Goal: Task Accomplishment & Management: Manage account settings

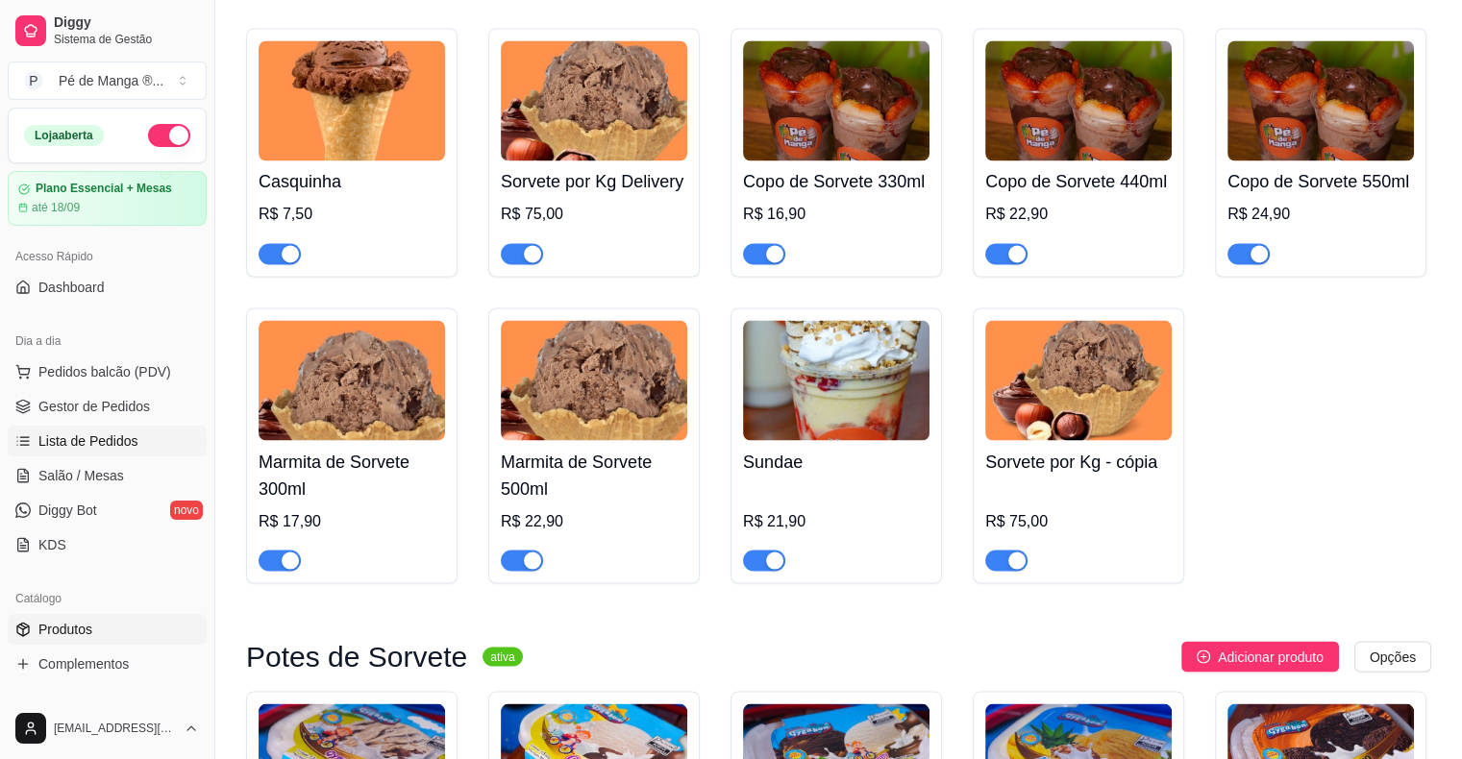
scroll to position [96, 0]
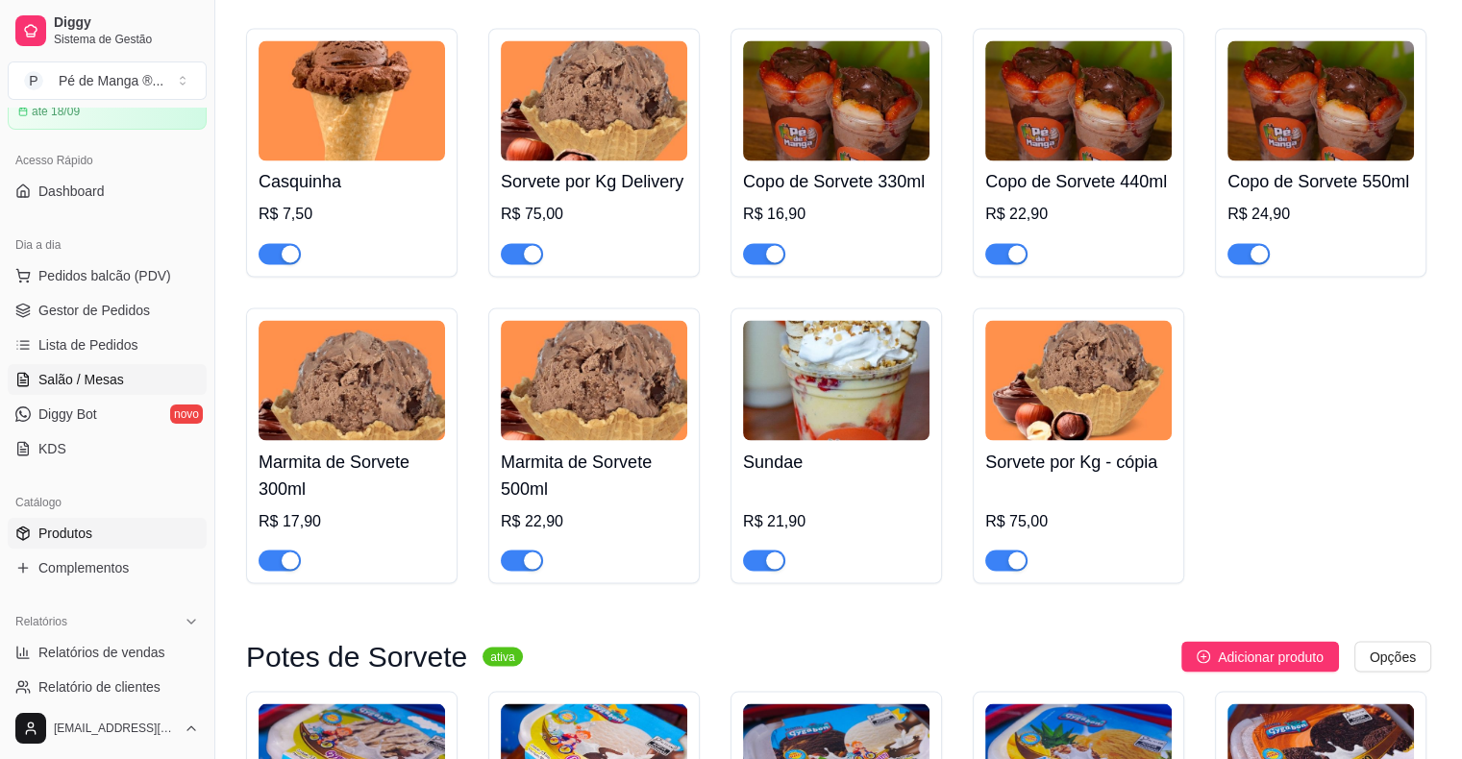
click at [111, 371] on span "Salão / Mesas" at bounding box center [81, 379] width 86 height 19
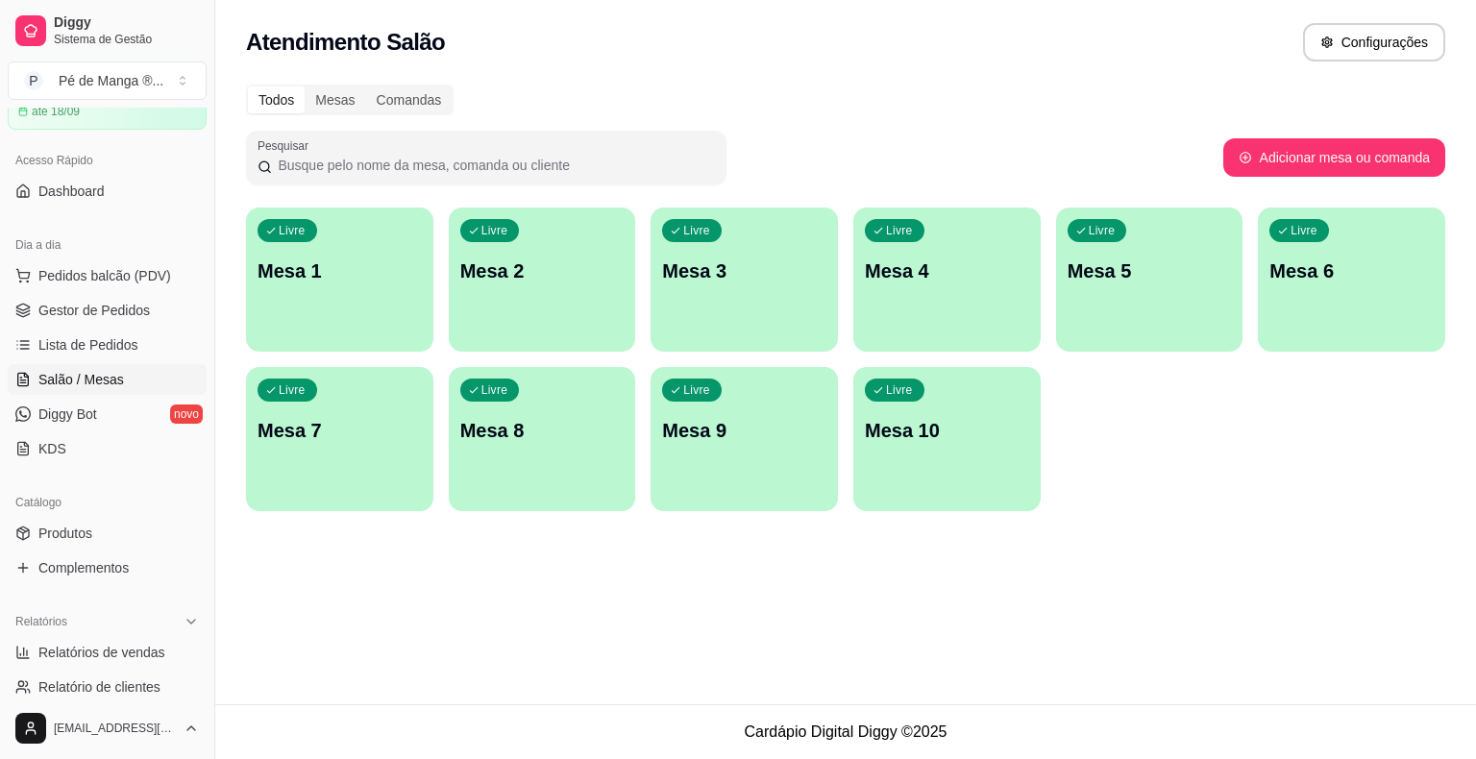
click at [340, 323] on div "Livre Mesa 1" at bounding box center [339, 268] width 187 height 121
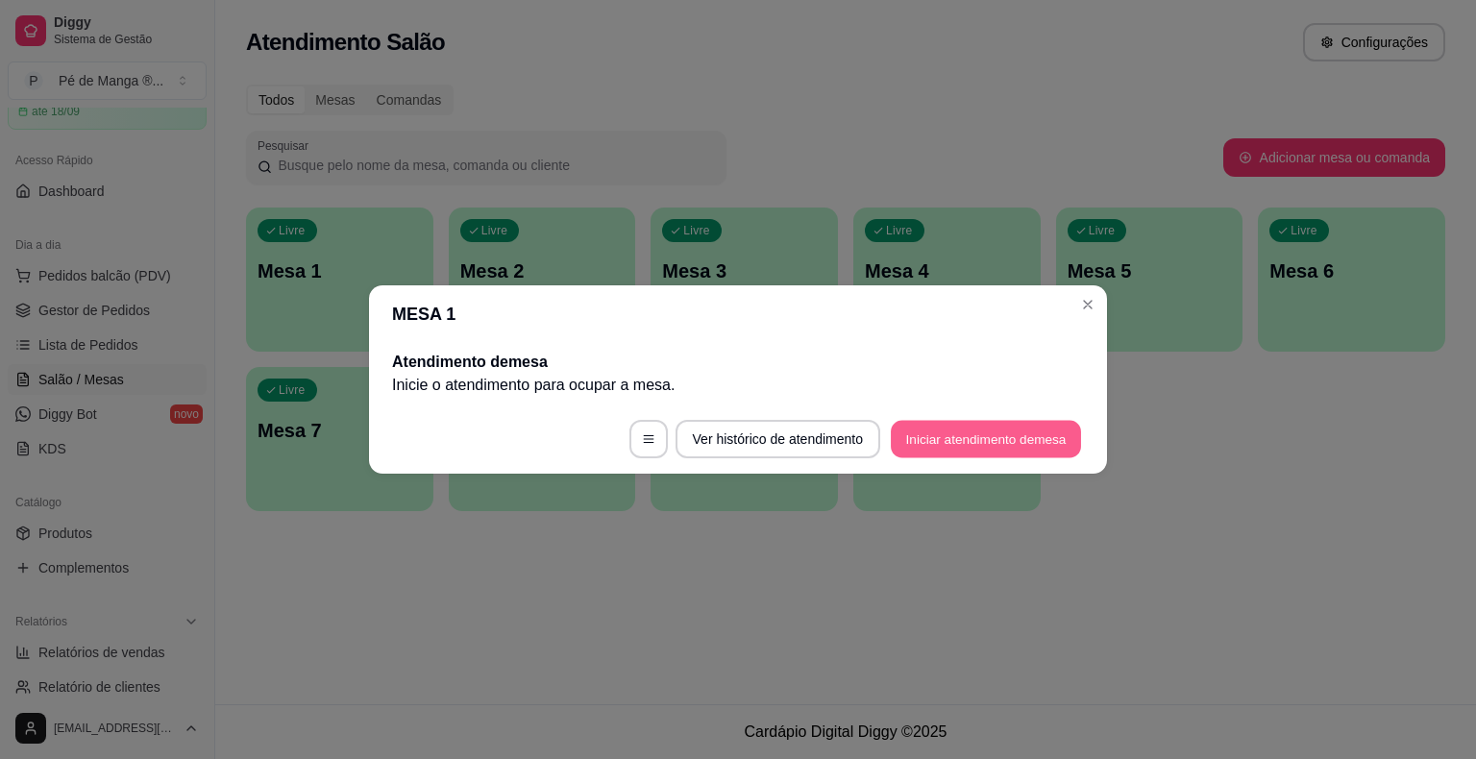
click at [926, 448] on button "Iniciar atendimento de mesa" at bounding box center [986, 439] width 190 height 37
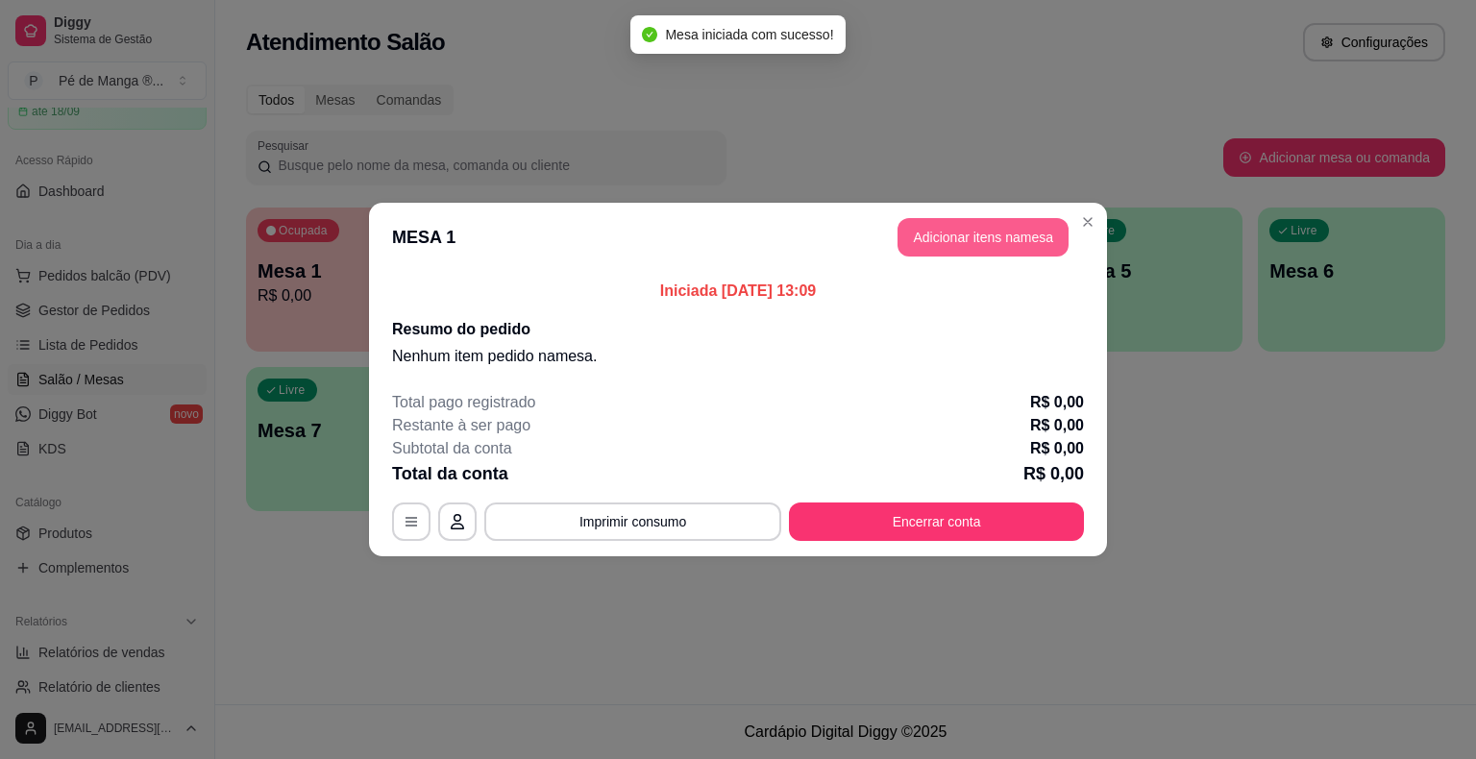
click at [993, 221] on button "Adicionar itens na mesa" at bounding box center [983, 237] width 171 height 38
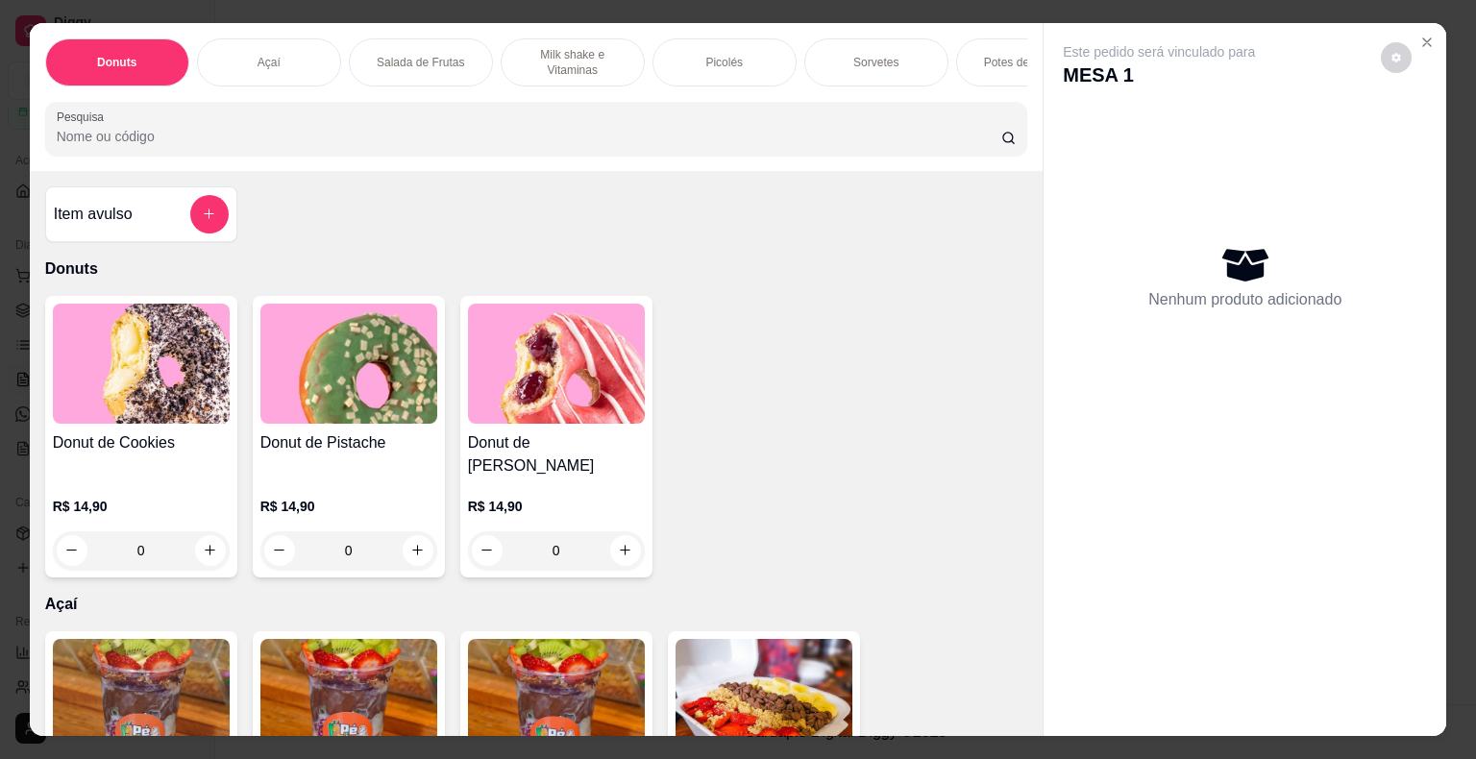
click at [880, 55] on p "Sorvetes" at bounding box center [875, 62] width 45 height 15
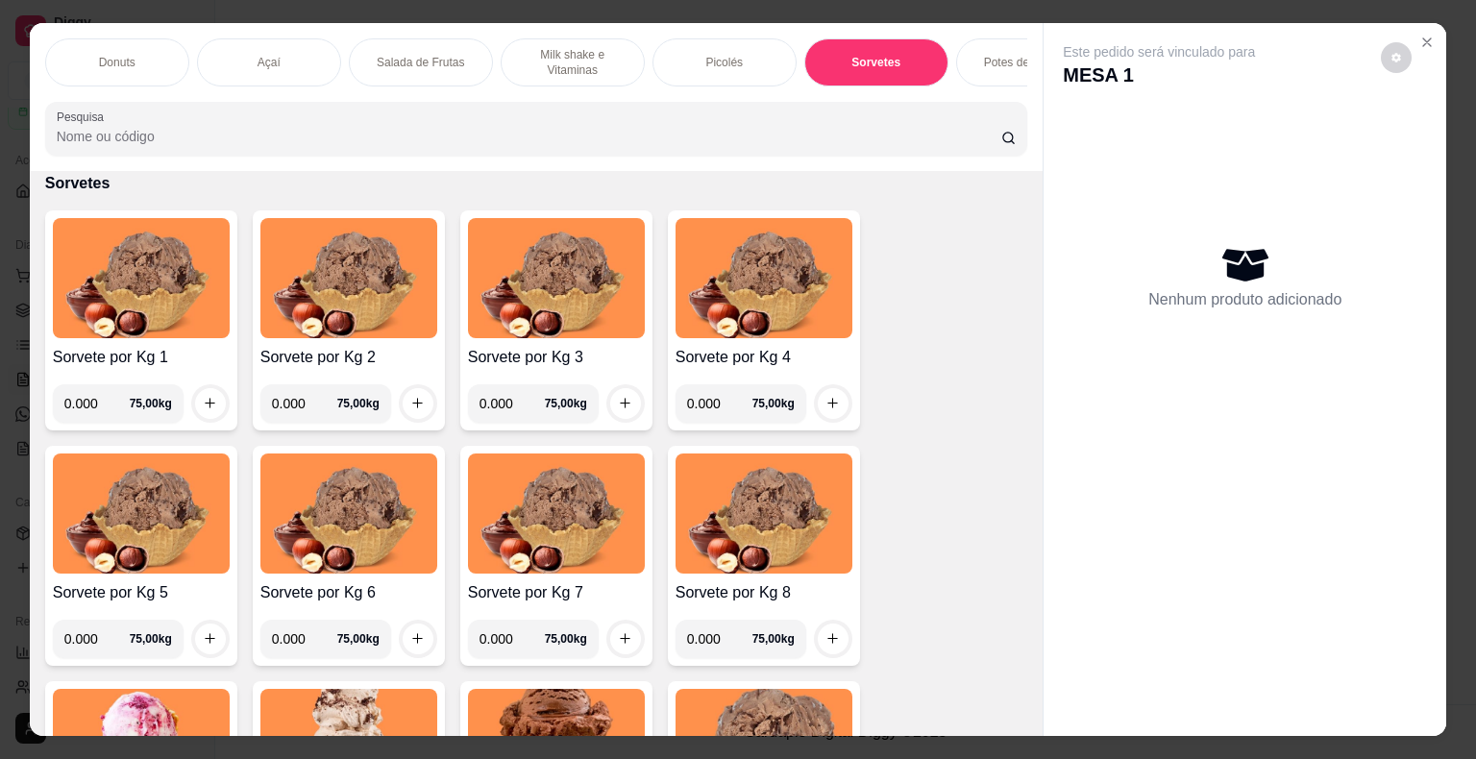
scroll to position [46, 0]
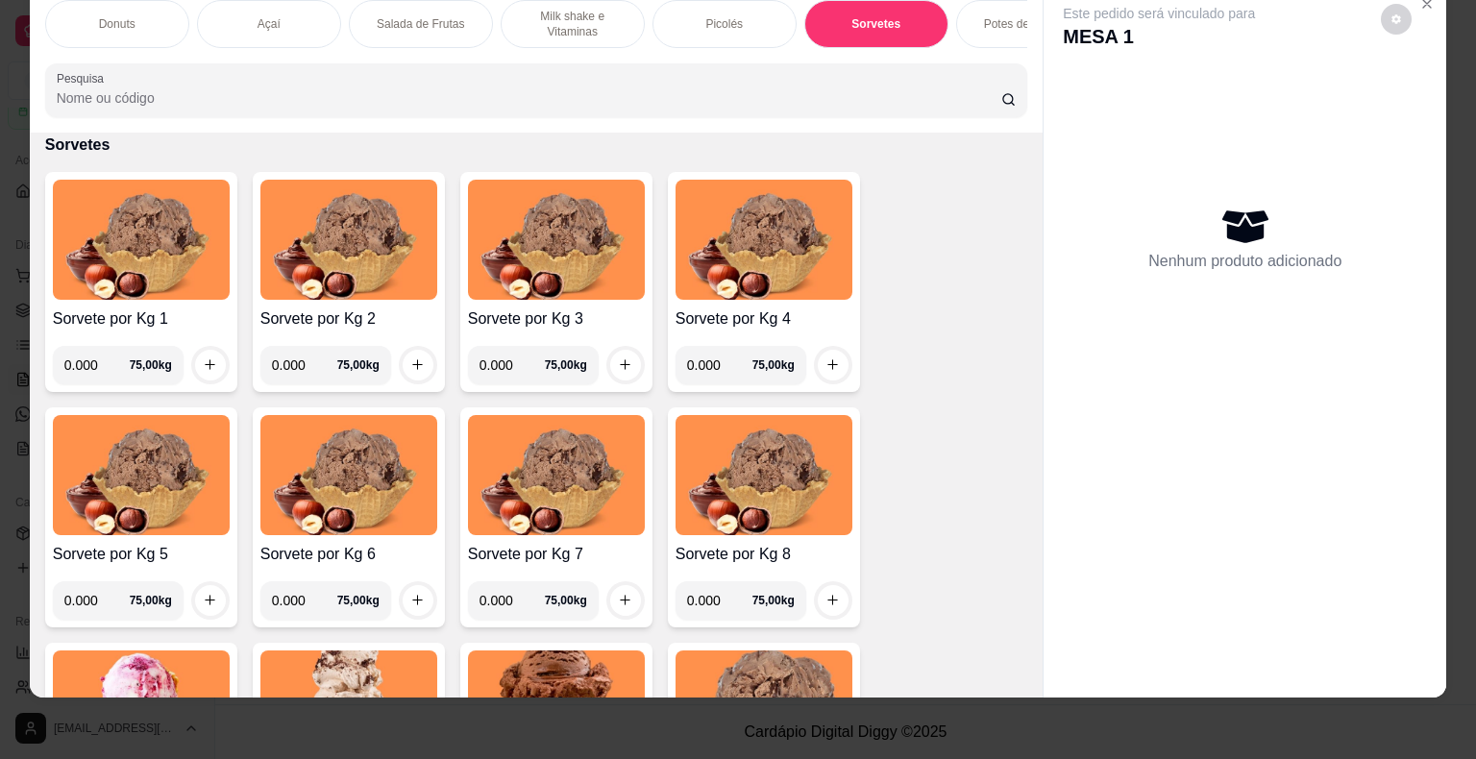
click at [262, 16] on p "Açaí" at bounding box center [269, 23] width 23 height 15
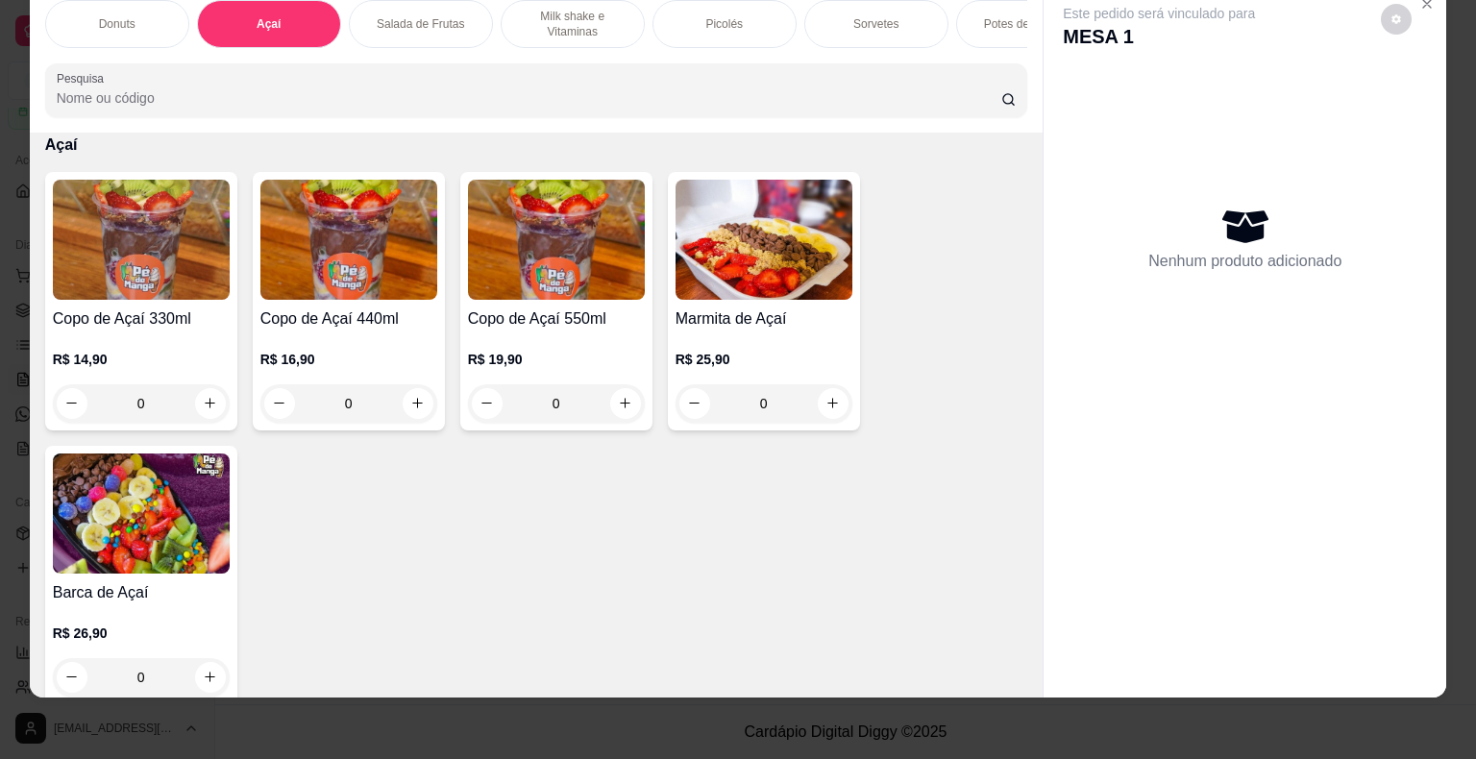
click at [210, 398] on div "0" at bounding box center [141, 403] width 177 height 38
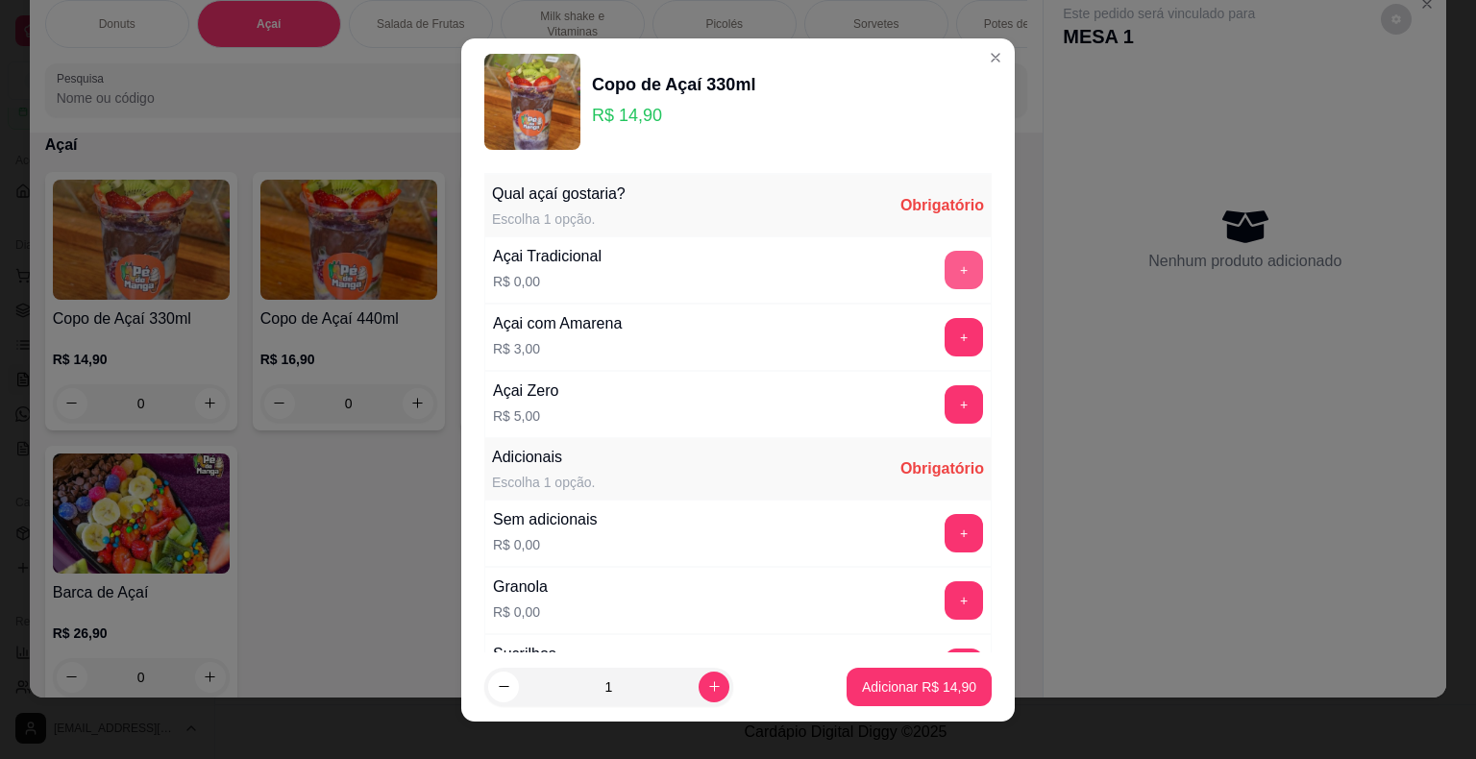
click at [945, 274] on button "+" at bounding box center [964, 270] width 38 height 38
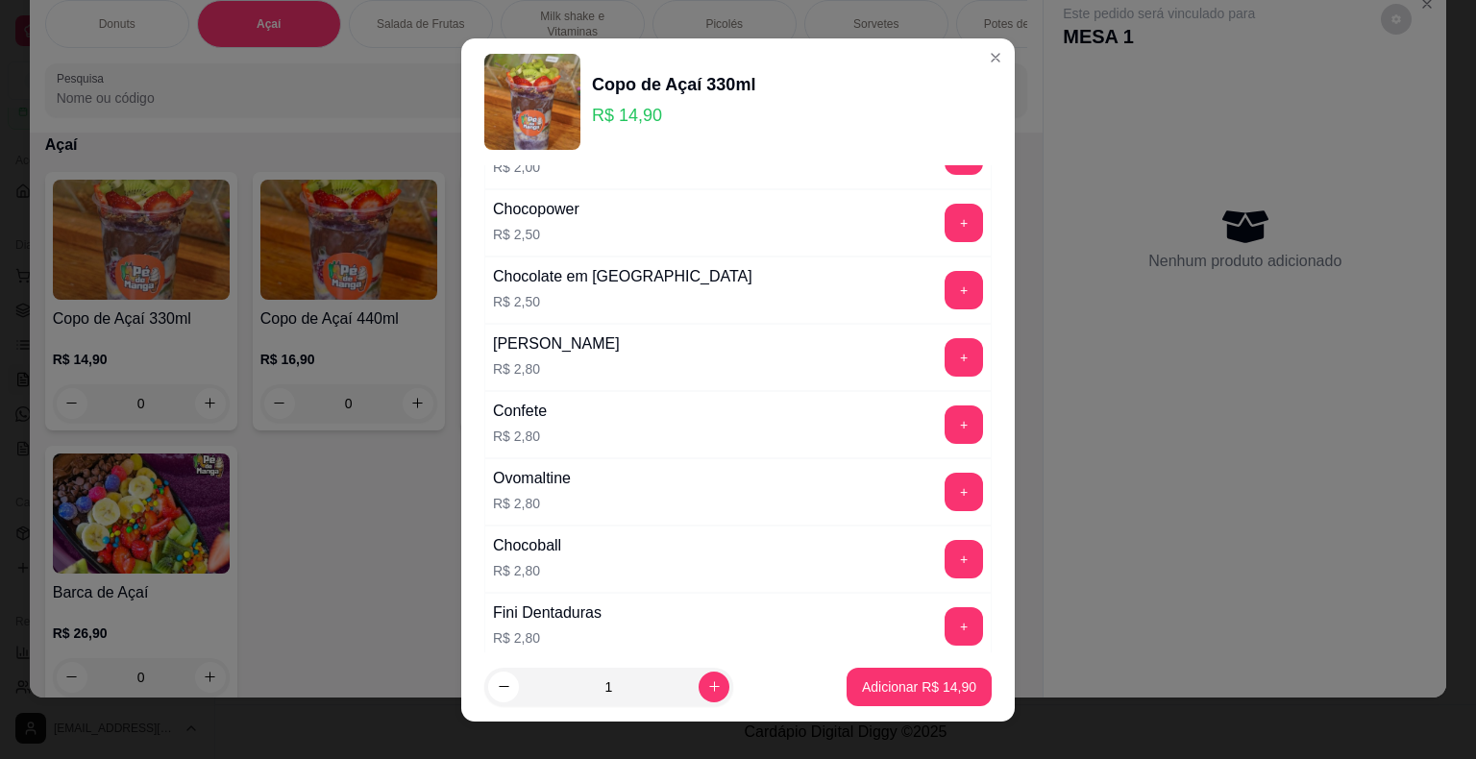
scroll to position [961, 0]
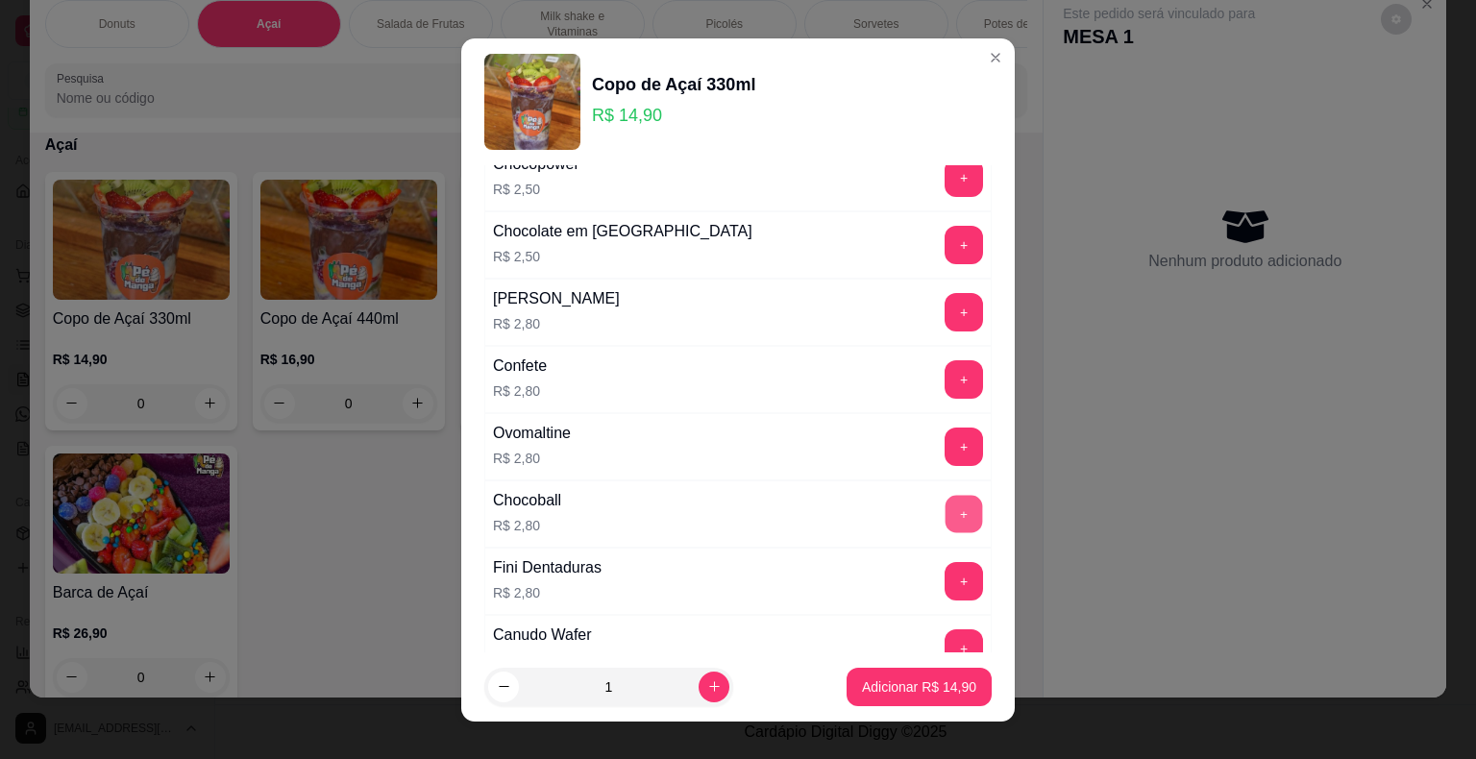
click at [946, 496] on button "+" at bounding box center [964, 513] width 37 height 37
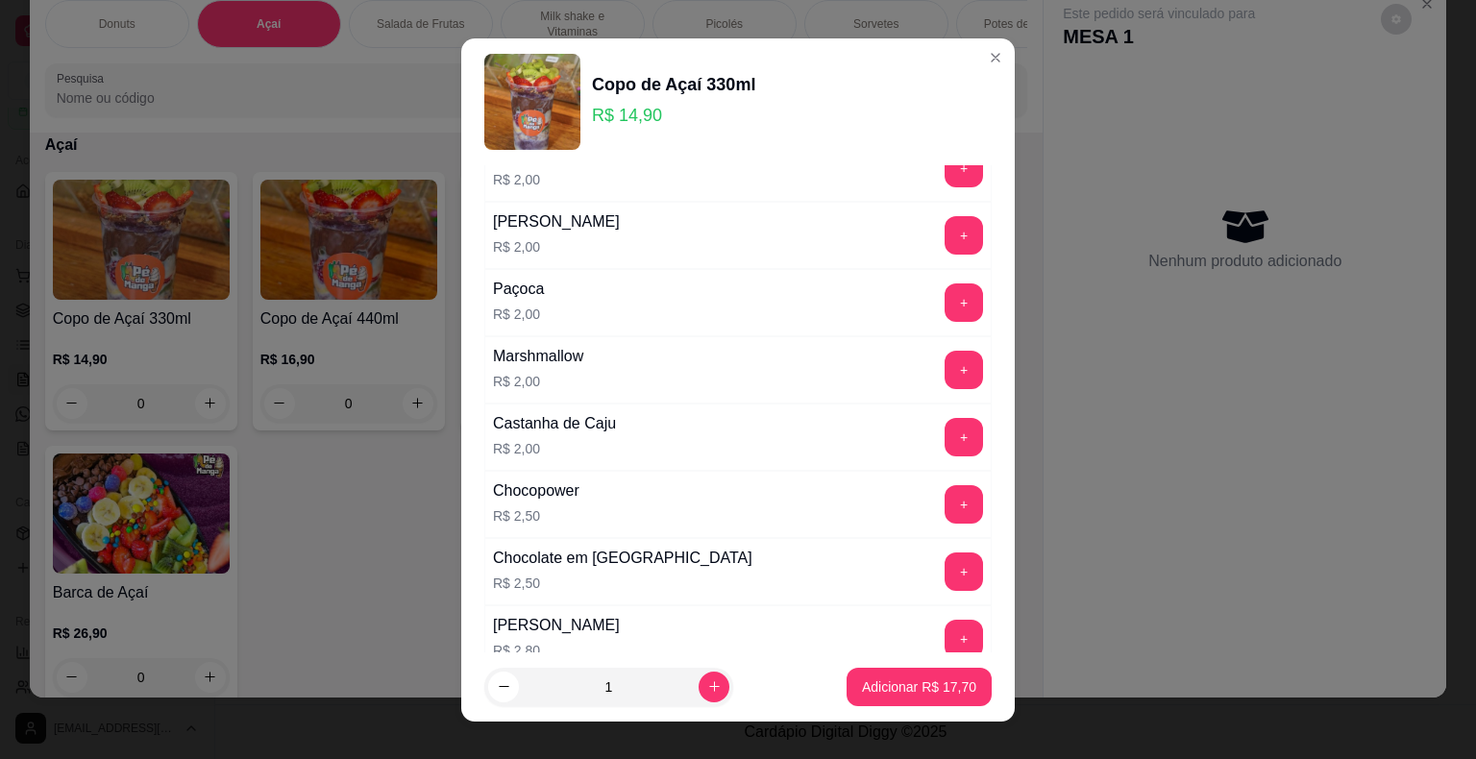
scroll to position [577, 0]
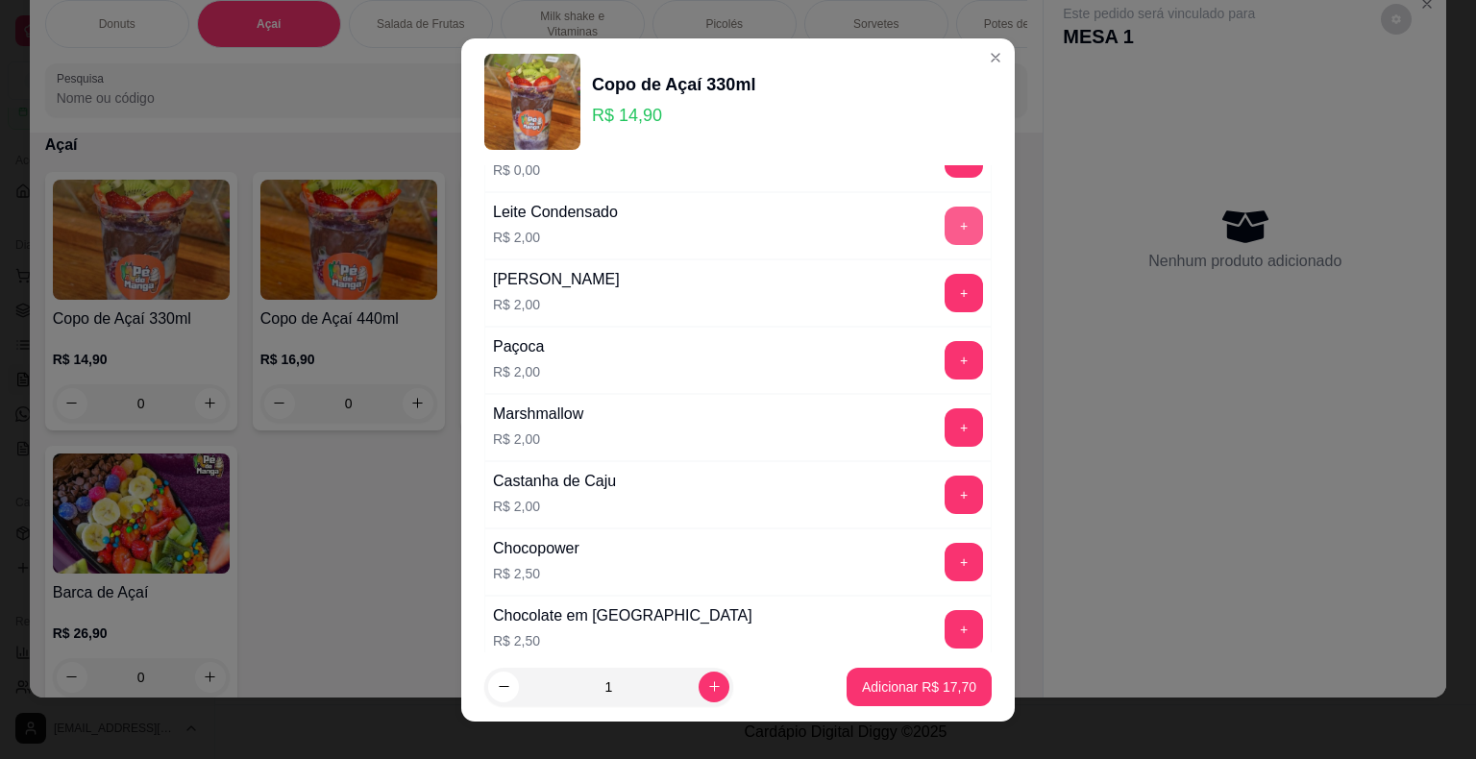
click at [945, 213] on button "+" at bounding box center [964, 226] width 38 height 38
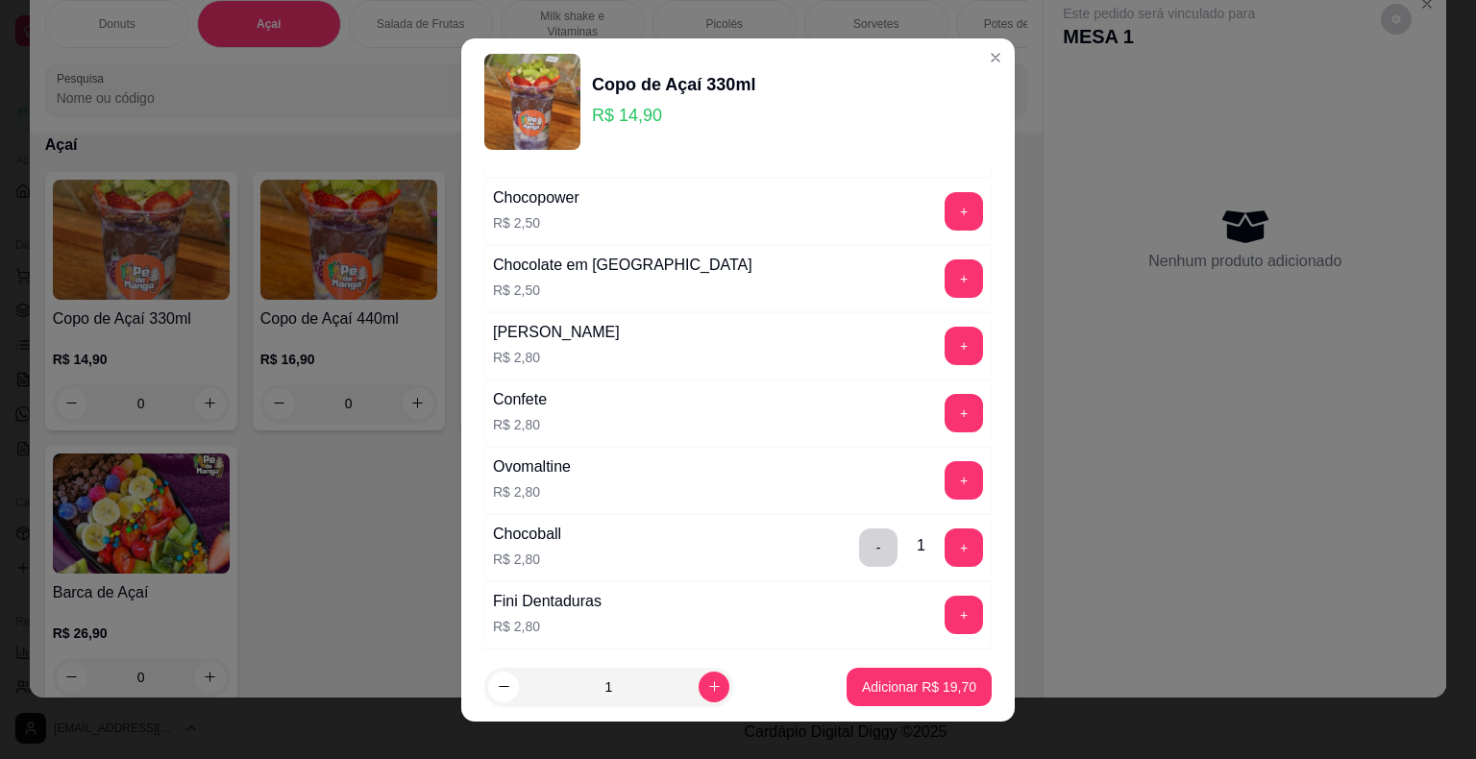
scroll to position [961, 0]
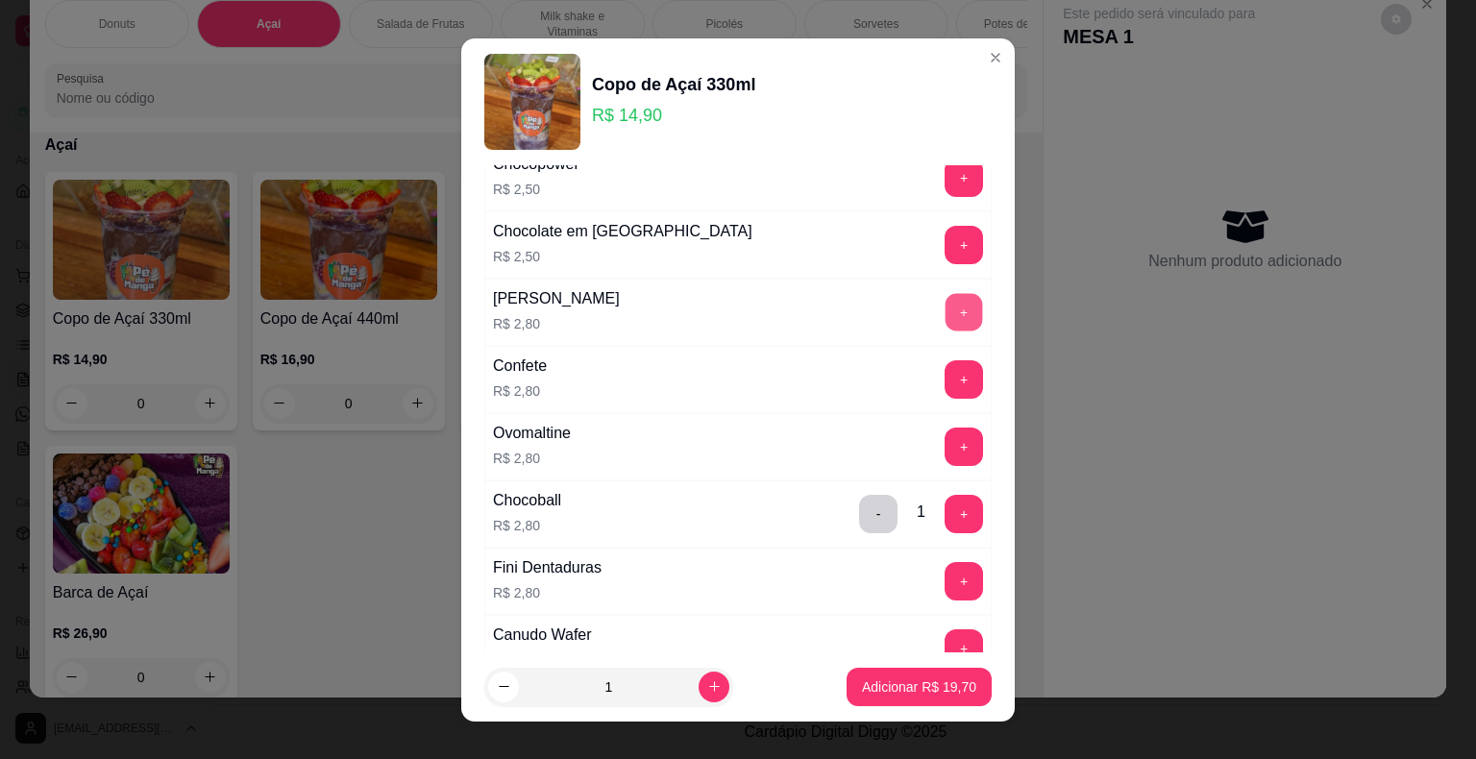
click at [946, 309] on button "+" at bounding box center [964, 311] width 37 height 37
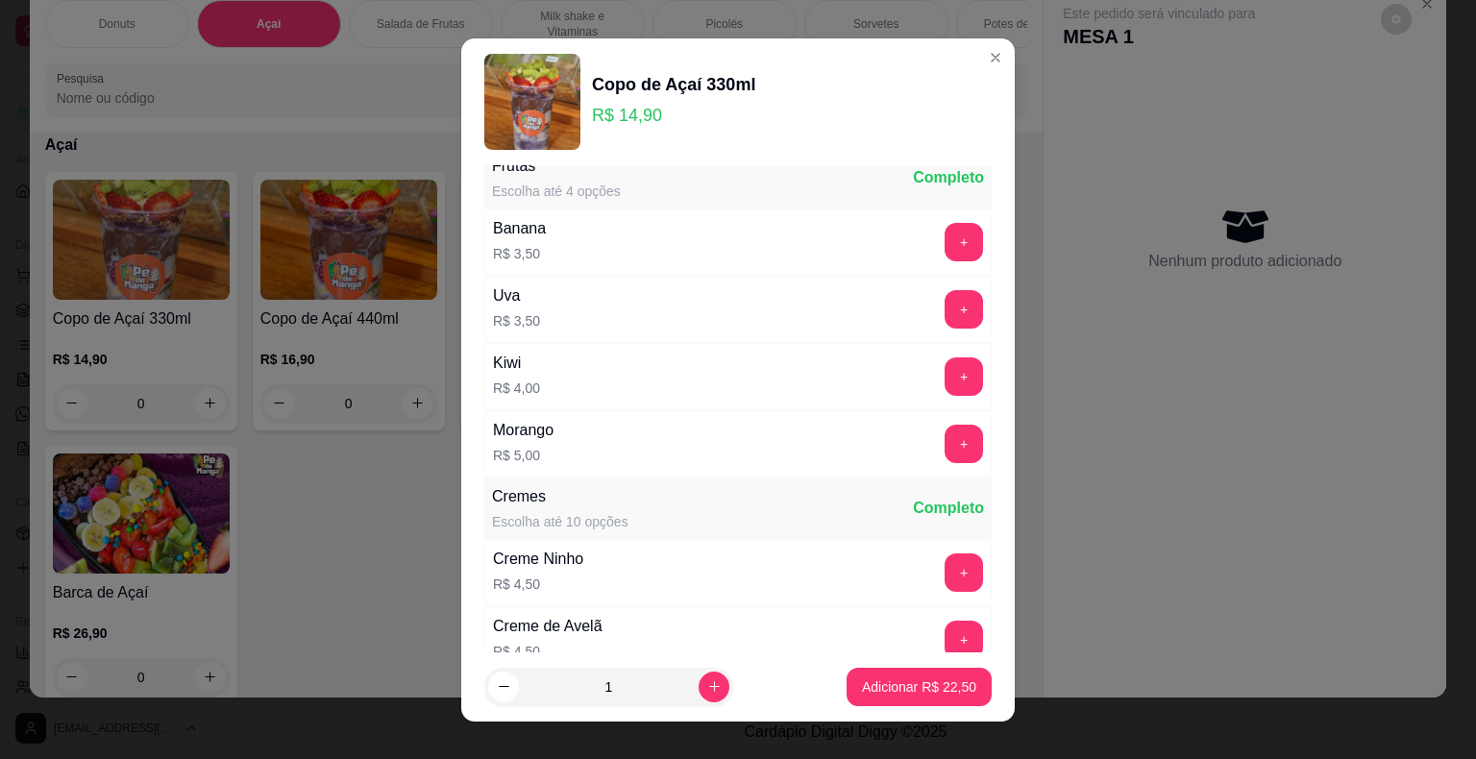
scroll to position [1634, 0]
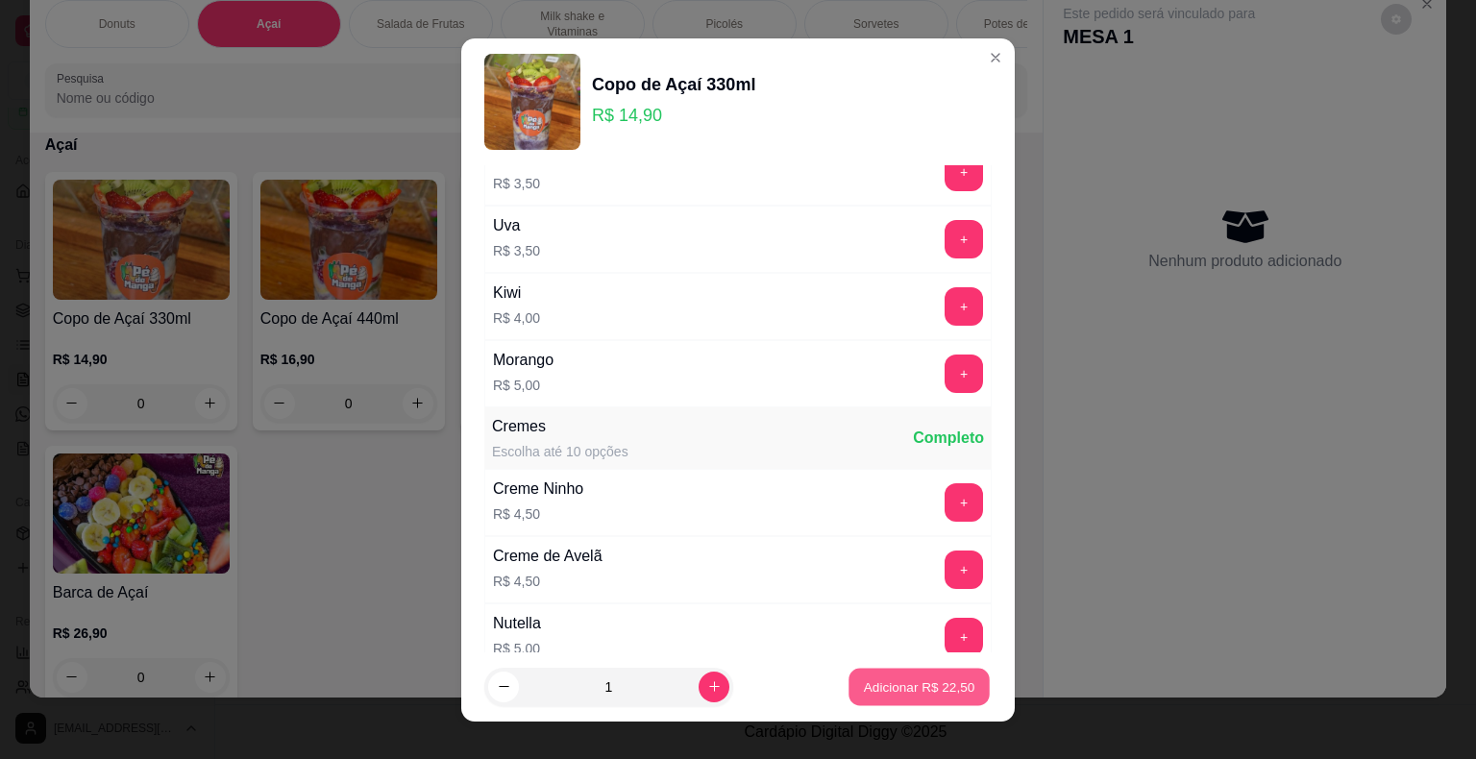
click at [902, 698] on button "Adicionar R$ 22,50" at bounding box center [919, 686] width 141 height 37
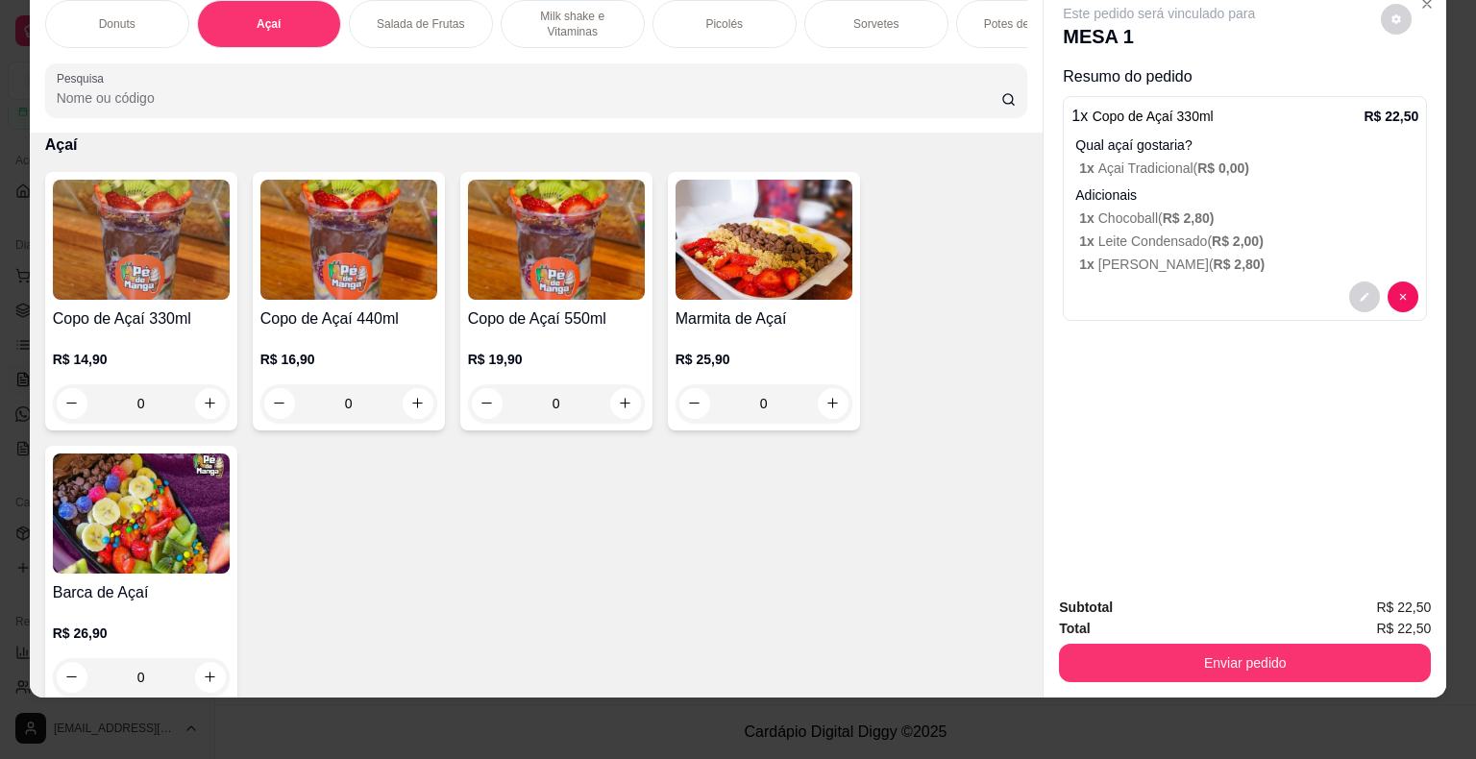
click at [204, 406] on div "0" at bounding box center [141, 403] width 177 height 38
click at [411, 398] on div "0" at bounding box center [348, 403] width 177 height 38
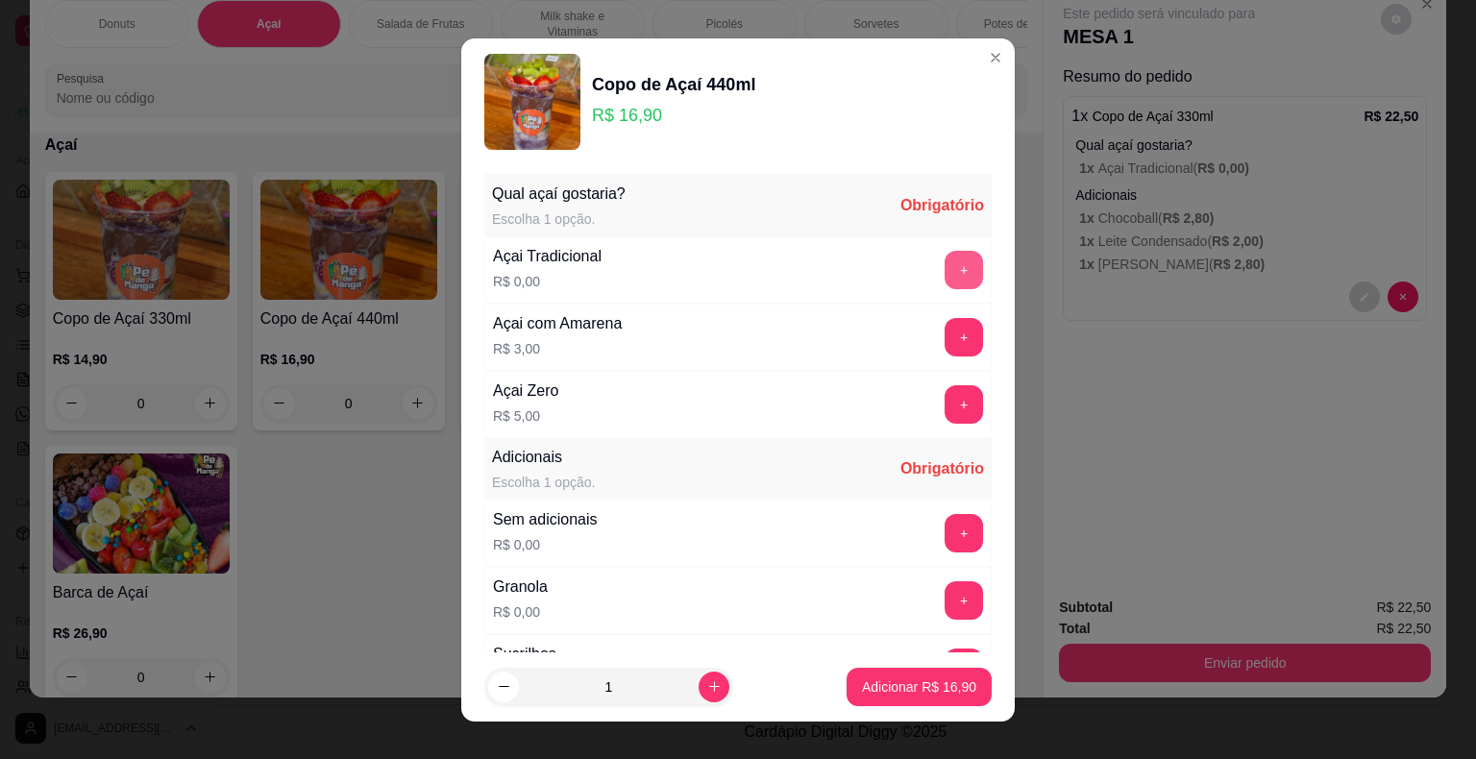
click at [945, 267] on button "+" at bounding box center [964, 270] width 38 height 38
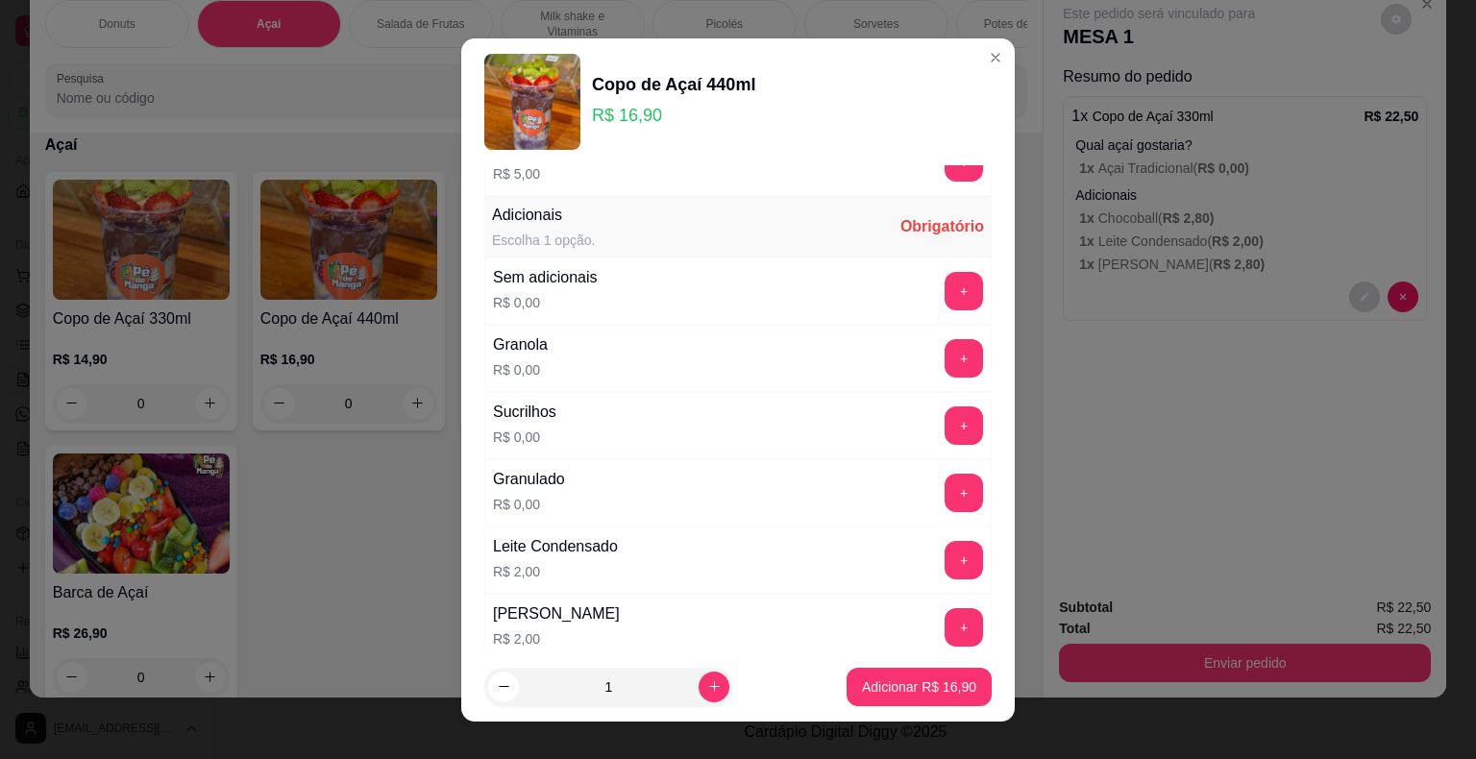
scroll to position [288, 0]
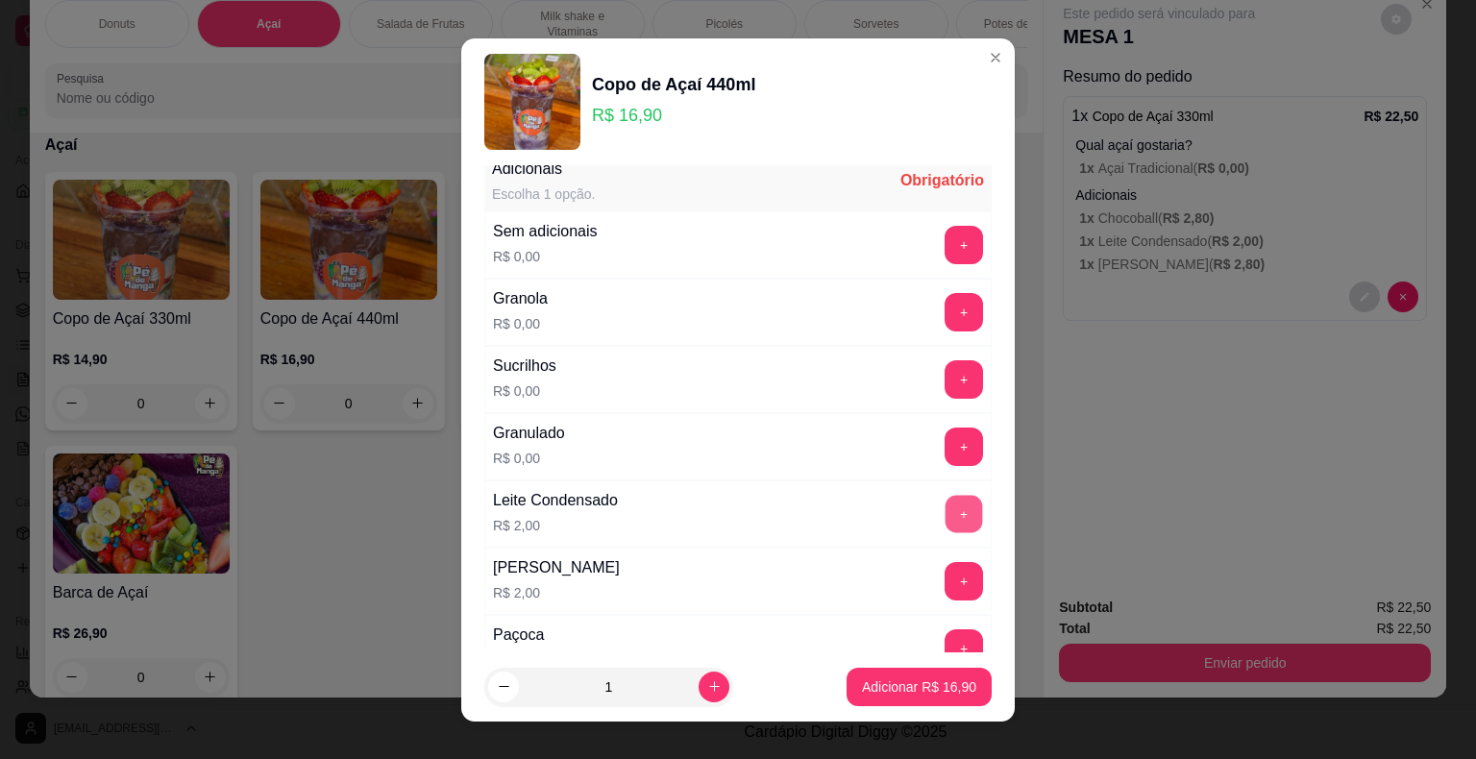
click at [946, 504] on button "+" at bounding box center [964, 513] width 37 height 37
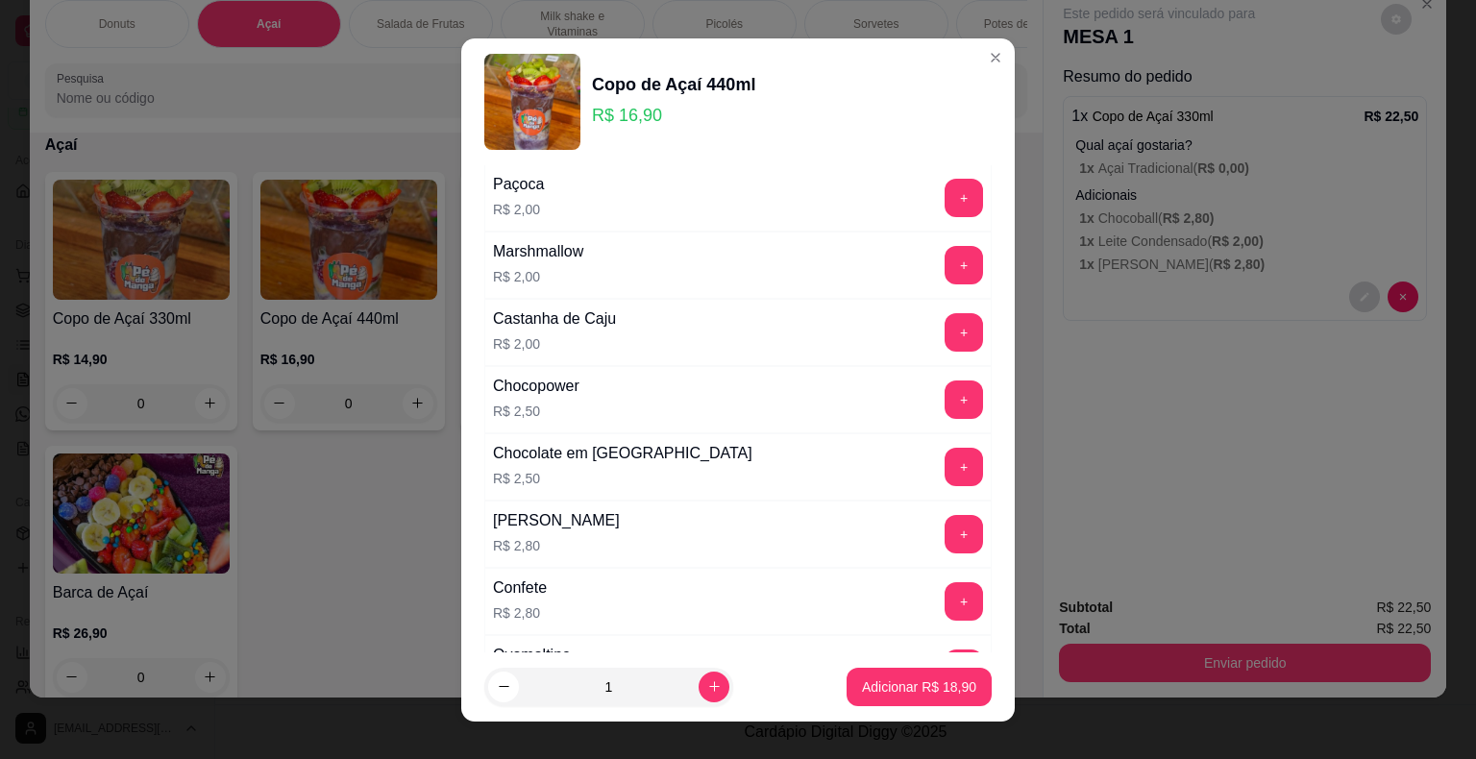
scroll to position [769, 0]
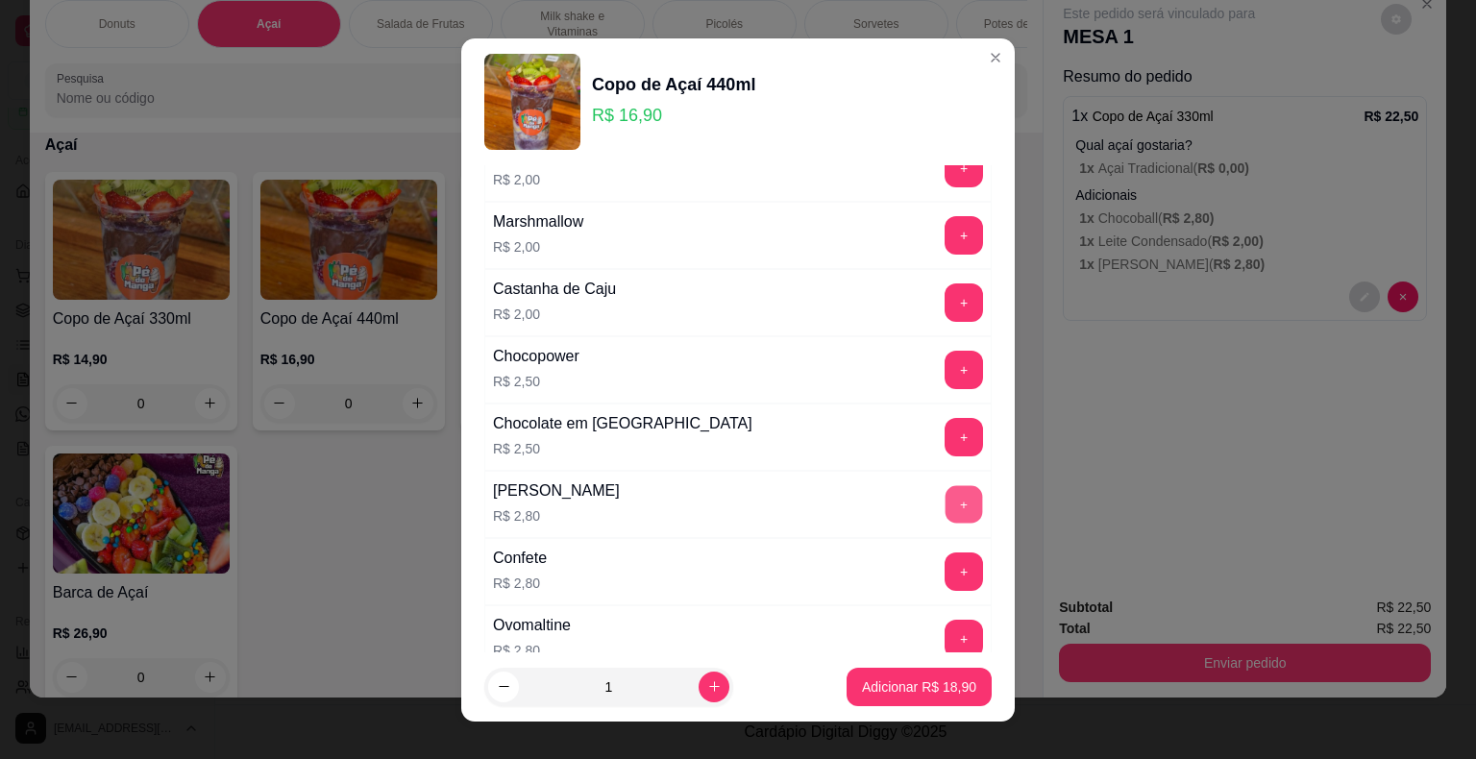
click at [946, 505] on button "+" at bounding box center [964, 503] width 37 height 37
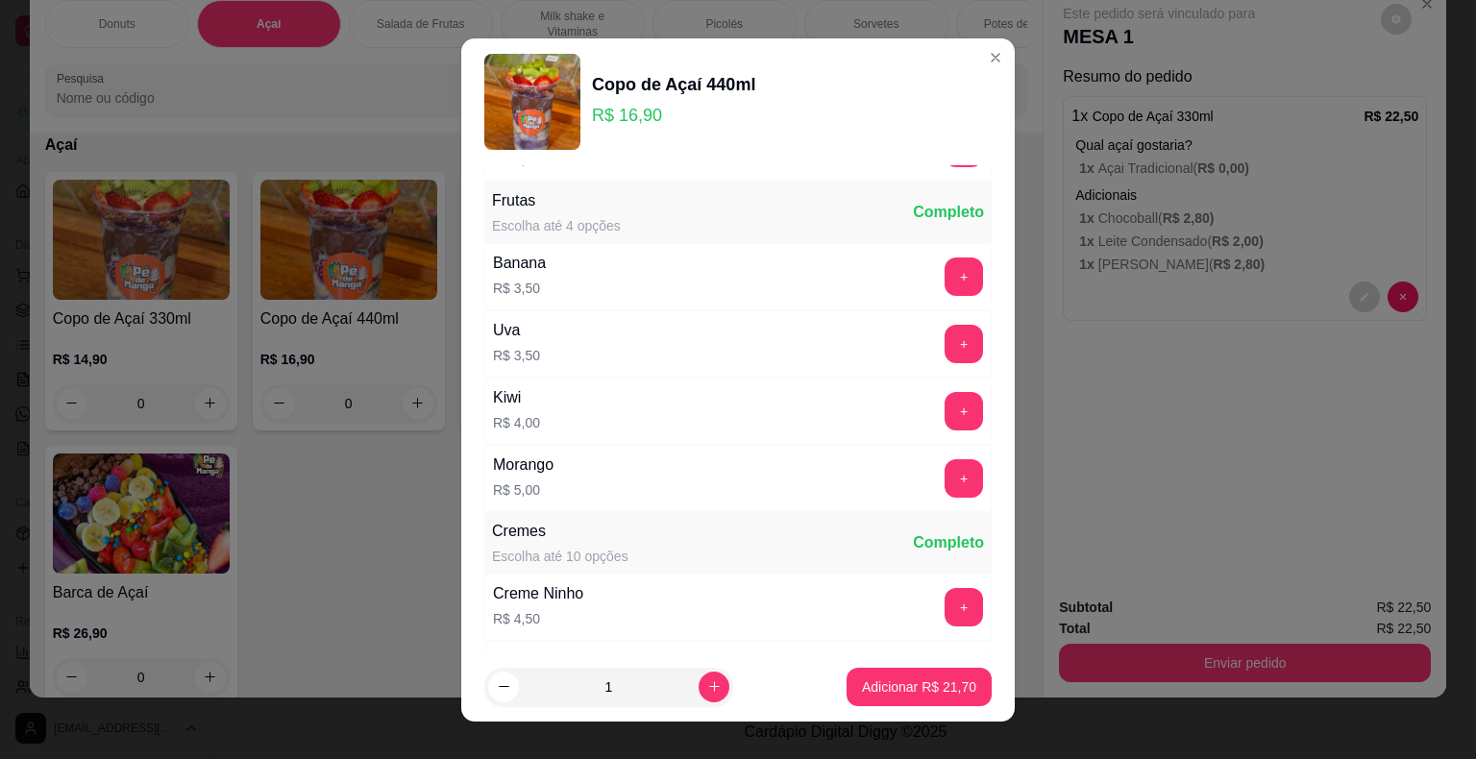
scroll to position [1538, 0]
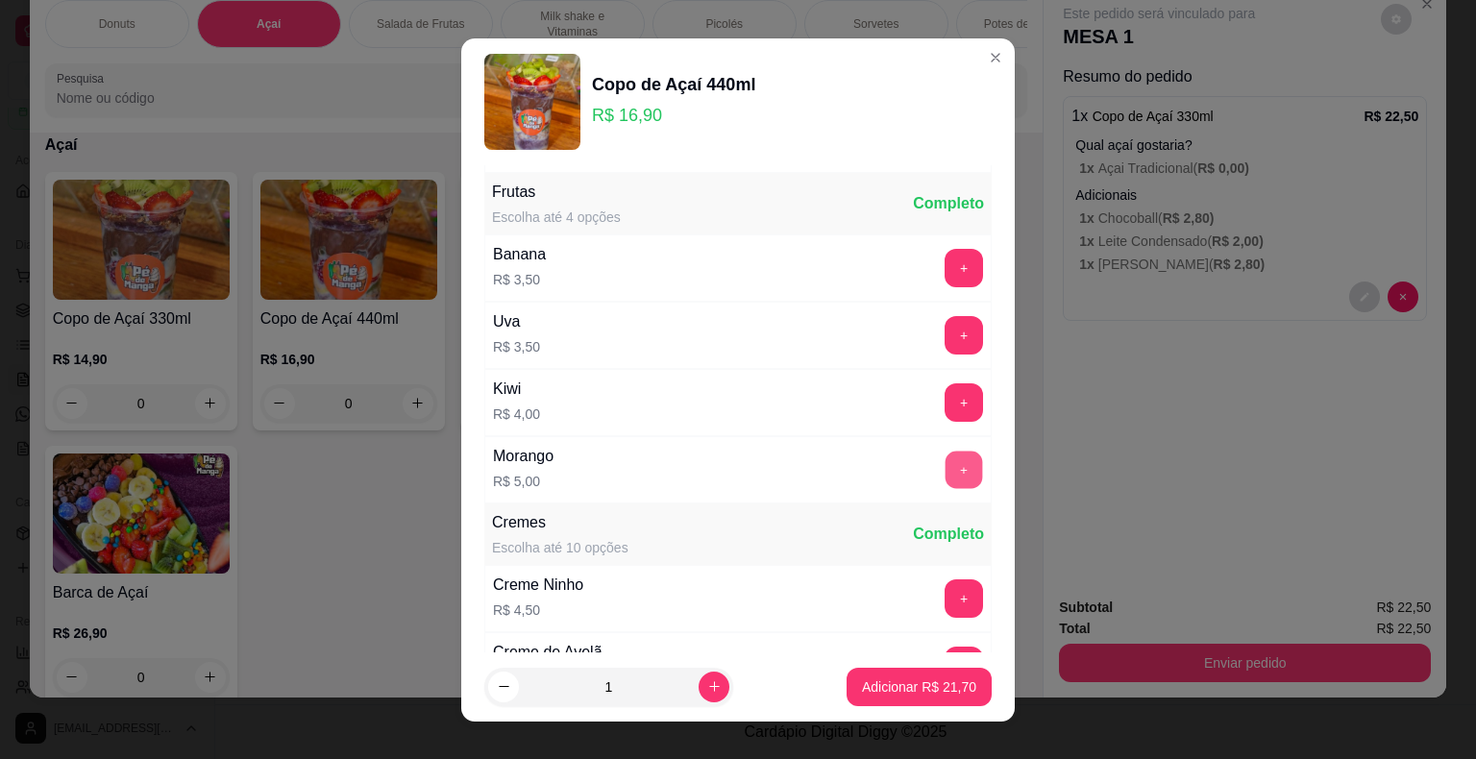
click at [946, 457] on button "+" at bounding box center [964, 469] width 37 height 37
click at [948, 668] on button "Adicionar R$ 26,70" at bounding box center [919, 686] width 141 height 37
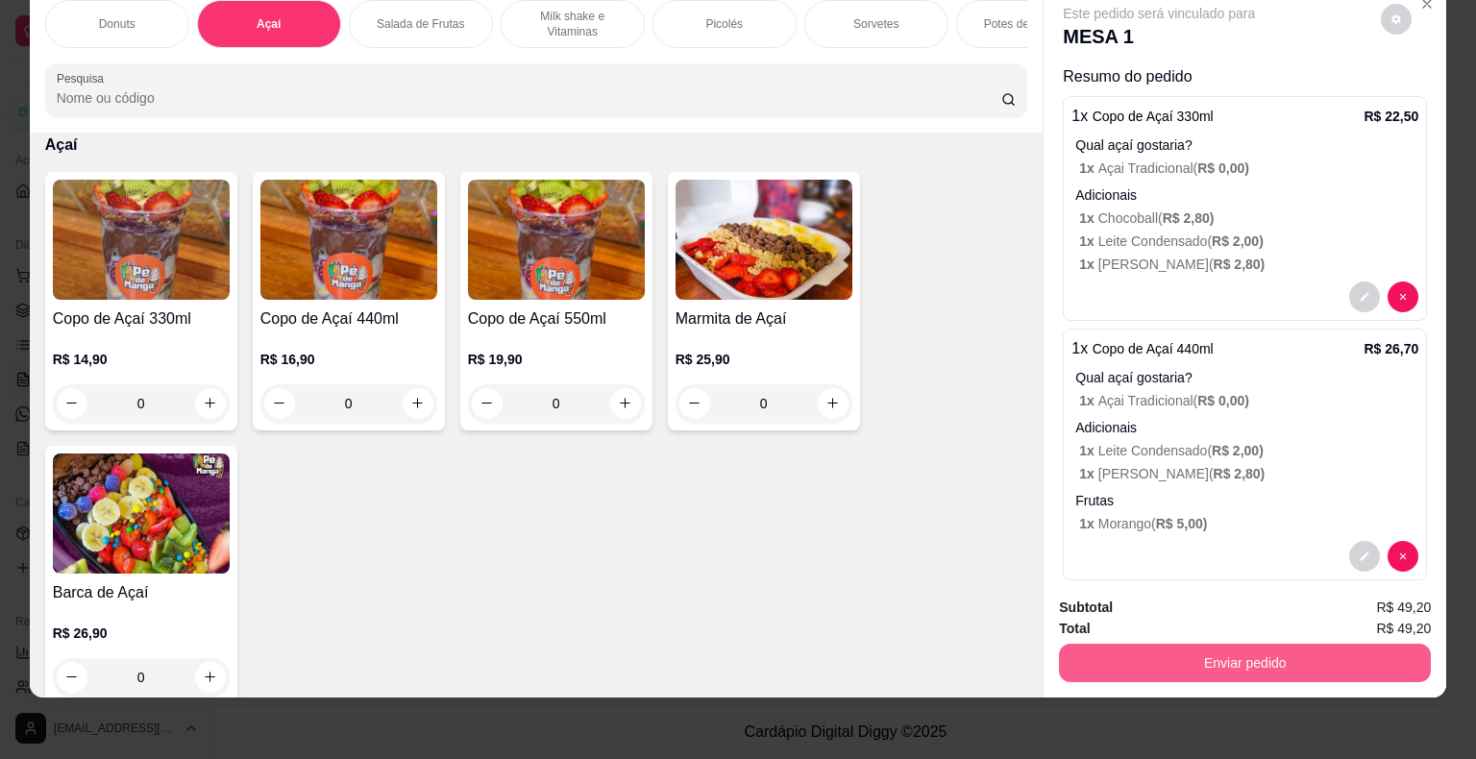
click at [1281, 657] on button "Enviar pedido" at bounding box center [1245, 663] width 372 height 38
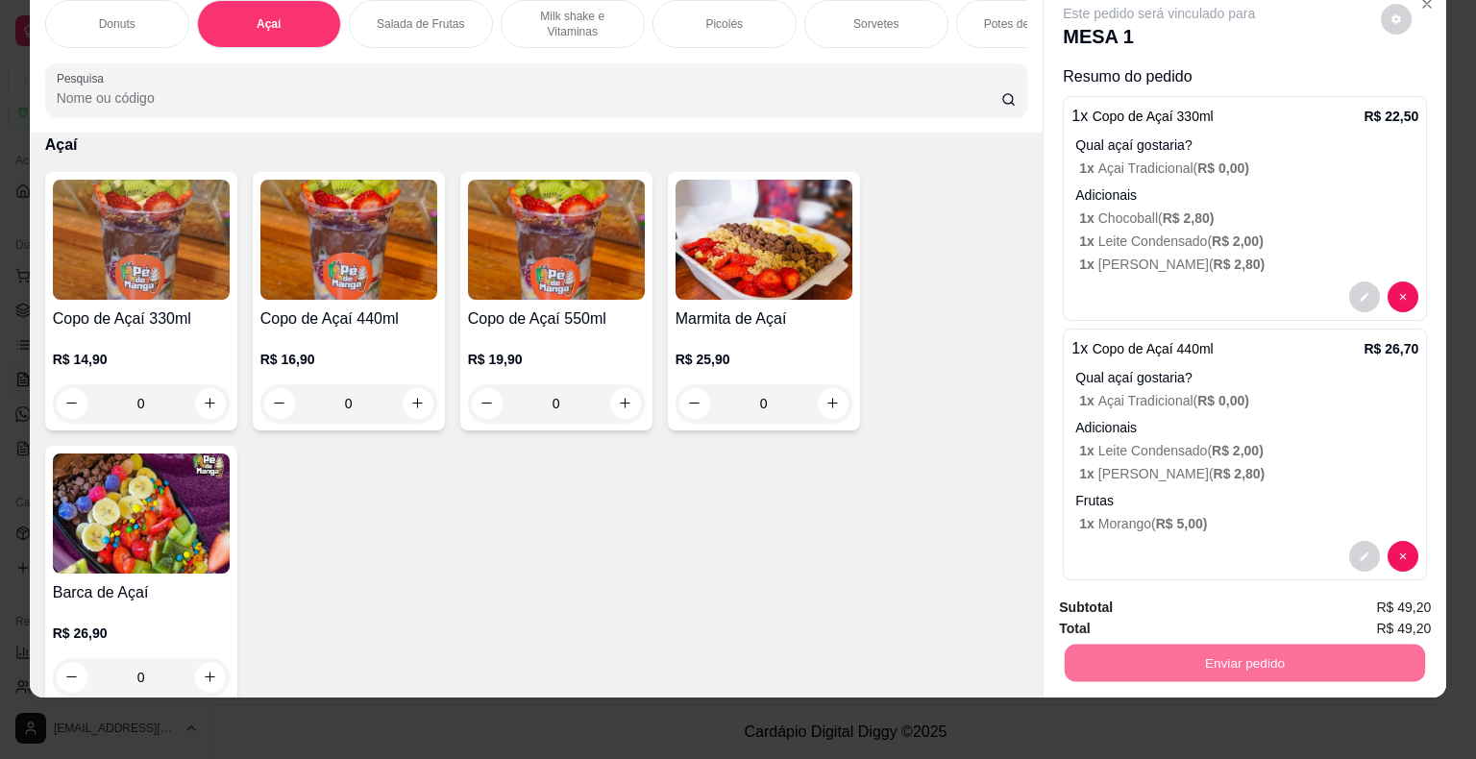
click at [1157, 598] on button "Não registrar e enviar pedido" at bounding box center [1181, 601] width 194 height 36
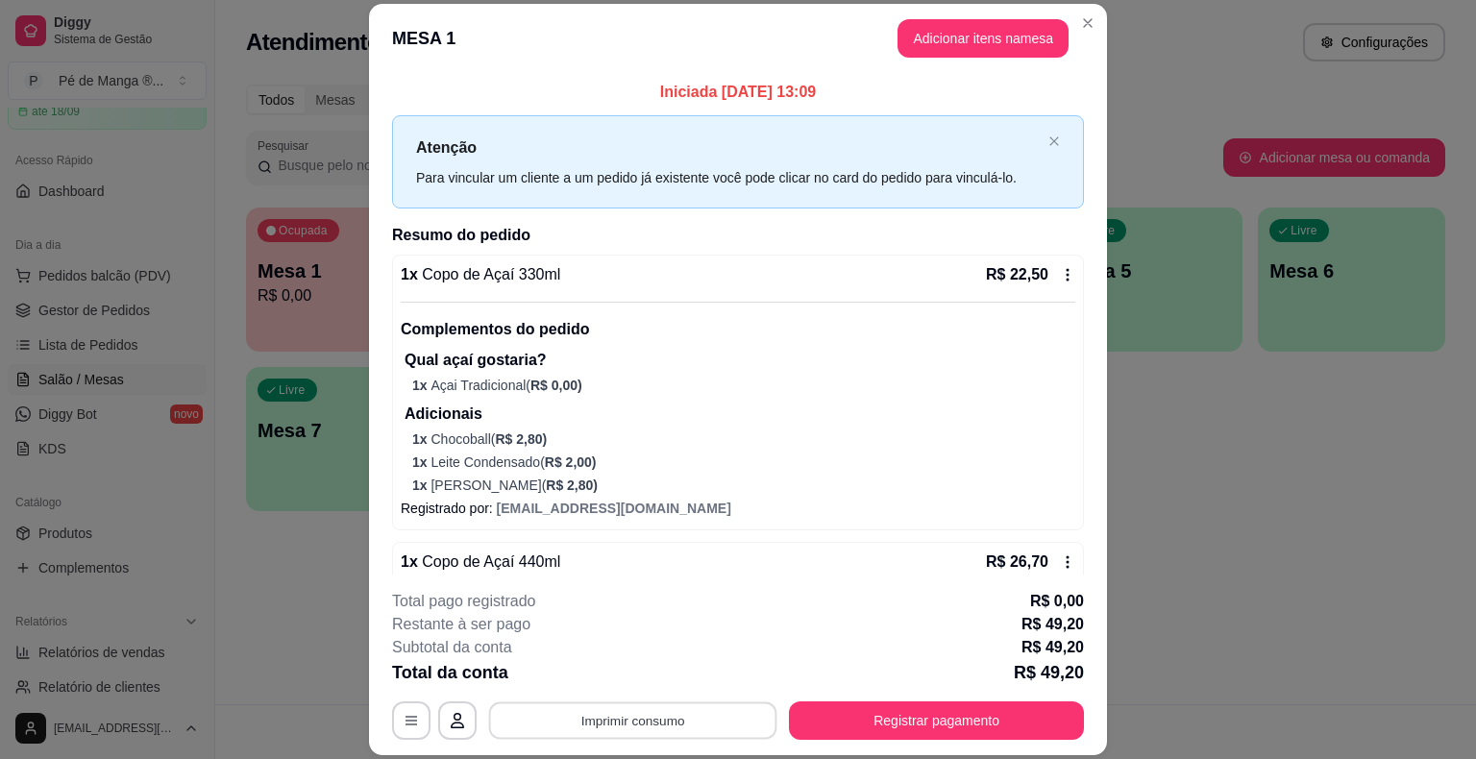
click at [657, 712] on button "Imprimir consumo" at bounding box center [633, 721] width 288 height 37
click at [651, 670] on button "IMPRESSORA" at bounding box center [631, 677] width 135 height 30
click at [980, 52] on button "Adicionar itens na mesa" at bounding box center [983, 38] width 165 height 37
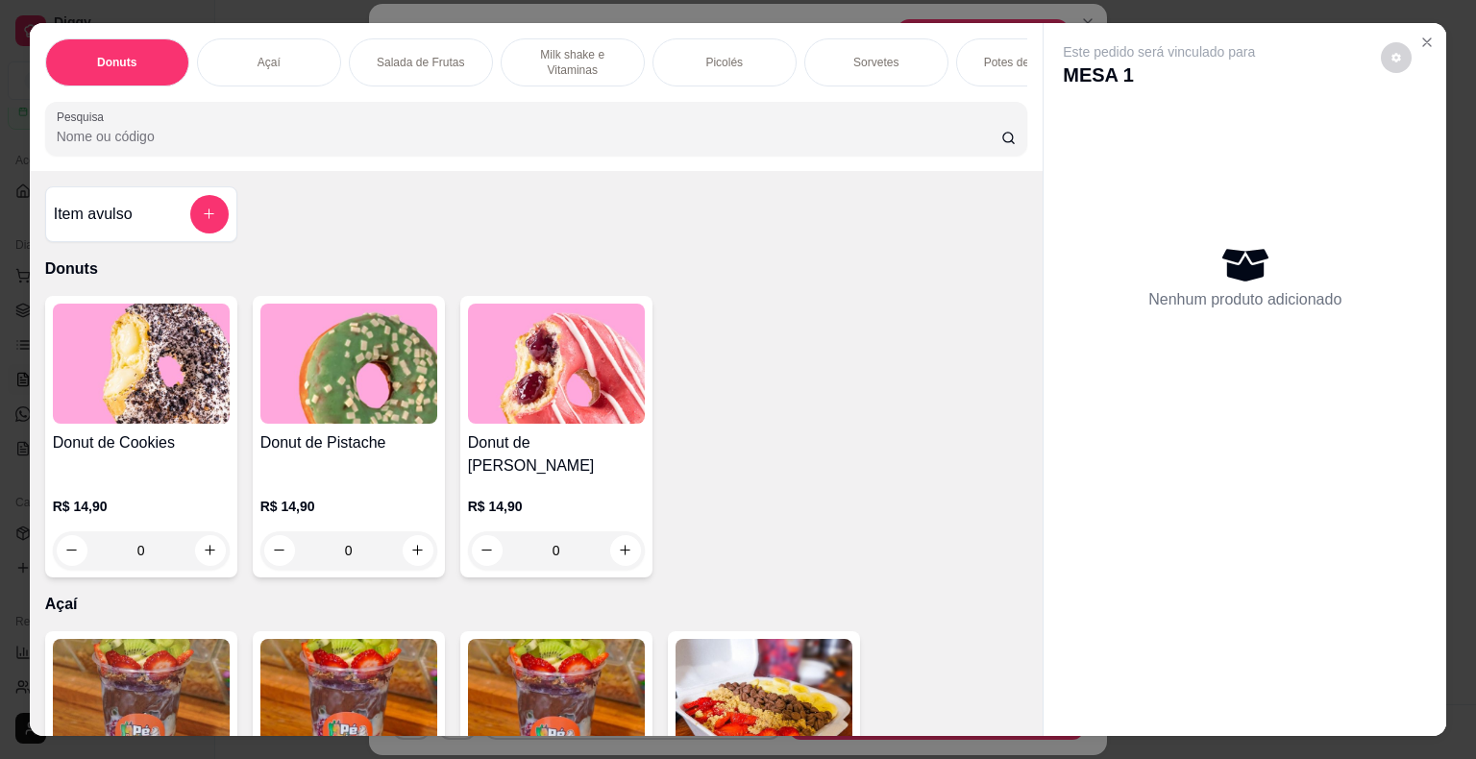
click at [740, 58] on div "Picolés" at bounding box center [725, 62] width 144 height 48
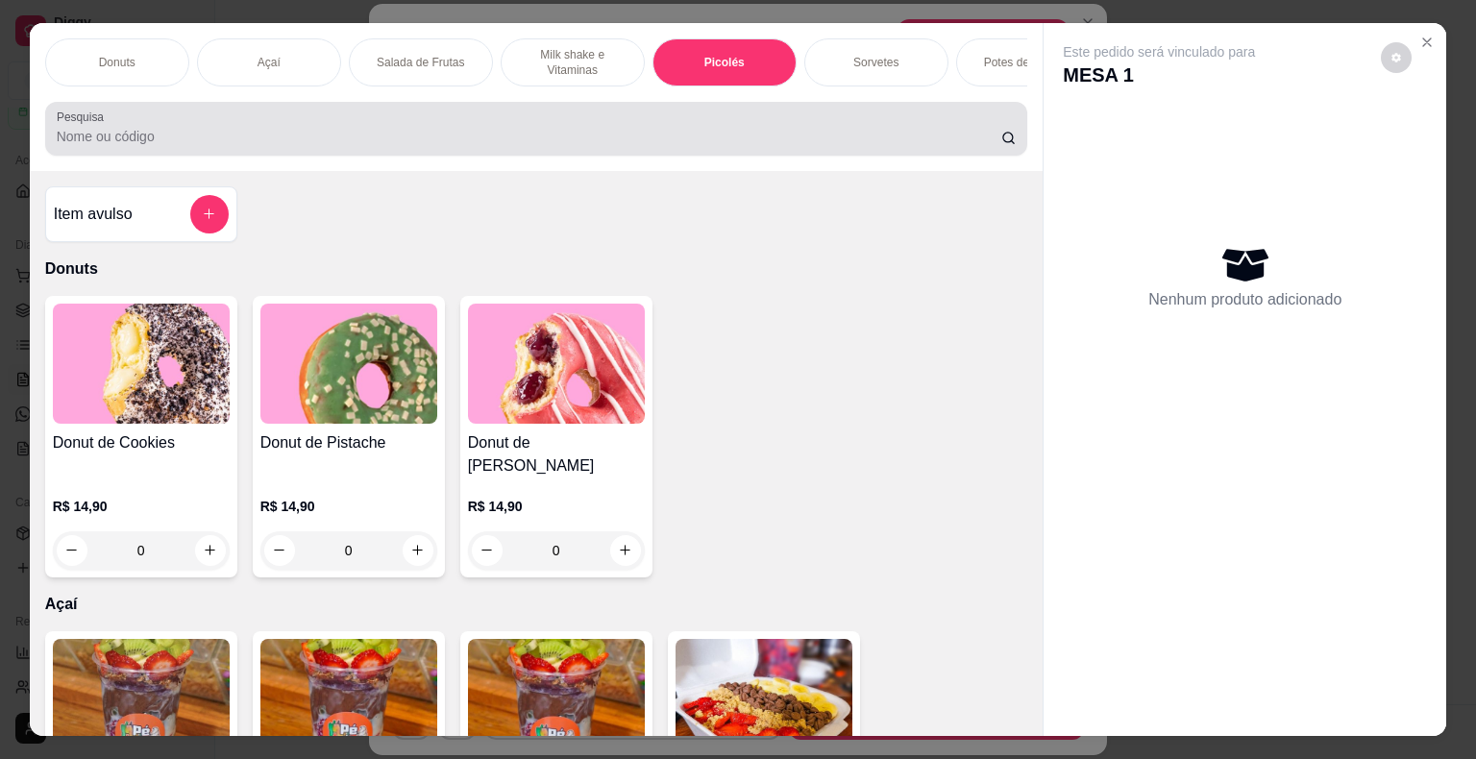
scroll to position [46, 0]
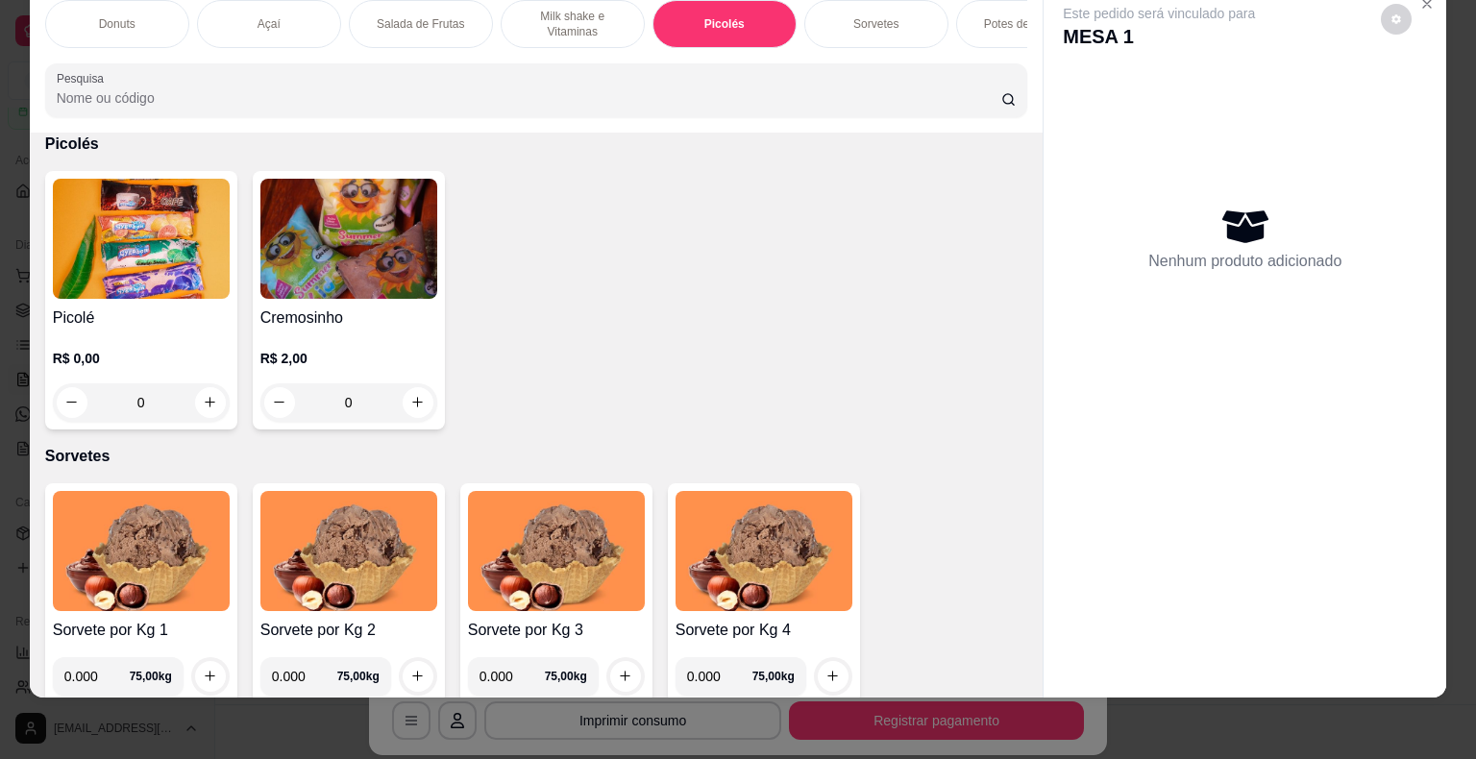
click at [192, 396] on div "0" at bounding box center [141, 402] width 177 height 38
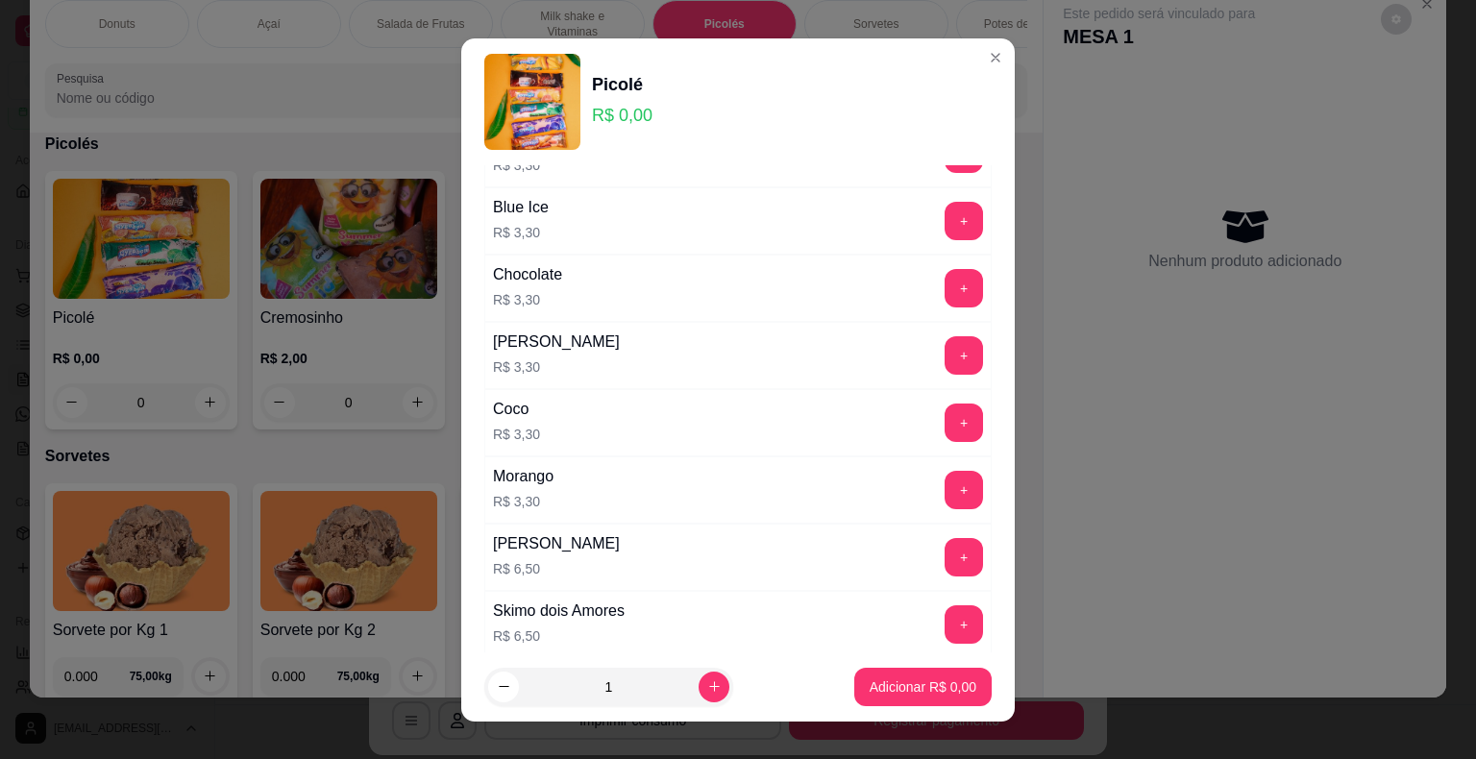
scroll to position [1057, 0]
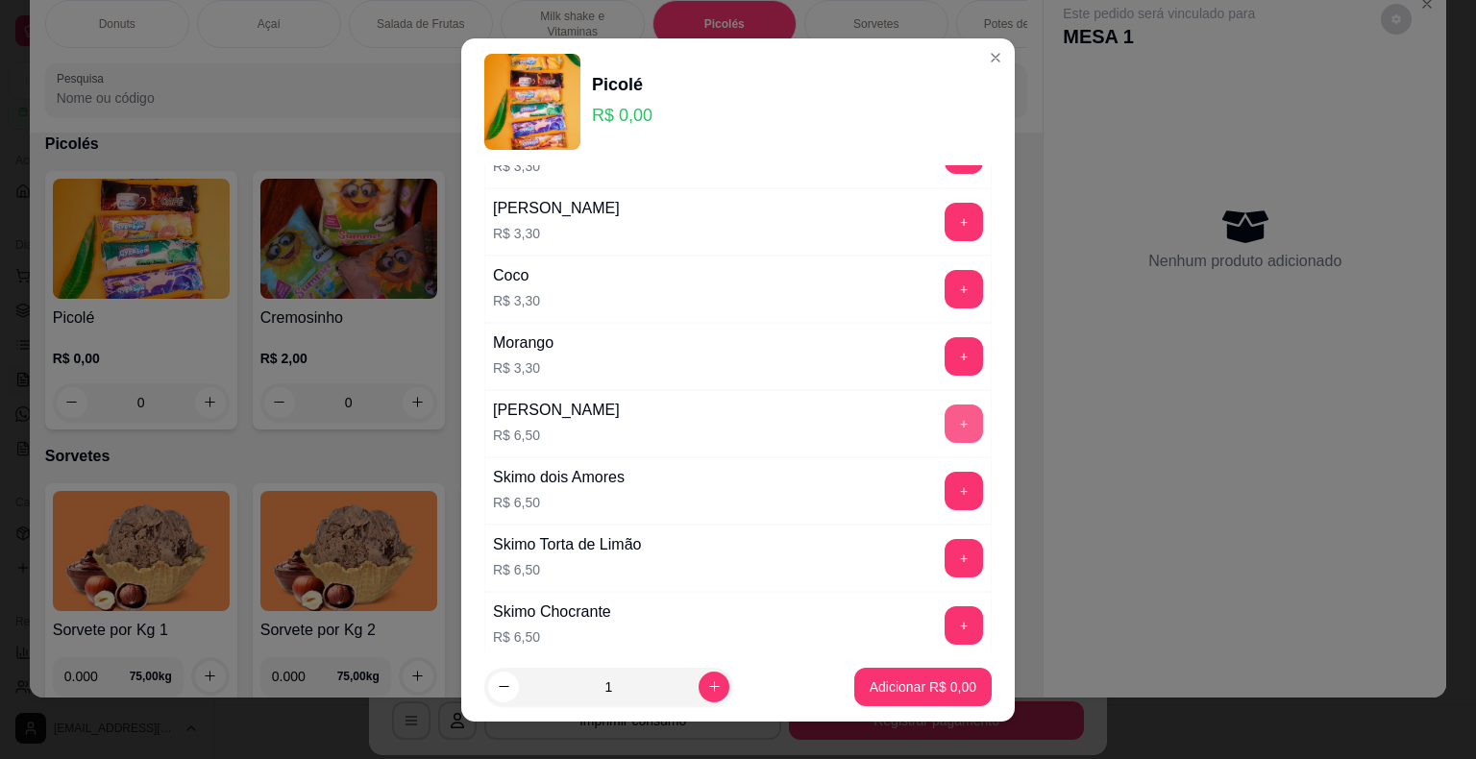
click at [947, 425] on div "+" at bounding box center [964, 424] width 54 height 38
click at [946, 421] on button "+" at bounding box center [964, 423] width 37 height 37
click at [898, 697] on footer "1 Adicionar R$ 6,50" at bounding box center [738, 687] width 554 height 69
click at [900, 683] on p "Adicionar R$ 6,50" at bounding box center [923, 687] width 104 height 18
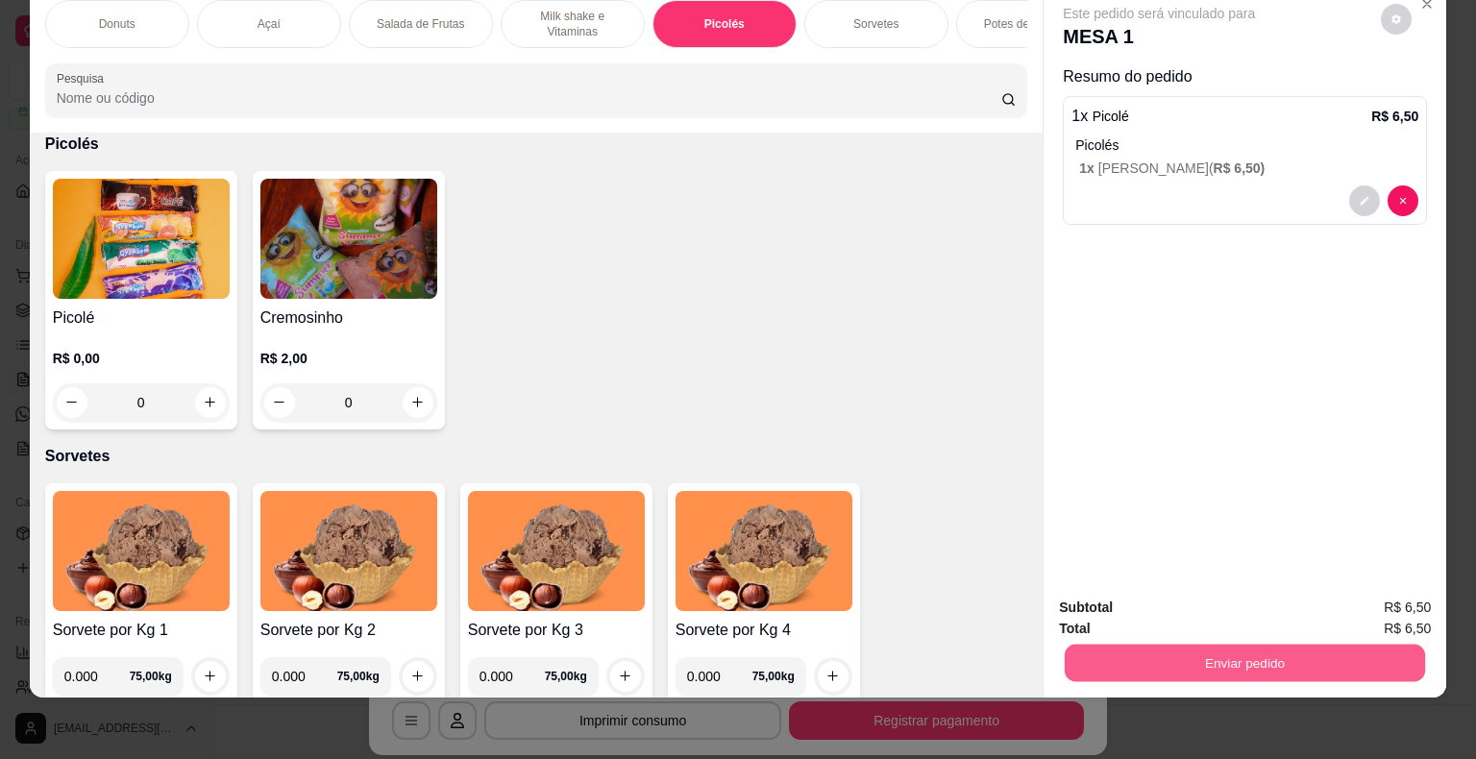
click at [1176, 648] on button "Enviar pedido" at bounding box center [1245, 663] width 360 height 37
click at [1196, 609] on button "Não registrar e enviar pedido" at bounding box center [1181, 601] width 200 height 37
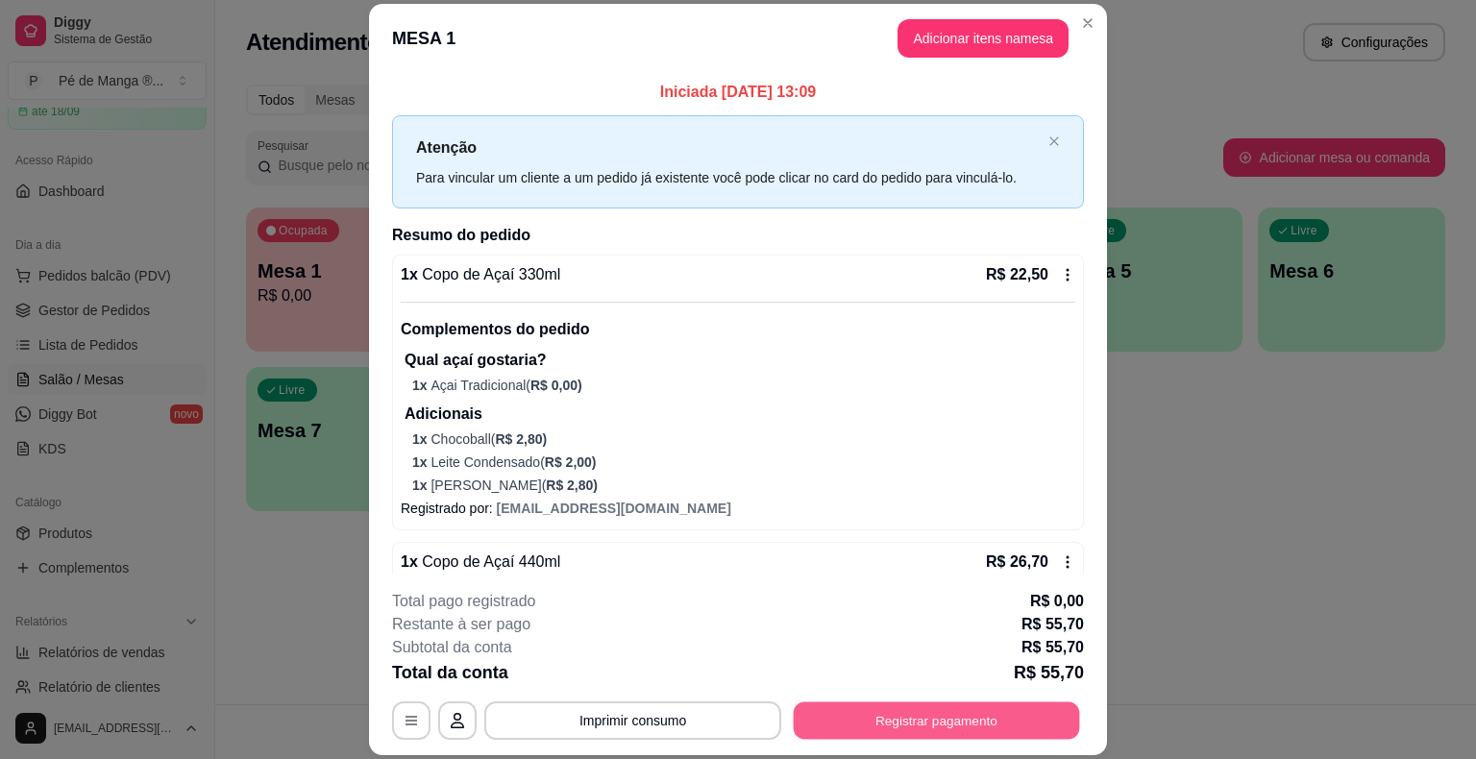
click at [952, 728] on button "Registrar pagamento" at bounding box center [937, 721] width 286 height 37
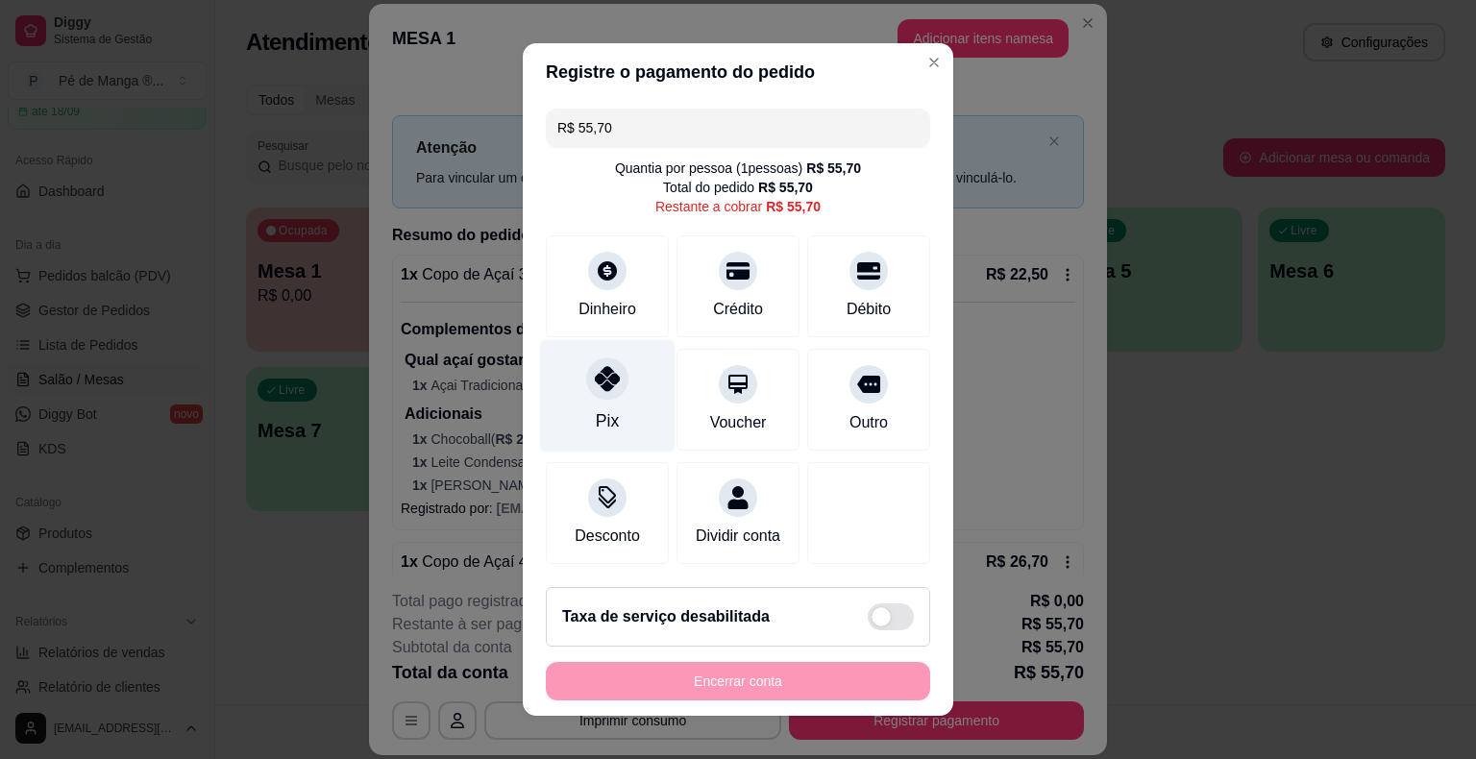
click at [596, 400] on div "Pix" at bounding box center [608, 396] width 136 height 112
type input "R$ 0,00"
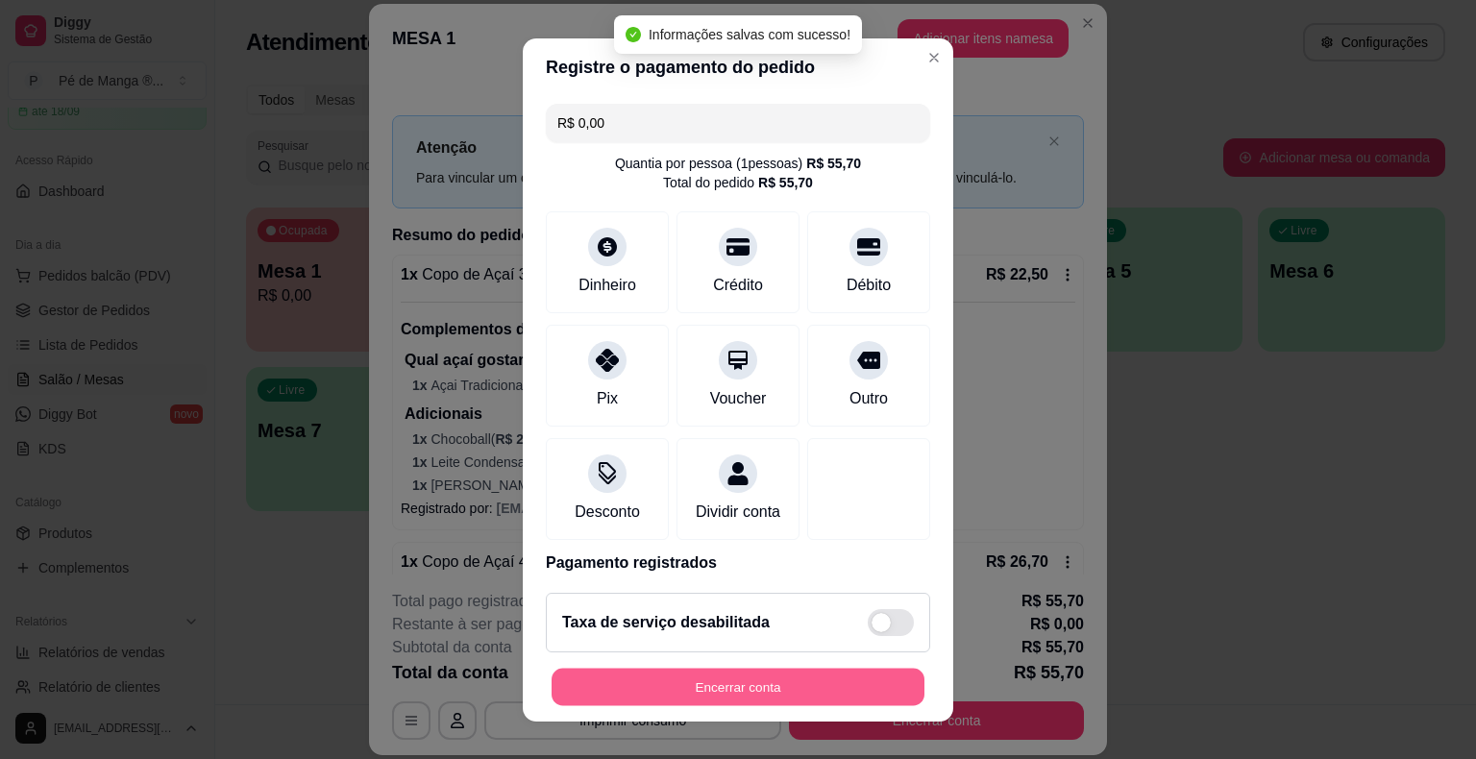
click at [735, 674] on button "Encerrar conta" at bounding box center [738, 686] width 373 height 37
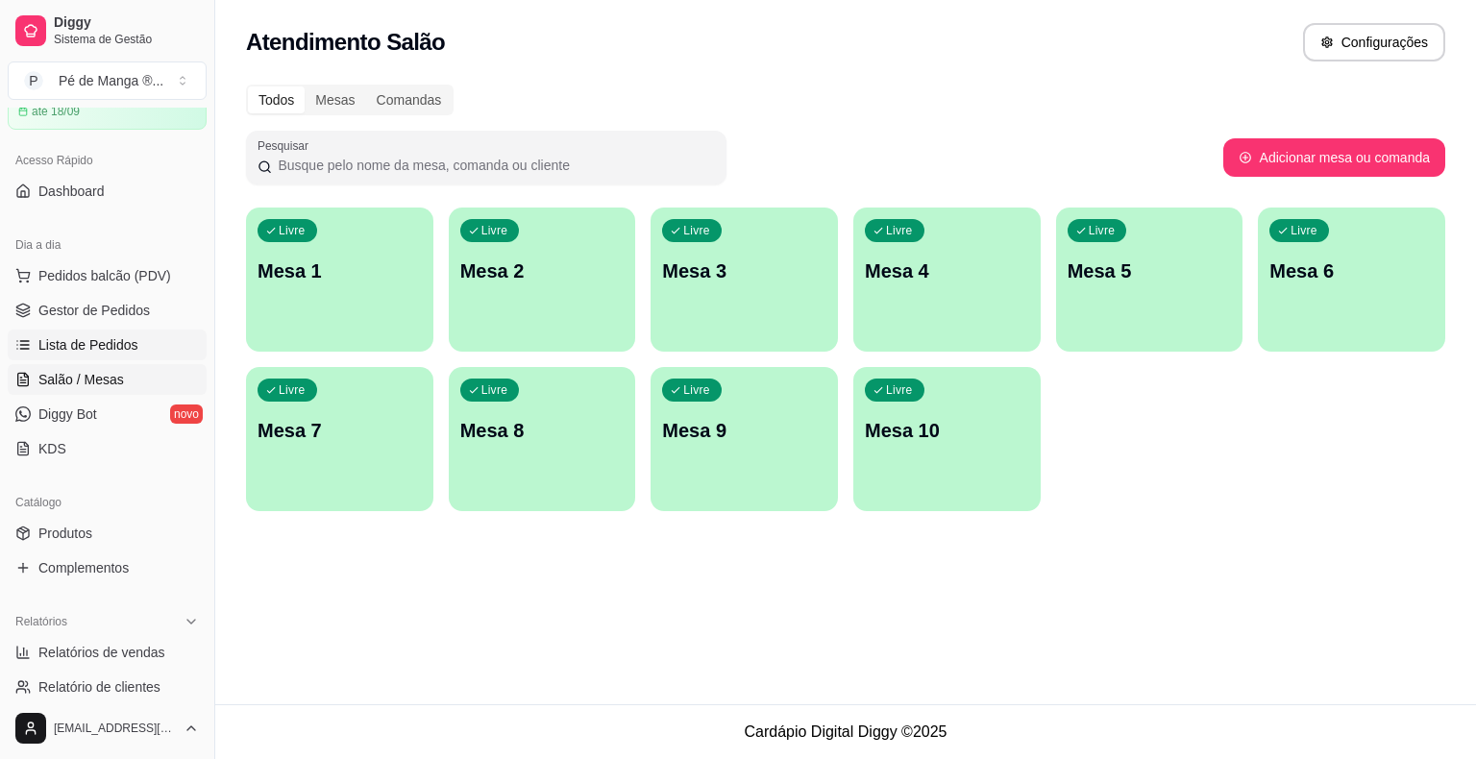
click at [147, 352] on link "Lista de Pedidos" at bounding box center [107, 345] width 199 height 31
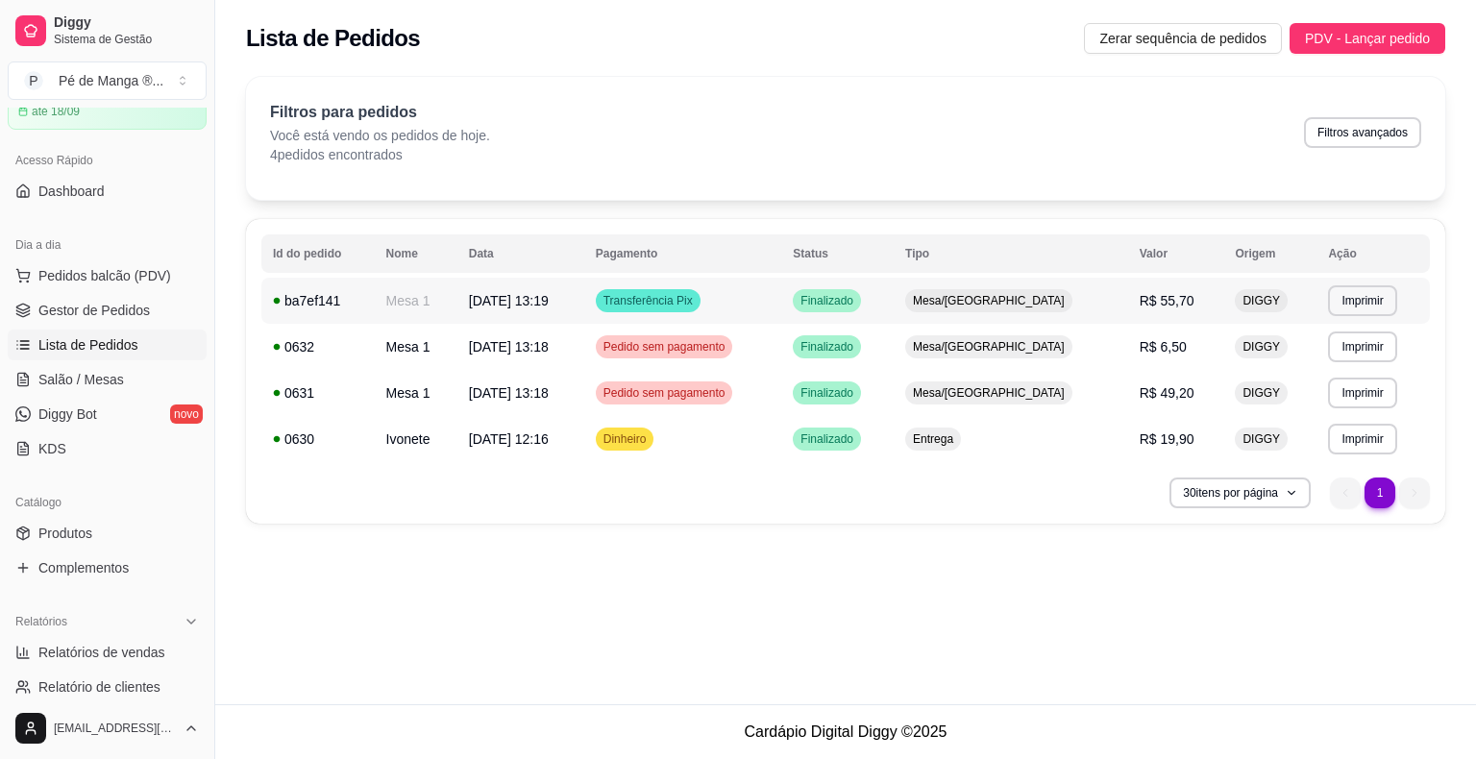
click at [1156, 303] on span "R$ 55,70" at bounding box center [1167, 300] width 55 height 15
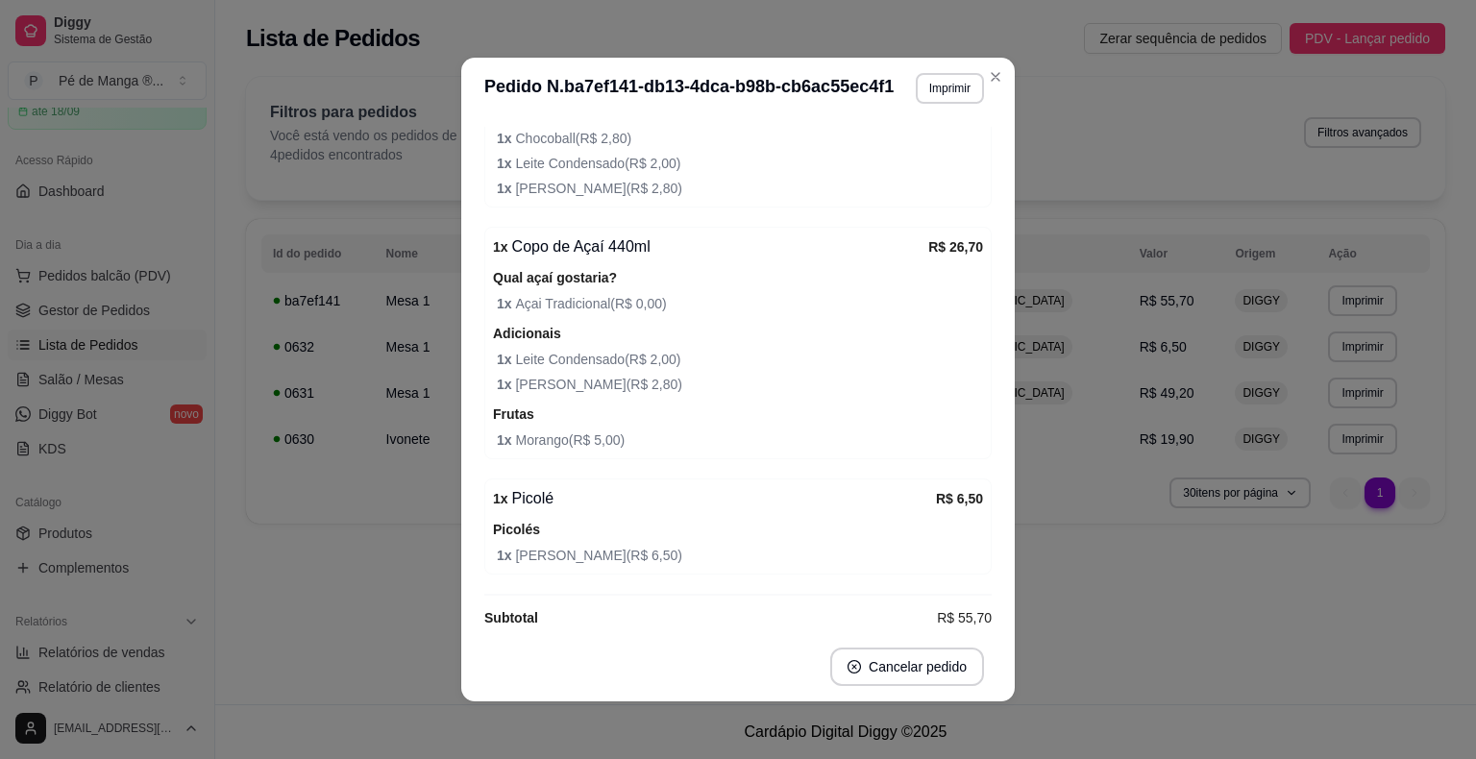
scroll to position [465, 0]
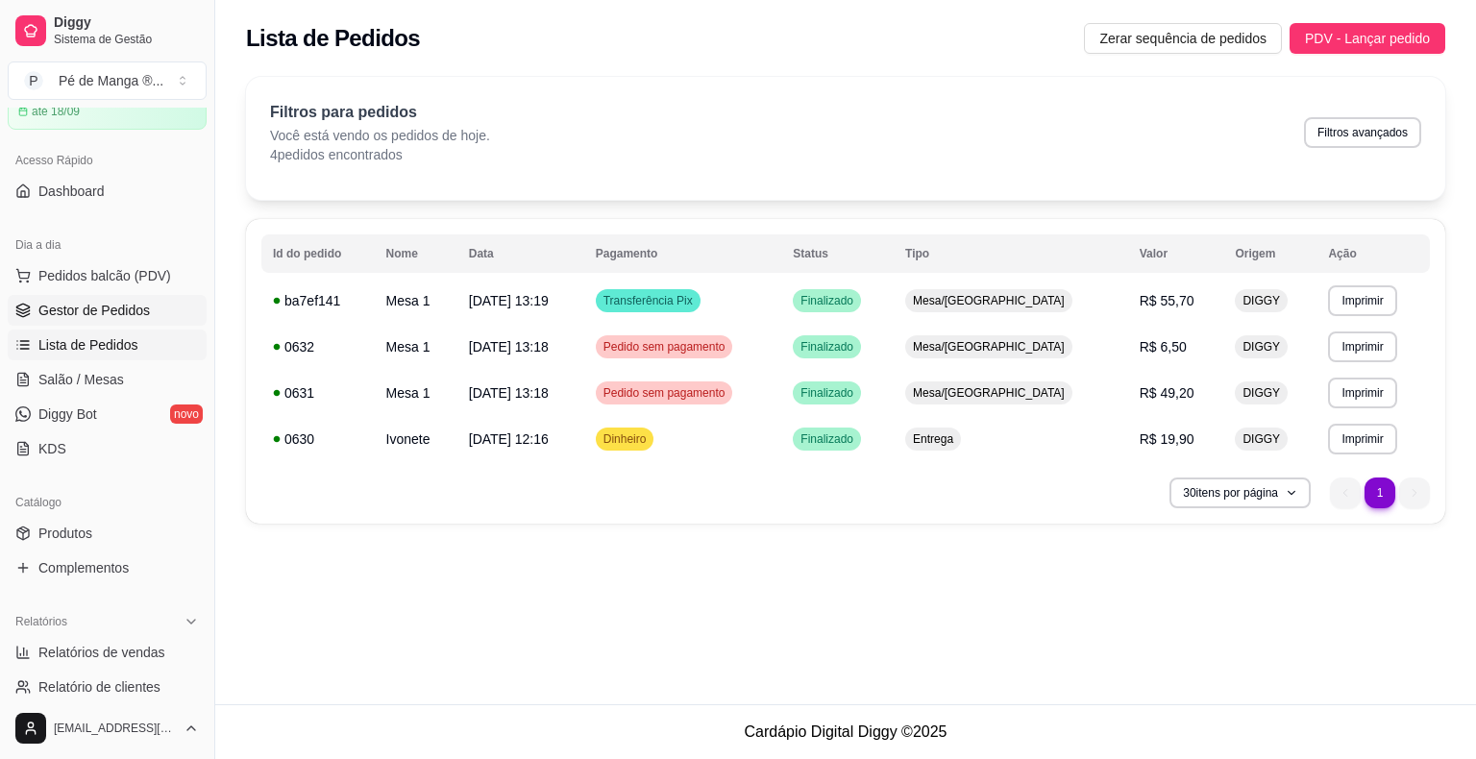
drag, startPoint x: 76, startPoint y: 280, endPoint x: 76, endPoint y: 298, distance: 18.3
click at [76, 290] on button "Pedidos balcão (PDV)" at bounding box center [107, 275] width 199 height 31
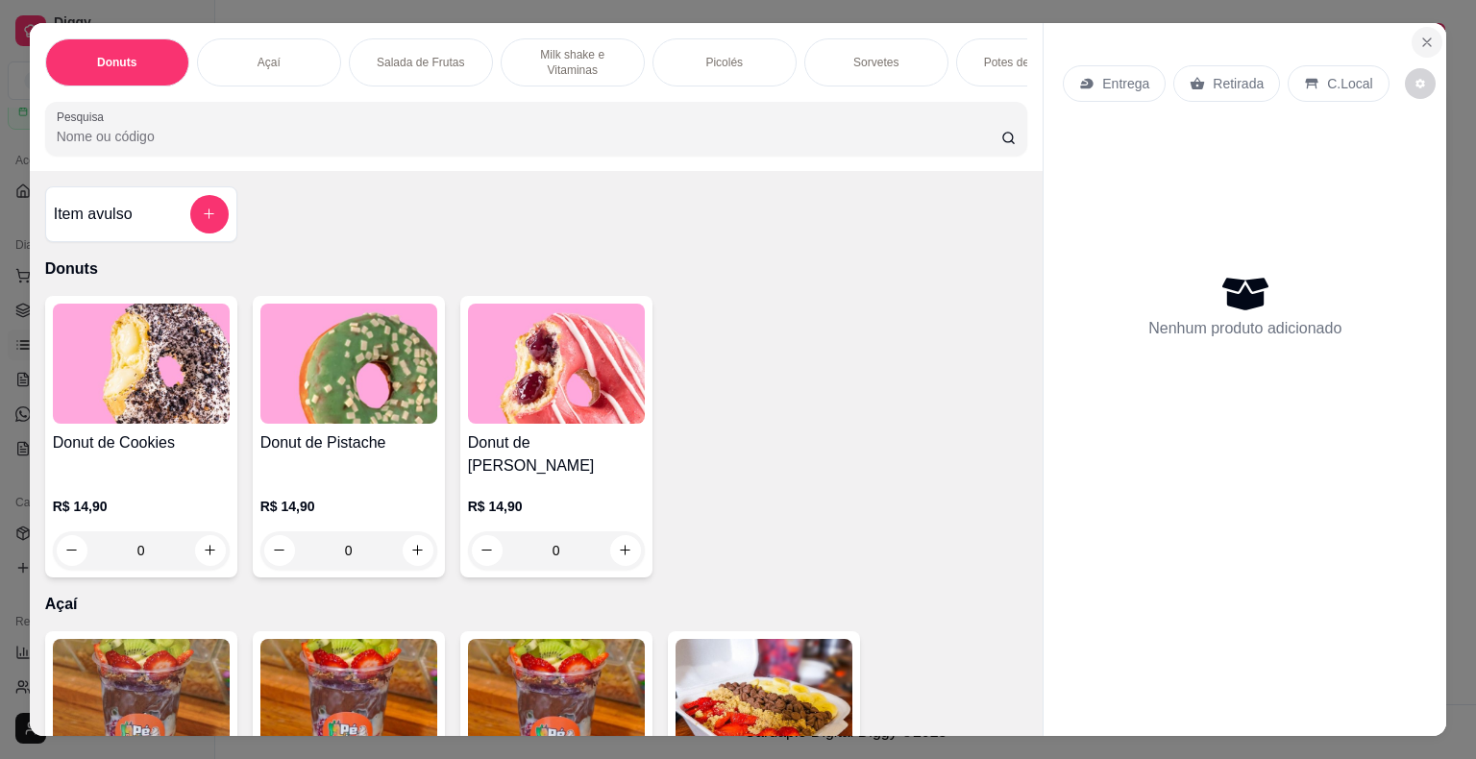
click at [1426, 40] on icon "Close" at bounding box center [1427, 42] width 15 height 15
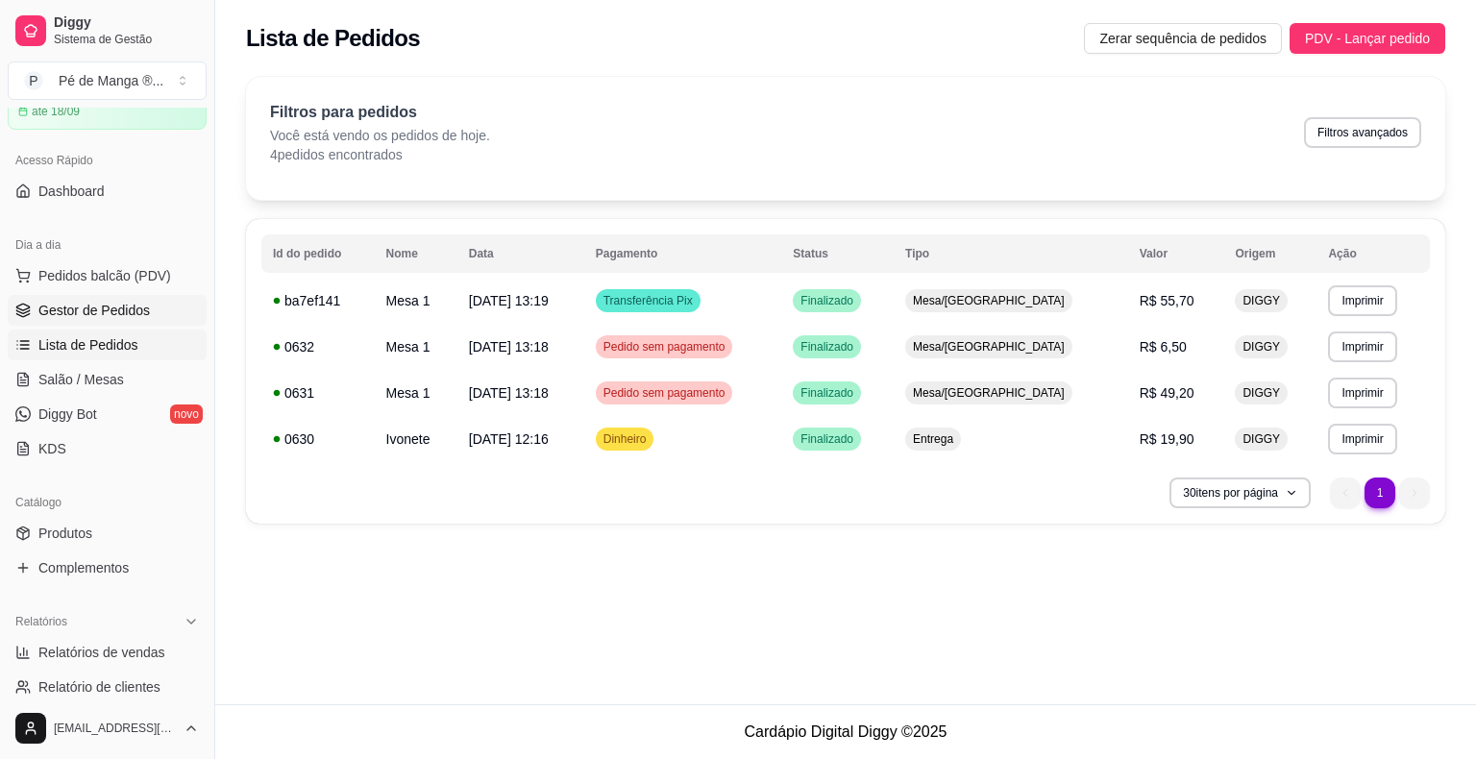
click at [92, 302] on span "Gestor de Pedidos" at bounding box center [93, 310] width 111 height 19
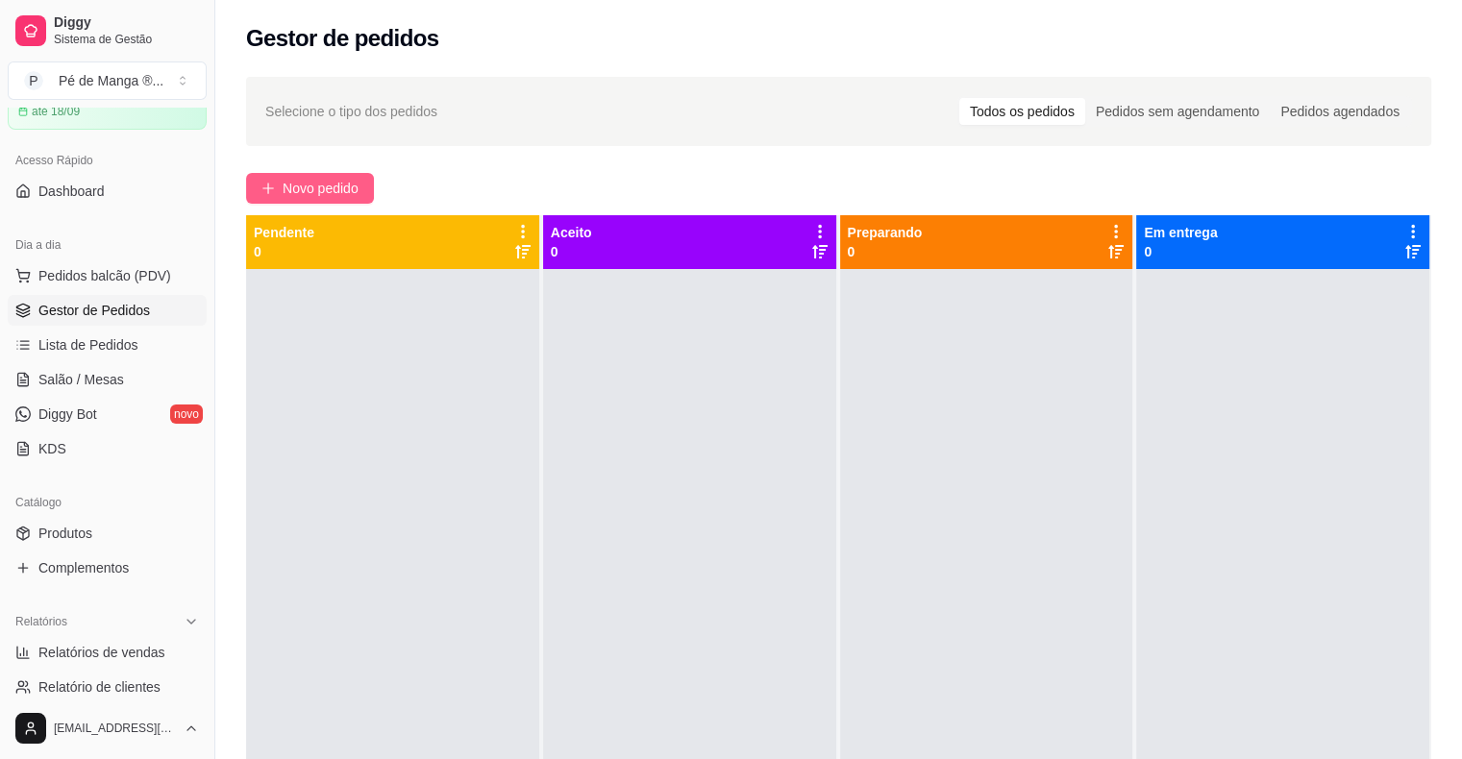
click at [335, 187] on span "Novo pedido" at bounding box center [321, 188] width 76 height 21
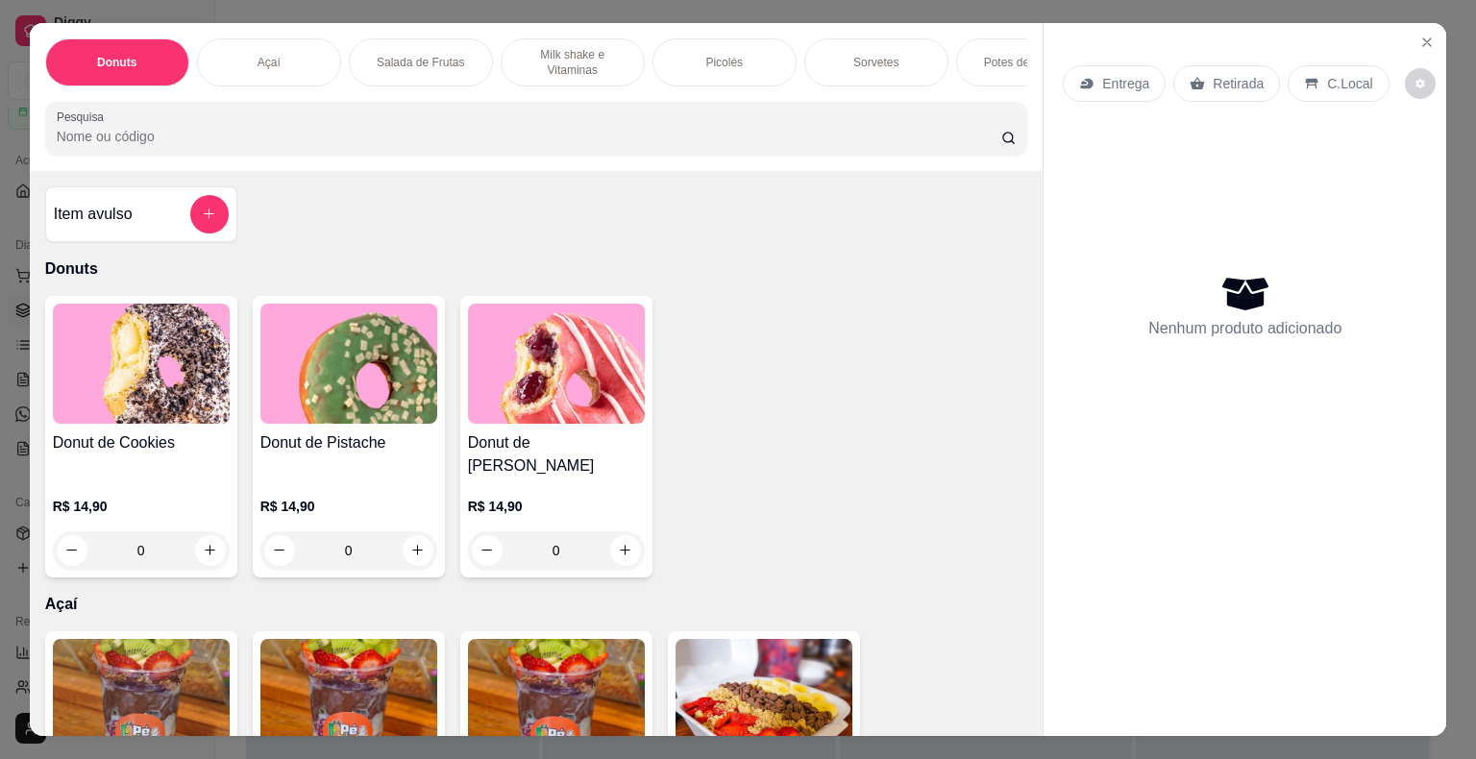
click at [416, 60] on p "Salada de Frutas" at bounding box center [420, 62] width 87 height 15
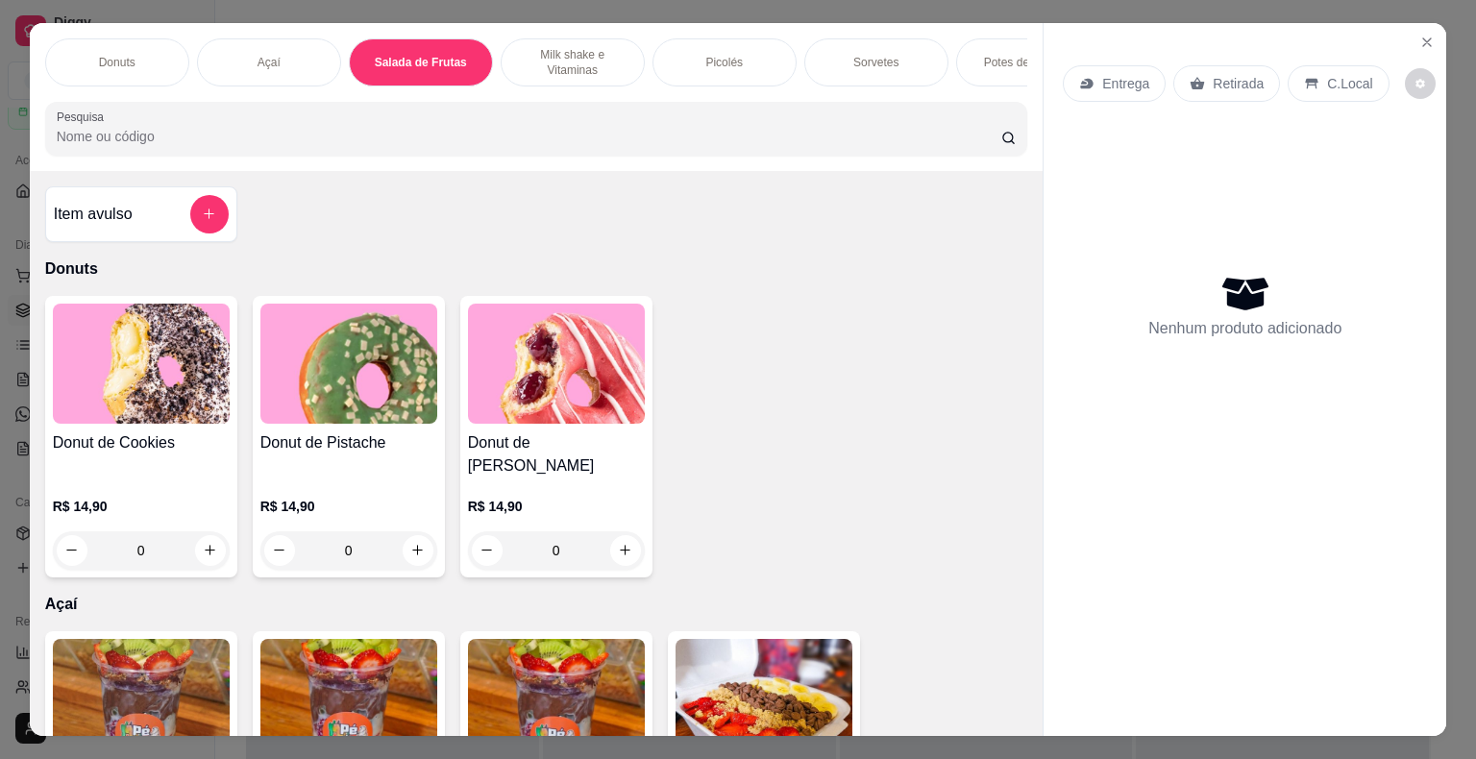
scroll to position [46, 0]
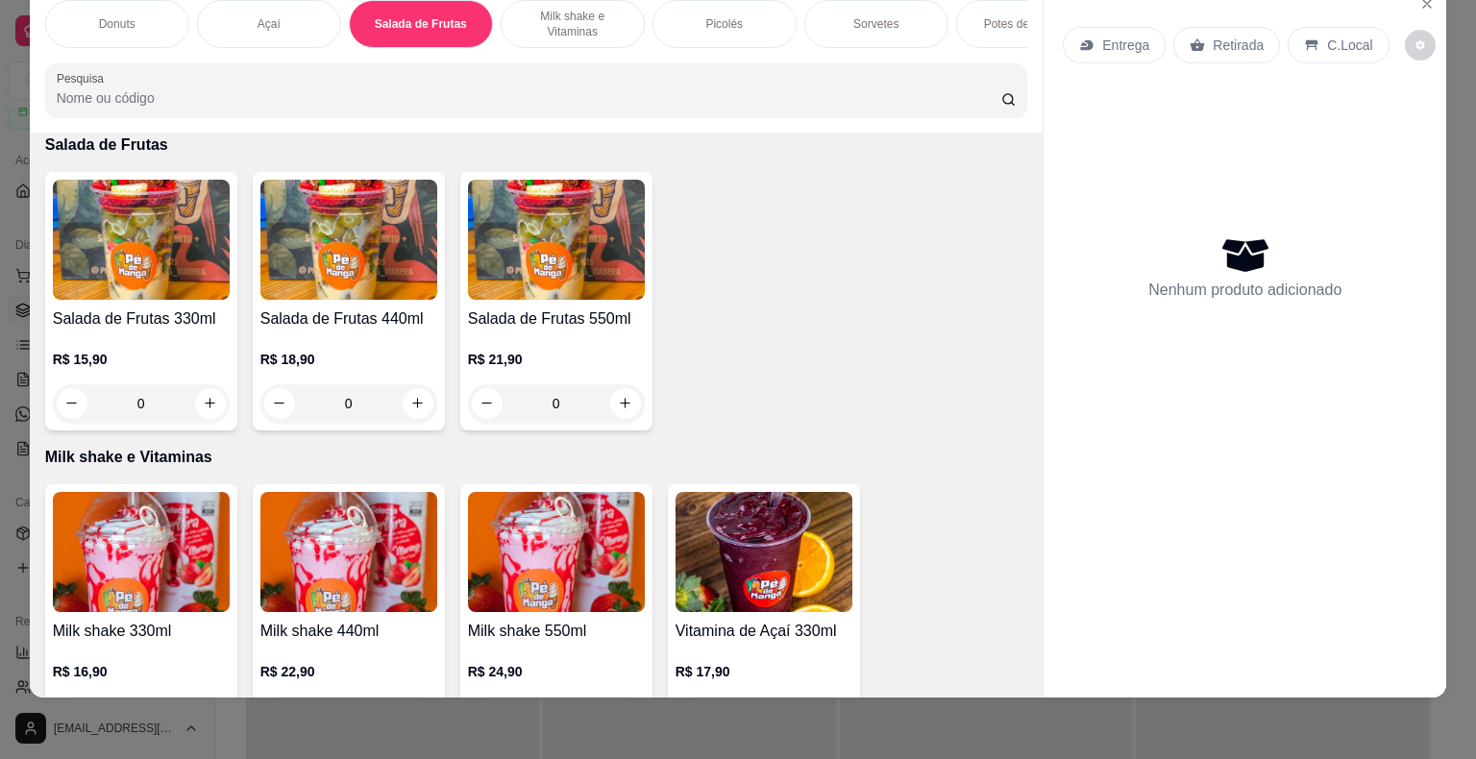
click at [415, 408] on div "0" at bounding box center [348, 403] width 177 height 38
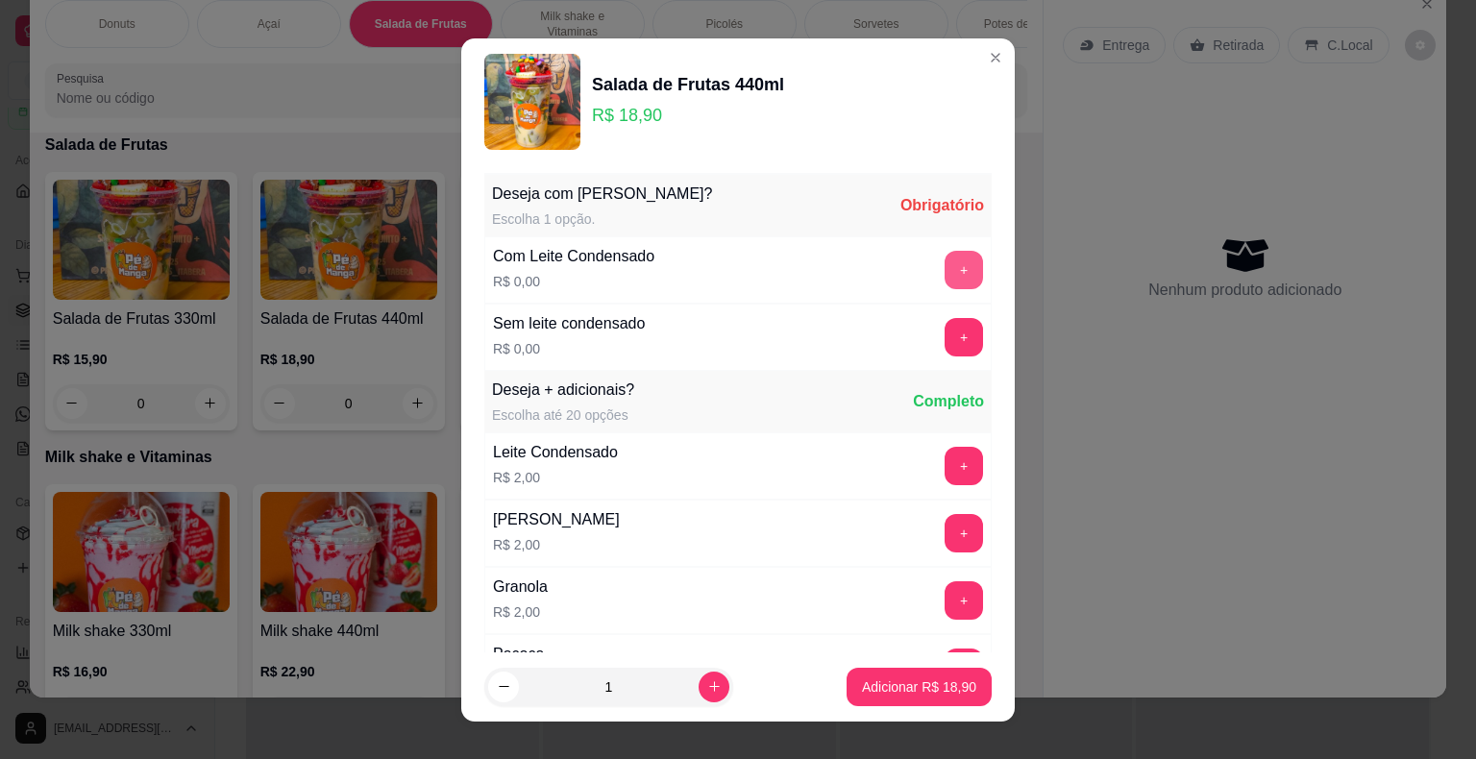
click at [945, 267] on button "+" at bounding box center [964, 270] width 38 height 38
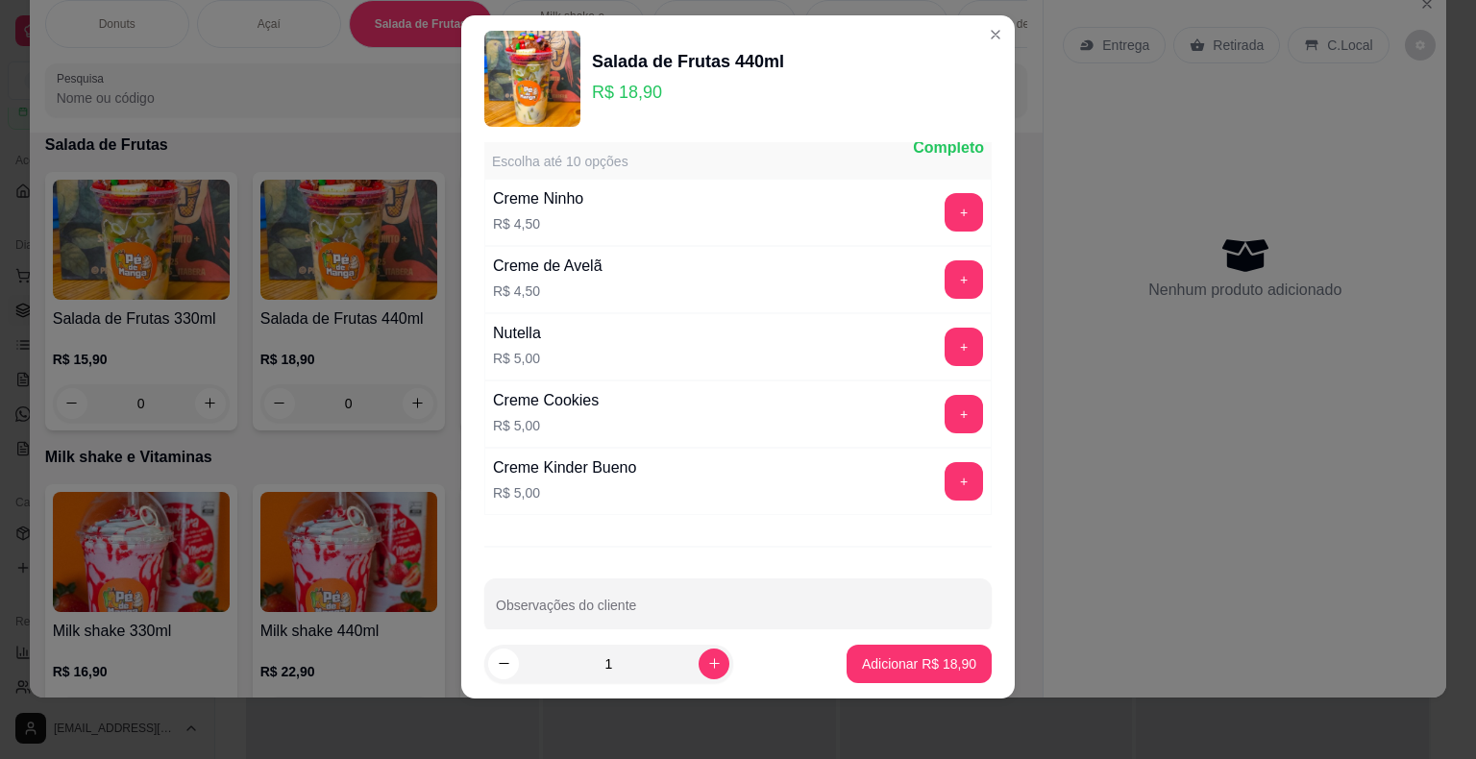
scroll to position [2252, 0]
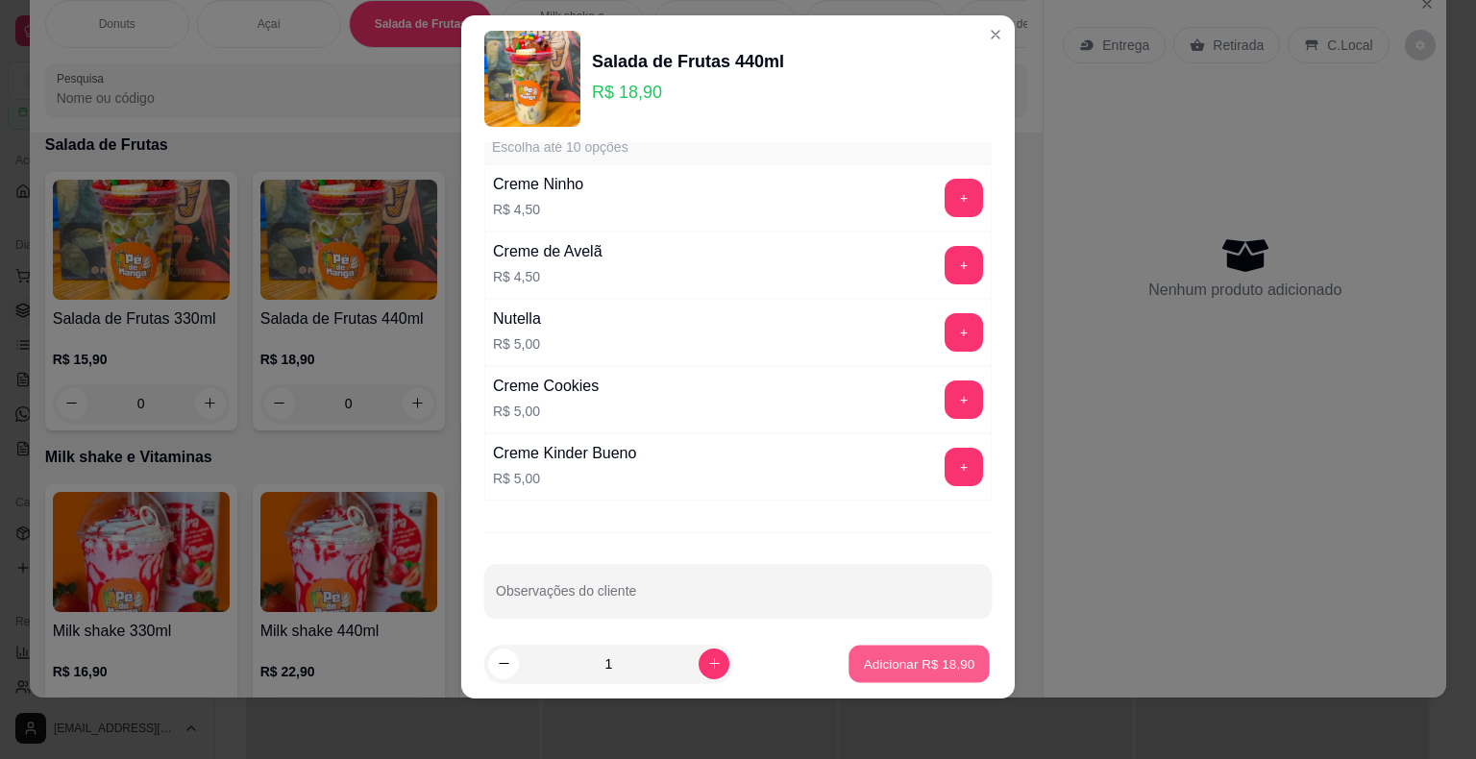
click at [900, 658] on p "Adicionar R$ 18,90" at bounding box center [919, 664] width 111 height 18
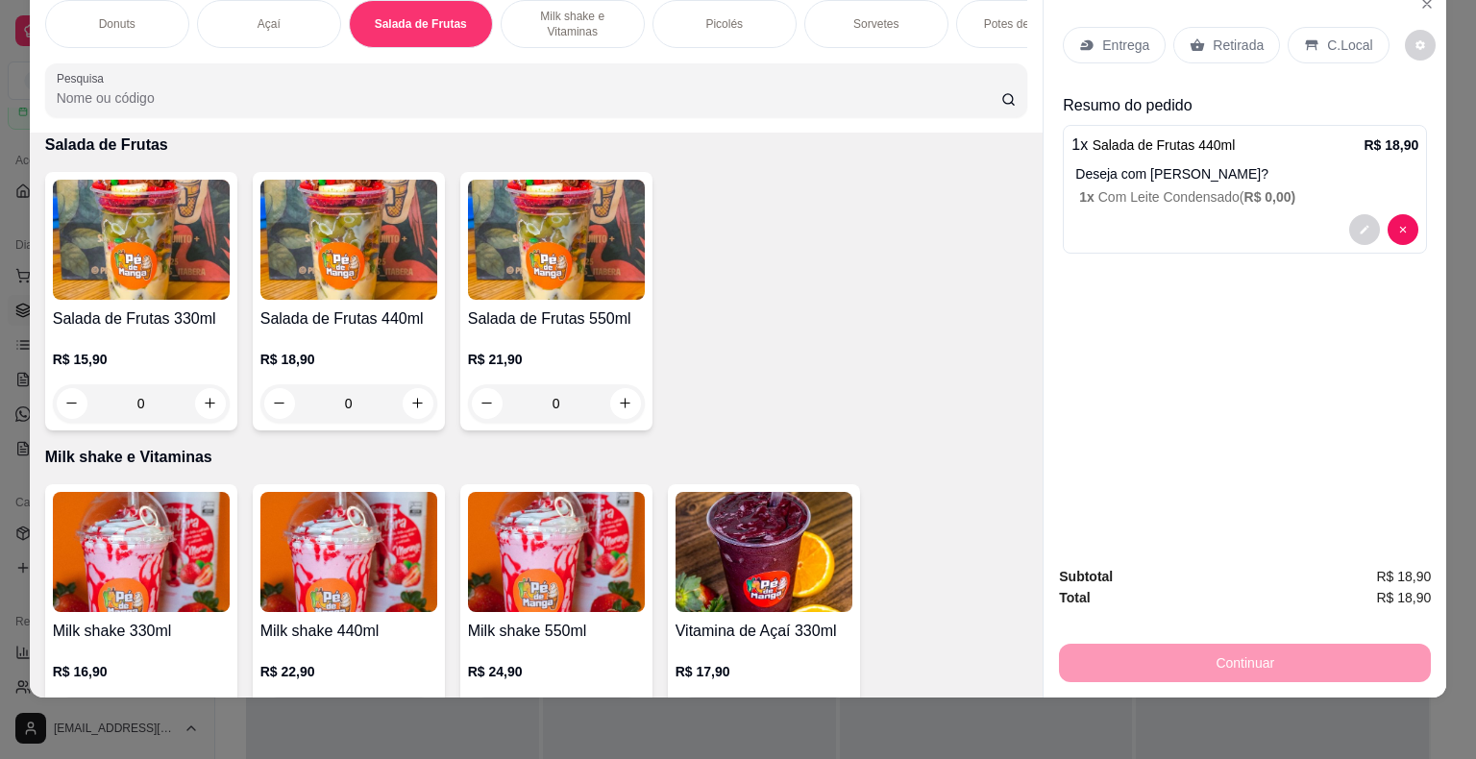
click at [1227, 187] on p "1 x Com Leite Condensado ( R$ 0,00 )" at bounding box center [1248, 196] width 339 height 19
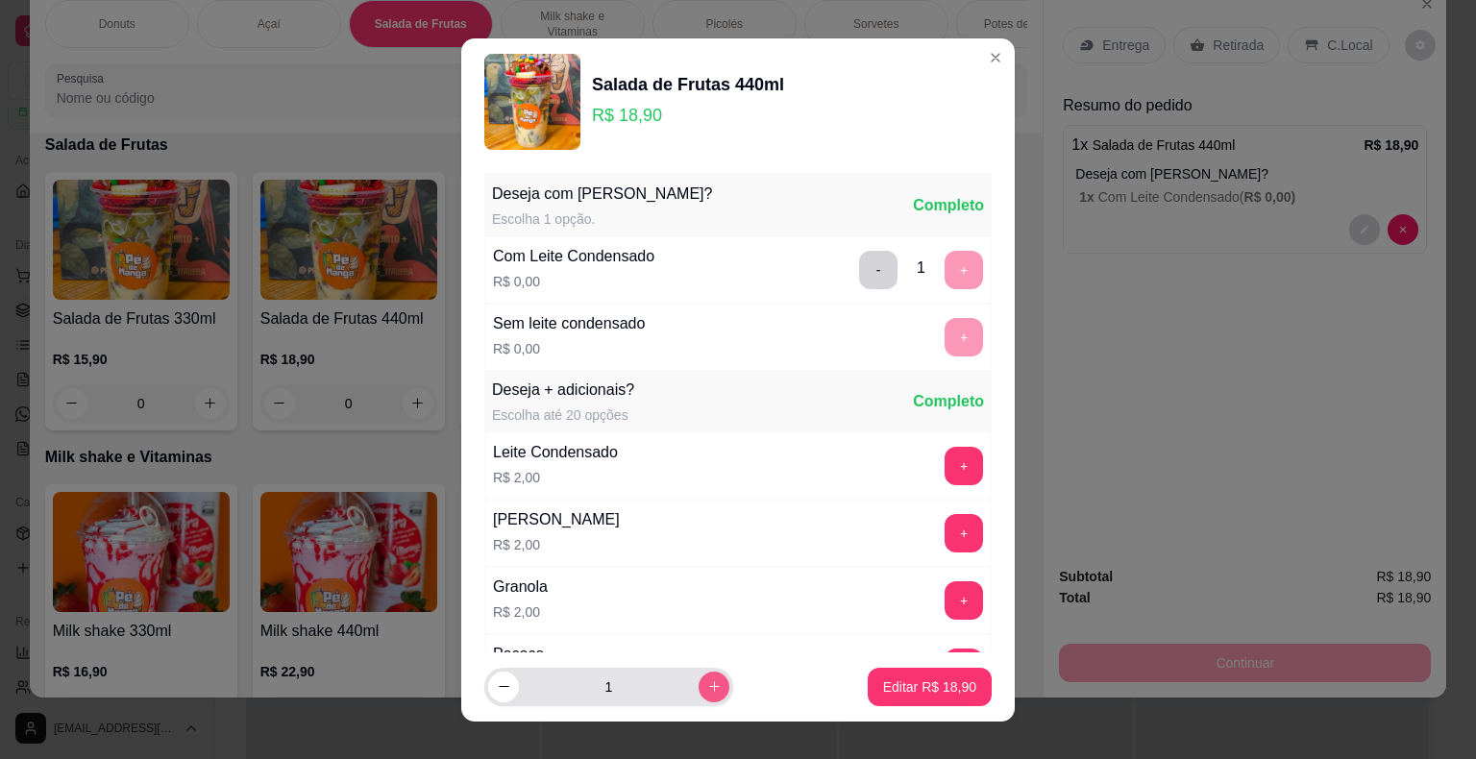
click at [707, 691] on icon "increase-product-quantity" at bounding box center [714, 686] width 14 height 14
click at [707, 693] on icon "increase-product-quantity" at bounding box center [714, 686] width 14 height 14
type input "3"
click at [920, 702] on button "Editar R$ 56,70" at bounding box center [930, 686] width 120 height 37
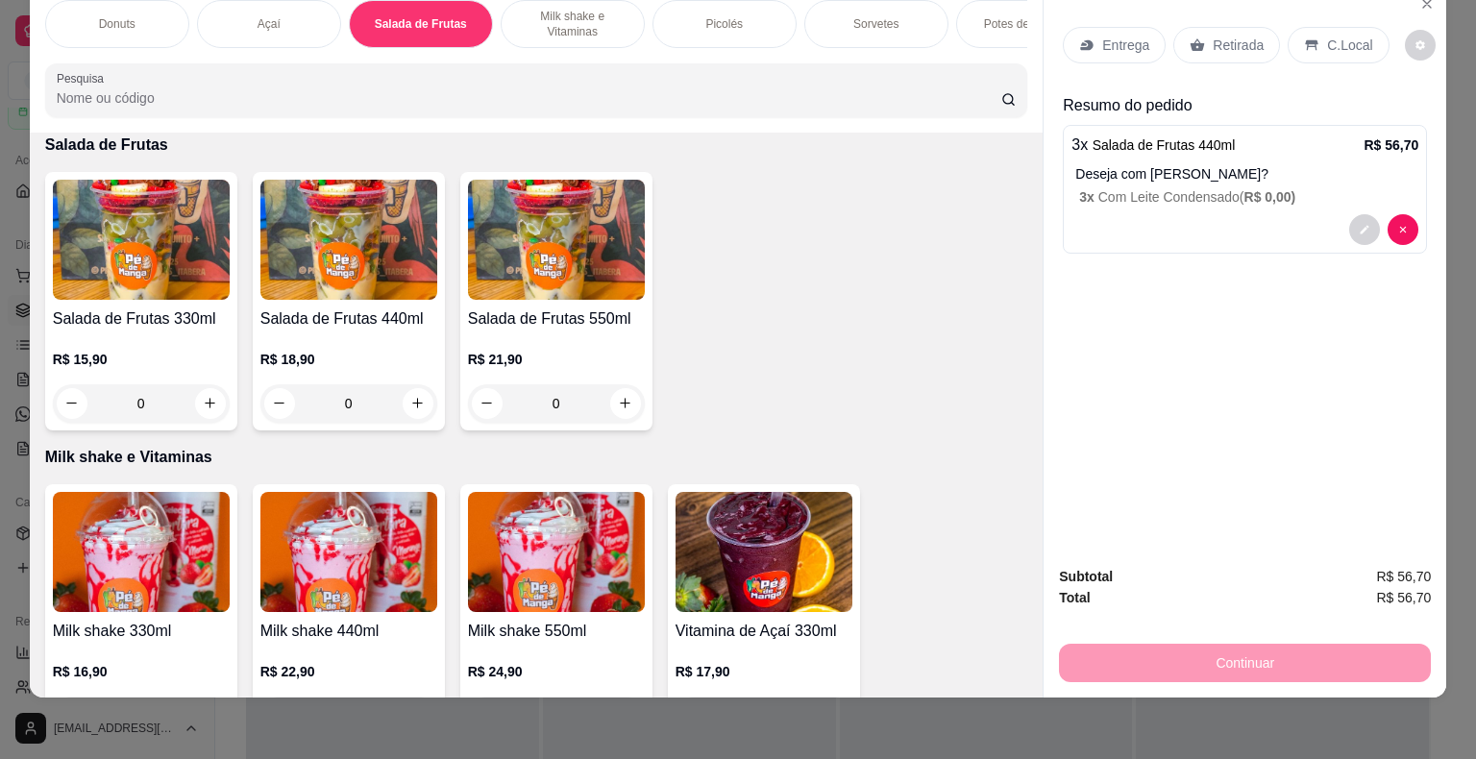
click at [1079, 37] on icon at bounding box center [1086, 44] width 15 height 15
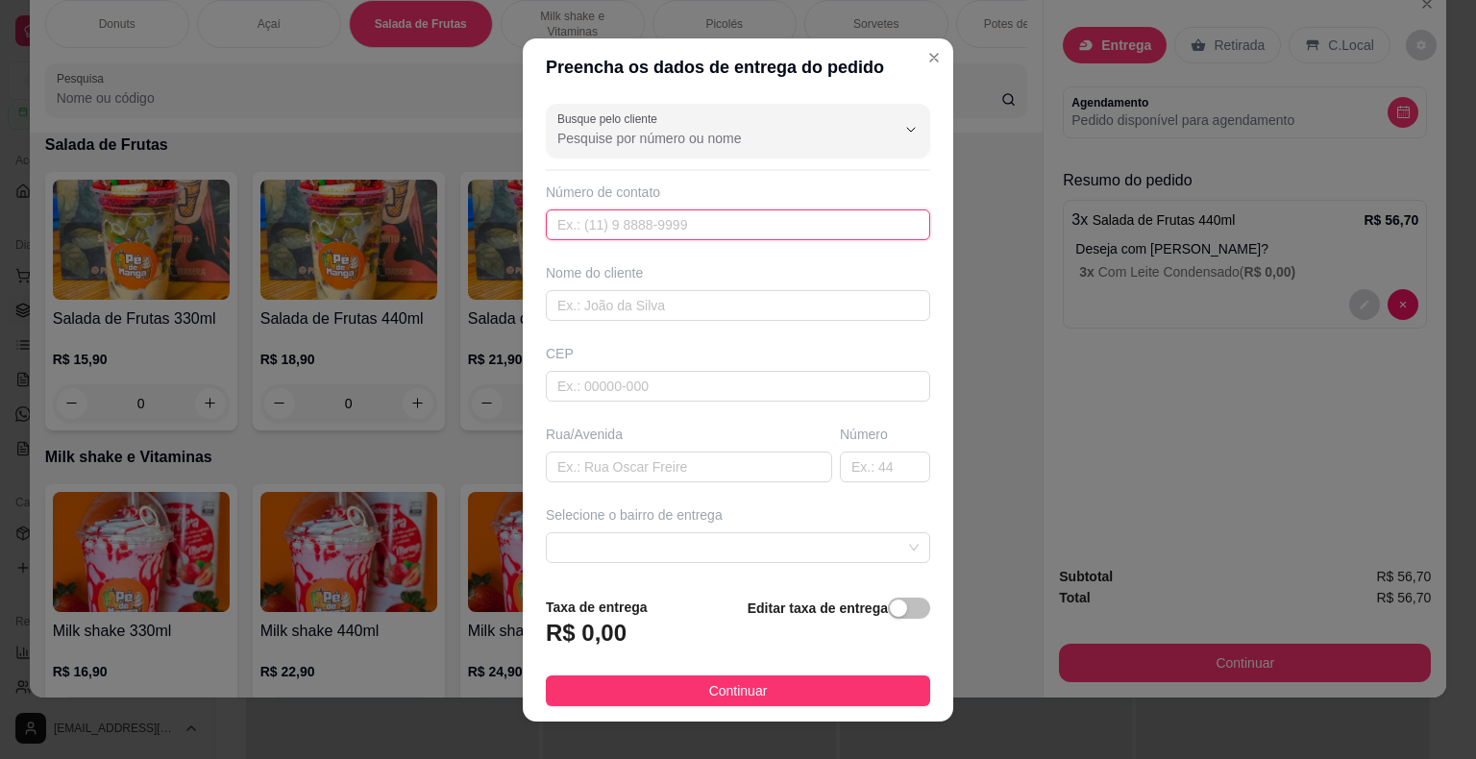
click at [592, 227] on input "text" at bounding box center [738, 225] width 384 height 31
type input "[PHONE_NUMBER]"
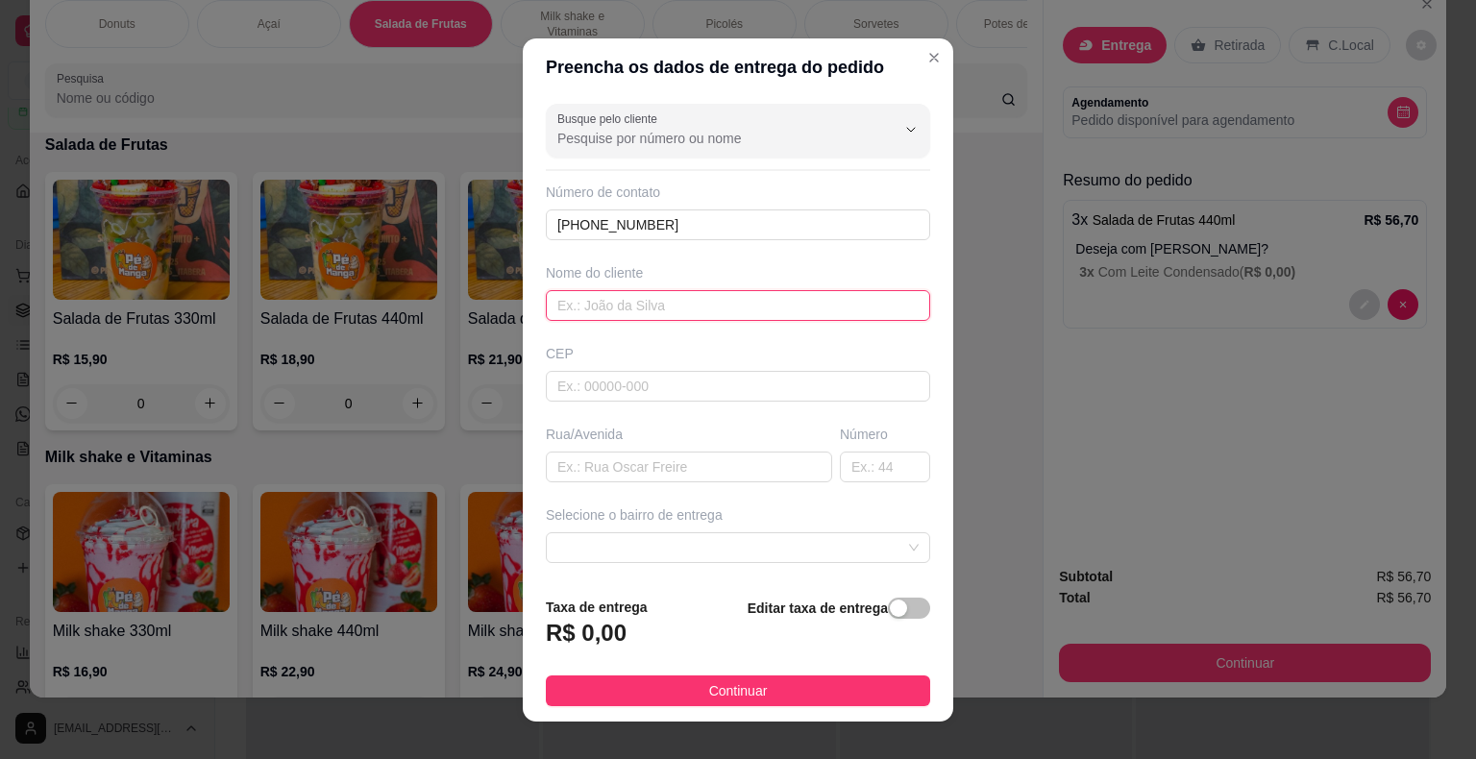
click at [649, 306] on input "text" at bounding box center [738, 305] width 384 height 31
type input "Daiane"
click at [623, 472] on input "text" at bounding box center [689, 467] width 286 height 31
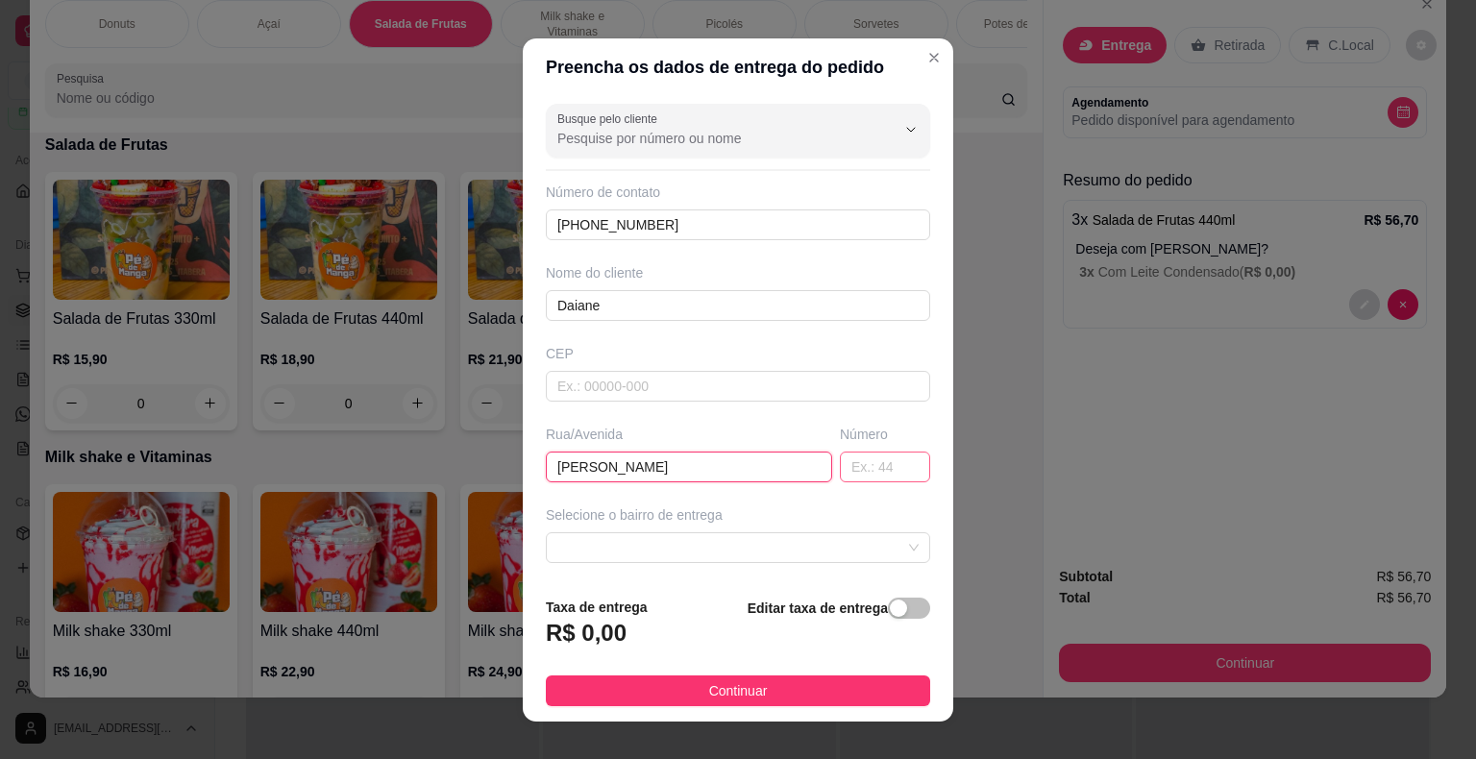
type input "[PERSON_NAME]"
click at [861, 467] on input "text" at bounding box center [885, 467] width 90 height 31
click at [800, 541] on span at bounding box center [737, 547] width 361 height 29
type input "109"
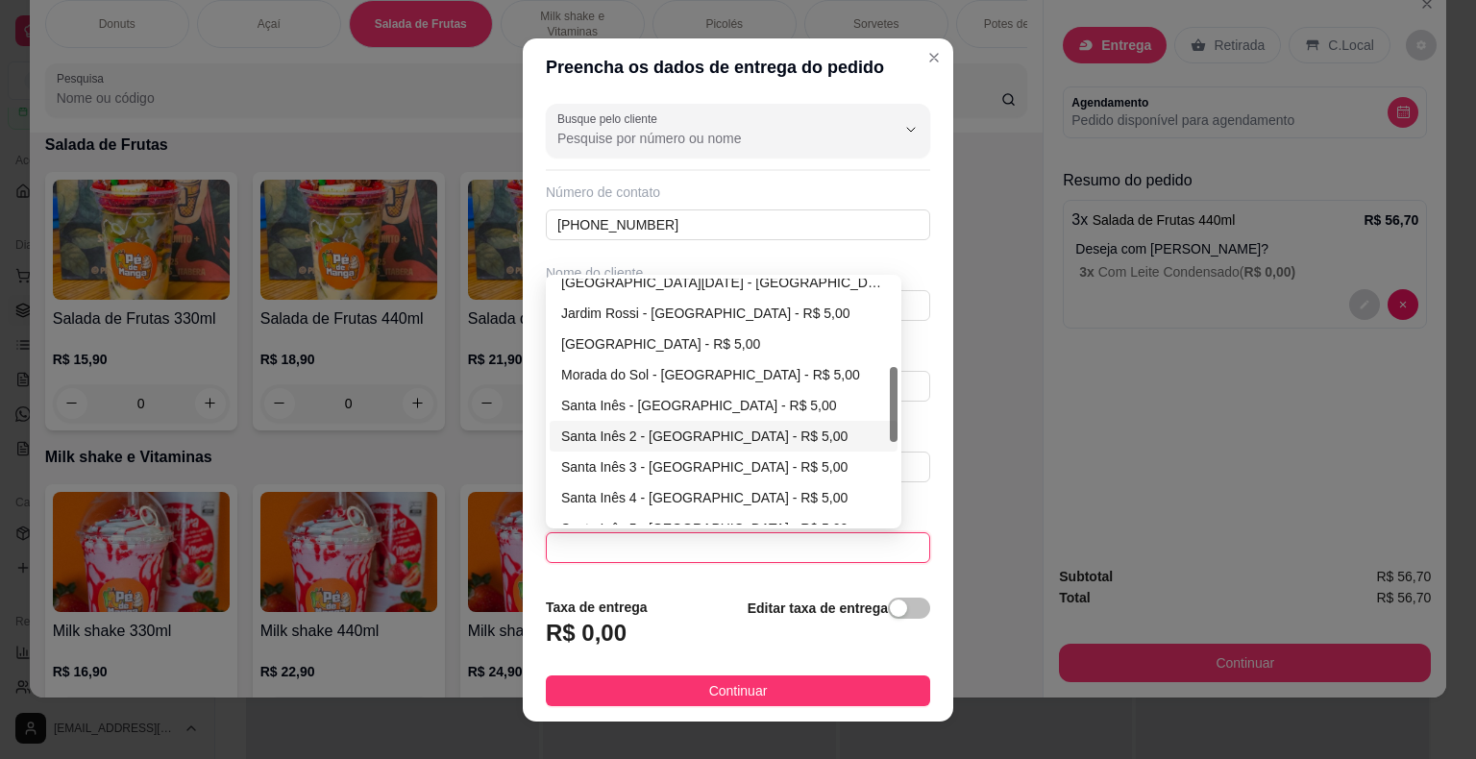
scroll to position [384, 0]
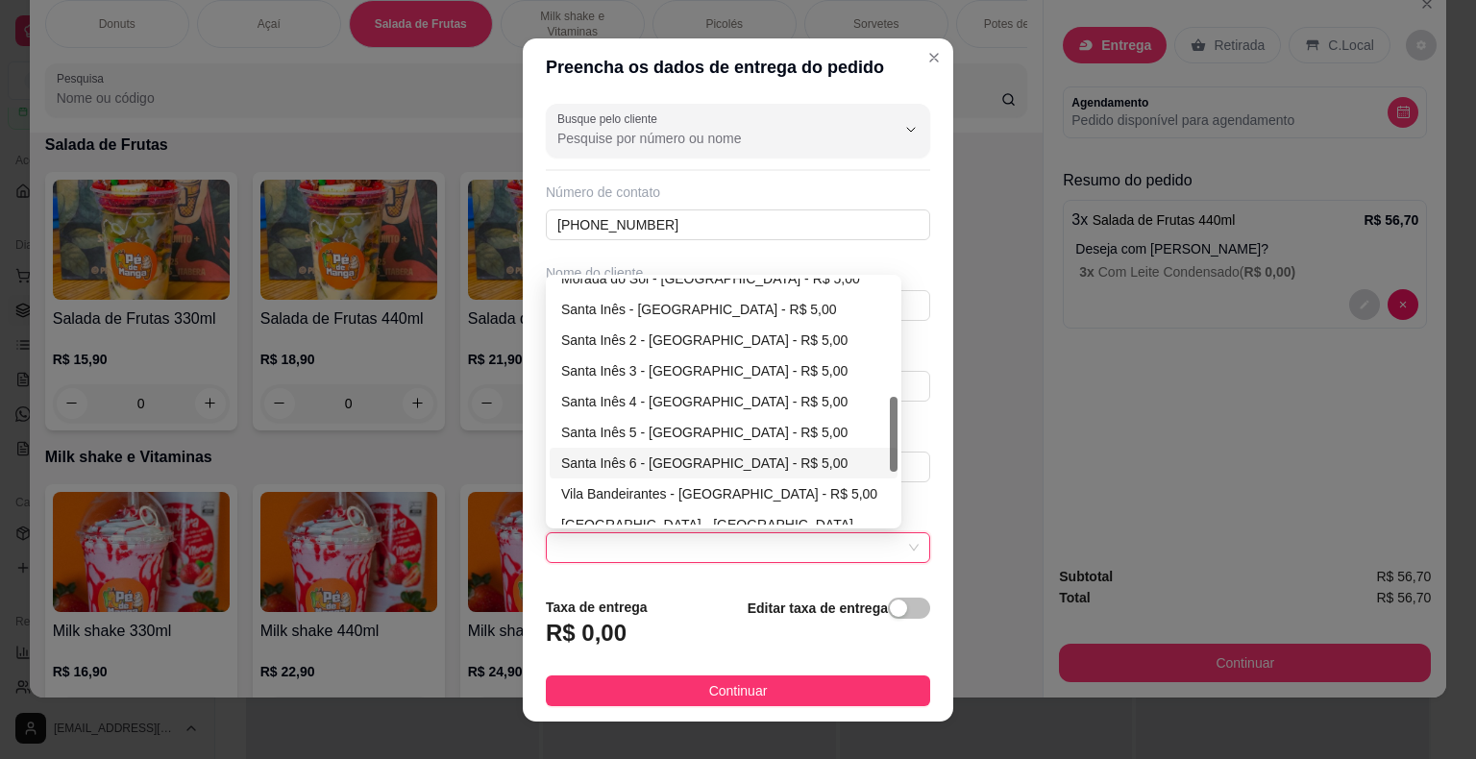
click at [643, 461] on div "Santa Inês 6 - [GEOGRAPHIC_DATA] - R$ 5,00" at bounding box center [723, 463] width 325 height 21
type input "Itaberá"
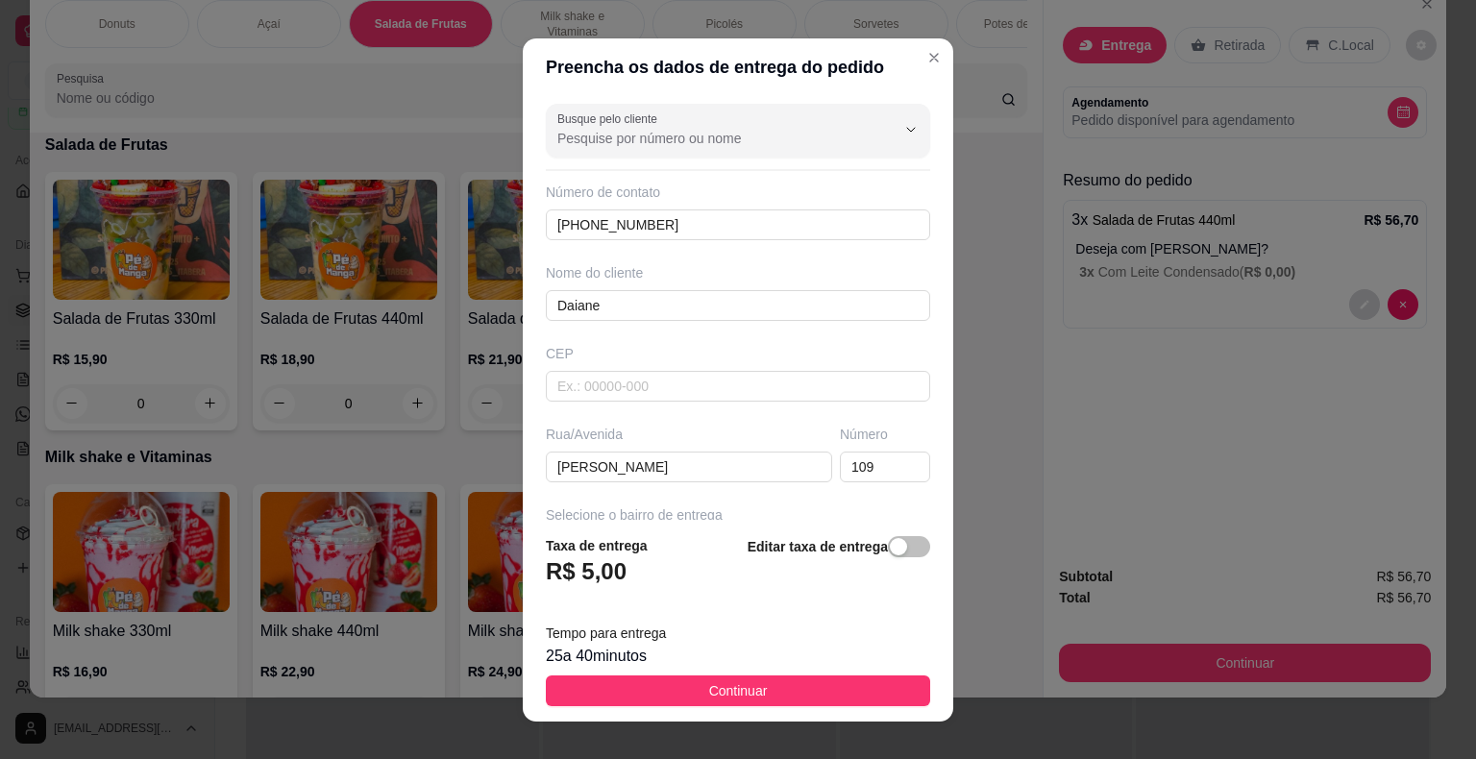
click at [691, 686] on button "Continuar" at bounding box center [738, 691] width 384 height 31
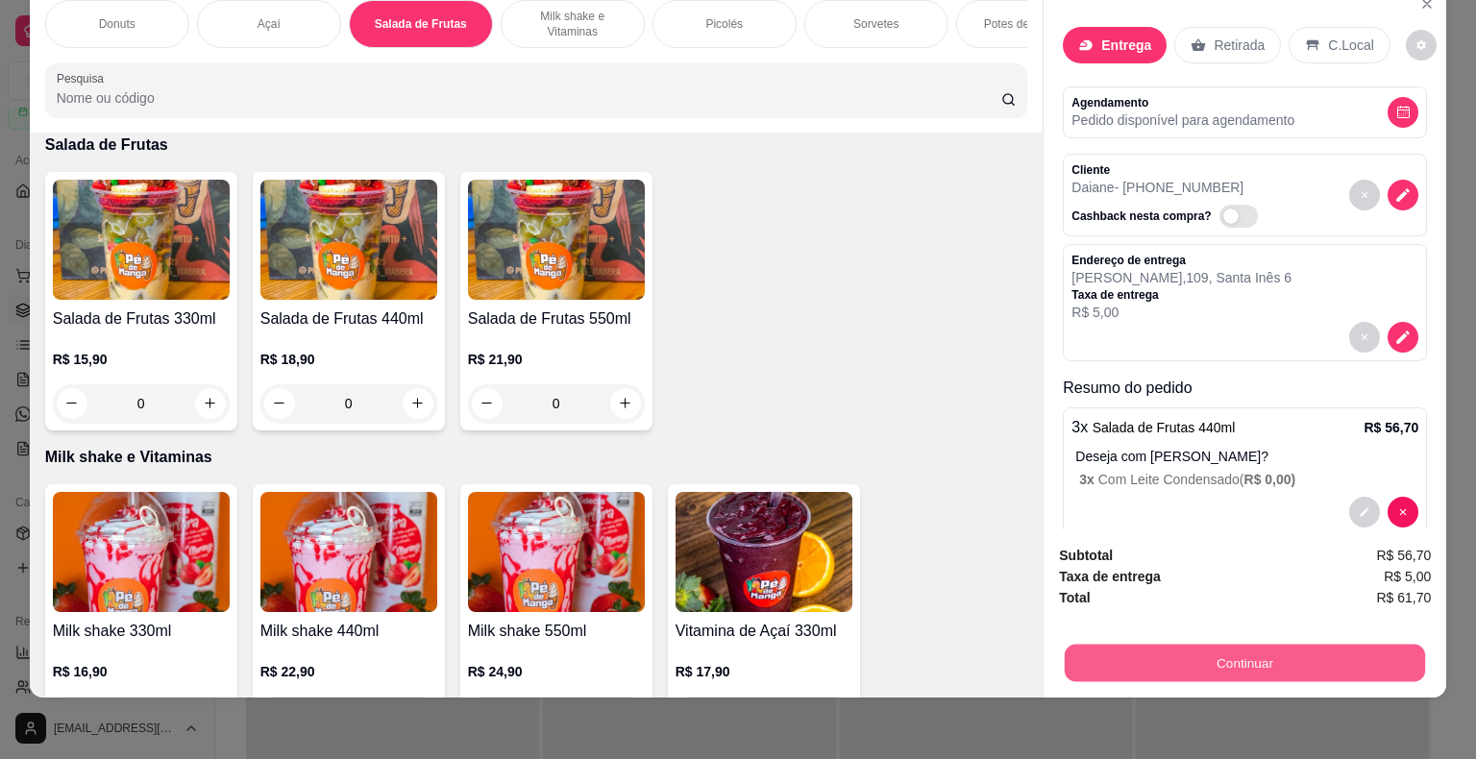
click at [1261, 653] on button "Continuar" at bounding box center [1245, 663] width 360 height 37
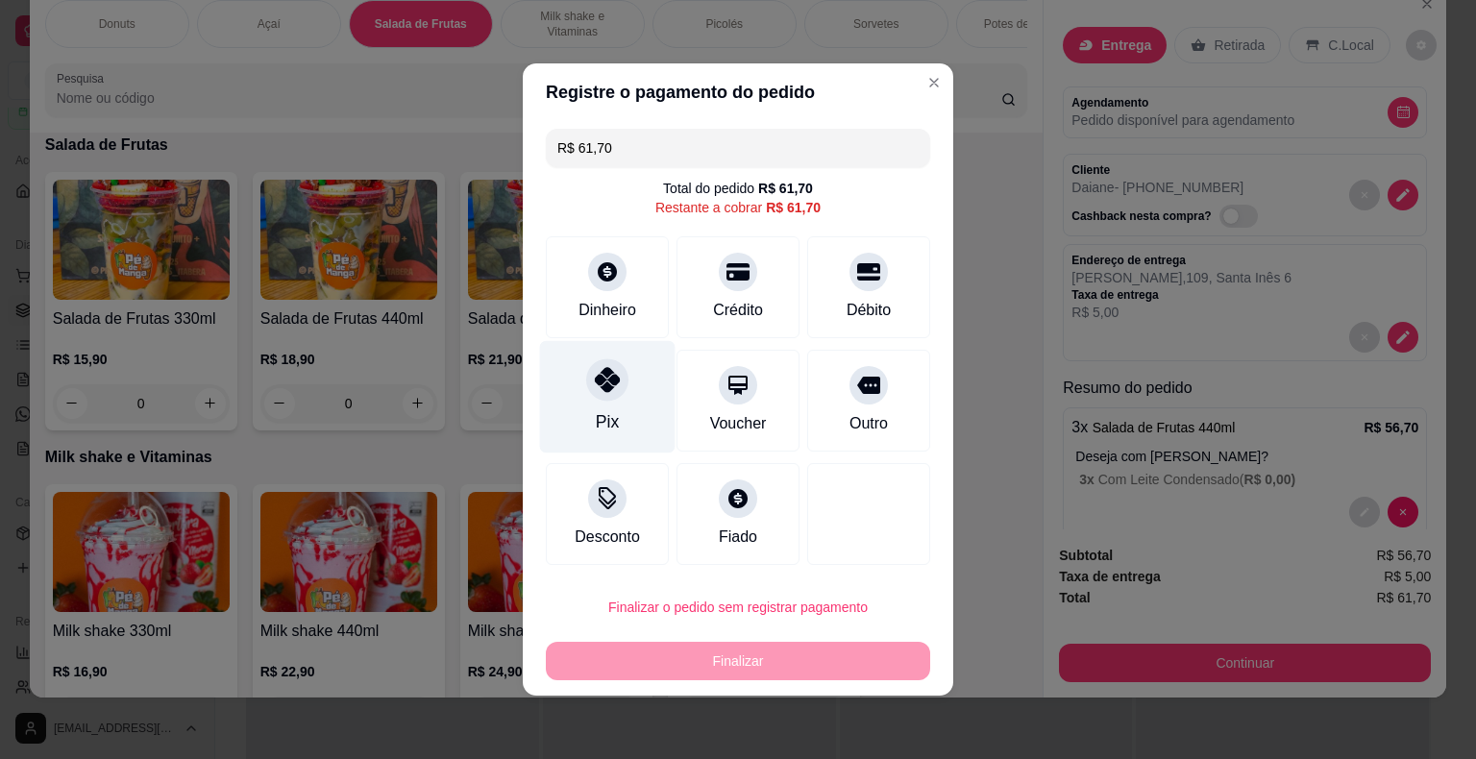
click at [614, 407] on div "Pix" at bounding box center [608, 397] width 136 height 112
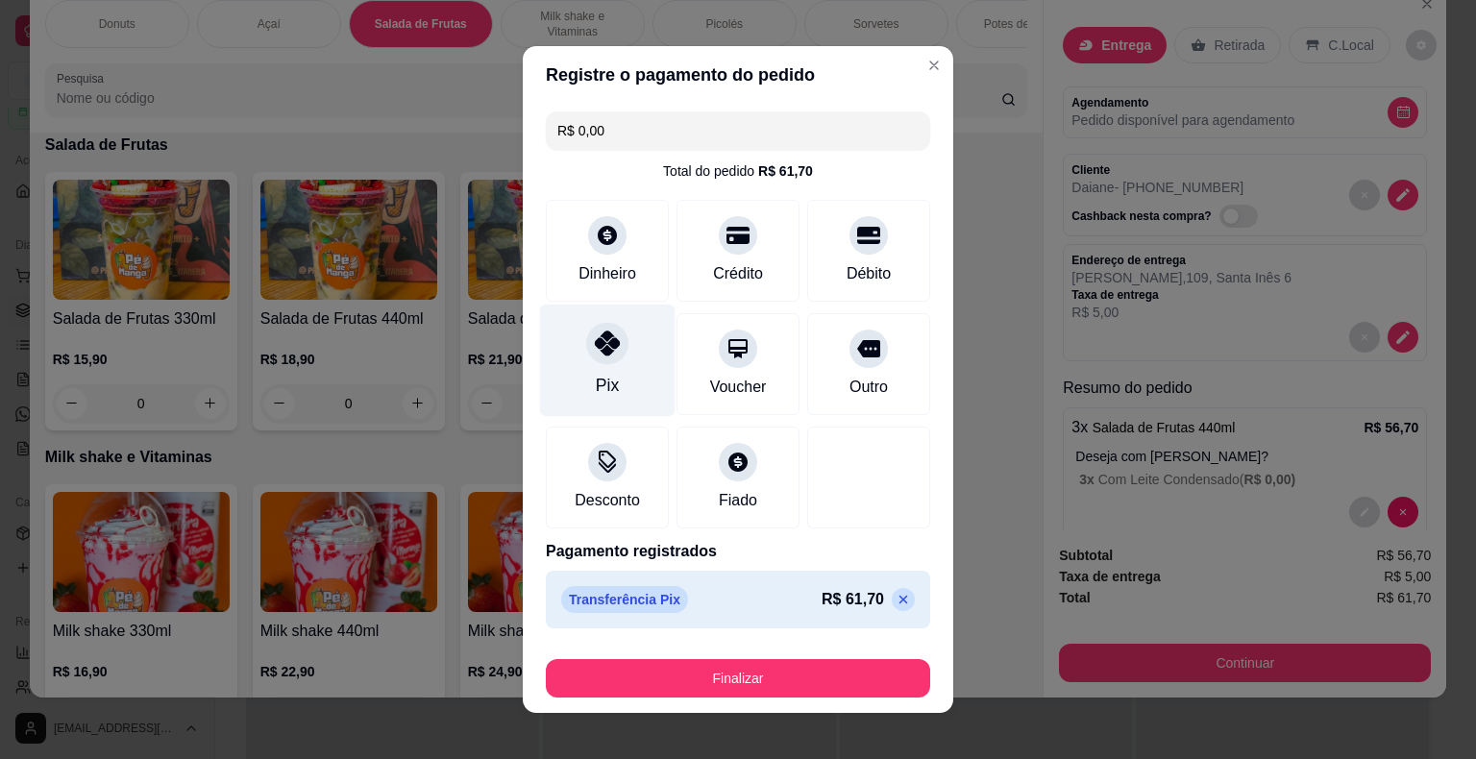
click at [611, 362] on div "Pix" at bounding box center [608, 361] width 136 height 112
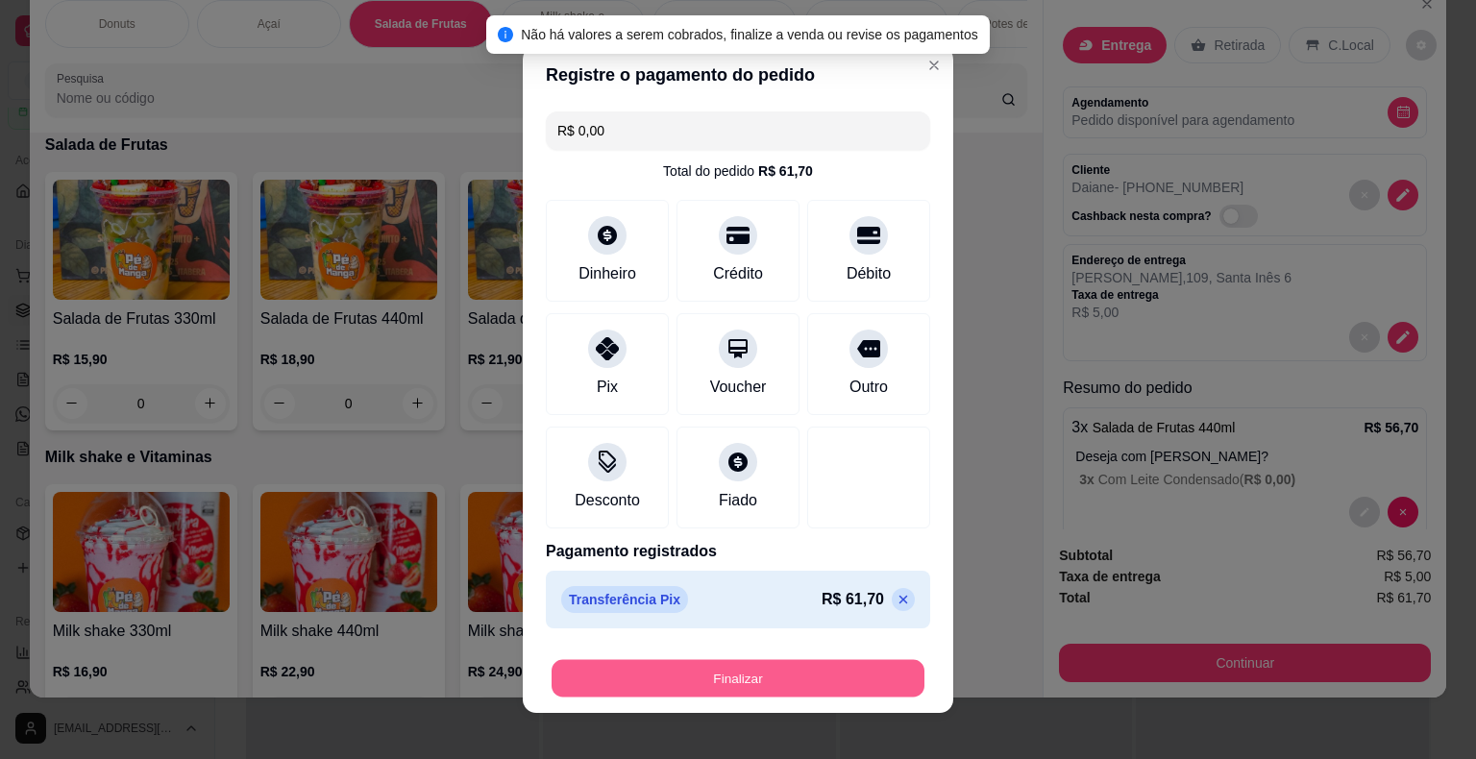
click at [704, 672] on button "Finalizar" at bounding box center [738, 678] width 373 height 37
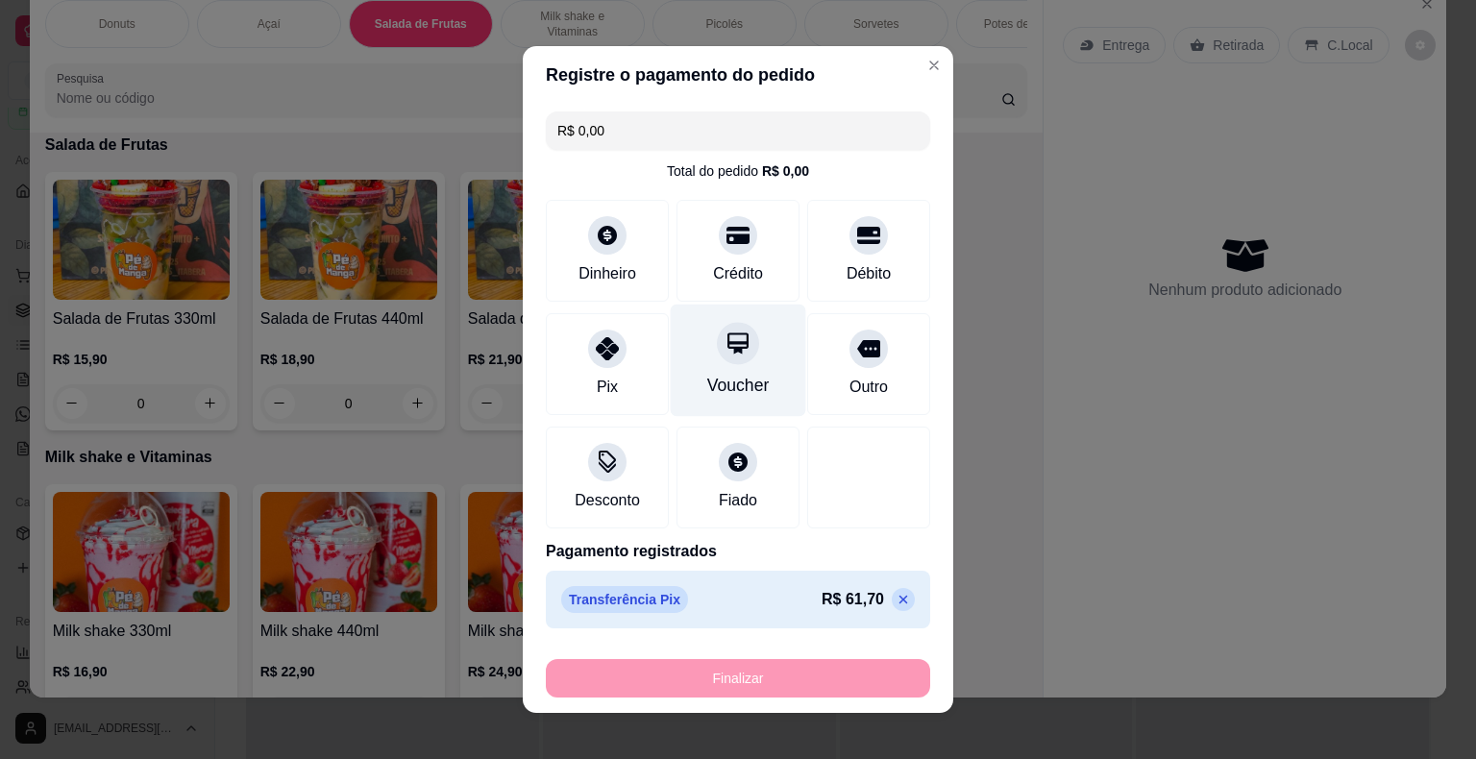
type input "-R$ 61,70"
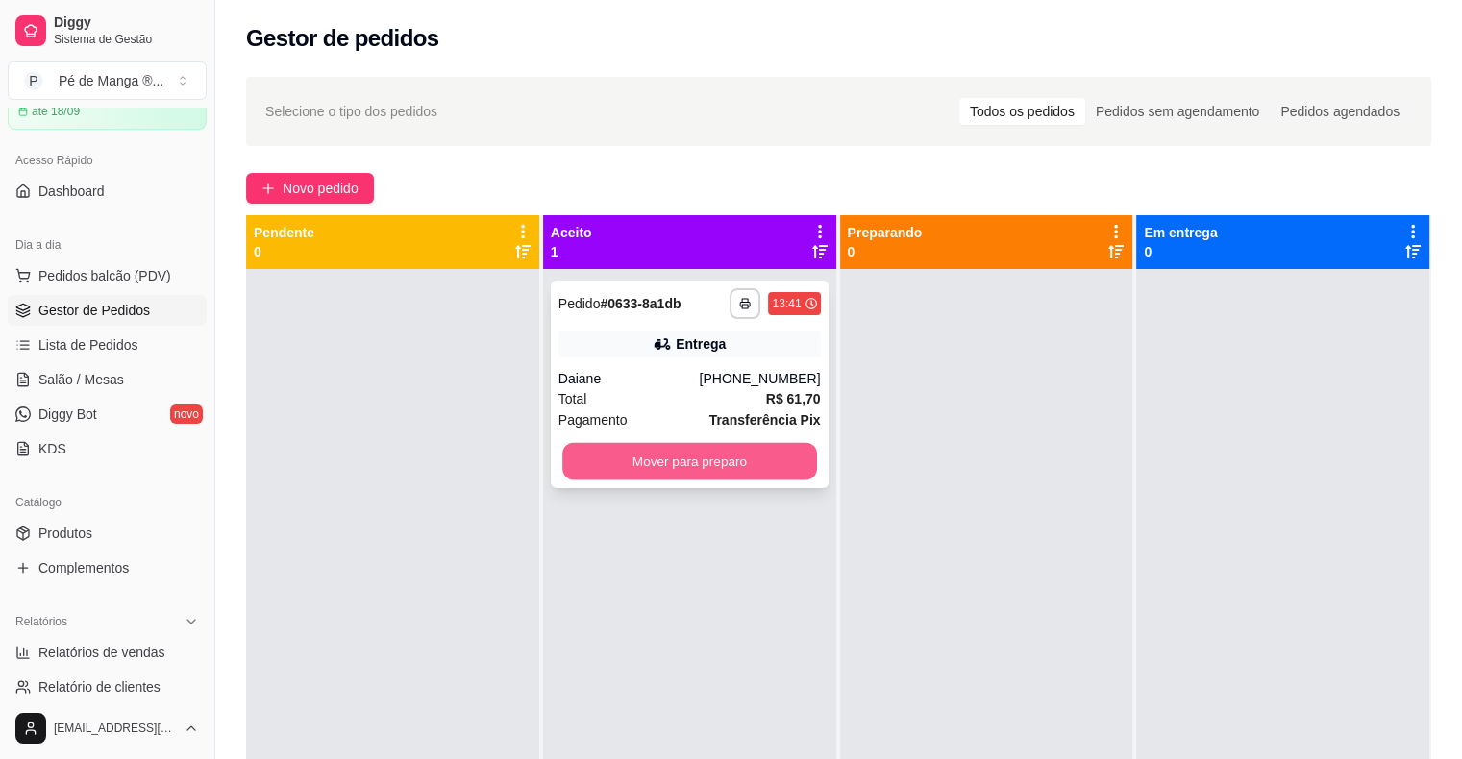
click at [758, 463] on button "Mover para preparo" at bounding box center [689, 461] width 255 height 37
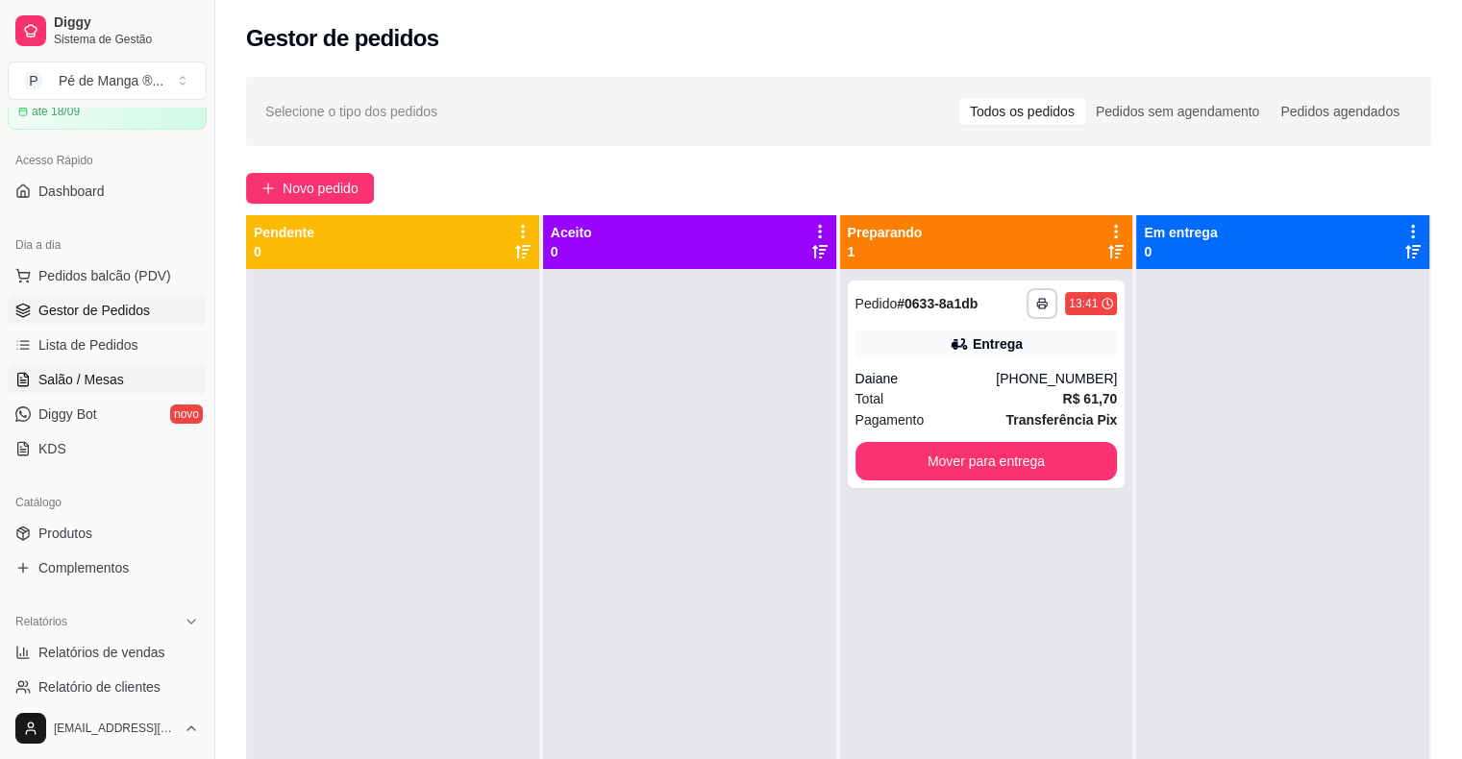
click at [83, 378] on span "Salão / Mesas" at bounding box center [81, 379] width 86 height 19
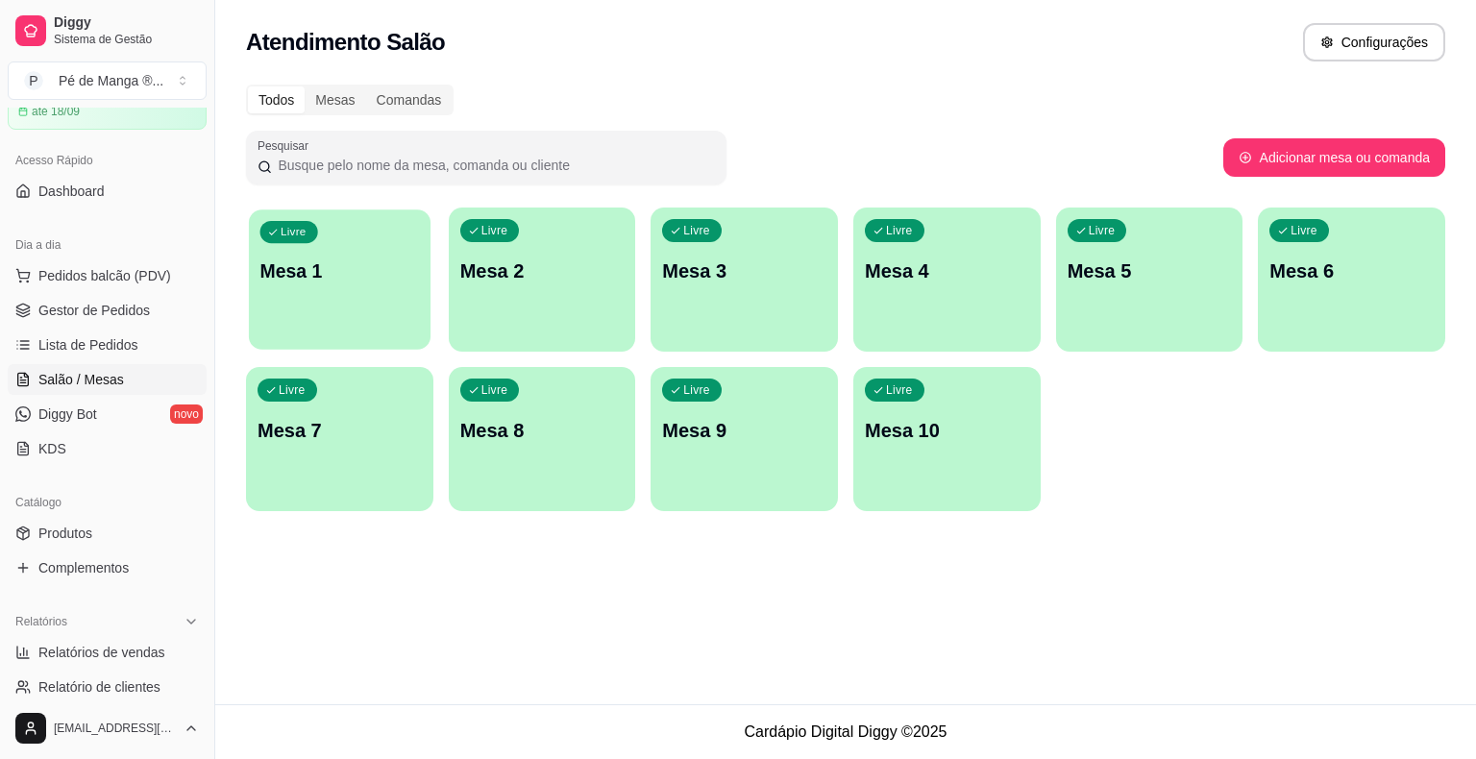
click at [309, 317] on div "Livre Mesa 1" at bounding box center [340, 268] width 182 height 117
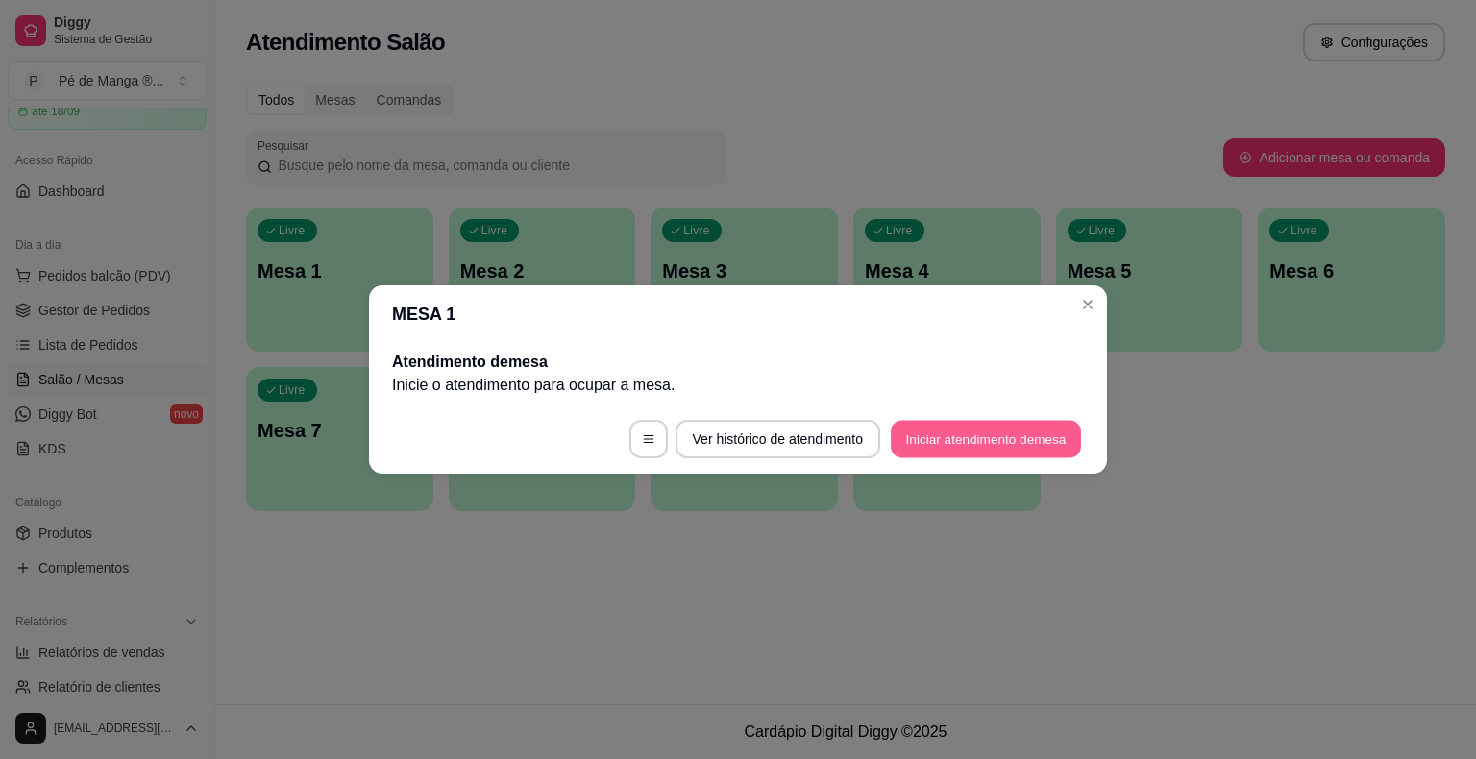
click at [919, 426] on button "Iniciar atendimento de mesa" at bounding box center [986, 439] width 190 height 37
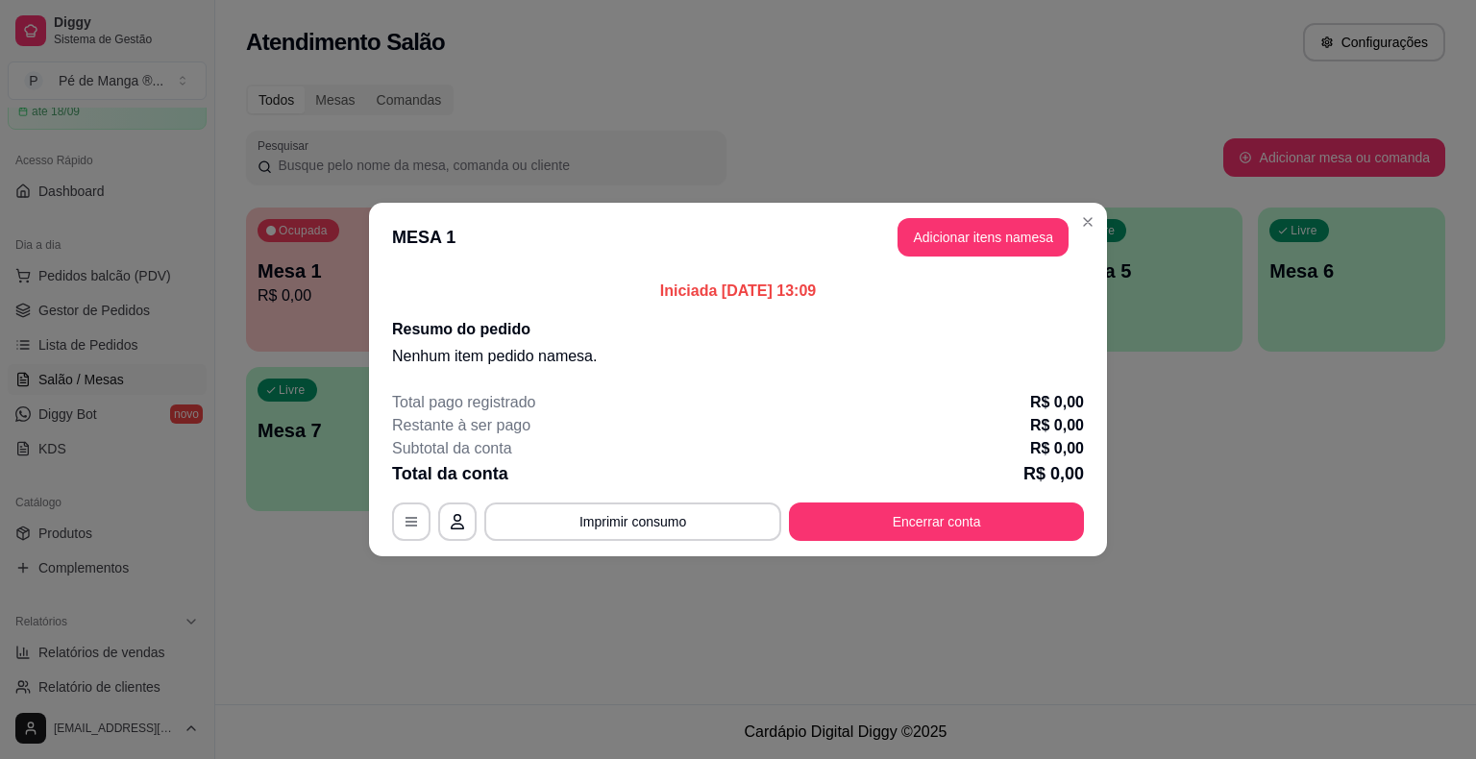
click at [973, 246] on header "MESA 1 Adicionar itens na mesa" at bounding box center [738, 237] width 738 height 69
click at [978, 235] on button "Adicionar itens na mesa" at bounding box center [983, 237] width 165 height 37
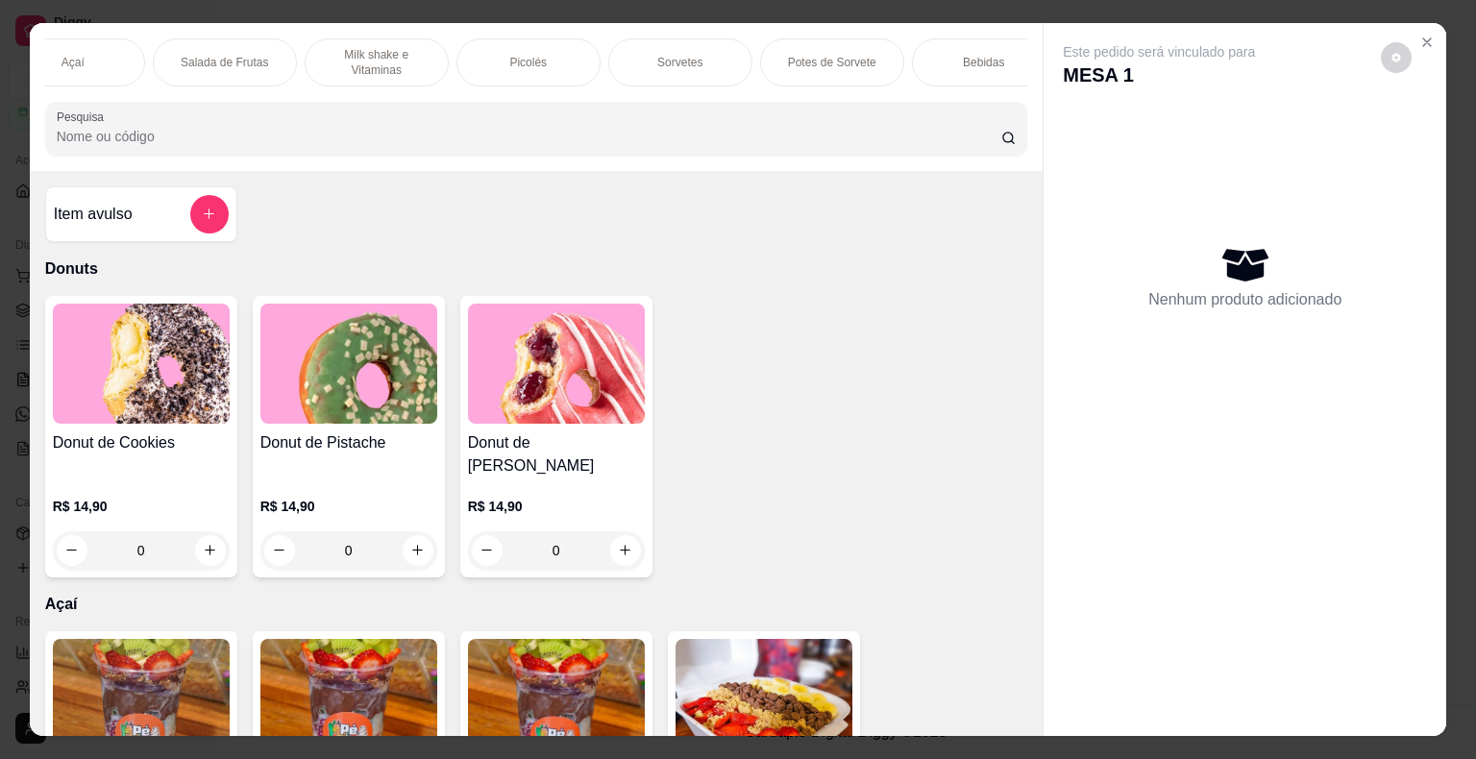
scroll to position [0, 224]
click at [938, 43] on div "Bebidas" at bounding box center [956, 62] width 144 height 48
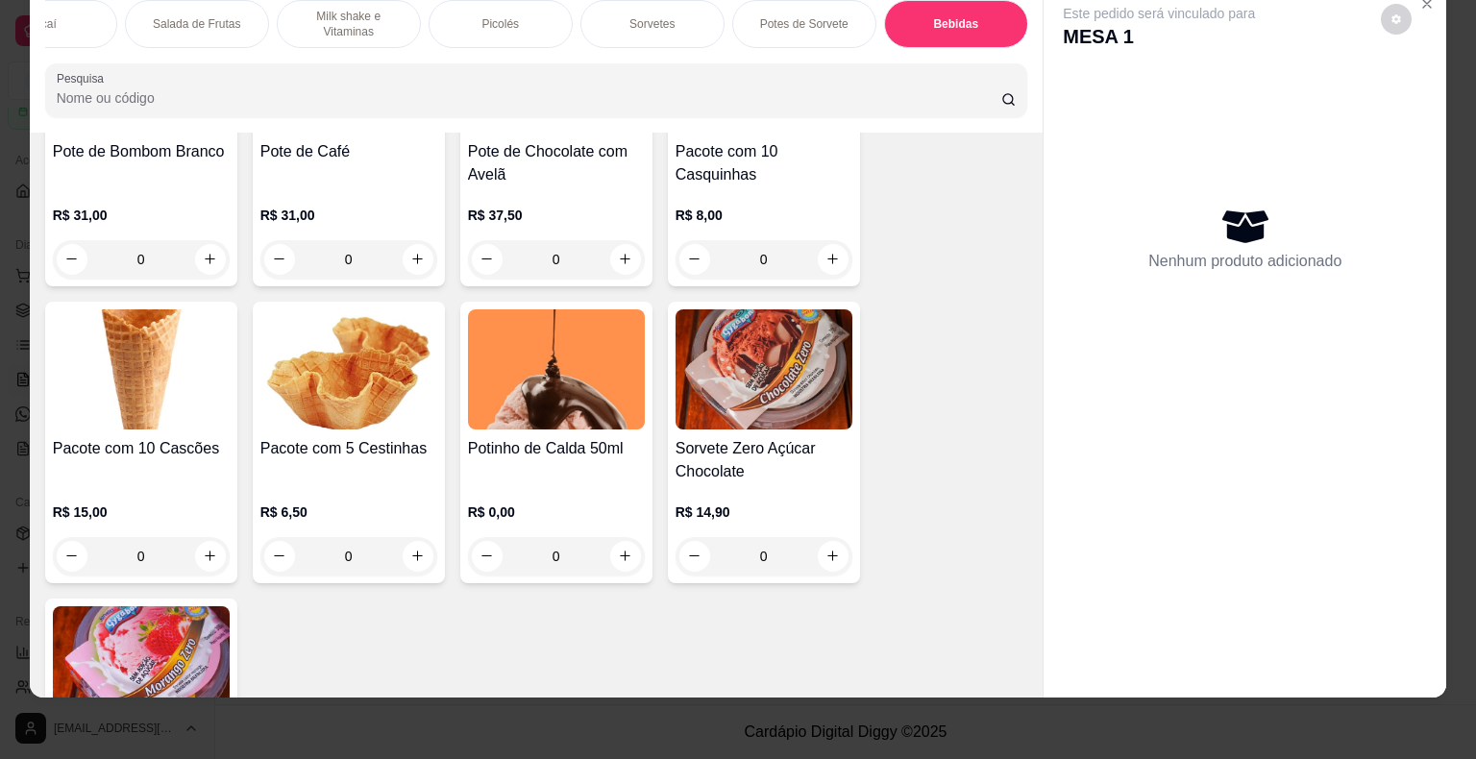
scroll to position [5107, 0]
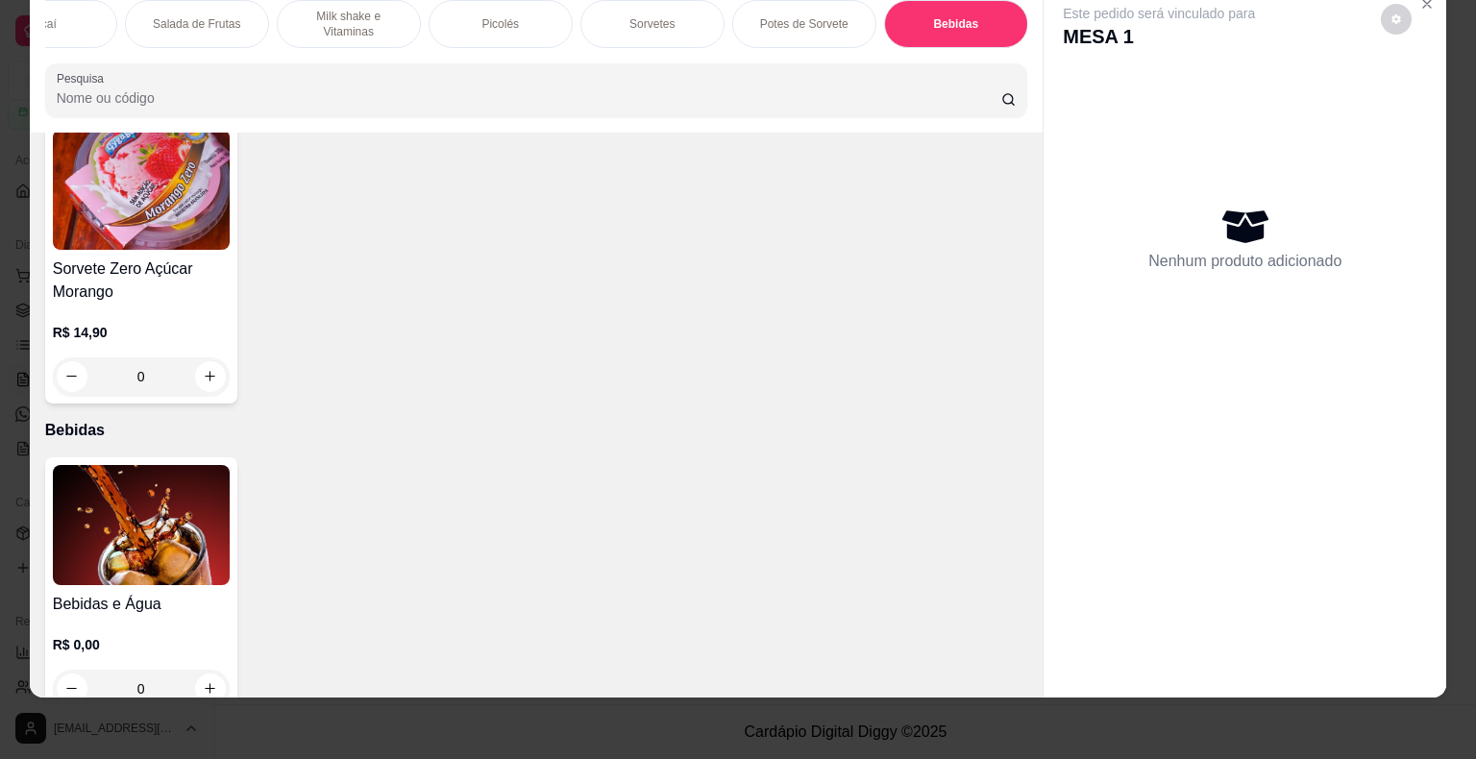
click at [208, 465] on img at bounding box center [141, 525] width 177 height 120
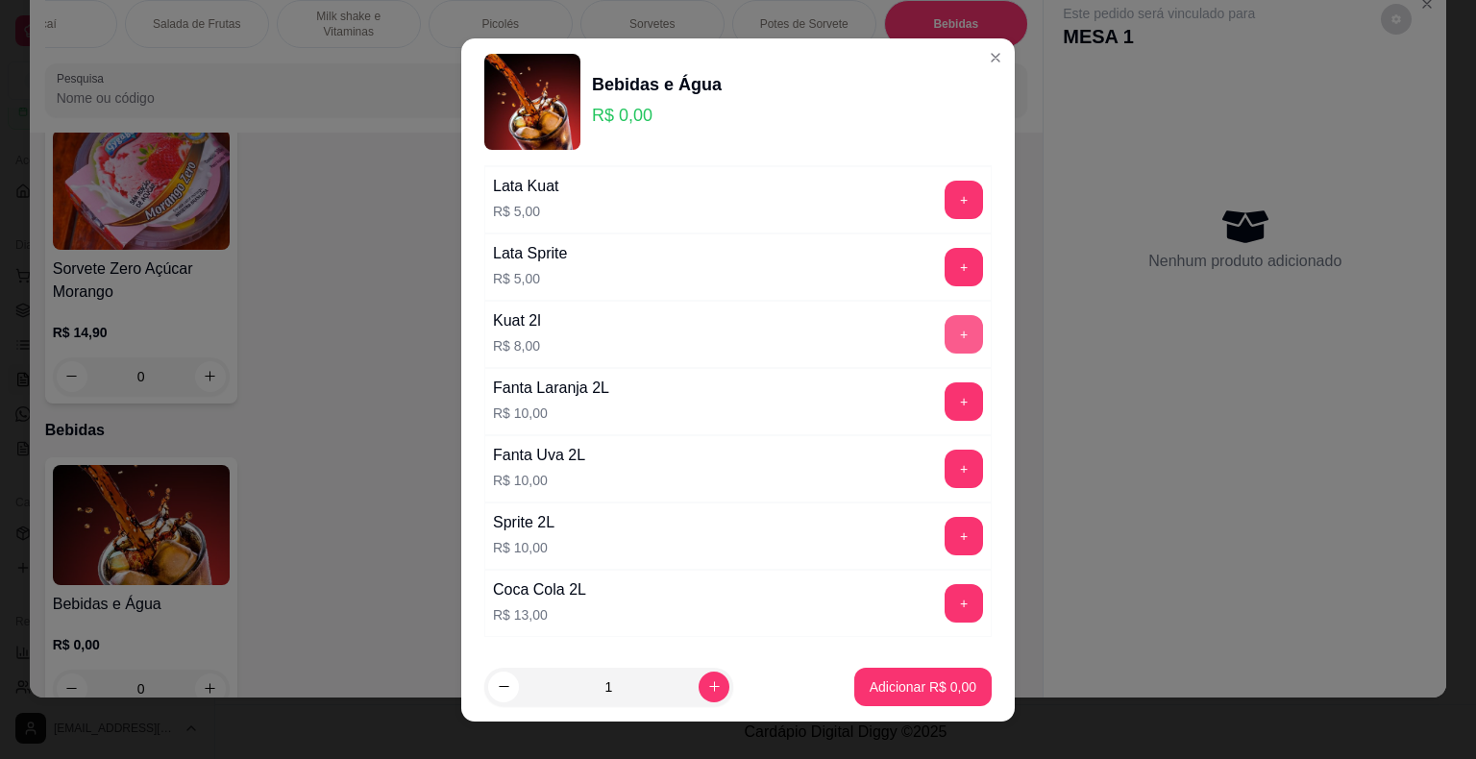
scroll to position [481, 0]
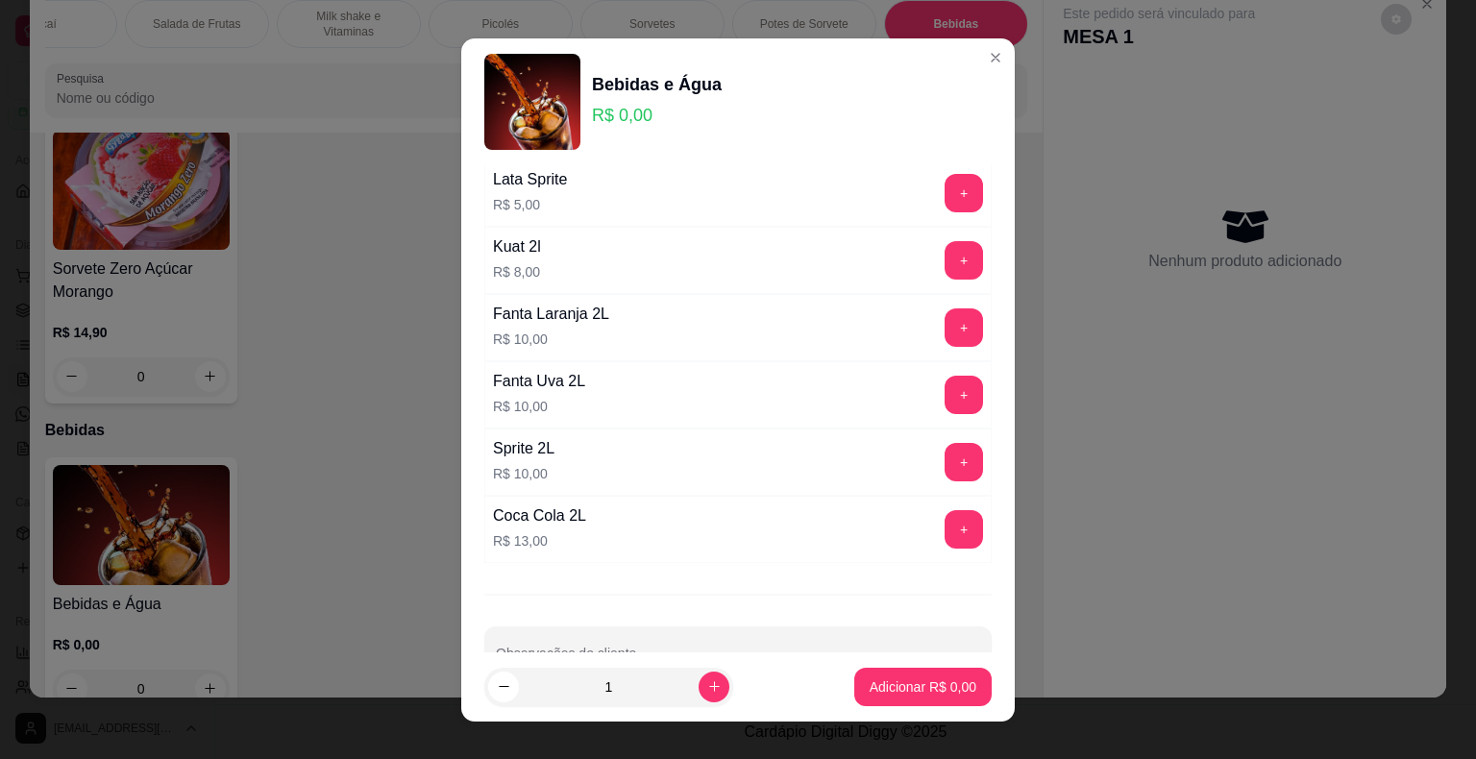
click at [937, 451] on div "+" at bounding box center [964, 462] width 54 height 38
click at [945, 457] on button "+" at bounding box center [964, 462] width 38 height 38
click at [915, 689] on p "Adicionar R$ 10,00" at bounding box center [919, 687] width 111 height 18
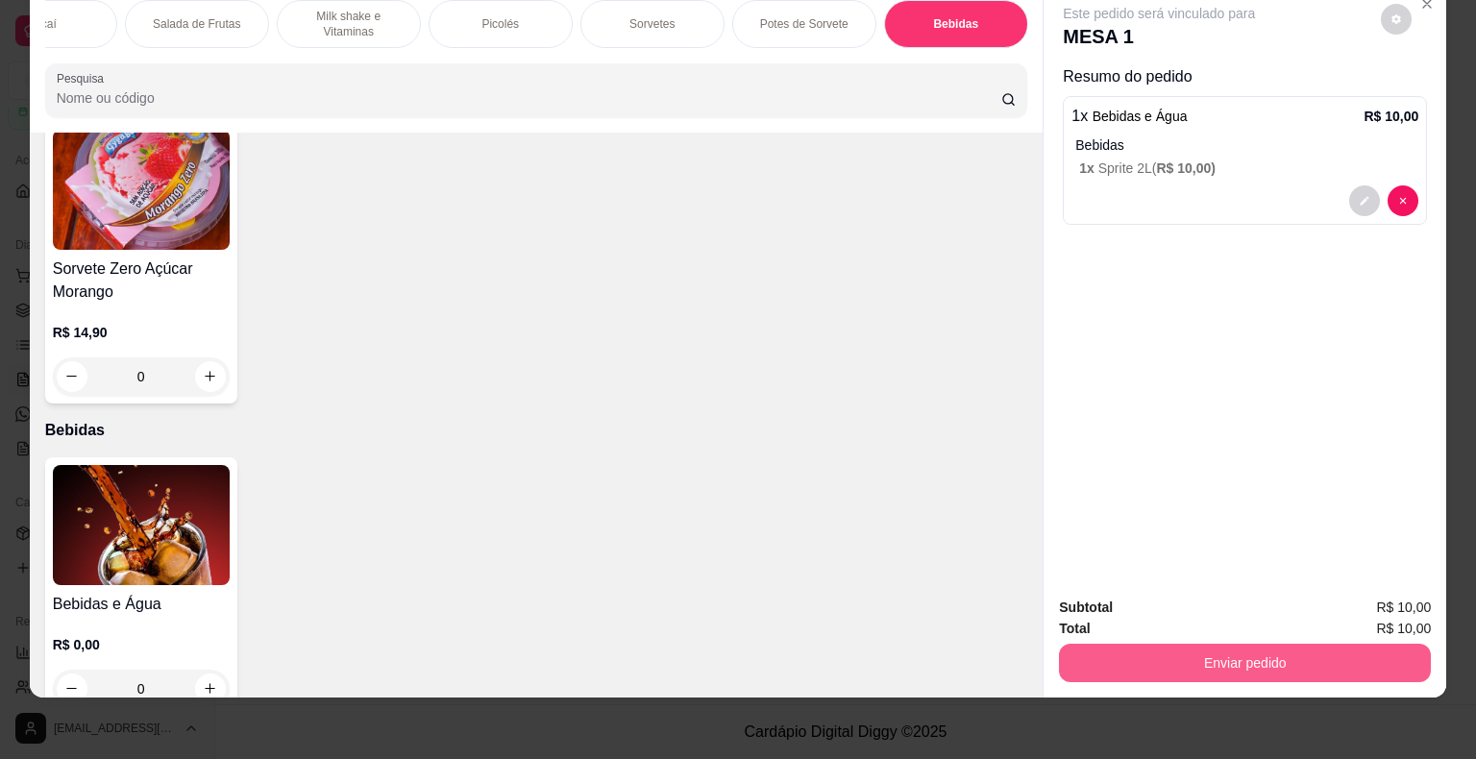
click at [1102, 652] on button "Enviar pedido" at bounding box center [1245, 663] width 372 height 38
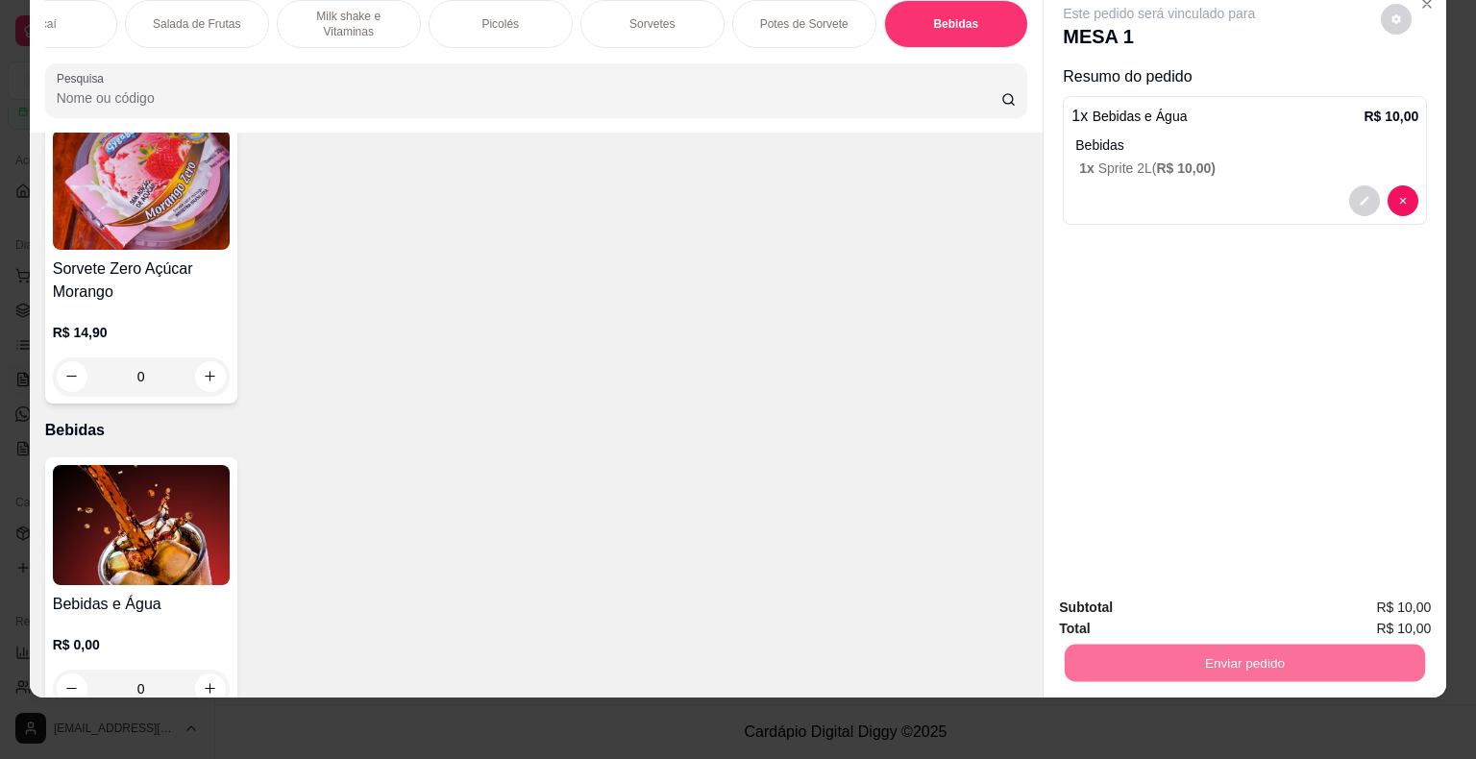
click at [1094, 602] on button "Não registrar e enviar pedido" at bounding box center [1181, 601] width 200 height 37
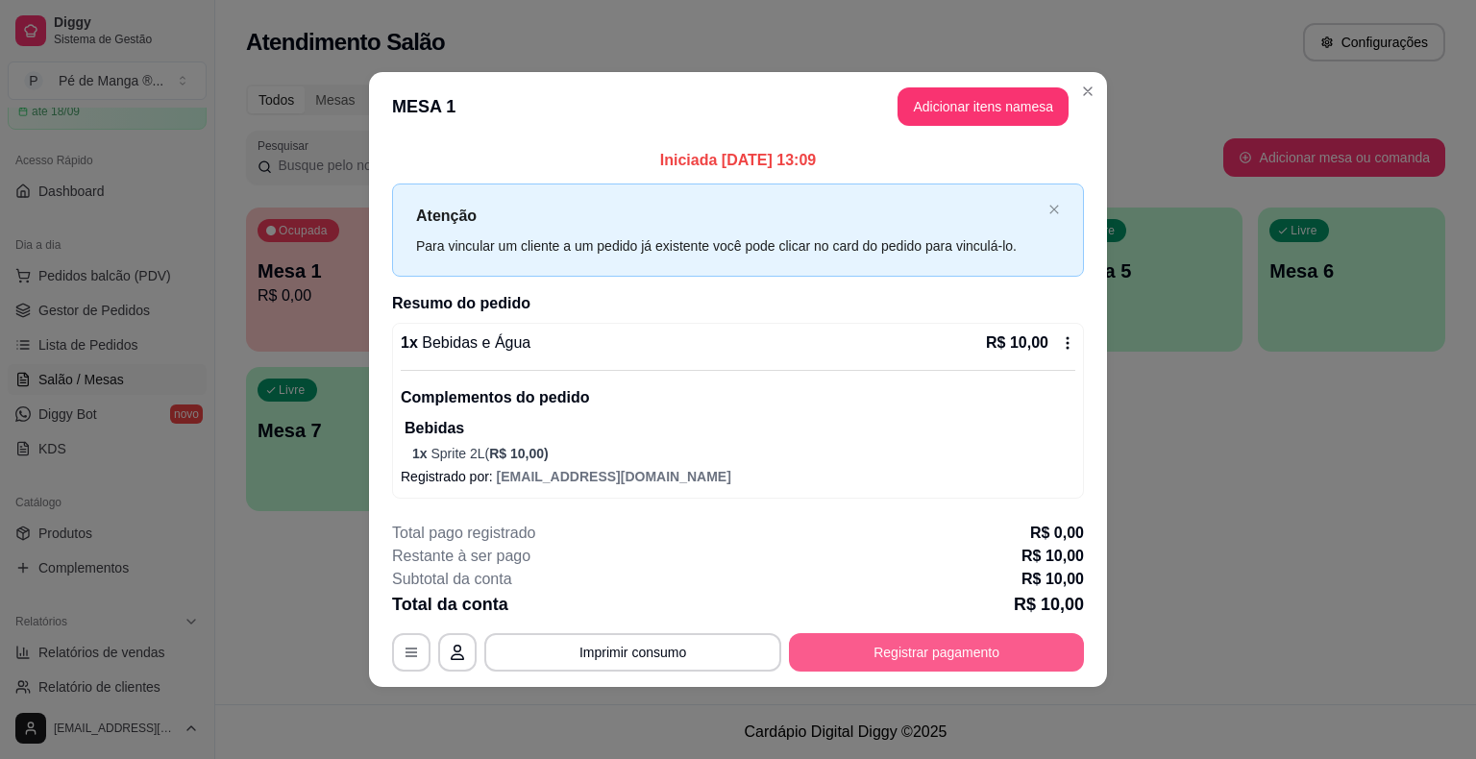
click at [812, 662] on button "Registrar pagamento" at bounding box center [936, 652] width 295 height 38
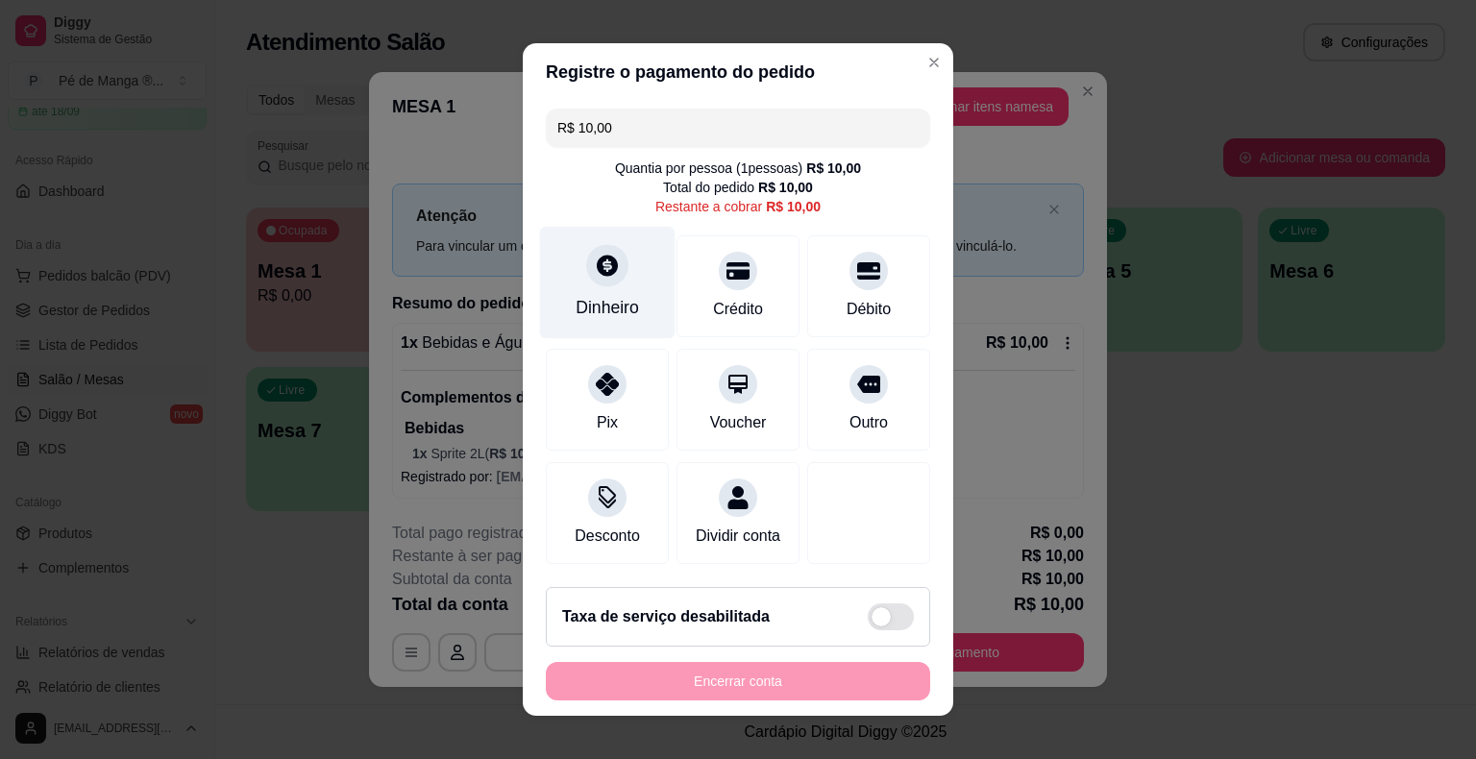
click at [591, 303] on div "Dinheiro" at bounding box center [607, 307] width 63 height 25
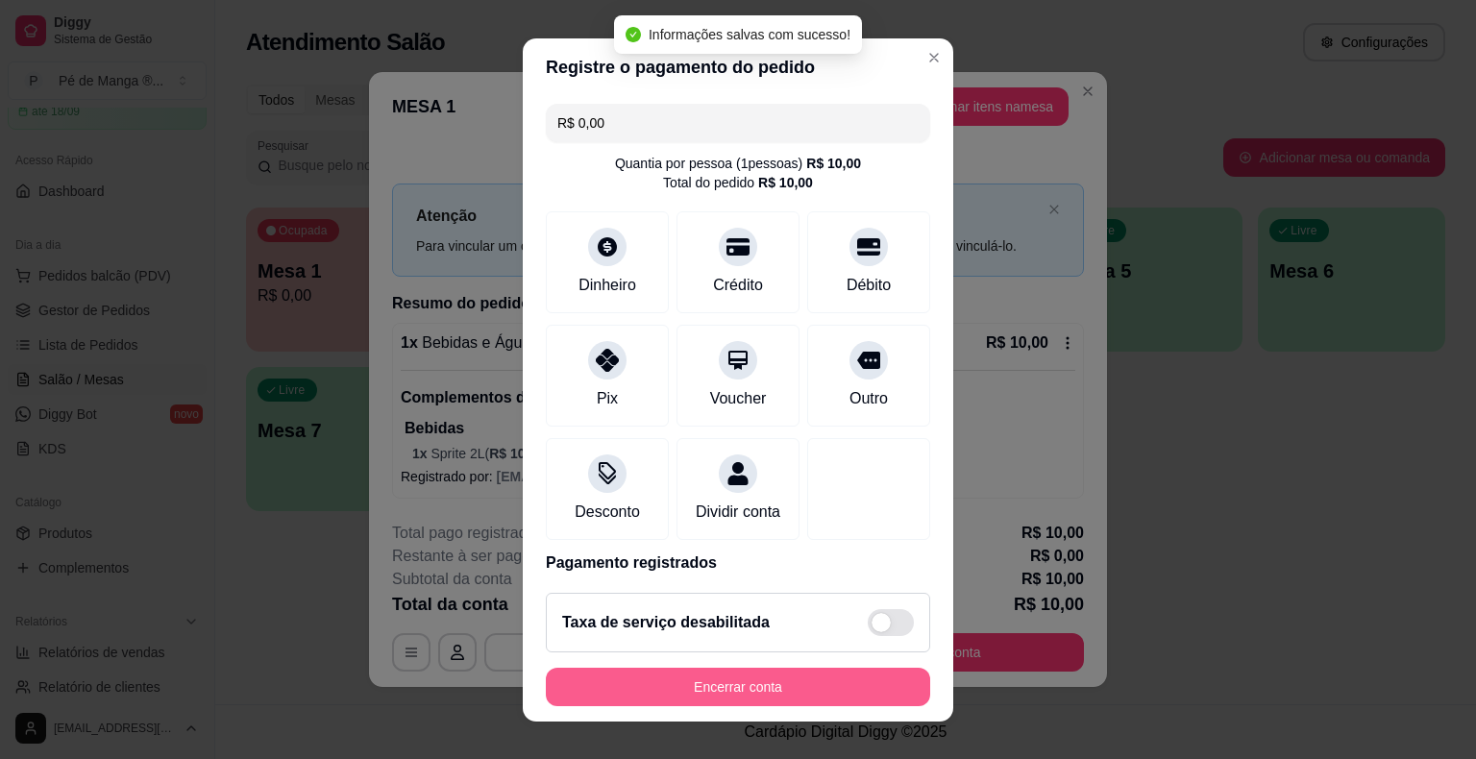
type input "R$ 0,00"
click at [877, 693] on button "Encerrar conta" at bounding box center [738, 687] width 384 height 38
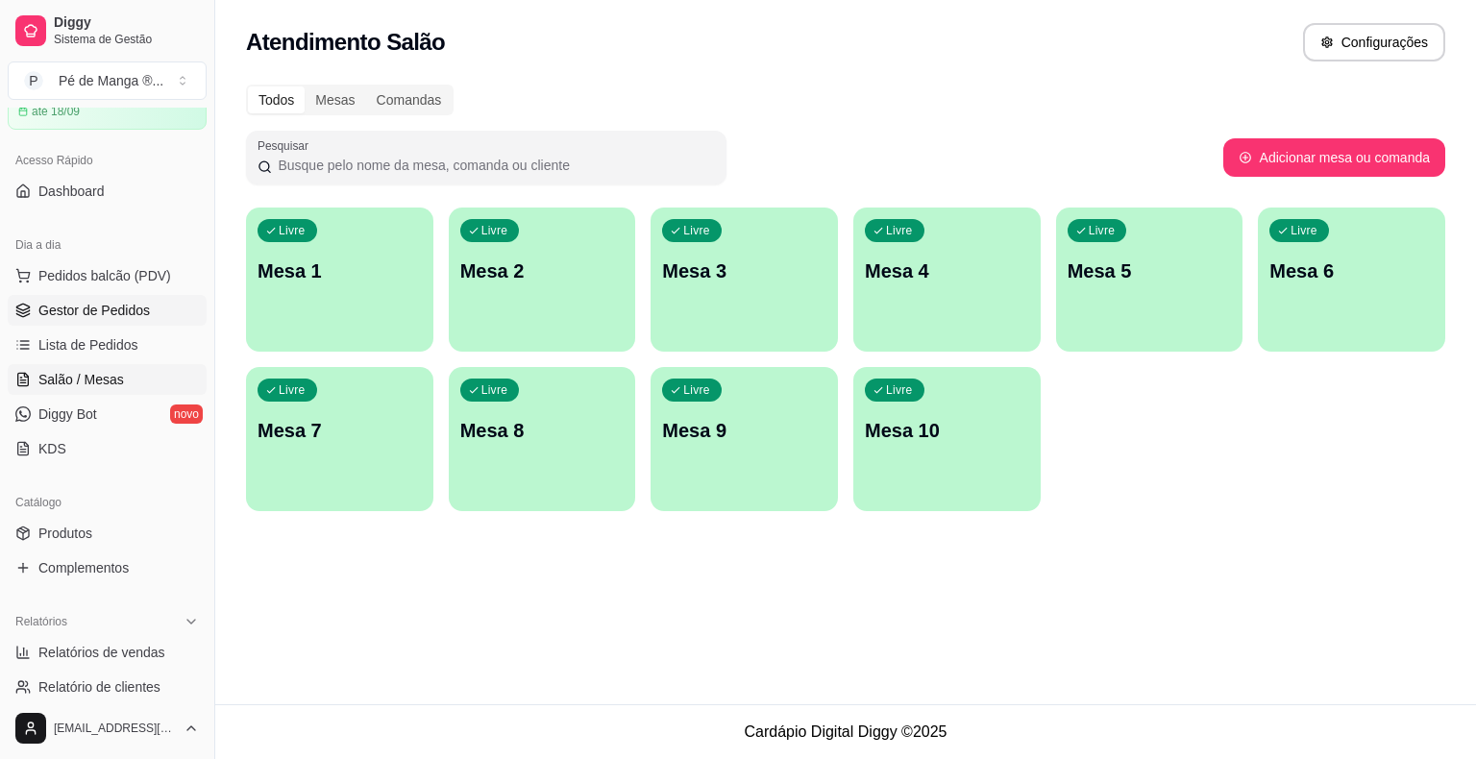
click at [139, 314] on span "Gestor de Pedidos" at bounding box center [93, 310] width 111 height 19
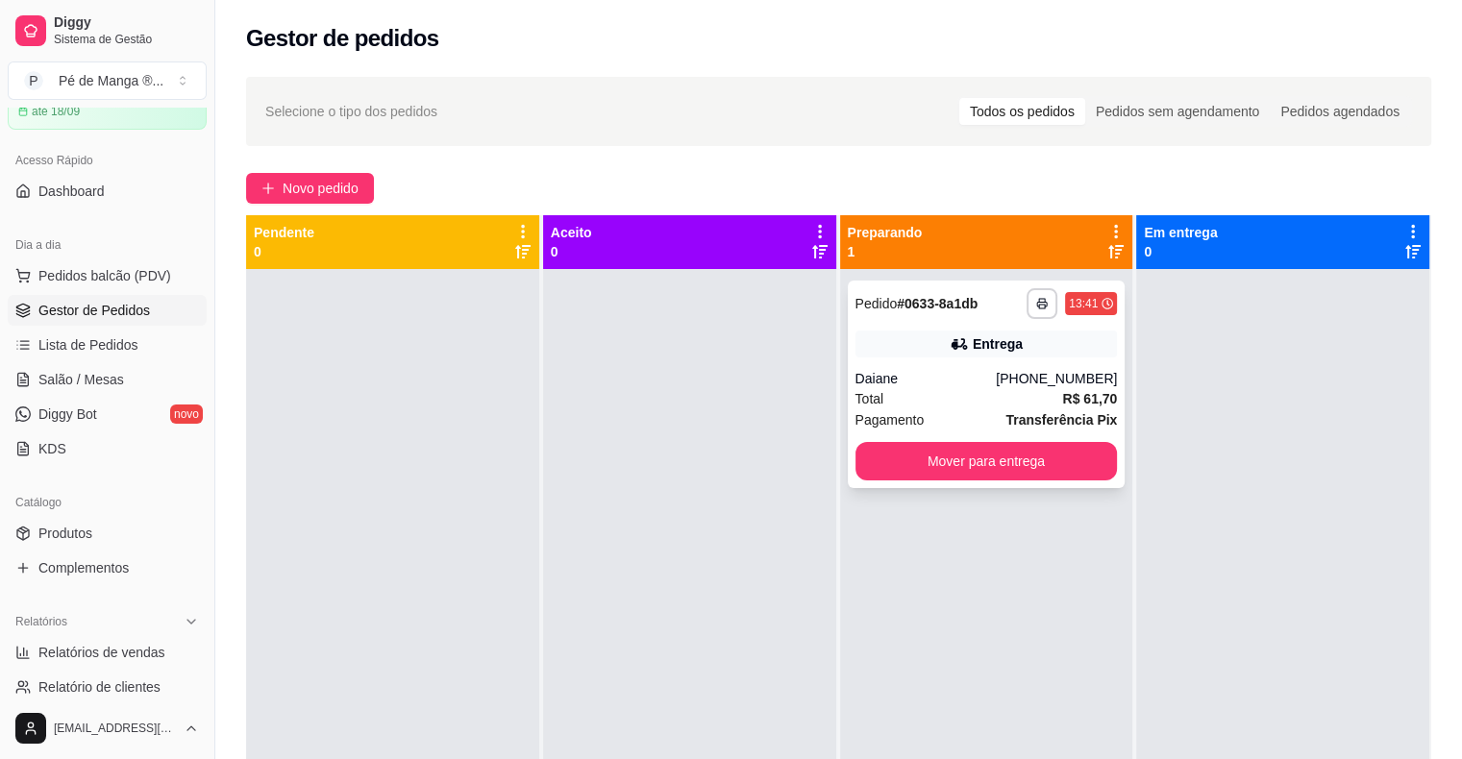
click at [962, 409] on div "Pagamento Transferência Pix" at bounding box center [986, 419] width 262 height 21
click at [35, 386] on link "Salão / Mesas" at bounding box center [107, 379] width 199 height 31
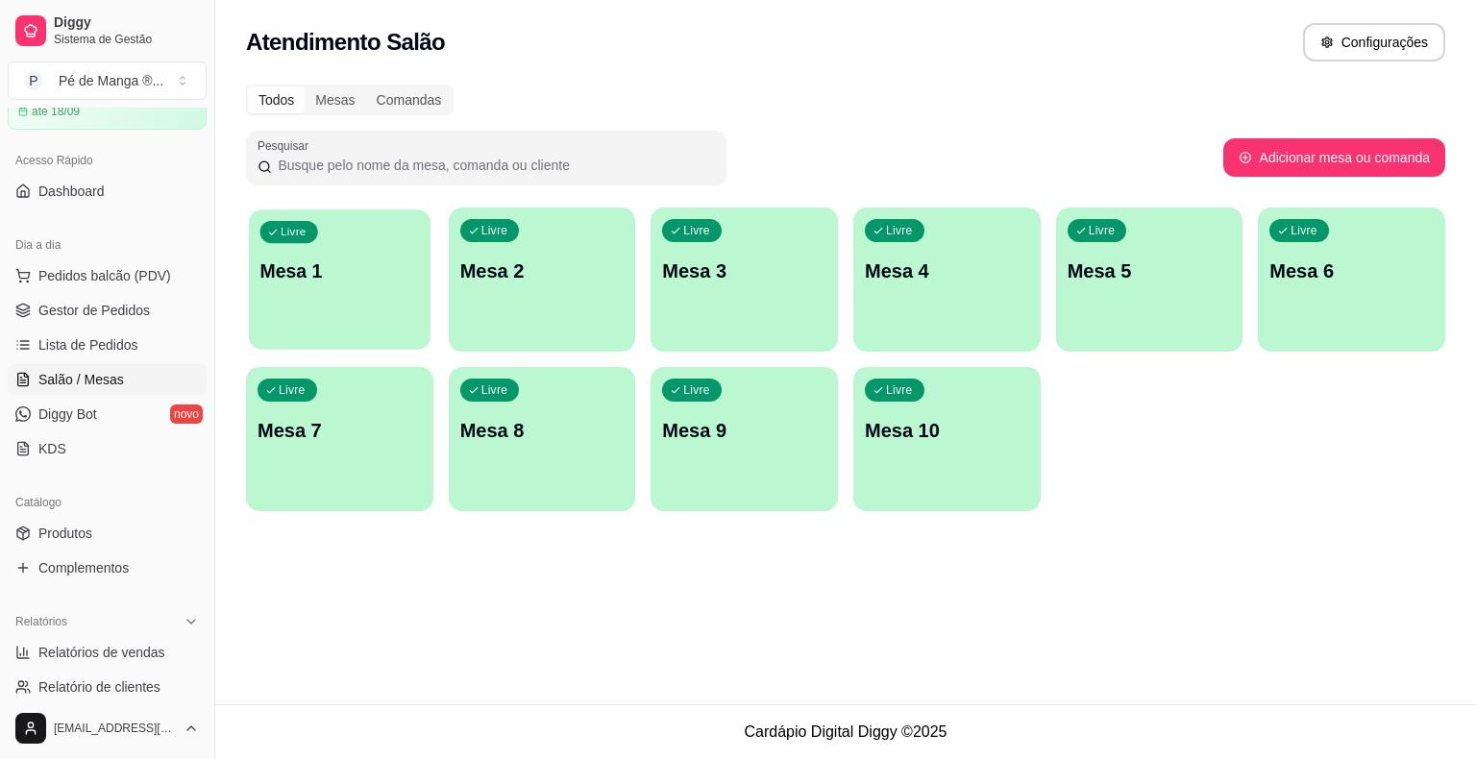
click at [323, 303] on div "Livre Mesa 1" at bounding box center [340, 268] width 182 height 117
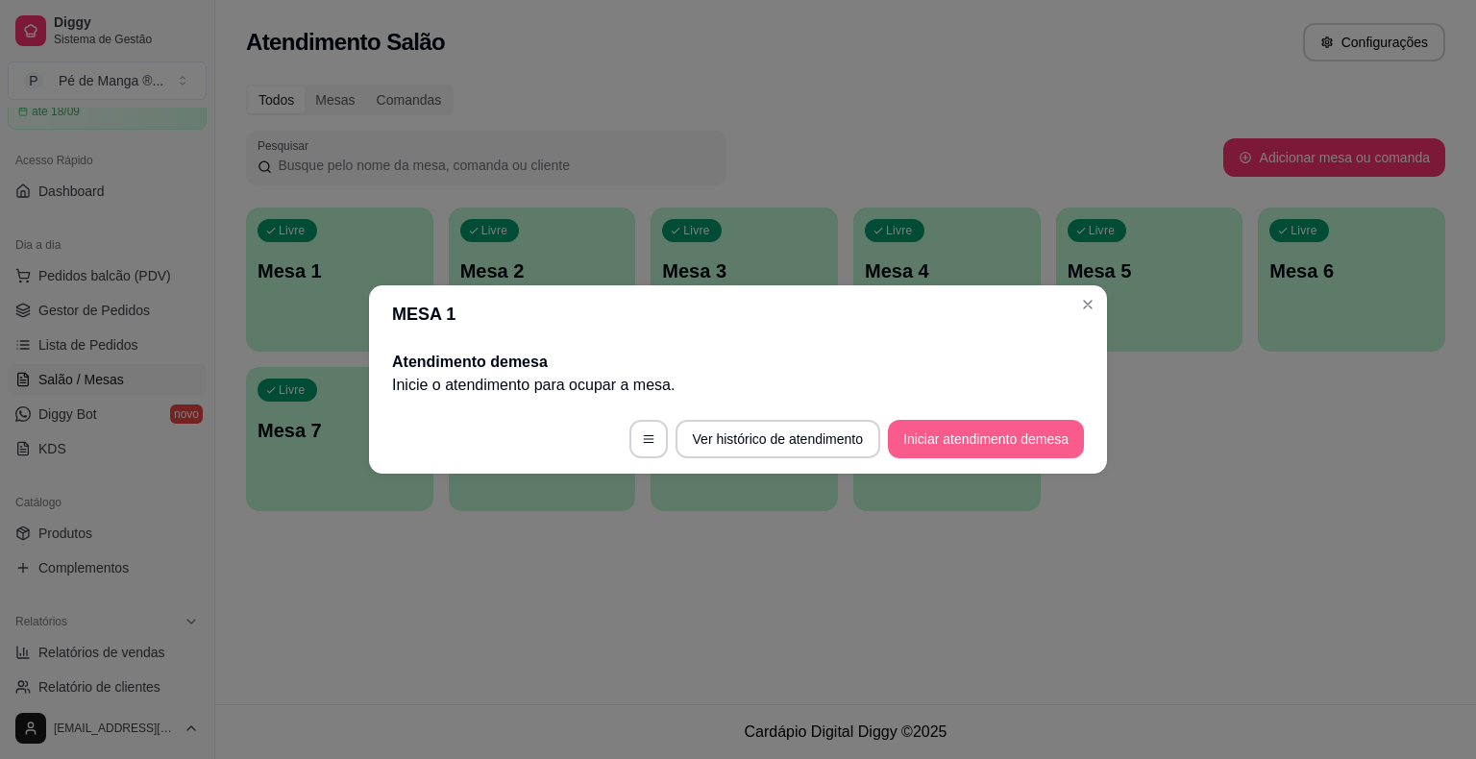
click at [1004, 431] on button "Iniciar atendimento de mesa" at bounding box center [986, 439] width 196 height 38
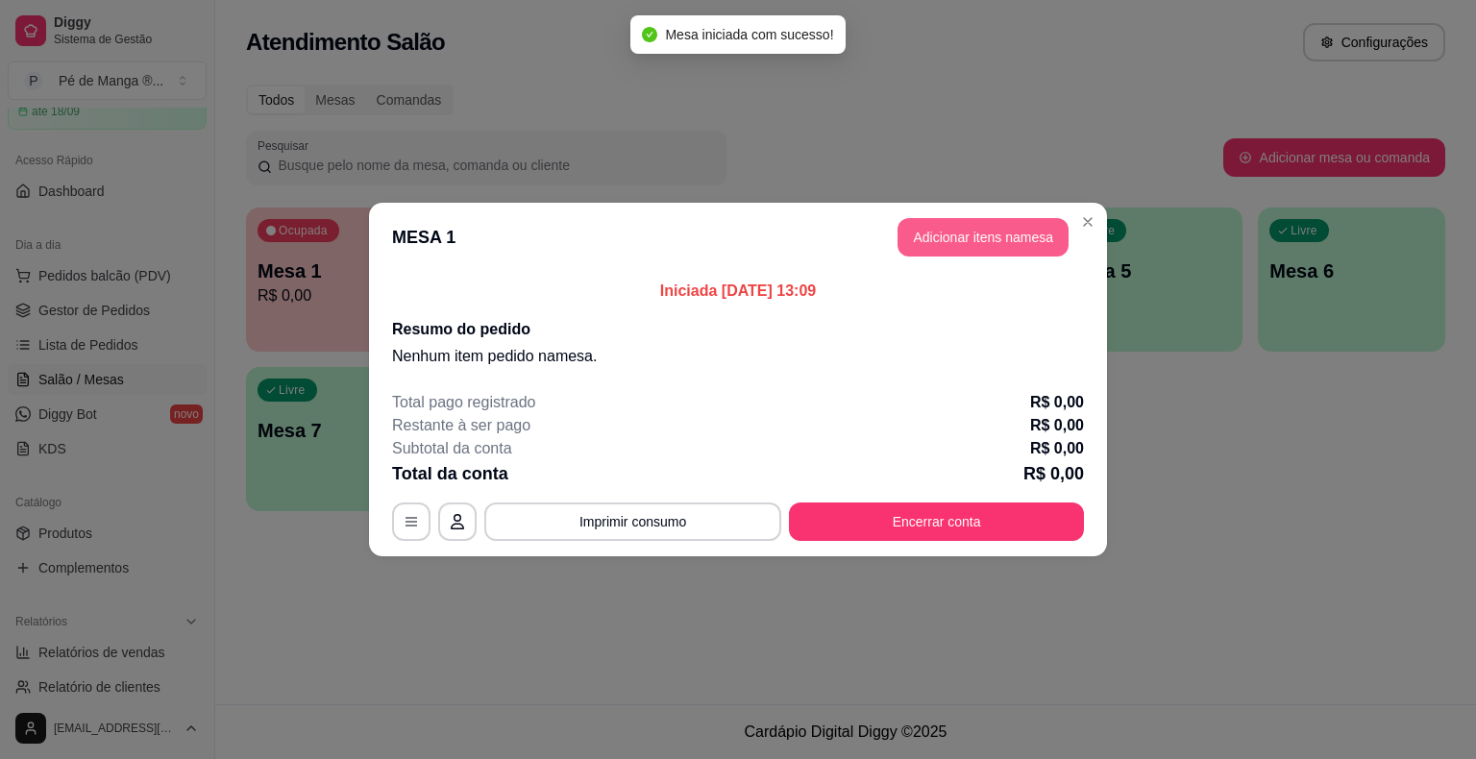
click at [976, 246] on button "Adicionar itens na mesa" at bounding box center [983, 237] width 171 height 38
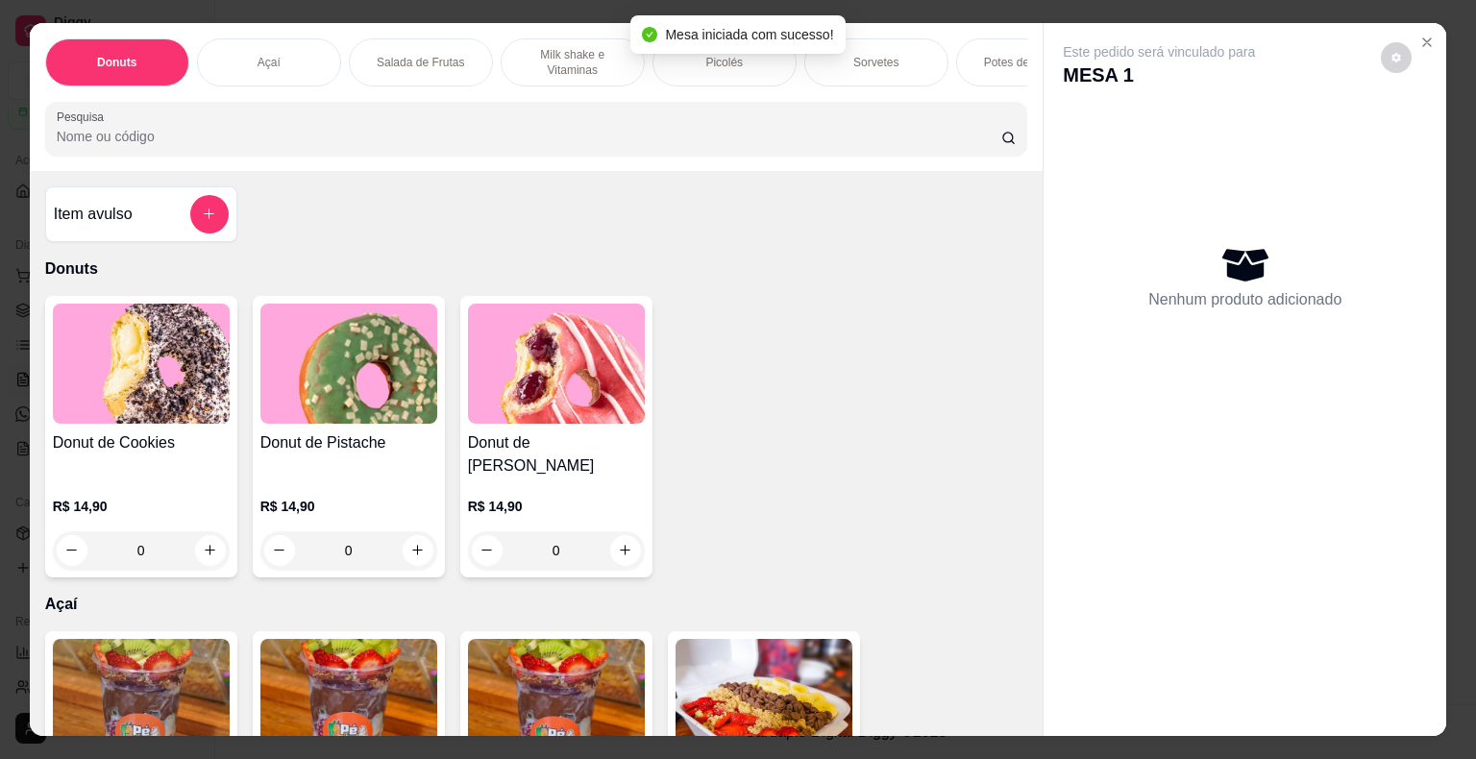
click at [694, 57] on div "Picolés" at bounding box center [725, 62] width 144 height 48
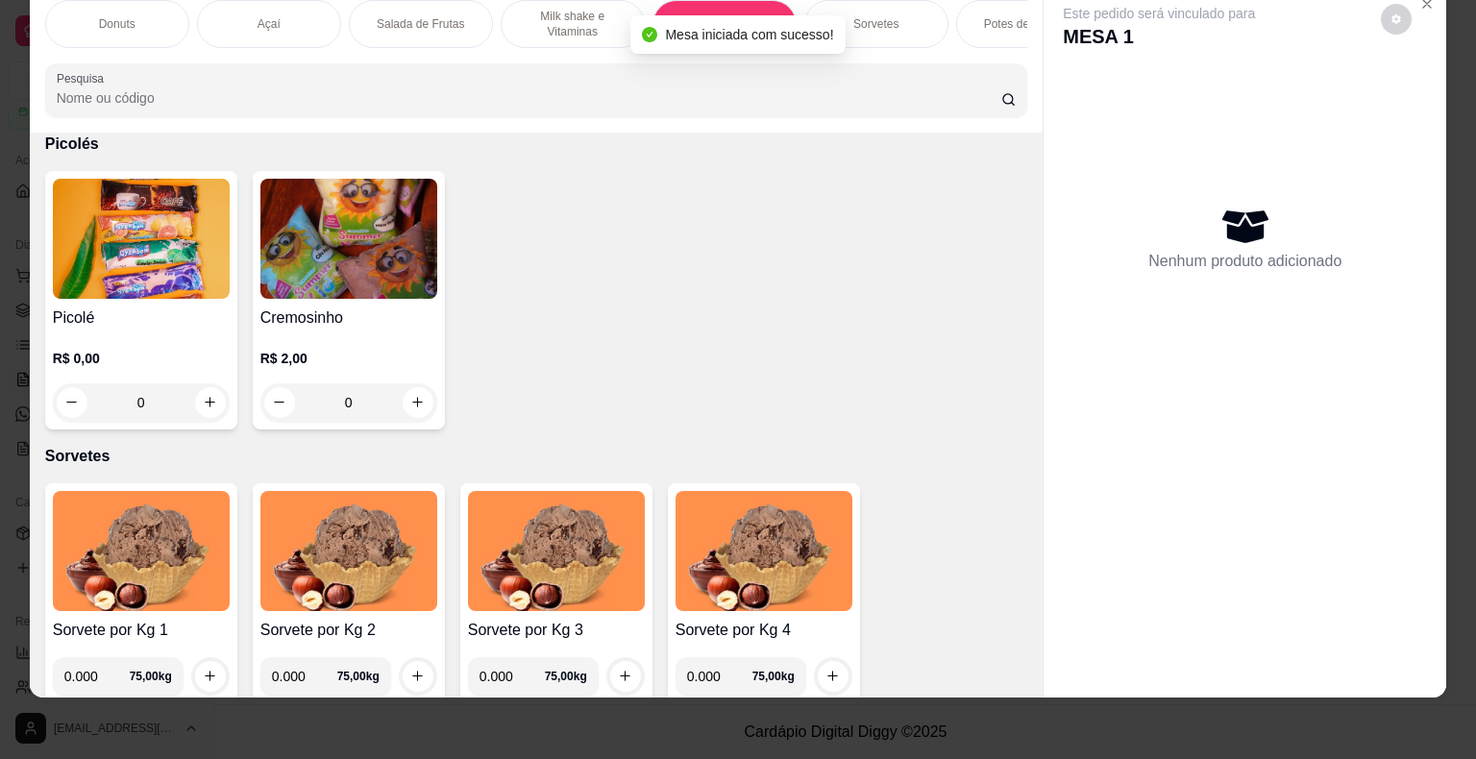
click at [206, 397] on div "0" at bounding box center [141, 402] width 177 height 38
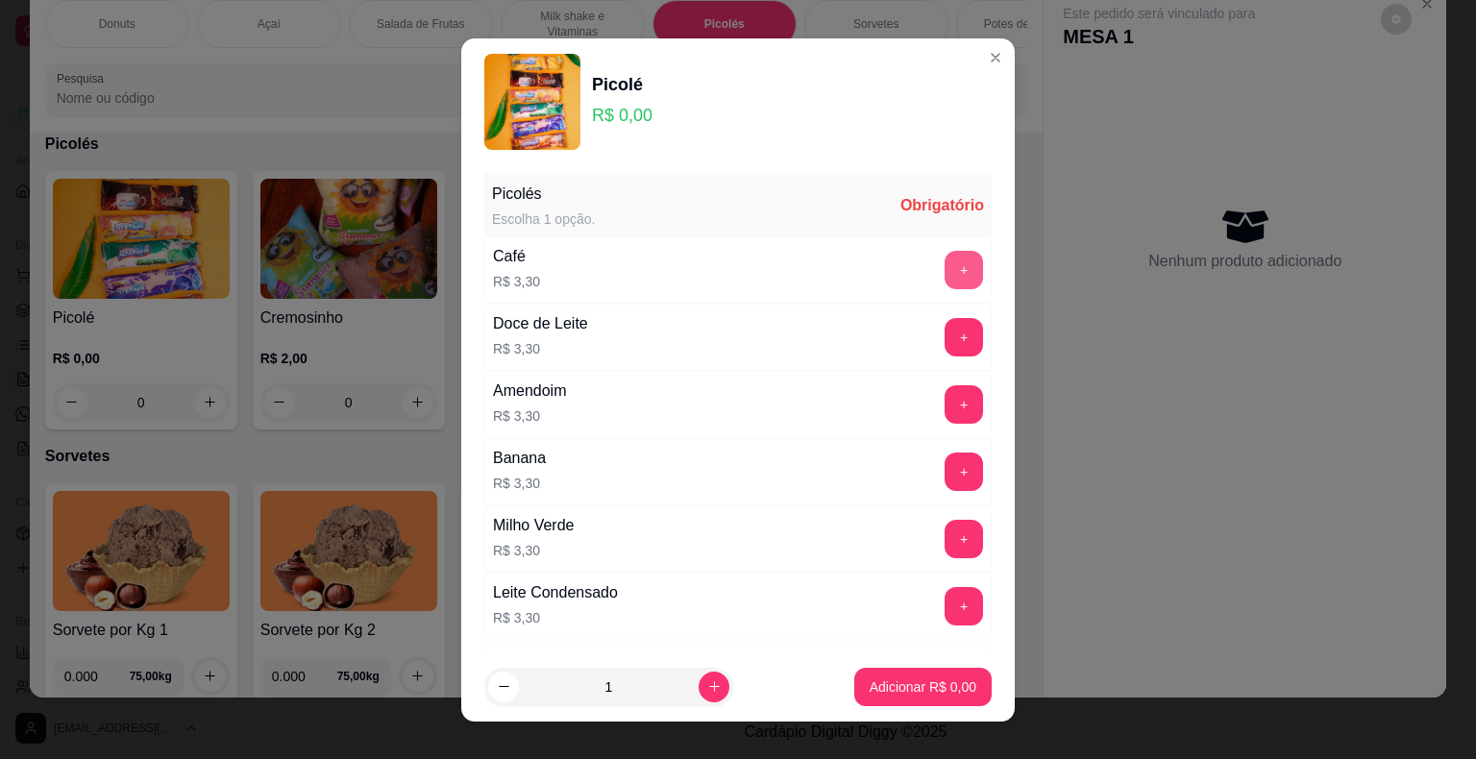
click at [945, 263] on button "+" at bounding box center [964, 270] width 38 height 38
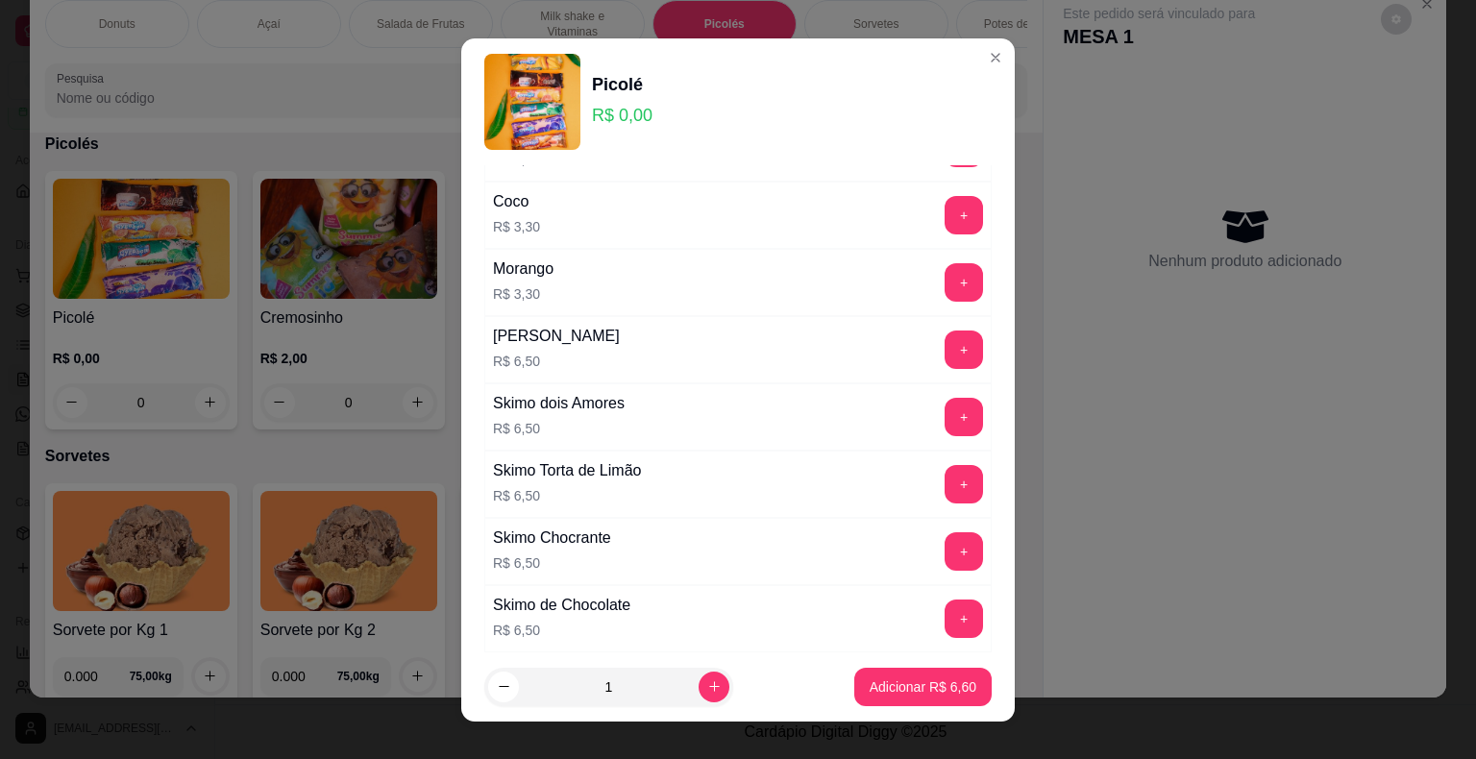
scroll to position [1265, 0]
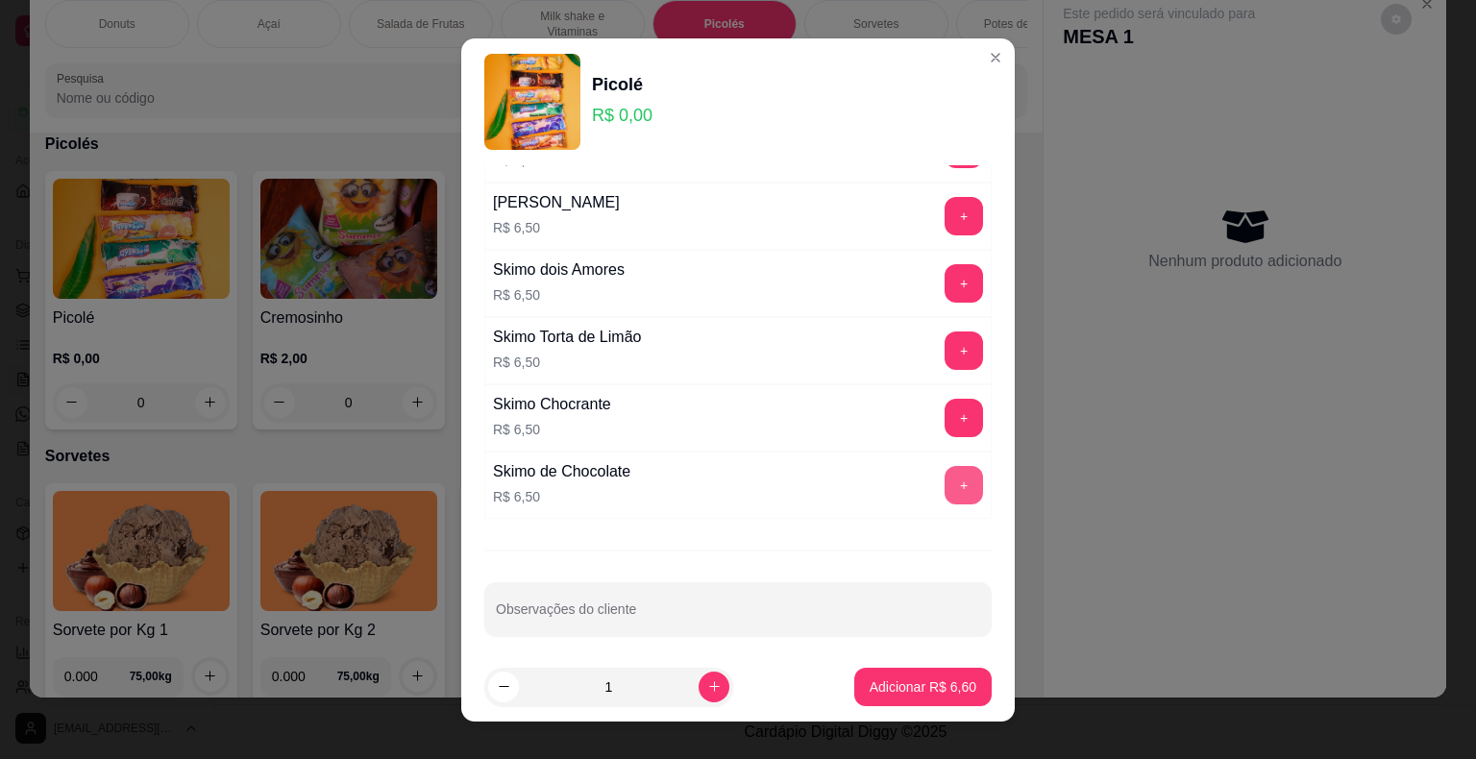
click at [945, 473] on button "+" at bounding box center [964, 485] width 38 height 38
click at [946, 472] on button "+" at bounding box center [964, 484] width 37 height 37
click at [886, 674] on button "Adicionar R$ 19,60" at bounding box center [919, 687] width 145 height 38
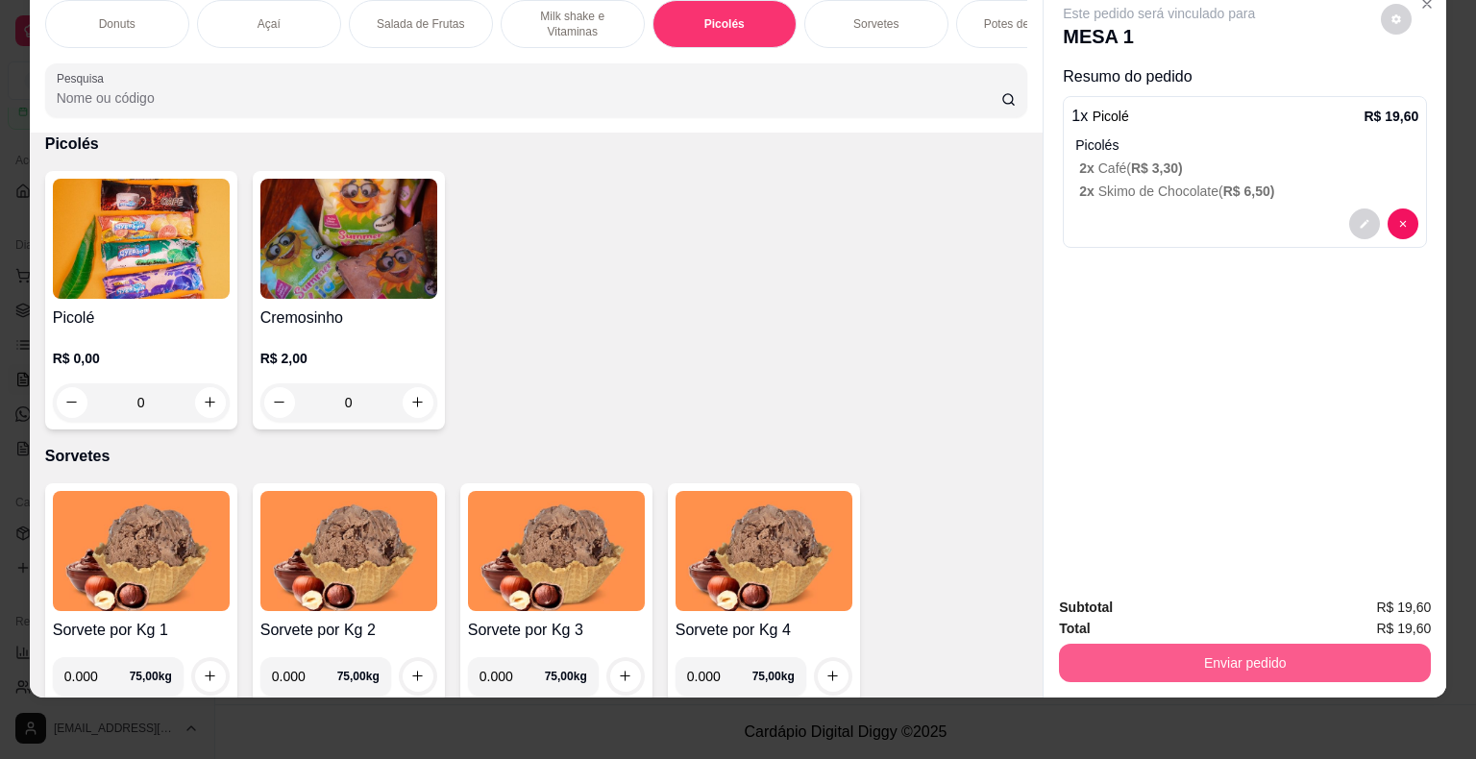
click at [1172, 644] on button "Enviar pedido" at bounding box center [1245, 663] width 372 height 38
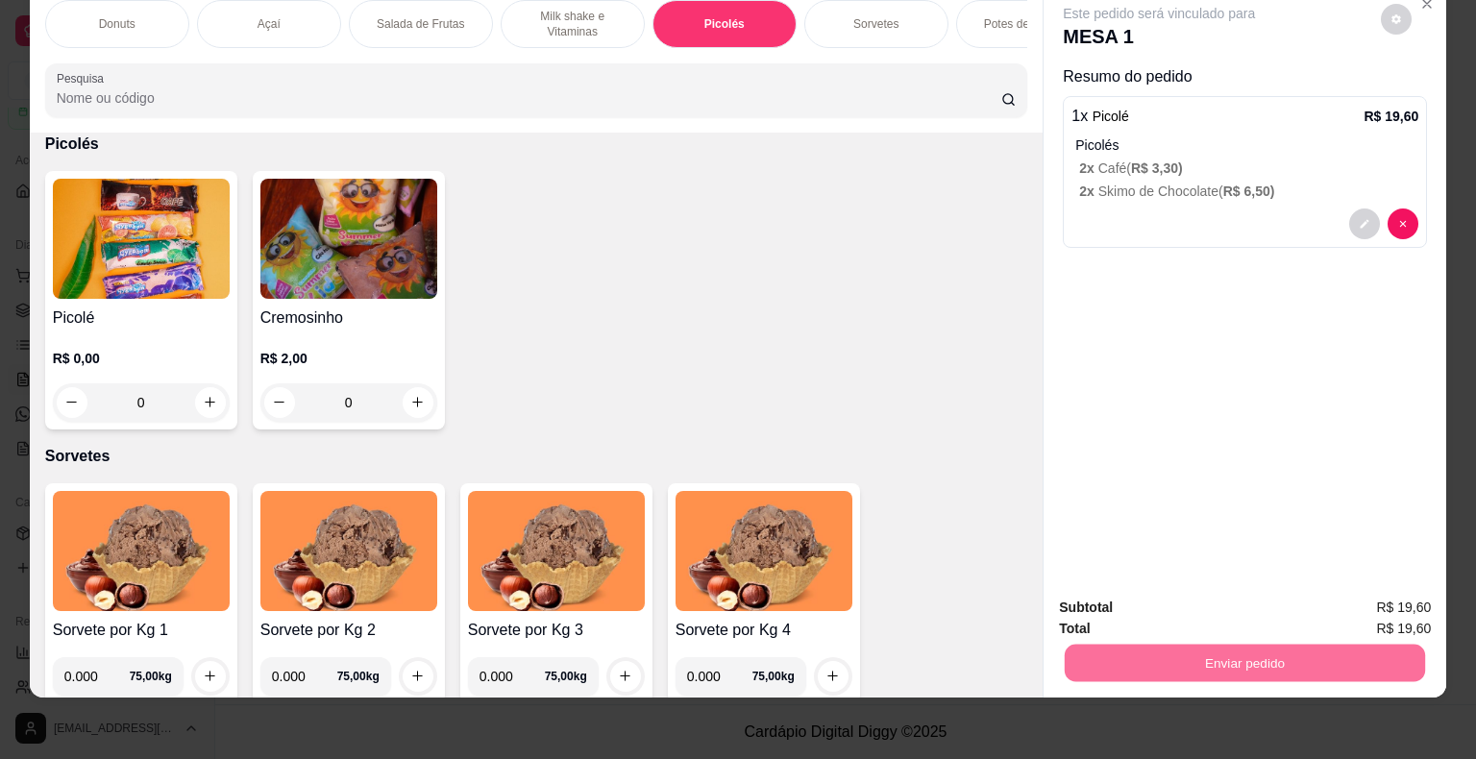
click at [1164, 603] on button "Não registrar e enviar pedido" at bounding box center [1181, 601] width 200 height 37
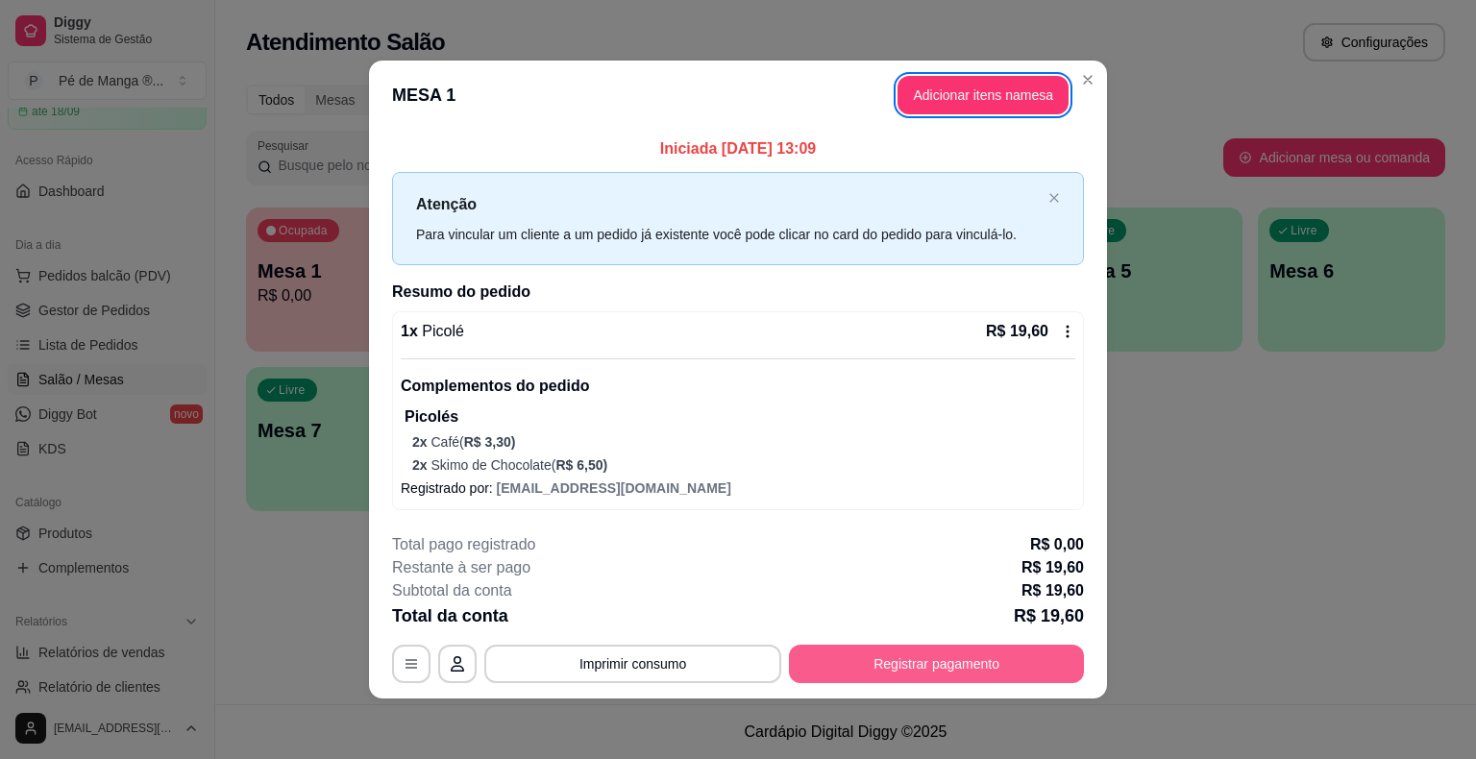
click at [956, 660] on button "Registrar pagamento" at bounding box center [936, 664] width 295 height 38
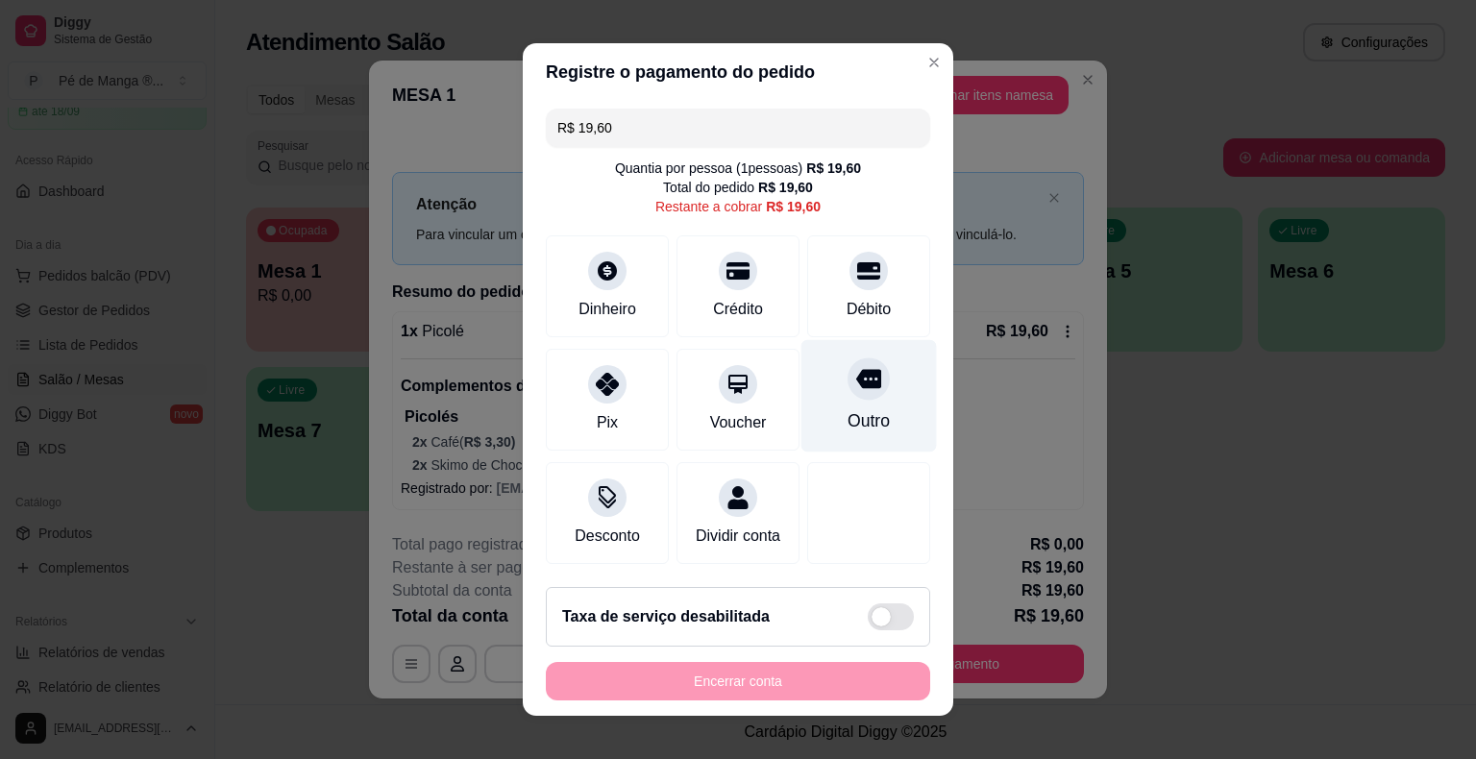
drag, startPoint x: 837, startPoint y: 316, endPoint x: 828, endPoint y: 354, distance: 38.7
click at [847, 317] on div "Débito" at bounding box center [869, 309] width 44 height 23
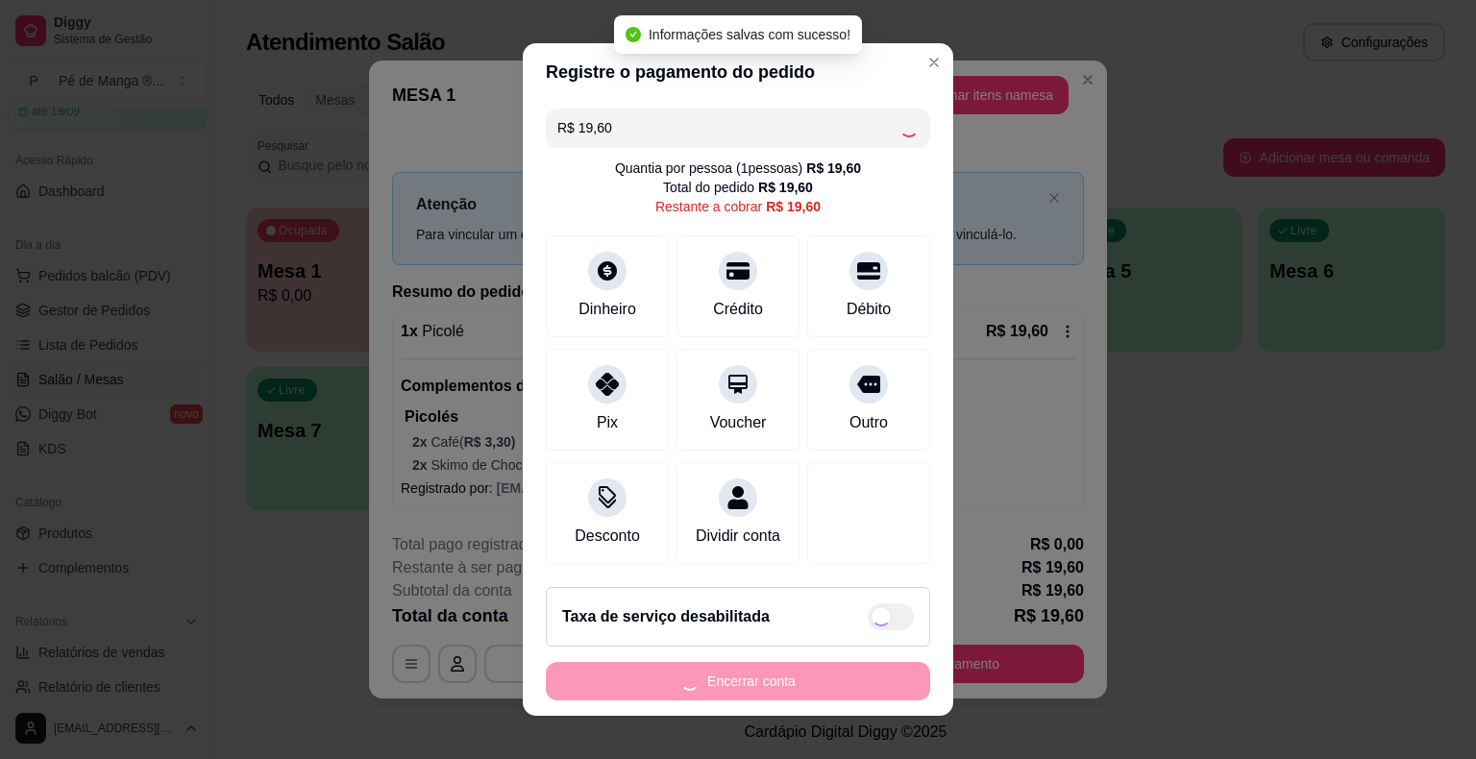
type input "R$ 0,00"
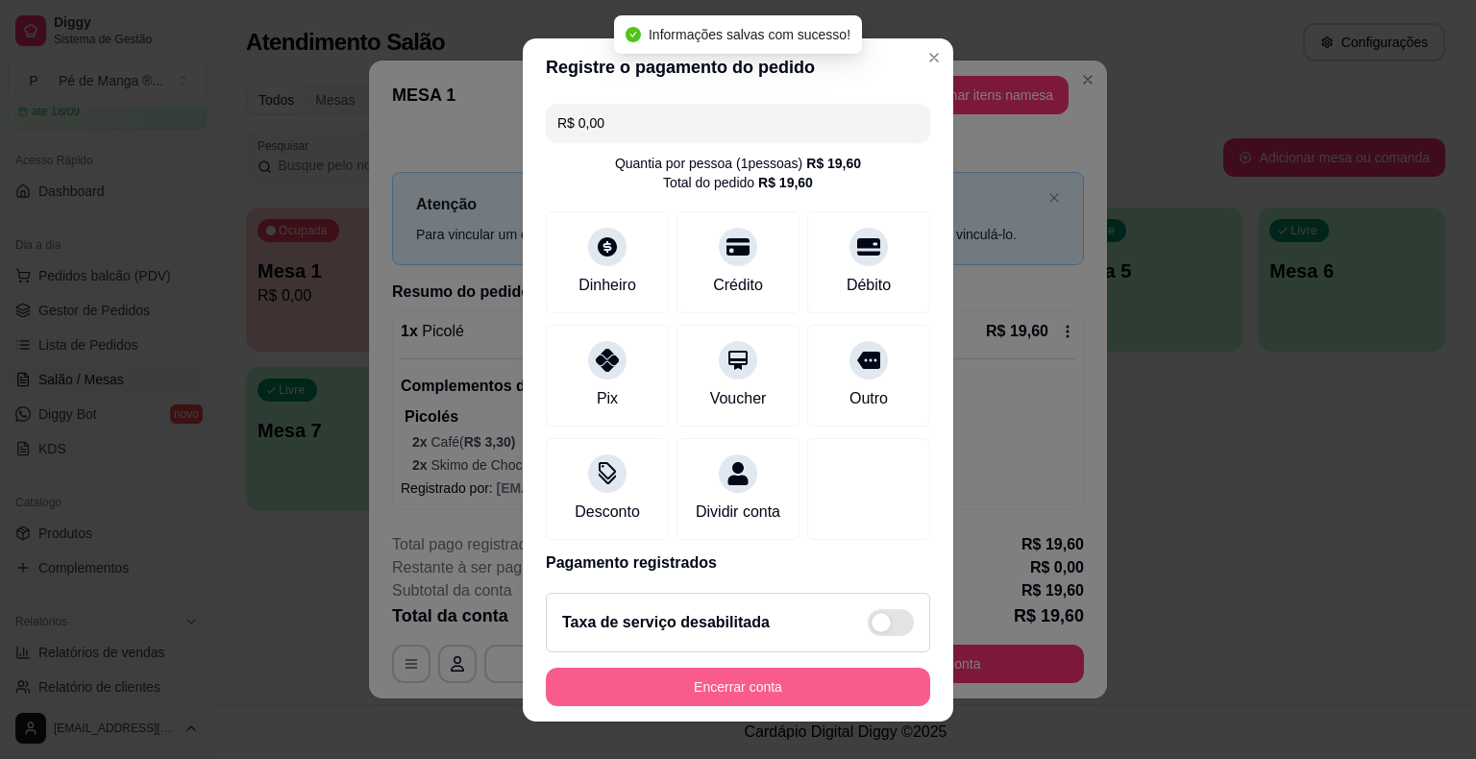
click at [802, 677] on button "Encerrar conta" at bounding box center [738, 687] width 384 height 38
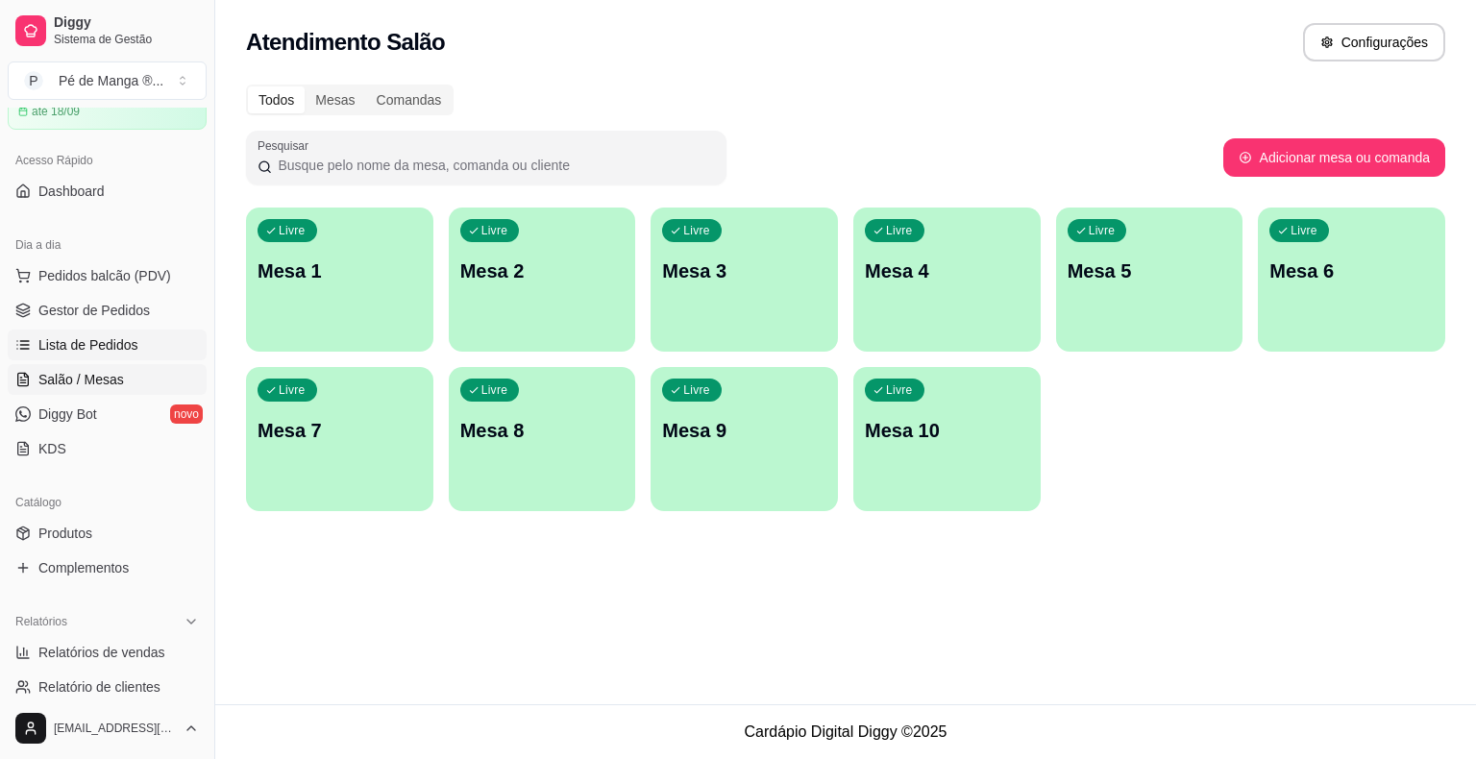
click at [147, 352] on link "Lista de Pedidos" at bounding box center [107, 345] width 199 height 31
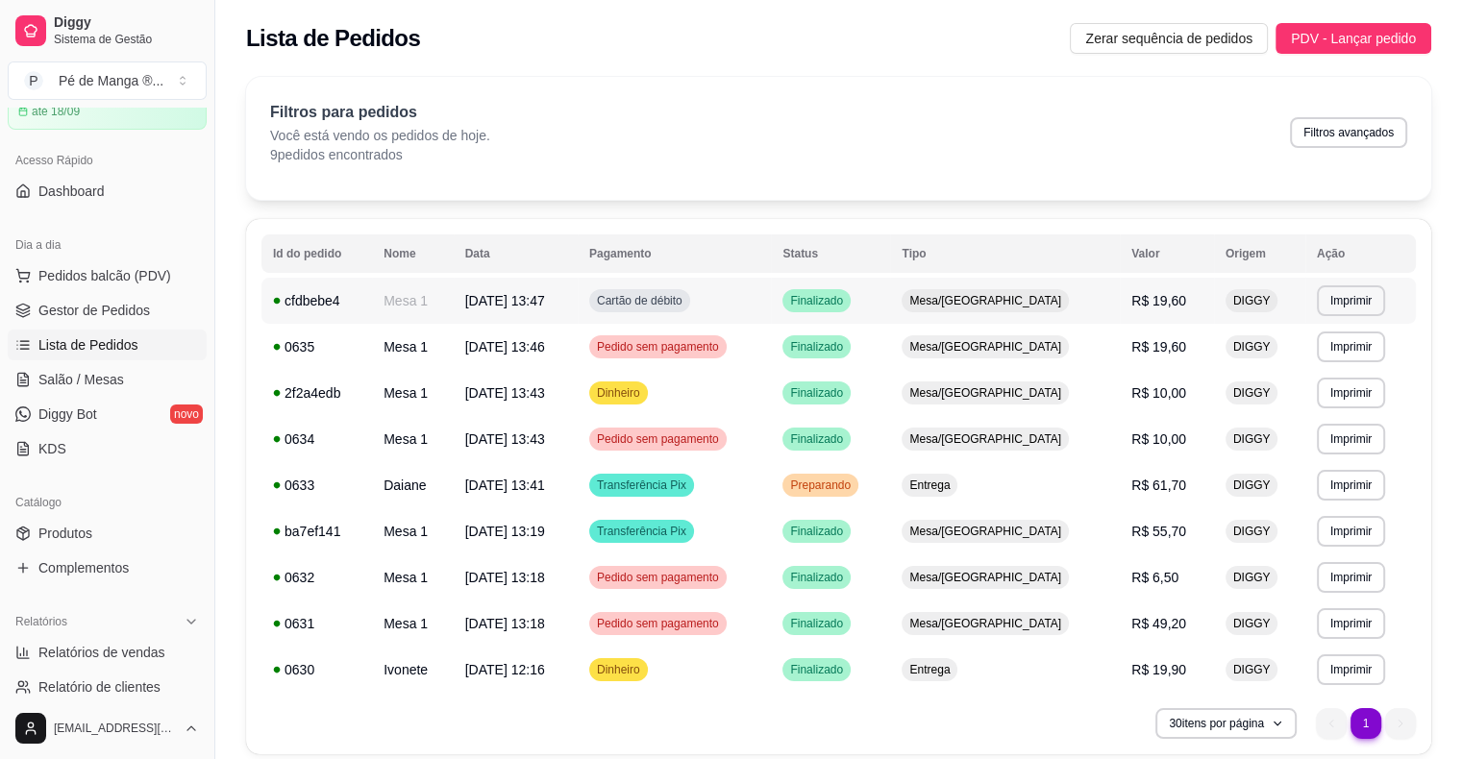
click at [1066, 297] on td "Mesa/[GEOGRAPHIC_DATA]" at bounding box center [1005, 301] width 230 height 46
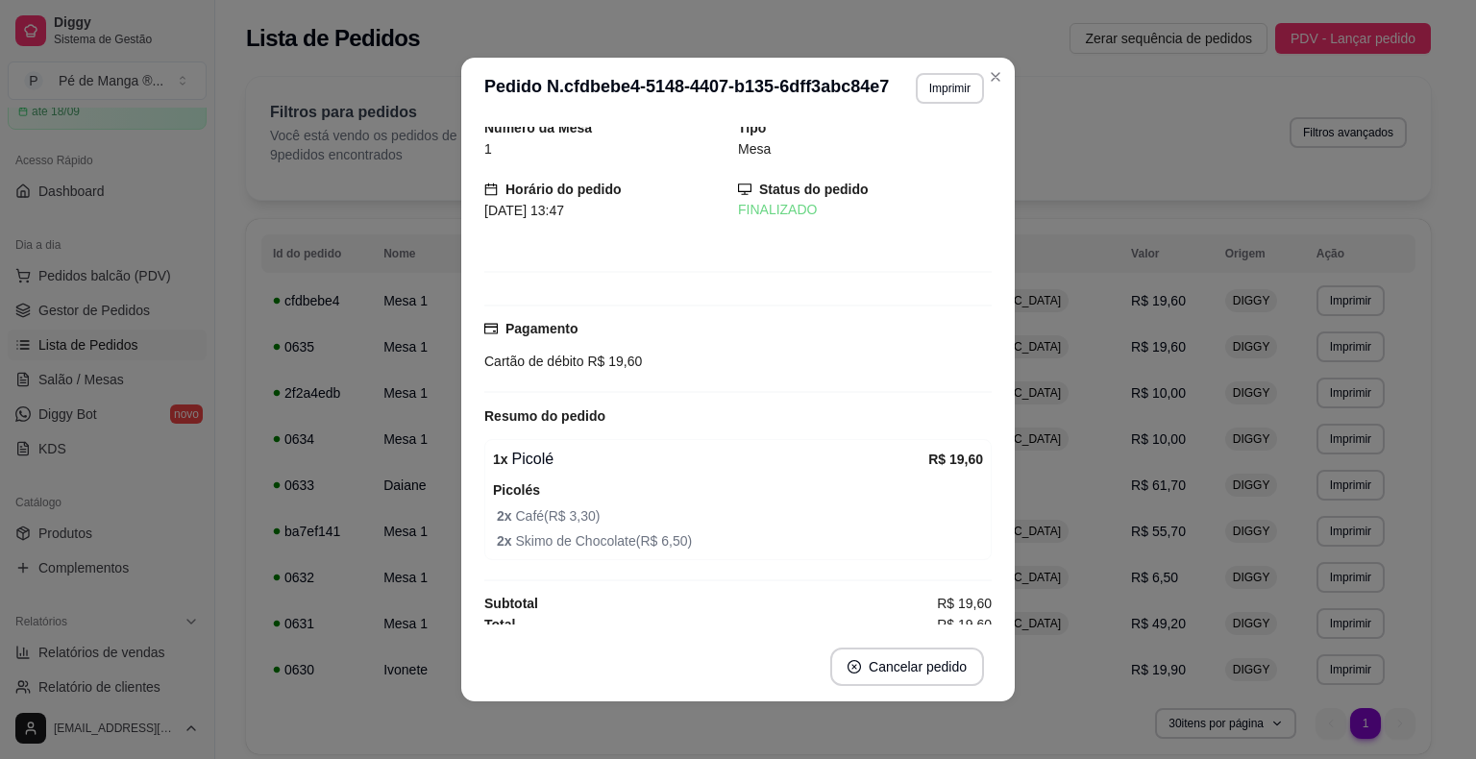
scroll to position [17, 0]
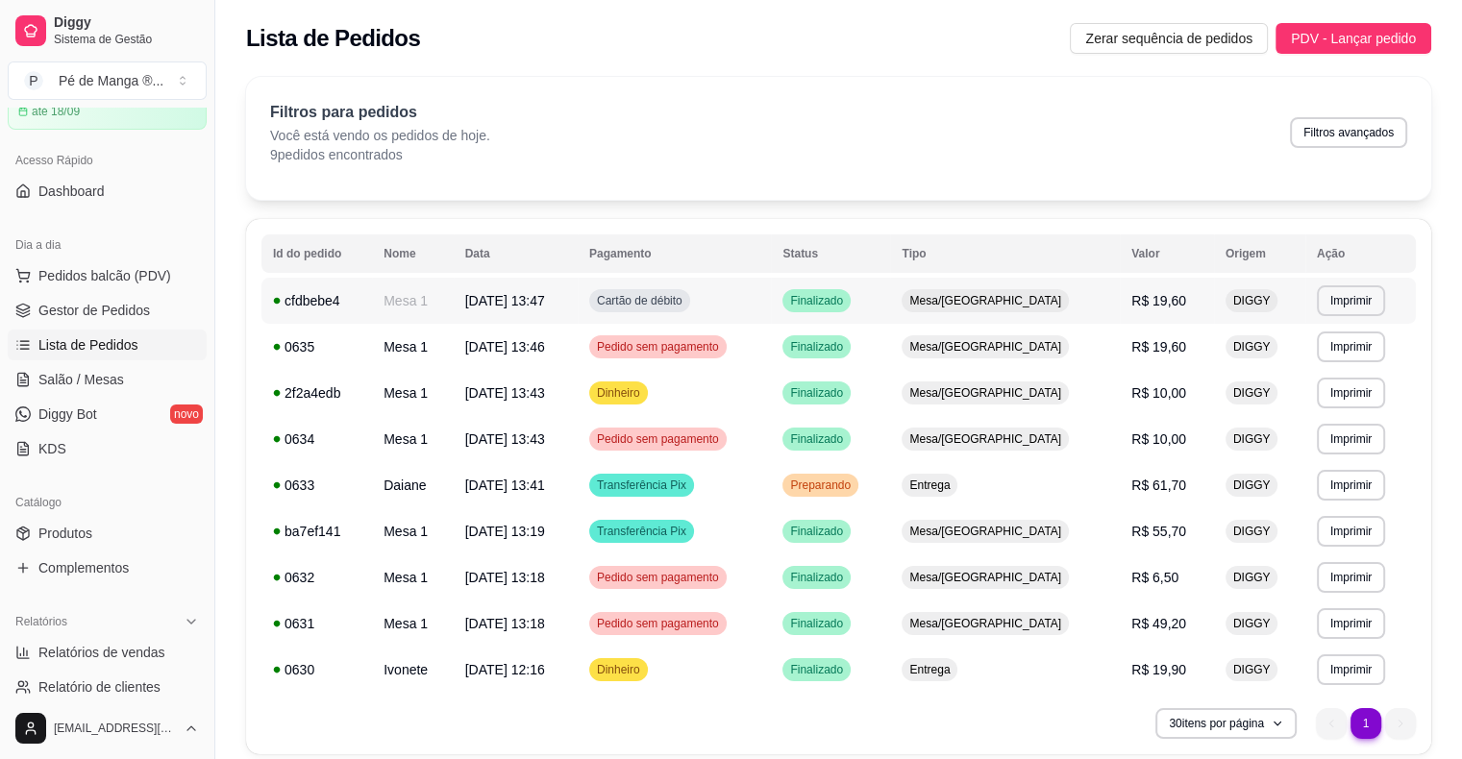
click at [1203, 301] on td "R$ 19,60" at bounding box center [1167, 301] width 94 height 46
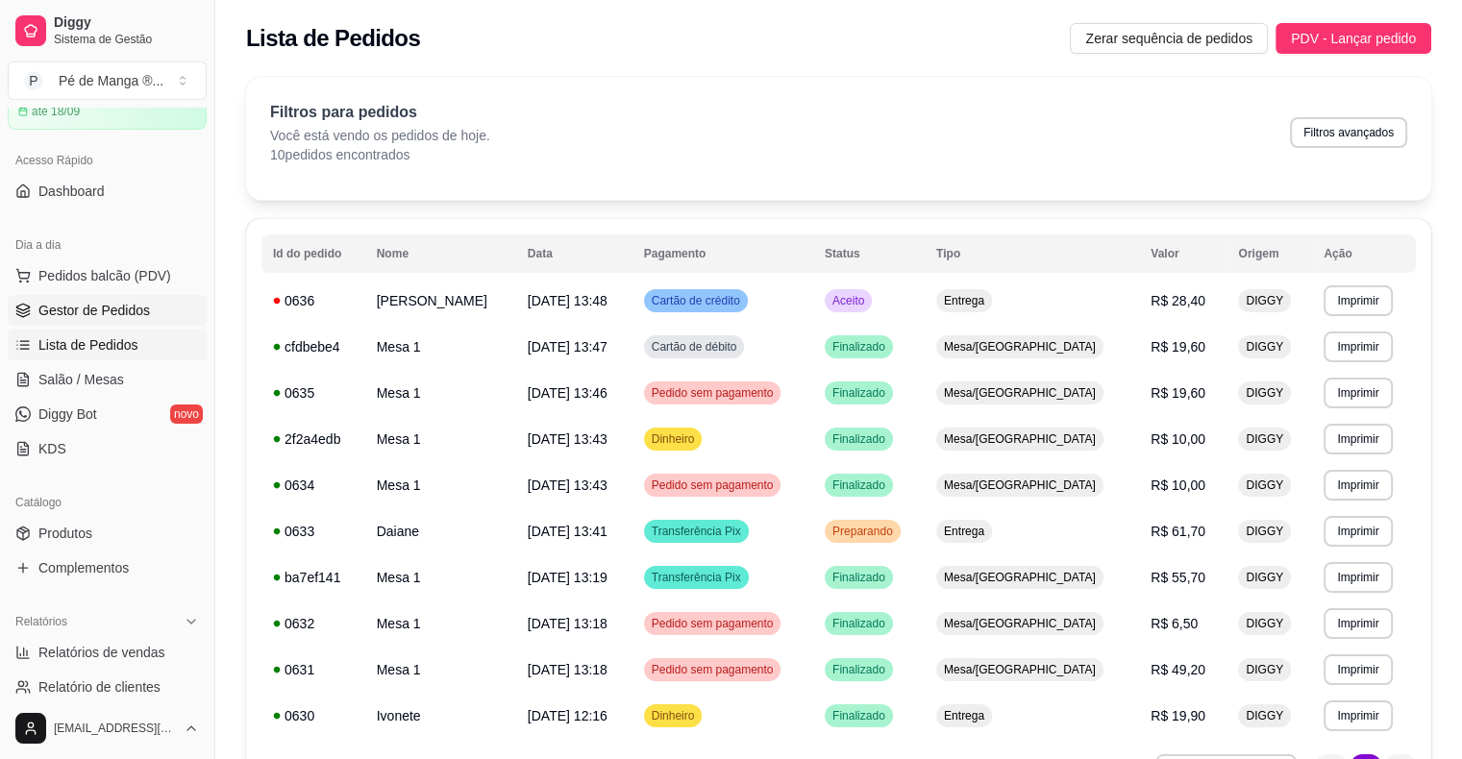
click at [91, 308] on span "Gestor de Pedidos" at bounding box center [93, 310] width 111 height 19
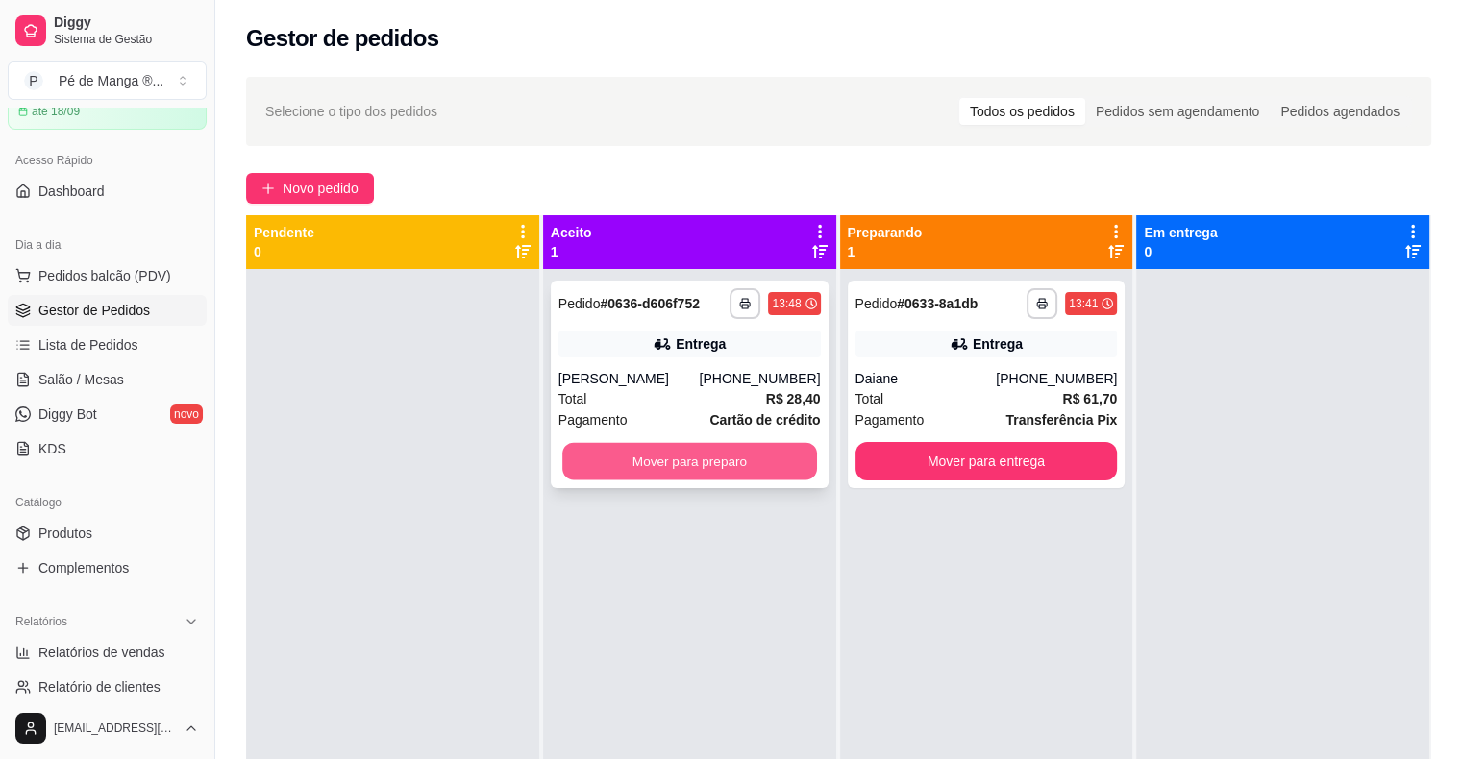
click at [692, 456] on button "Mover para preparo" at bounding box center [689, 461] width 255 height 37
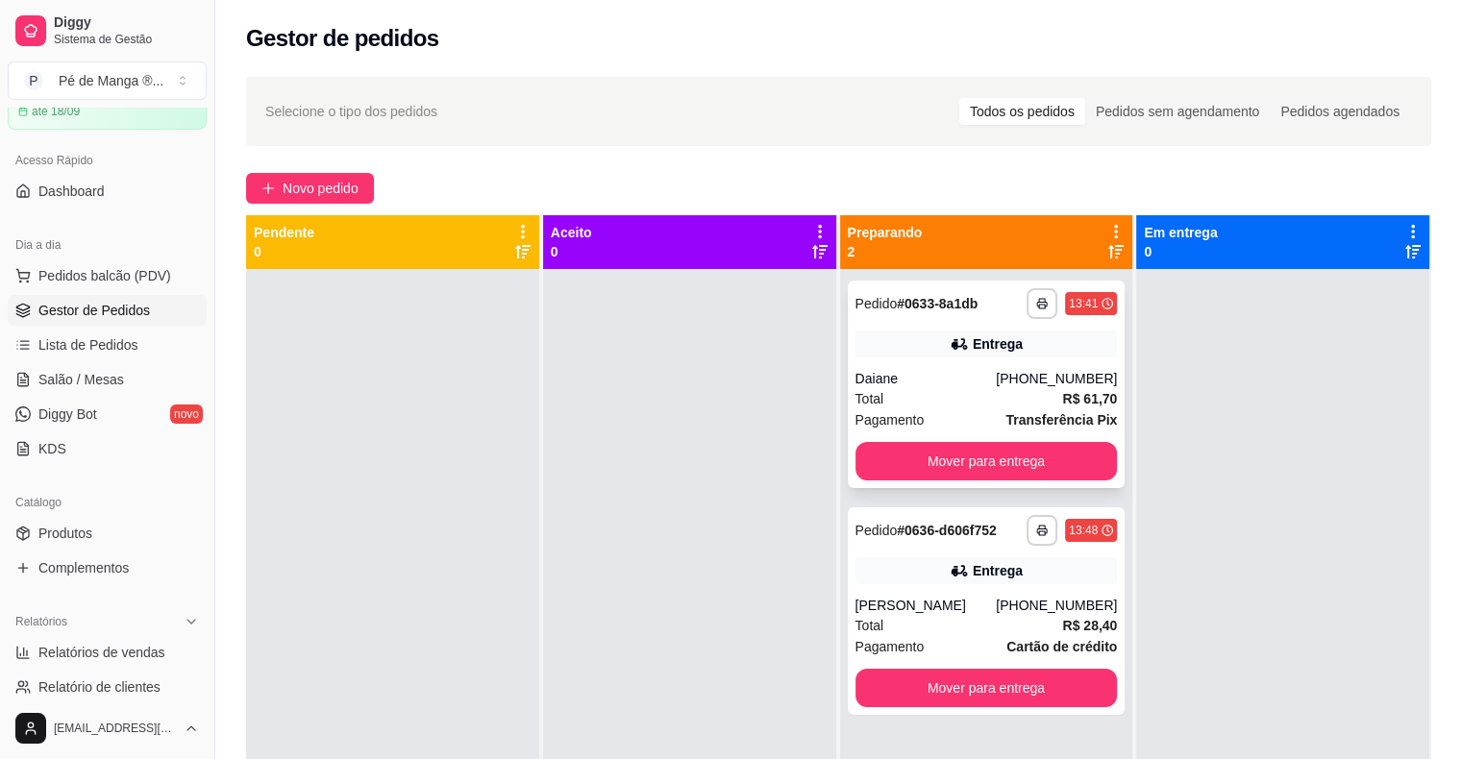
click at [934, 379] on div "Daiane" at bounding box center [925, 378] width 141 height 19
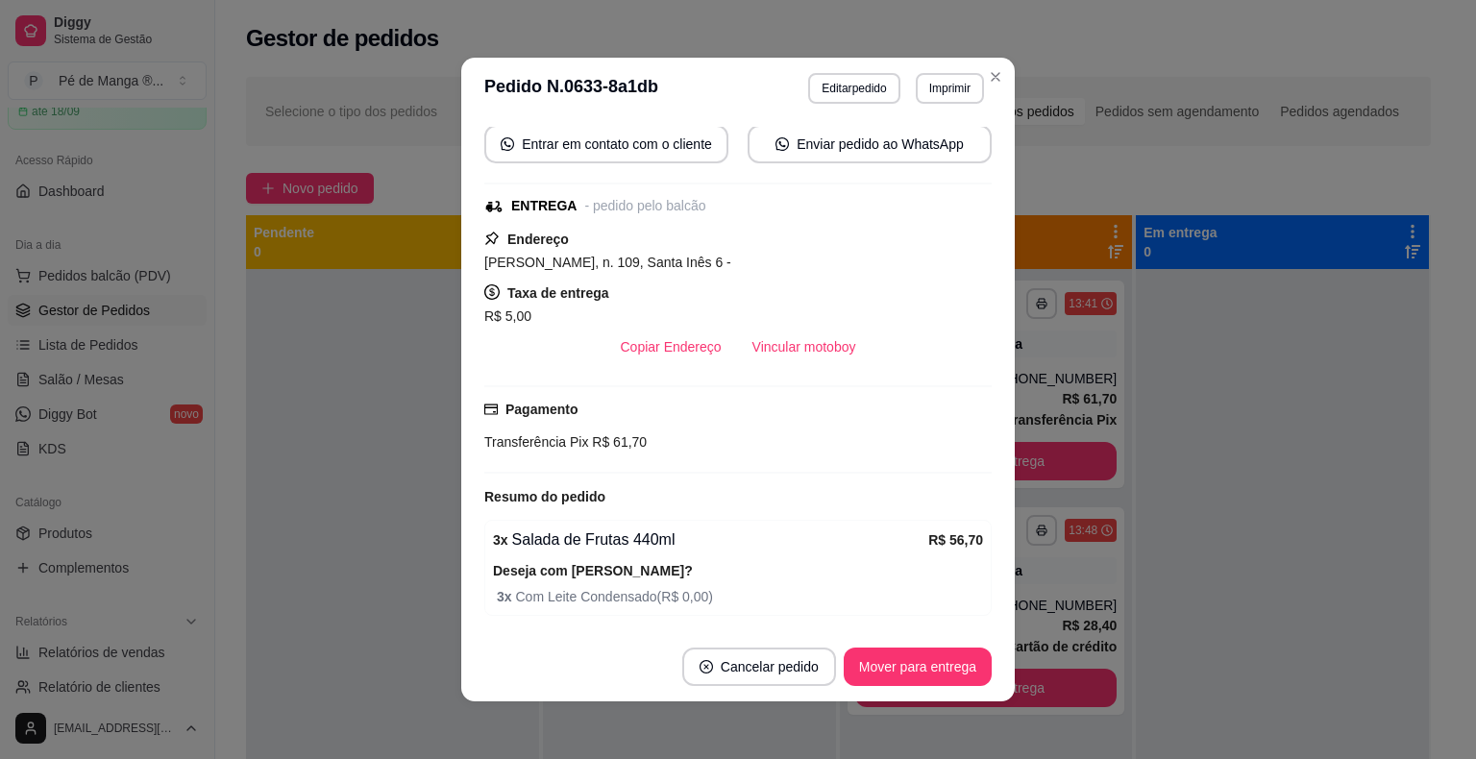
scroll to position [148, 0]
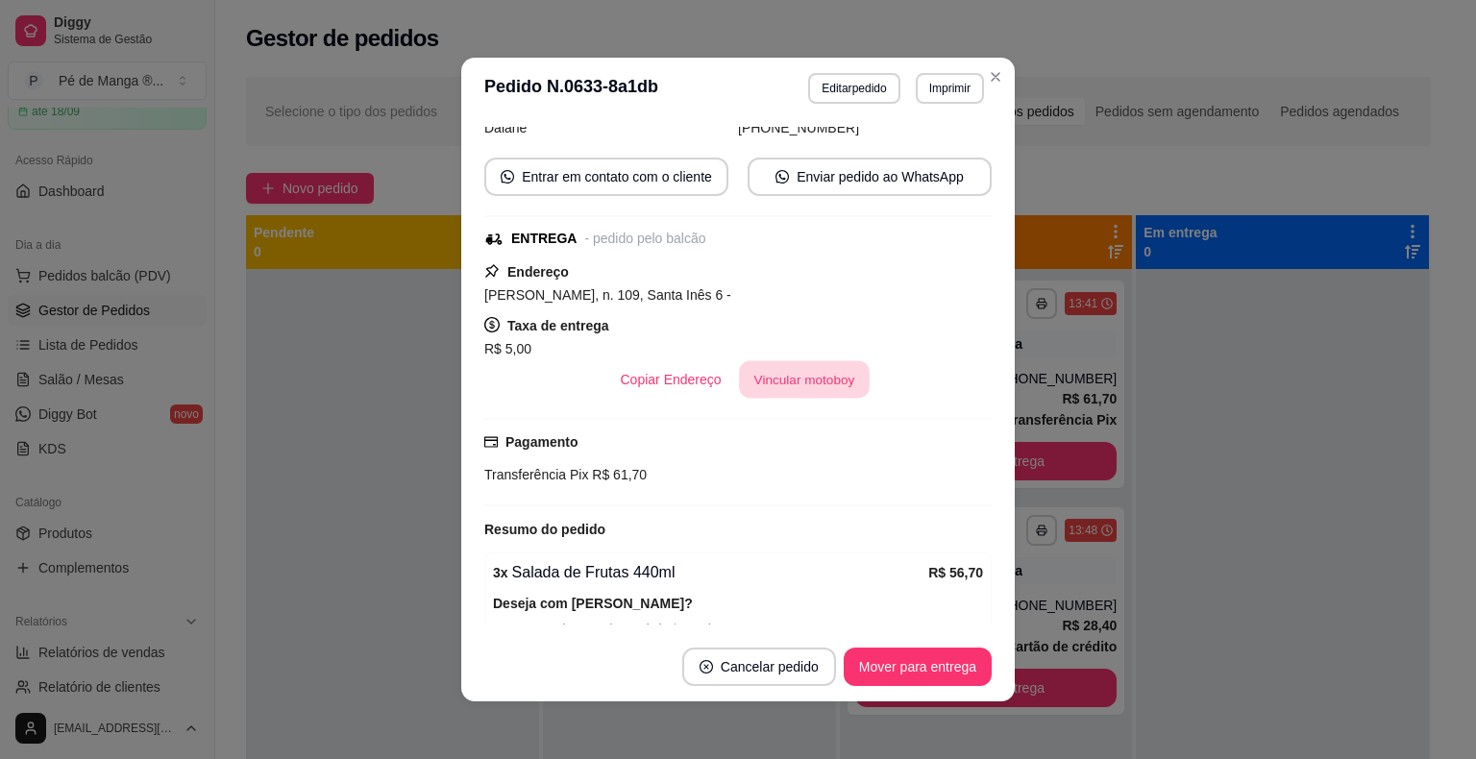
click at [822, 373] on button "Vincular motoboy" at bounding box center [804, 379] width 131 height 37
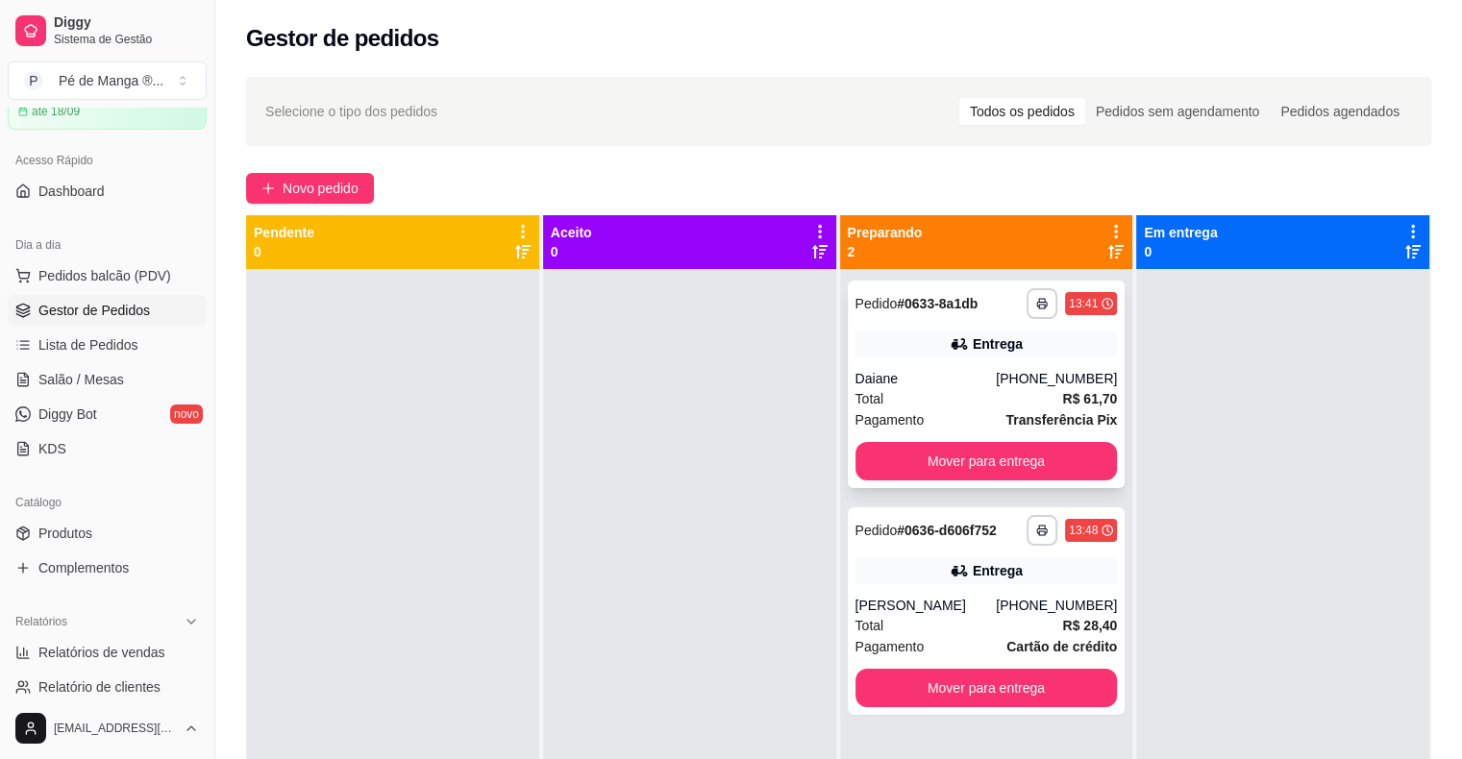
click at [969, 383] on div "Daiane" at bounding box center [925, 378] width 141 height 19
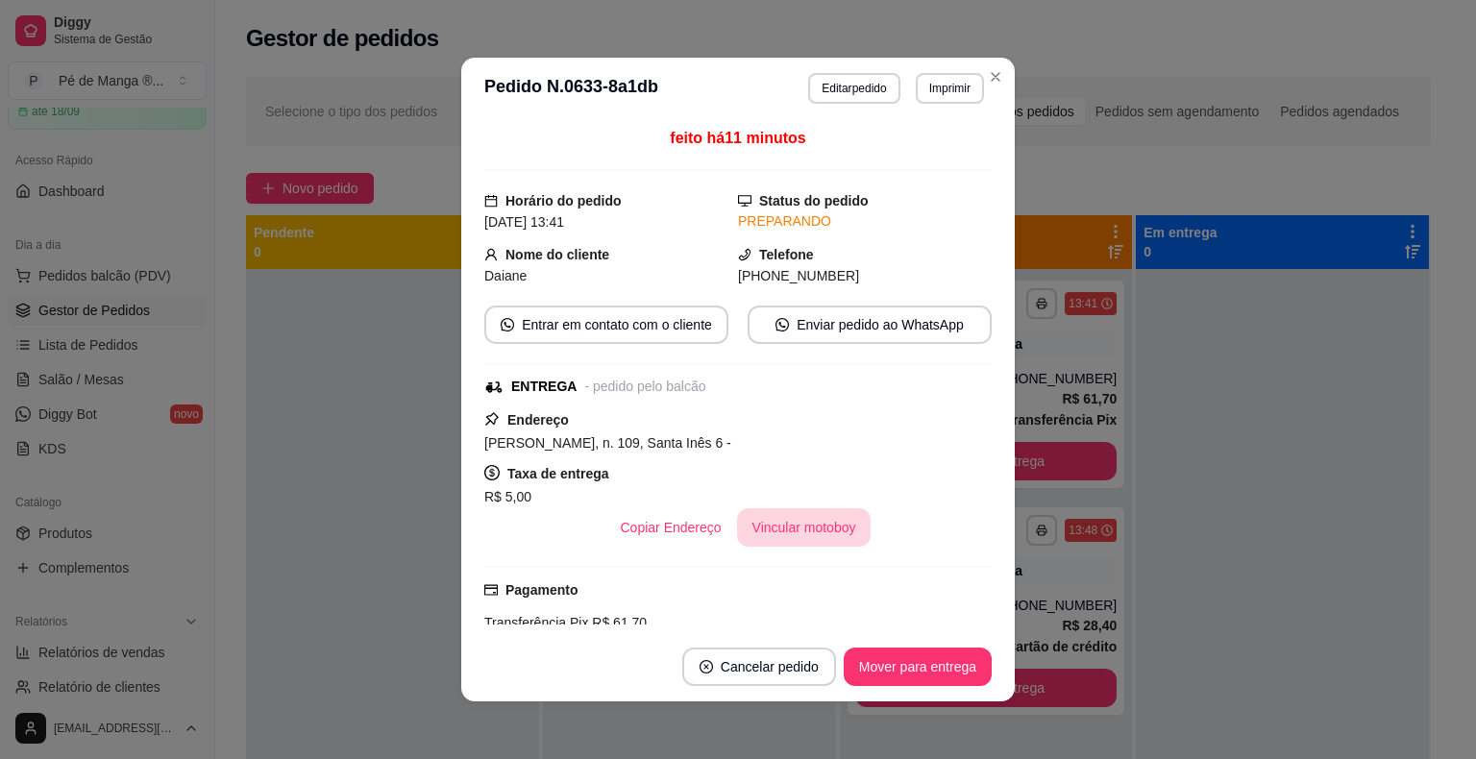
click at [798, 531] on button "Vincular motoboy" at bounding box center [804, 527] width 135 height 38
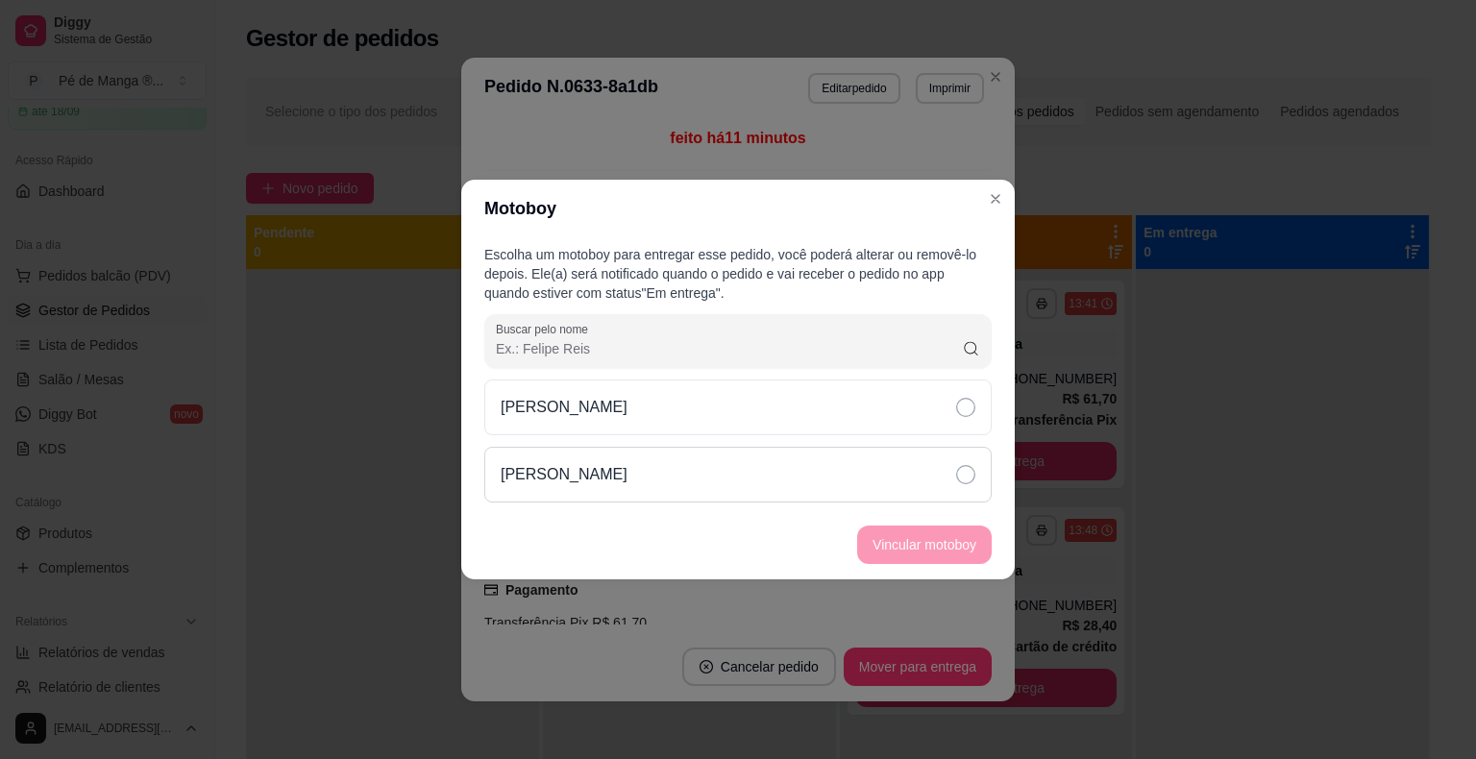
drag, startPoint x: 856, startPoint y: 394, endPoint x: 870, endPoint y: 459, distance: 66.7
click at [856, 396] on div "[PERSON_NAME]" at bounding box center [737, 408] width 507 height 56
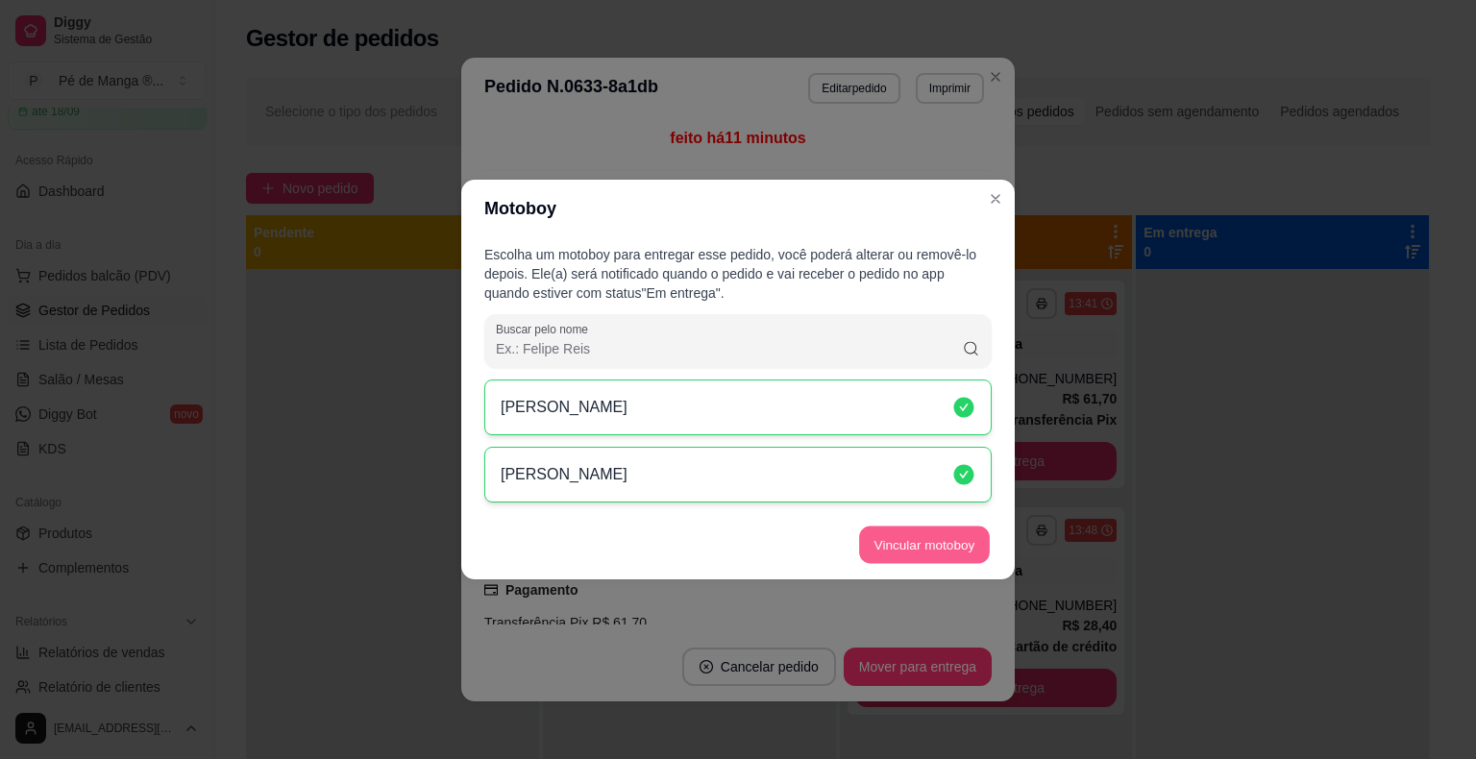
click at [916, 558] on button "Vincular motoboy" at bounding box center [924, 545] width 131 height 37
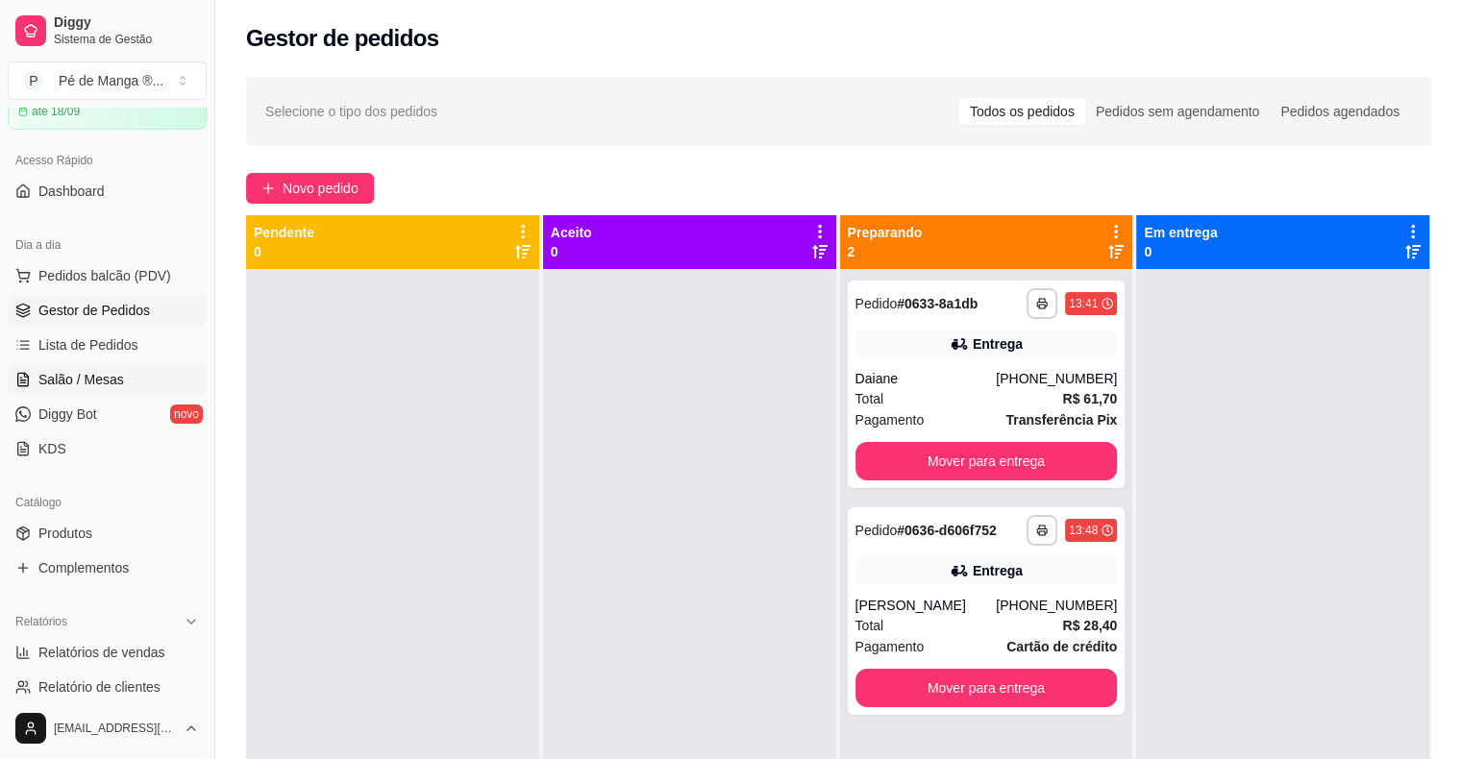
click at [151, 373] on link "Salão / Mesas" at bounding box center [107, 379] width 199 height 31
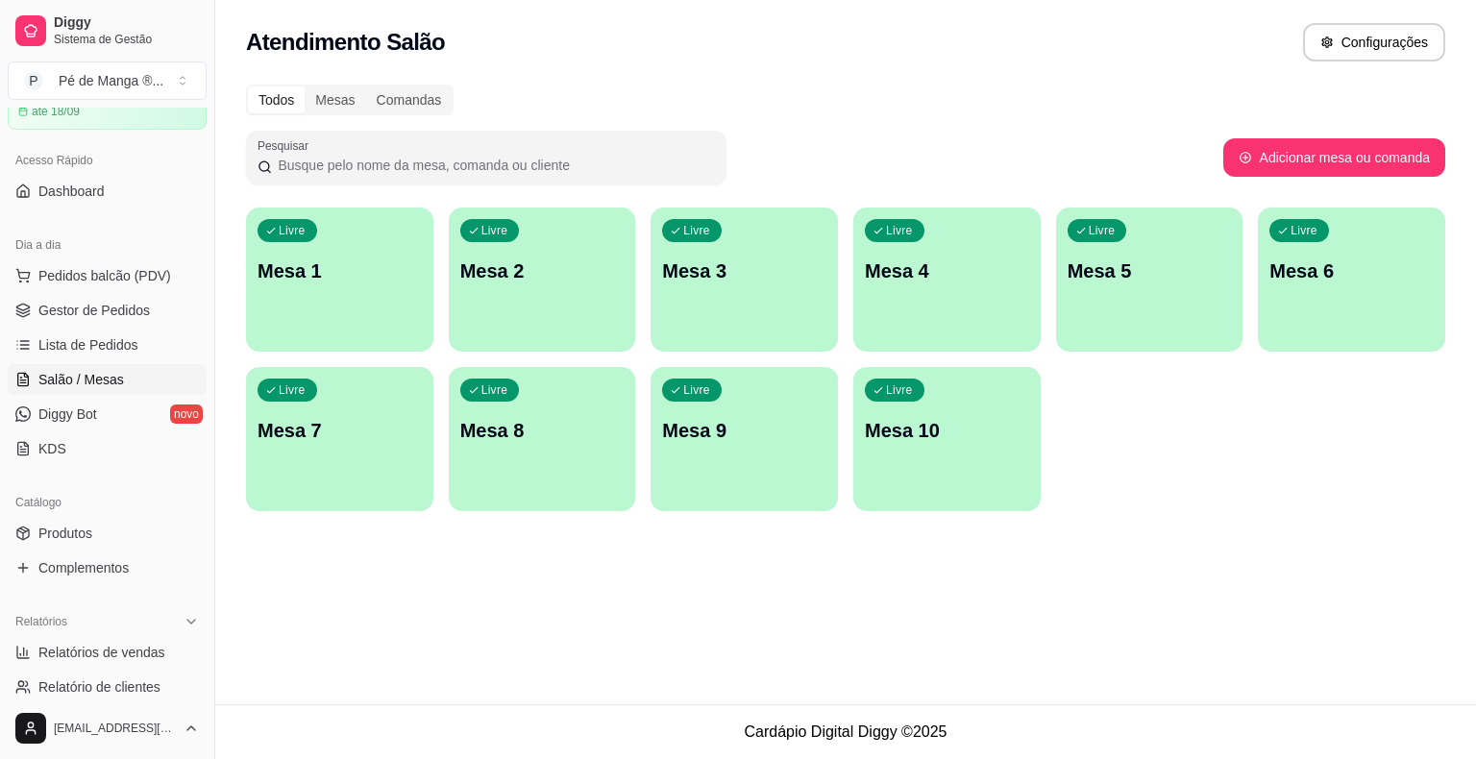
click at [390, 287] on div "Livre Mesa 1" at bounding box center [339, 268] width 187 height 121
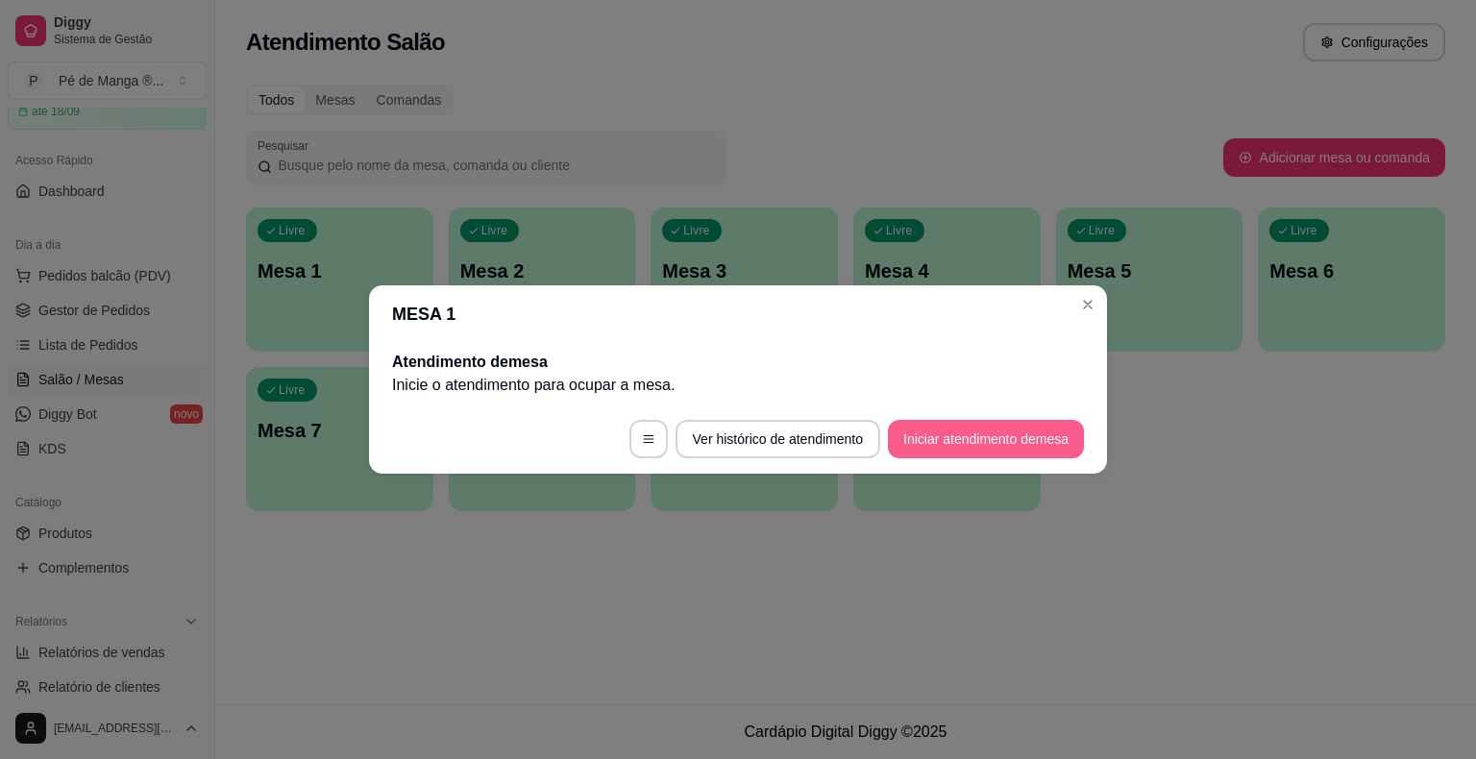
click at [960, 448] on button "Iniciar atendimento de mesa" at bounding box center [986, 439] width 196 height 38
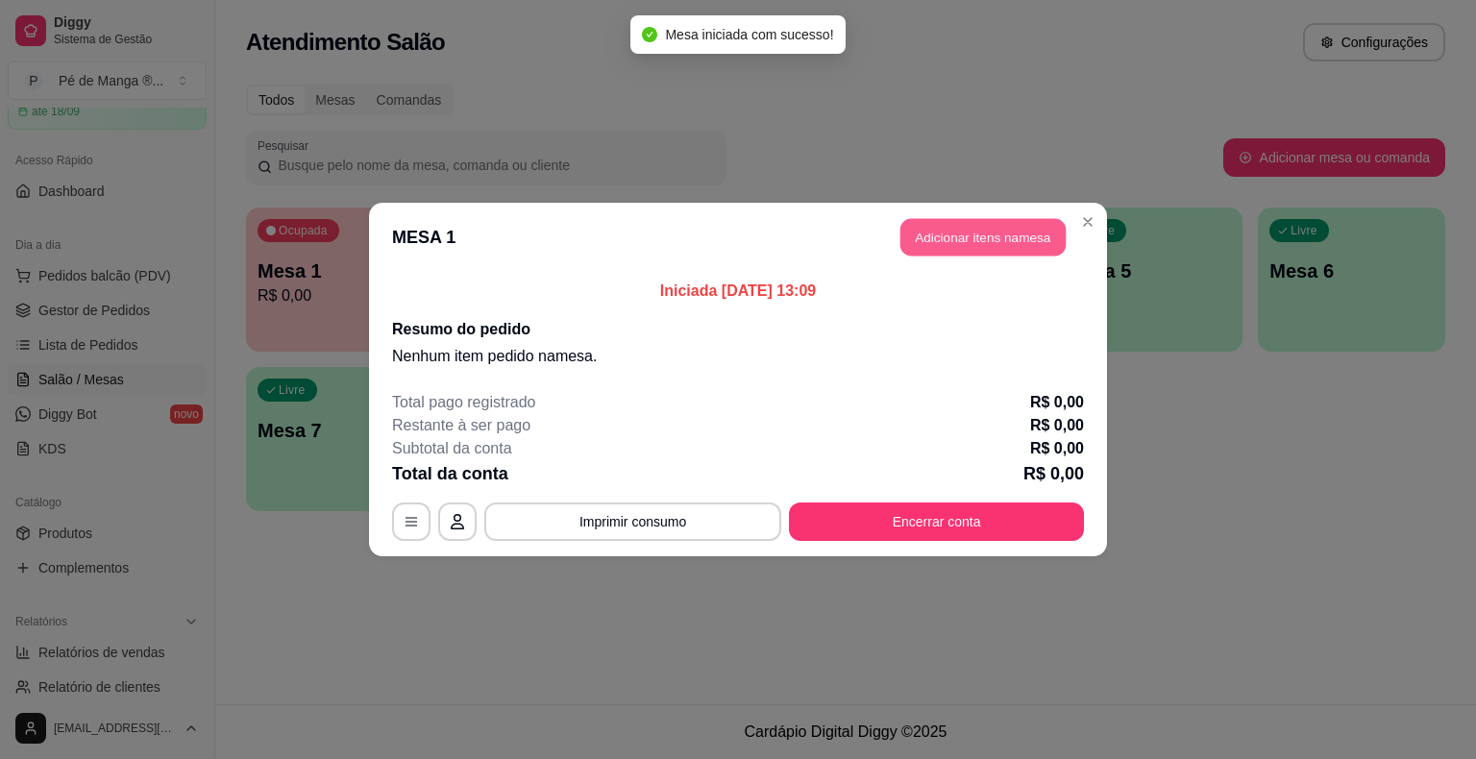
click at [966, 249] on button "Adicionar itens na mesa" at bounding box center [983, 237] width 165 height 37
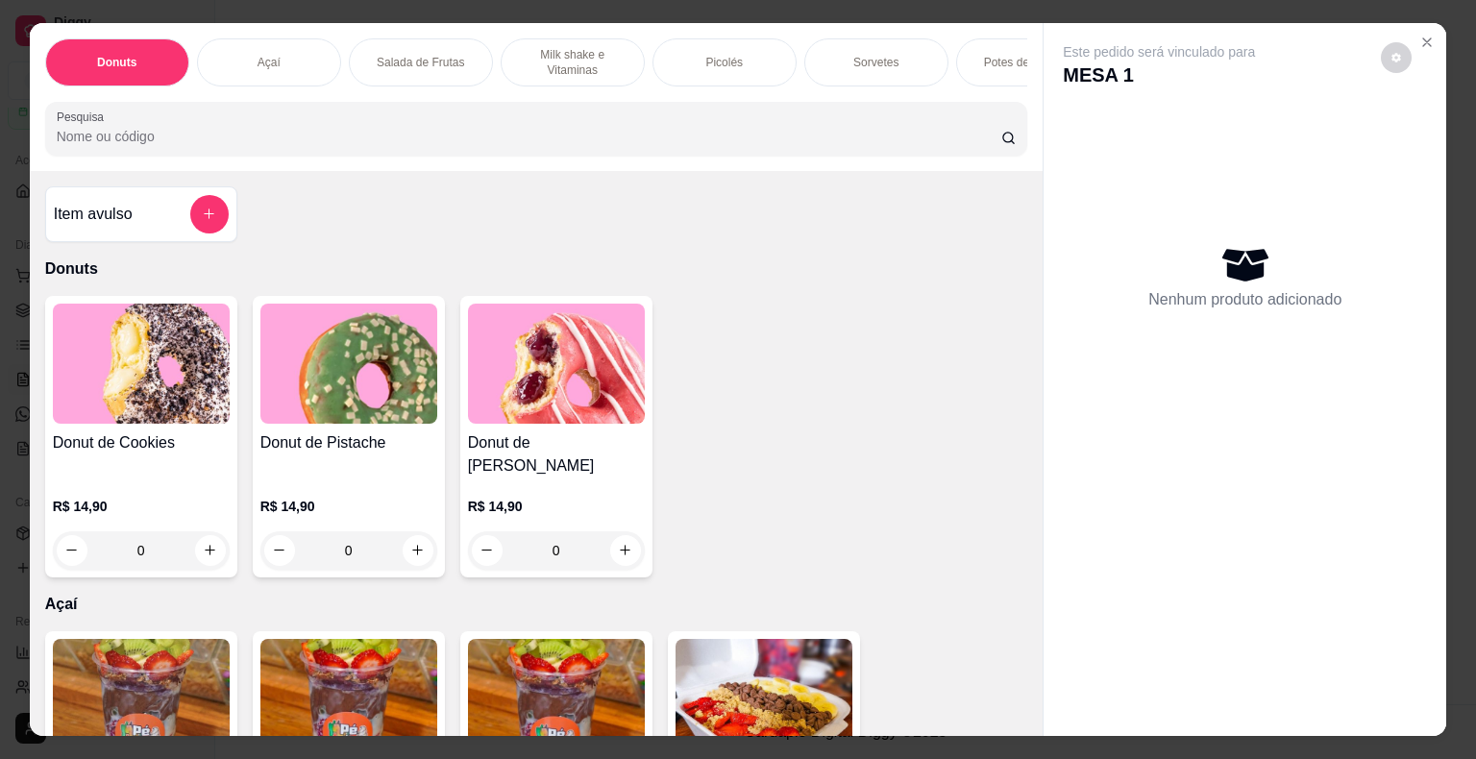
click at [829, 60] on div "Sorvetes" at bounding box center [876, 62] width 144 height 48
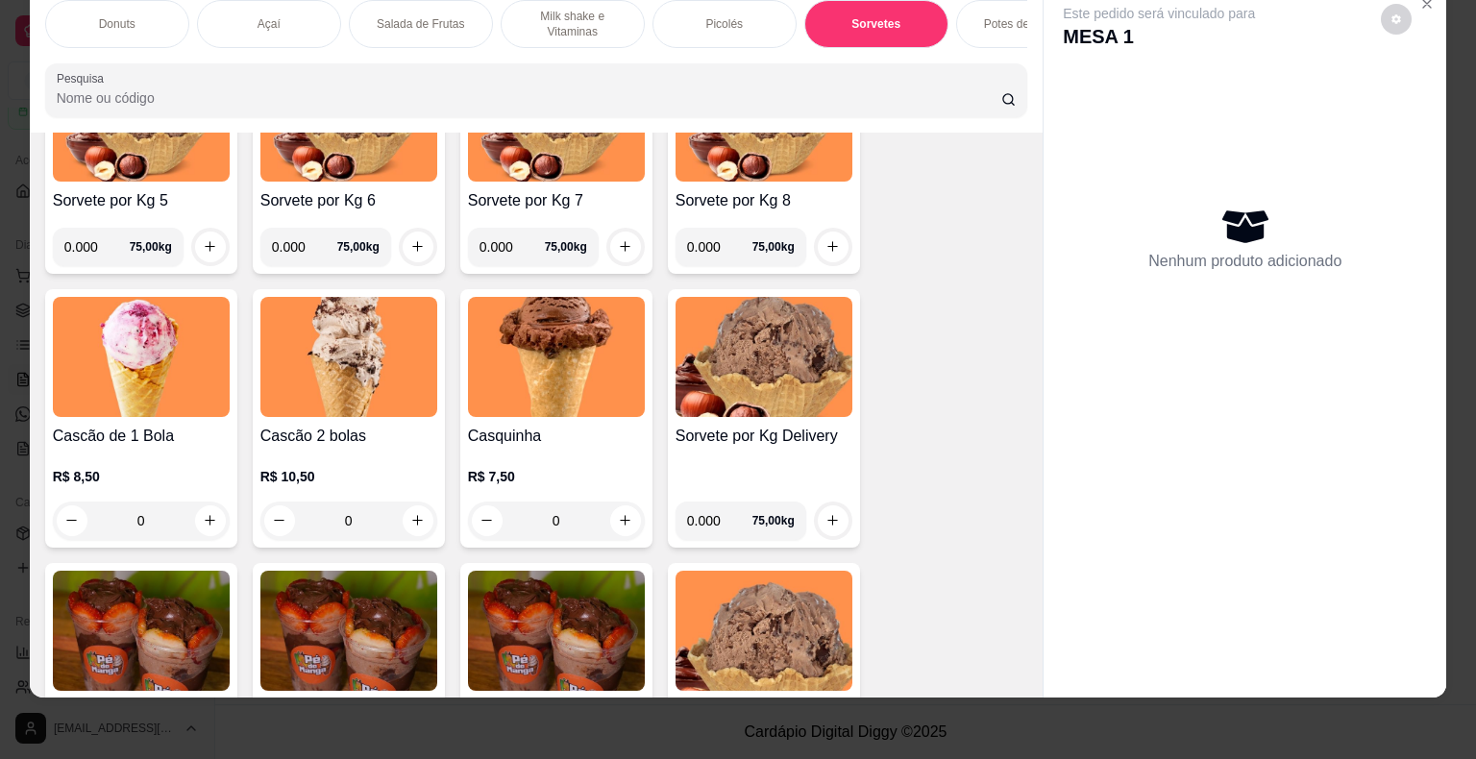
scroll to position [2603, 0]
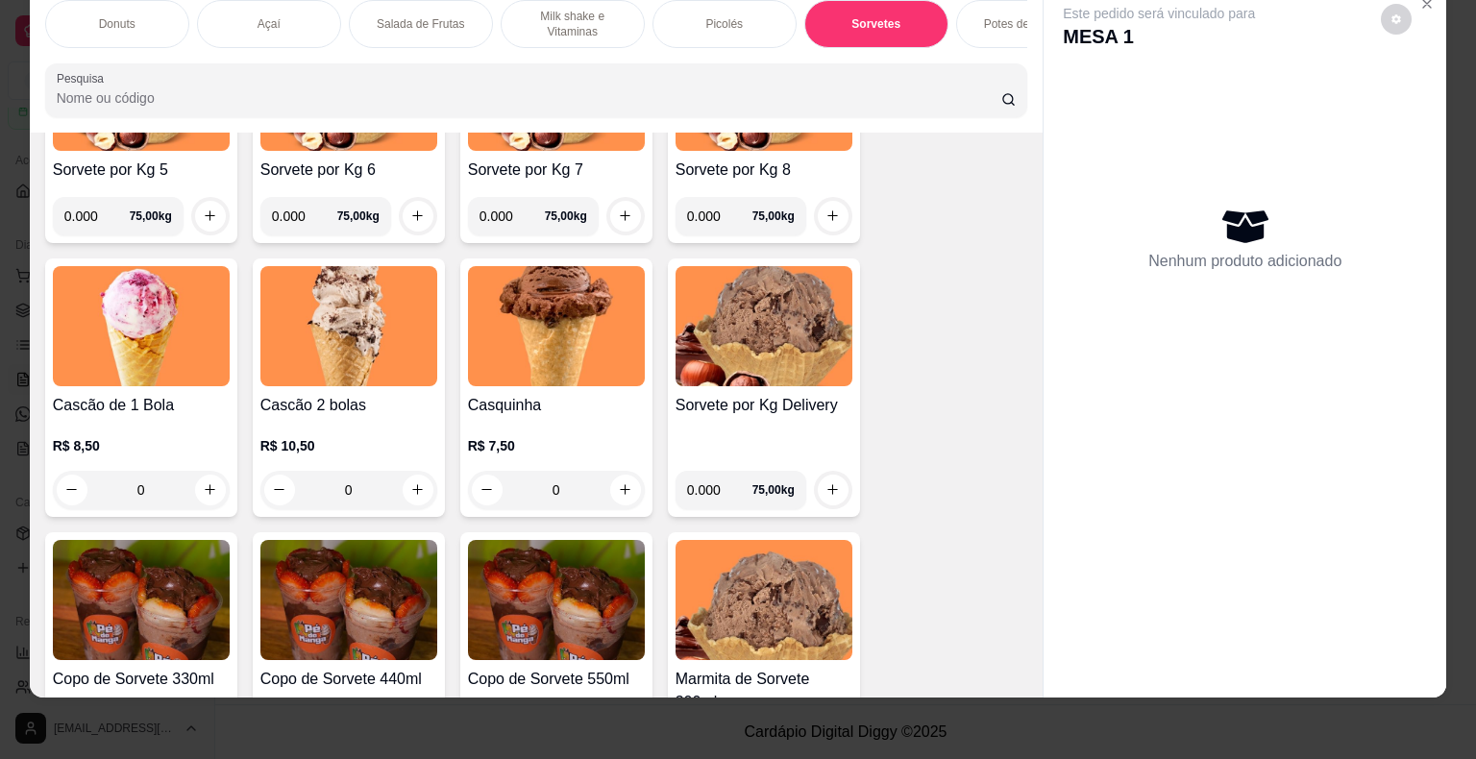
click at [408, 489] on div "0" at bounding box center [348, 490] width 177 height 38
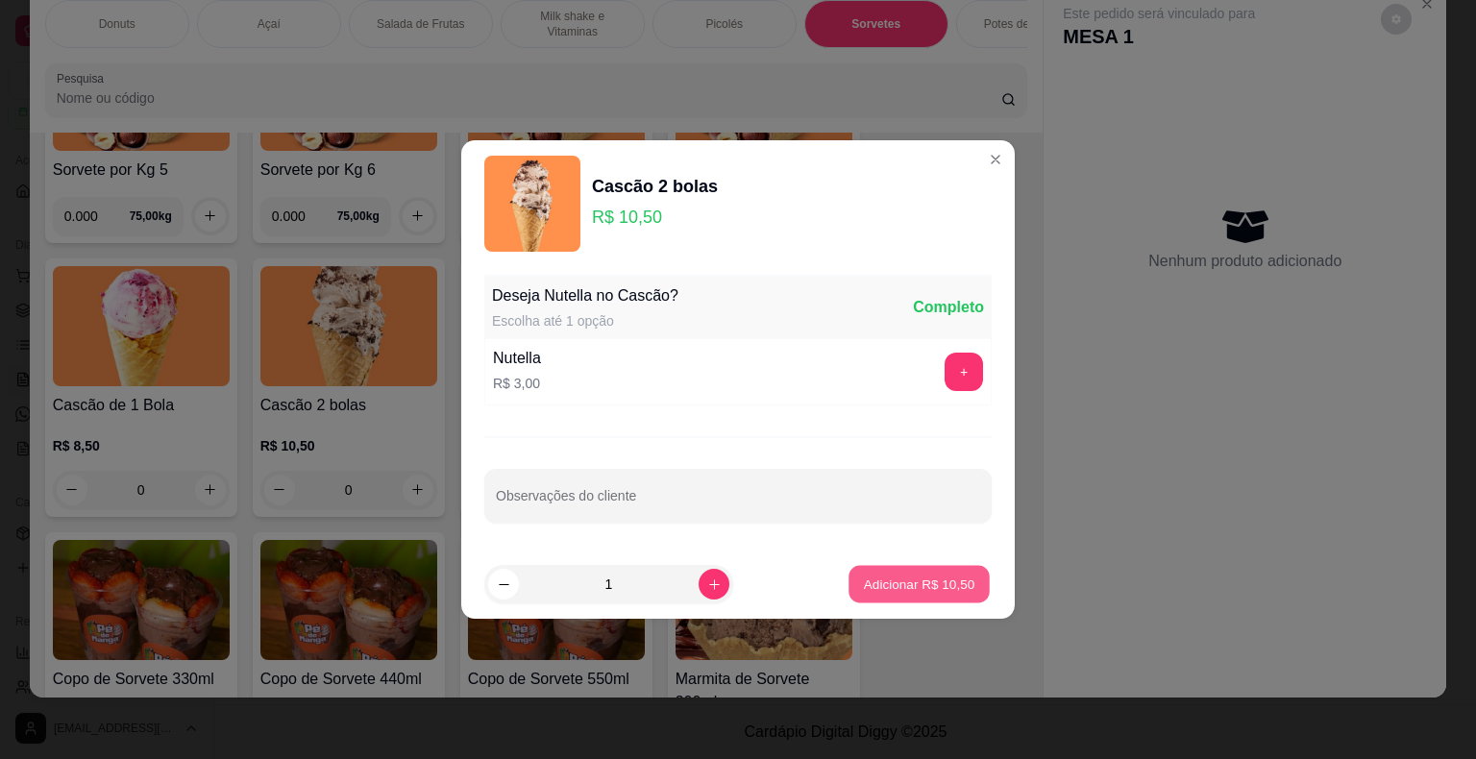
click at [919, 581] on p "Adicionar R$ 10,50" at bounding box center [919, 584] width 111 height 18
type input "1"
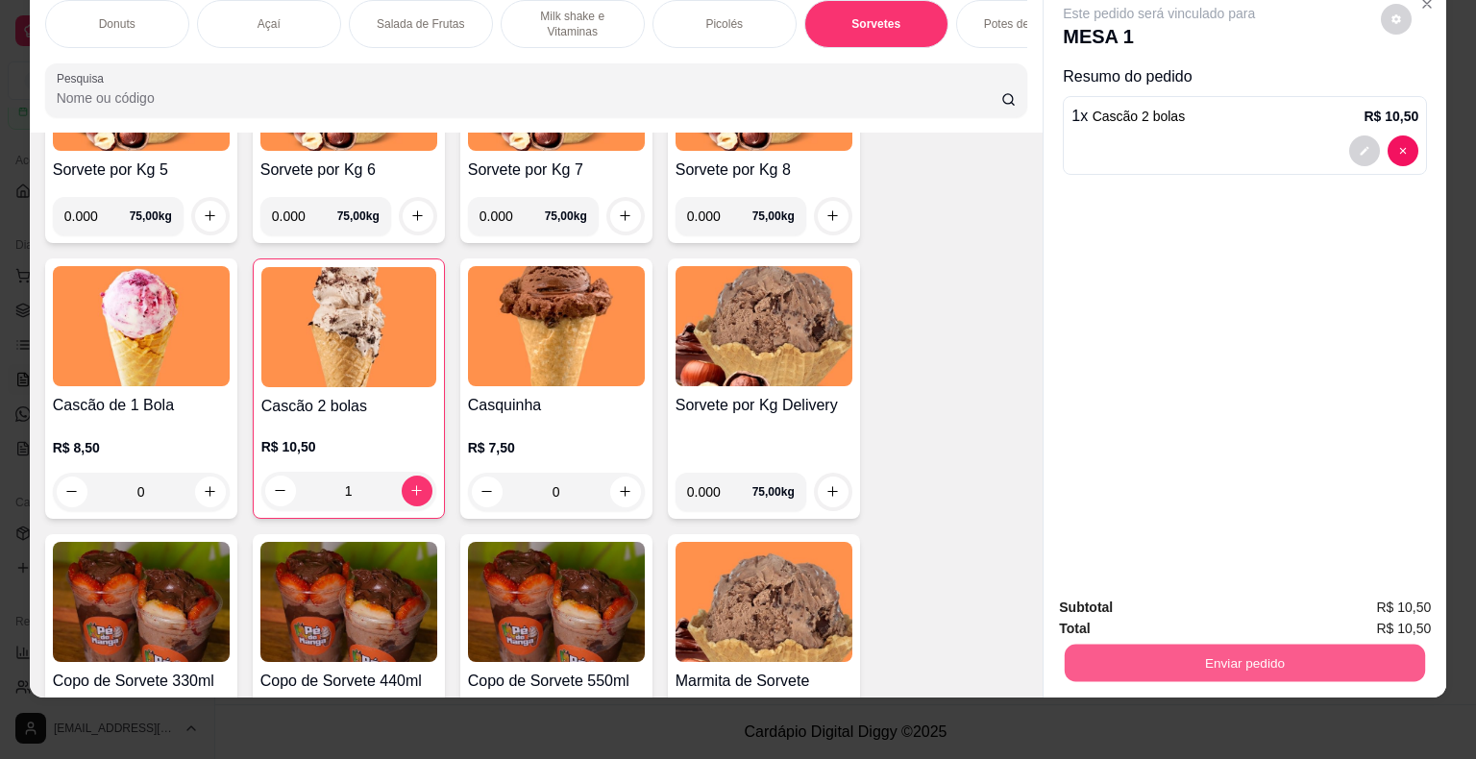
click at [1174, 654] on button "Enviar pedido" at bounding box center [1245, 663] width 360 height 37
click at [1169, 603] on button "Não registrar e enviar pedido" at bounding box center [1181, 601] width 200 height 37
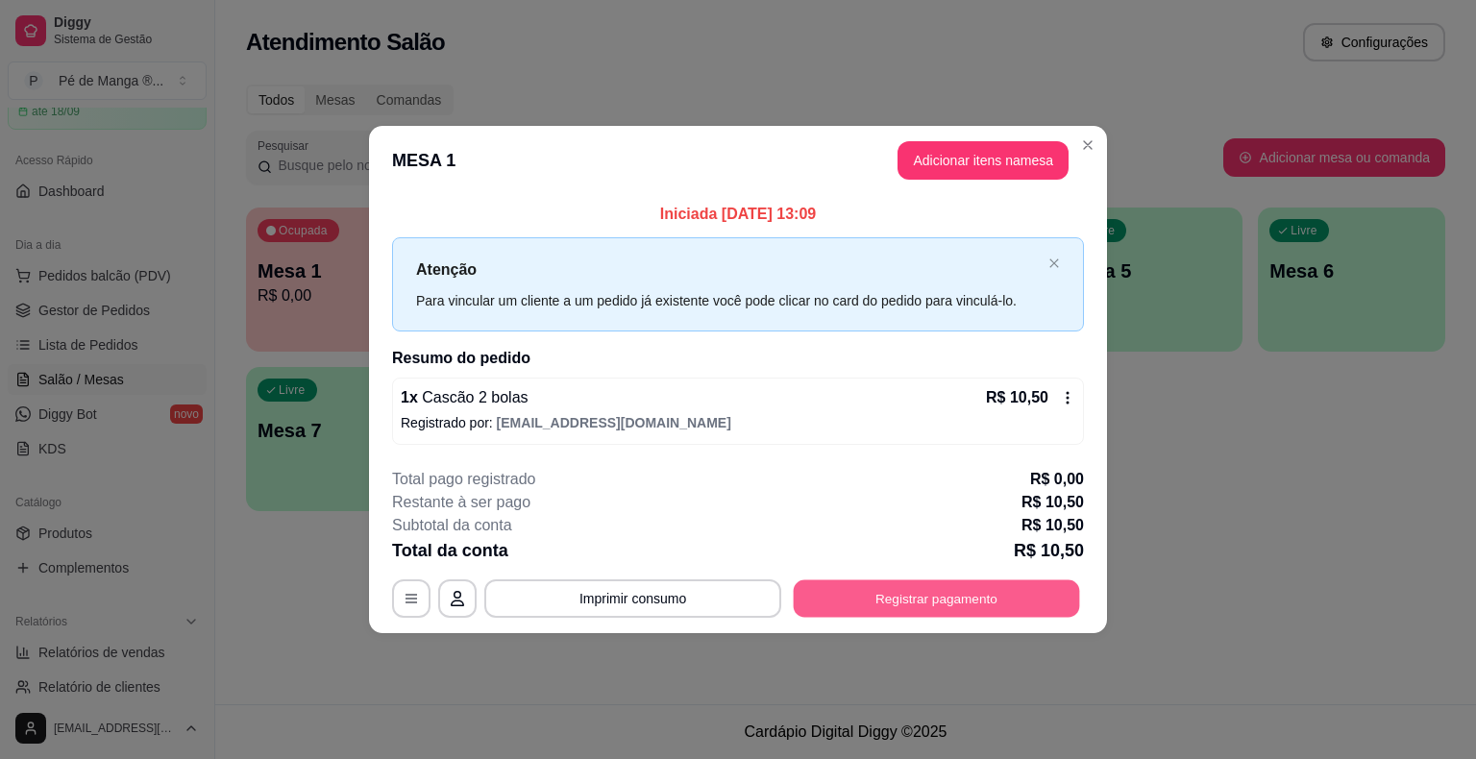
click at [907, 575] on div "**********" at bounding box center [738, 543] width 692 height 150
click at [885, 594] on button "Registrar pagamento" at bounding box center [936, 599] width 295 height 38
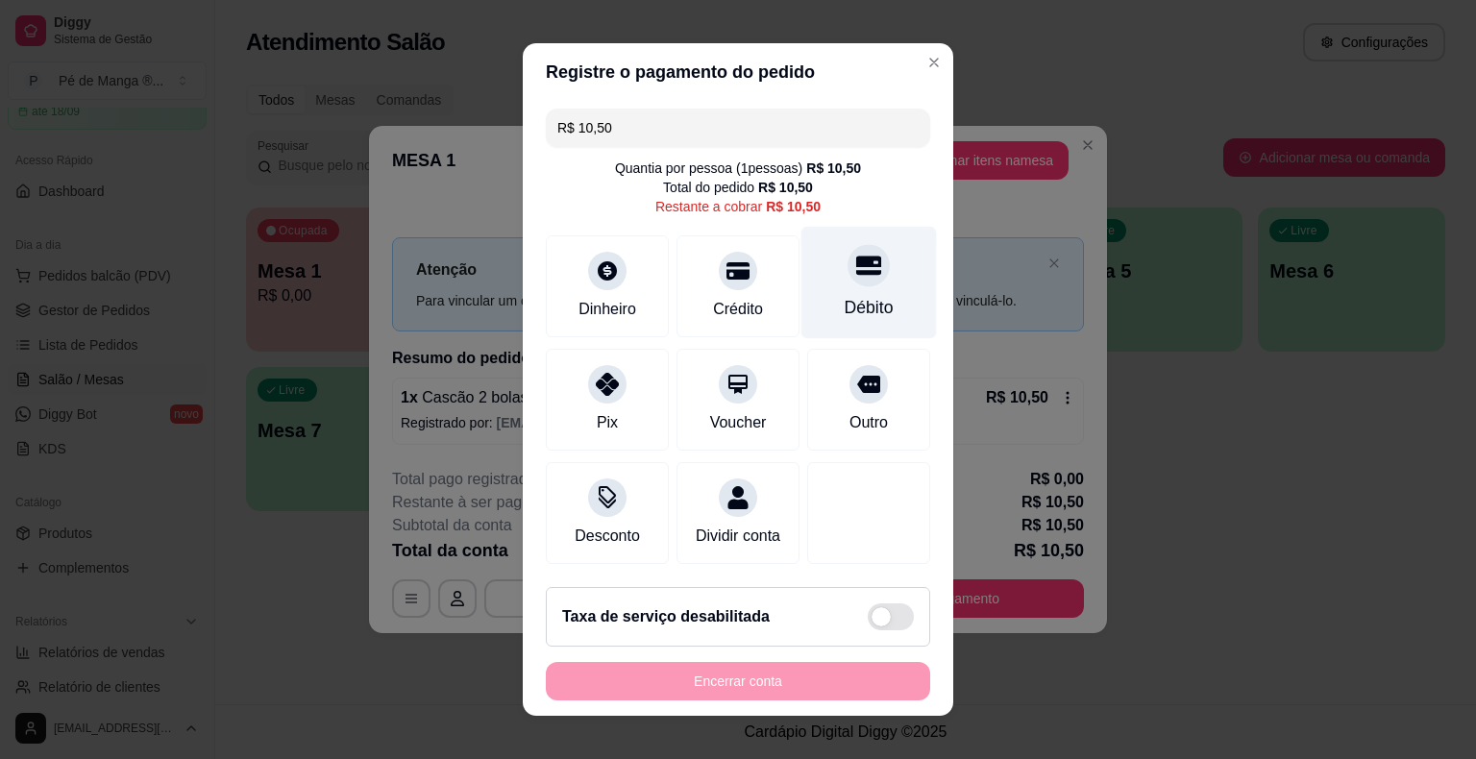
click at [829, 280] on div "Débito" at bounding box center [870, 283] width 136 height 112
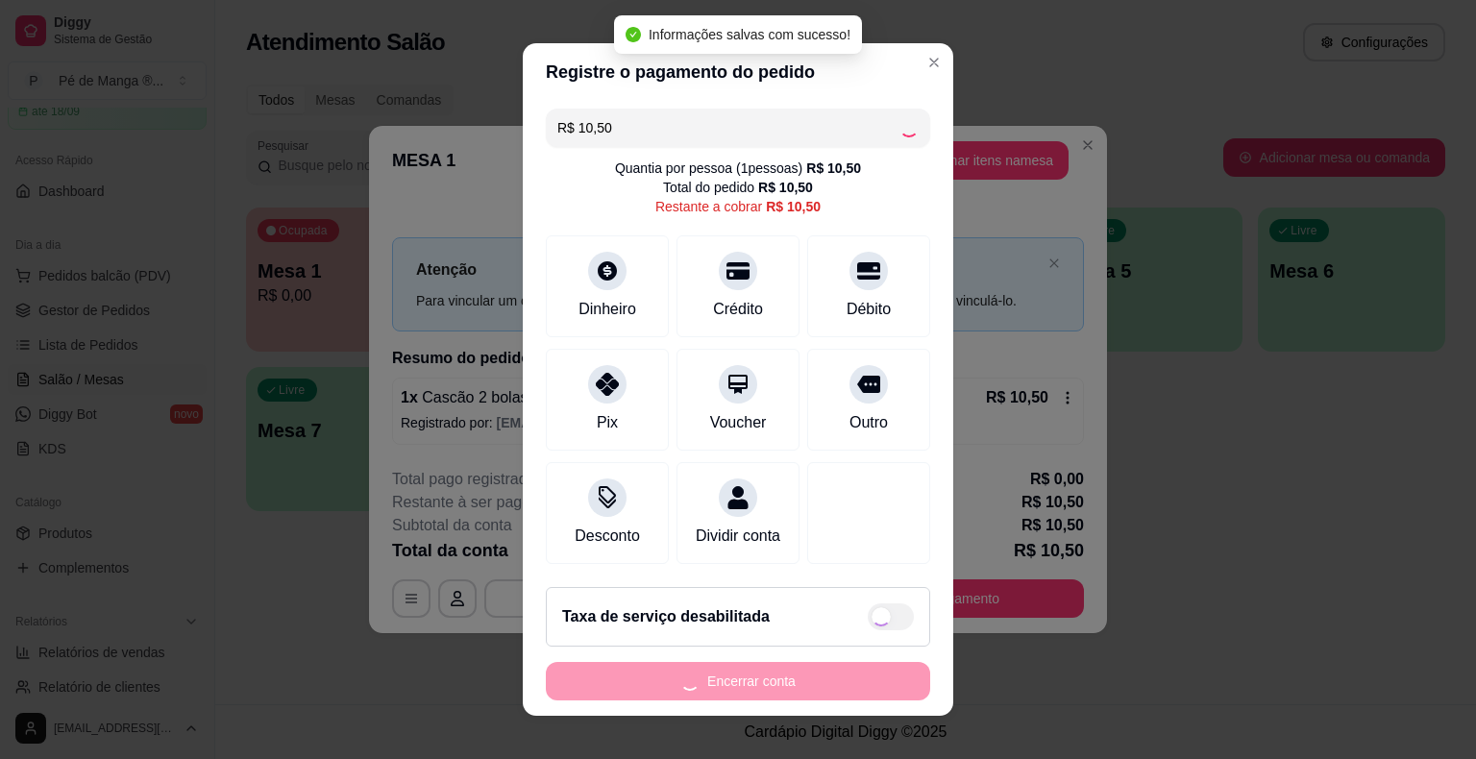
type input "R$ 0,00"
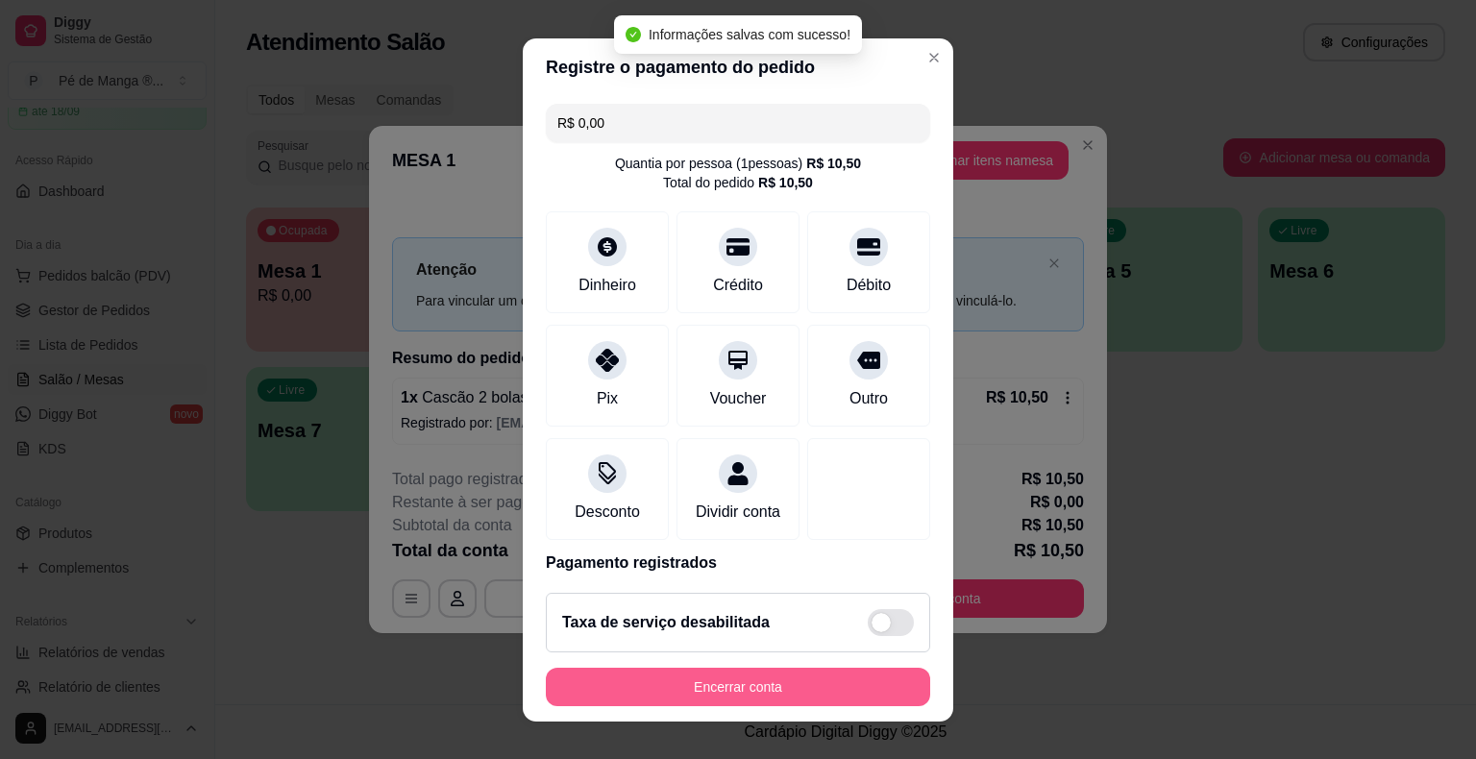
click at [754, 682] on button "Encerrar conta" at bounding box center [738, 687] width 384 height 38
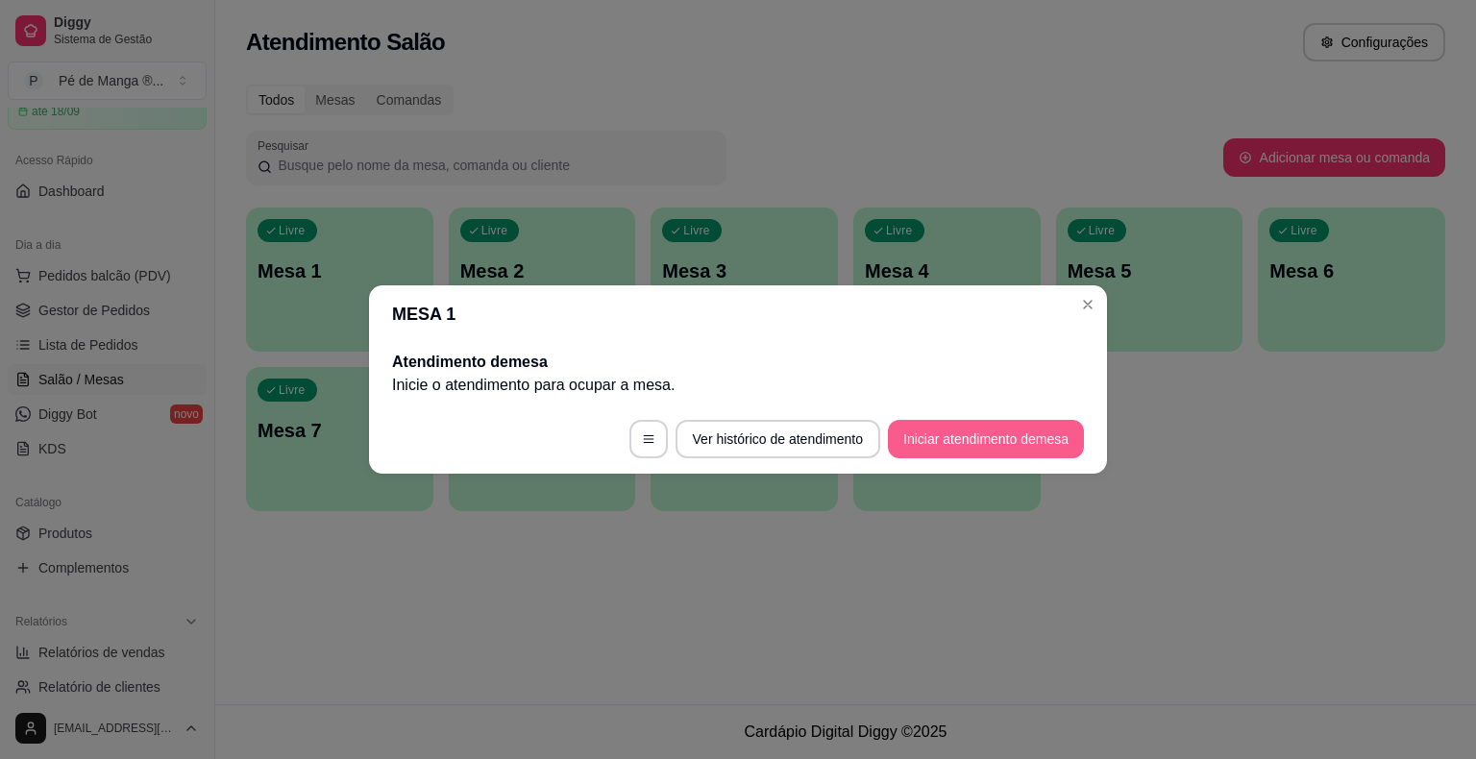
click at [956, 454] on button "Iniciar atendimento de mesa" at bounding box center [986, 439] width 196 height 38
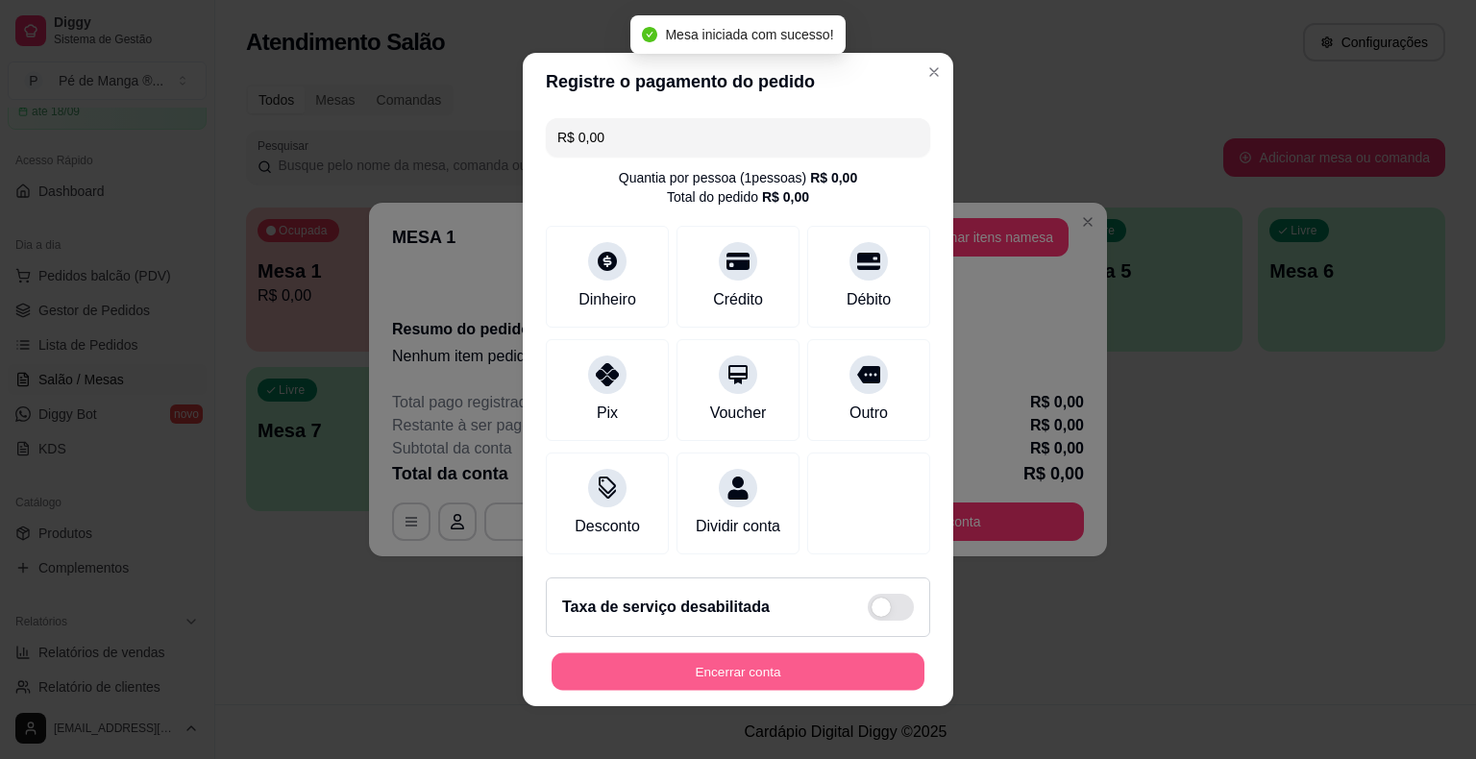
click at [750, 669] on button "Encerrar conta" at bounding box center [738, 672] width 373 height 37
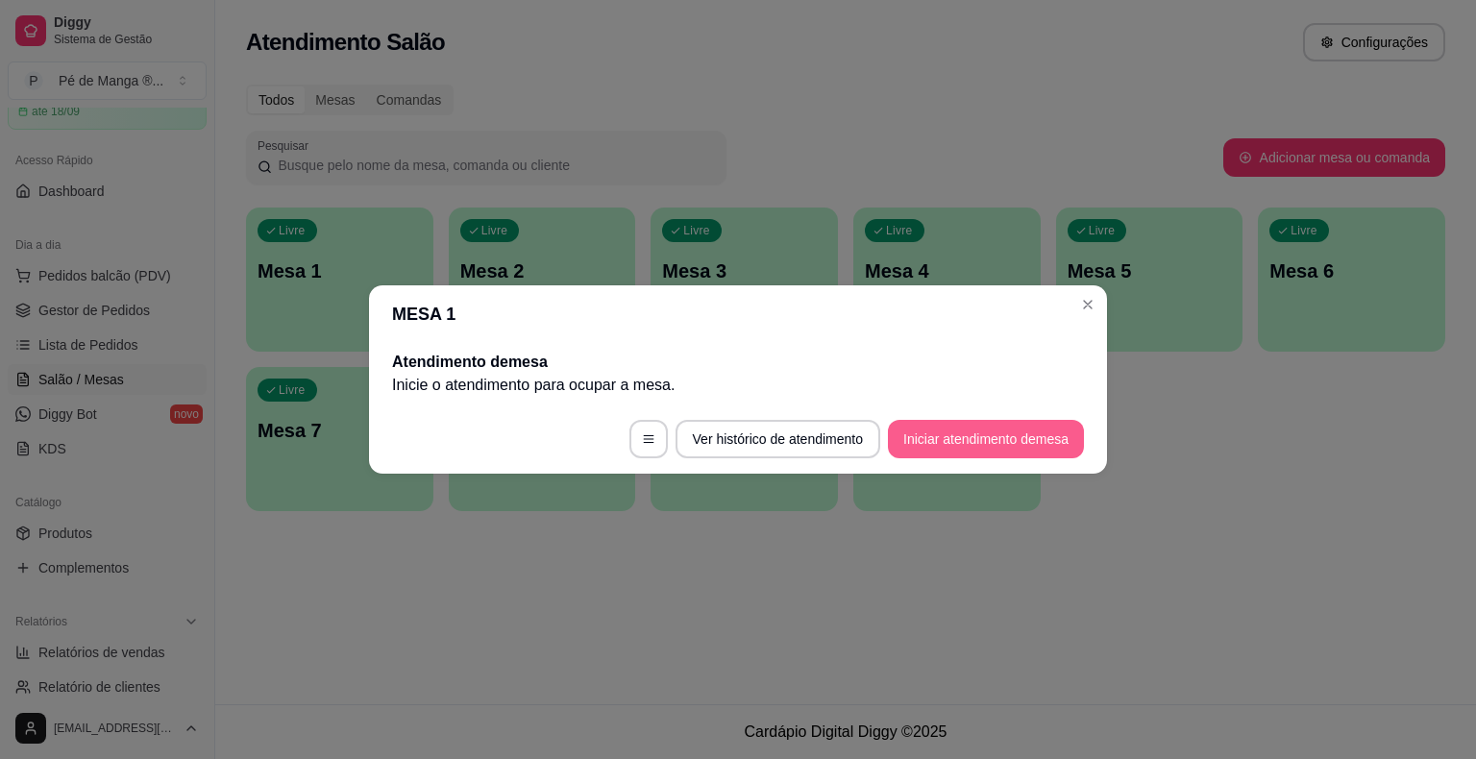
click at [924, 439] on button "Iniciar atendimento de mesa" at bounding box center [986, 439] width 196 height 38
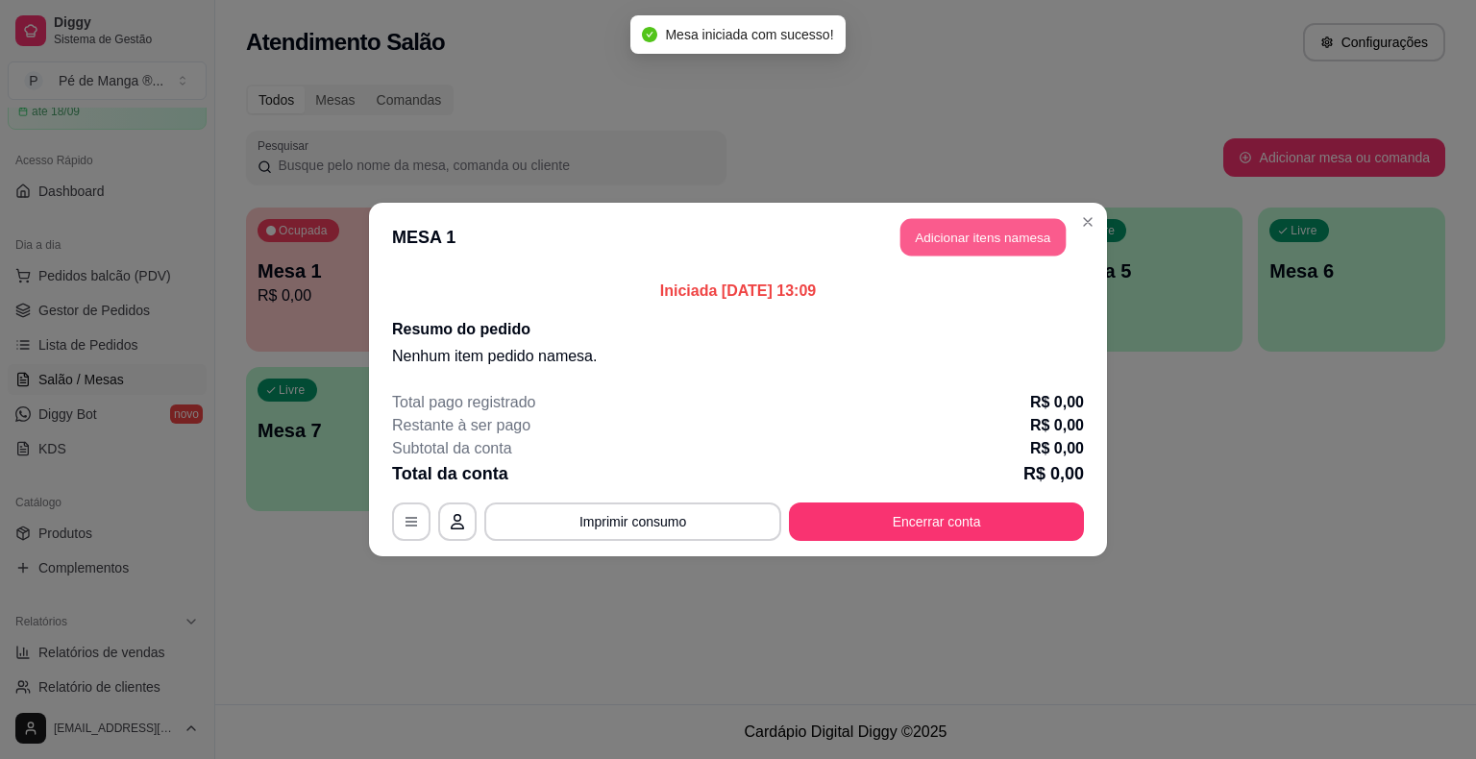
click at [958, 226] on button "Adicionar itens na mesa" at bounding box center [983, 237] width 165 height 37
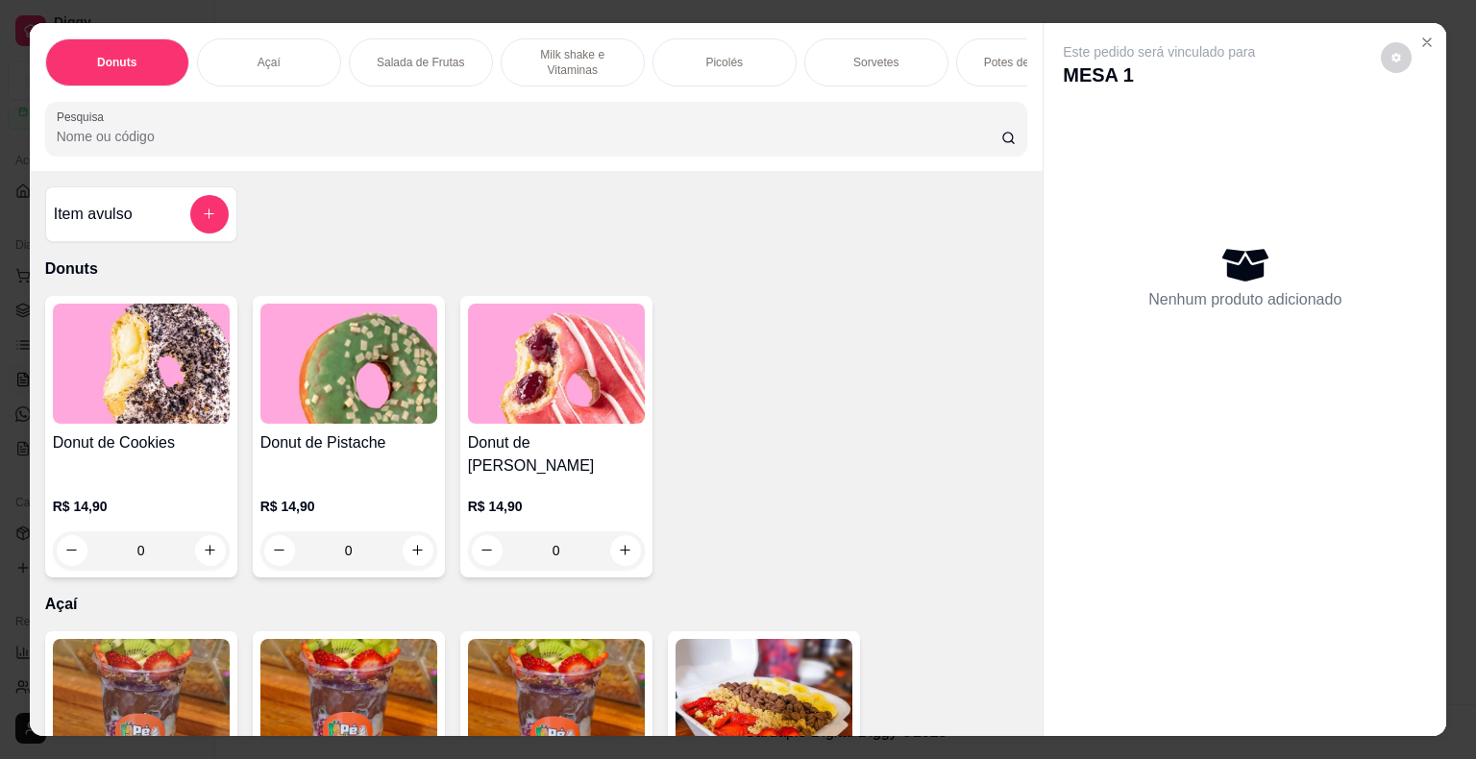
click at [902, 57] on div "Sorvetes" at bounding box center [876, 62] width 144 height 48
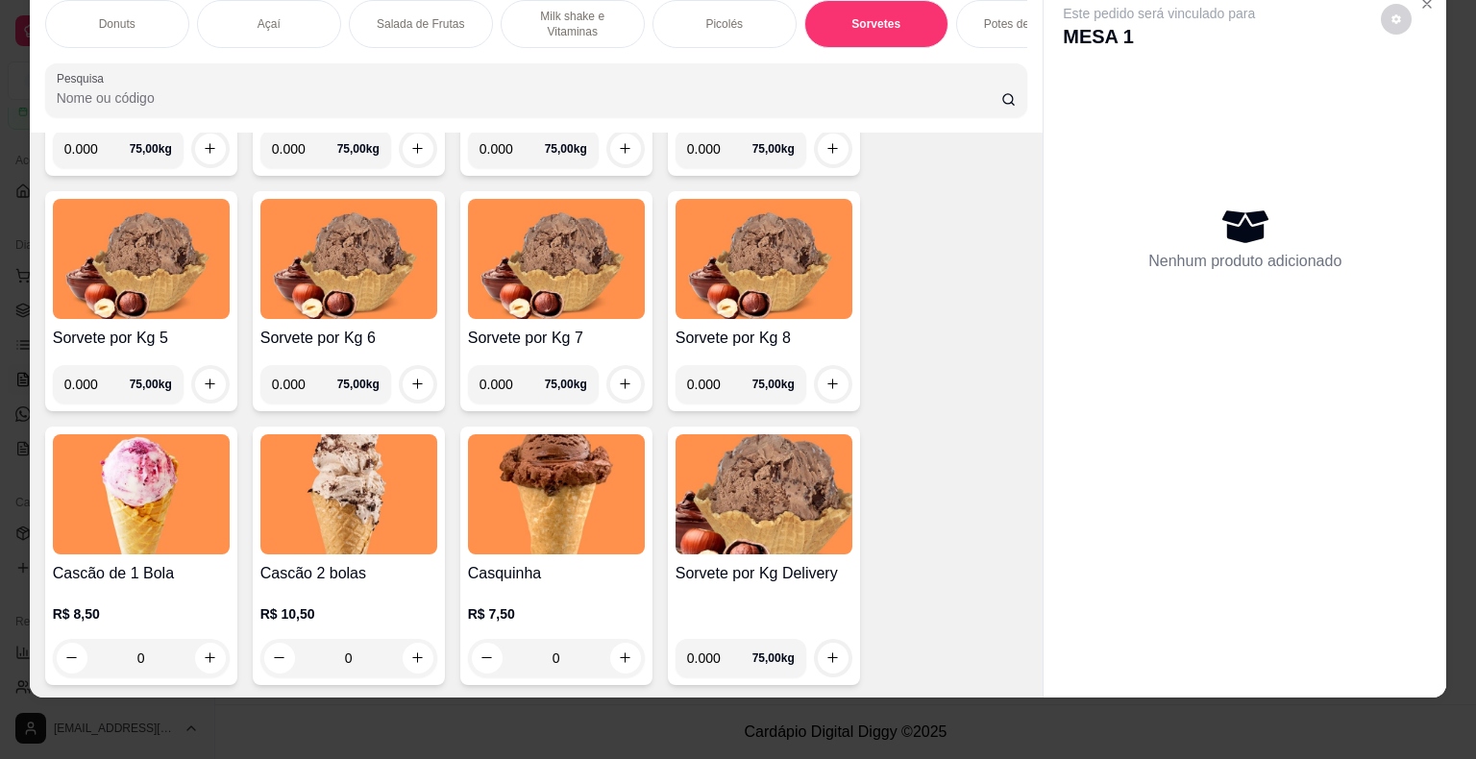
scroll to position [2507, 0]
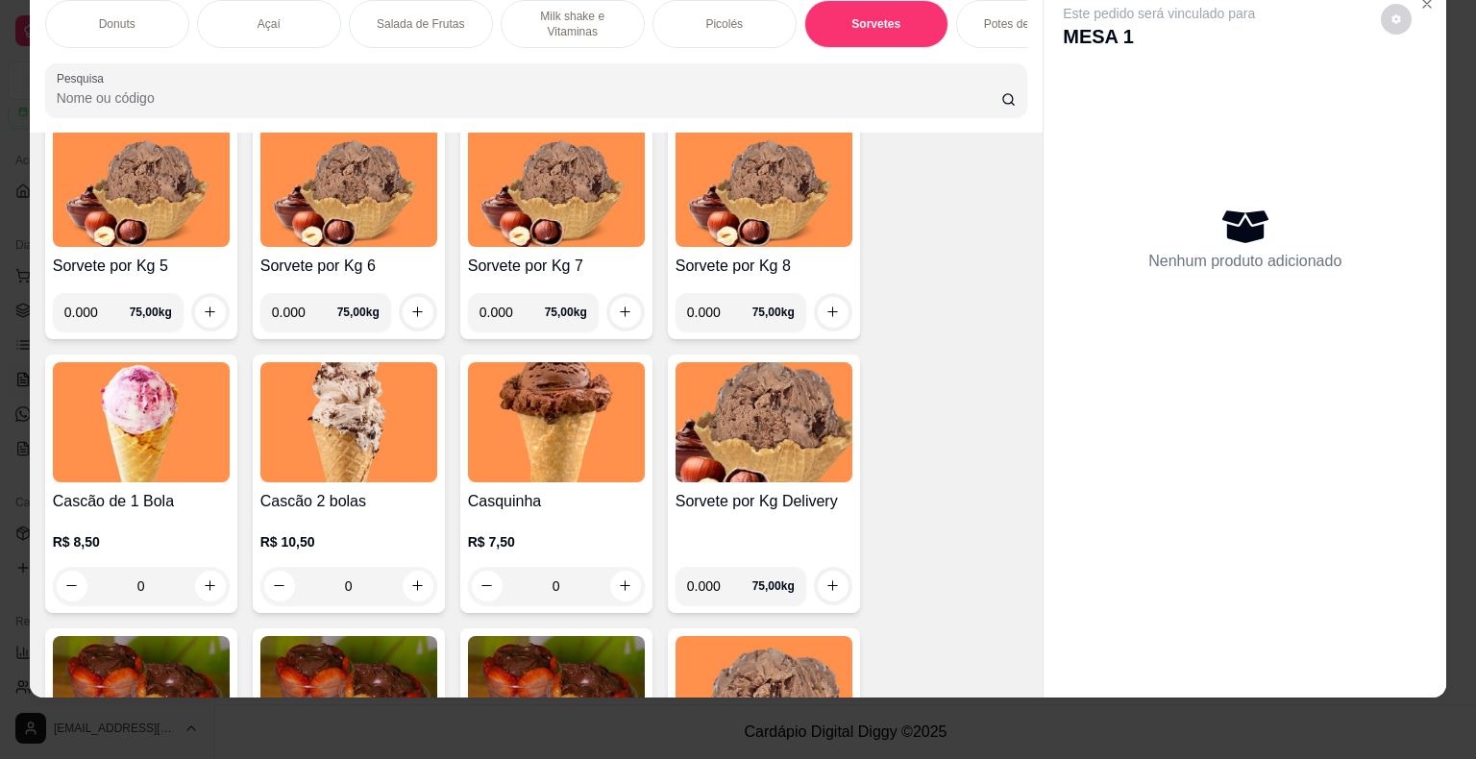
click at [406, 581] on div "0" at bounding box center [348, 586] width 177 height 38
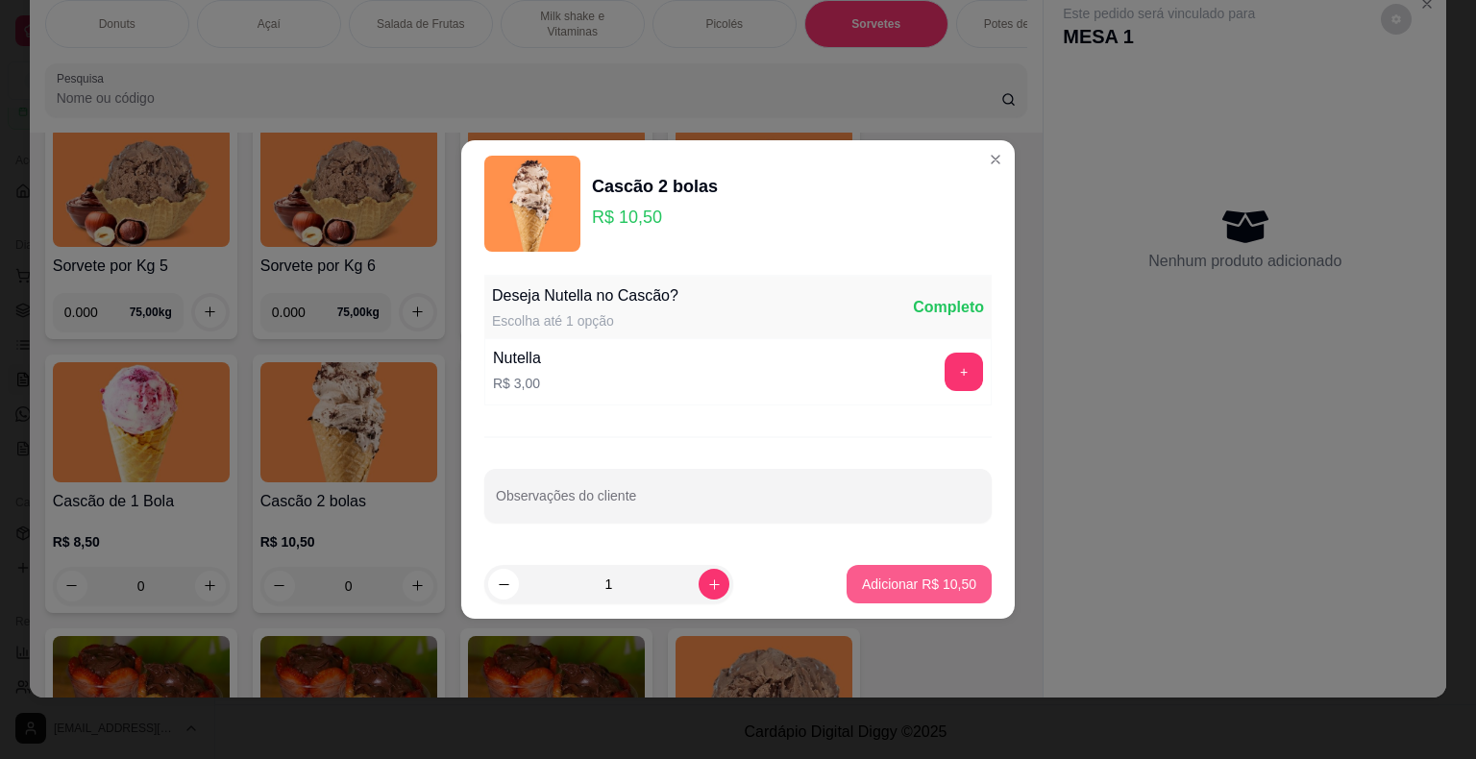
click at [887, 583] on p "Adicionar R$ 10,50" at bounding box center [919, 584] width 114 height 19
type input "1"
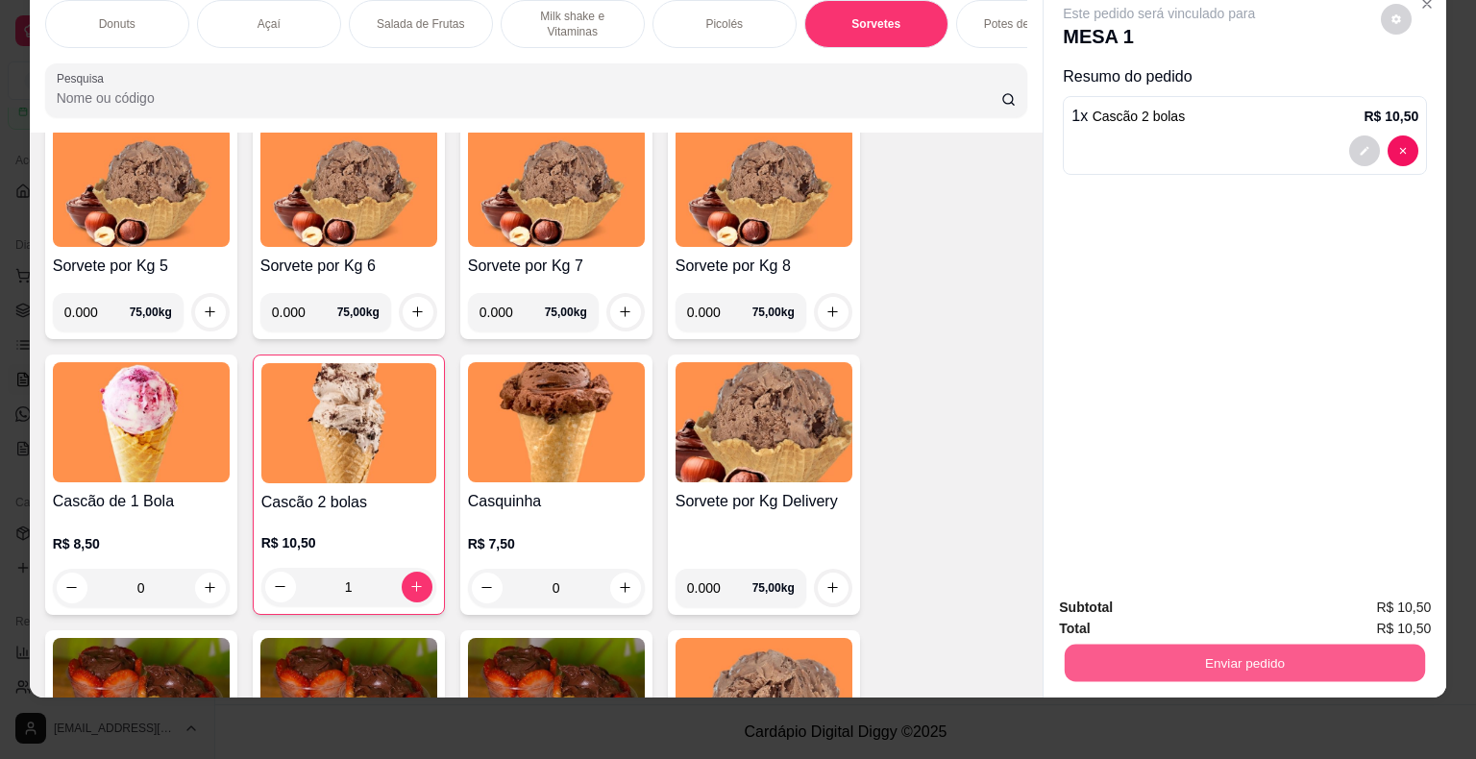
click at [1190, 663] on button "Enviar pedido" at bounding box center [1245, 663] width 360 height 37
click at [1207, 586] on button "Não registrar e enviar pedido" at bounding box center [1181, 601] width 194 height 36
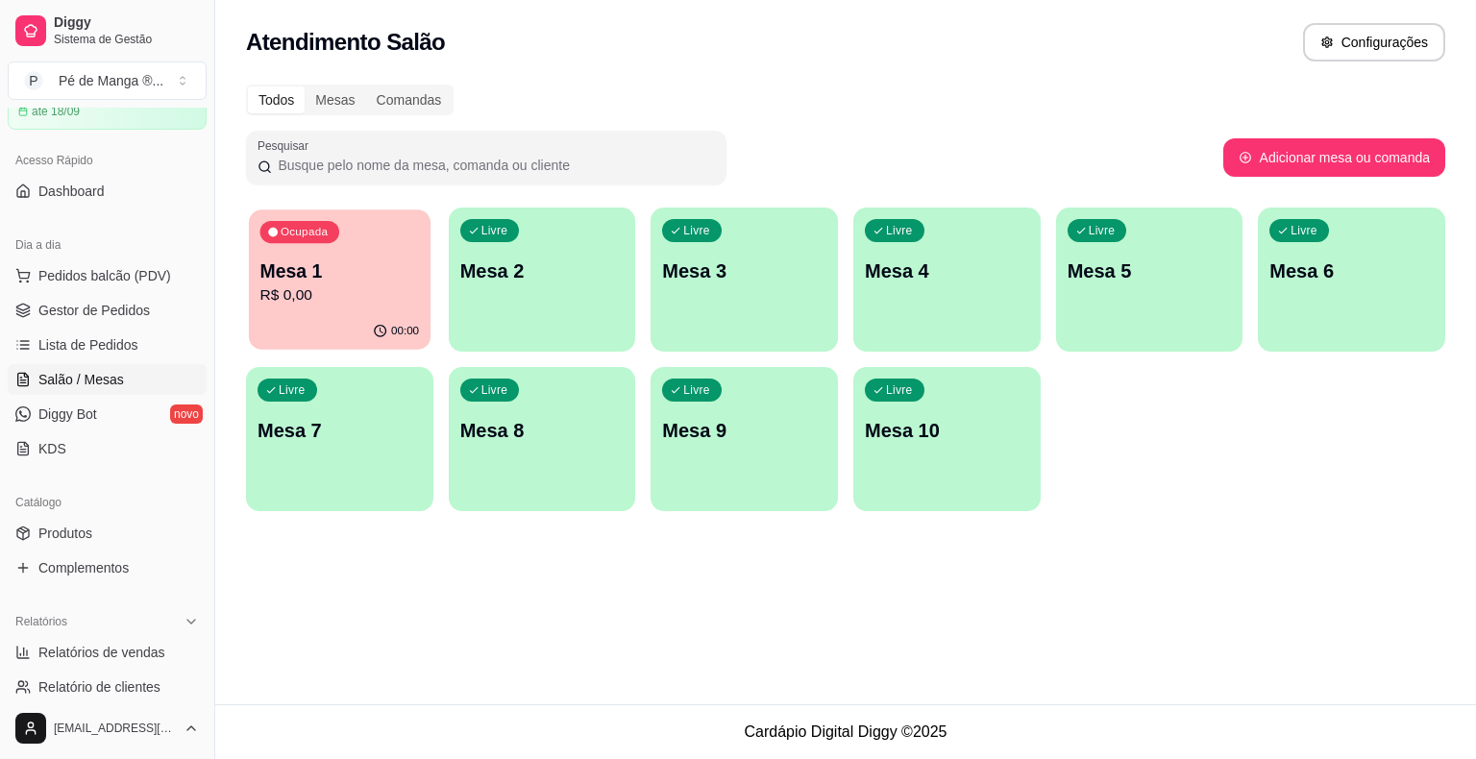
click at [279, 281] on p "Mesa 1" at bounding box center [340, 272] width 160 height 26
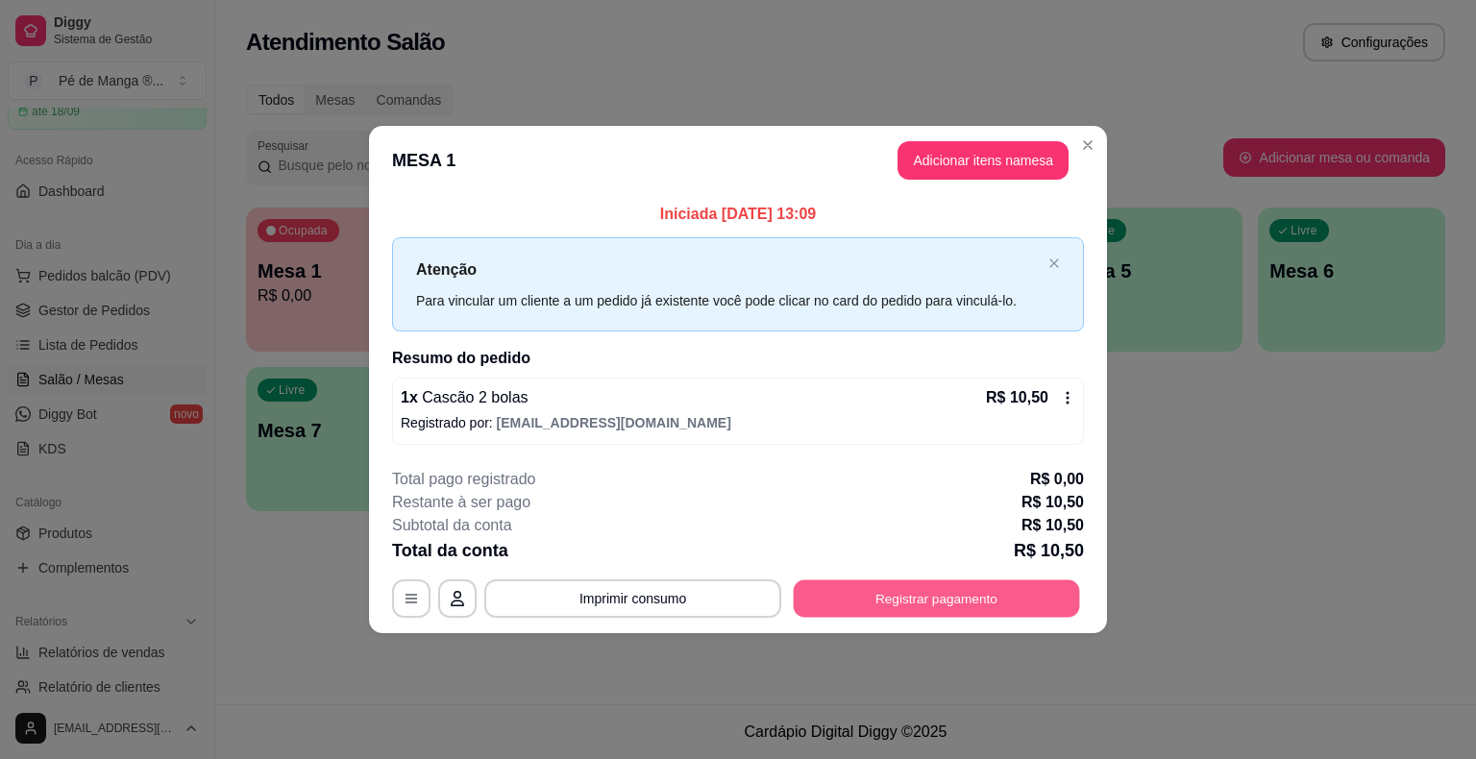
click at [943, 593] on button "Registrar pagamento" at bounding box center [937, 598] width 286 height 37
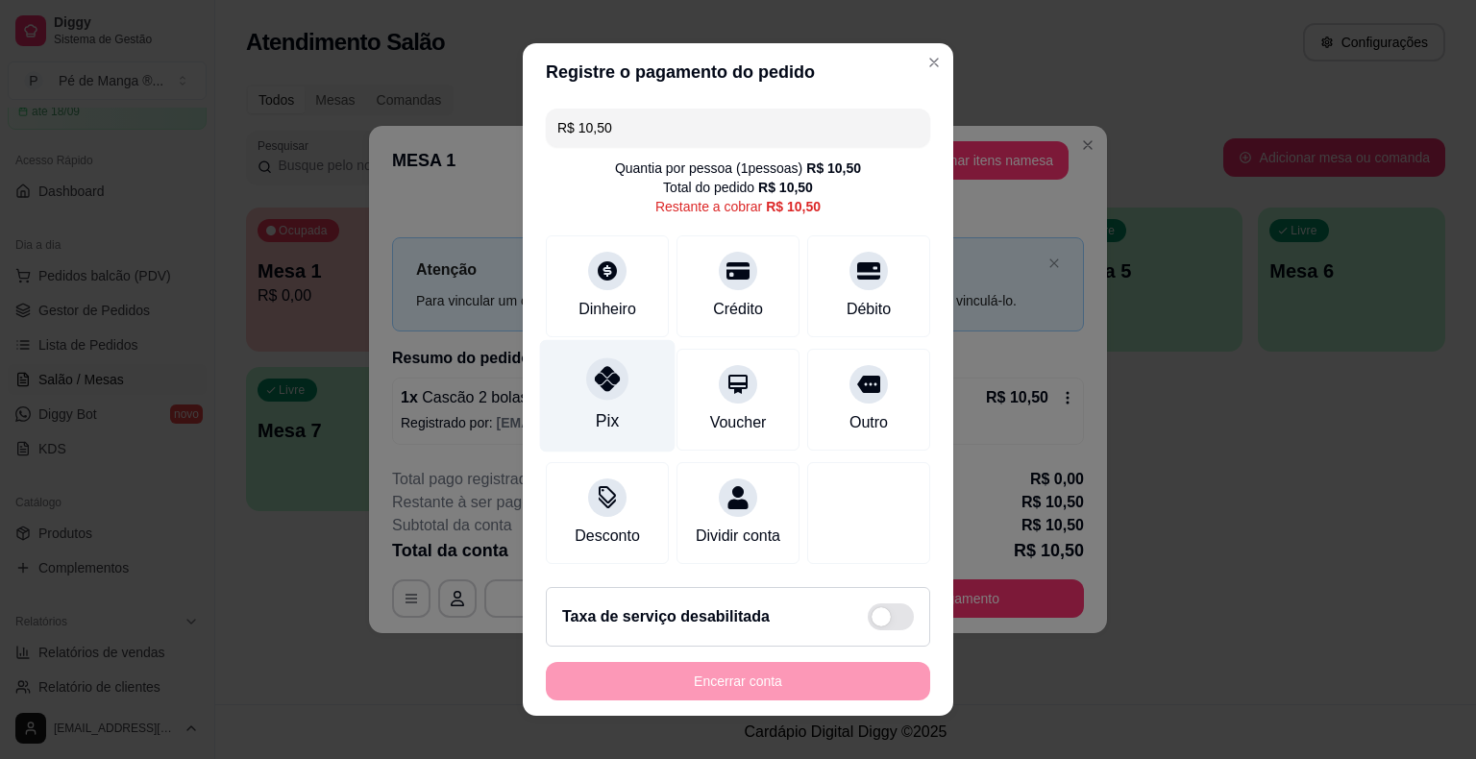
drag, startPoint x: 621, startPoint y: 388, endPoint x: 630, endPoint y: 402, distance: 16.0
click at [625, 393] on div "Pix" at bounding box center [608, 396] width 136 height 112
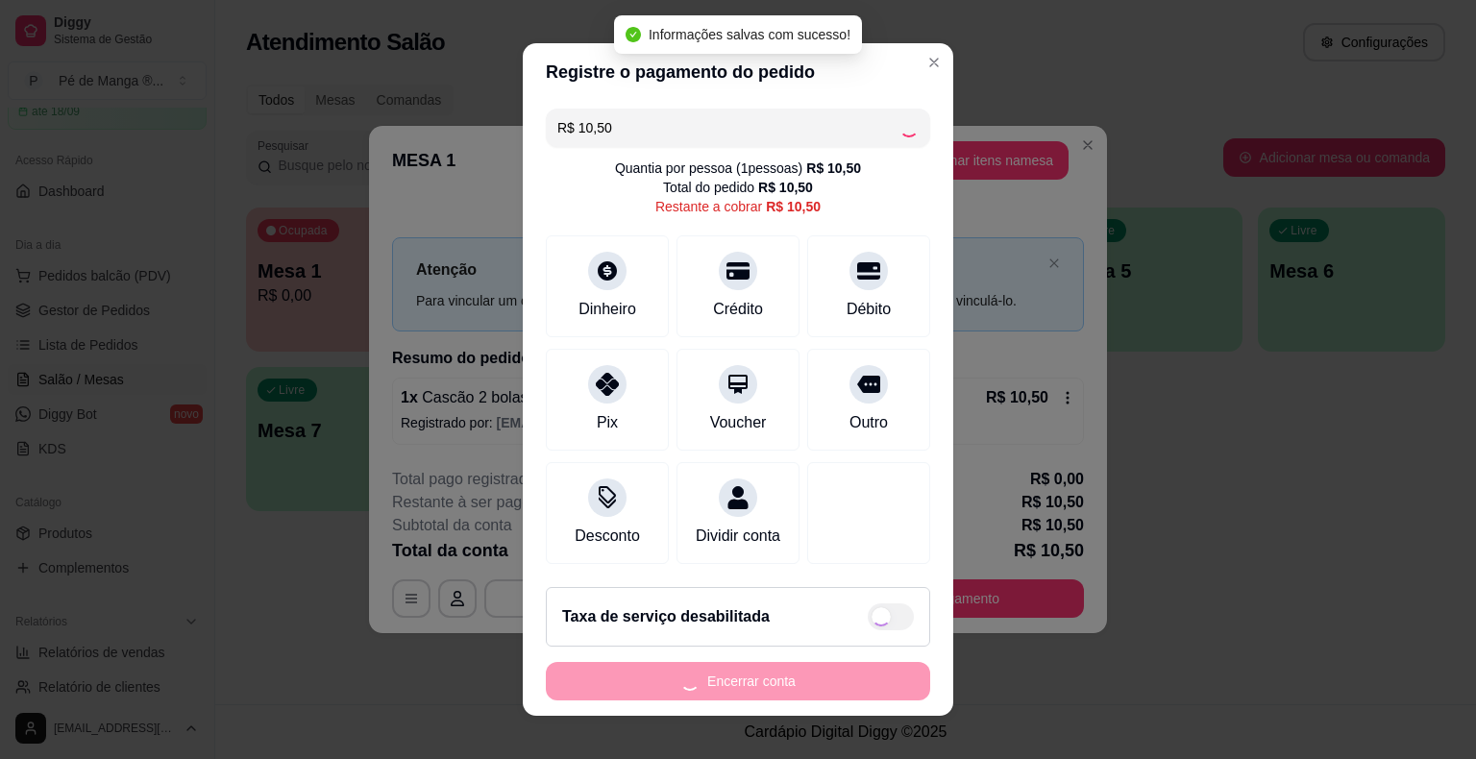
type input "R$ 0,00"
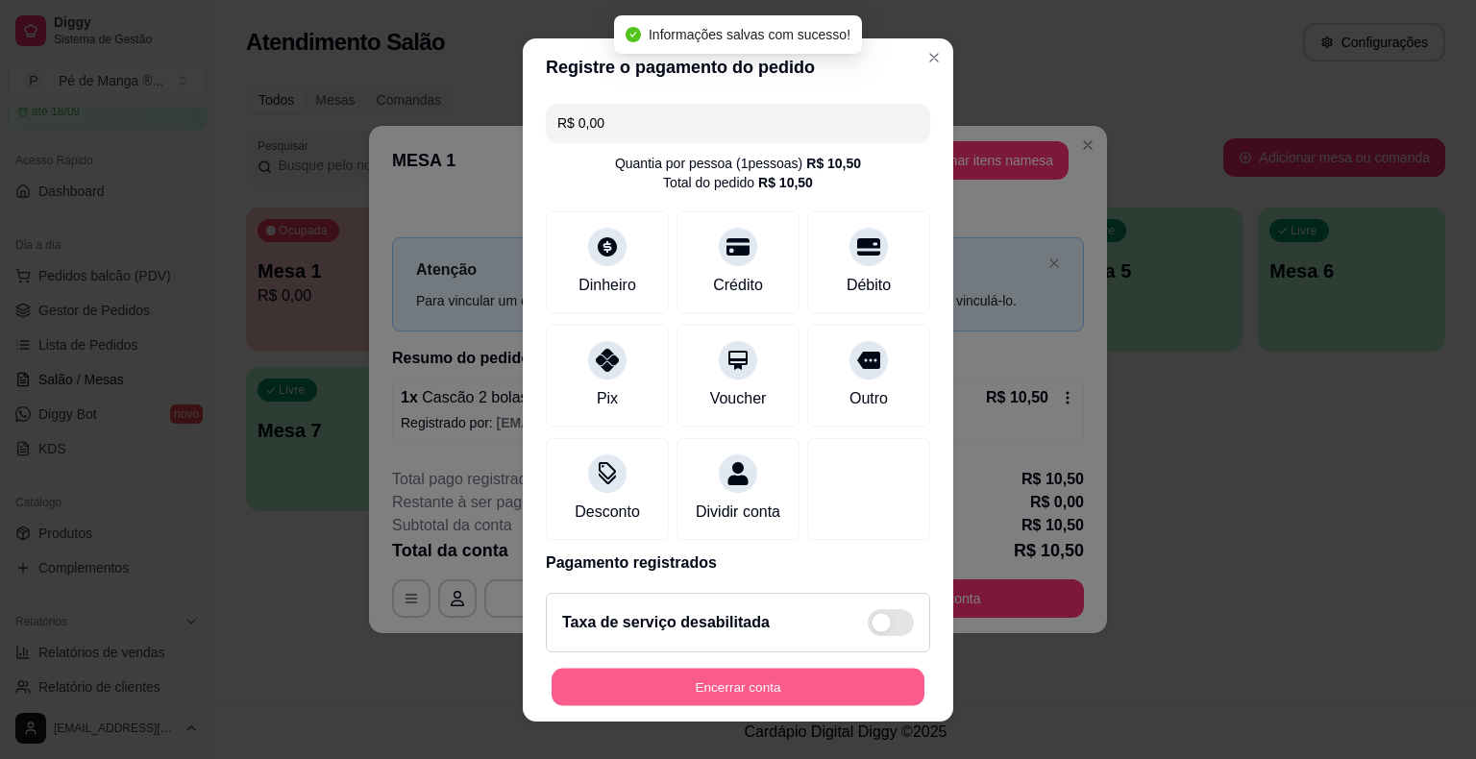
click at [693, 692] on button "Encerrar conta" at bounding box center [738, 686] width 373 height 37
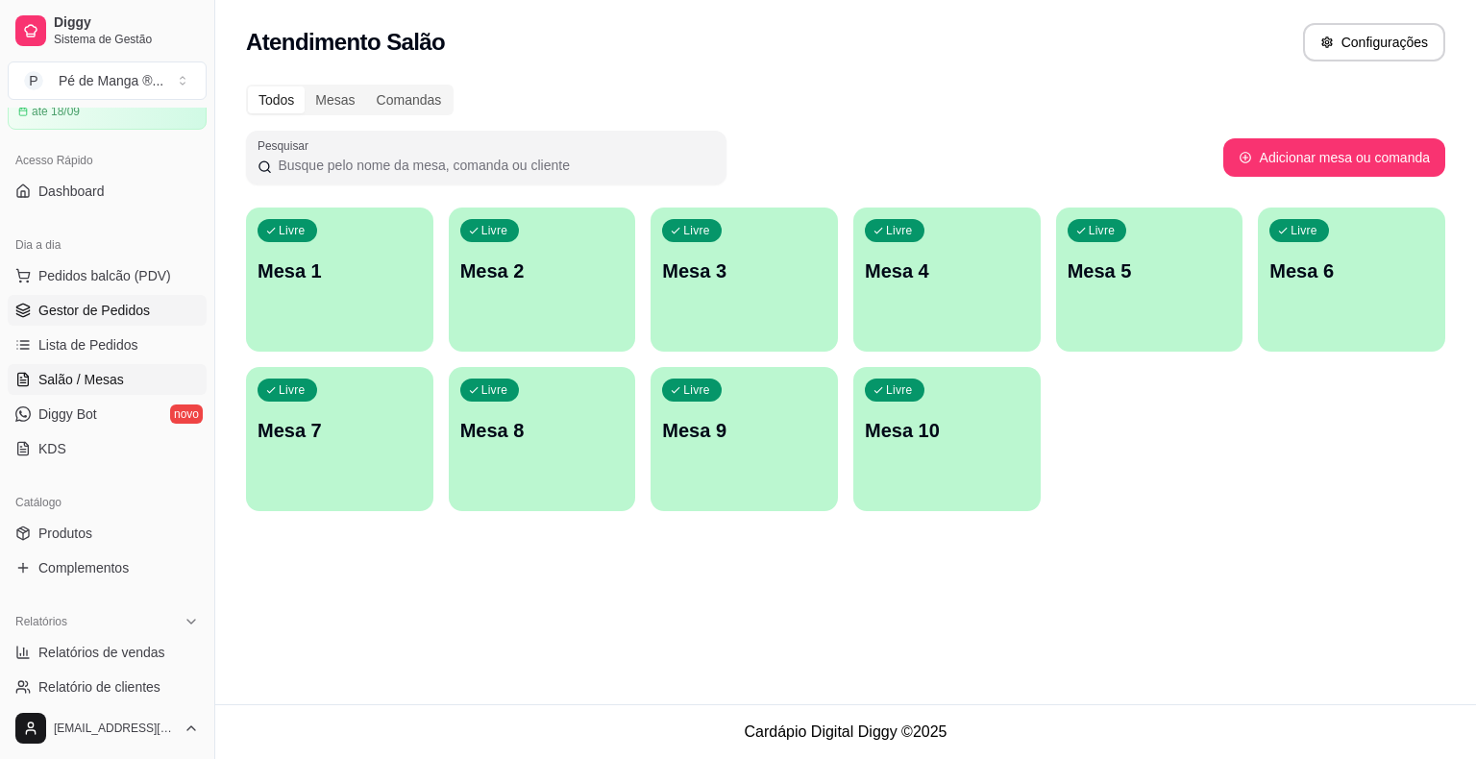
click at [82, 307] on span "Gestor de Pedidos" at bounding box center [93, 310] width 111 height 19
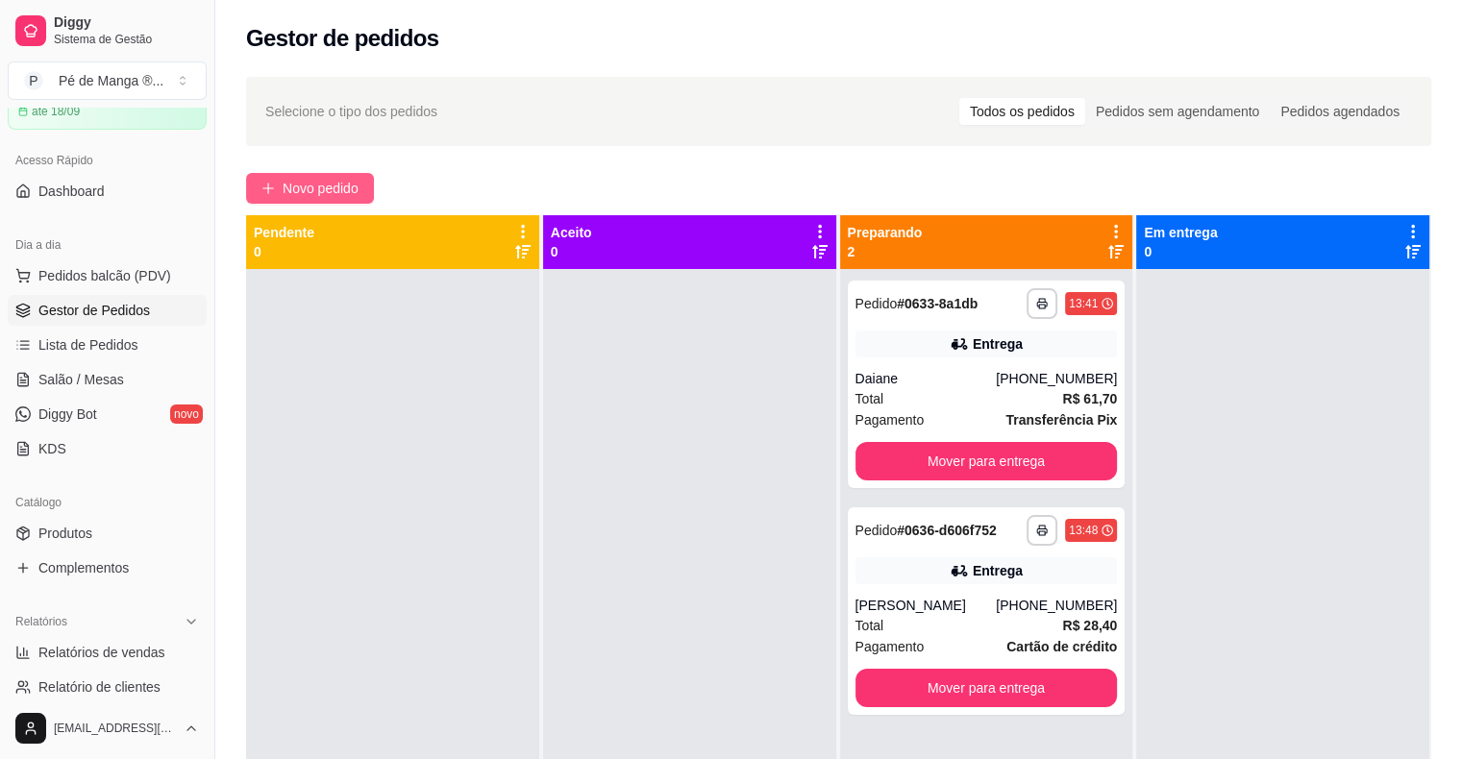
click at [266, 184] on icon "plus" at bounding box center [267, 188] width 13 height 13
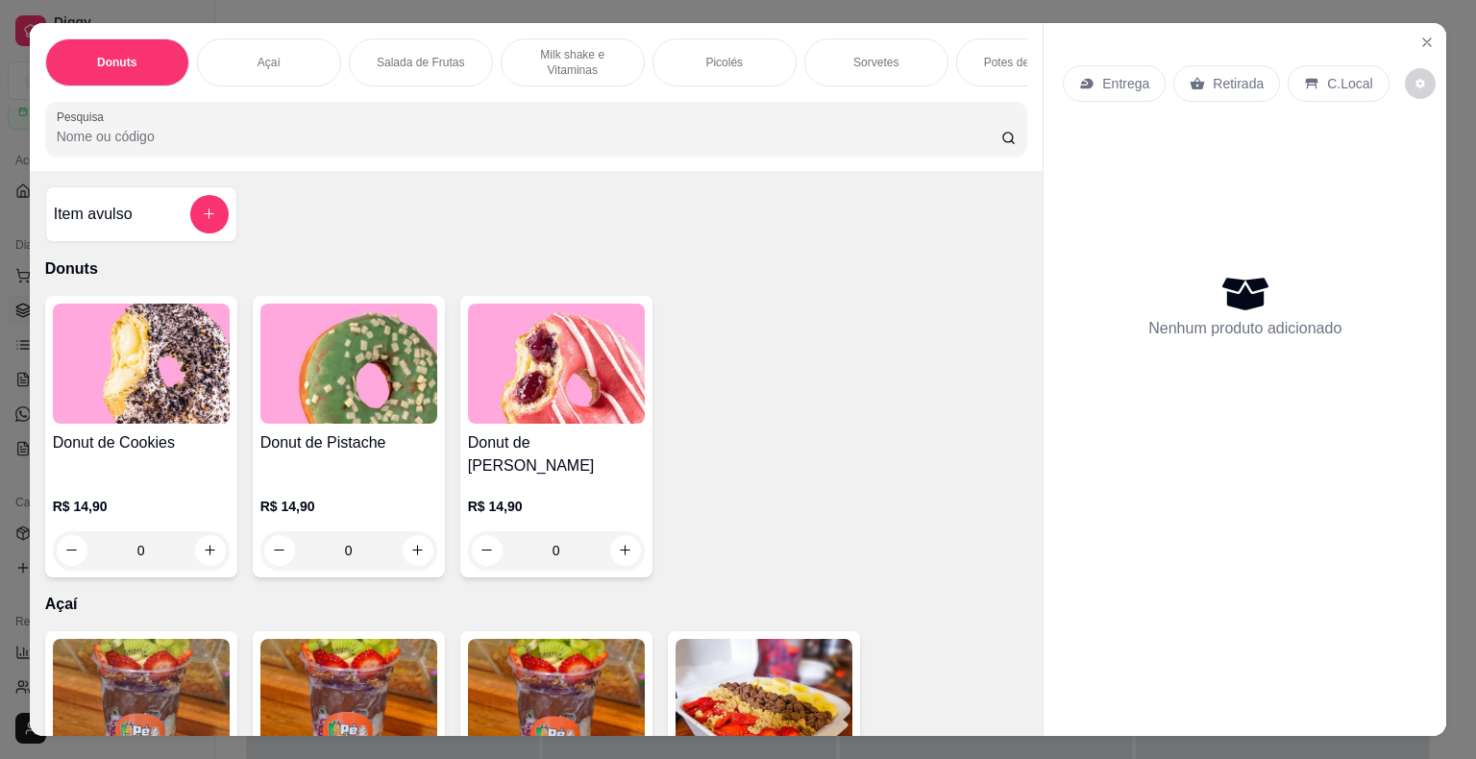
click at [268, 42] on div "Açaí" at bounding box center [269, 62] width 144 height 48
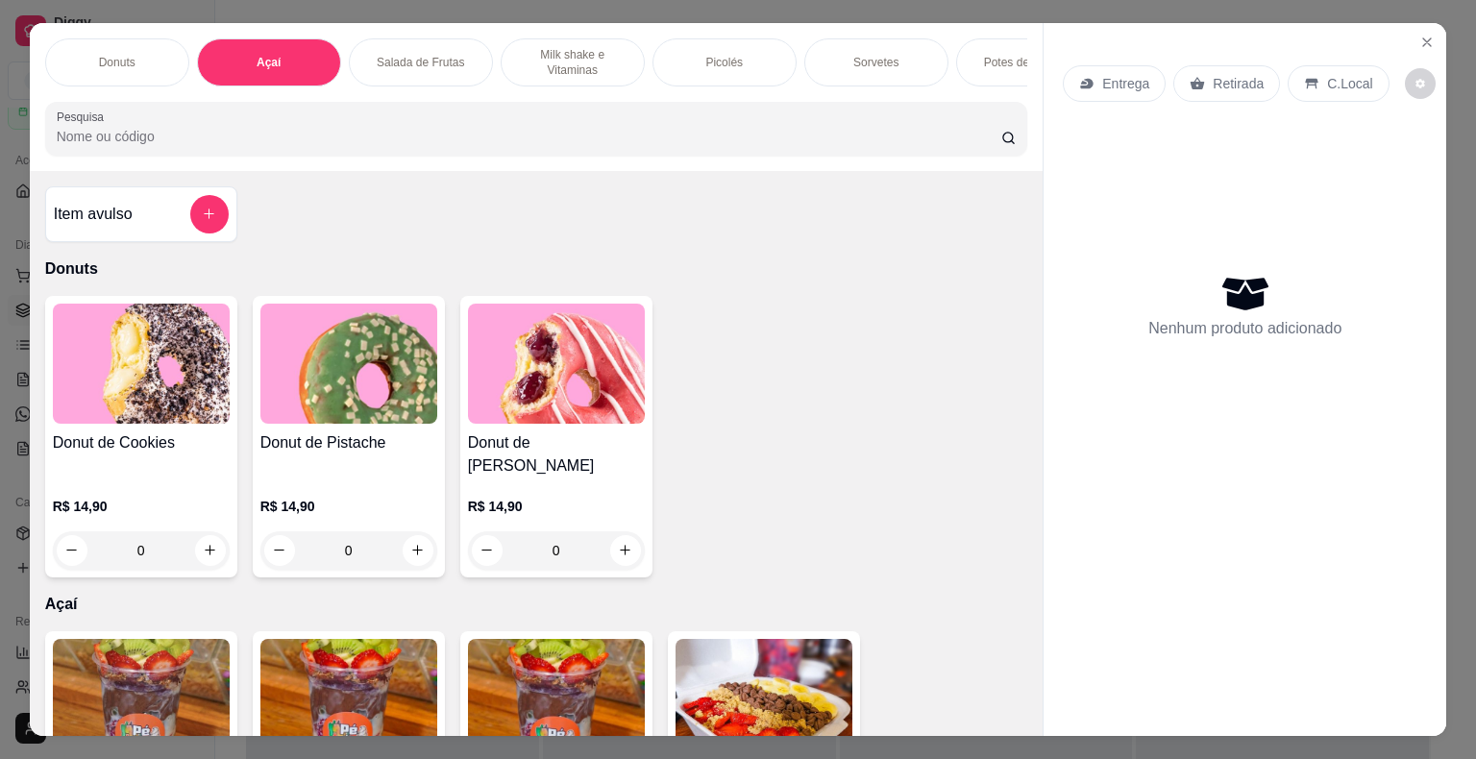
scroll to position [46, 0]
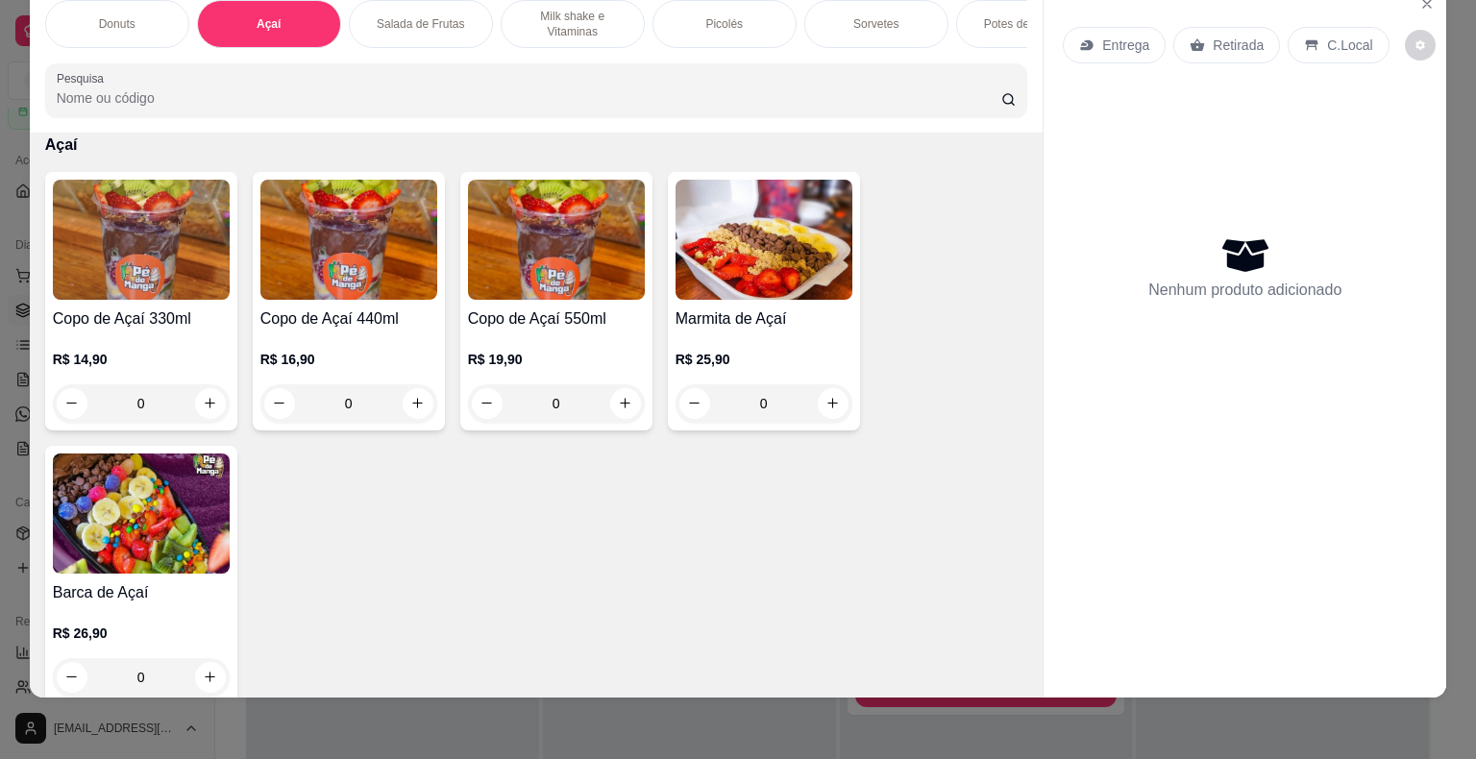
click at [620, 394] on div "0" at bounding box center [556, 403] width 177 height 38
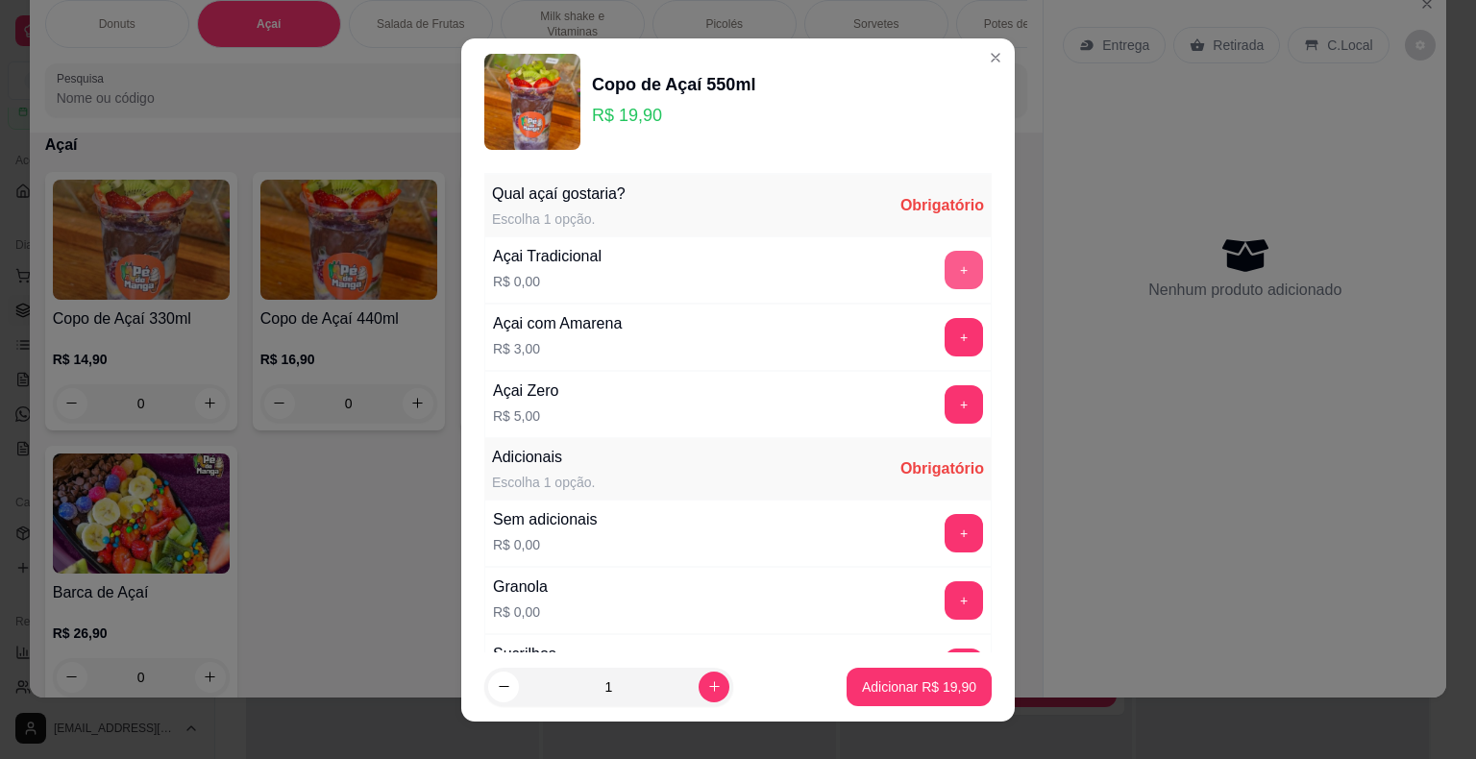
click at [945, 273] on button "+" at bounding box center [964, 270] width 38 height 38
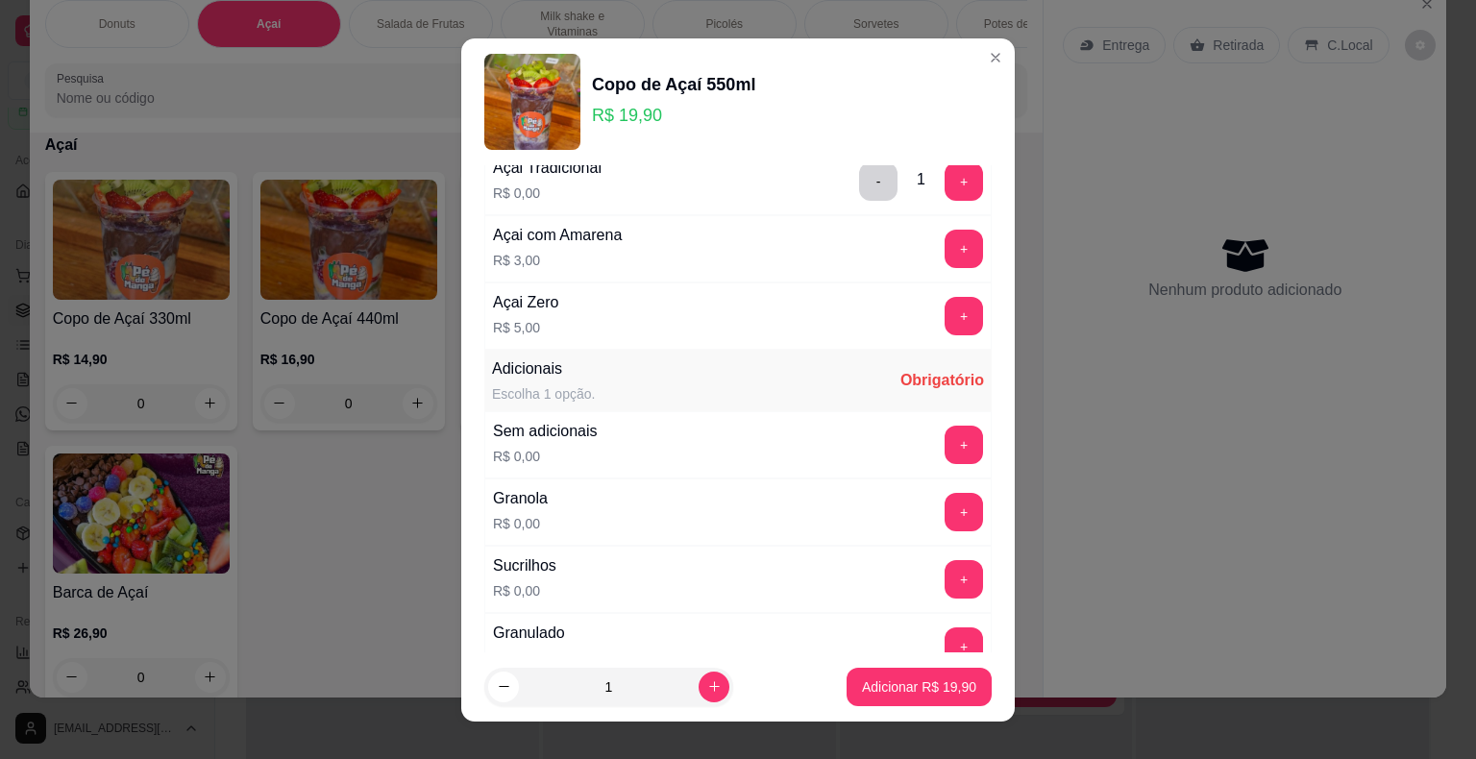
scroll to position [192, 0]
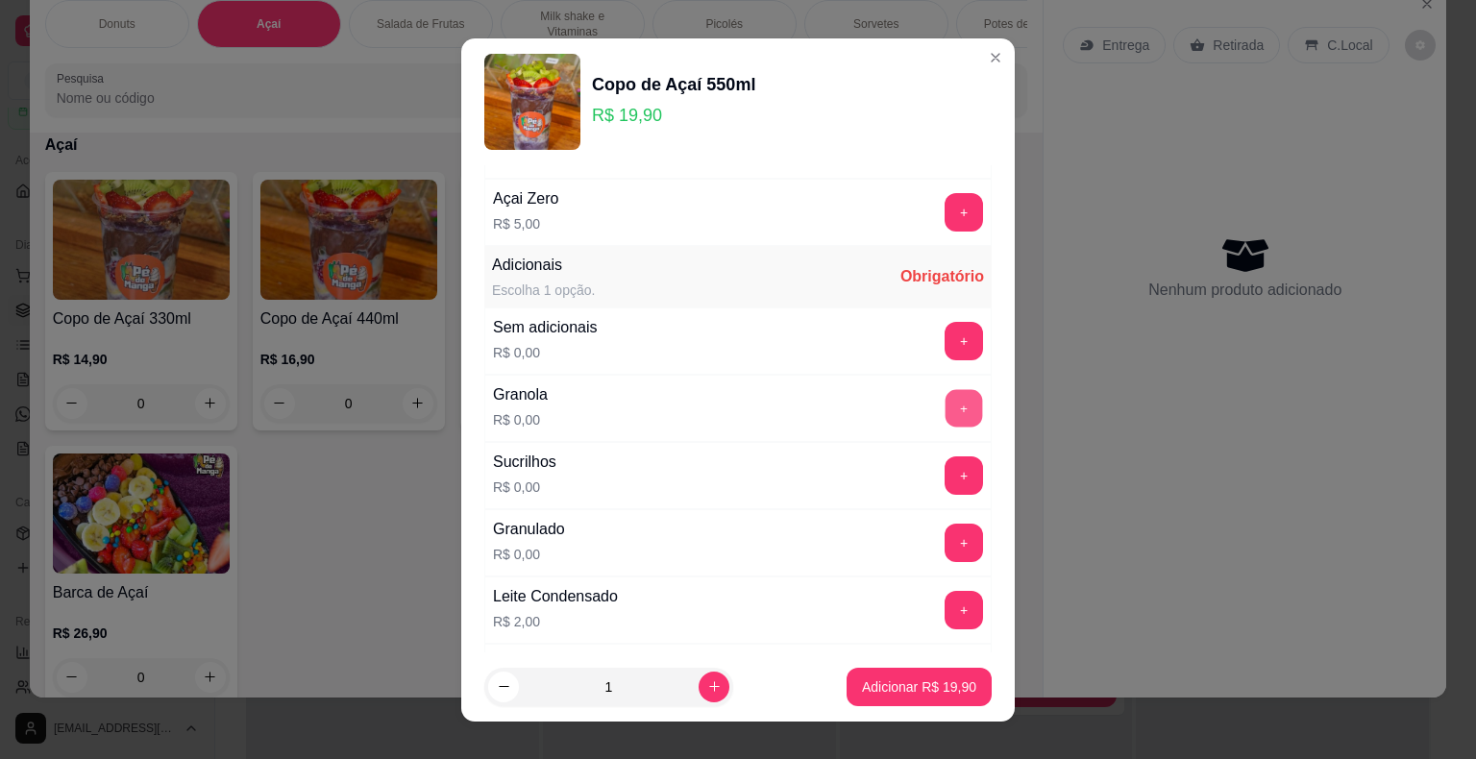
click at [946, 401] on button "+" at bounding box center [964, 407] width 37 height 37
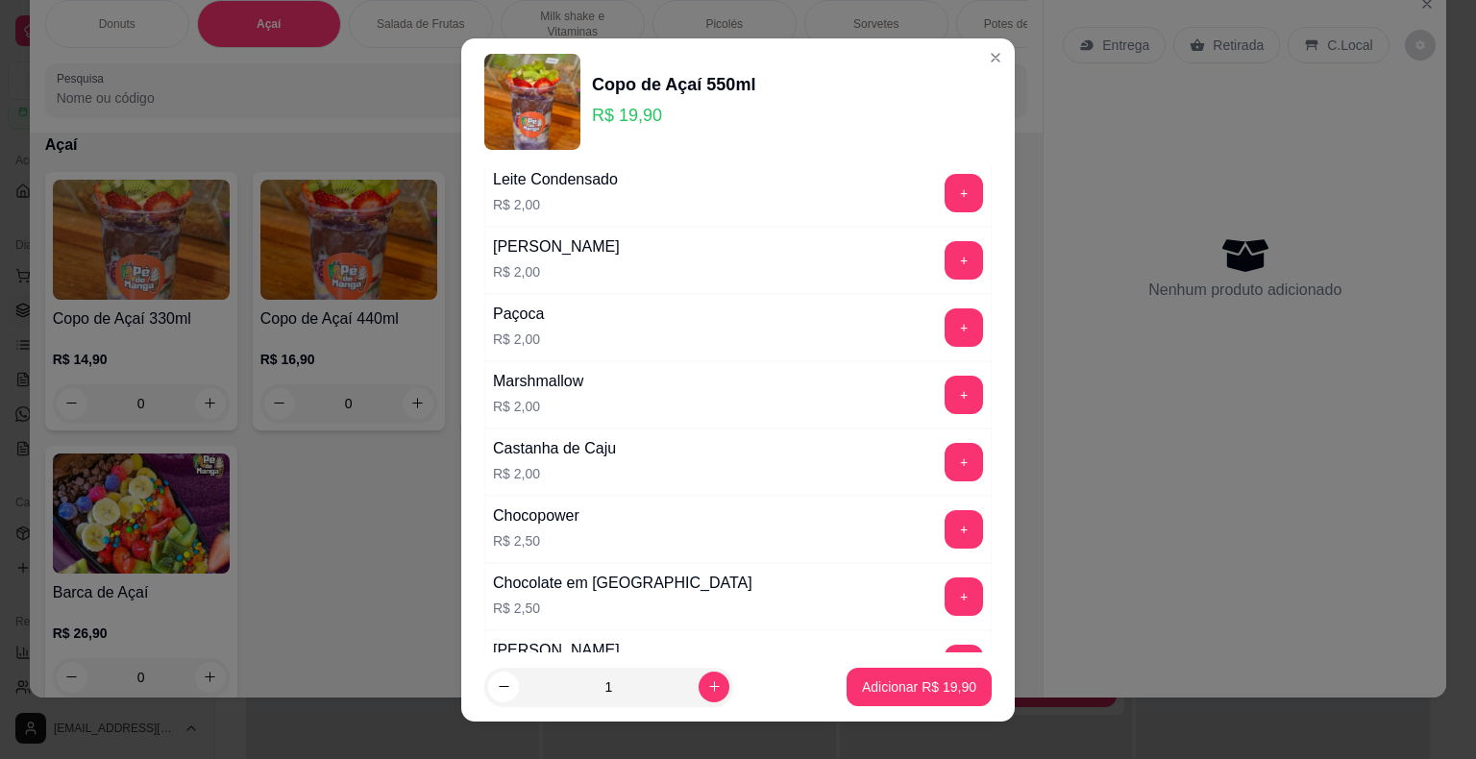
scroll to position [577, 0]
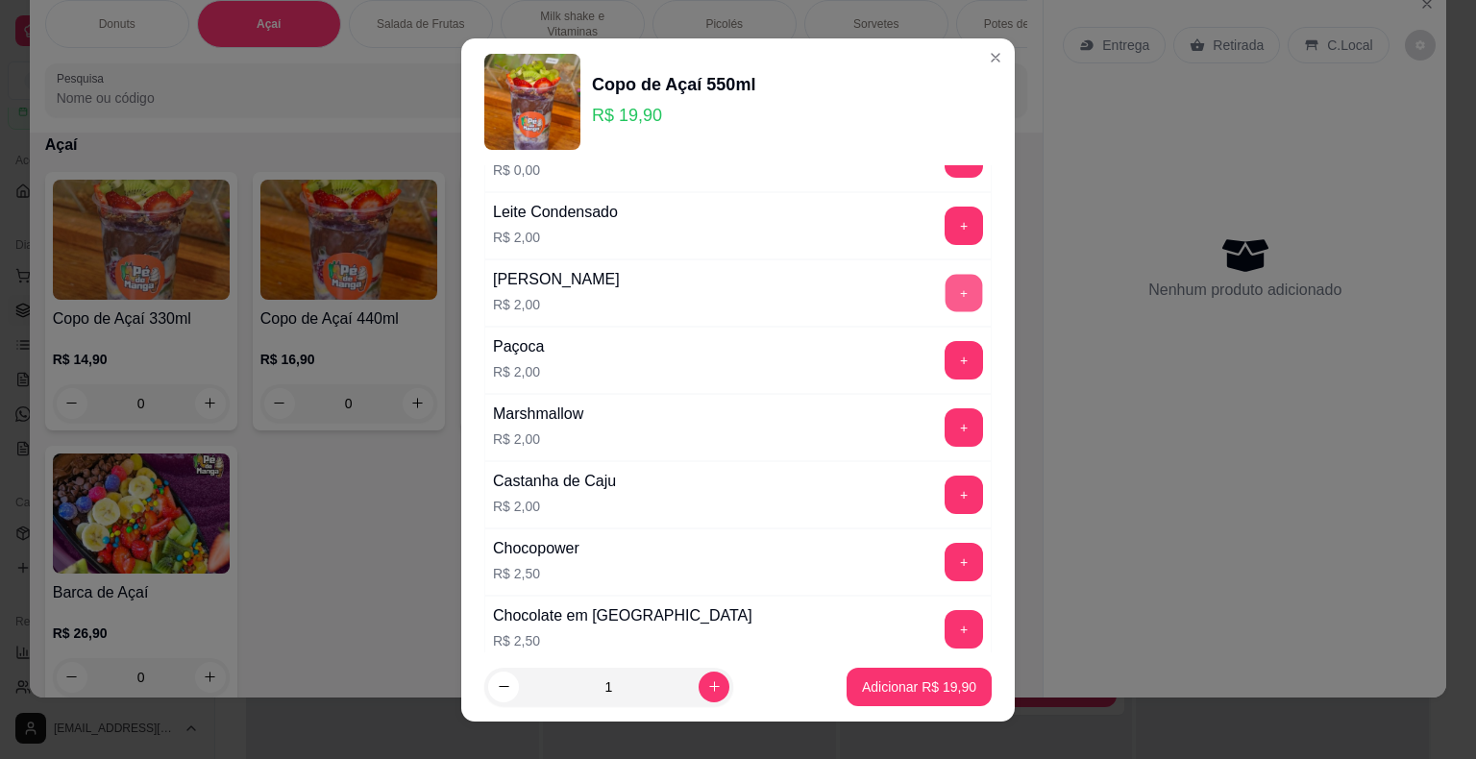
click at [946, 294] on button "+" at bounding box center [964, 292] width 37 height 37
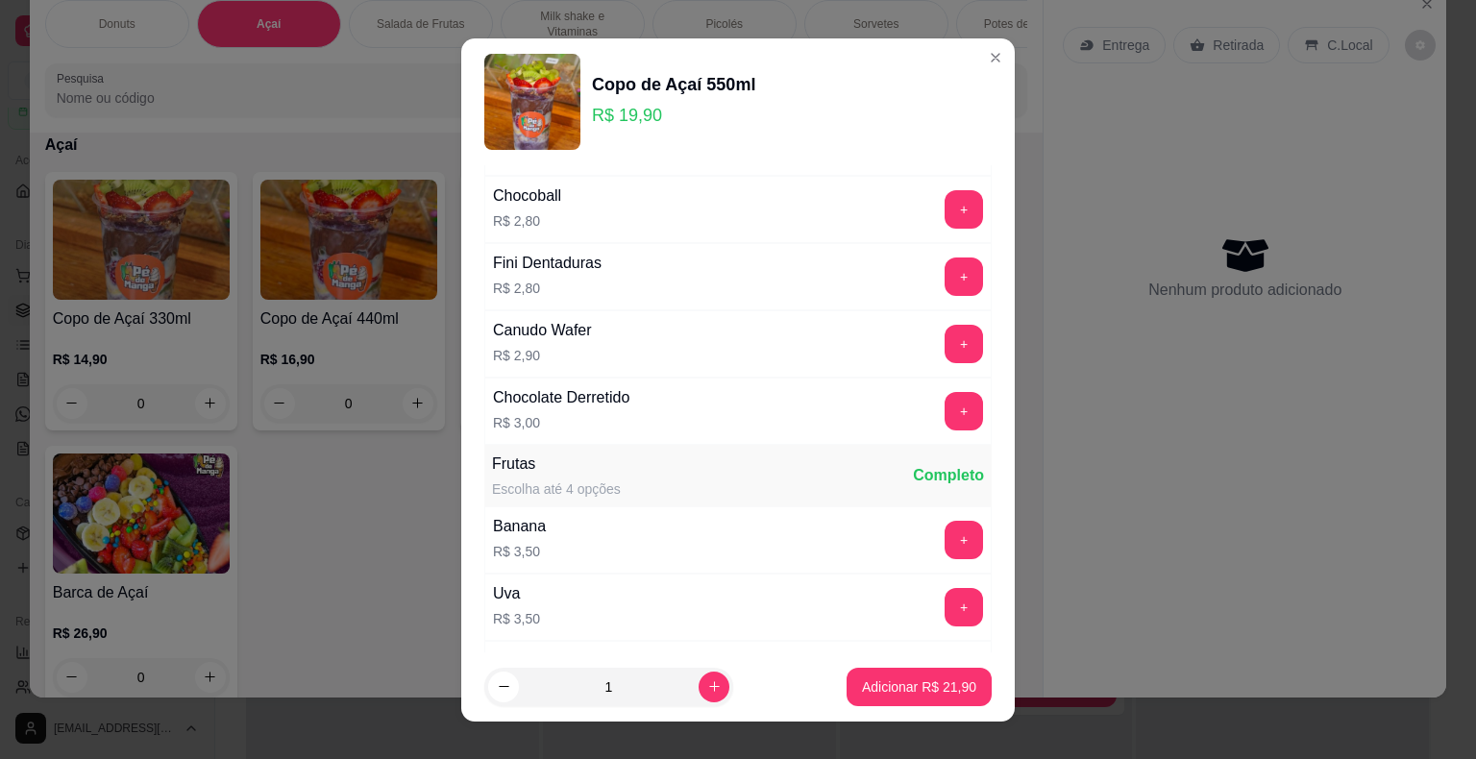
scroll to position [1538, 0]
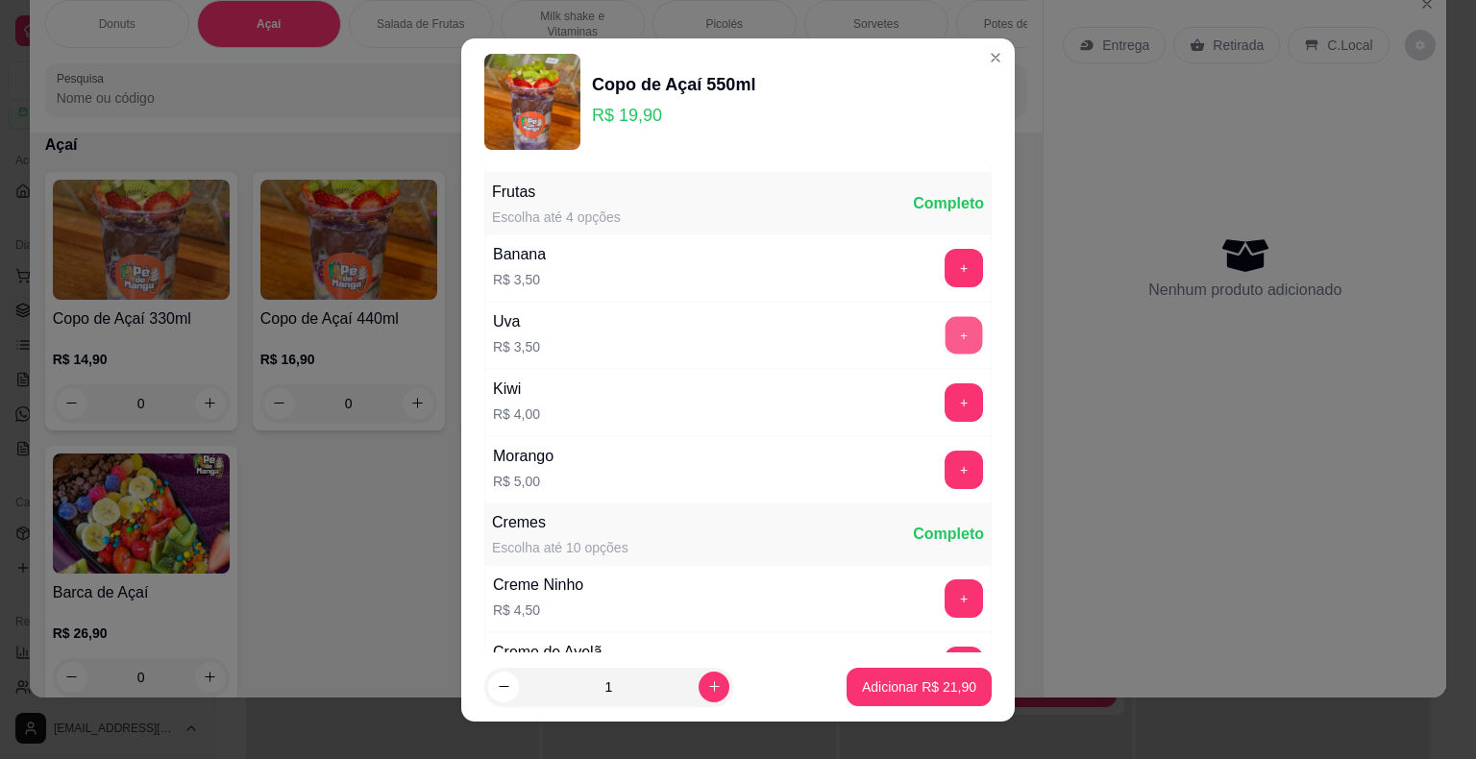
click at [946, 336] on button "+" at bounding box center [964, 334] width 37 height 37
click at [955, 679] on button "Adicionar R$ 25,40" at bounding box center [919, 686] width 141 height 37
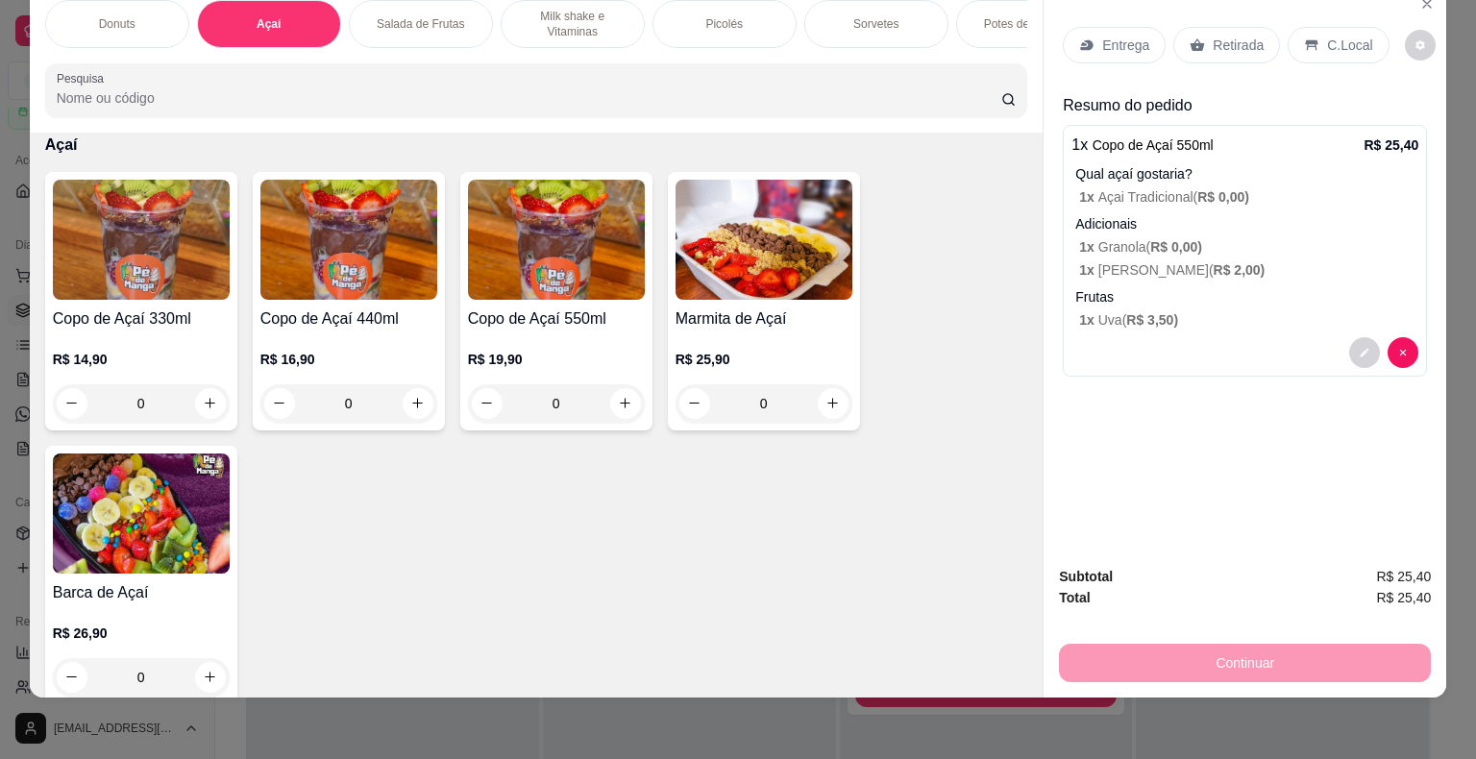
click at [1115, 36] on p "Entrega" at bounding box center [1125, 45] width 47 height 19
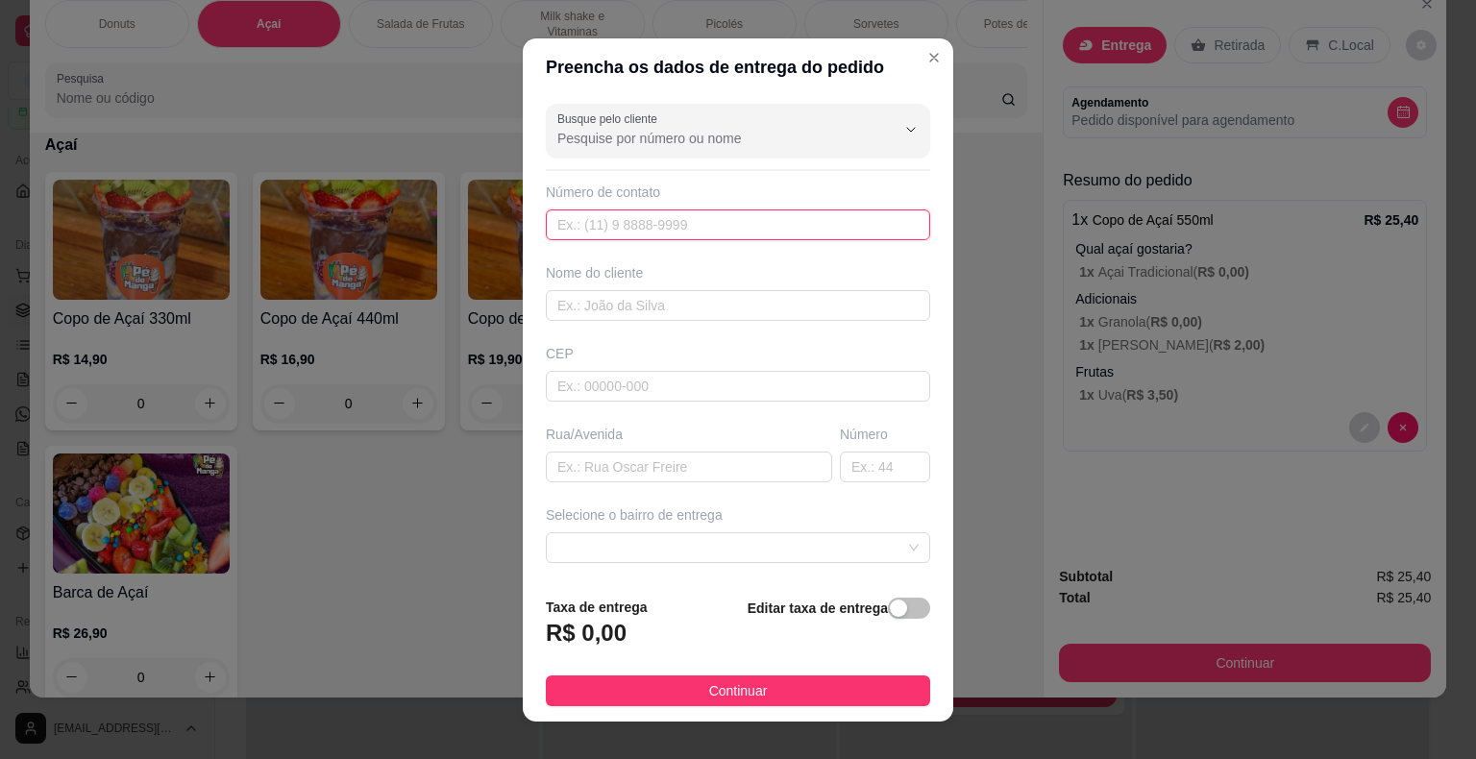
click at [670, 221] on input "text" at bounding box center [738, 225] width 384 height 31
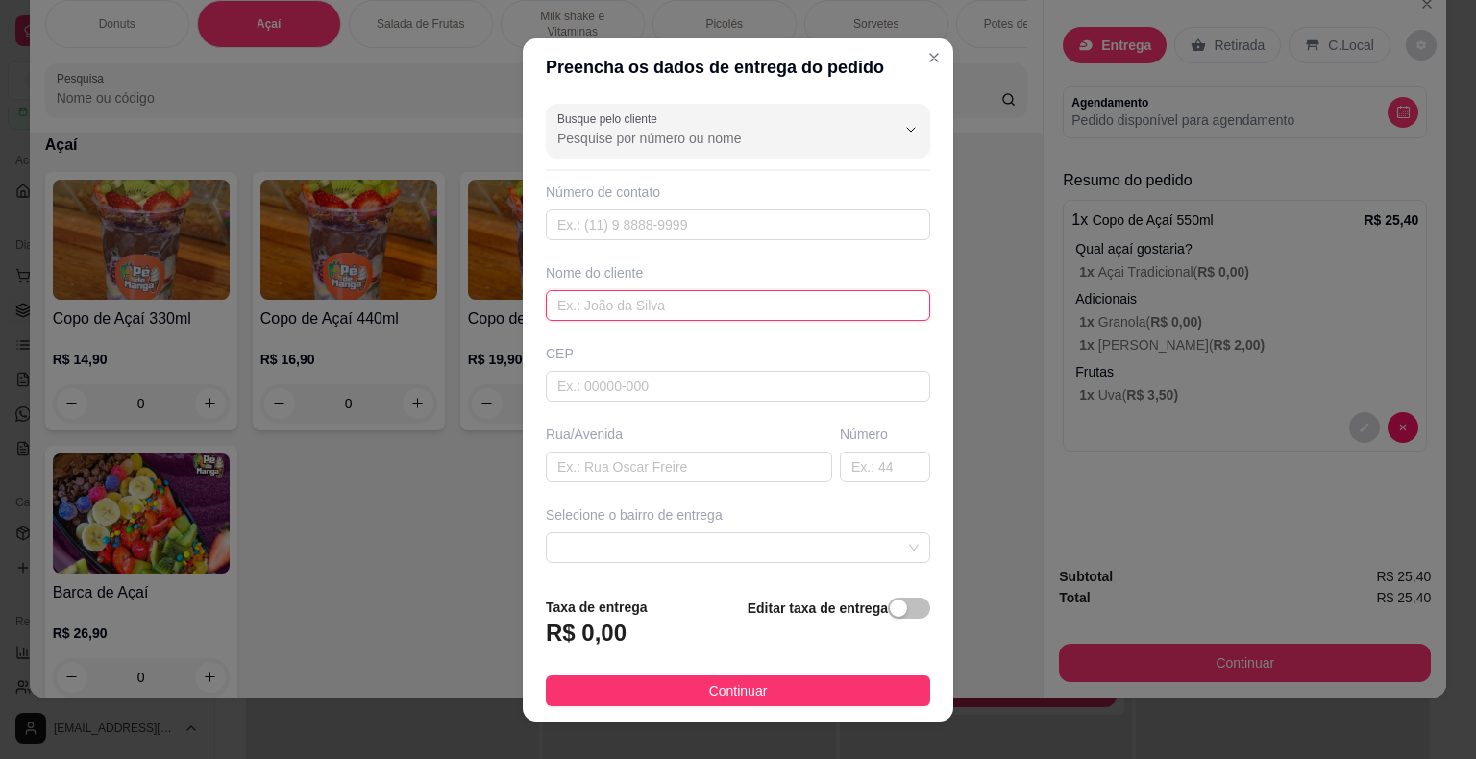
click at [684, 306] on input "text" at bounding box center [738, 305] width 384 height 31
type input "Vitor"
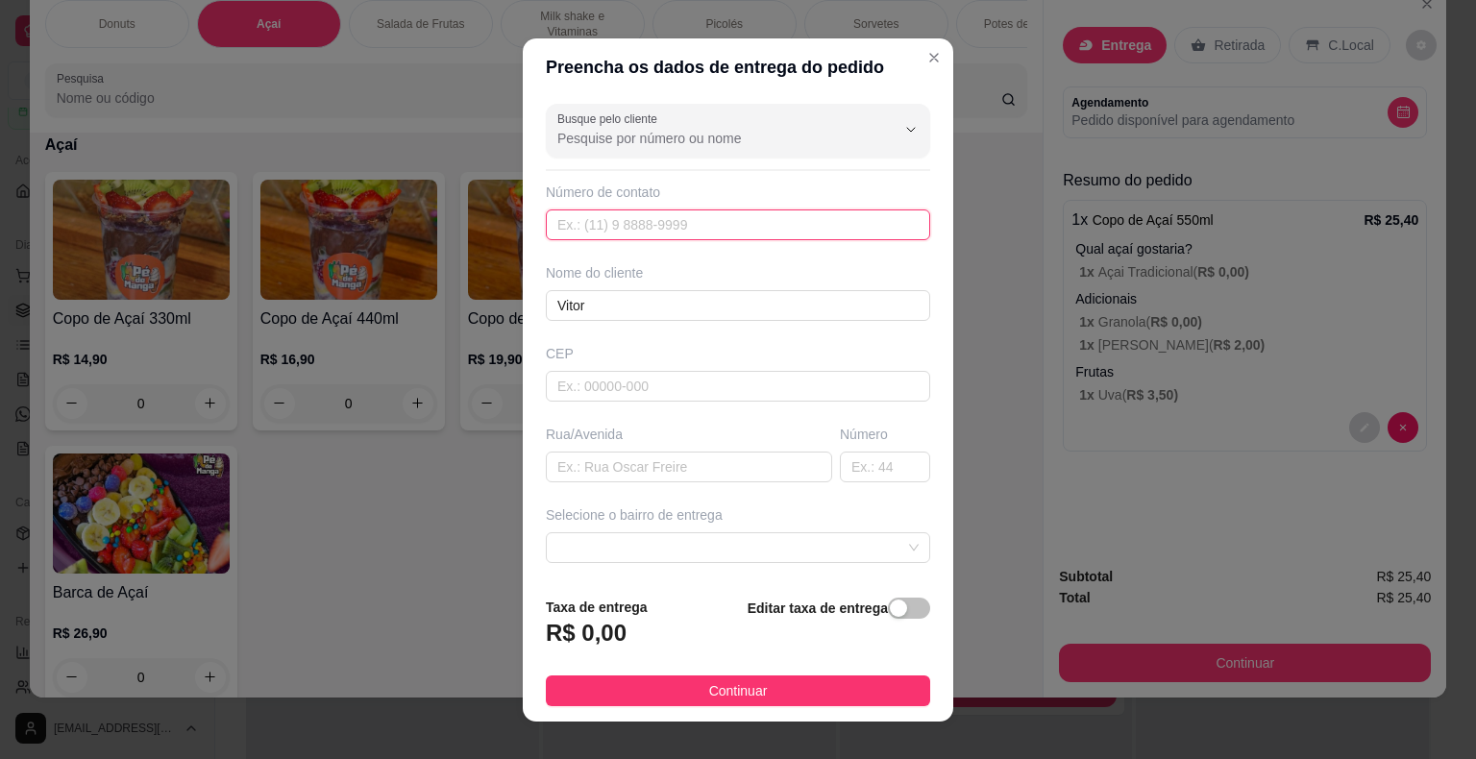
click at [581, 226] on input "text" at bounding box center [738, 225] width 384 height 31
click at [562, 226] on input "15996" at bounding box center [738, 225] width 384 height 31
click at [563, 227] on input "15996" at bounding box center [738, 225] width 384 height 31
type input "[PHONE_NUMBER]"
click at [633, 470] on input "text" at bounding box center [689, 467] width 286 height 31
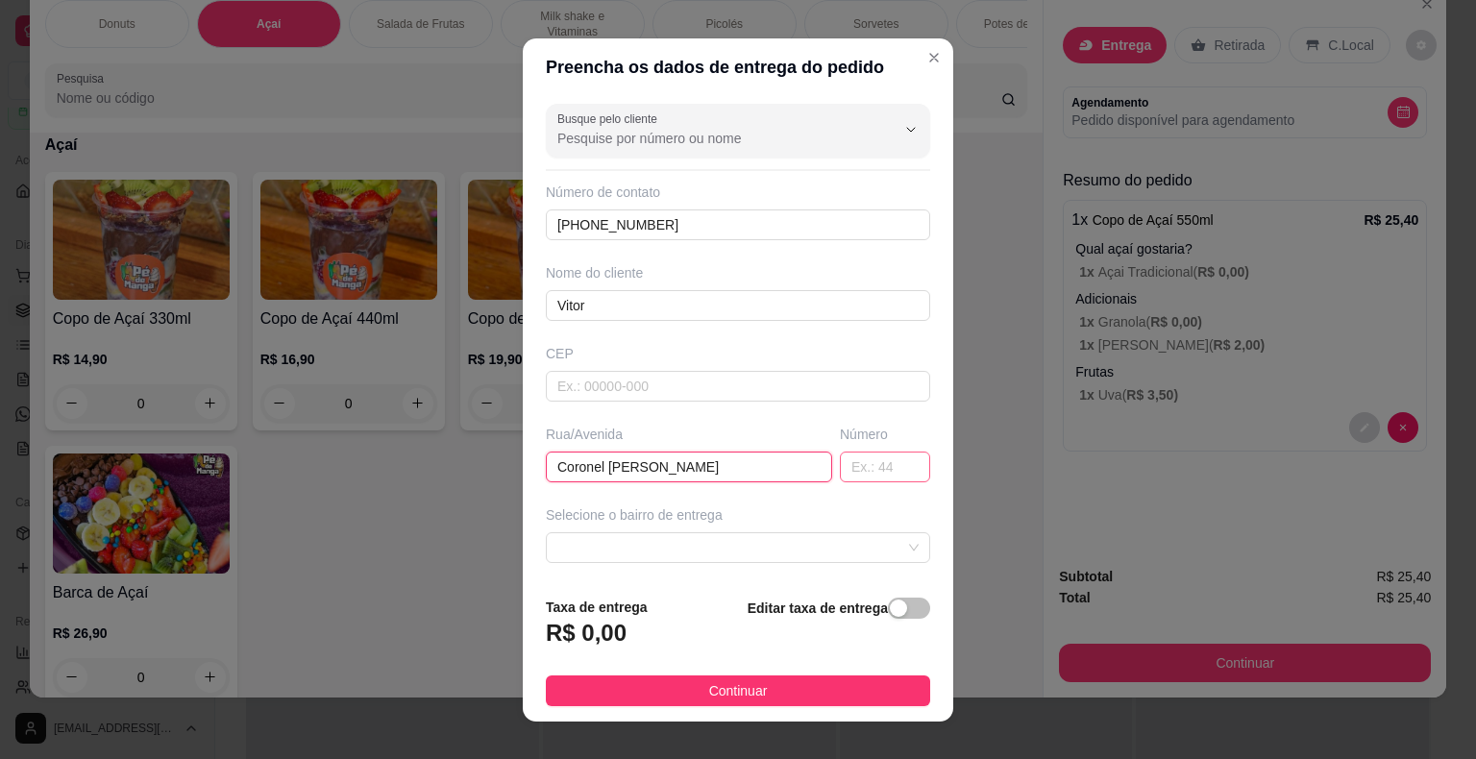
type input "Coronel [PERSON_NAME]"
click at [855, 455] on input "text" at bounding box center [885, 467] width 90 height 31
click at [647, 548] on span at bounding box center [737, 547] width 361 height 29
type input "1026"
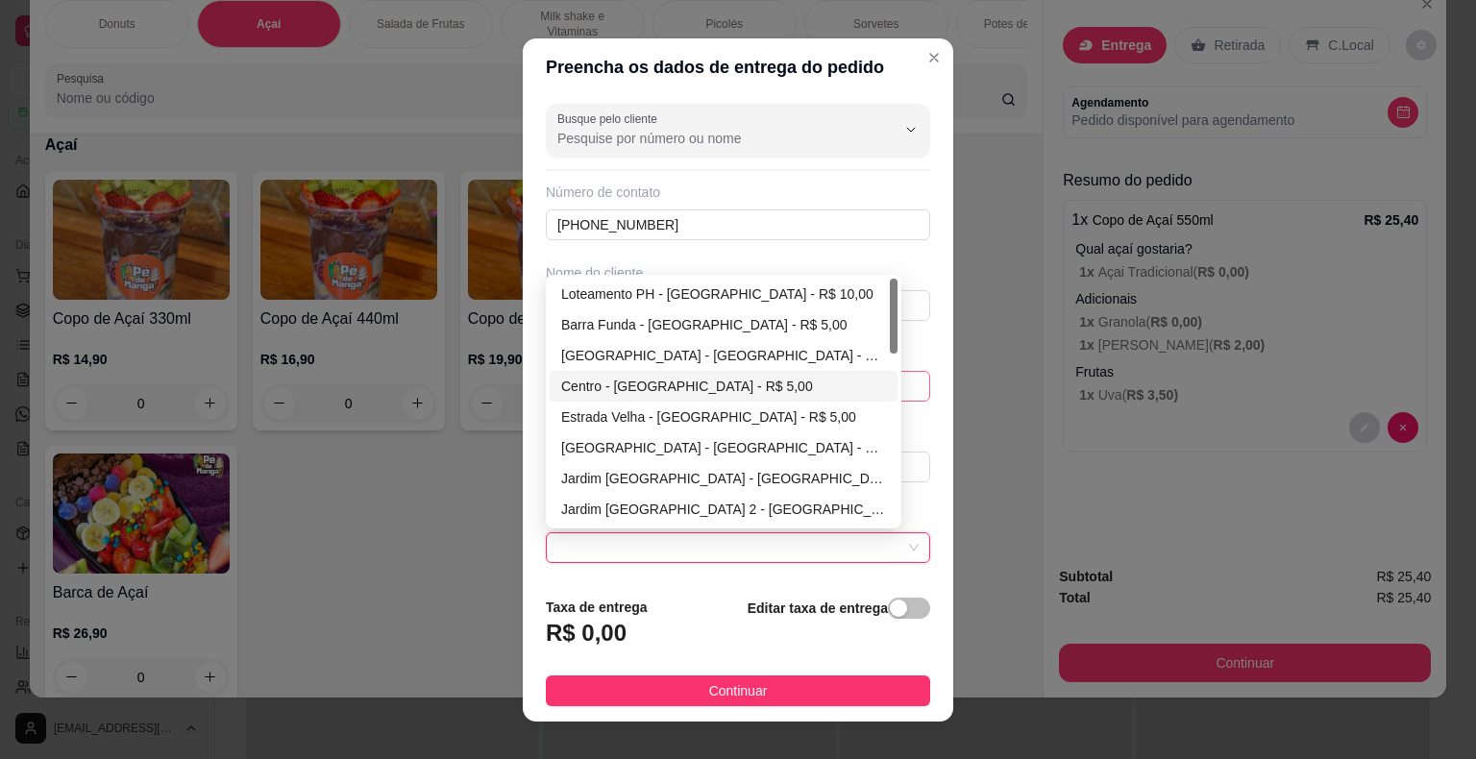
click at [620, 389] on div "Centro - [GEOGRAPHIC_DATA] - R$ 5,00" at bounding box center [723, 386] width 325 height 21
type input "Itaberá"
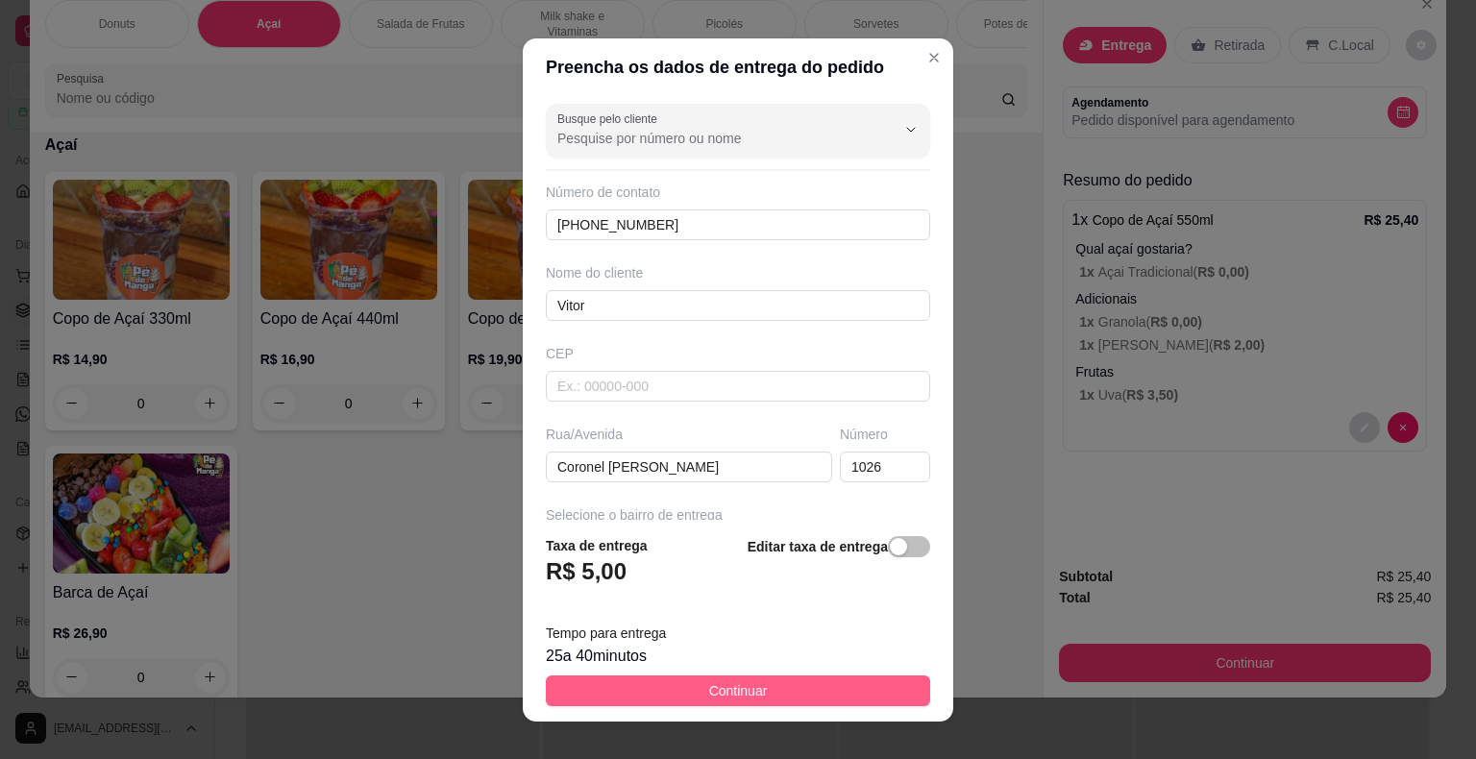
click at [709, 691] on span "Continuar" at bounding box center [738, 690] width 59 height 21
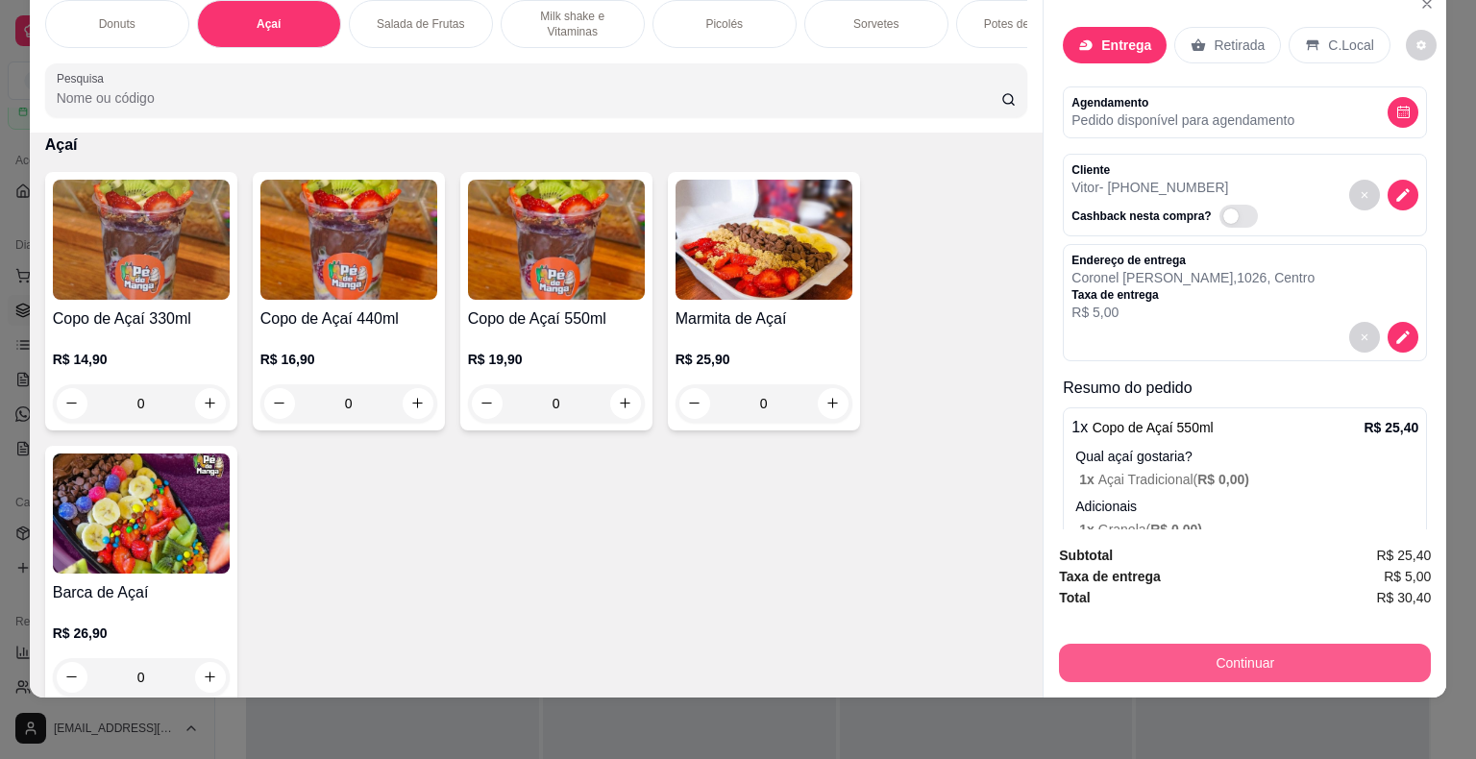
click at [1266, 657] on button "Continuar" at bounding box center [1245, 663] width 372 height 38
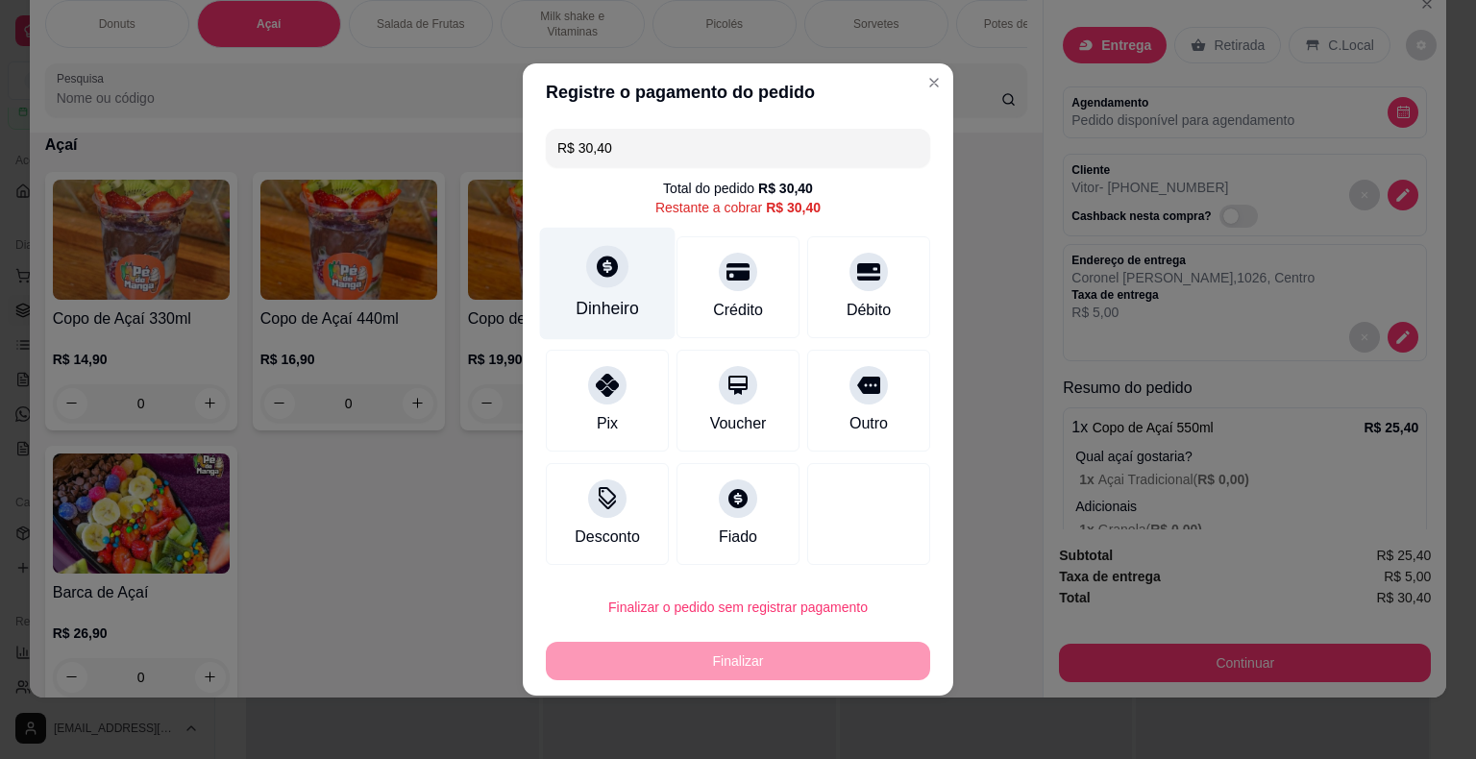
click at [625, 280] on div "Dinheiro" at bounding box center [608, 284] width 136 height 112
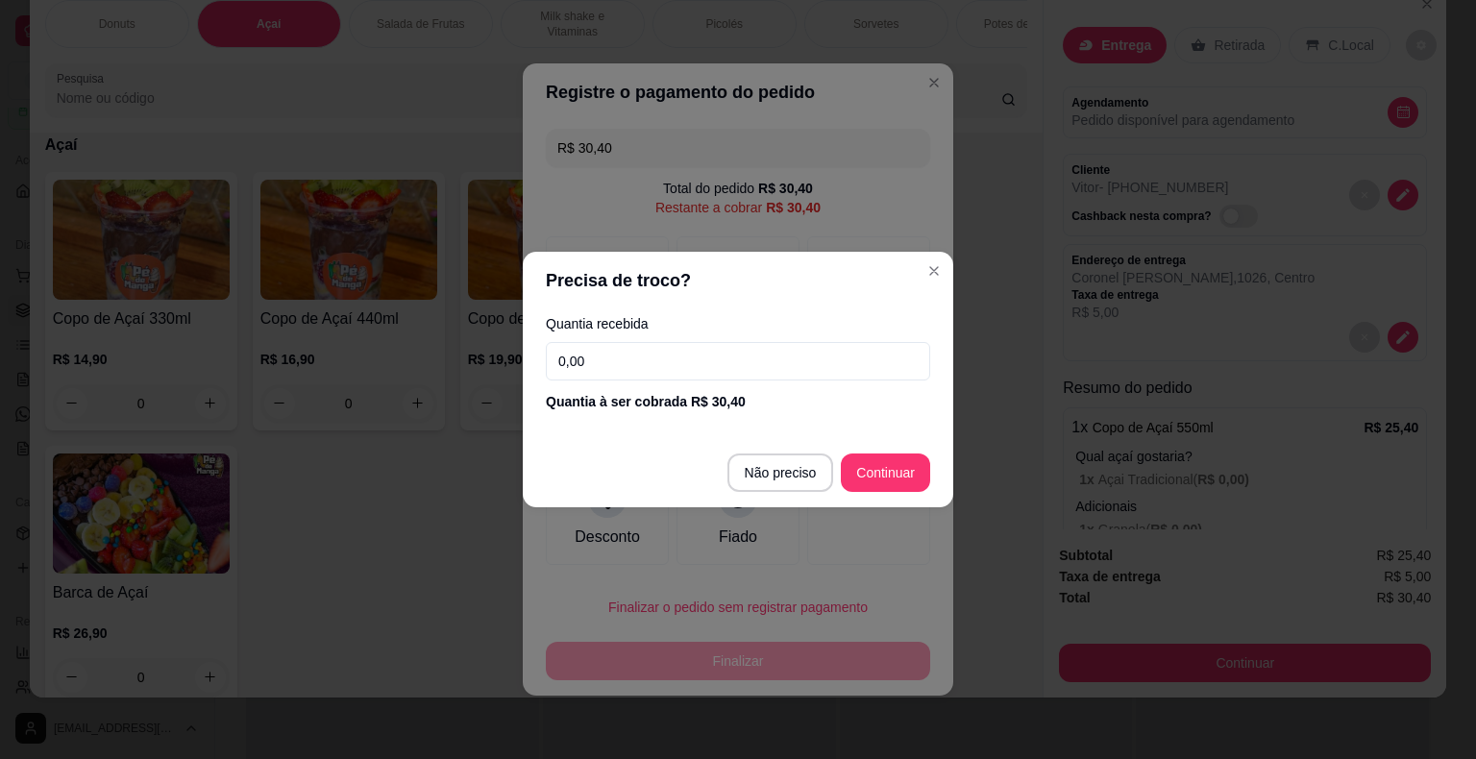
click at [654, 362] on input "0,00" at bounding box center [738, 361] width 384 height 38
type input "30,40"
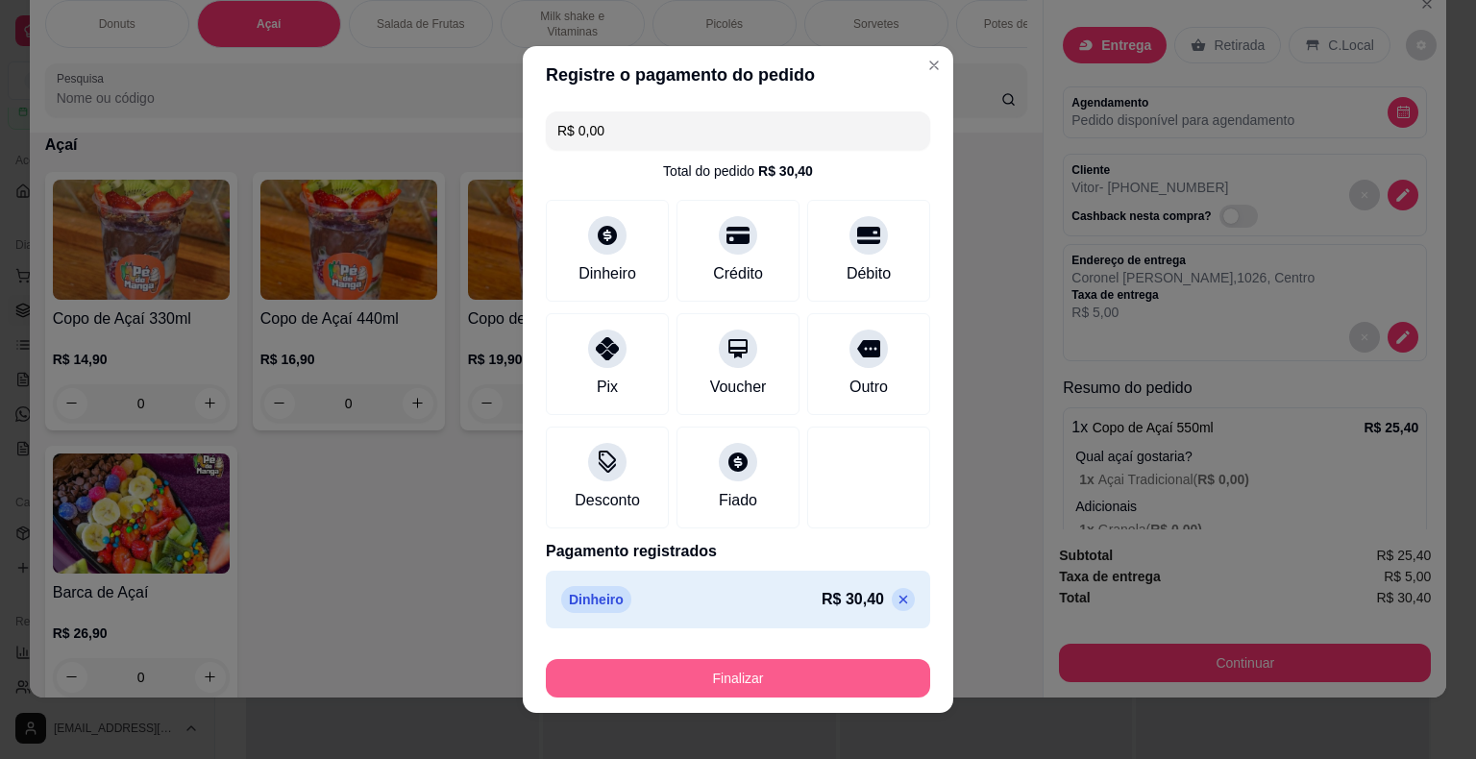
click at [728, 679] on button "Finalizar" at bounding box center [738, 678] width 384 height 38
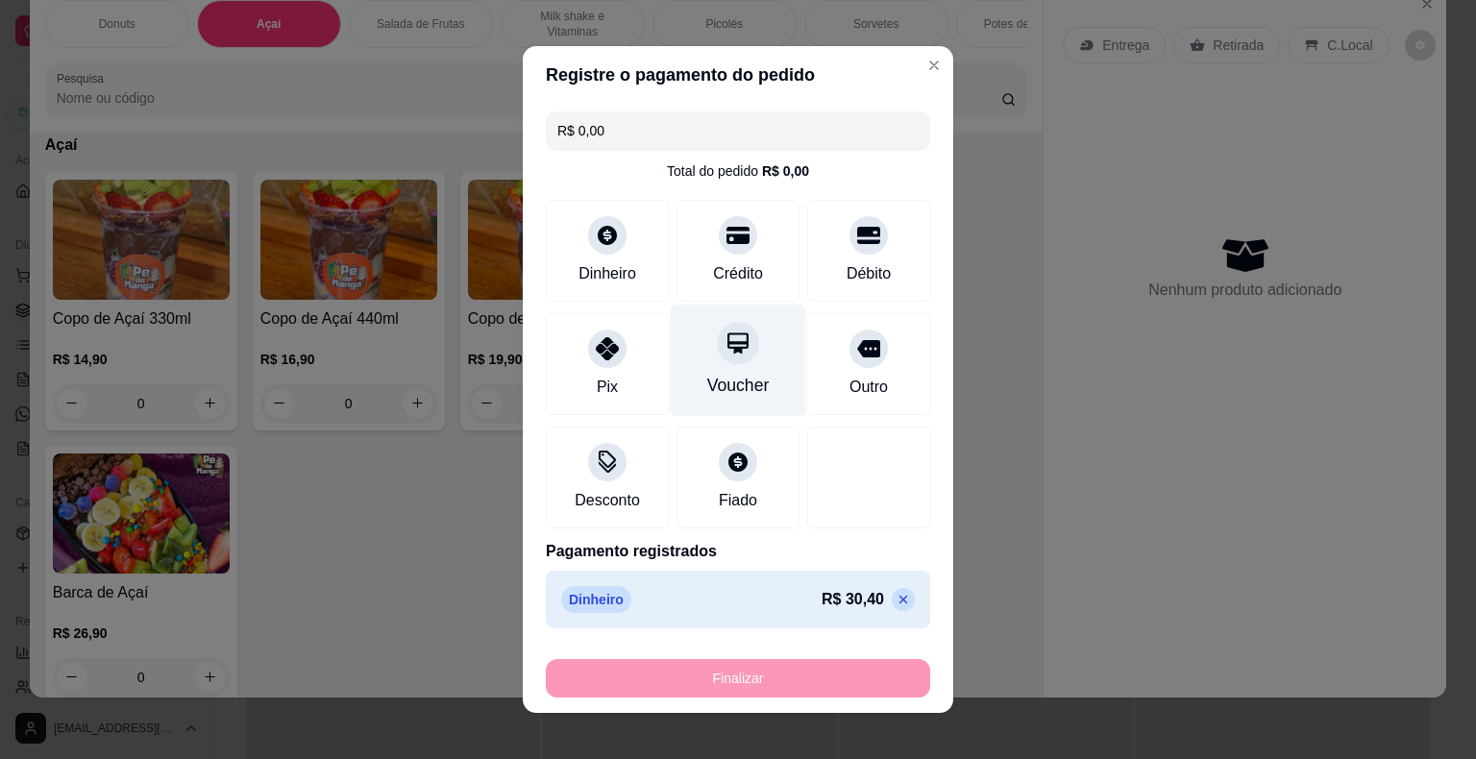
type input "-R$ 30,40"
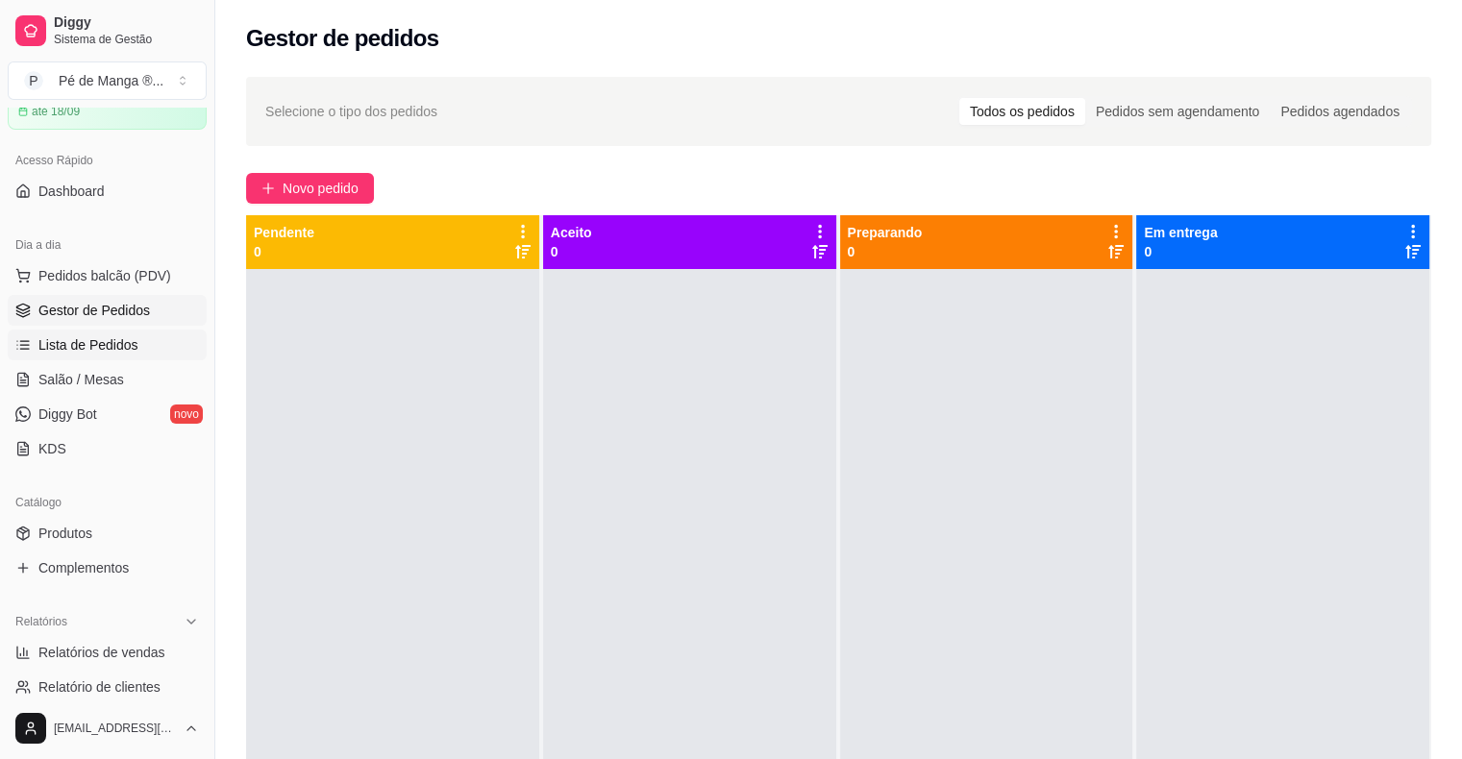
click at [95, 335] on span "Lista de Pedidos" at bounding box center [88, 344] width 100 height 19
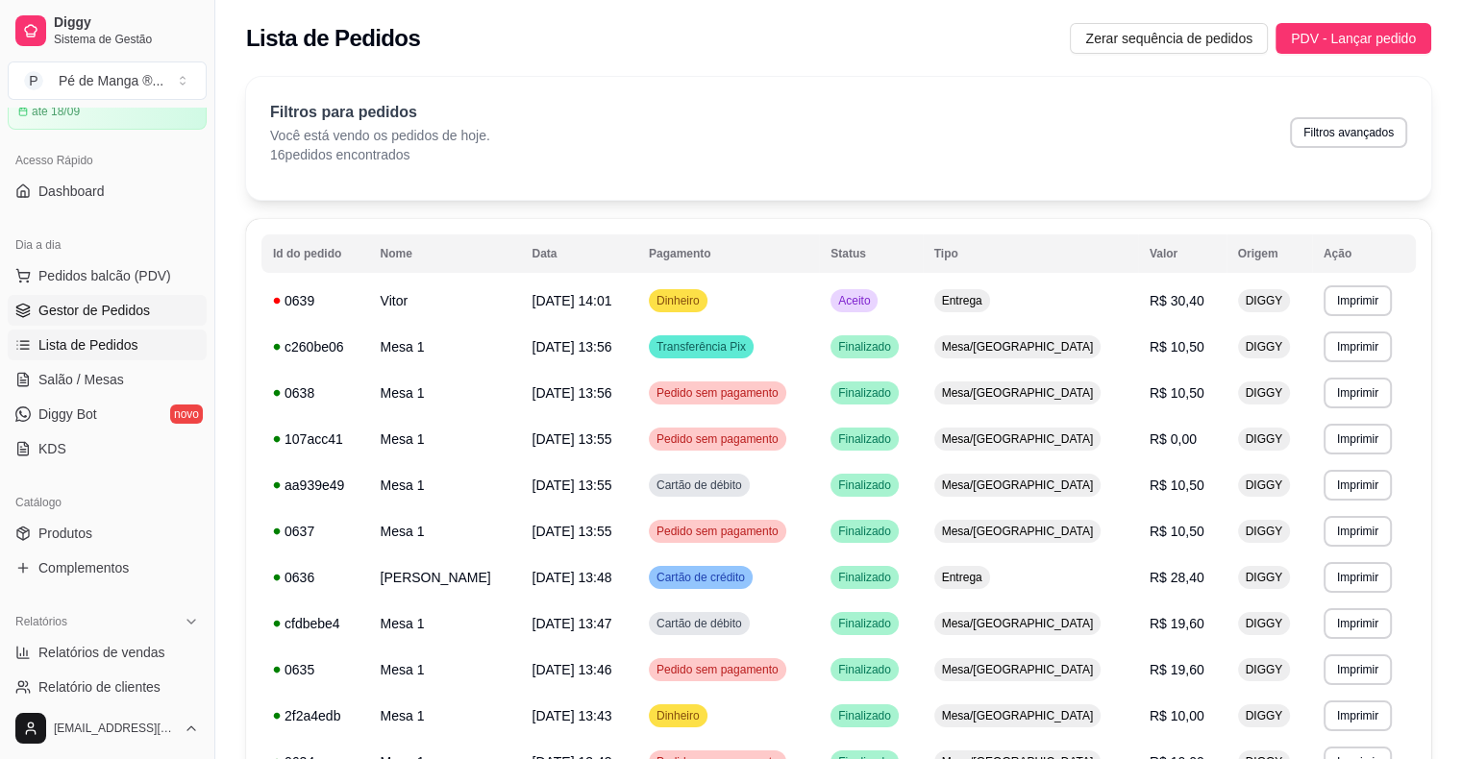
click at [96, 301] on span "Gestor de Pedidos" at bounding box center [93, 310] width 111 height 19
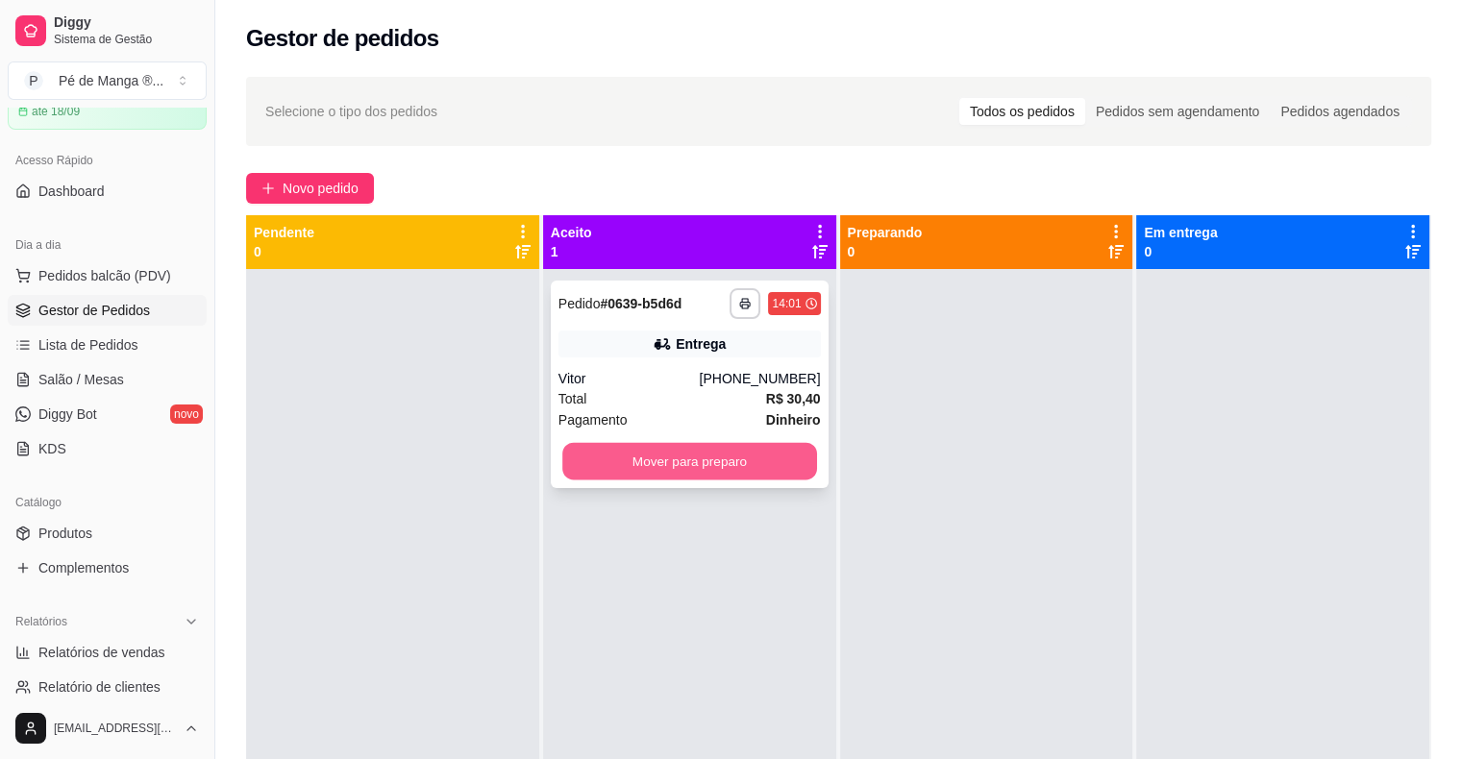
click at [679, 472] on button "Mover para preparo" at bounding box center [689, 461] width 255 height 37
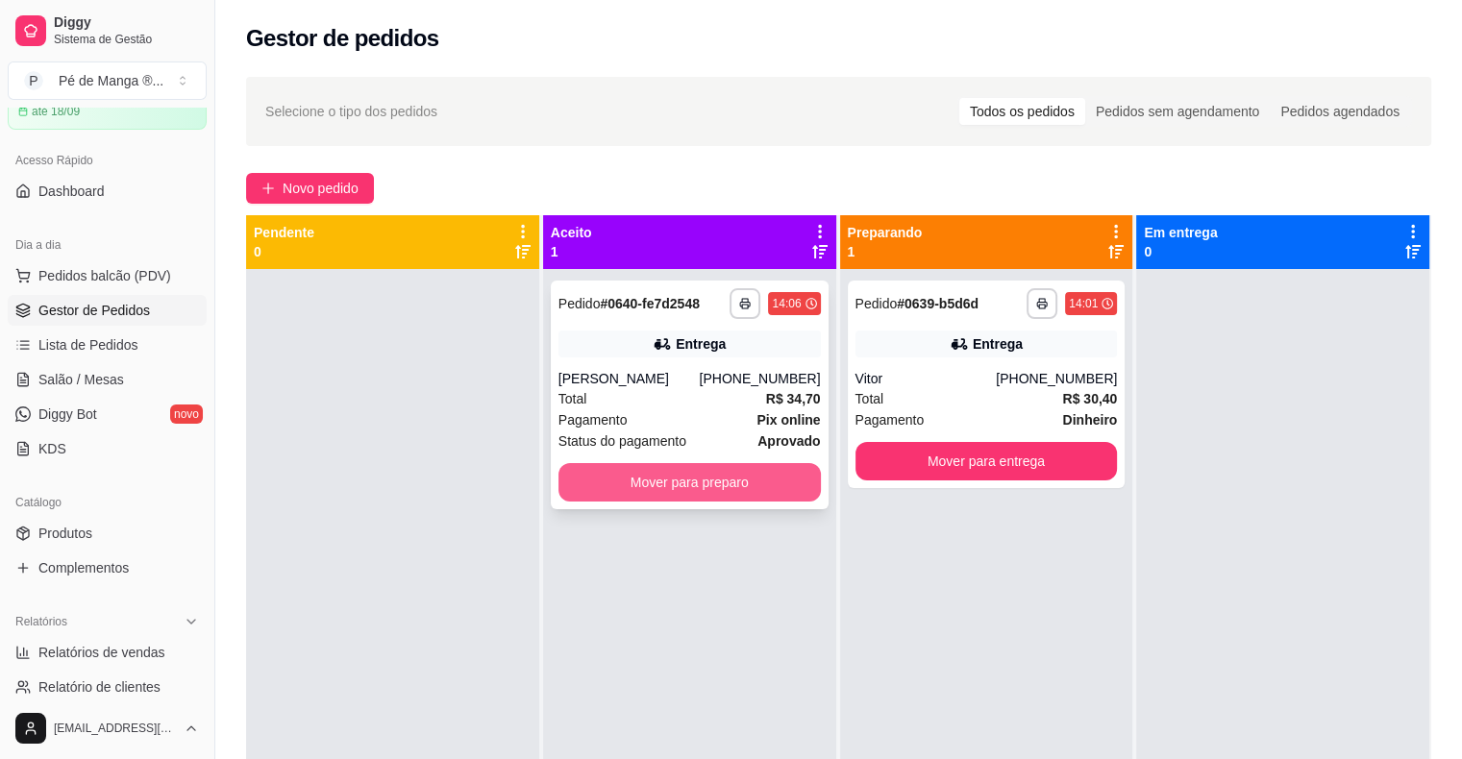
click at [592, 482] on button "Mover para preparo" at bounding box center [689, 482] width 262 height 38
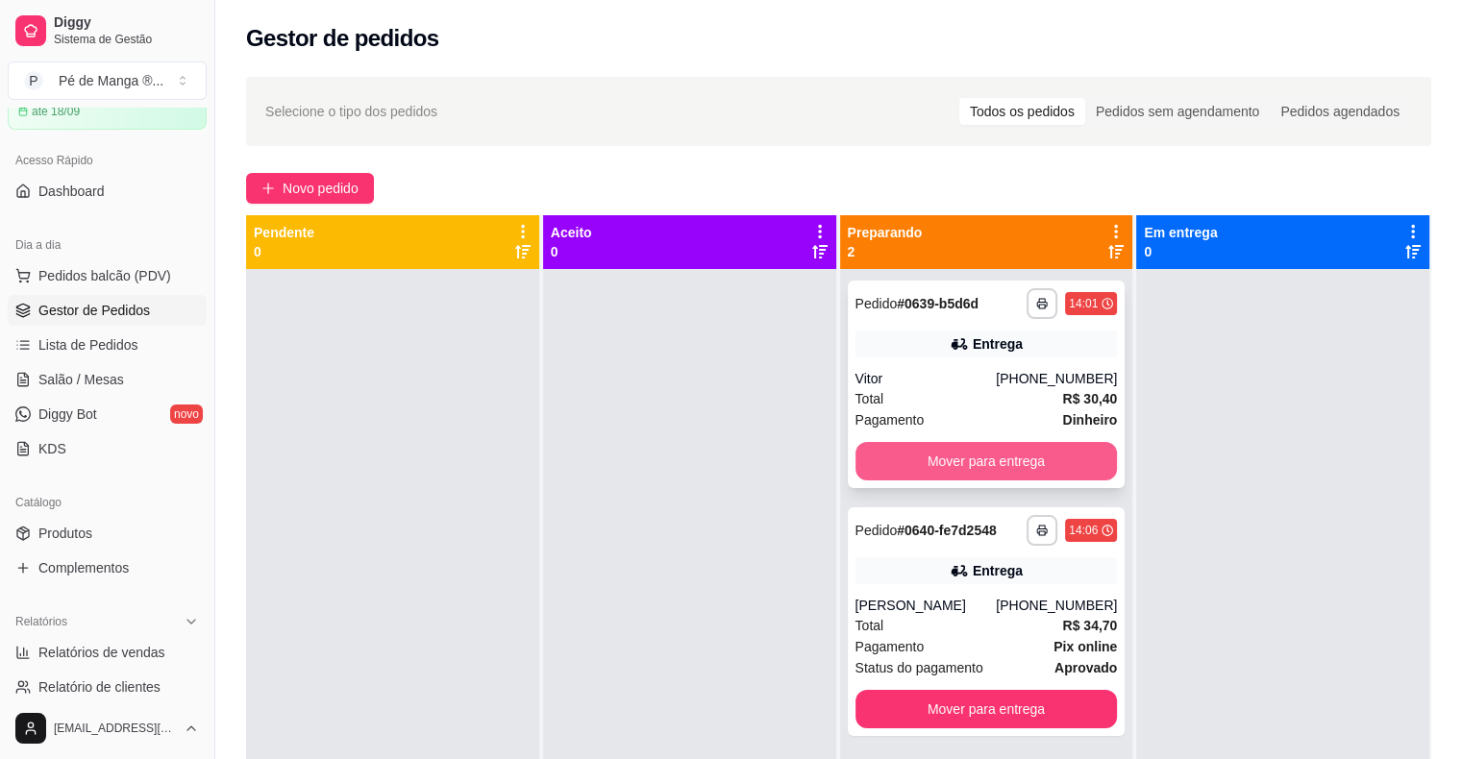
click at [876, 452] on button "Mover para entrega" at bounding box center [986, 461] width 262 height 38
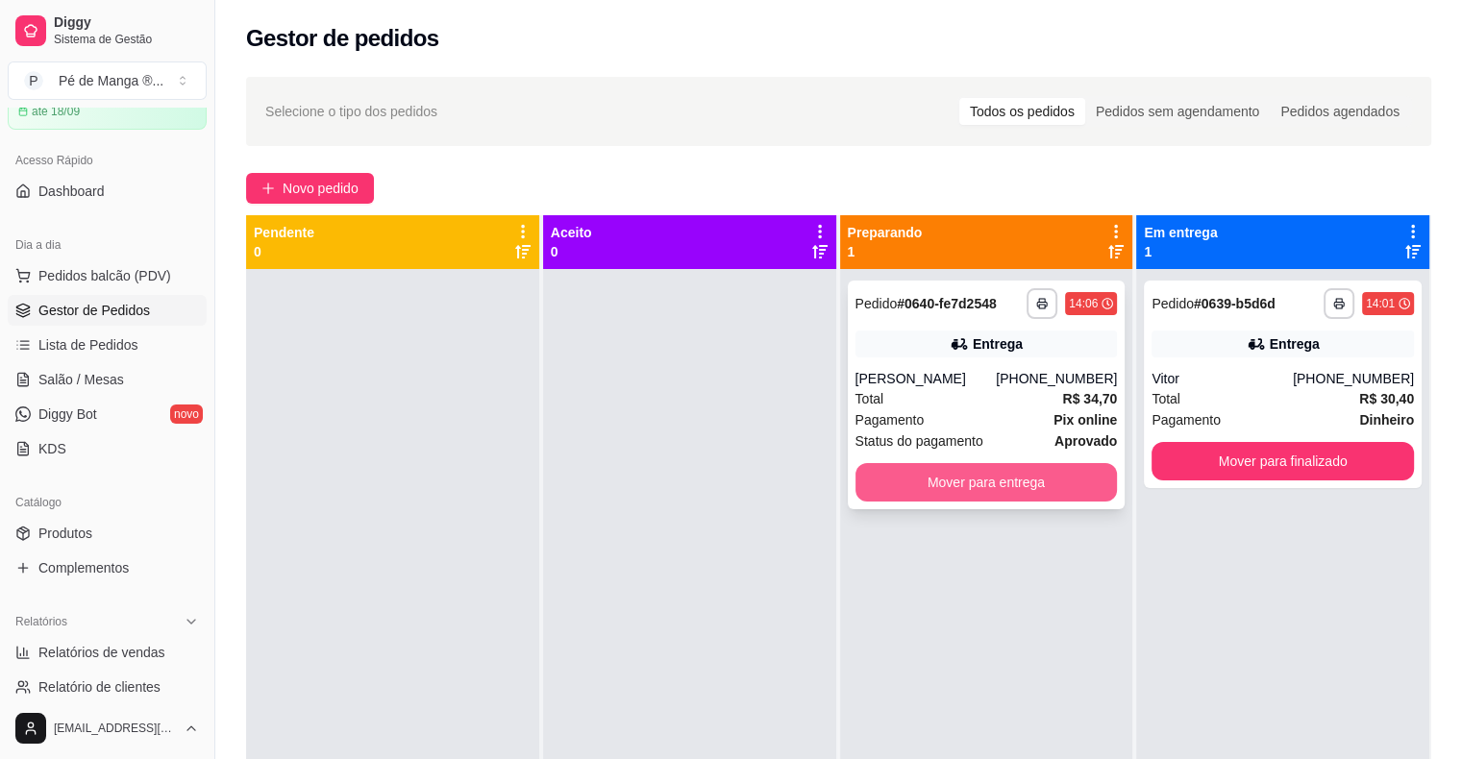
click at [963, 476] on button "Mover para entrega" at bounding box center [986, 482] width 262 height 38
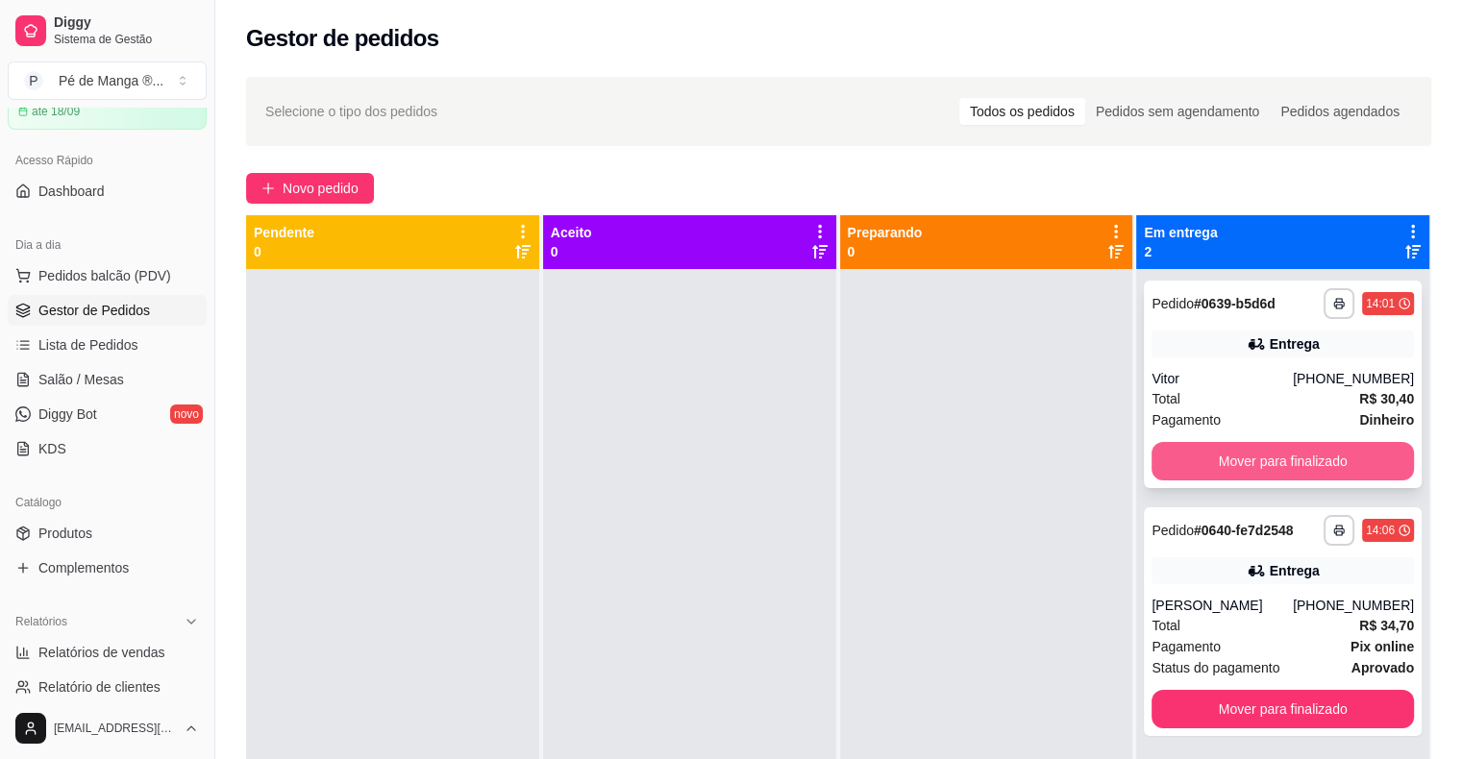
click at [1199, 453] on button "Mover para finalizado" at bounding box center [1282, 461] width 262 height 38
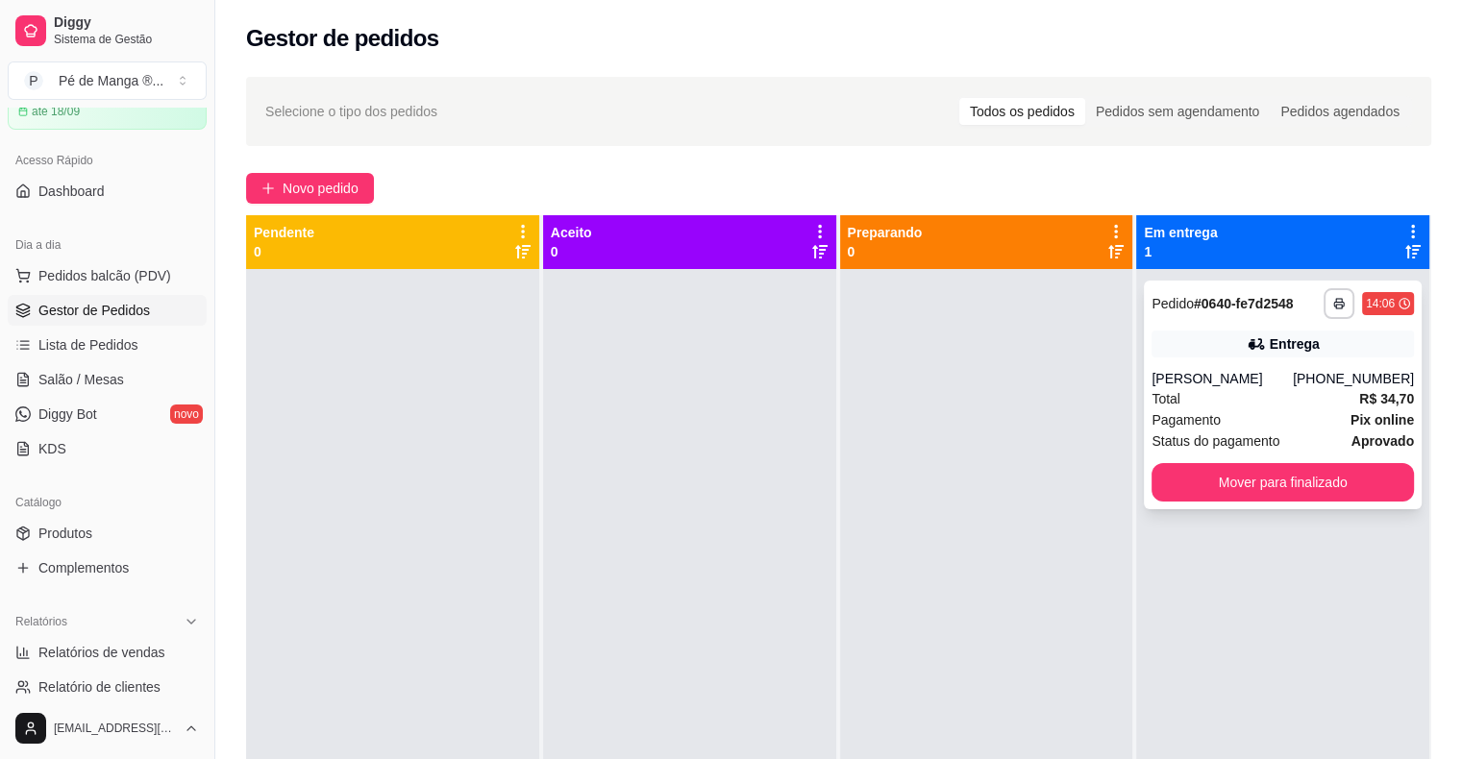
click at [1213, 462] on div "**********" at bounding box center [1283, 395] width 278 height 229
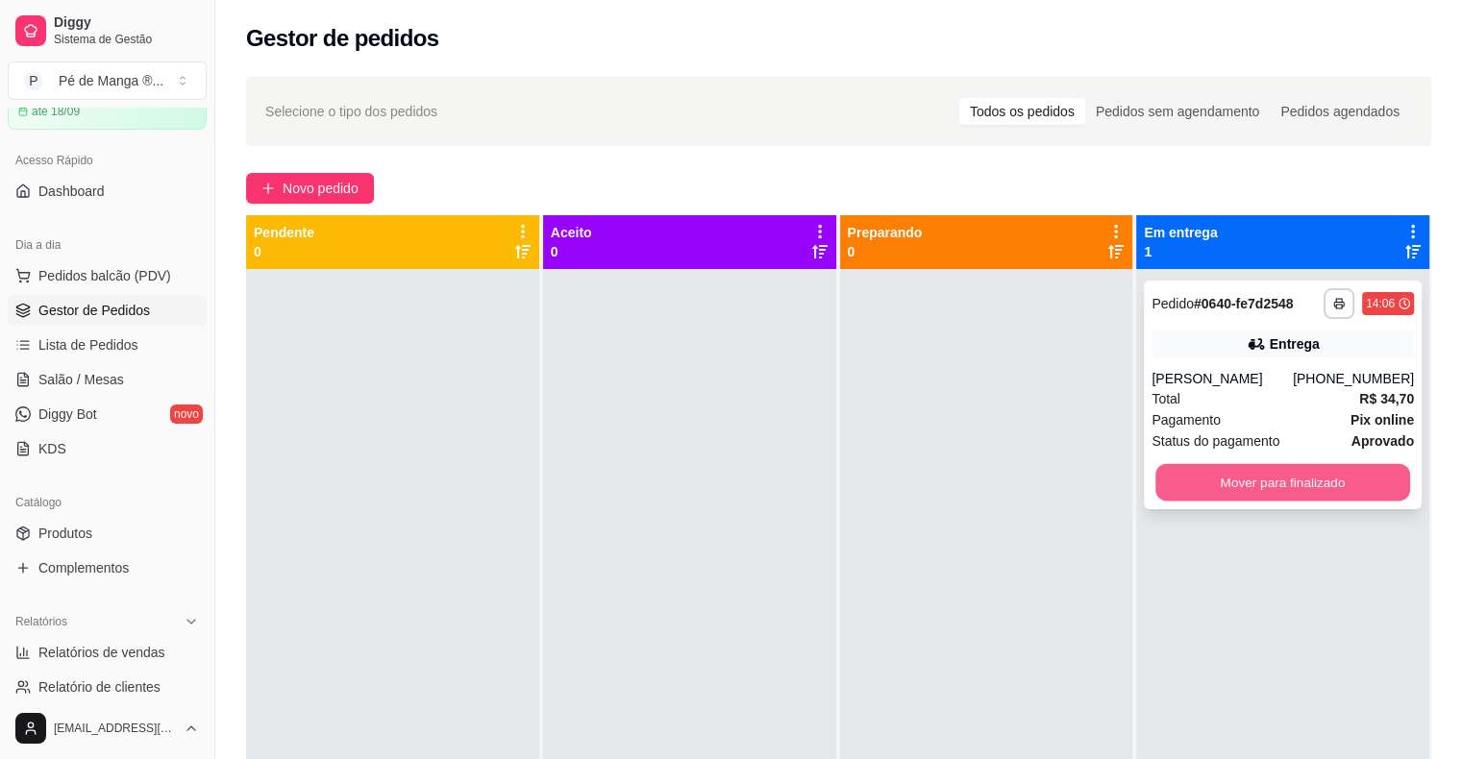
click at [1308, 467] on button "Mover para finalizado" at bounding box center [1282, 482] width 255 height 37
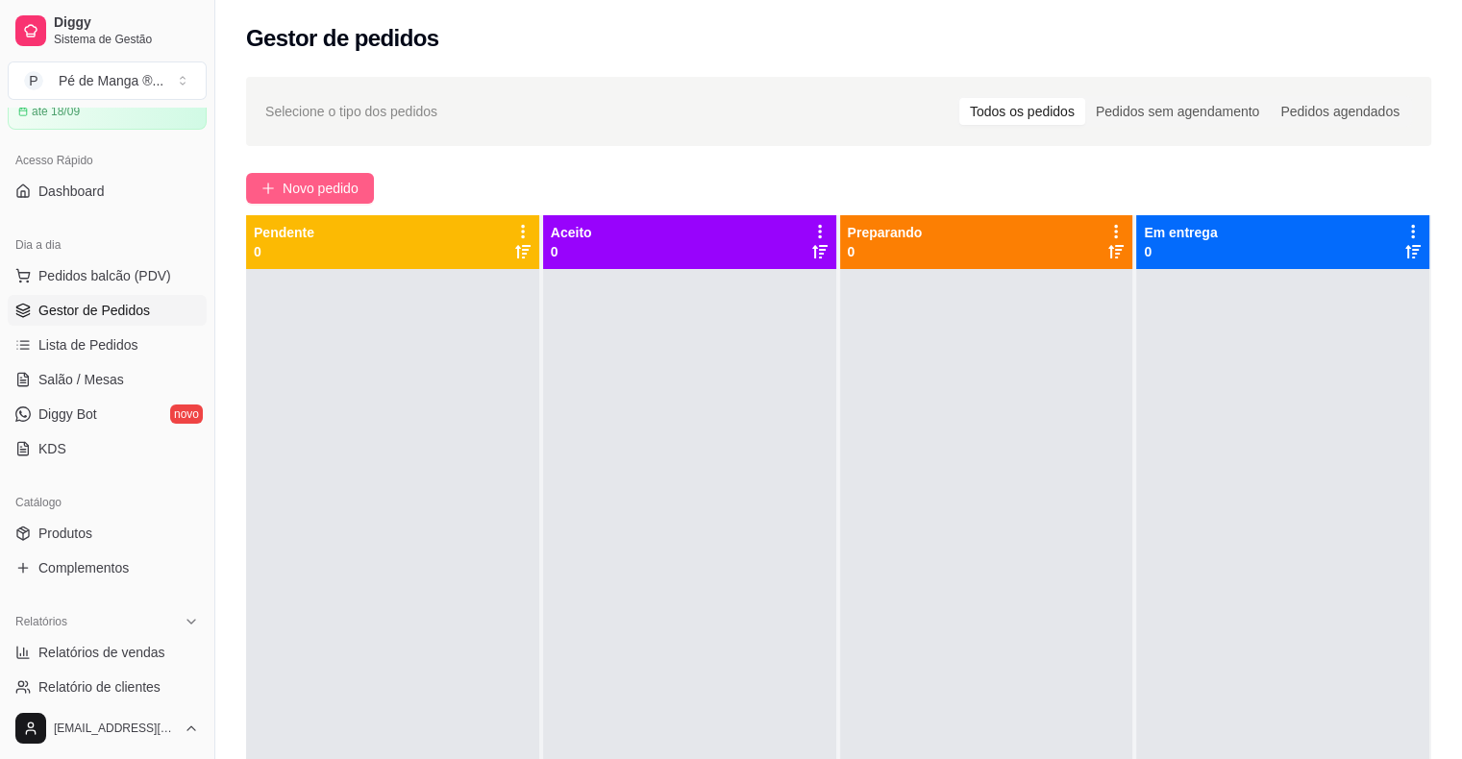
click at [314, 175] on button "Novo pedido" at bounding box center [310, 188] width 128 height 31
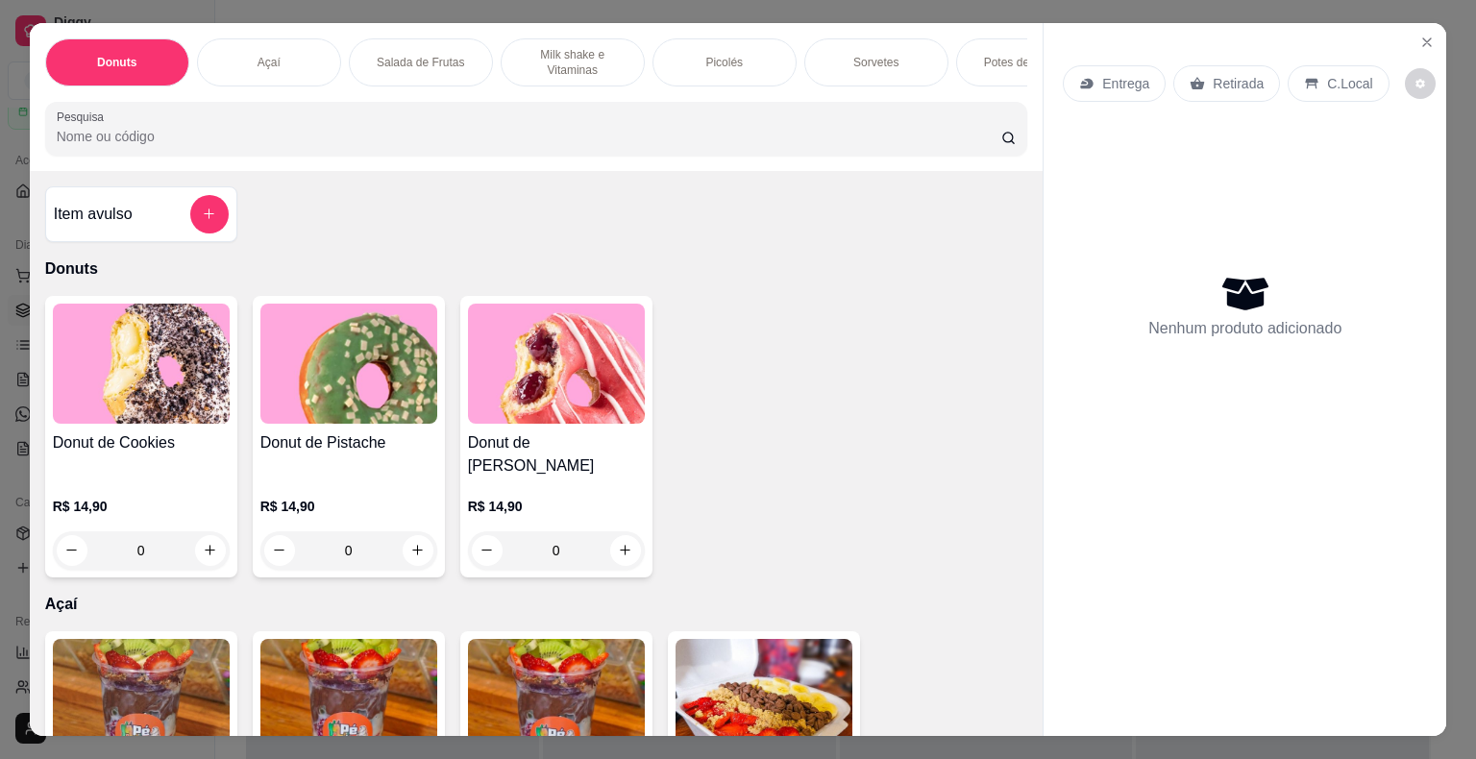
click at [277, 57] on div "Açaí" at bounding box center [269, 62] width 144 height 48
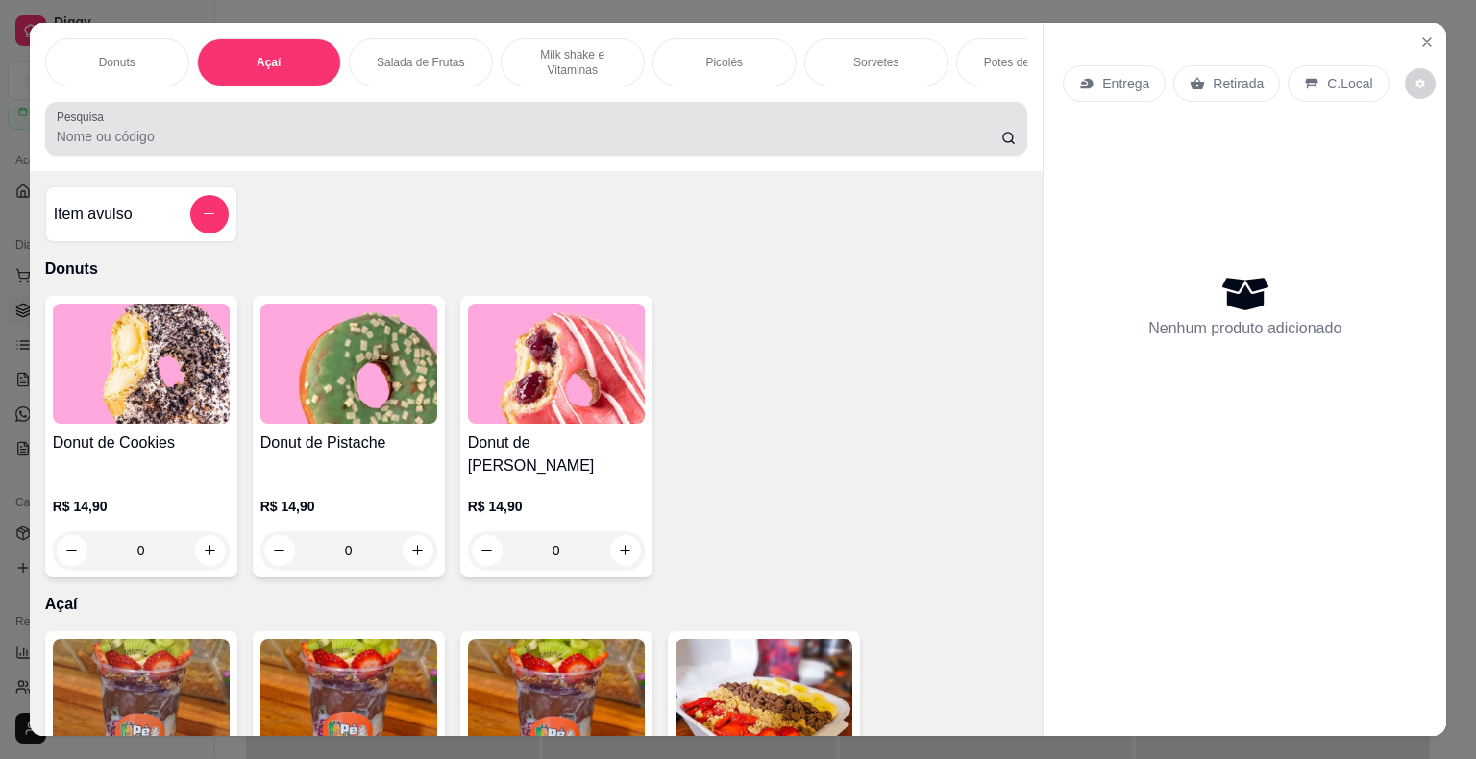
scroll to position [46, 0]
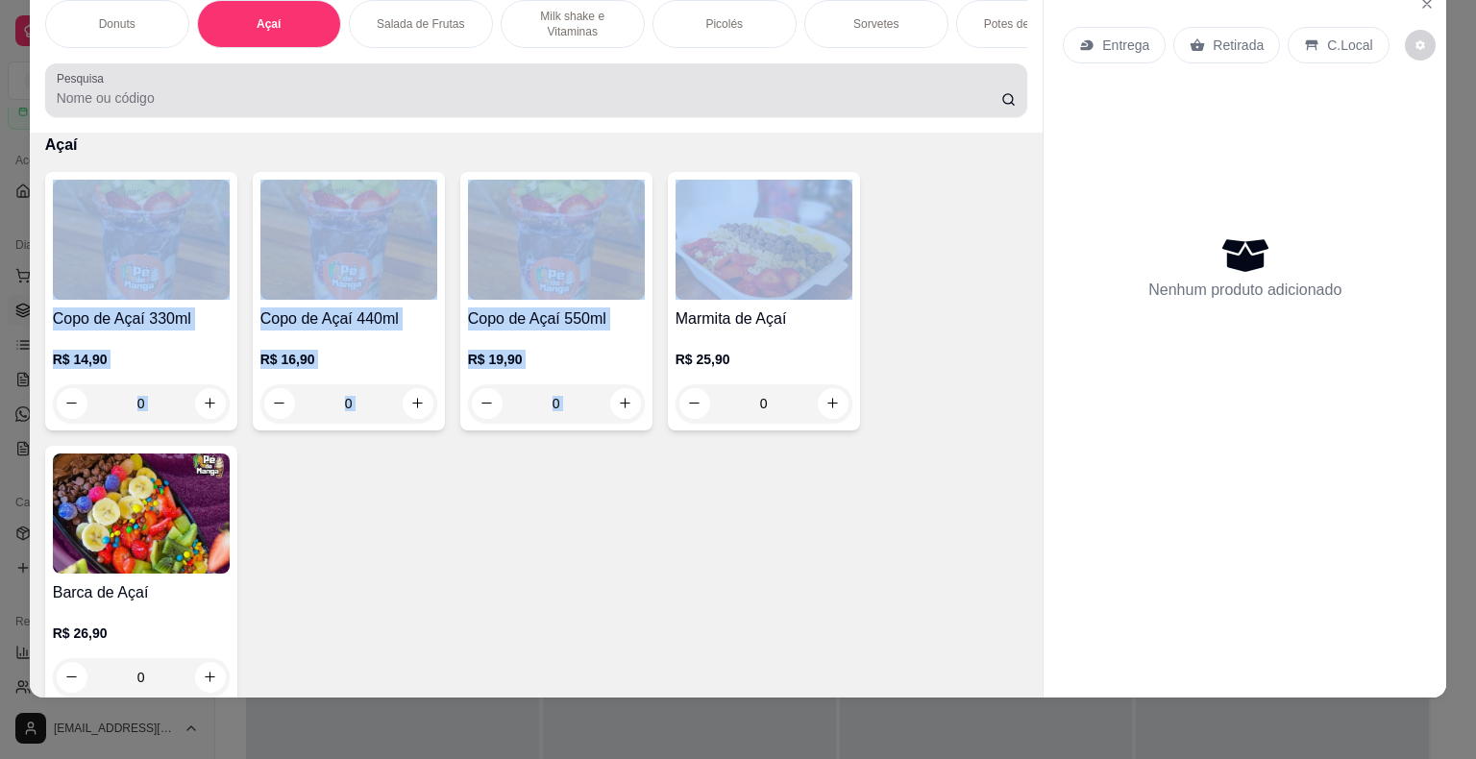
click at [673, 195] on div "Item avulso Donuts Donut de Cookies R$ 14,90 0 Donut de Pistache R$ 14,90 0 Don…" at bounding box center [537, 416] width 1014 height 566
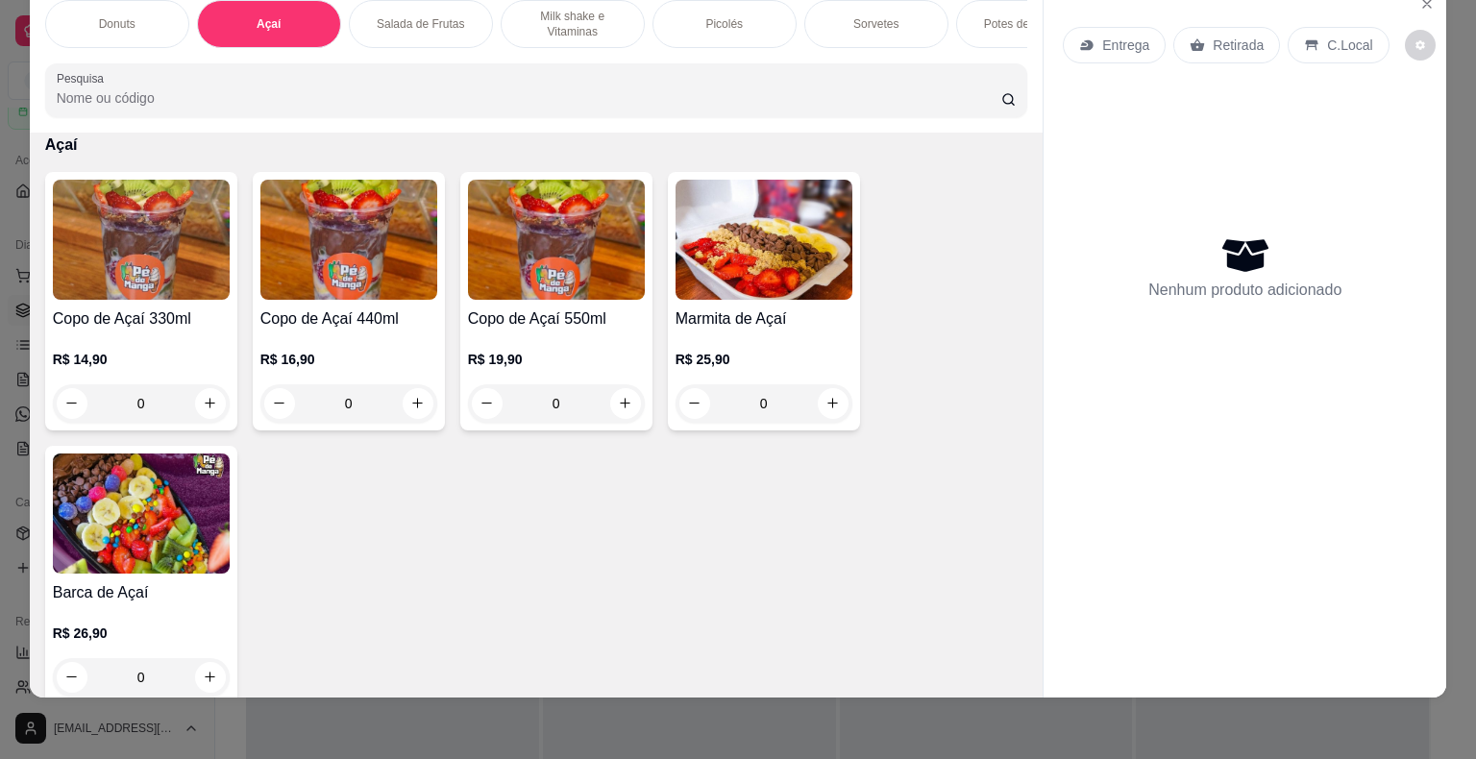
click at [739, 502] on div "Copo de Açaí 330ml R$ 14,90 0 Copo de Açaí 440ml R$ 16,90 0 Copo de Açaí 550ml …" at bounding box center [536, 438] width 983 height 532
click at [624, 406] on div "0" at bounding box center [556, 403] width 177 height 38
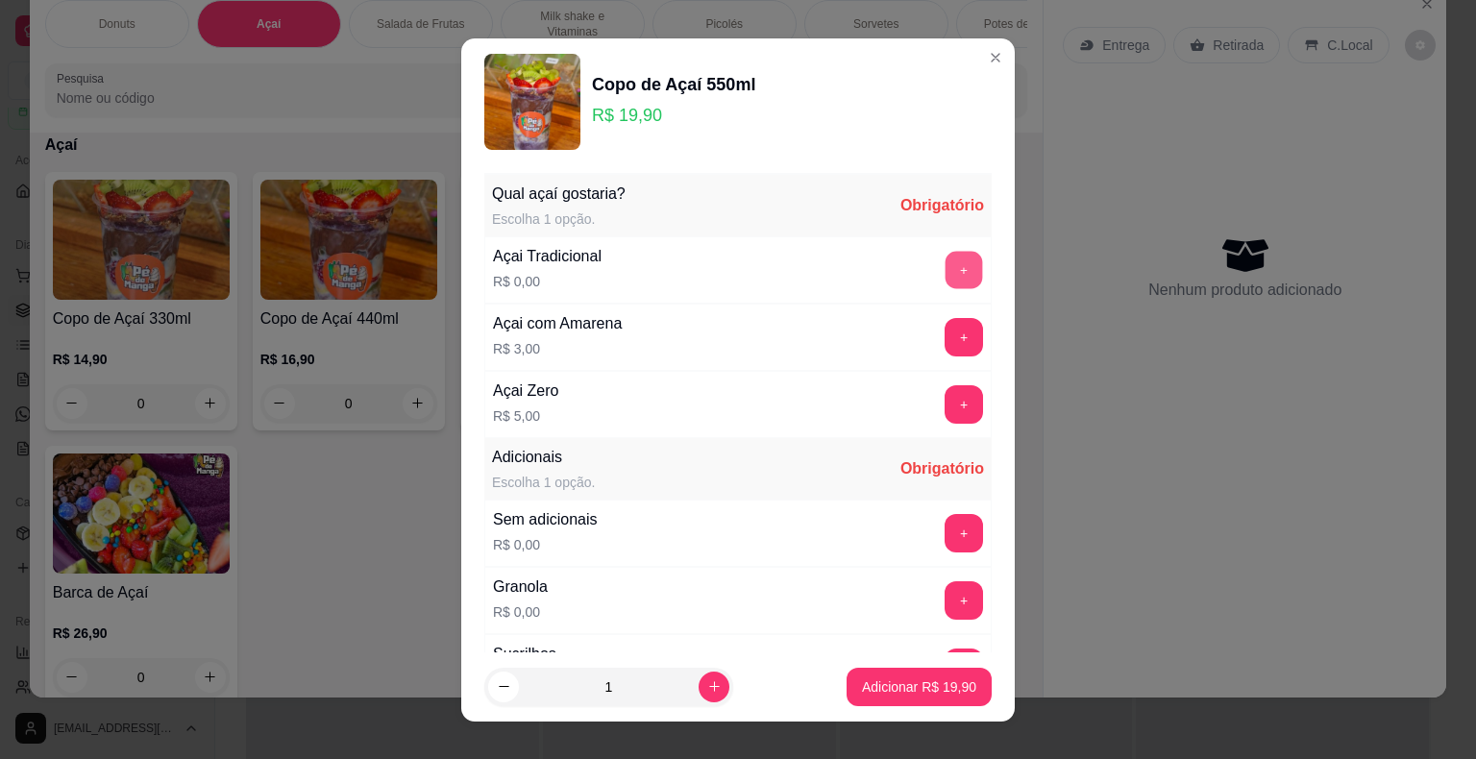
click at [946, 275] on button "+" at bounding box center [964, 269] width 37 height 37
click at [946, 325] on button "+" at bounding box center [964, 336] width 37 height 37
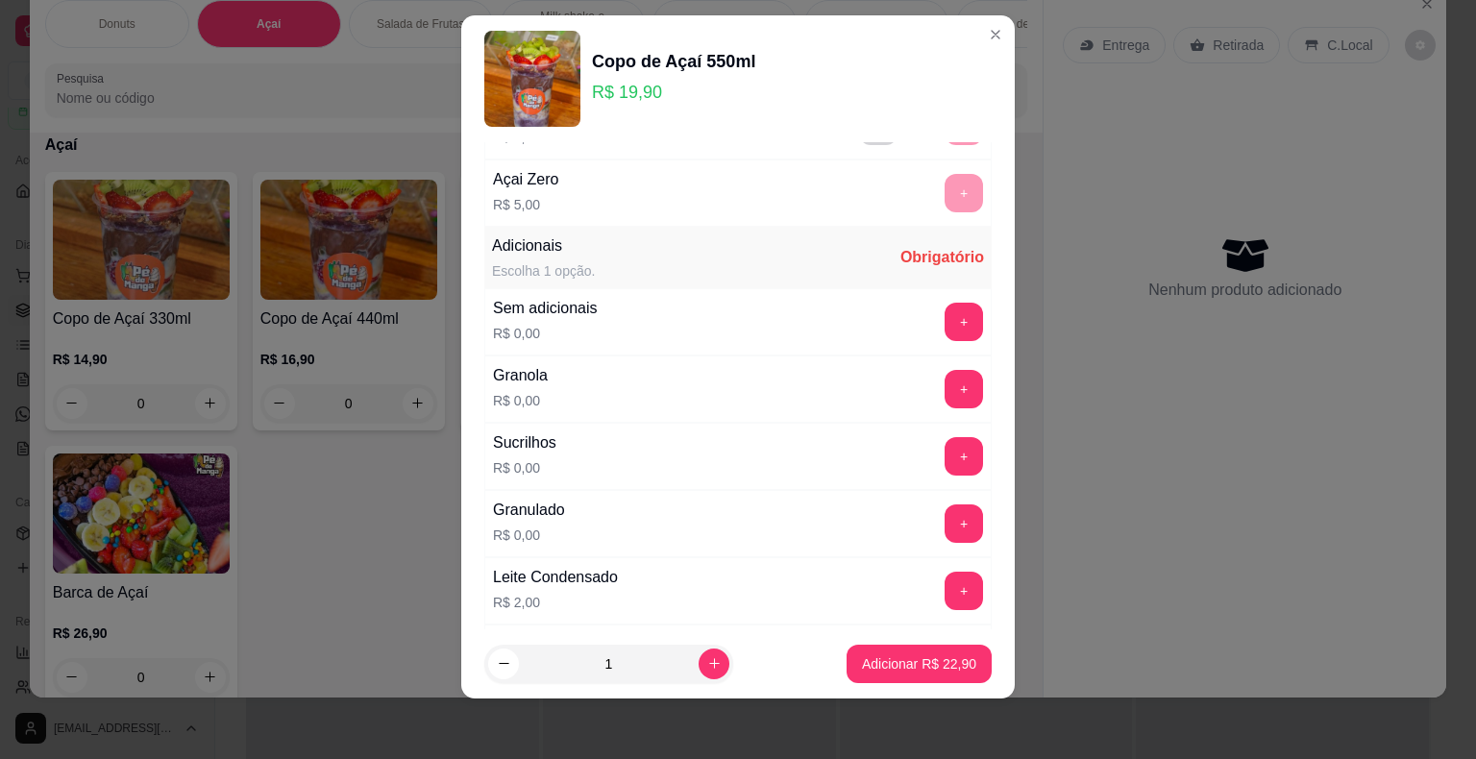
scroll to position [0, 0]
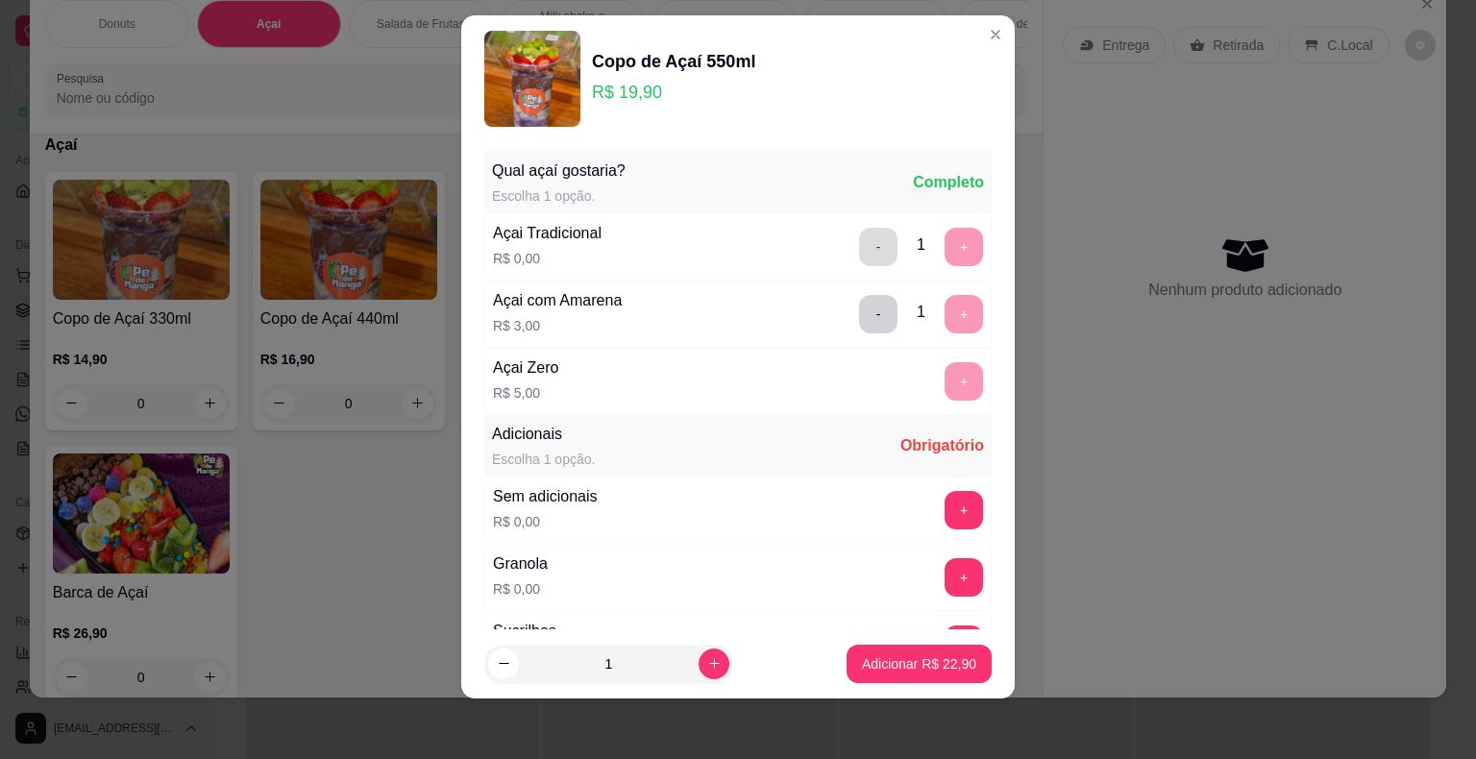
click at [859, 240] on button "-" at bounding box center [878, 247] width 38 height 38
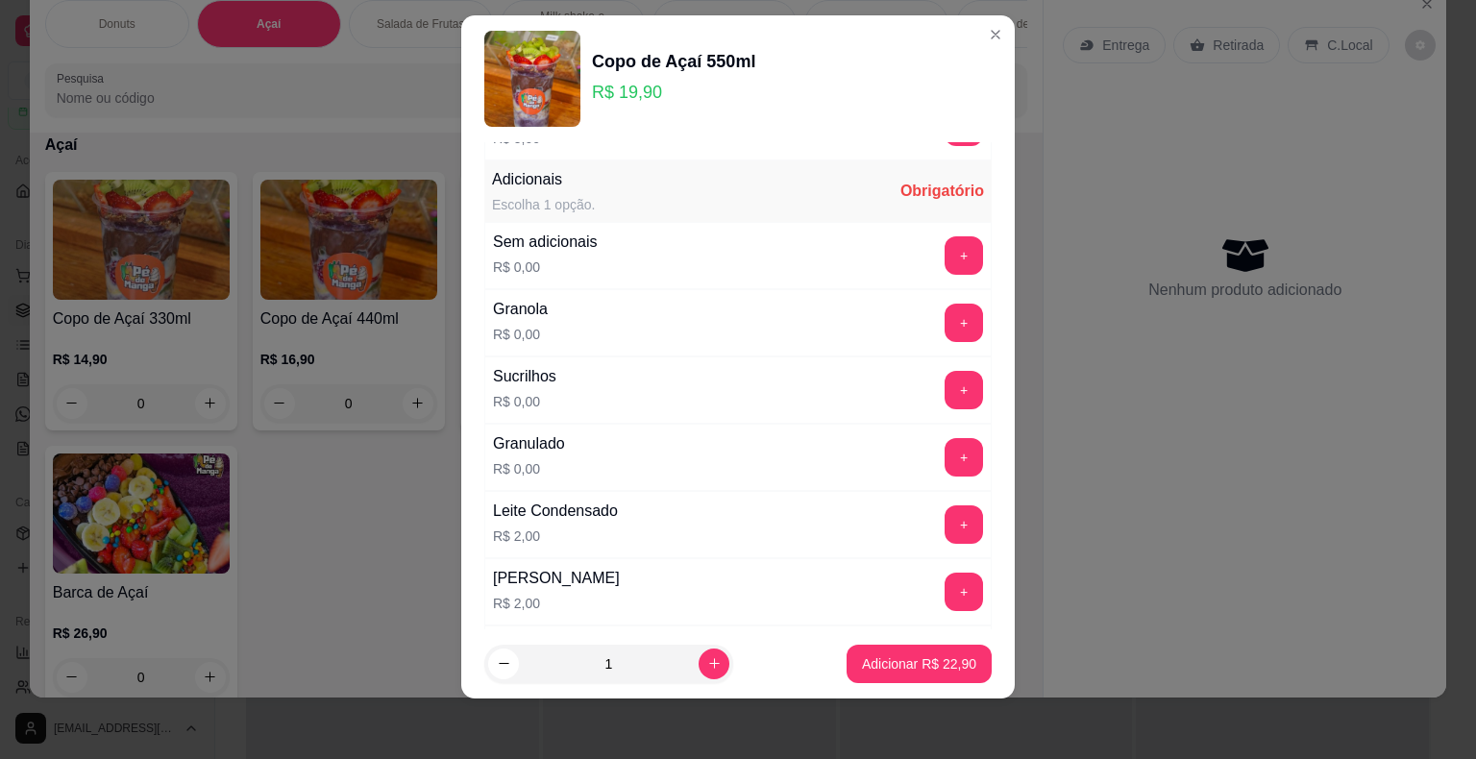
scroll to position [288, 0]
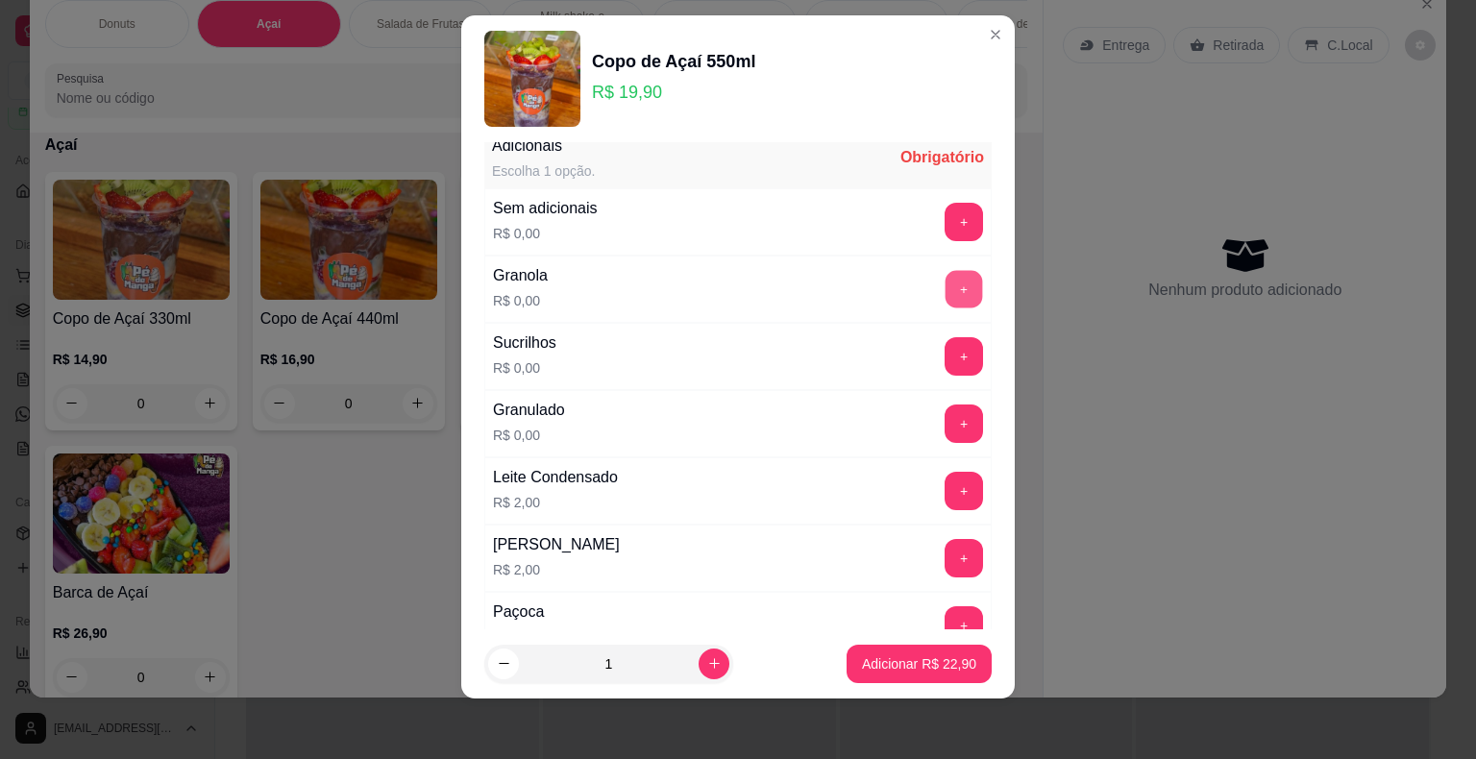
click at [946, 285] on button "+" at bounding box center [964, 288] width 37 height 37
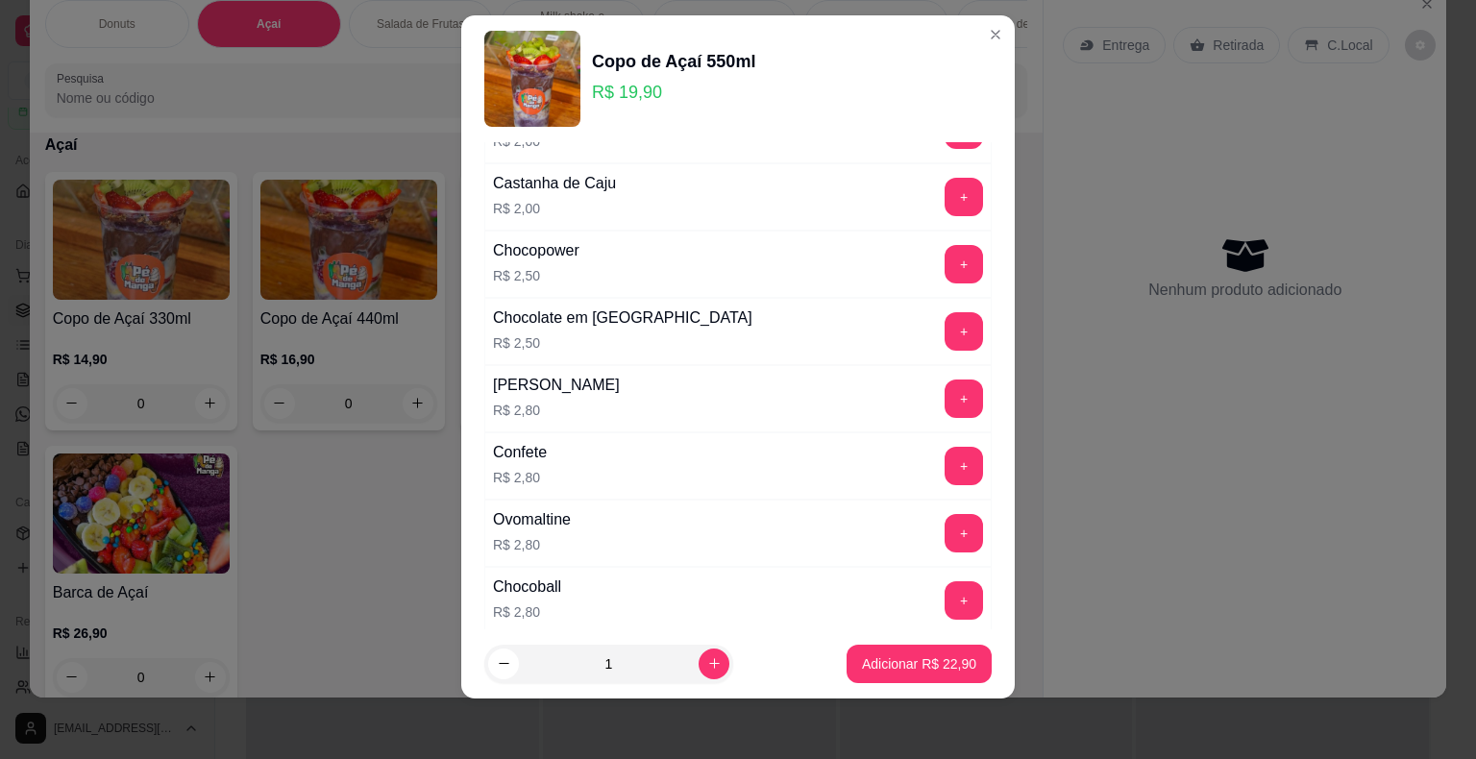
scroll to position [961, 0]
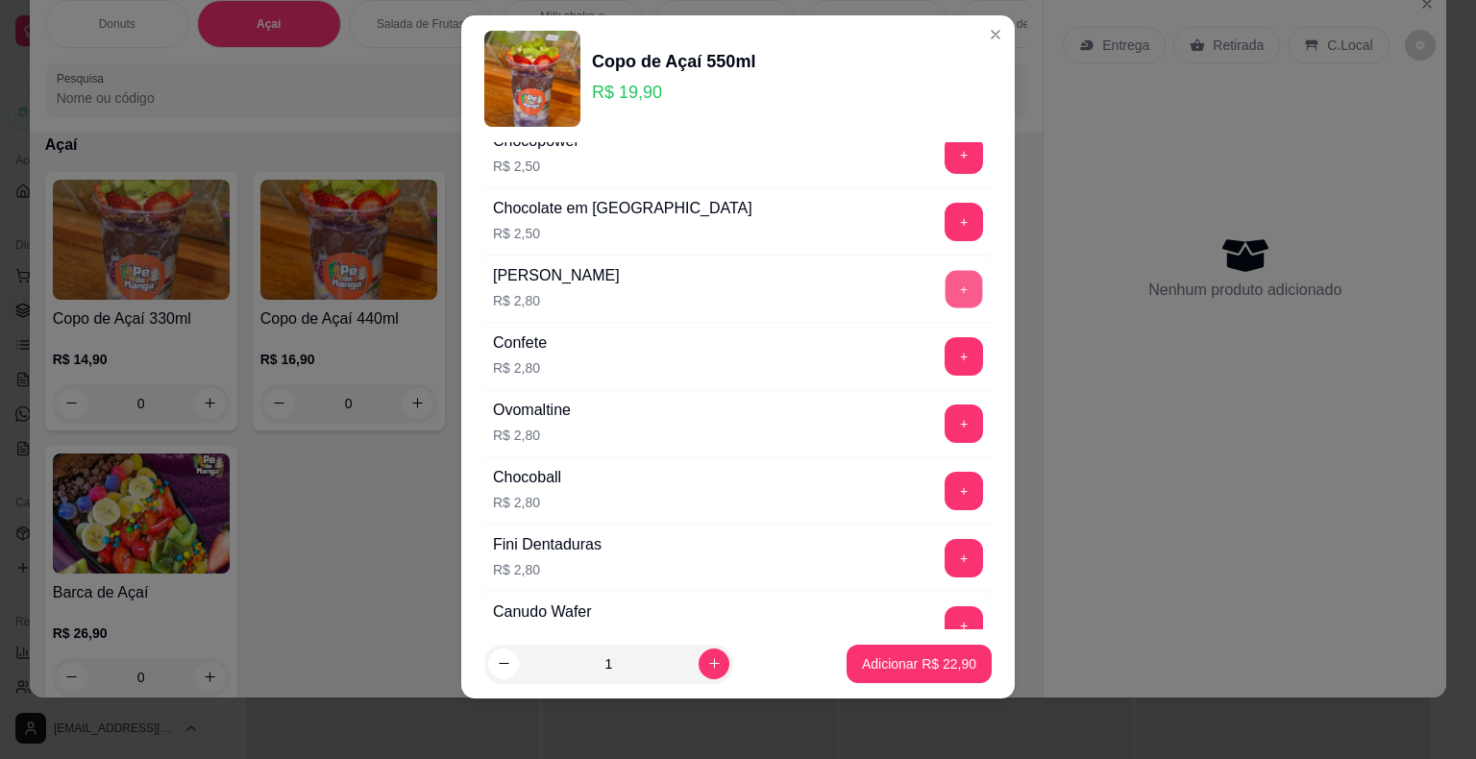
click at [946, 282] on button "+" at bounding box center [964, 288] width 37 height 37
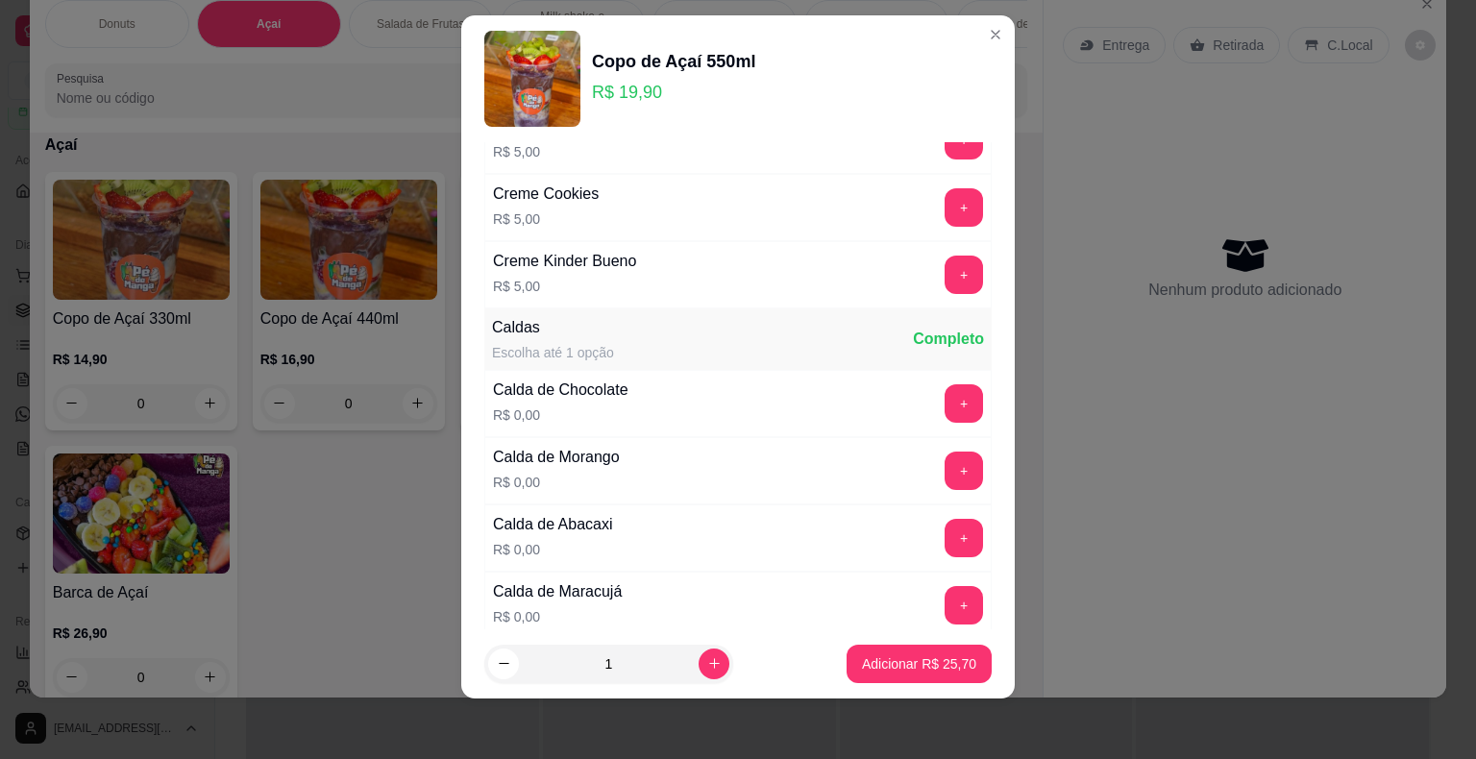
scroll to position [2114, 0]
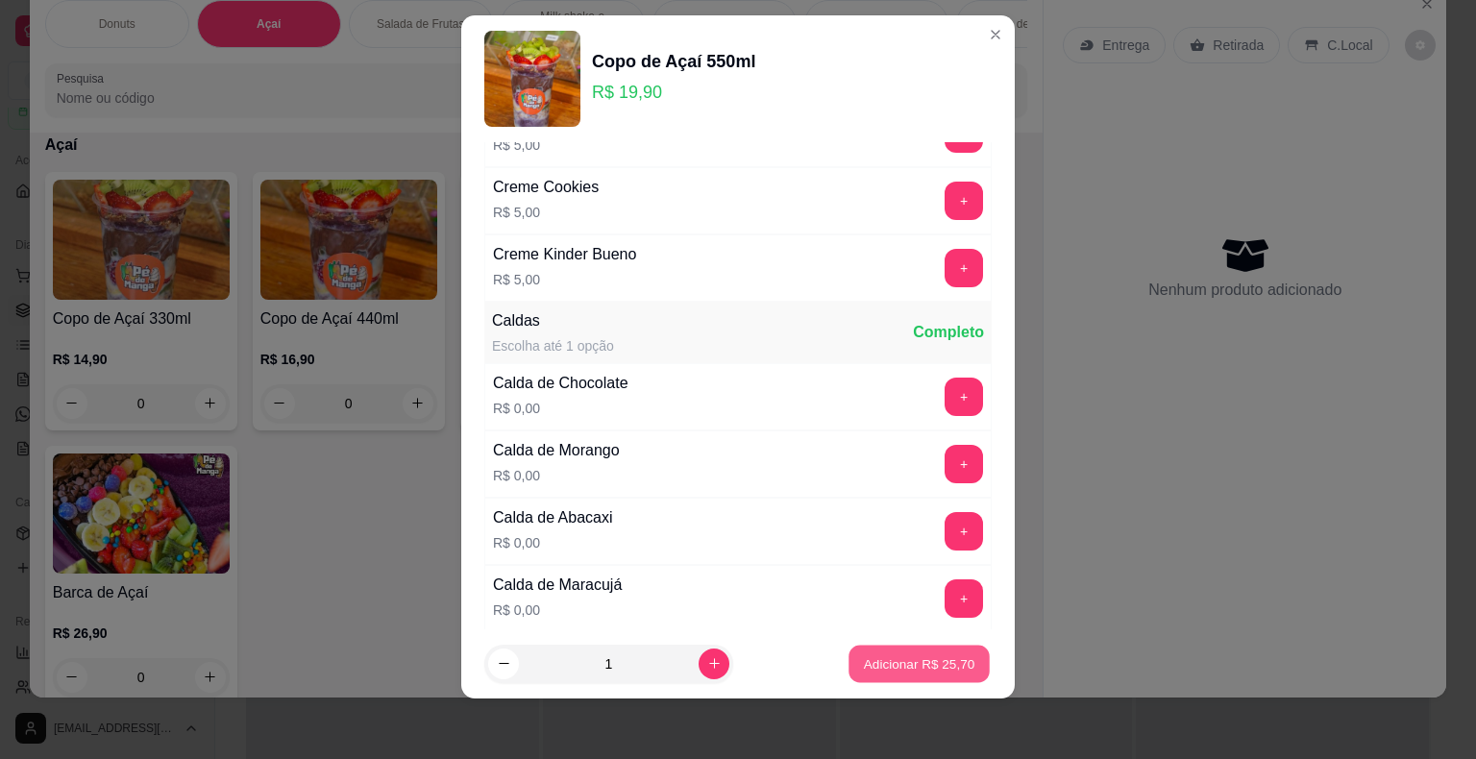
click at [909, 667] on p "Adicionar R$ 25,70" at bounding box center [919, 664] width 111 height 18
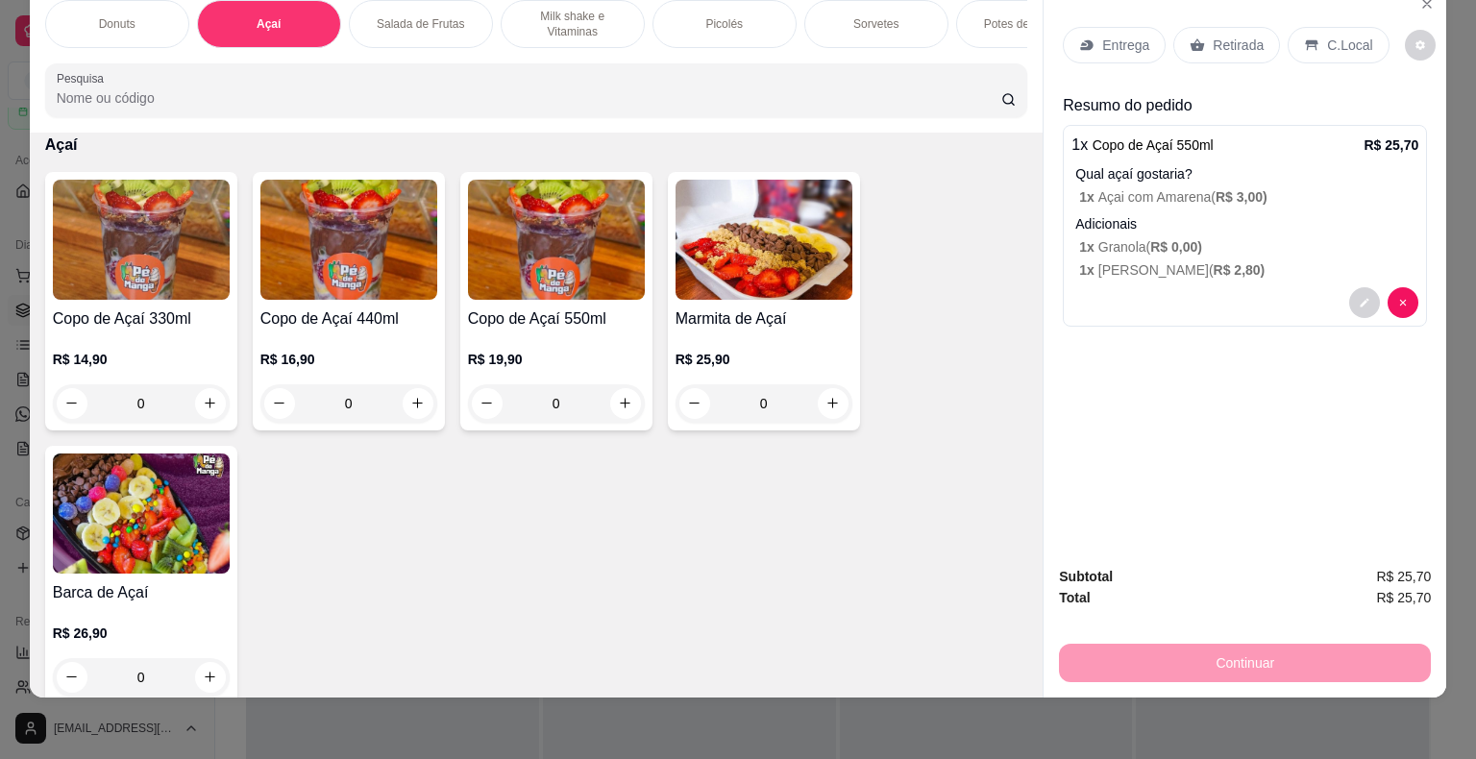
click at [1179, 27] on div "Retirada" at bounding box center [1227, 45] width 107 height 37
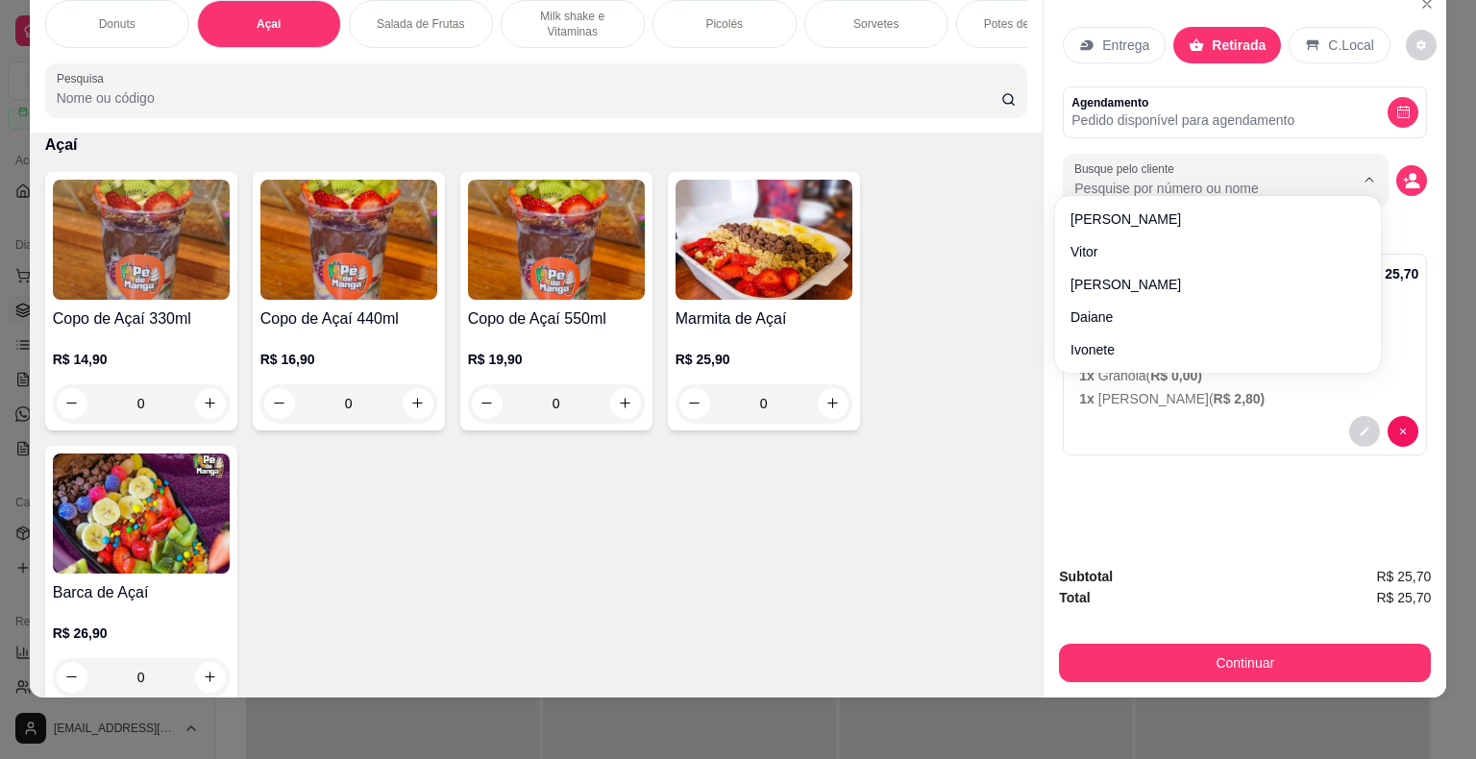
click at [1206, 179] on input "Busque pelo cliente" at bounding box center [1199, 188] width 249 height 19
click at [1177, 111] on p "Pedido disponível para agendamento" at bounding box center [1183, 120] width 223 height 19
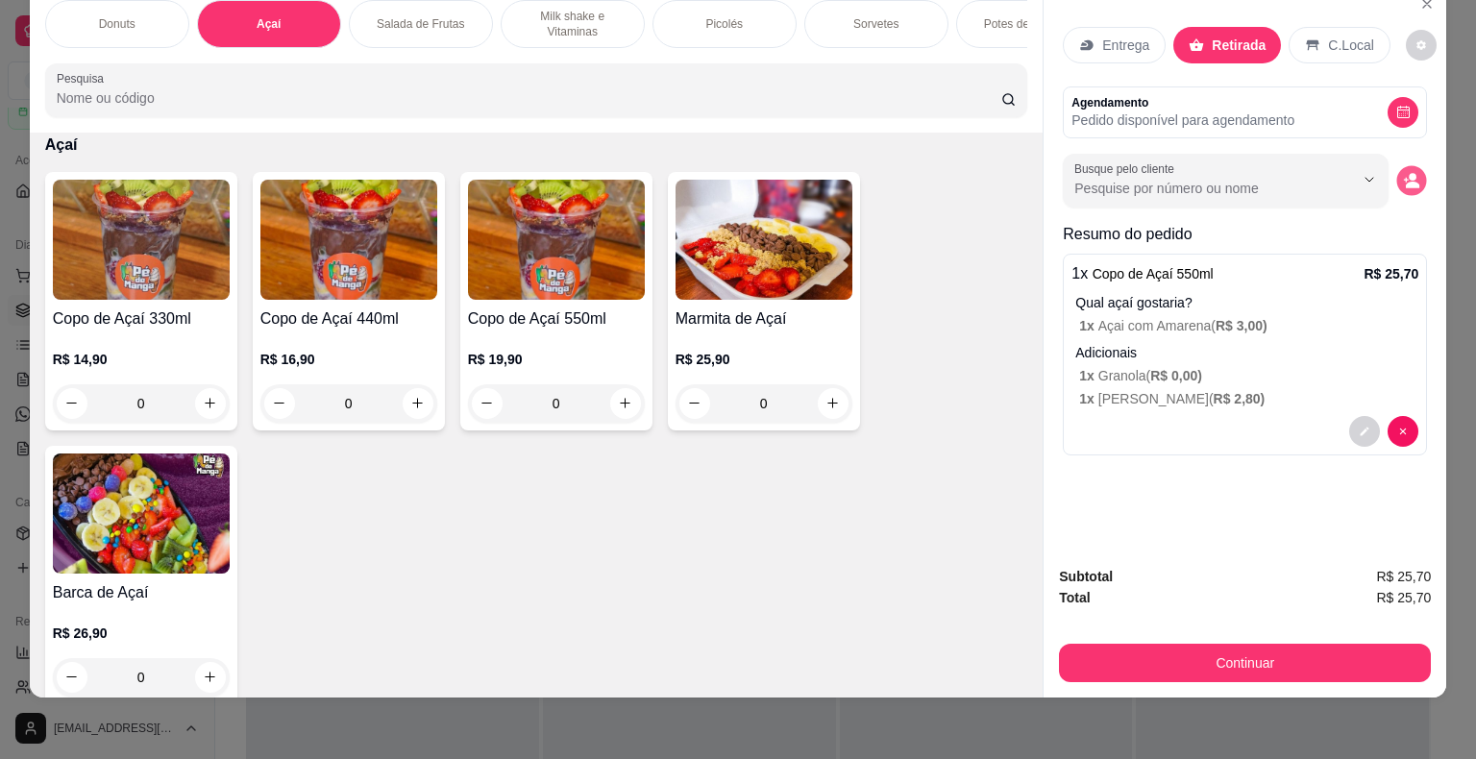
click at [1404, 172] on icon "decrease-product-quantity" at bounding box center [1412, 180] width 16 height 16
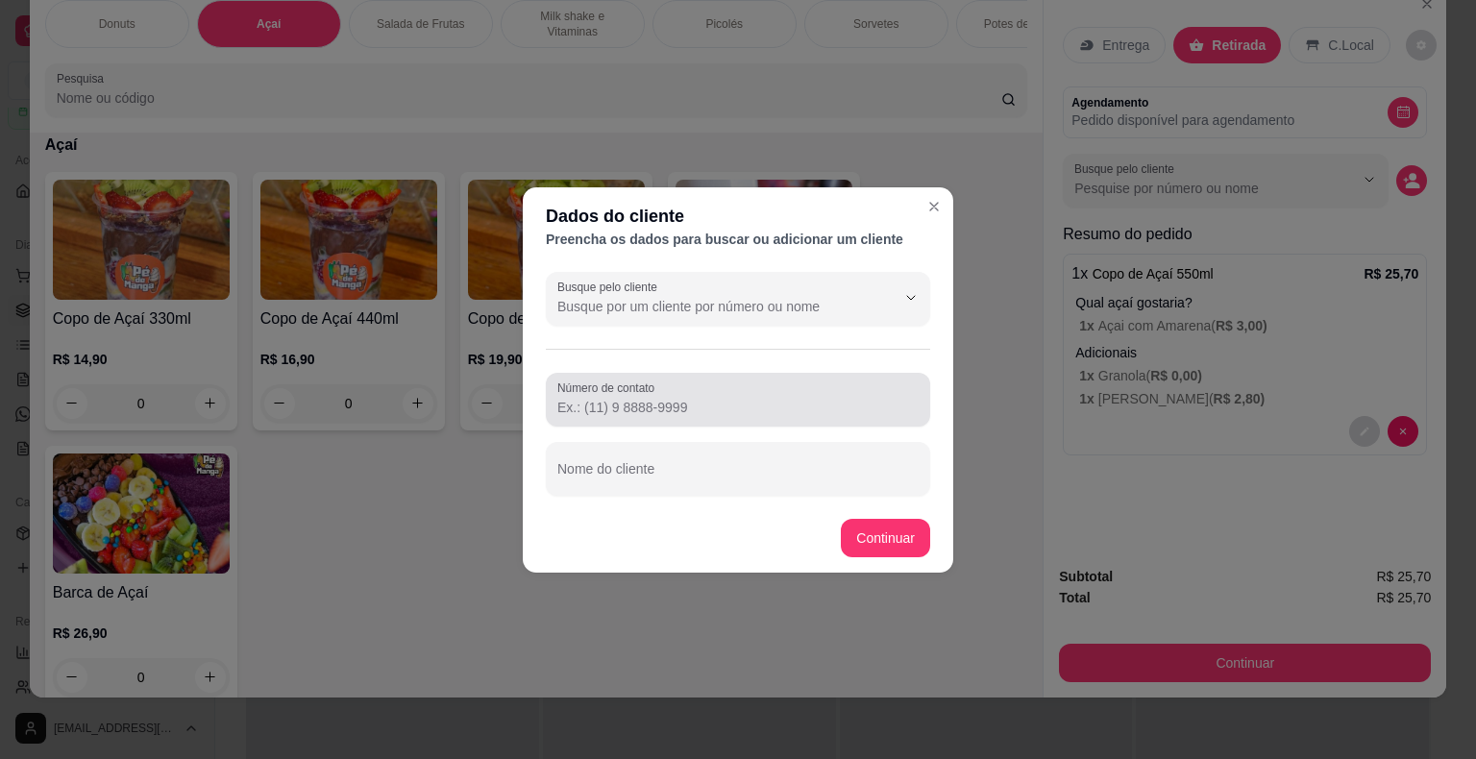
click at [678, 394] on div at bounding box center [737, 400] width 361 height 38
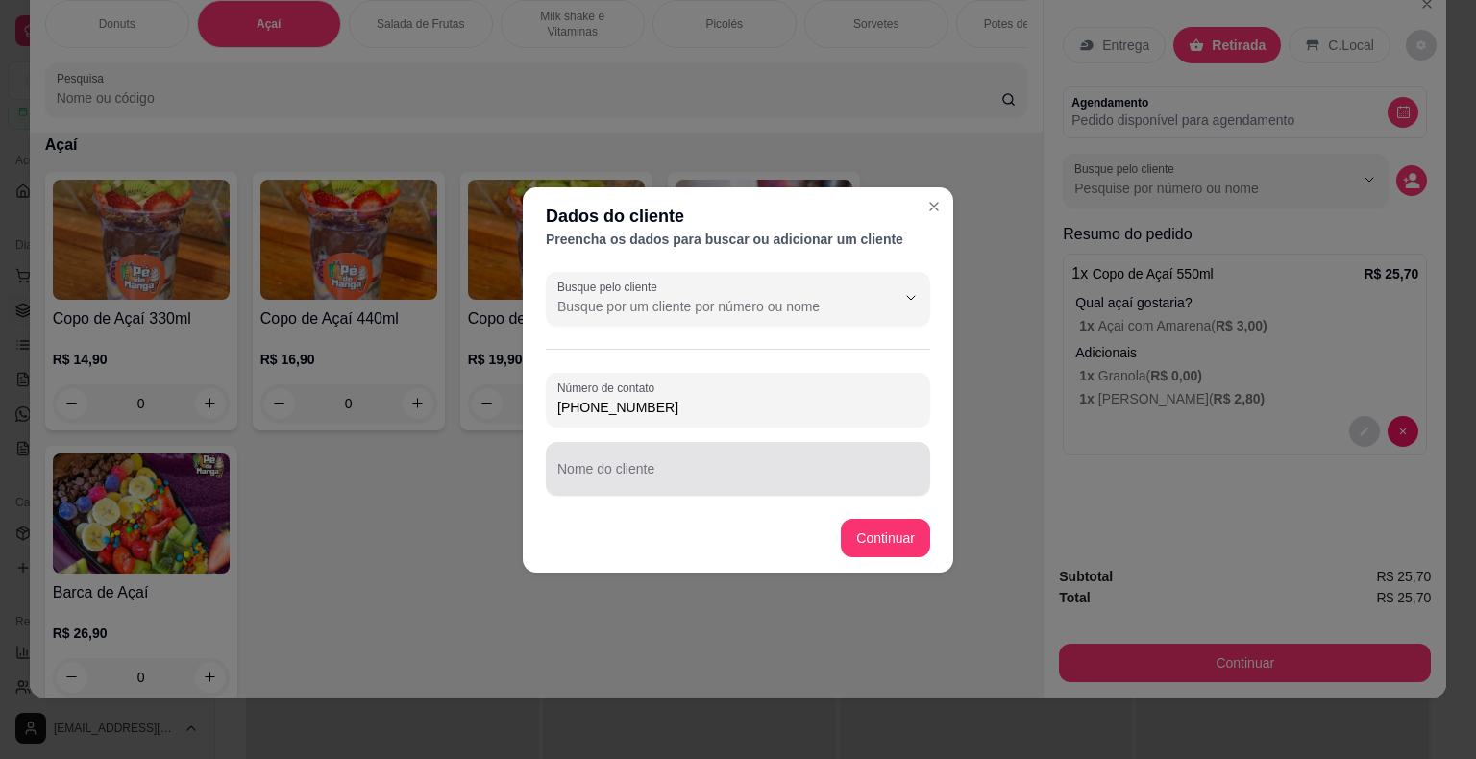
type input "[PHONE_NUMBER]"
click at [634, 480] on input "Nome do cliente" at bounding box center [737, 476] width 361 height 19
type input "Fatima"
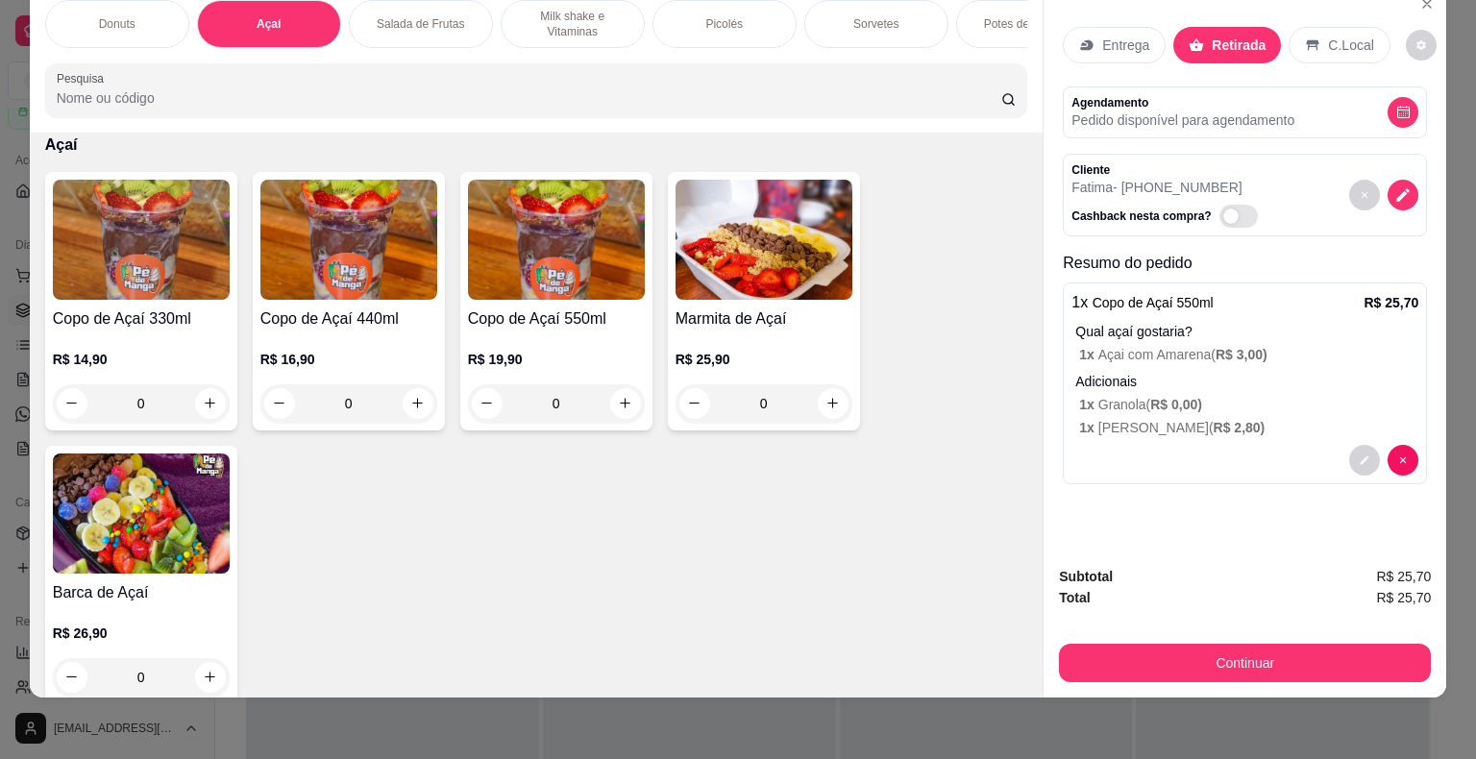
click at [1133, 672] on div "Subtotal R$ 25,70 Total R$ 25,70 Continuar" at bounding box center [1245, 624] width 403 height 147
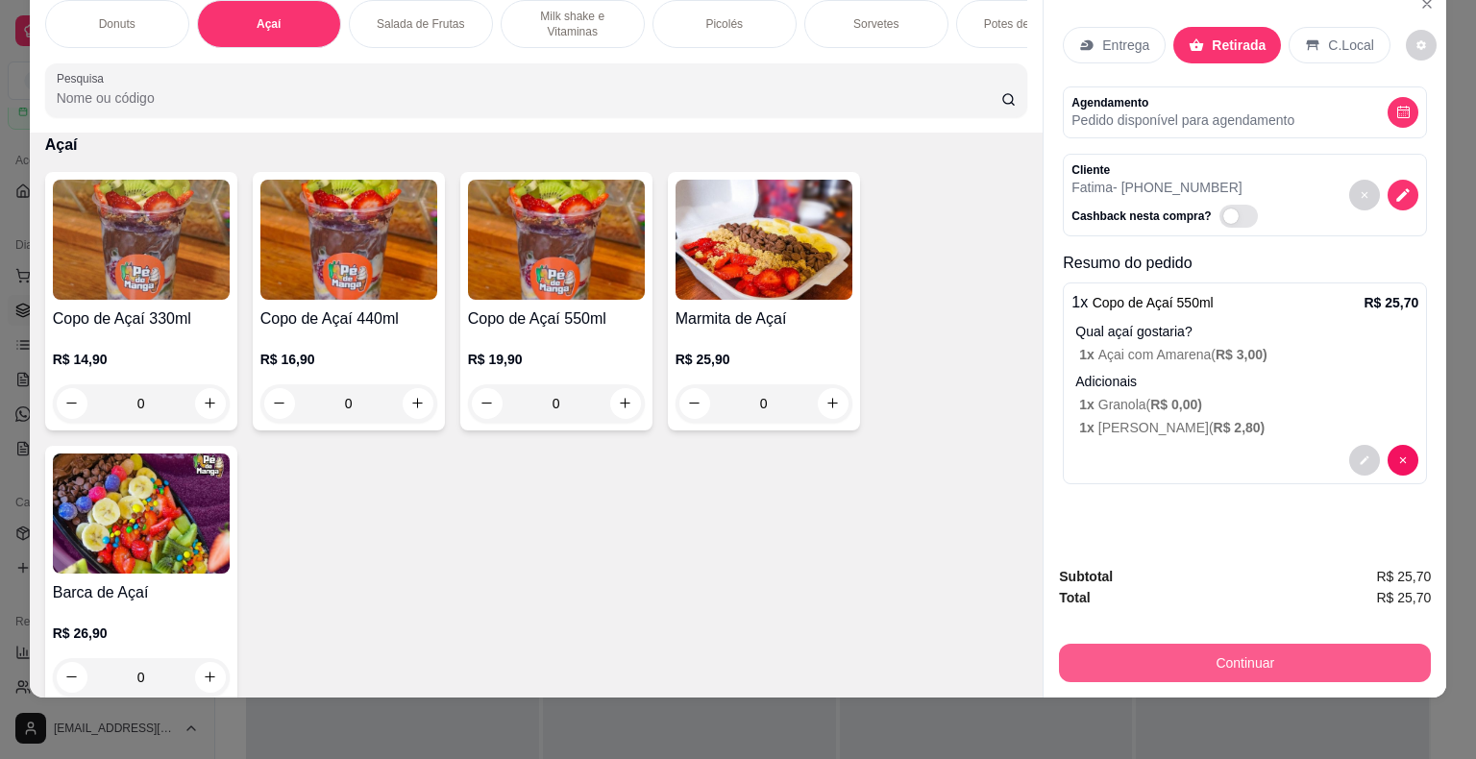
click at [1130, 646] on button "Continuar" at bounding box center [1245, 663] width 372 height 38
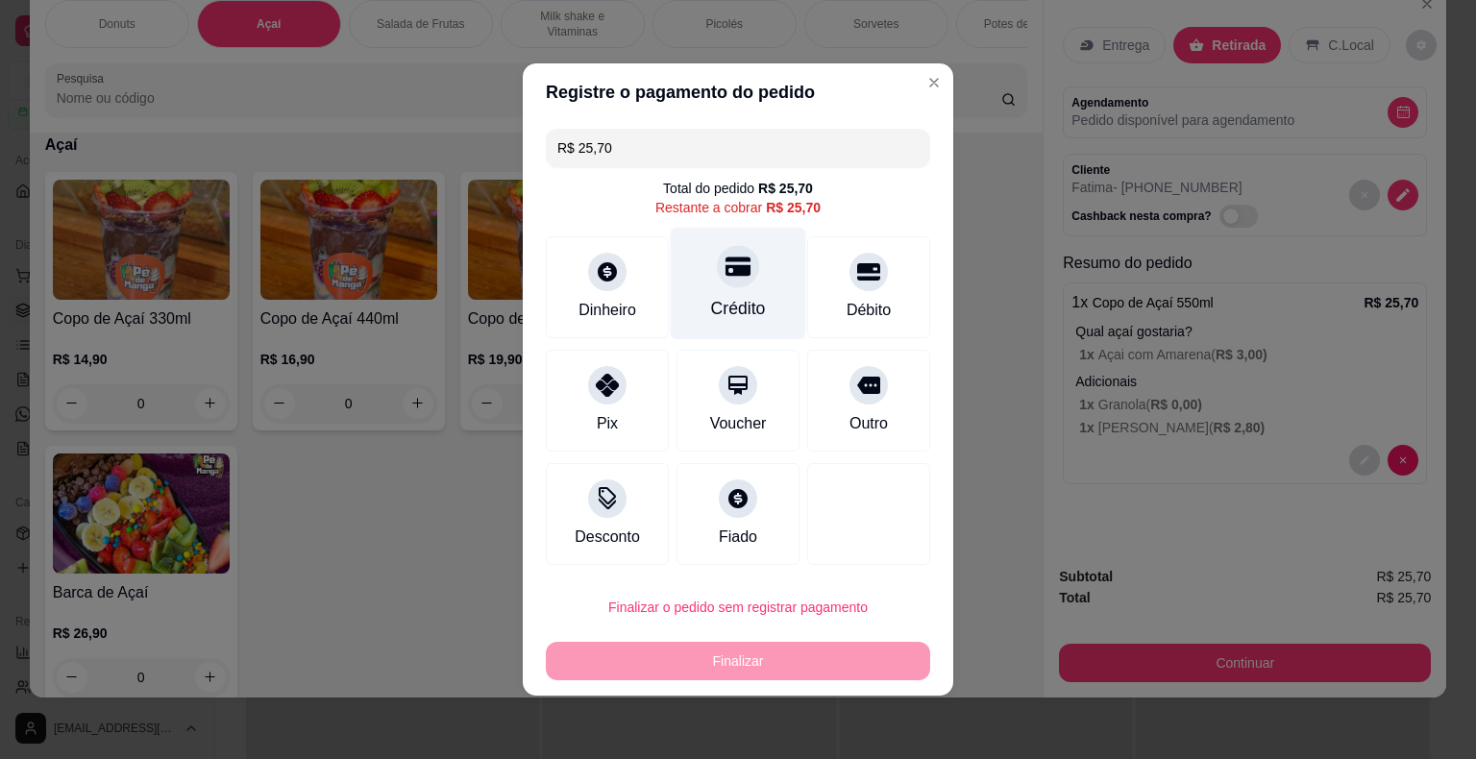
click at [752, 284] on div "Crédito" at bounding box center [739, 284] width 136 height 112
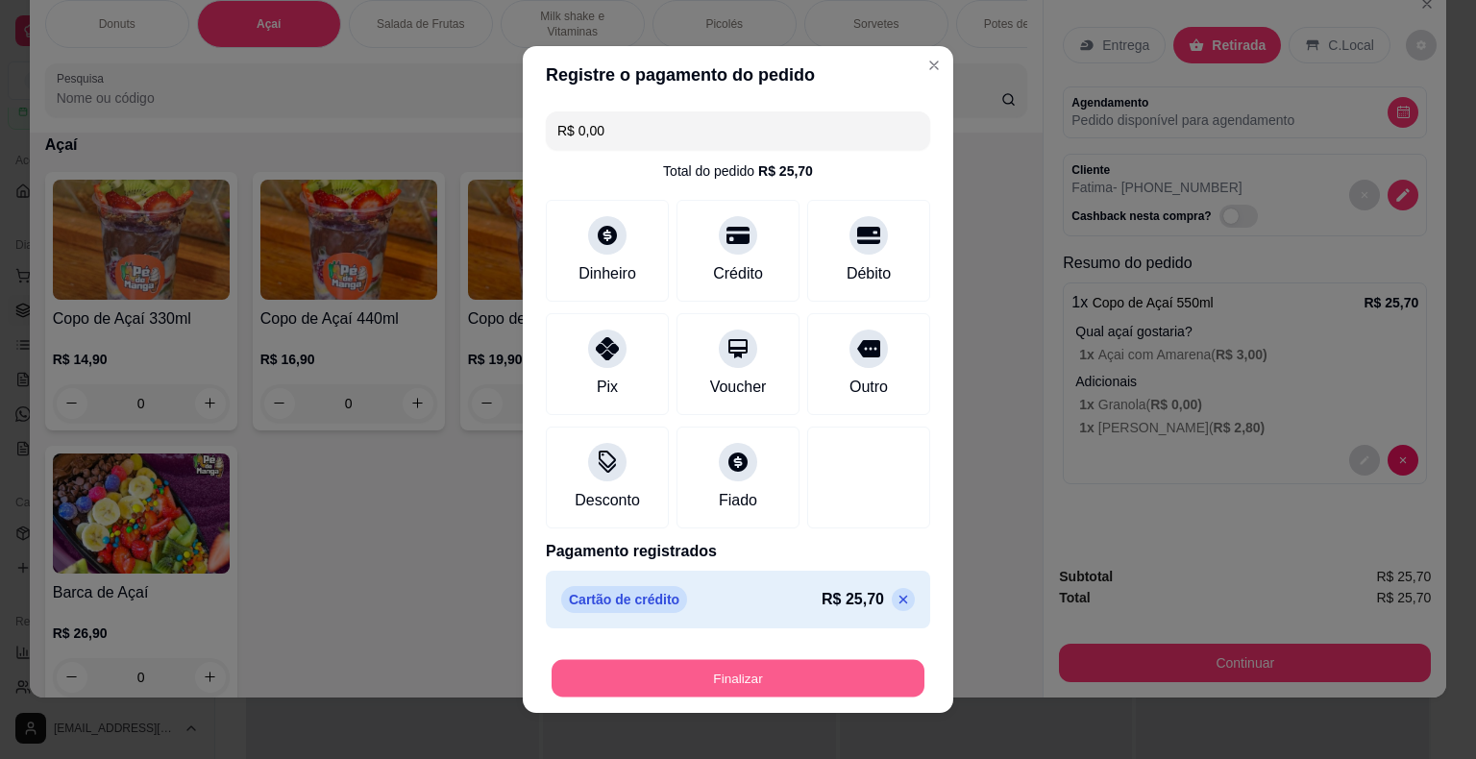
click at [747, 681] on button "Finalizar" at bounding box center [738, 678] width 373 height 37
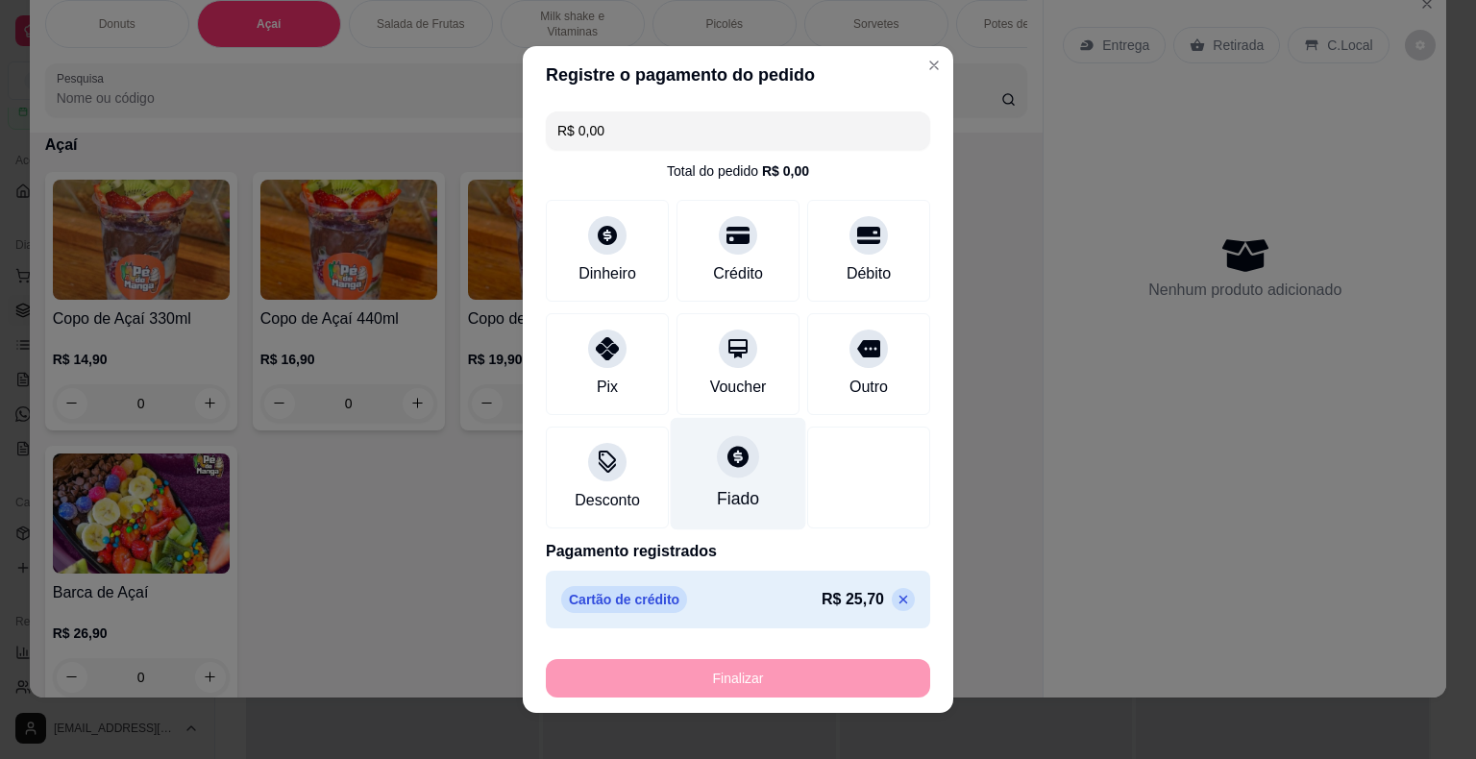
type input "-R$ 25,70"
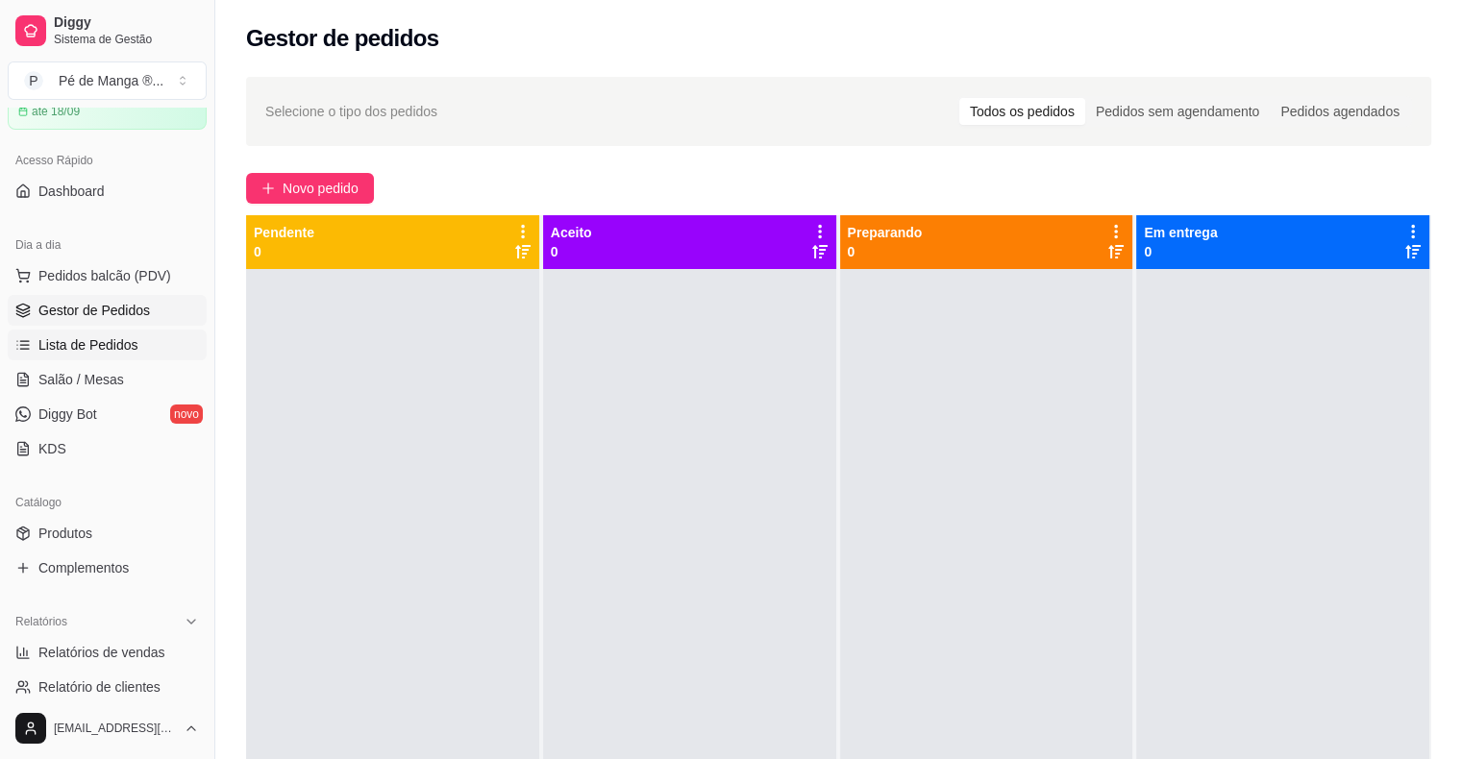
click at [128, 352] on span "Lista de Pedidos" at bounding box center [88, 344] width 100 height 19
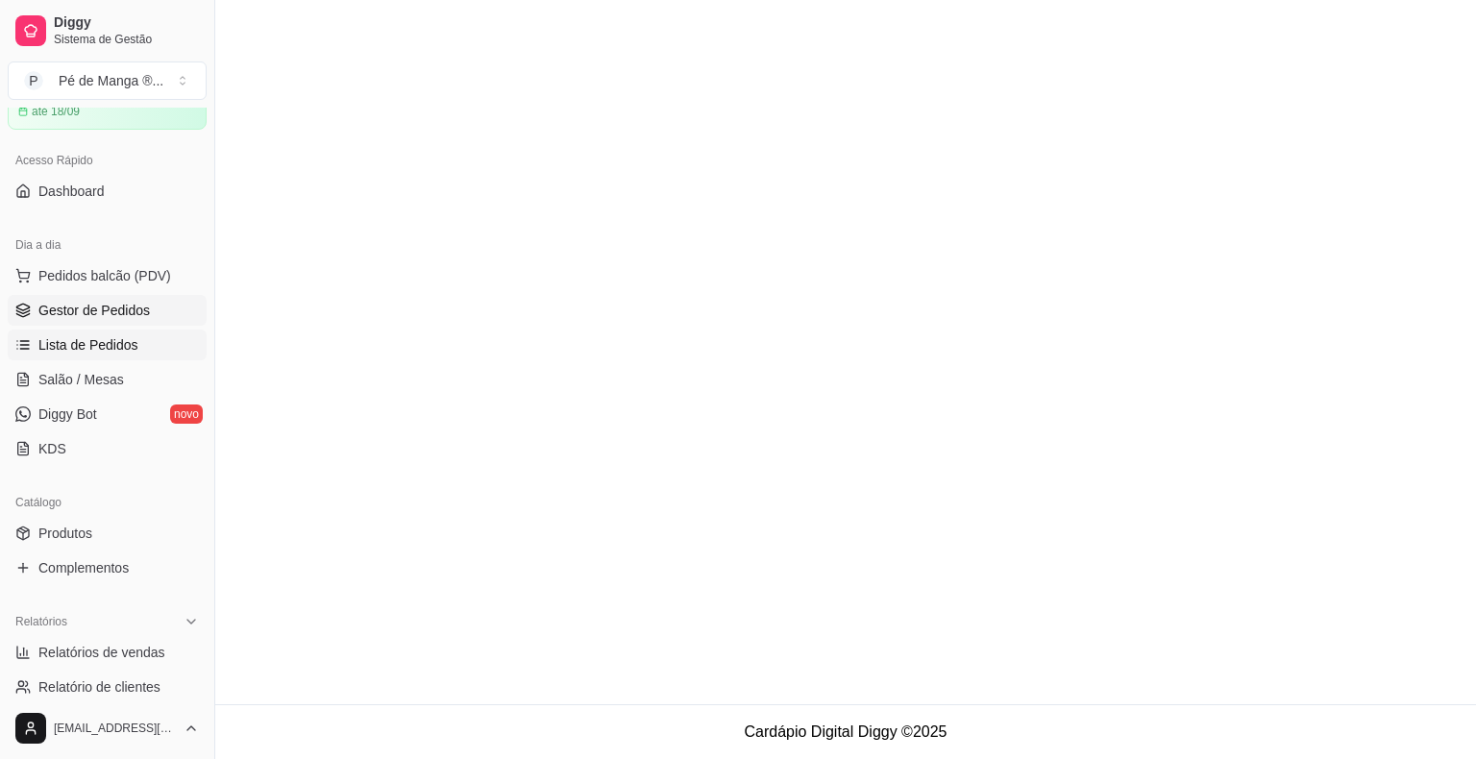
click at [116, 316] on span "Gestor de Pedidos" at bounding box center [93, 310] width 111 height 19
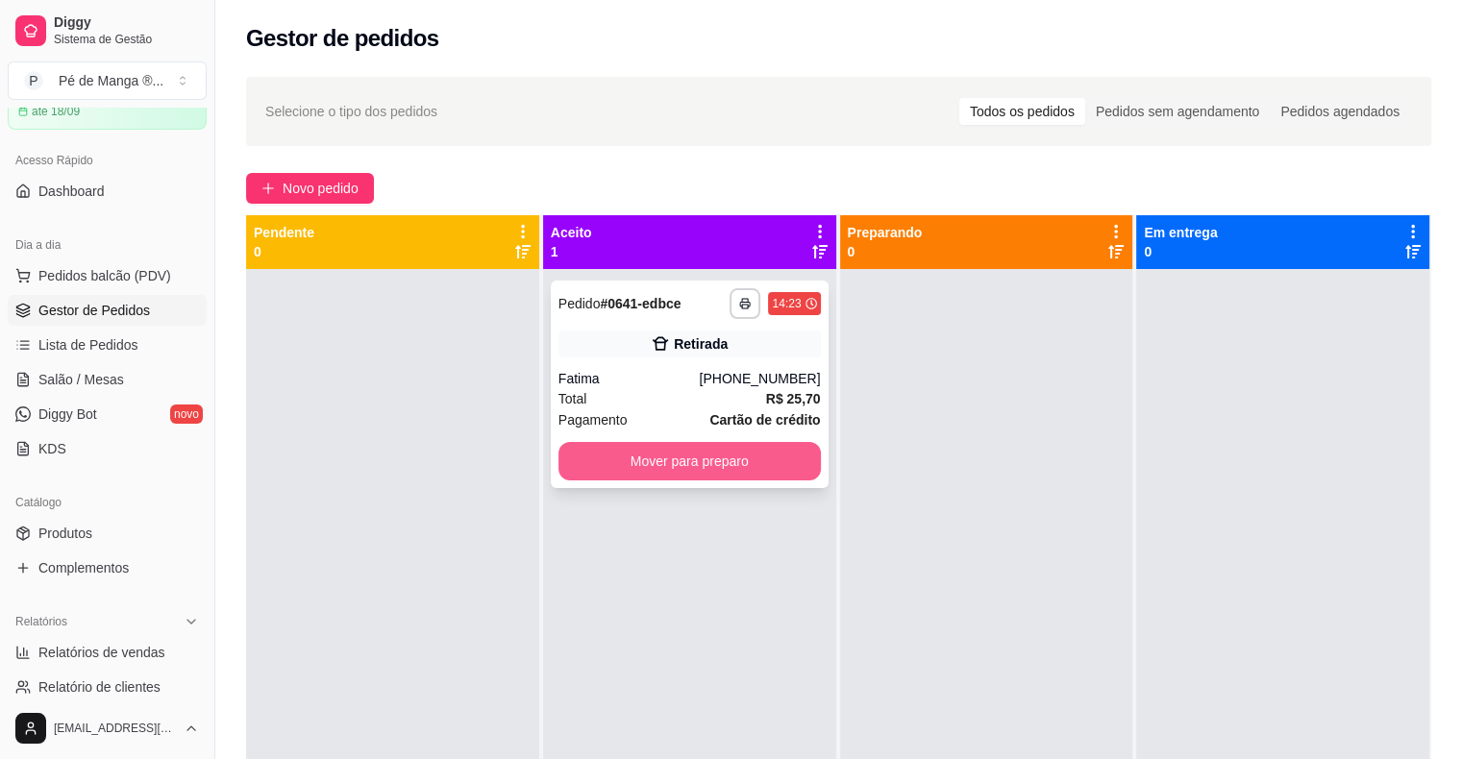
click at [709, 467] on button "Mover para preparo" at bounding box center [689, 461] width 262 height 38
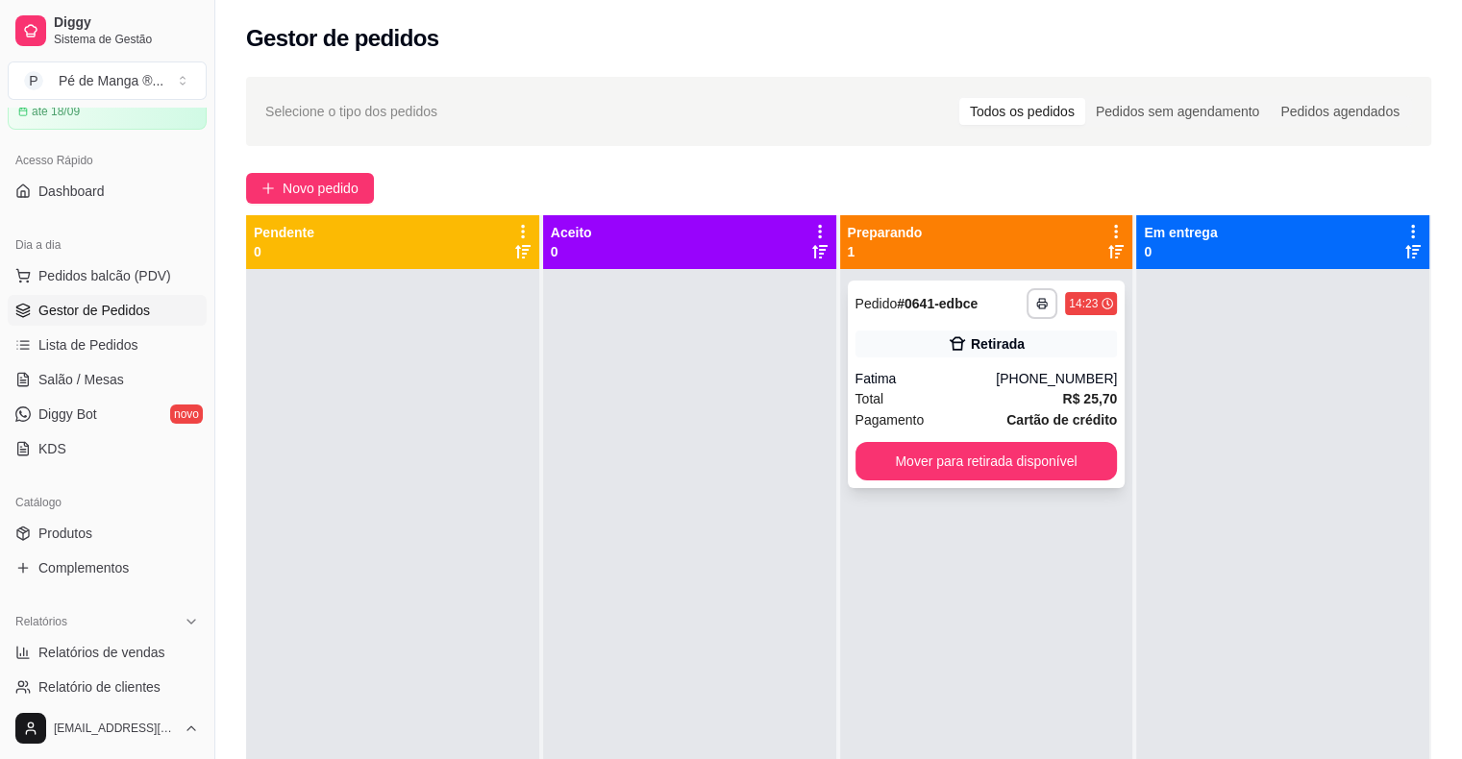
click at [980, 381] on div "Fatima" at bounding box center [925, 378] width 141 height 19
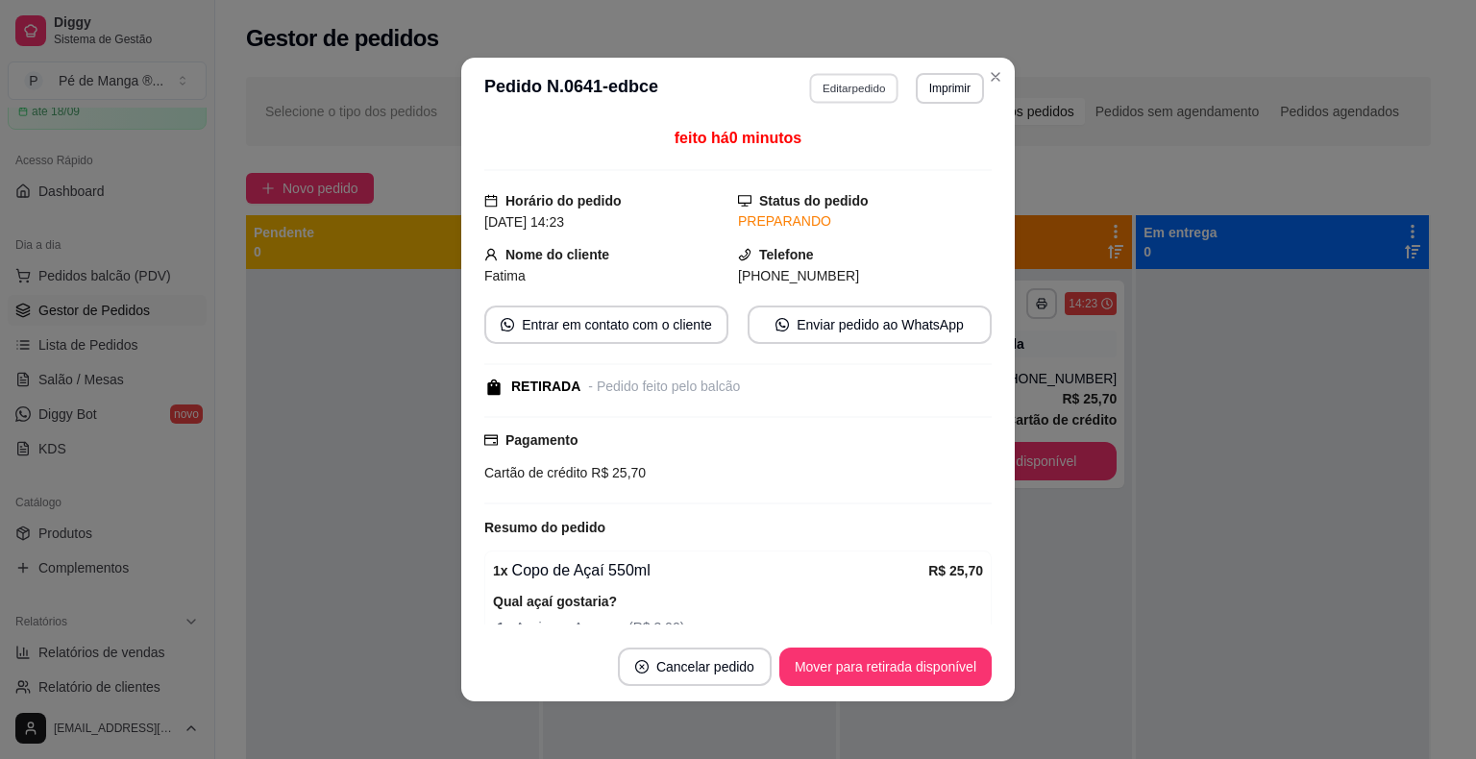
click at [816, 91] on button "Editar pedido" at bounding box center [854, 88] width 89 height 30
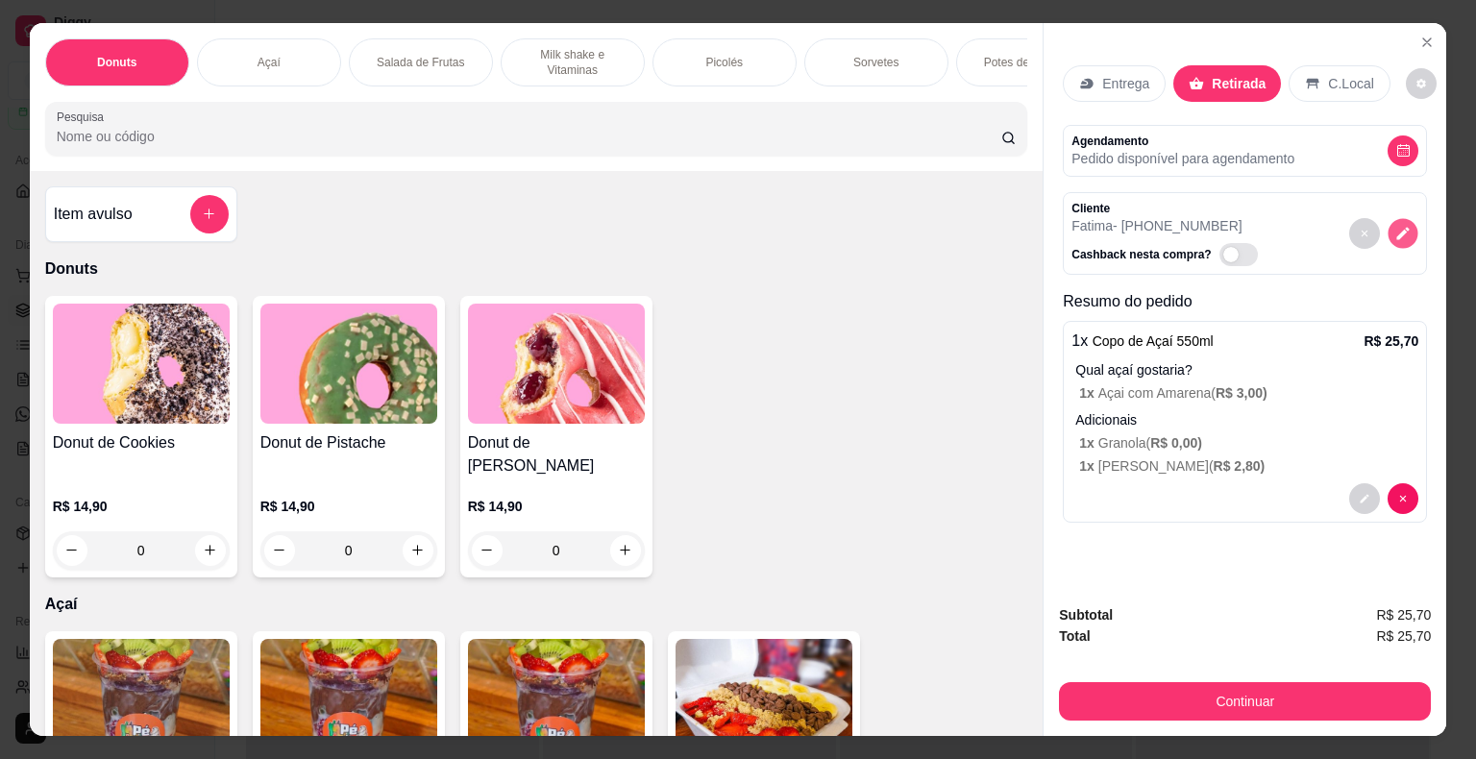
click at [1409, 227] on button "decrease-product-quantity" at bounding box center [1404, 233] width 30 height 30
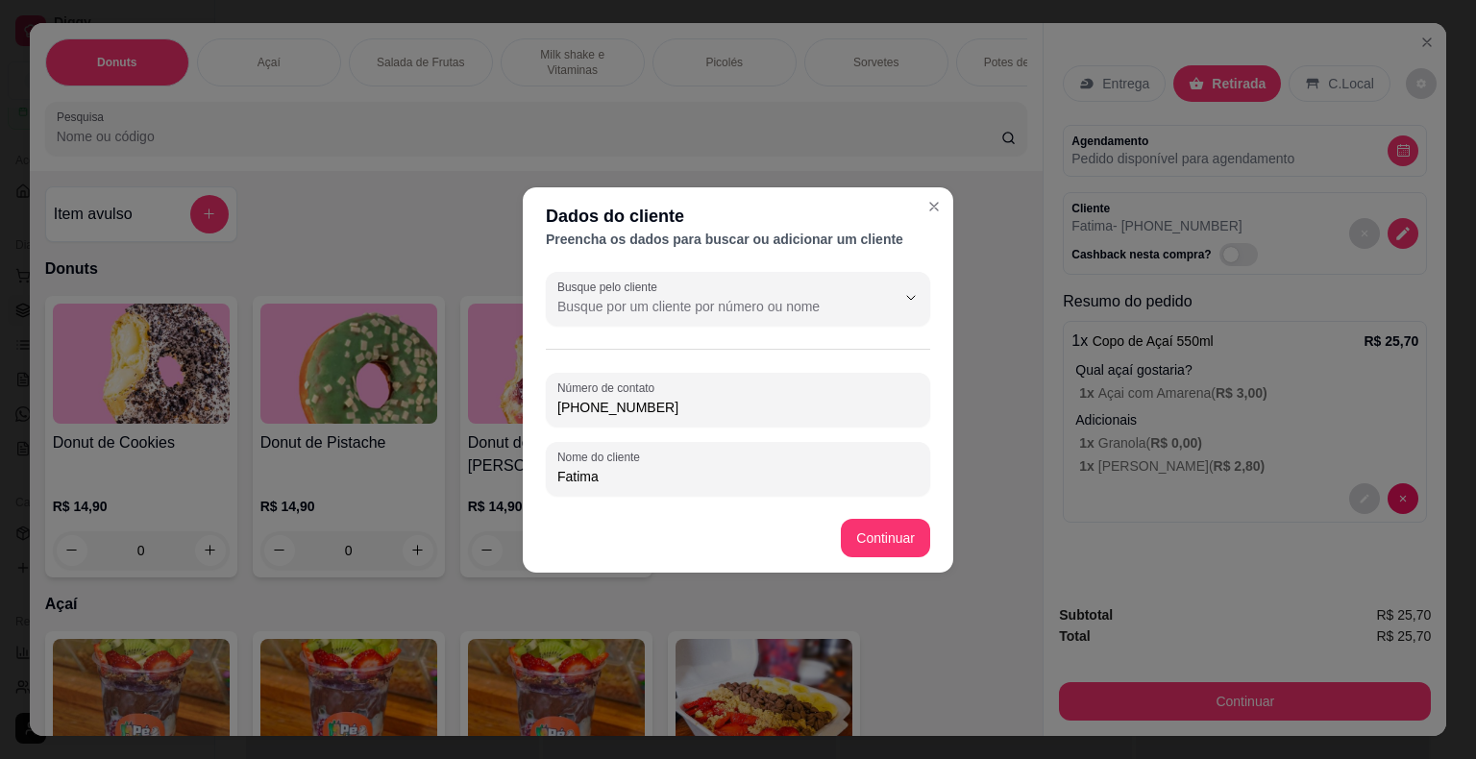
click at [644, 408] on input "[PHONE_NUMBER]" at bounding box center [737, 407] width 361 height 19
type input "[PHONE_NUMBER]"
click at [892, 559] on footer "Continuar" at bounding box center [738, 538] width 431 height 69
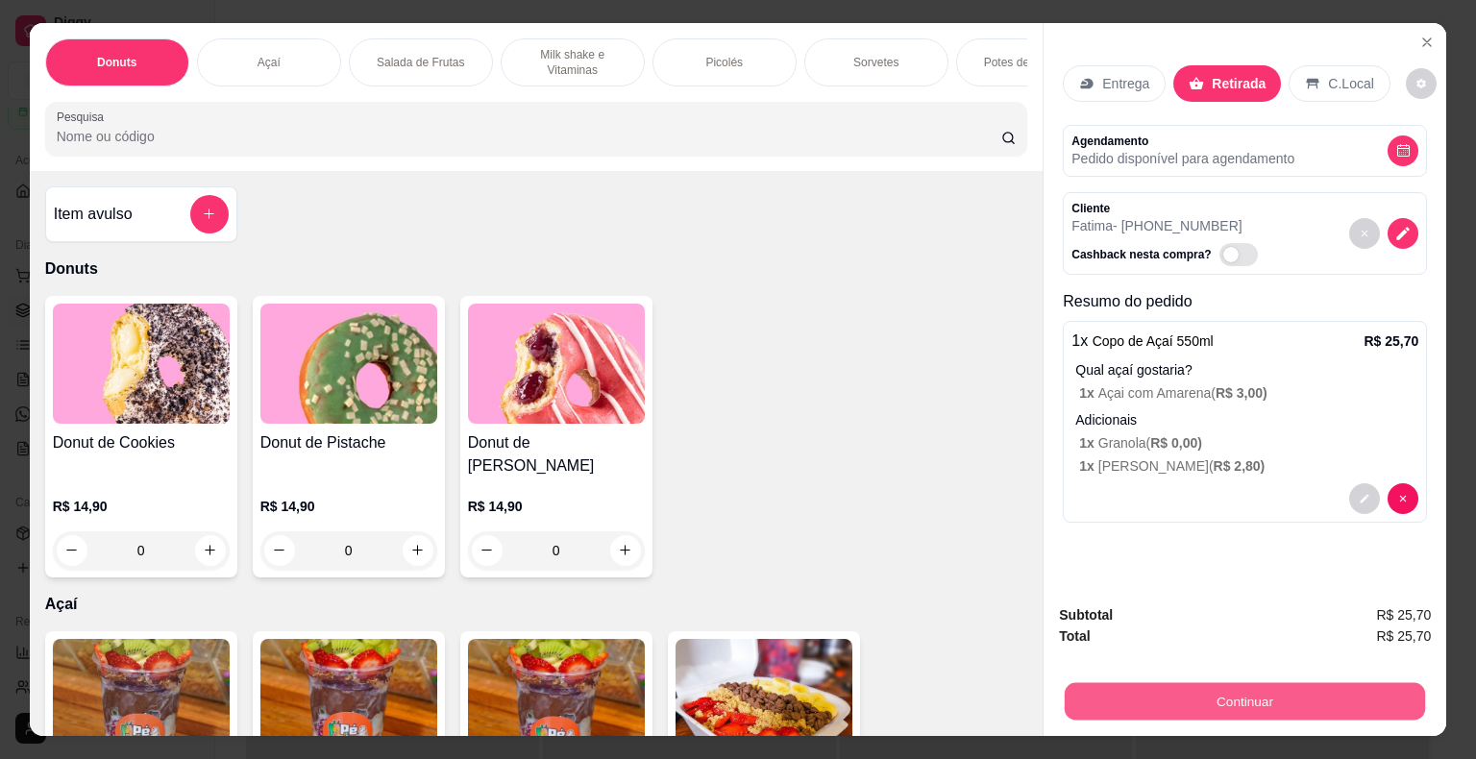
click at [1130, 691] on button "Continuar" at bounding box center [1245, 701] width 360 height 37
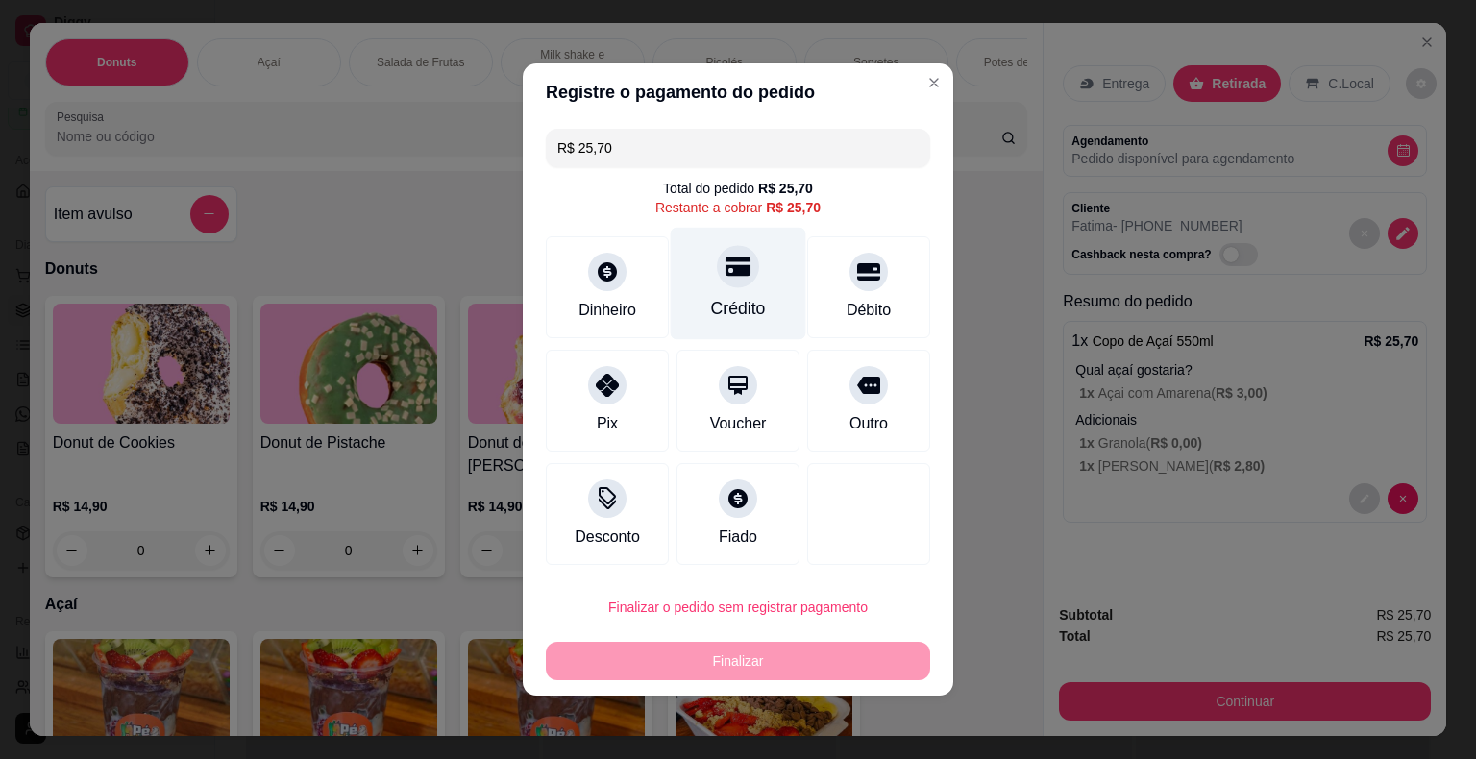
click at [687, 283] on div "Crédito" at bounding box center [739, 284] width 136 height 112
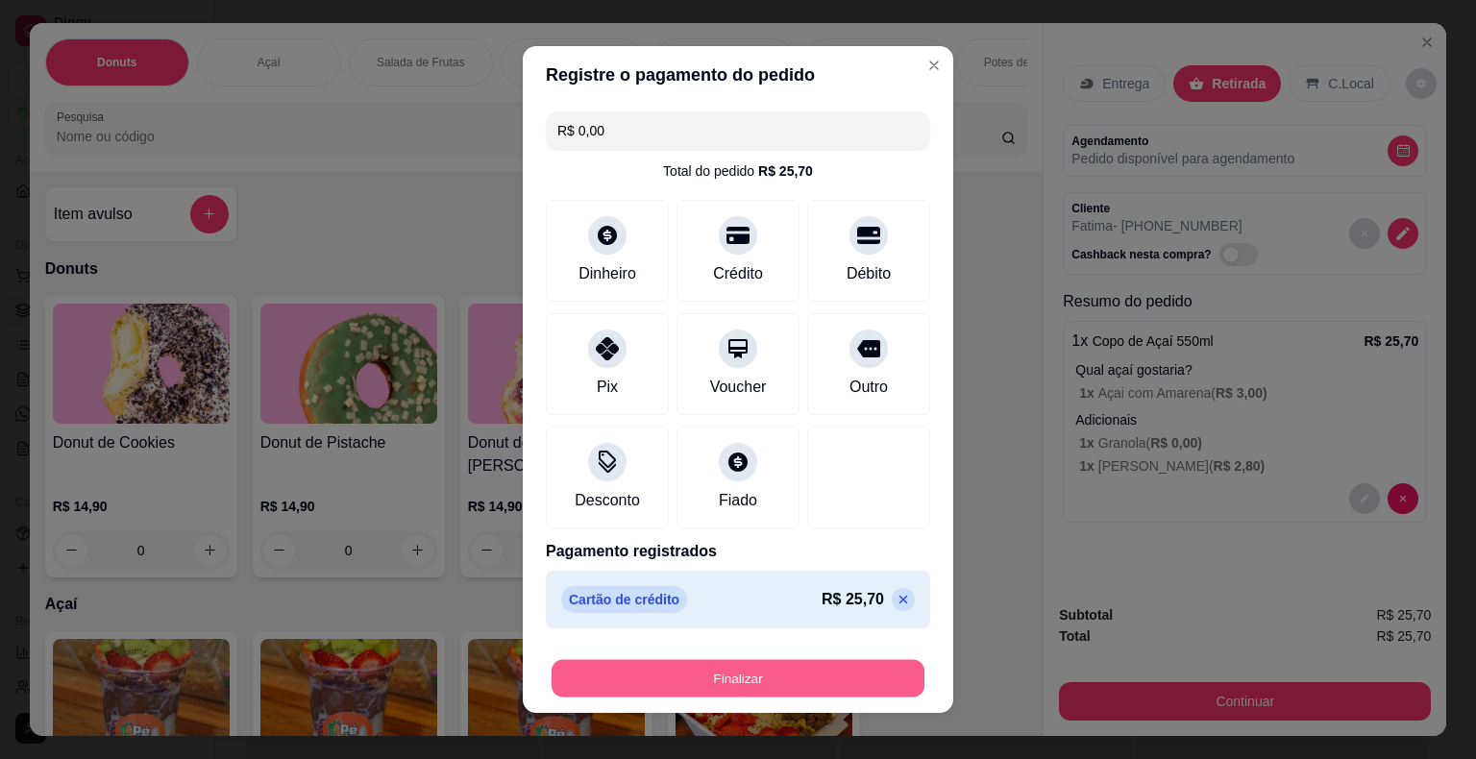
click at [832, 676] on button "Finalizar" at bounding box center [738, 678] width 373 height 37
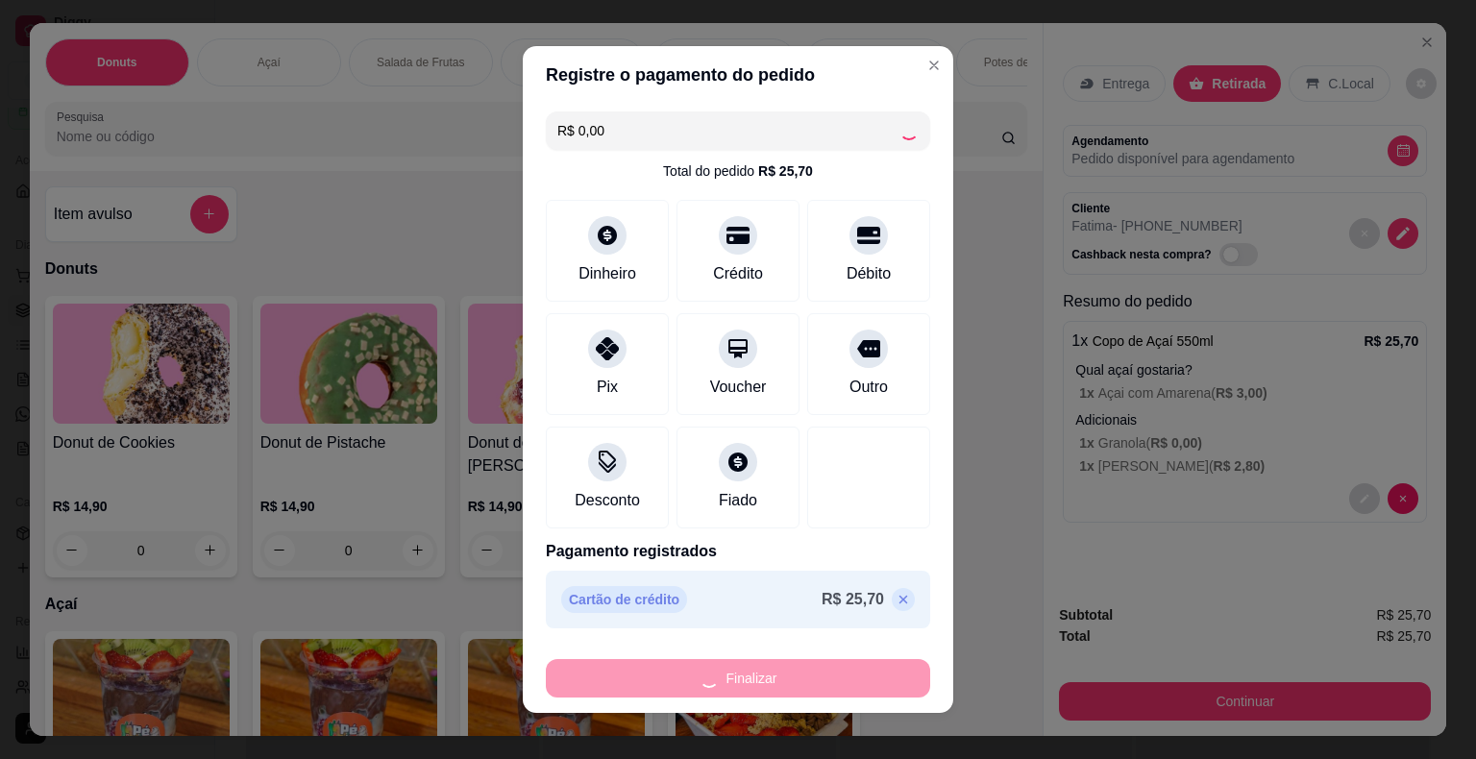
type input "-R$ 25,70"
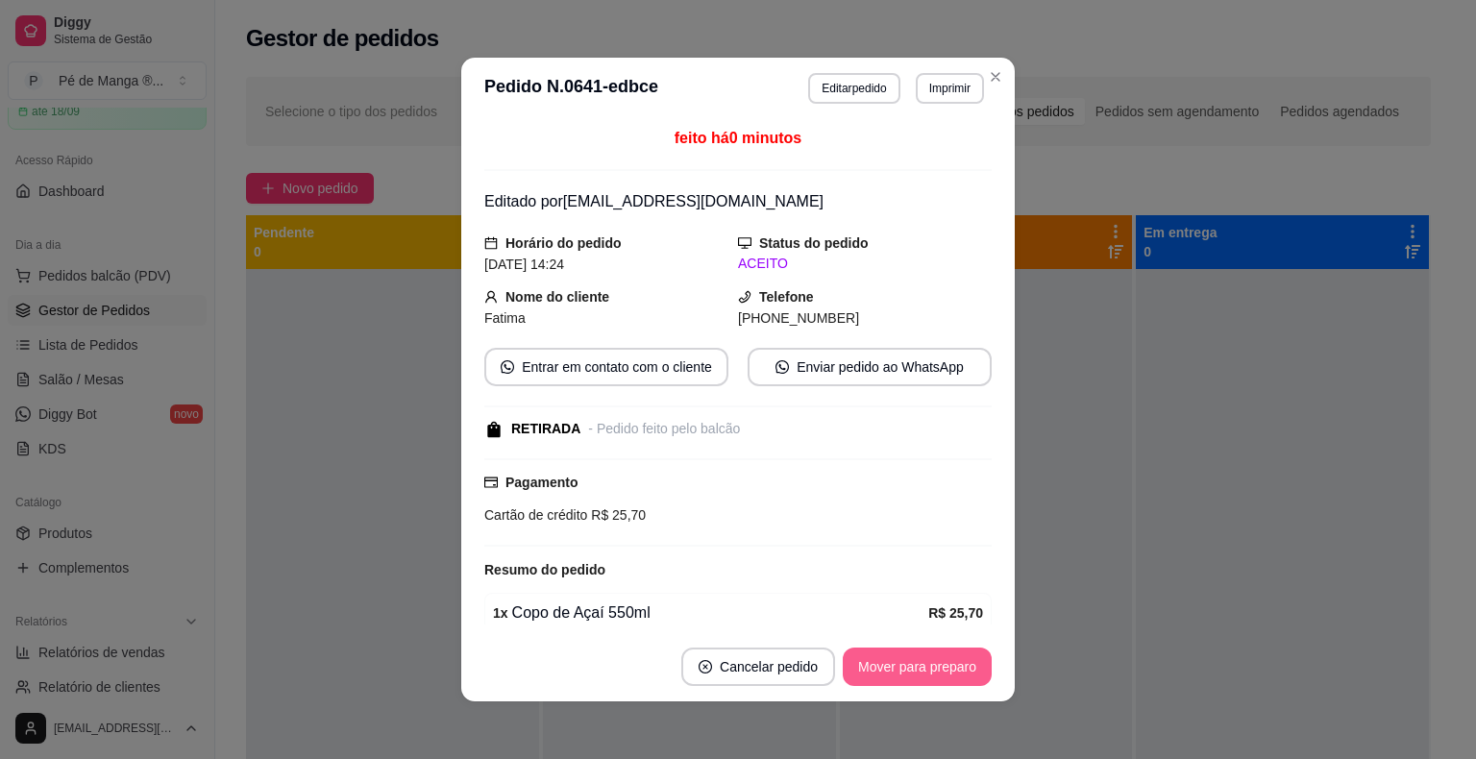
click at [919, 660] on button "Mover para preparo" at bounding box center [917, 667] width 149 height 38
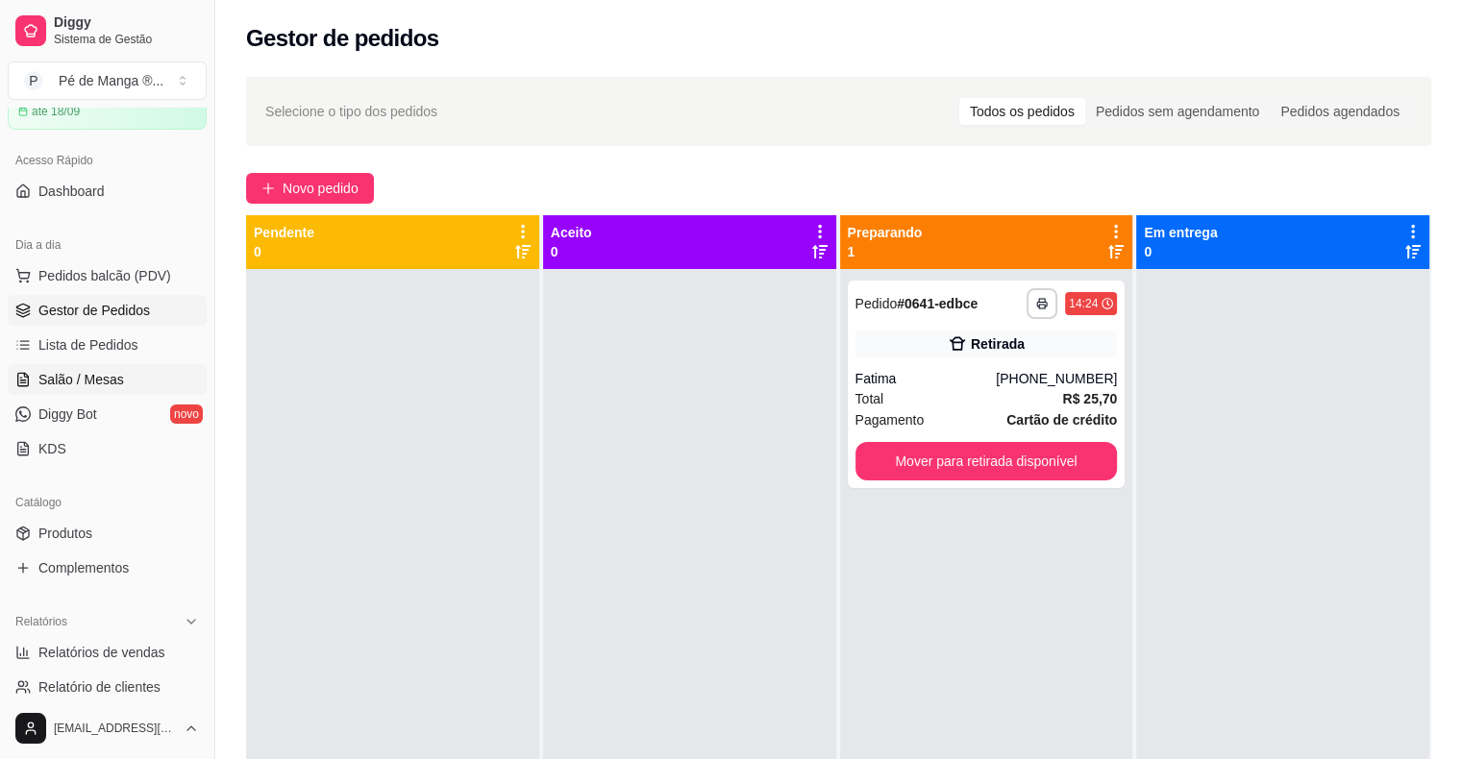
click at [100, 385] on span "Salão / Mesas" at bounding box center [81, 379] width 86 height 19
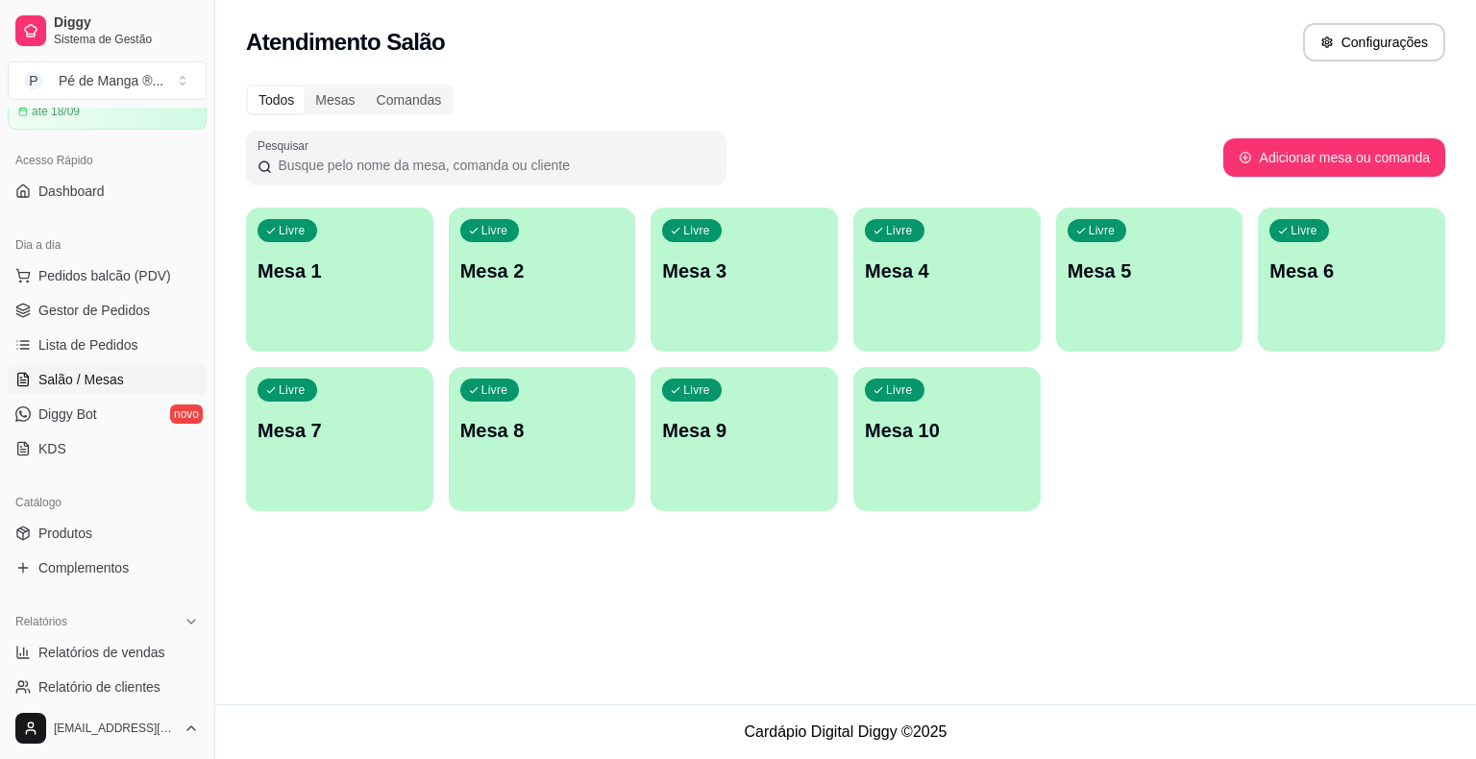
click at [383, 280] on p "Mesa 1" at bounding box center [340, 271] width 164 height 27
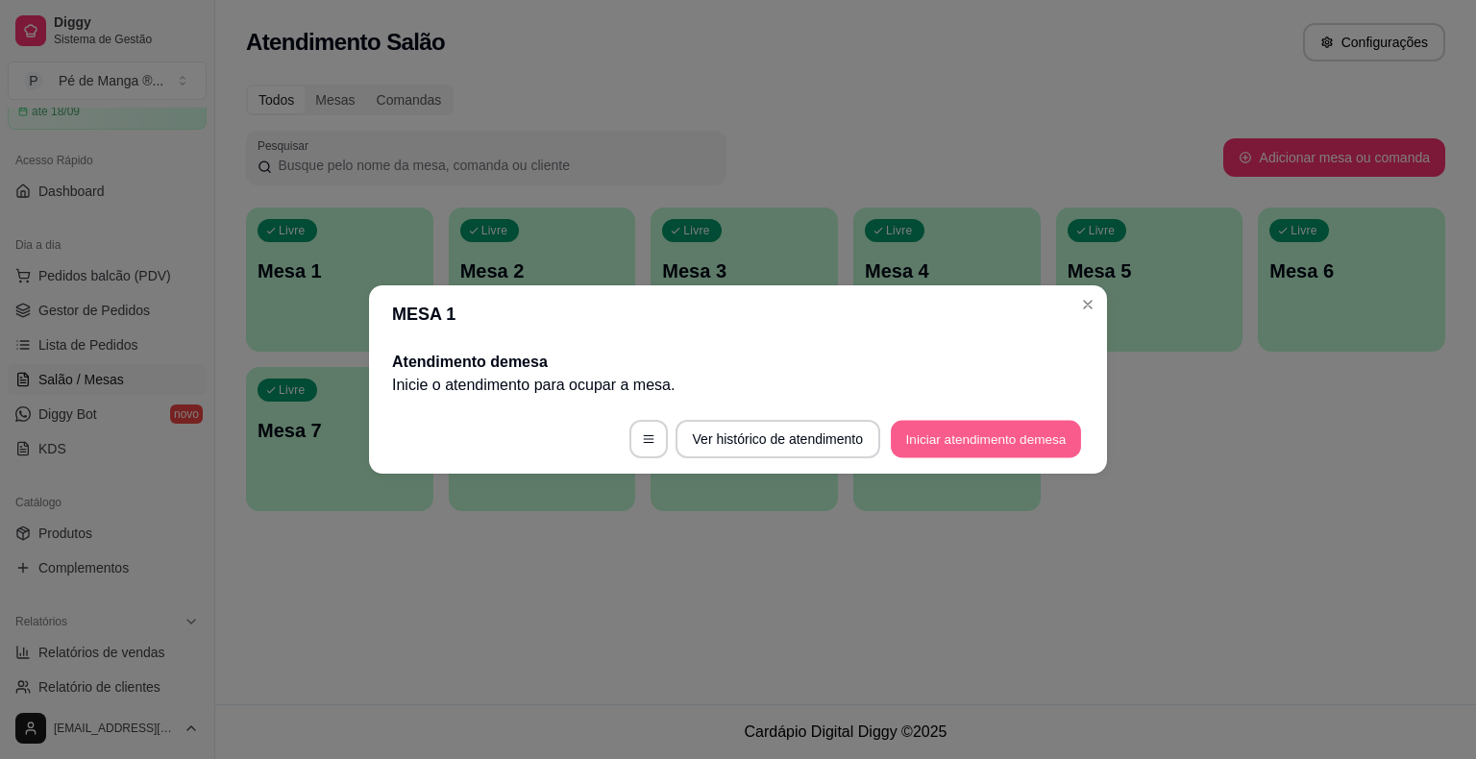
click at [1026, 440] on button "Iniciar atendimento de mesa" at bounding box center [986, 439] width 190 height 37
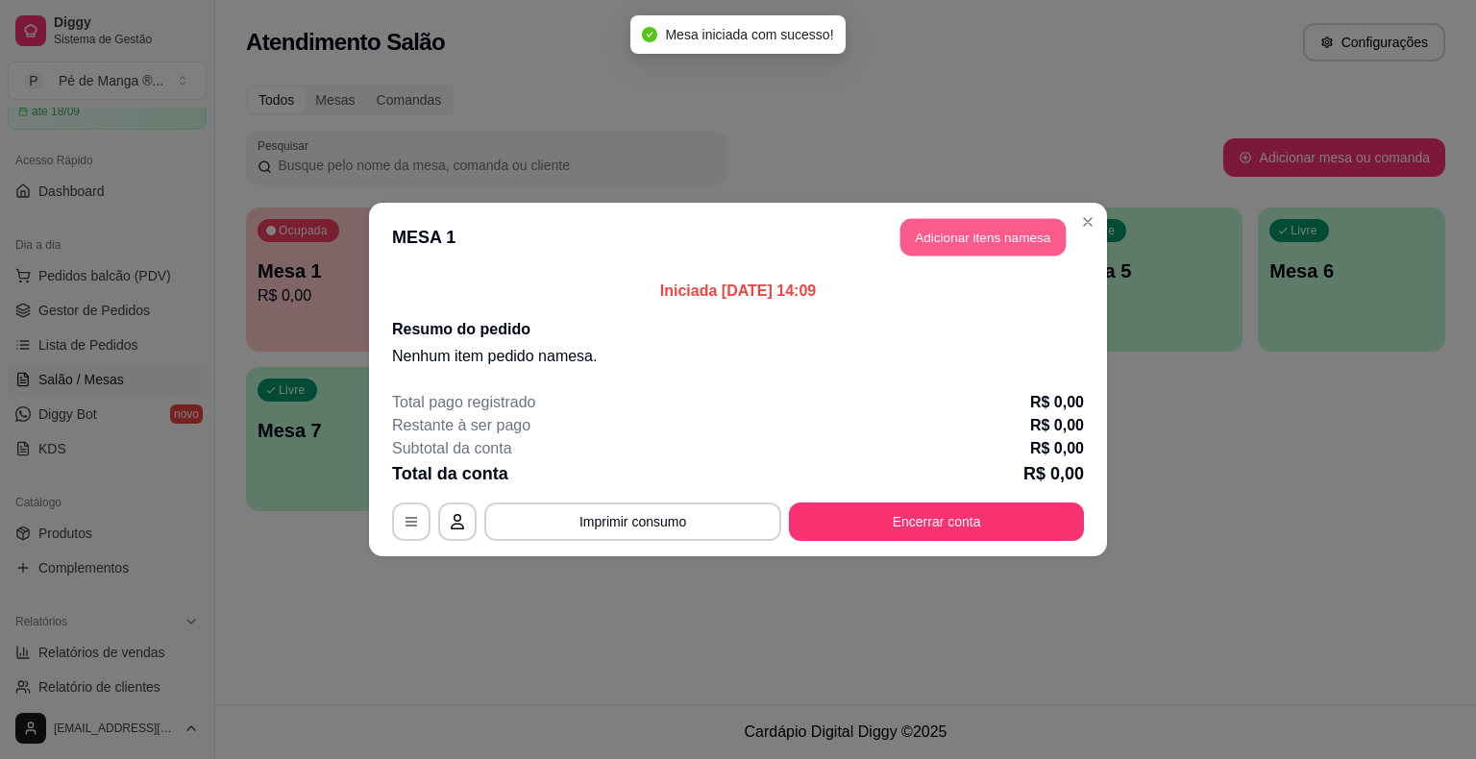
click at [970, 243] on button "Adicionar itens na mesa" at bounding box center [983, 237] width 165 height 37
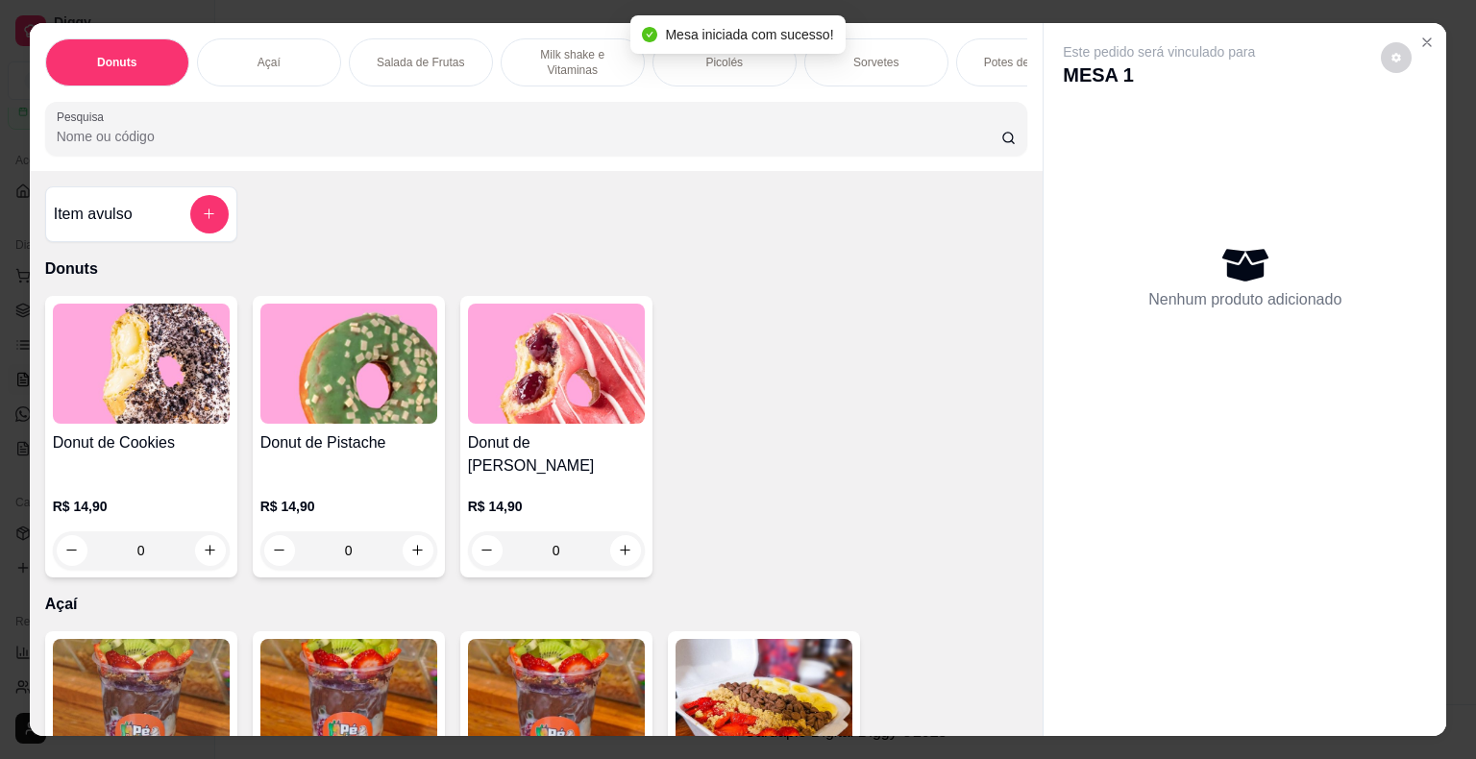
click at [733, 48] on div "Mesa iniciada com sucesso!" at bounding box center [737, 34] width 214 height 38
click at [723, 61] on p "Picolés" at bounding box center [723, 62] width 37 height 15
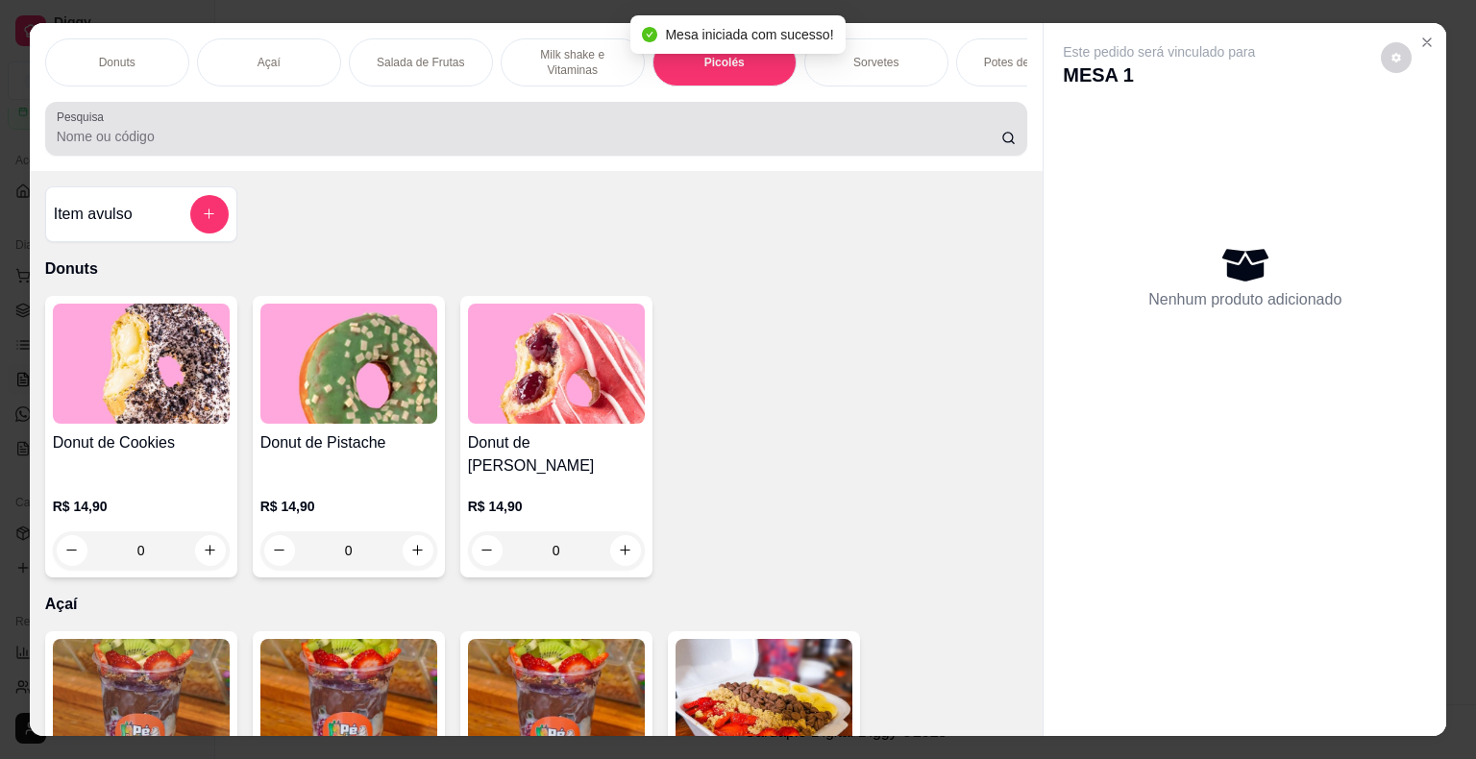
scroll to position [46, 0]
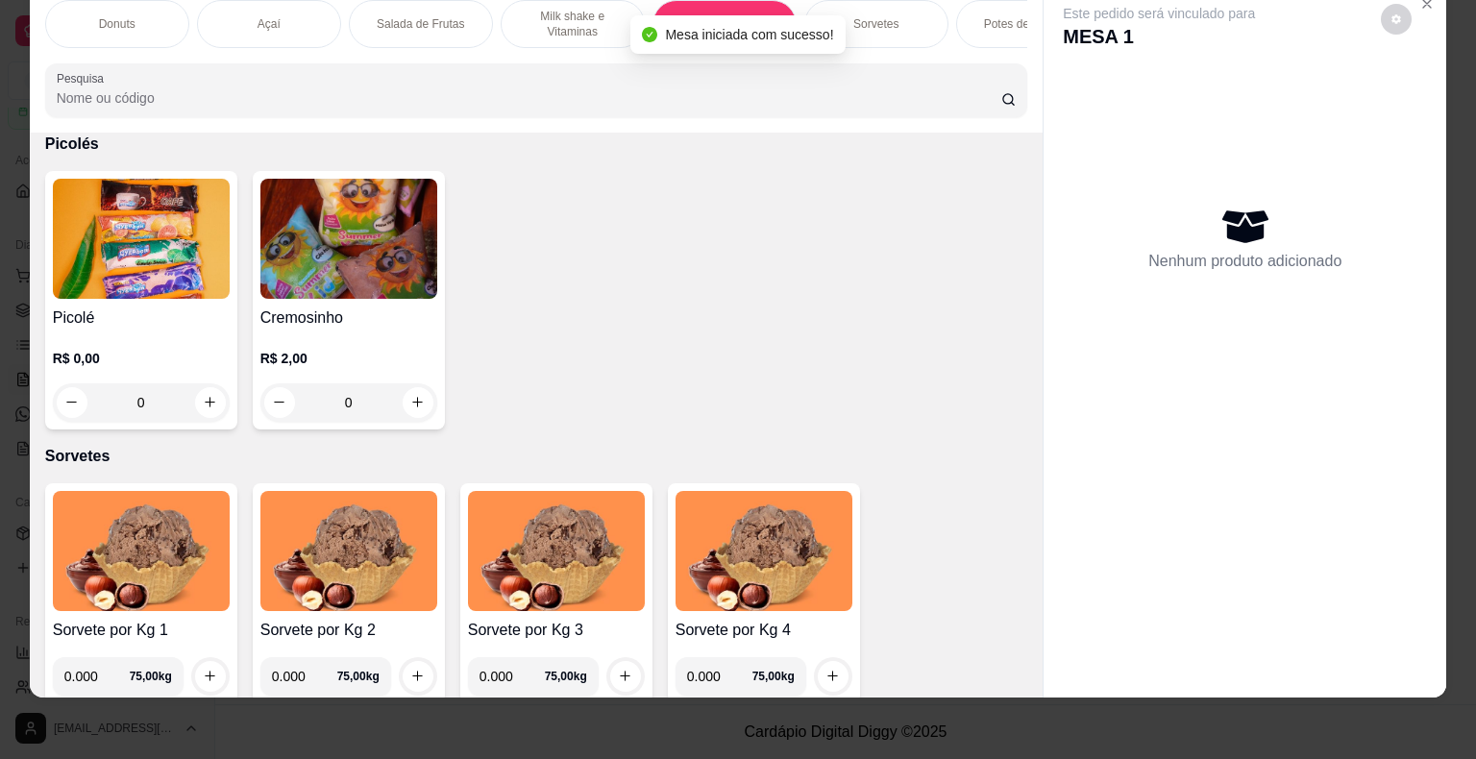
click at [201, 404] on div "0" at bounding box center [141, 402] width 177 height 38
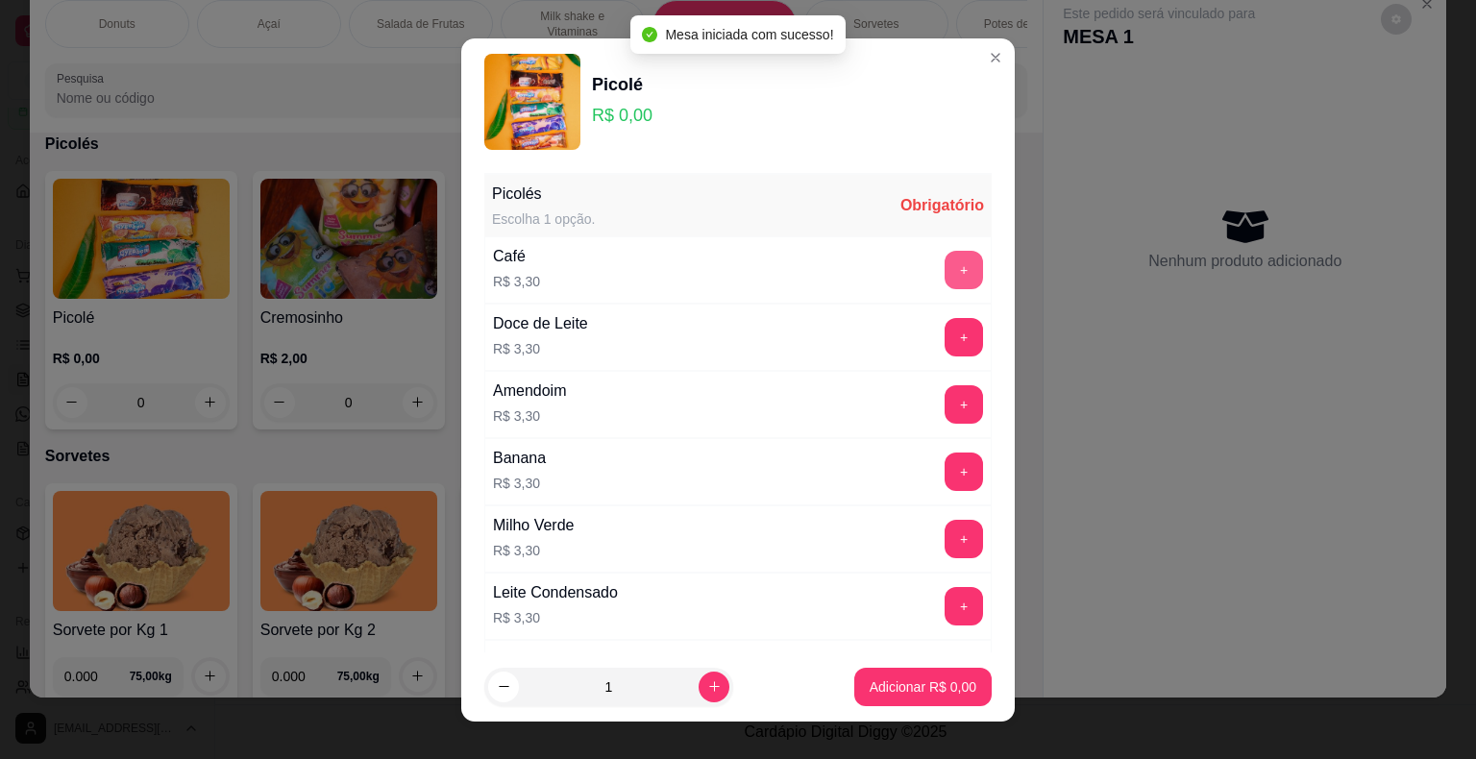
click at [945, 267] on button "+" at bounding box center [964, 270] width 38 height 38
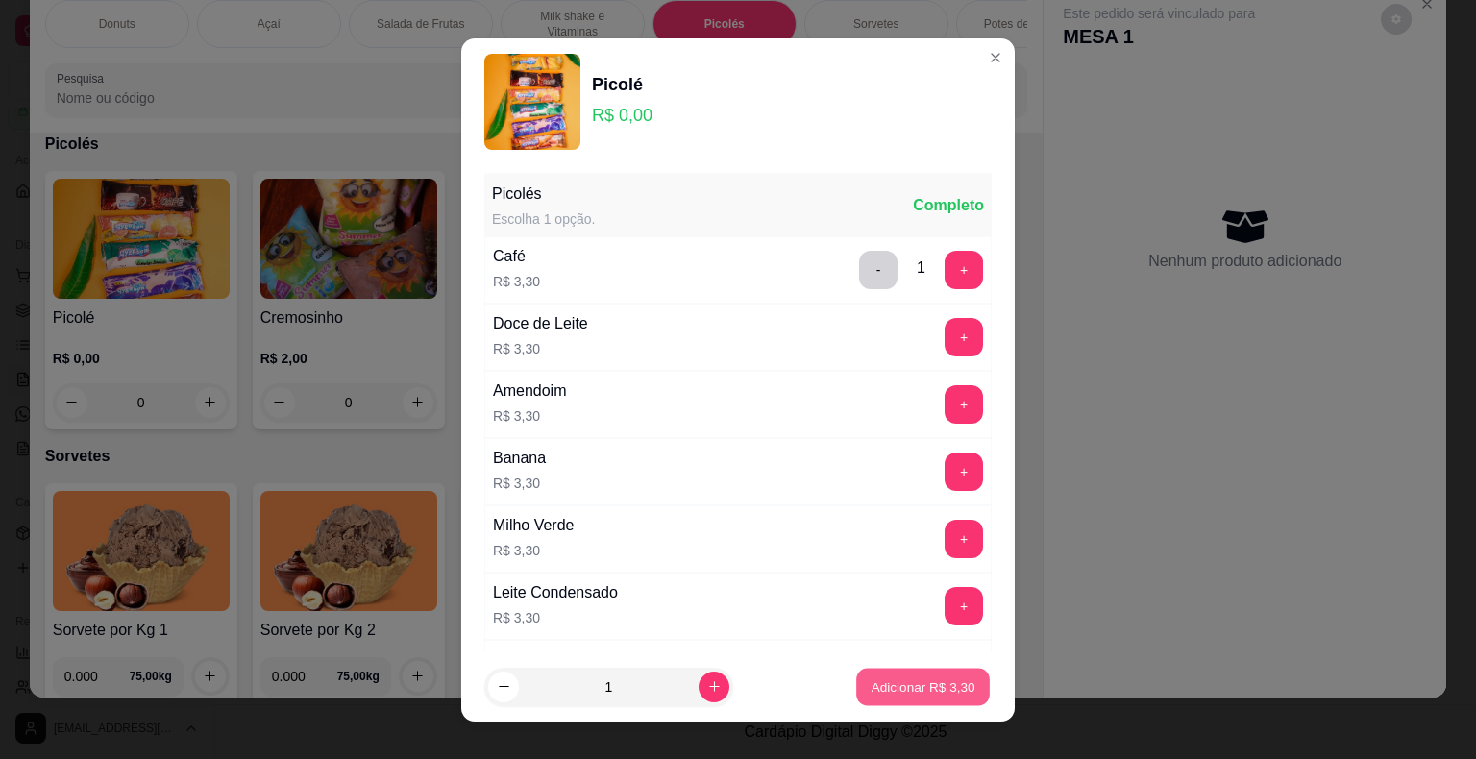
click at [916, 690] on p "Adicionar R$ 3,30" at bounding box center [923, 687] width 104 height 18
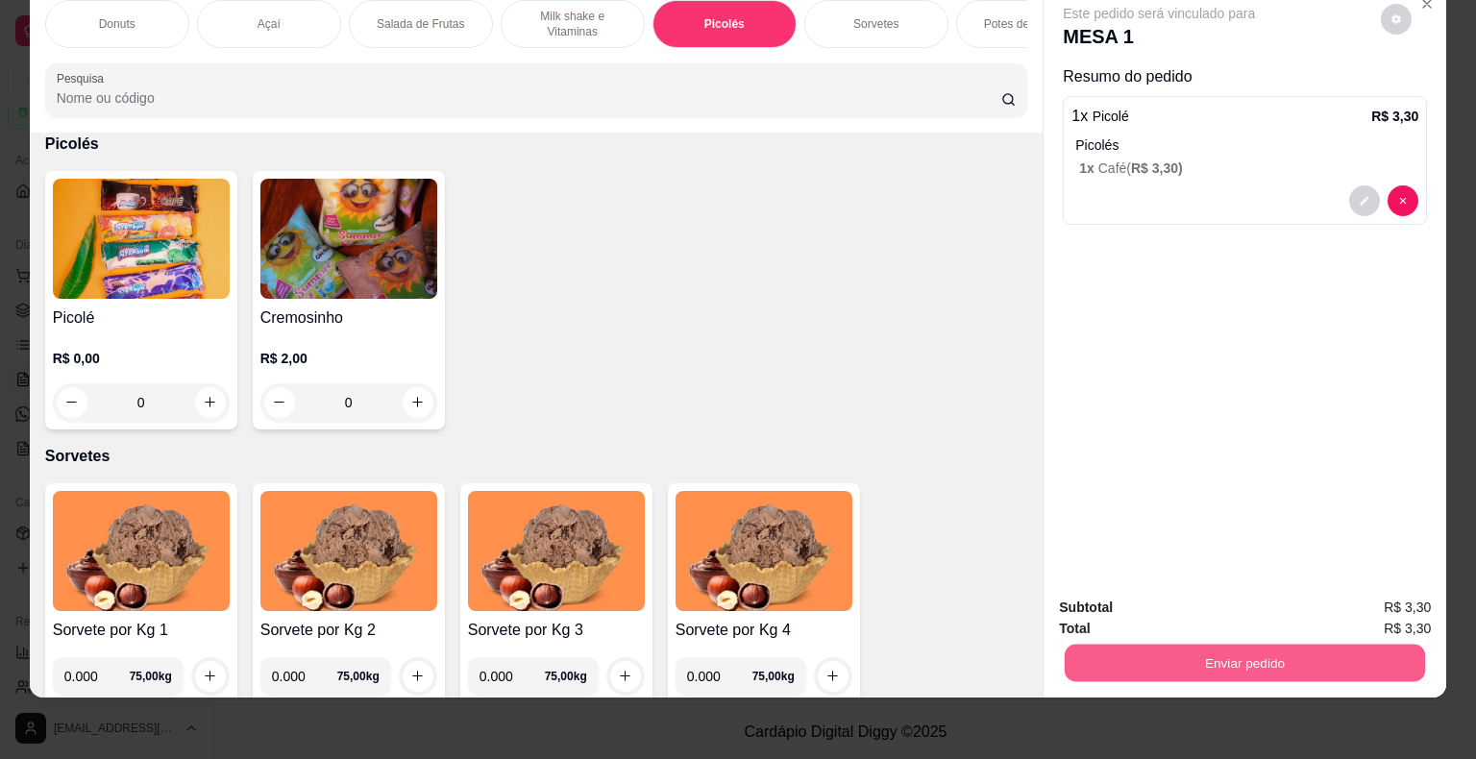
click at [1173, 645] on button "Enviar pedido" at bounding box center [1245, 663] width 360 height 37
click at [1108, 595] on button "Não registrar e enviar pedido" at bounding box center [1181, 601] width 194 height 36
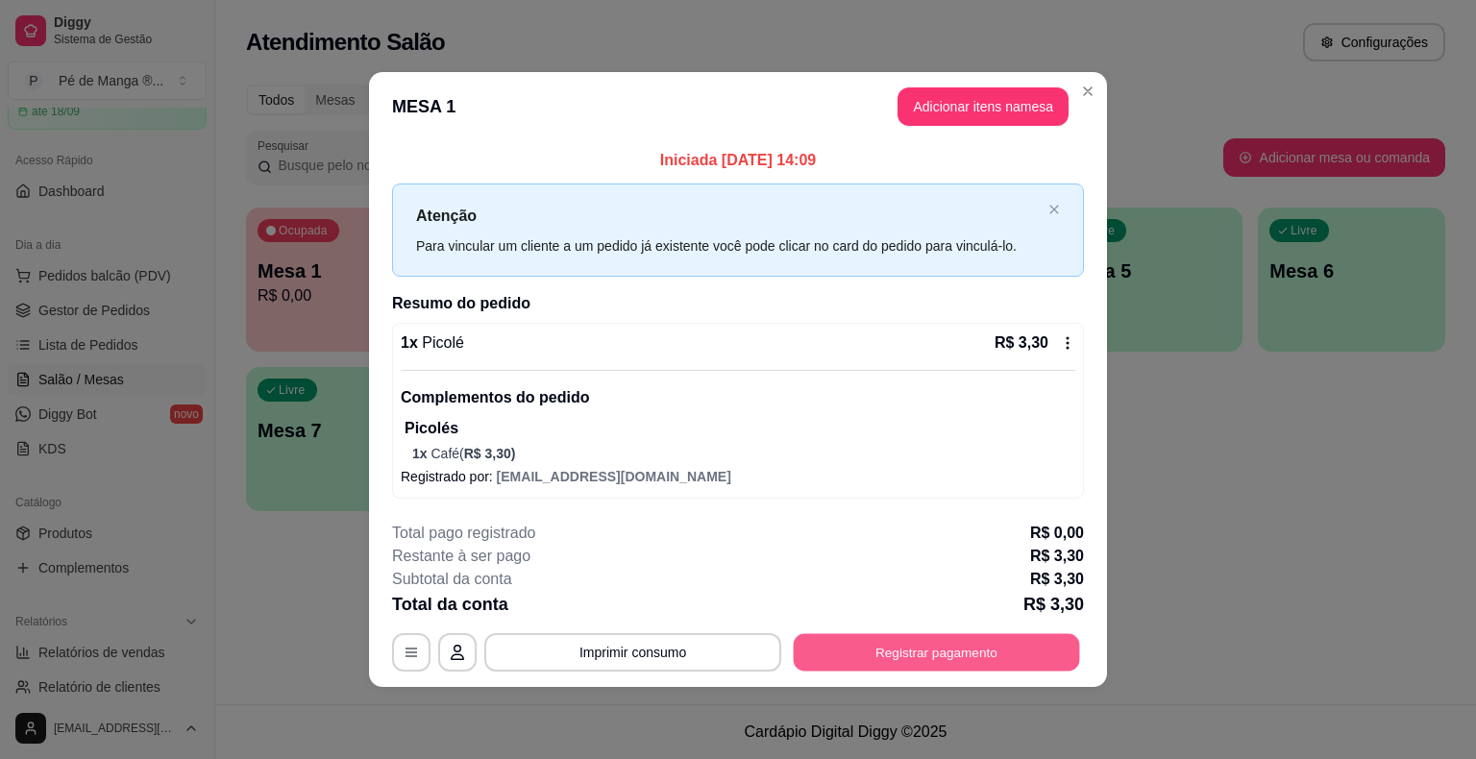
click at [945, 642] on button "Registrar pagamento" at bounding box center [937, 652] width 286 height 37
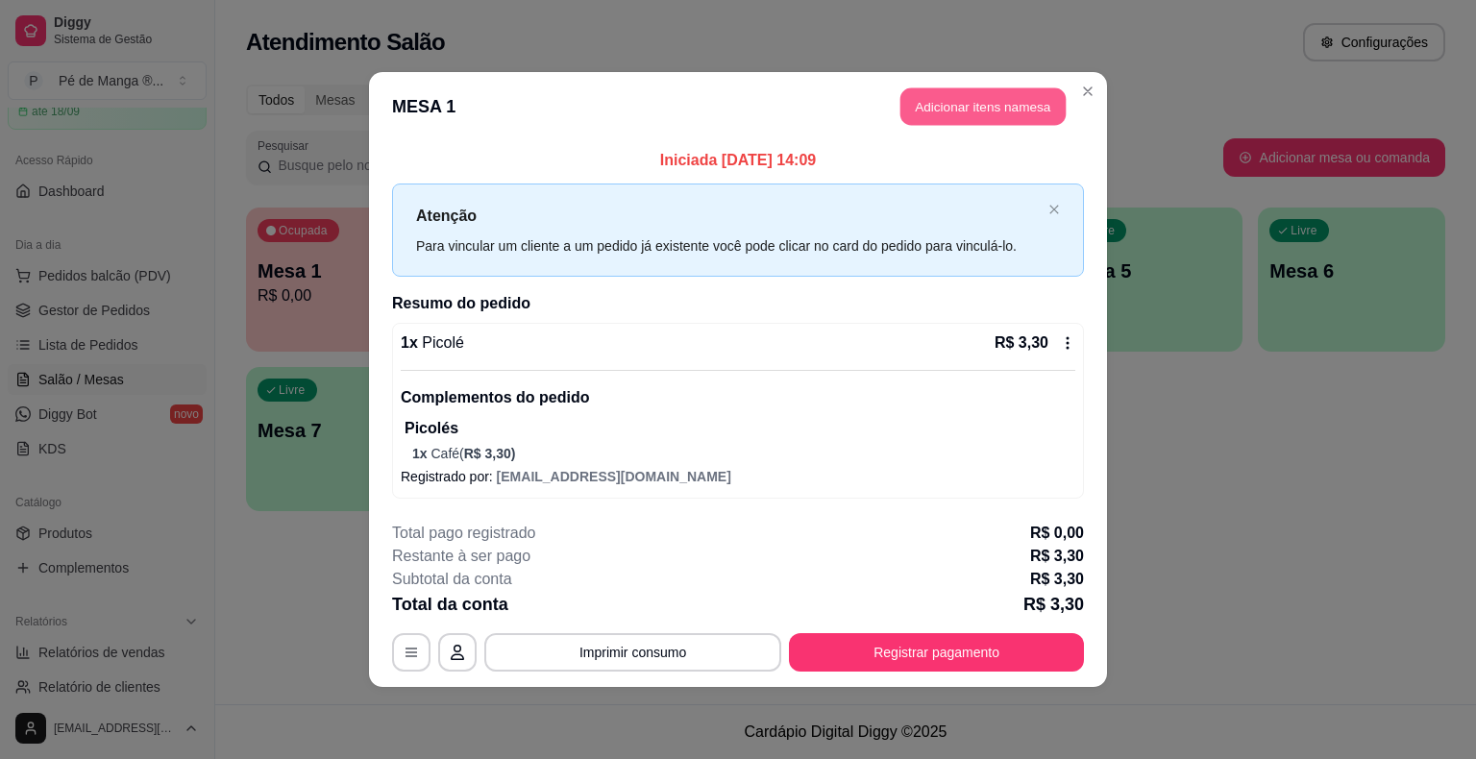
click at [964, 90] on button "Adicionar itens na mesa" at bounding box center [983, 106] width 165 height 37
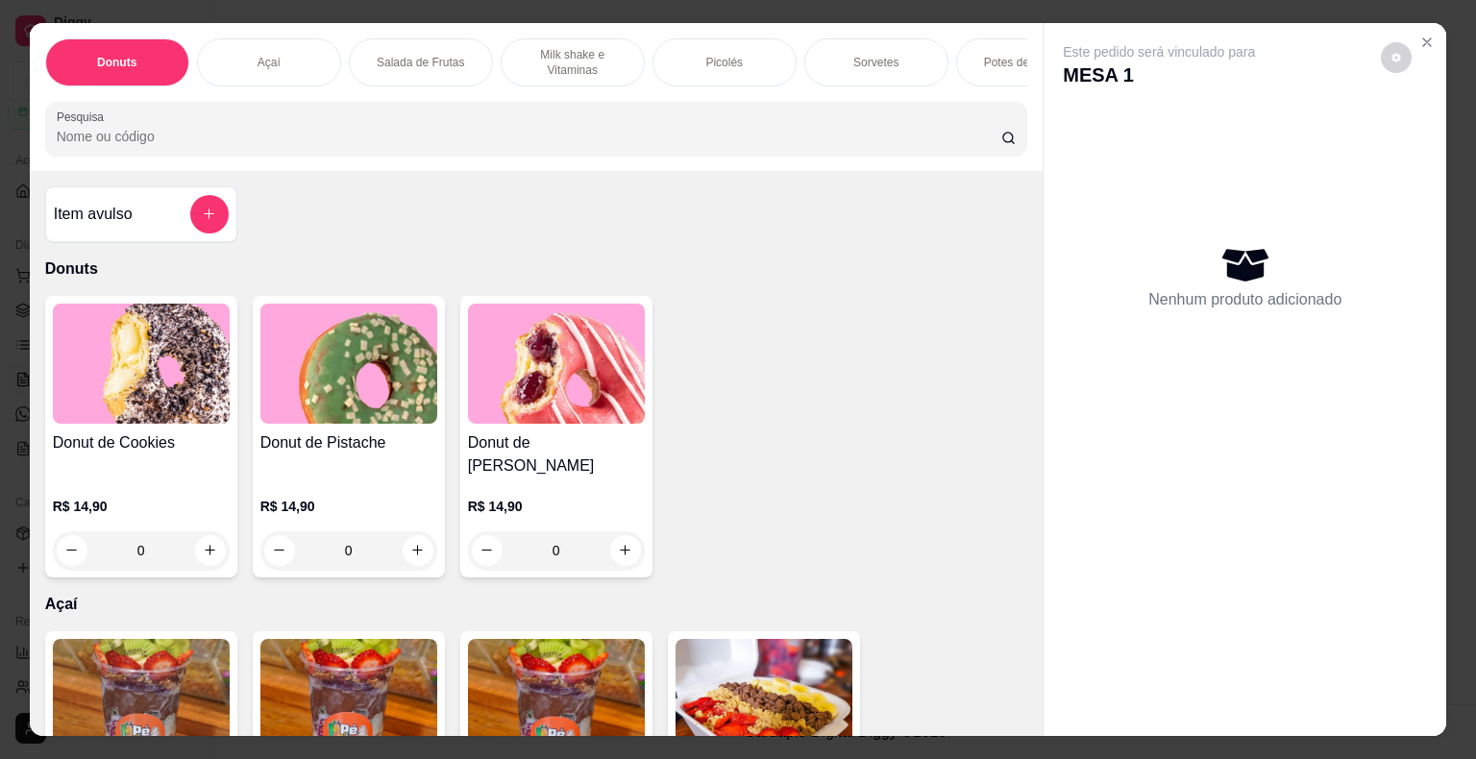
drag, startPoint x: 742, startPoint y: 49, endPoint x: 733, endPoint y: 61, distance: 14.4
click at [742, 50] on div "Picolés" at bounding box center [725, 62] width 144 height 48
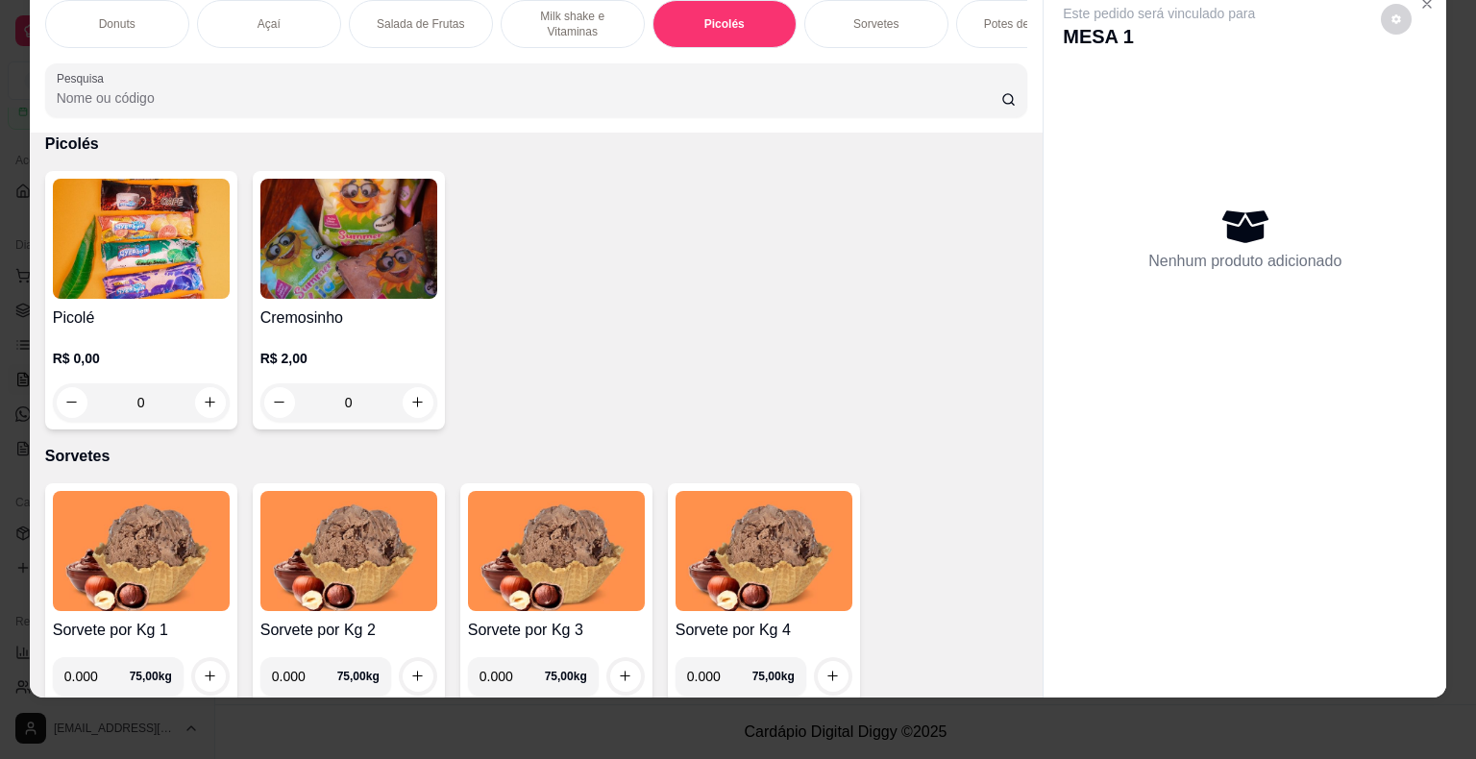
click at [204, 398] on div "0" at bounding box center [141, 402] width 177 height 38
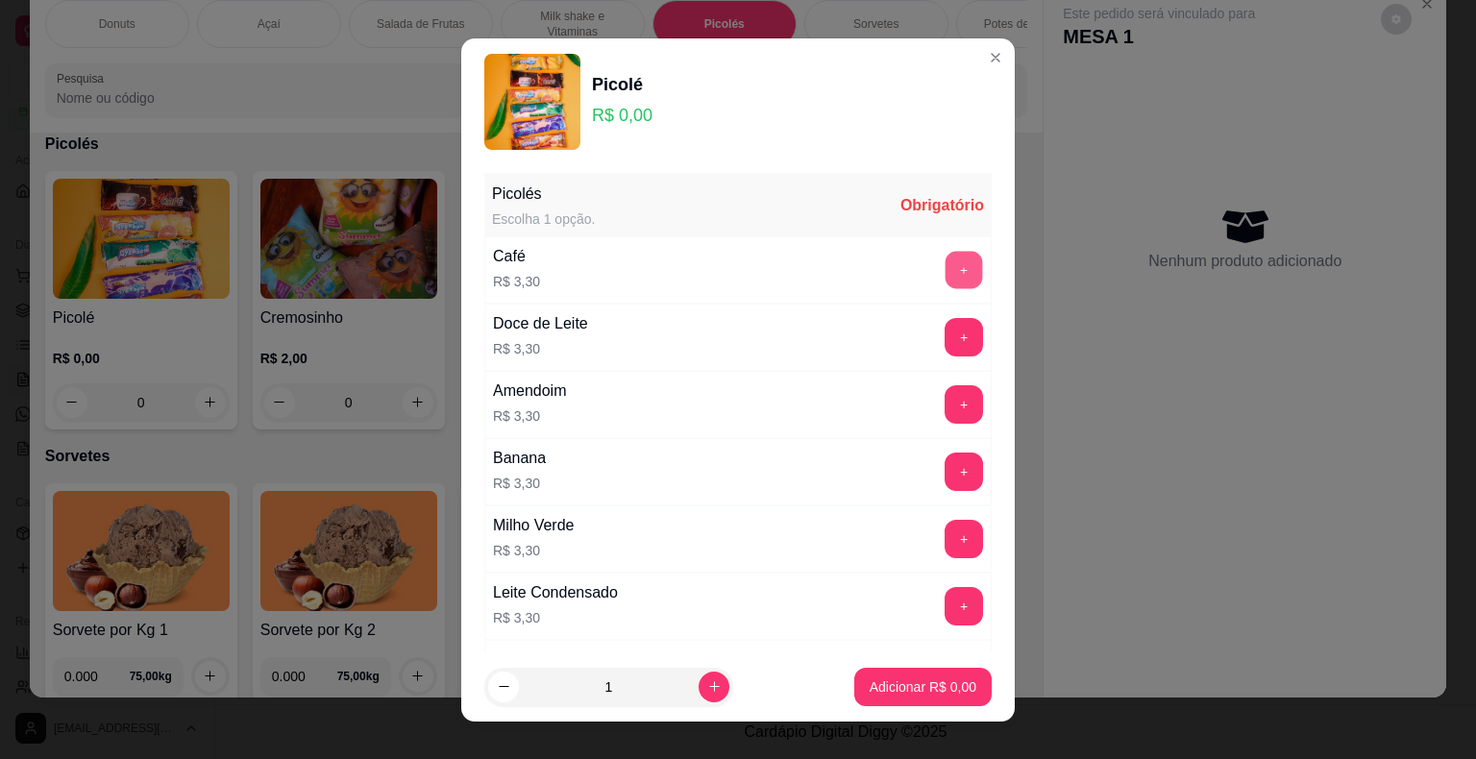
click at [946, 279] on button "+" at bounding box center [964, 269] width 37 height 37
click at [942, 674] on button "Adicionar R$ 3,30" at bounding box center [922, 687] width 137 height 38
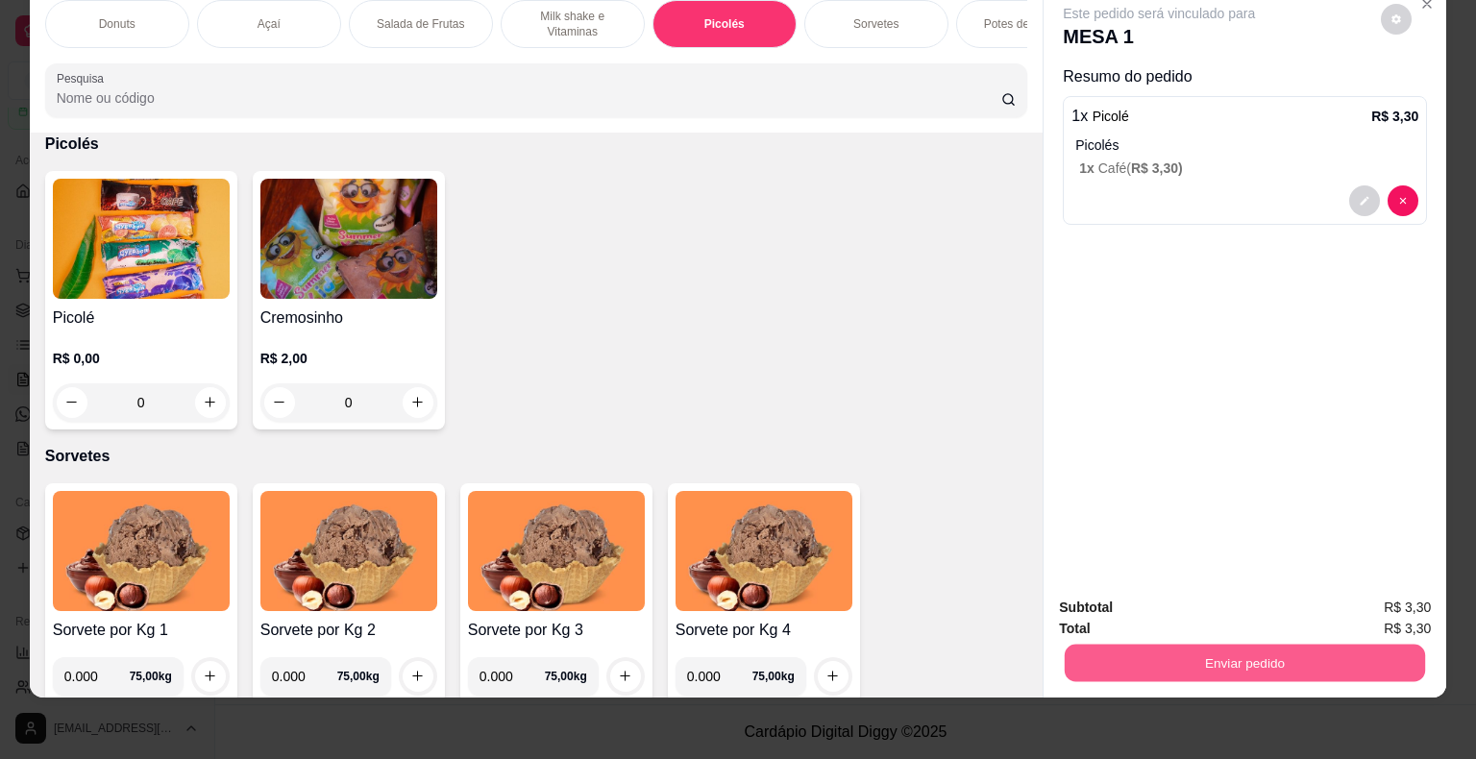
click at [1191, 651] on button "Enviar pedido" at bounding box center [1245, 663] width 360 height 37
click at [1128, 599] on button "Não registrar e enviar pedido" at bounding box center [1181, 601] width 194 height 36
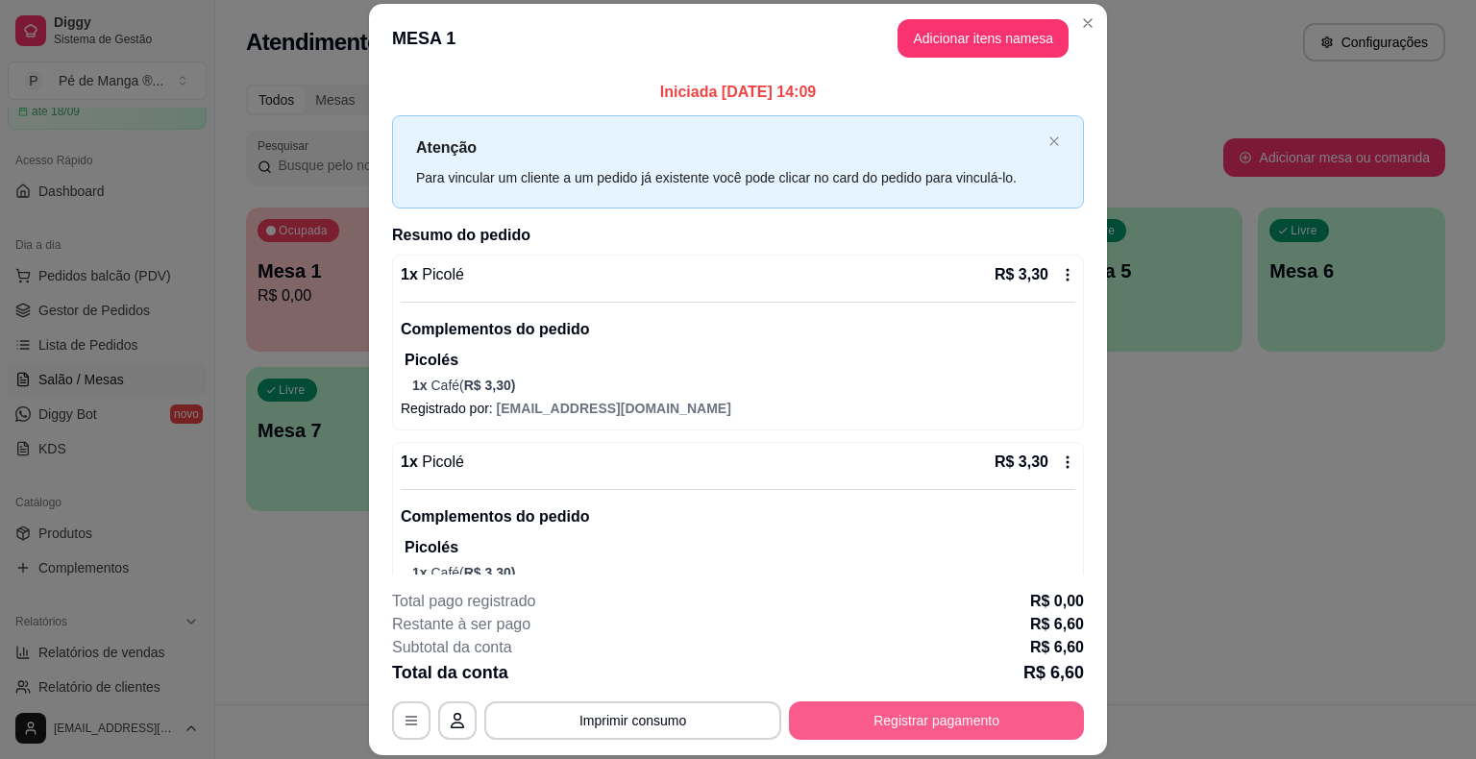
click at [989, 713] on button "Registrar pagamento" at bounding box center [936, 721] width 295 height 38
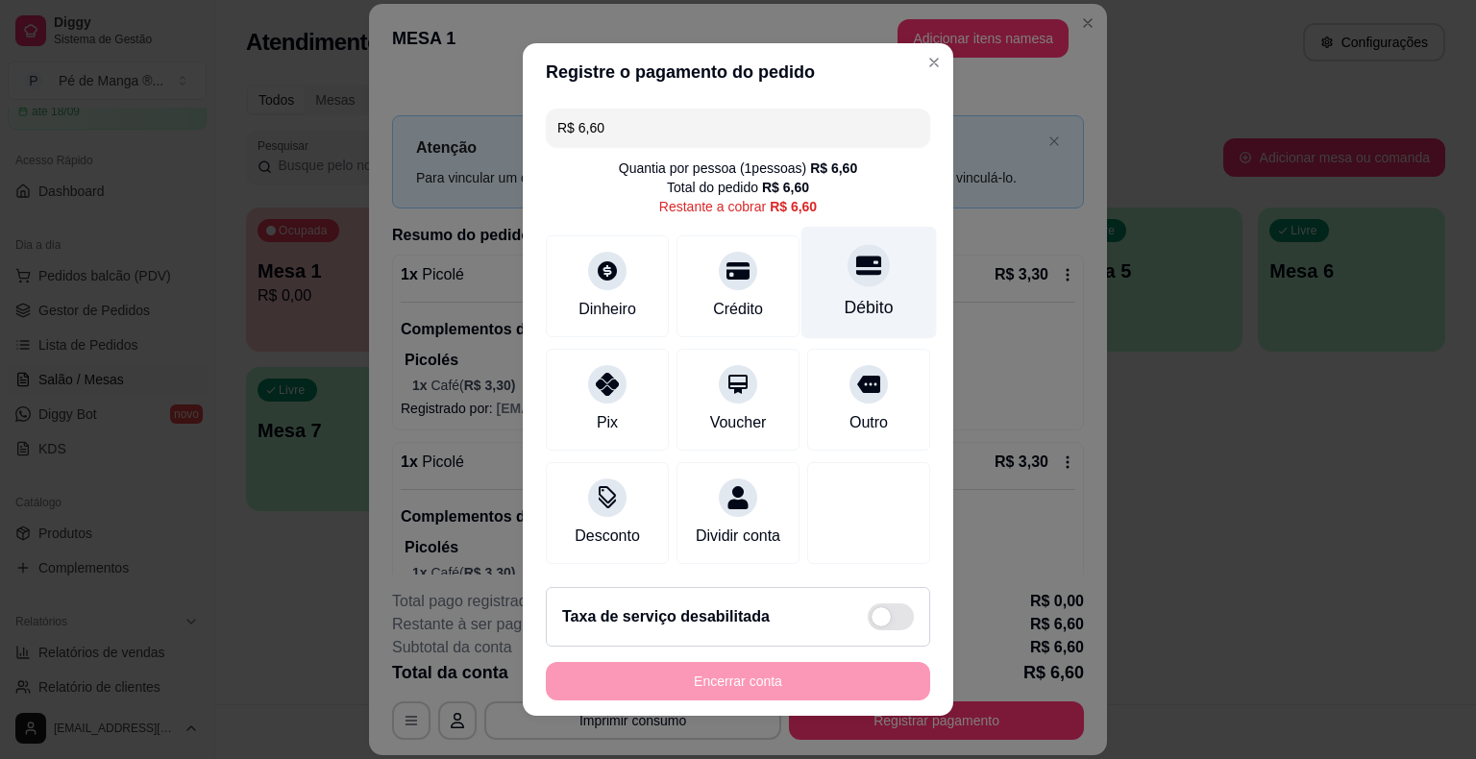
click at [871, 308] on div "Débito" at bounding box center [869, 307] width 49 height 25
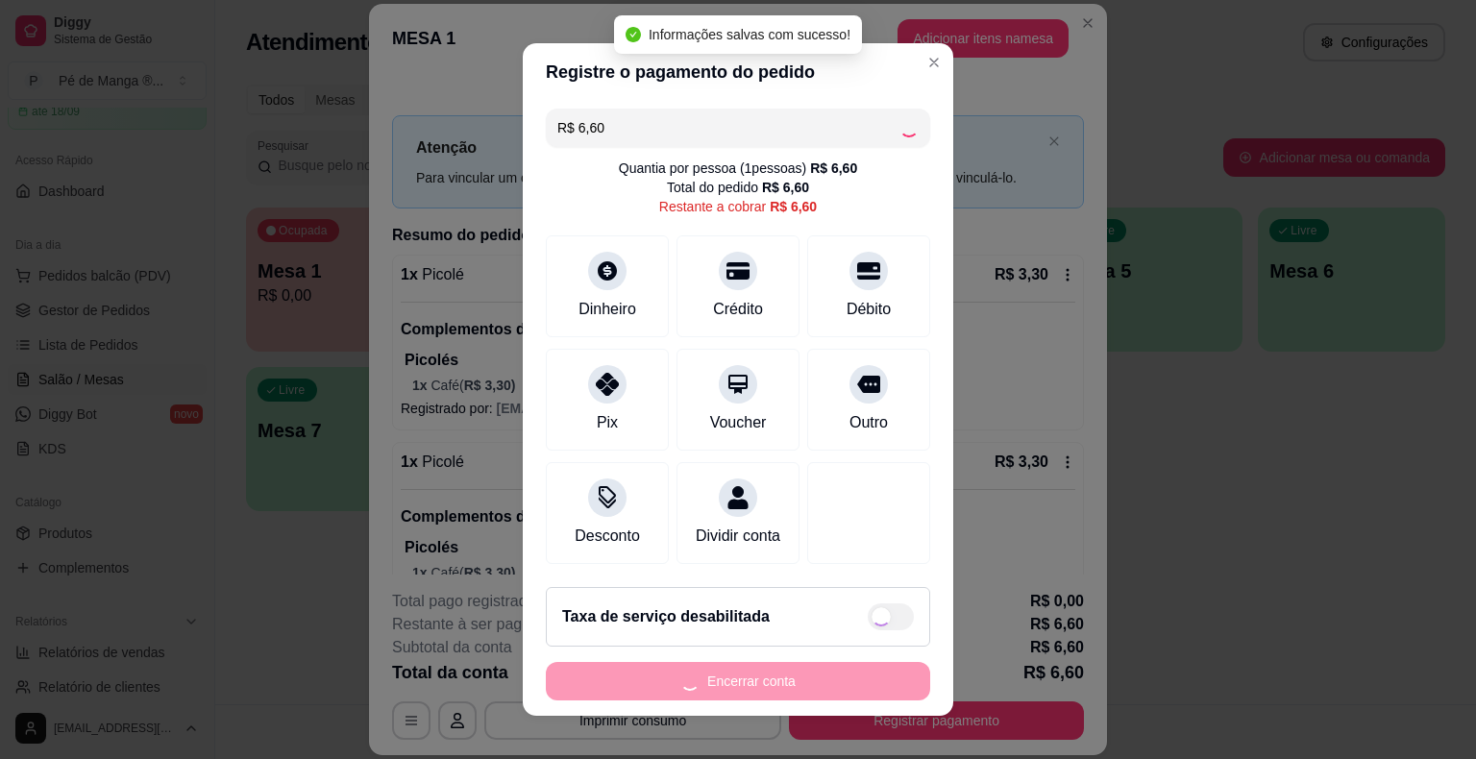
type input "R$ 0,00"
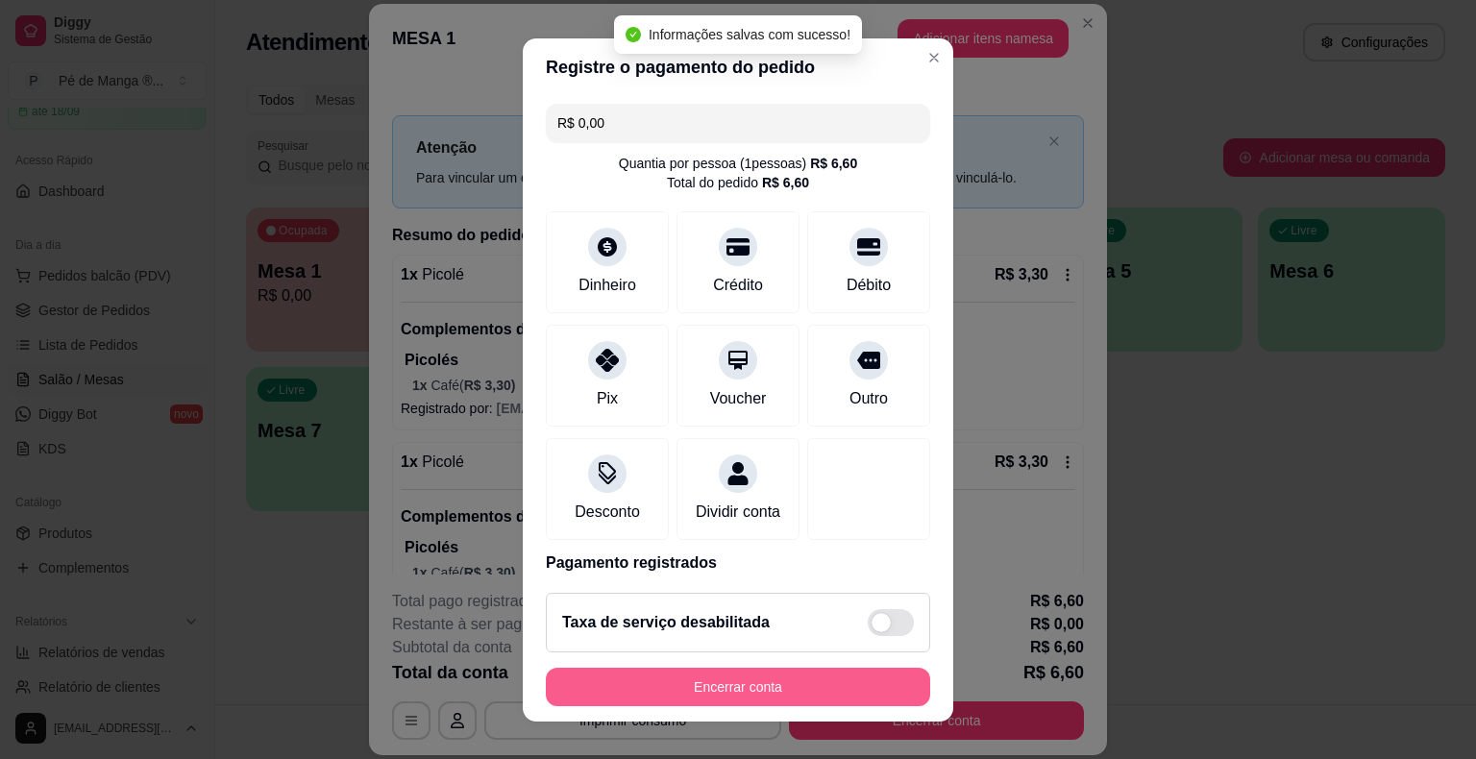
click at [761, 679] on button "Encerrar conta" at bounding box center [738, 687] width 384 height 38
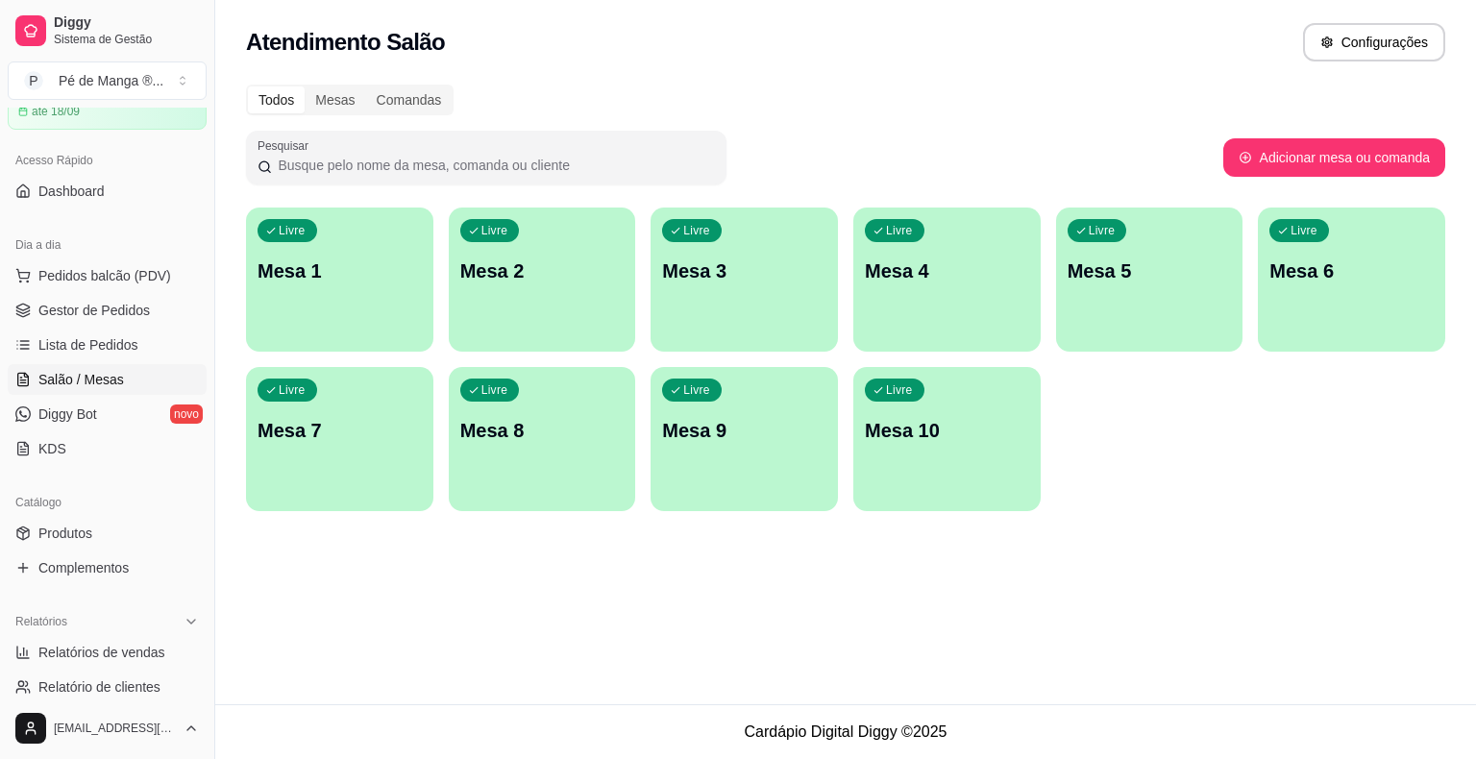
drag, startPoint x: 1053, startPoint y: 403, endPoint x: 1206, endPoint y: 643, distance: 284.8
drag, startPoint x: 1206, startPoint y: 643, endPoint x: 70, endPoint y: 302, distance: 1186.1
click at [70, 302] on span "Gestor de Pedidos" at bounding box center [93, 310] width 111 height 19
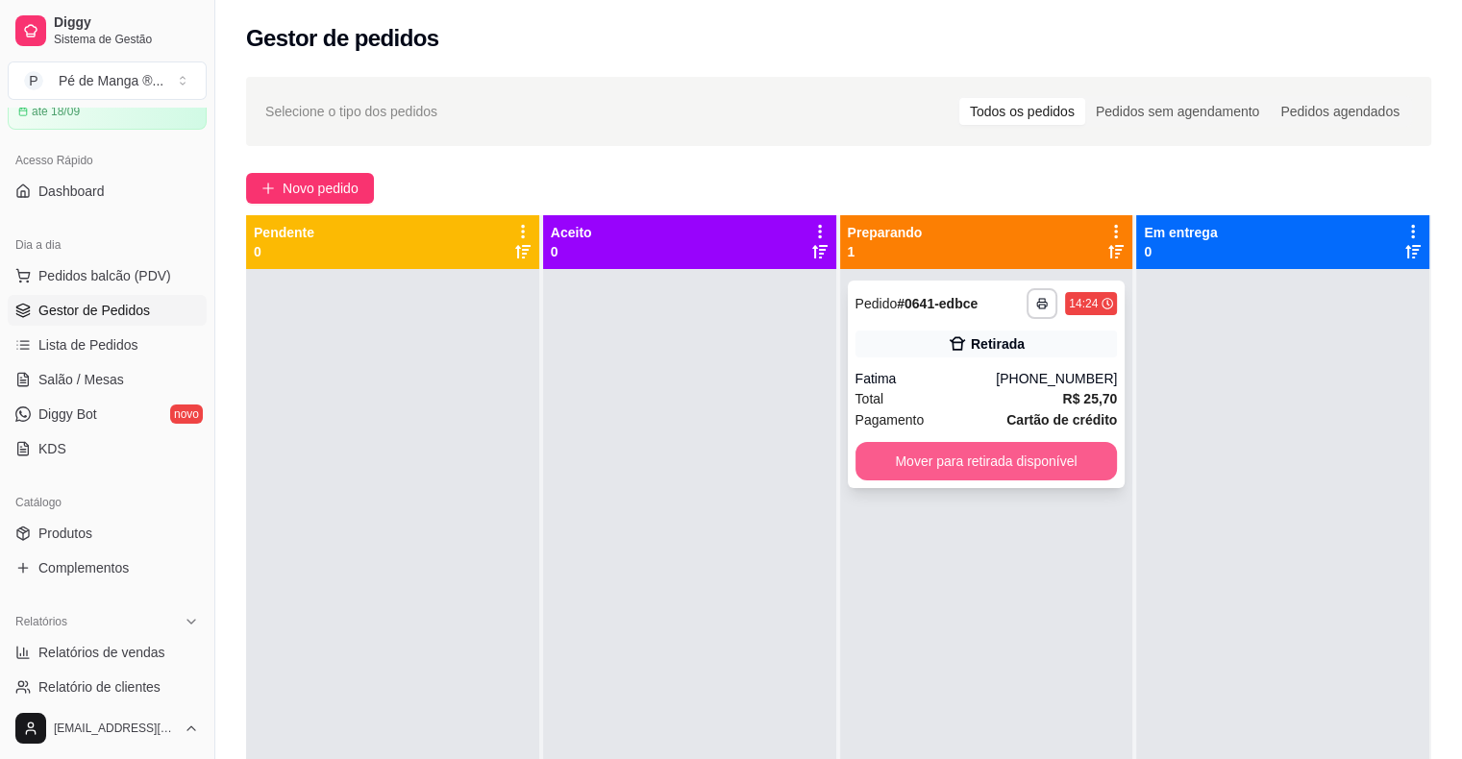
click at [974, 463] on button "Mover para retirada disponível" at bounding box center [986, 461] width 262 height 38
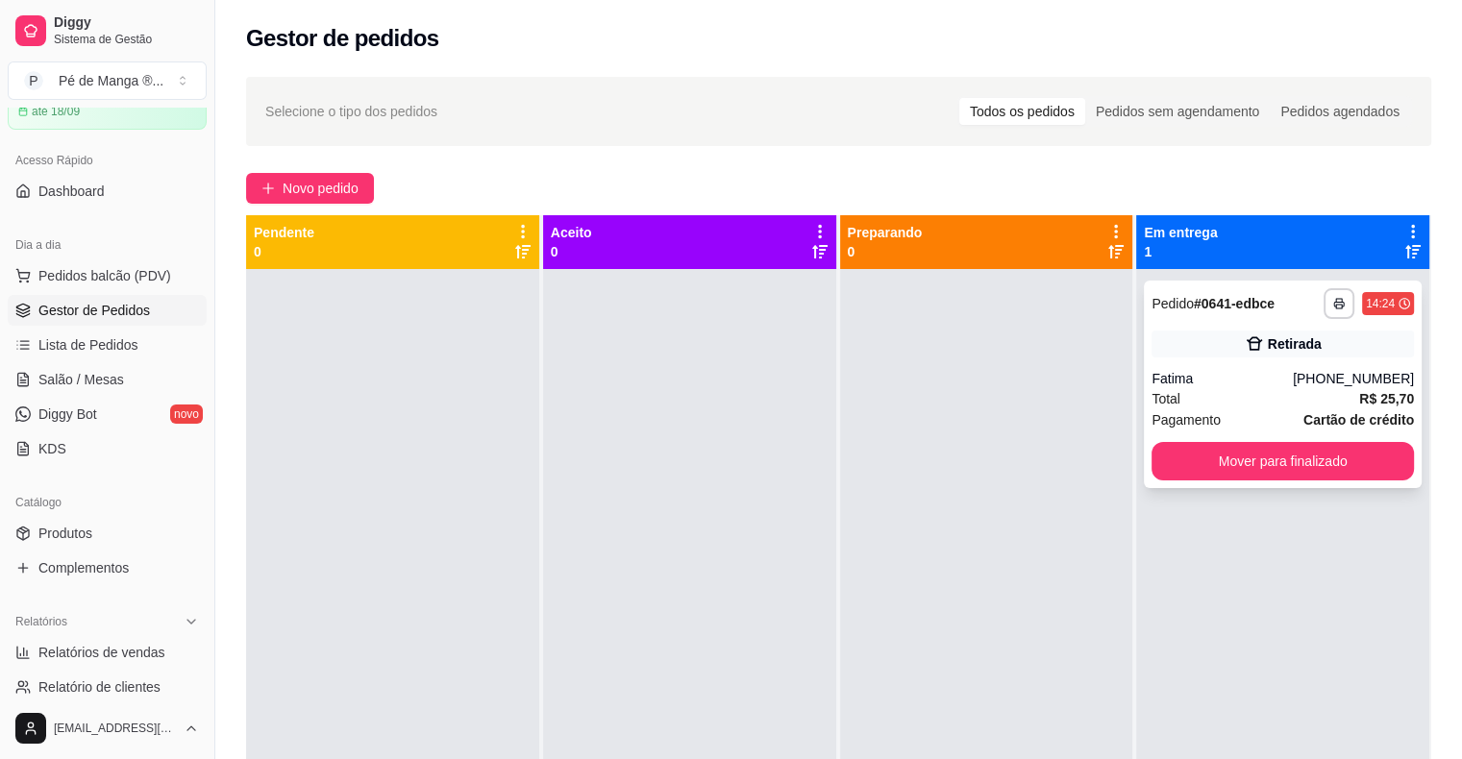
click at [1202, 440] on div "**********" at bounding box center [1283, 385] width 278 height 208
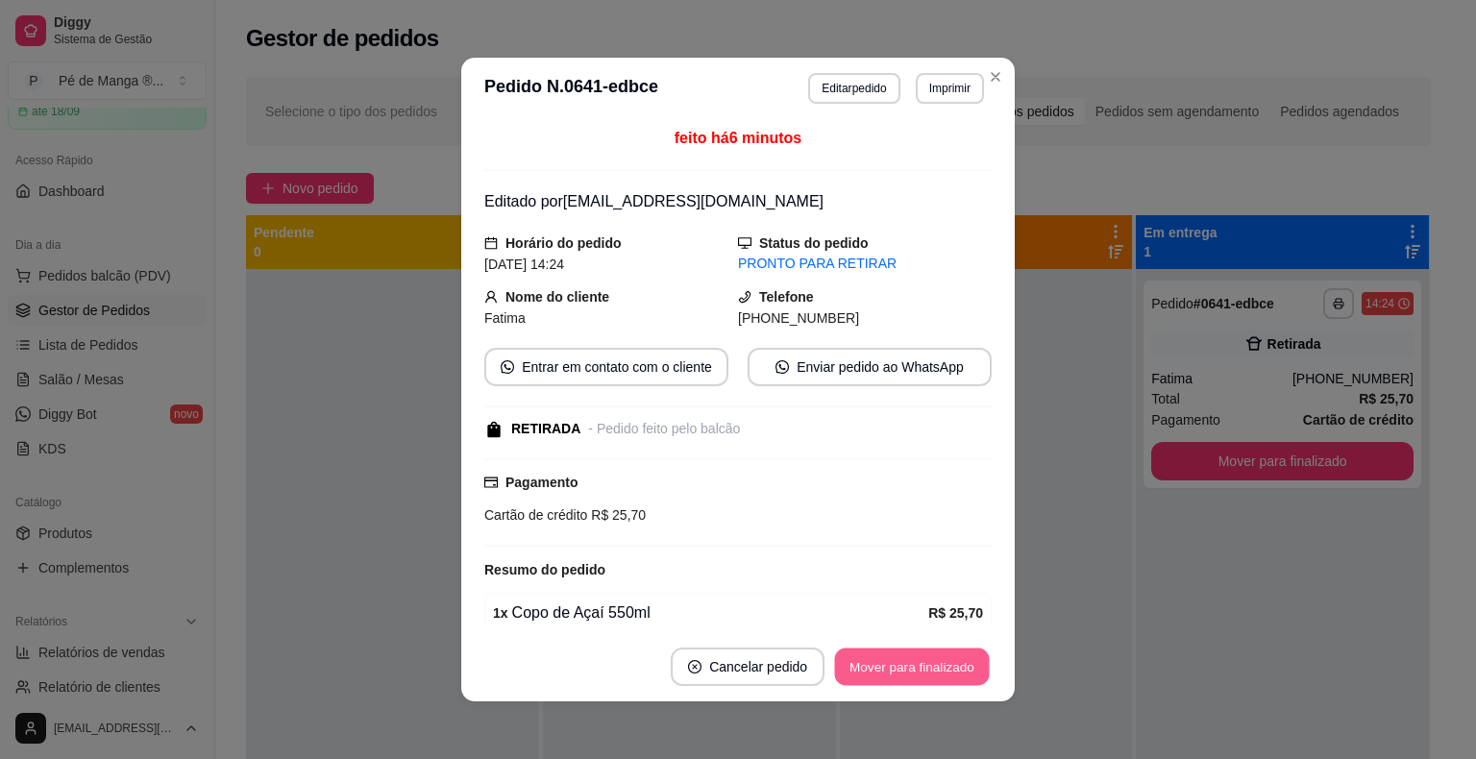
click at [942, 679] on button "Mover para finalizado" at bounding box center [912, 667] width 155 height 37
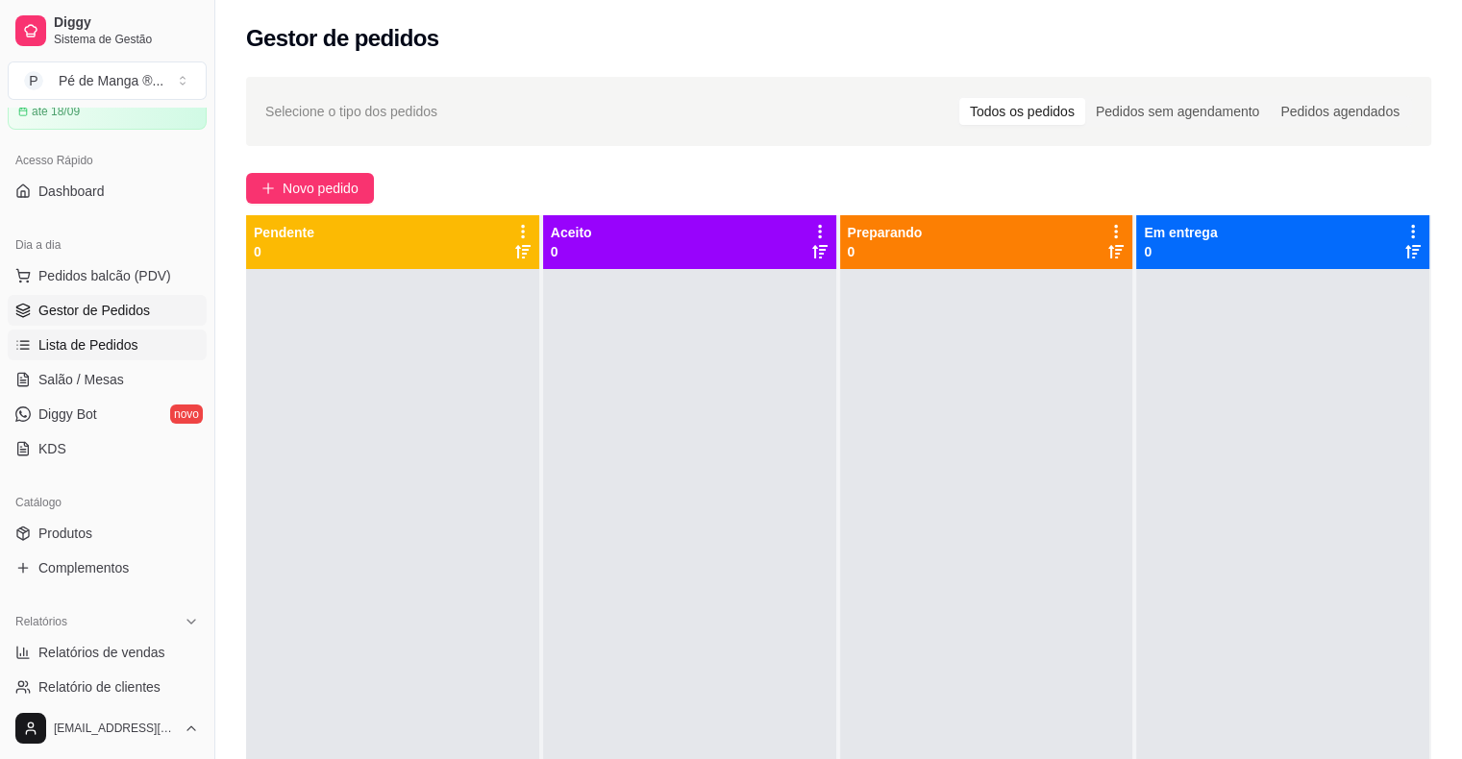
click at [77, 342] on span "Lista de Pedidos" at bounding box center [88, 344] width 100 height 19
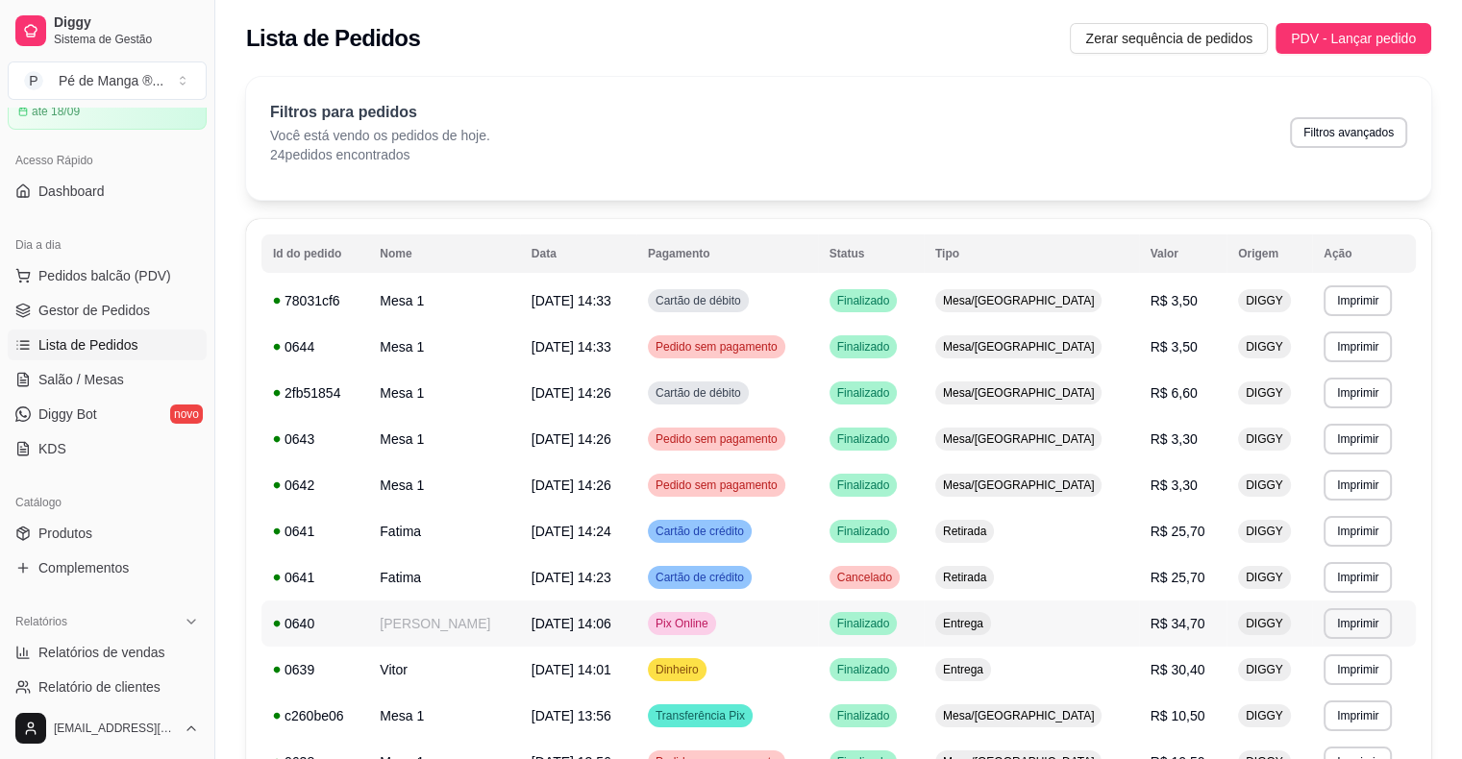
click at [1153, 633] on td "R$ 34,70" at bounding box center [1182, 624] width 87 height 46
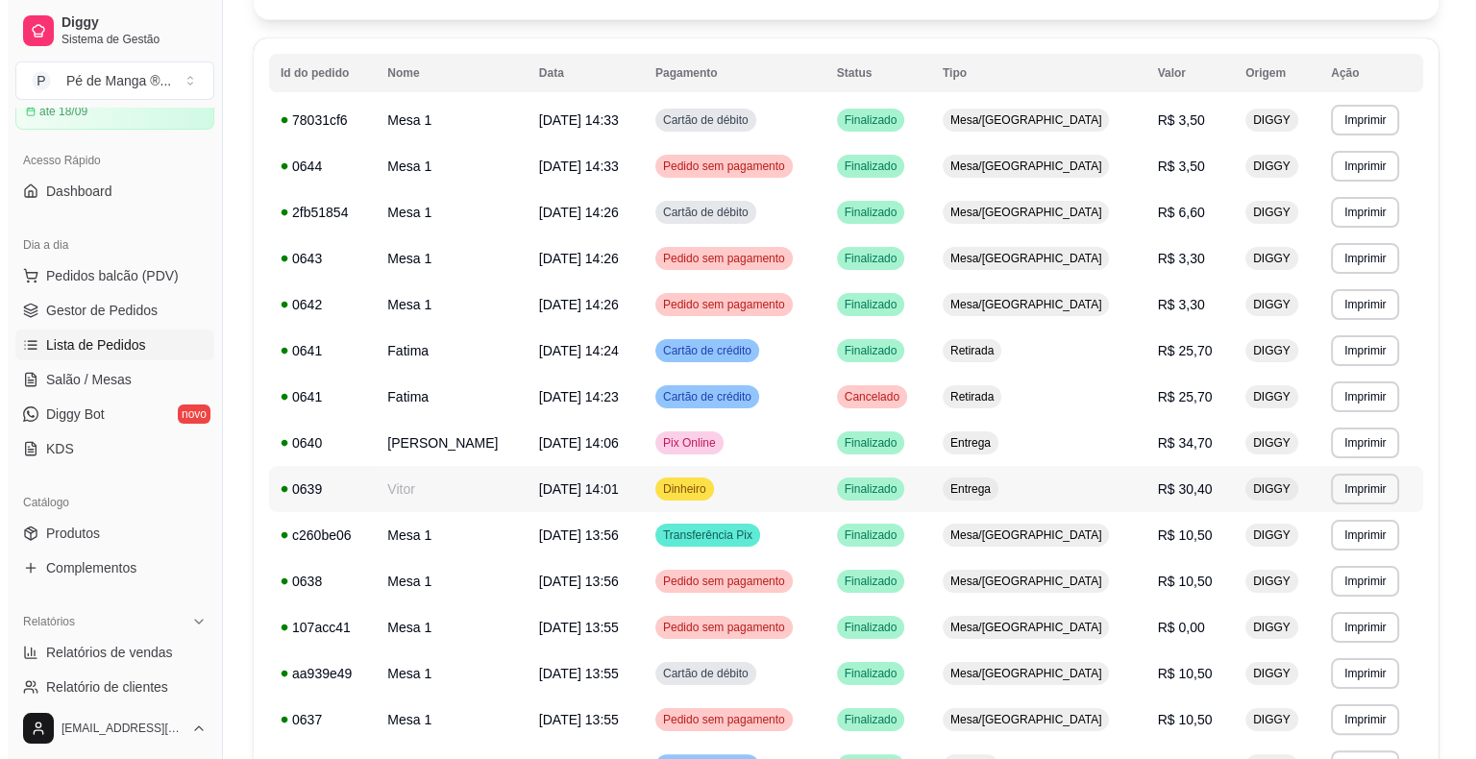
scroll to position [192, 0]
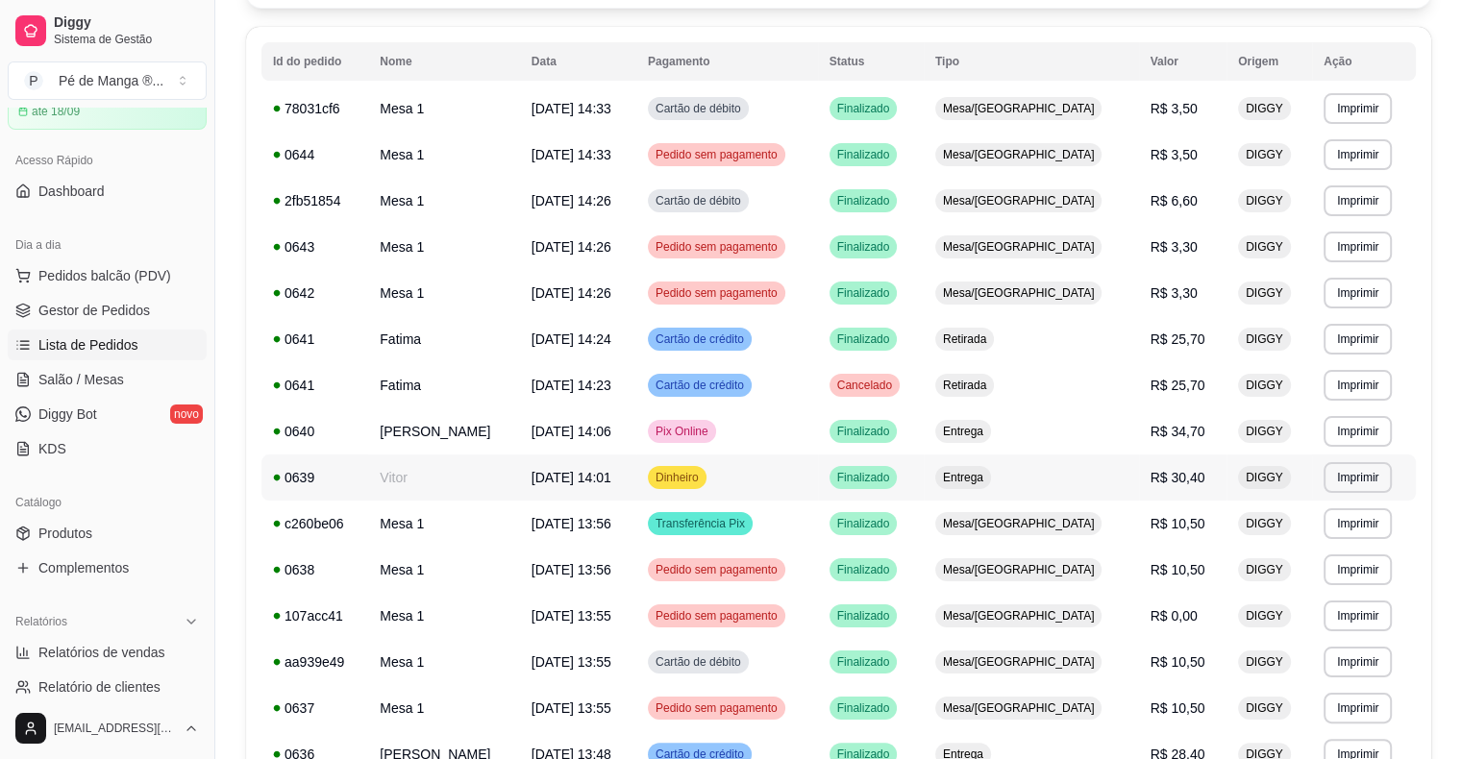
click at [818, 490] on td "Dinheiro" at bounding box center [727, 478] width 182 height 46
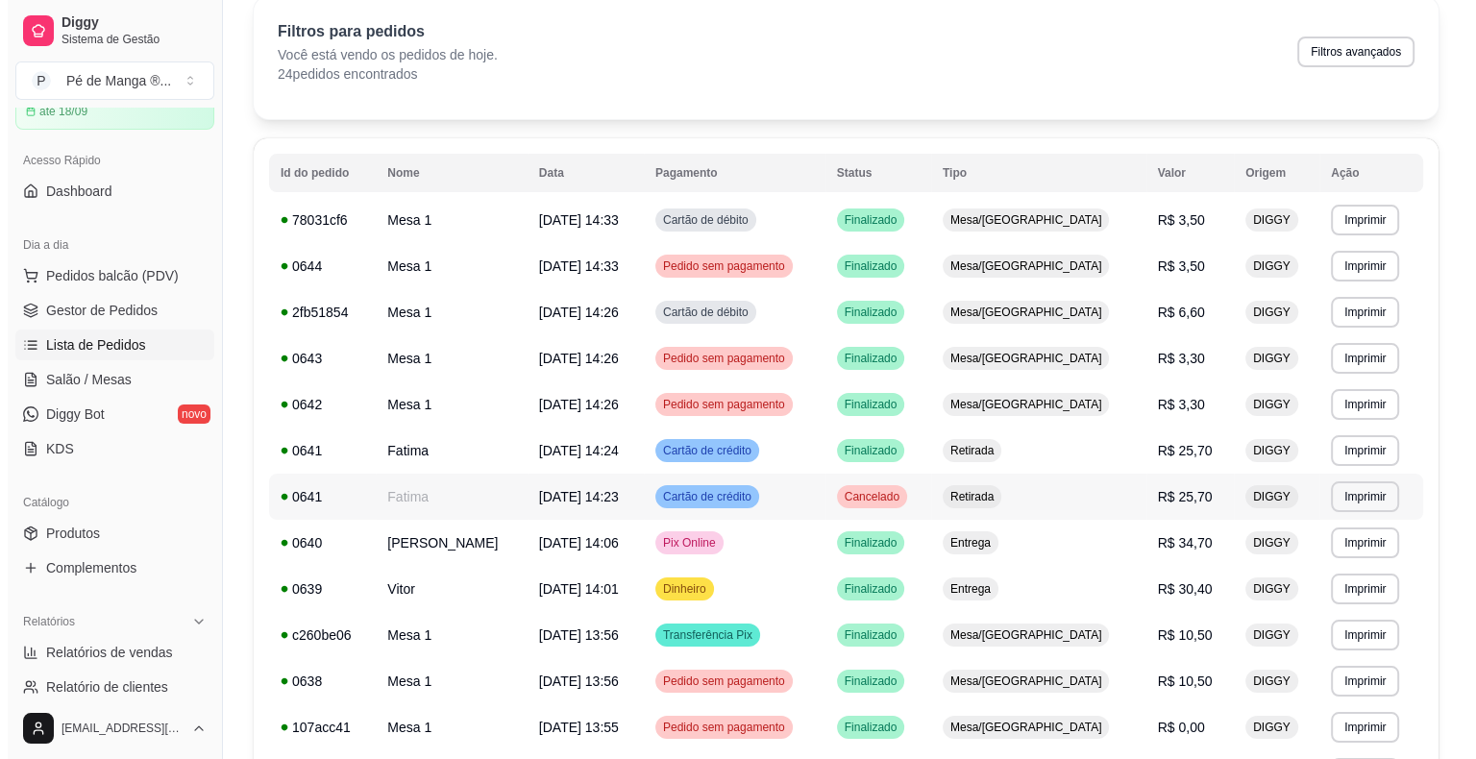
scroll to position [0, 0]
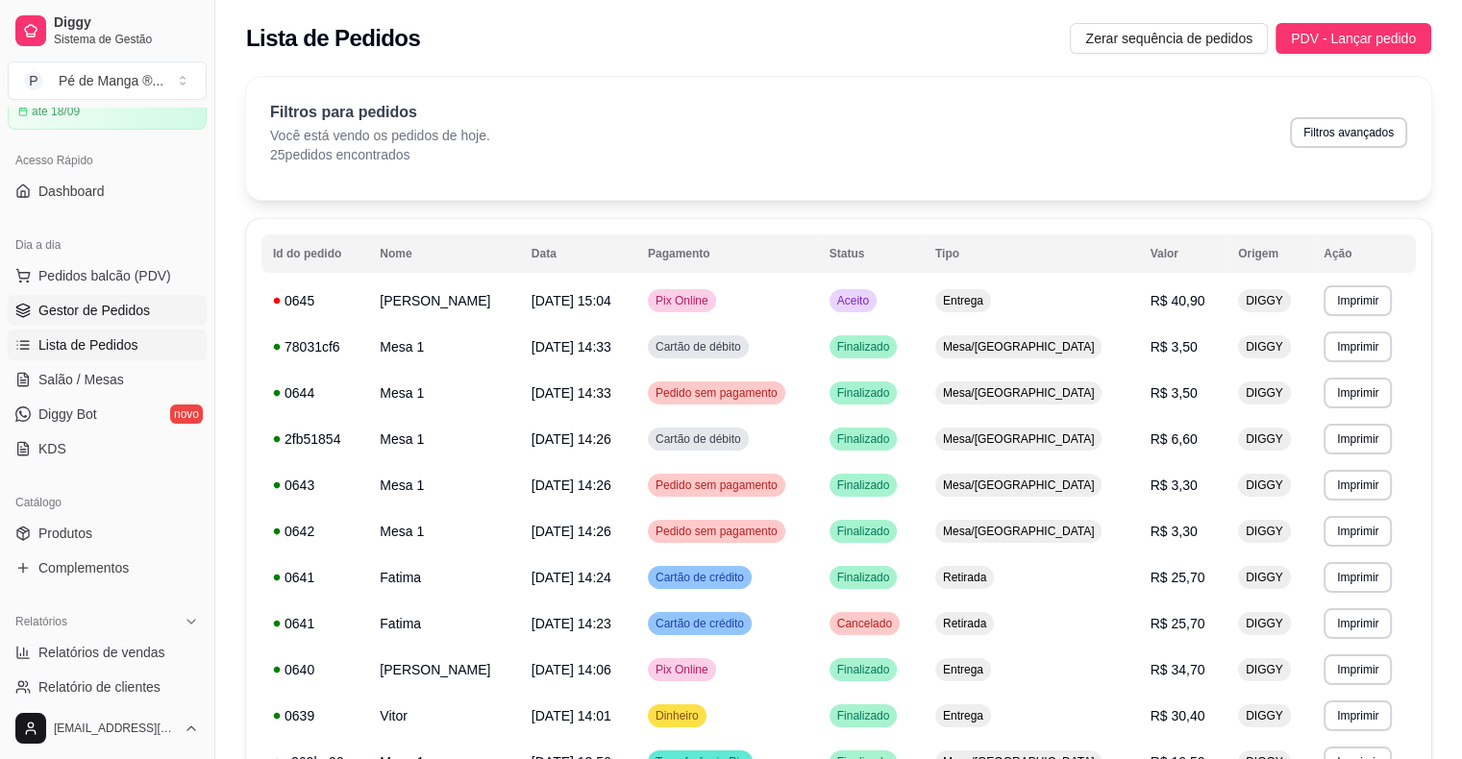
click at [181, 307] on link "Gestor de Pedidos" at bounding box center [107, 310] width 199 height 31
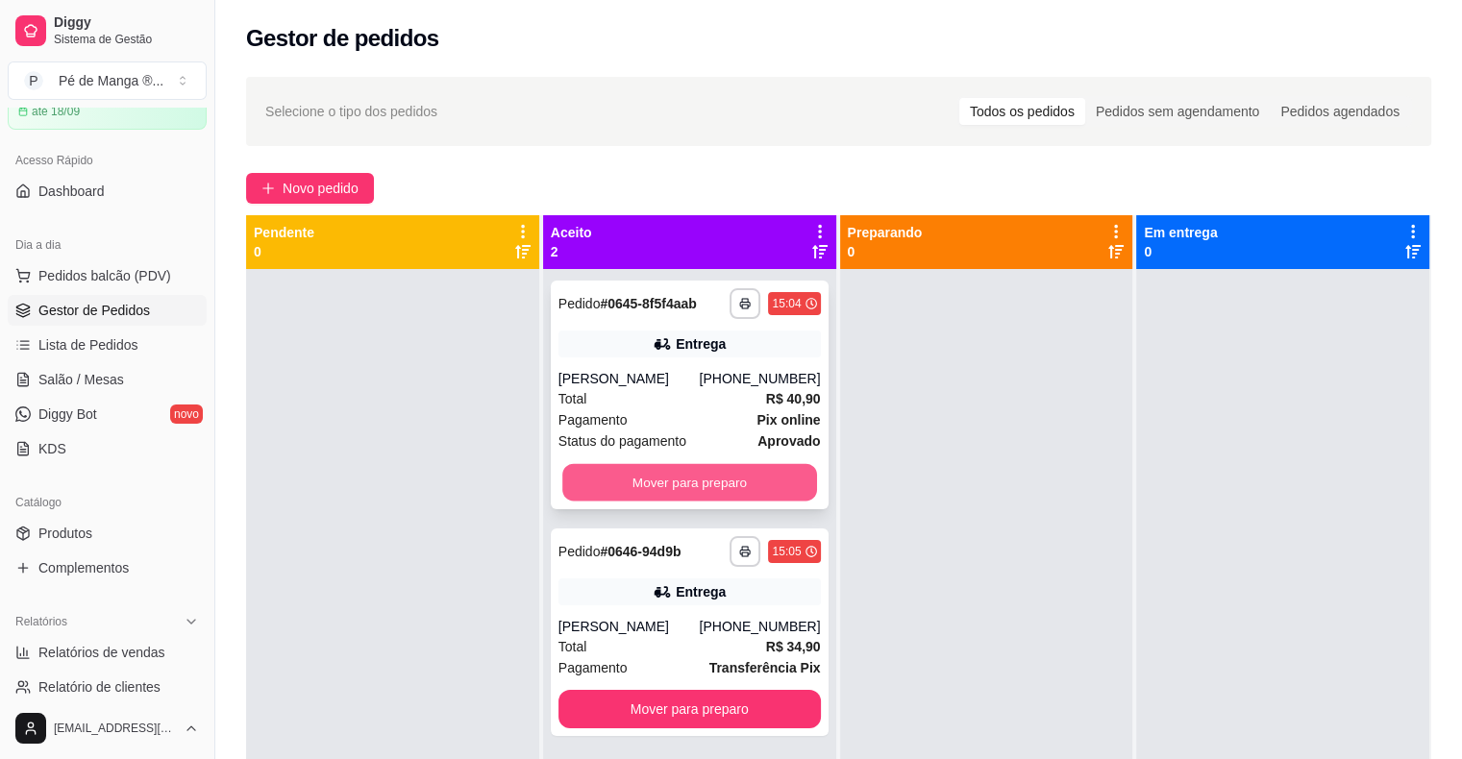
click at [751, 490] on button "Mover para preparo" at bounding box center [689, 482] width 255 height 37
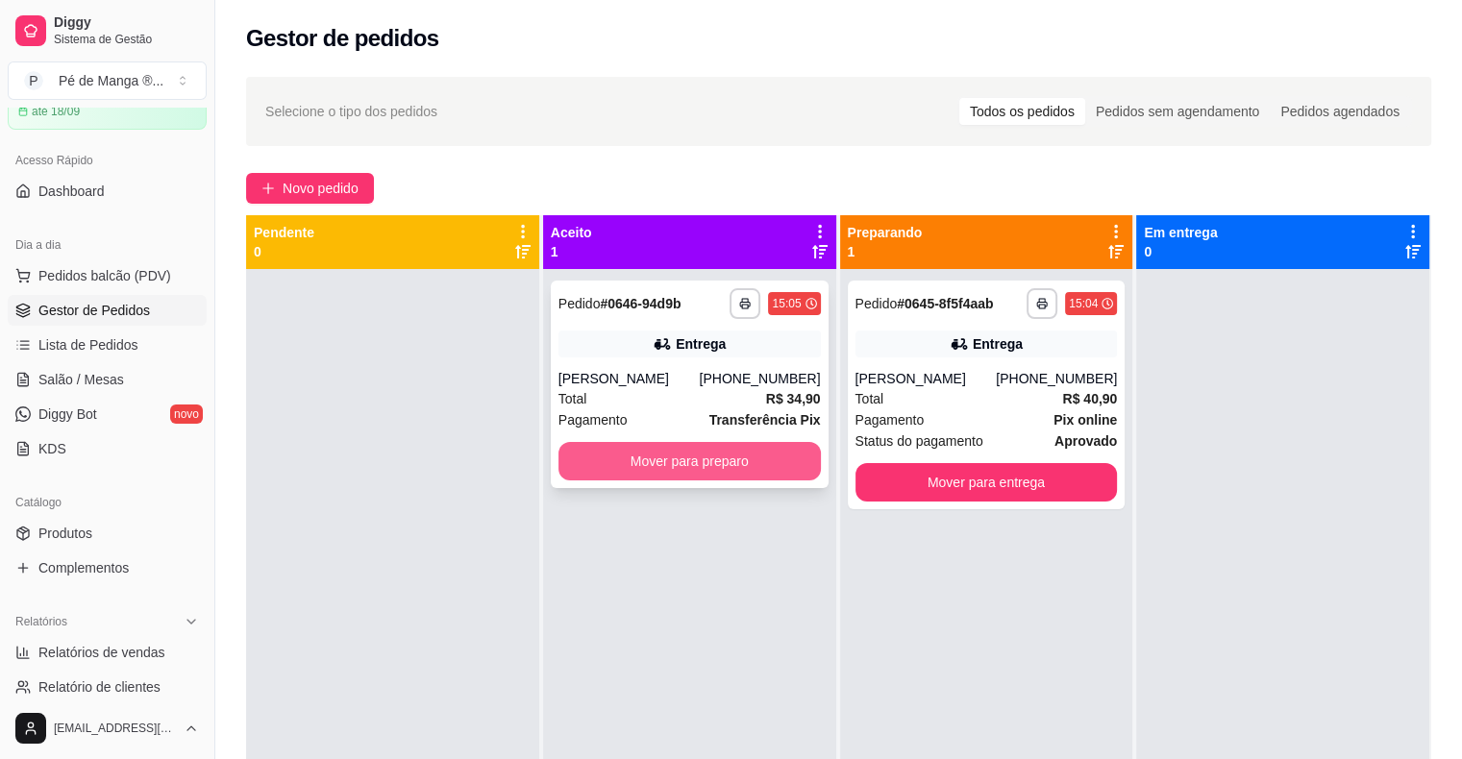
click at [750, 466] on button "Mover para preparo" at bounding box center [689, 461] width 262 height 38
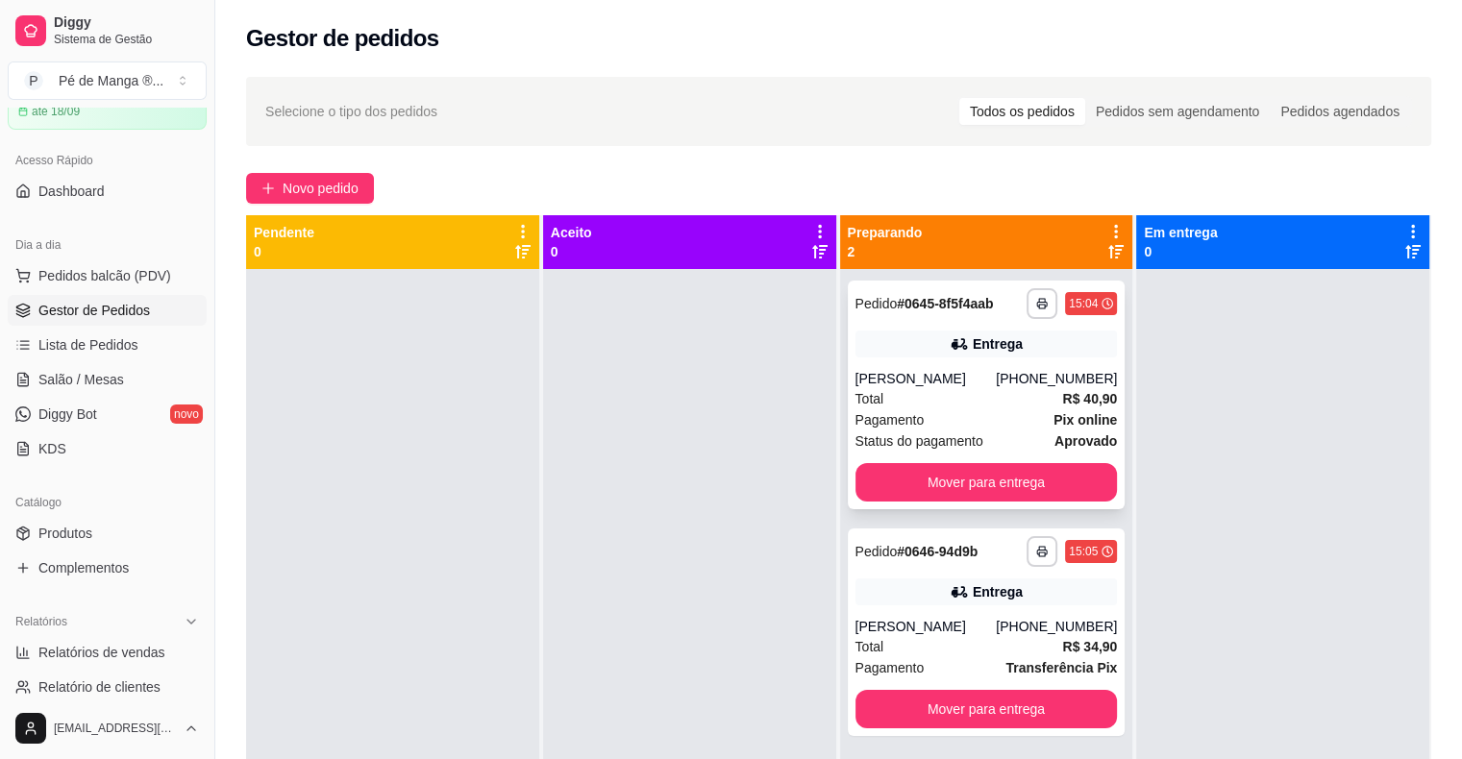
click at [976, 402] on div "Total R$ 40,90" at bounding box center [986, 398] width 262 height 21
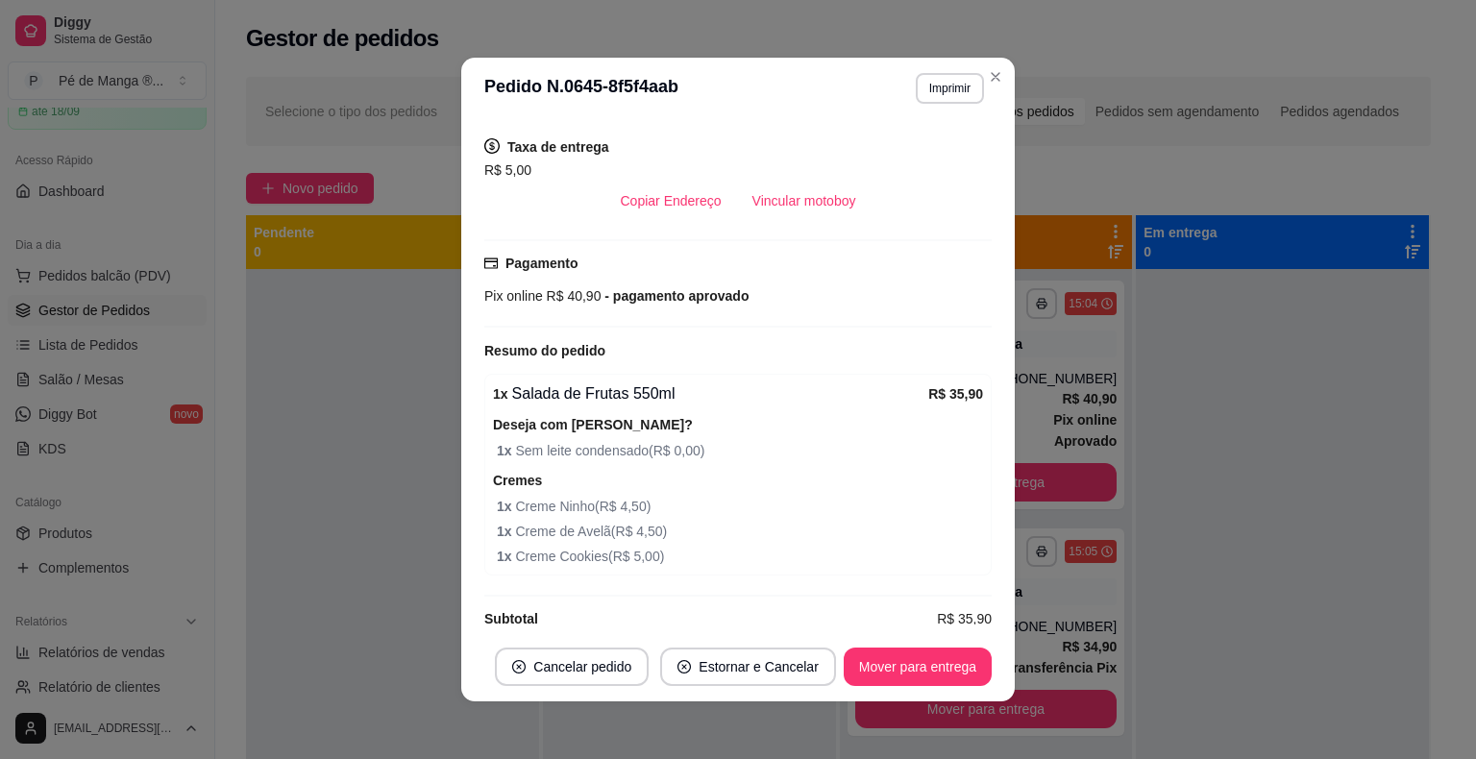
scroll to position [429, 0]
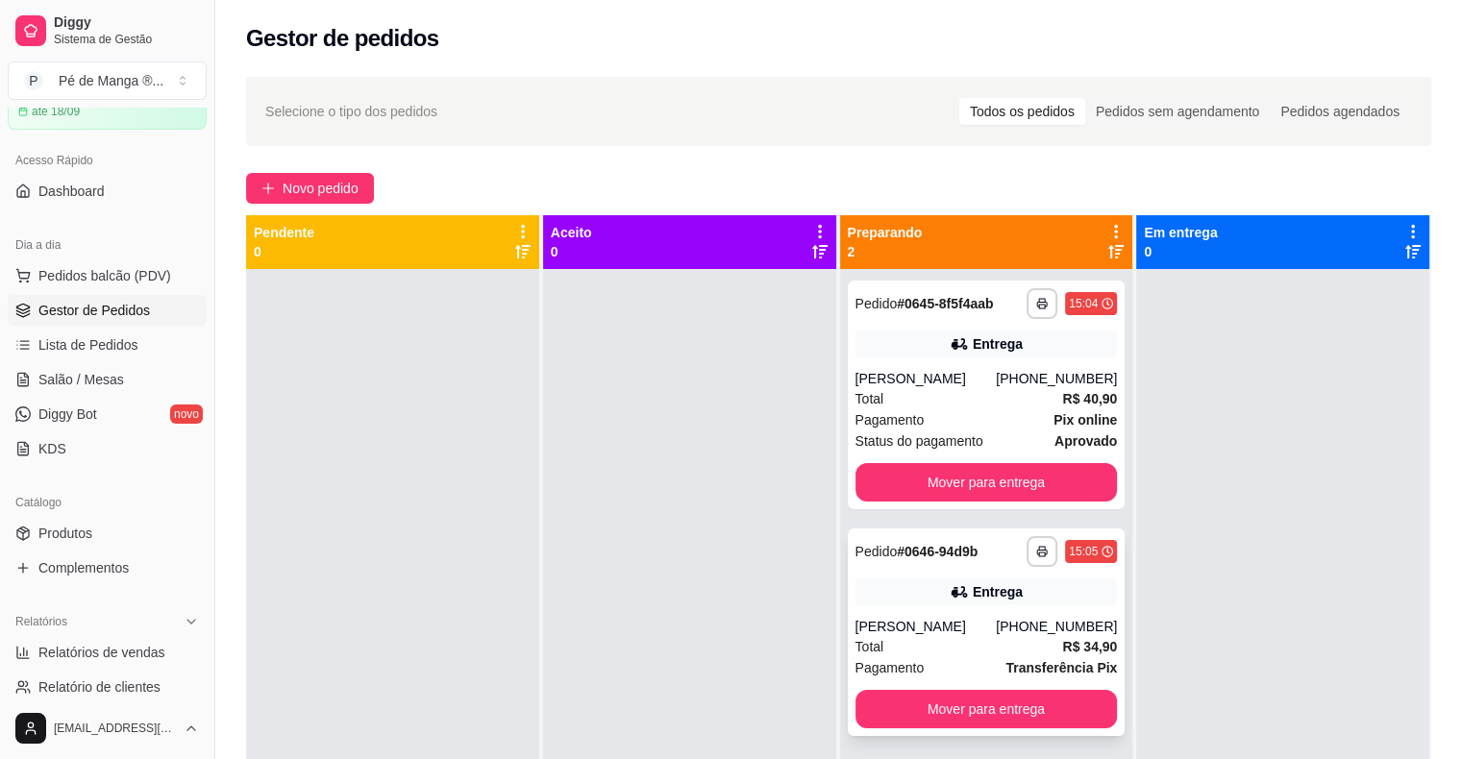
click at [973, 590] on div "Entrega" at bounding box center [998, 591] width 50 height 19
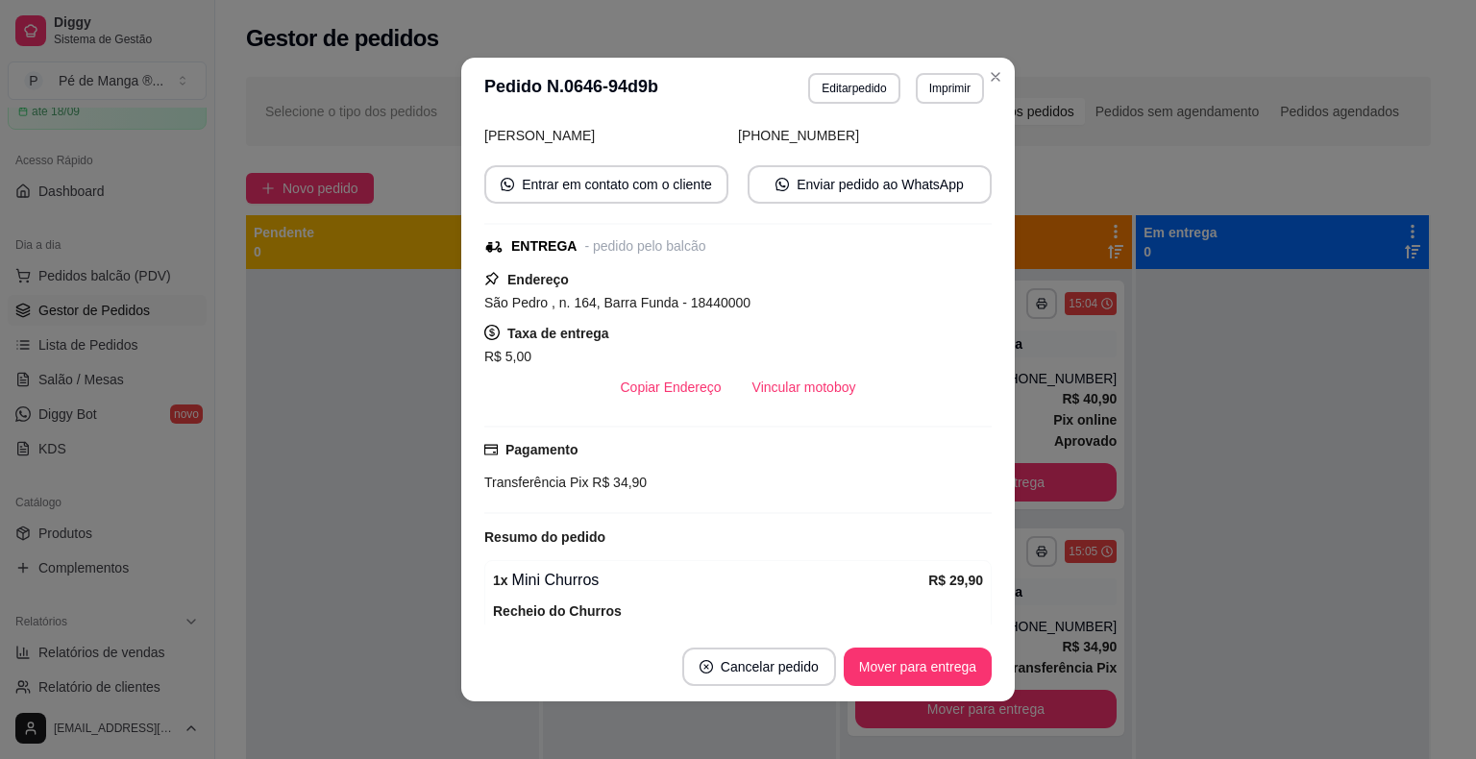
scroll to position [96, 0]
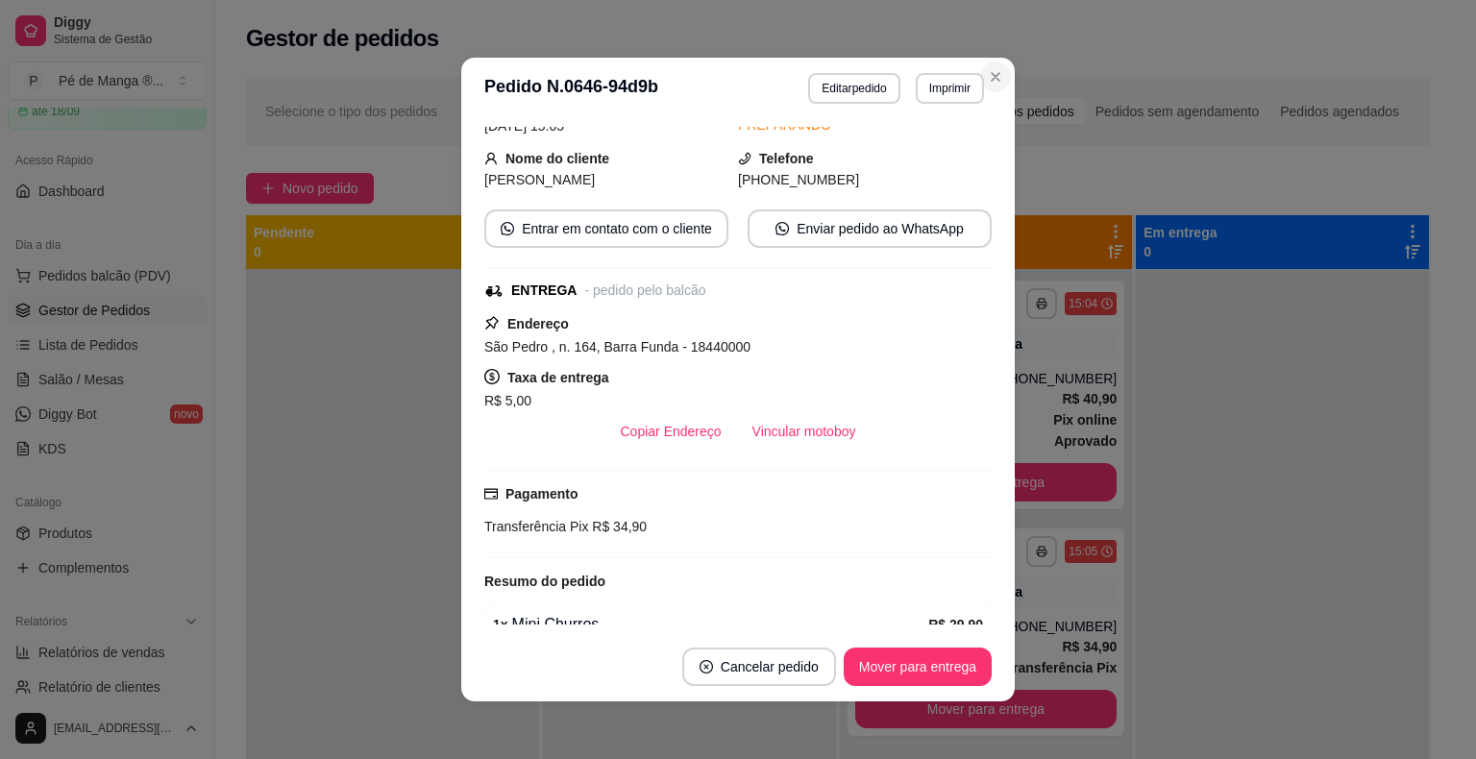
click at [1004, 78] on section "**********" at bounding box center [738, 380] width 554 height 644
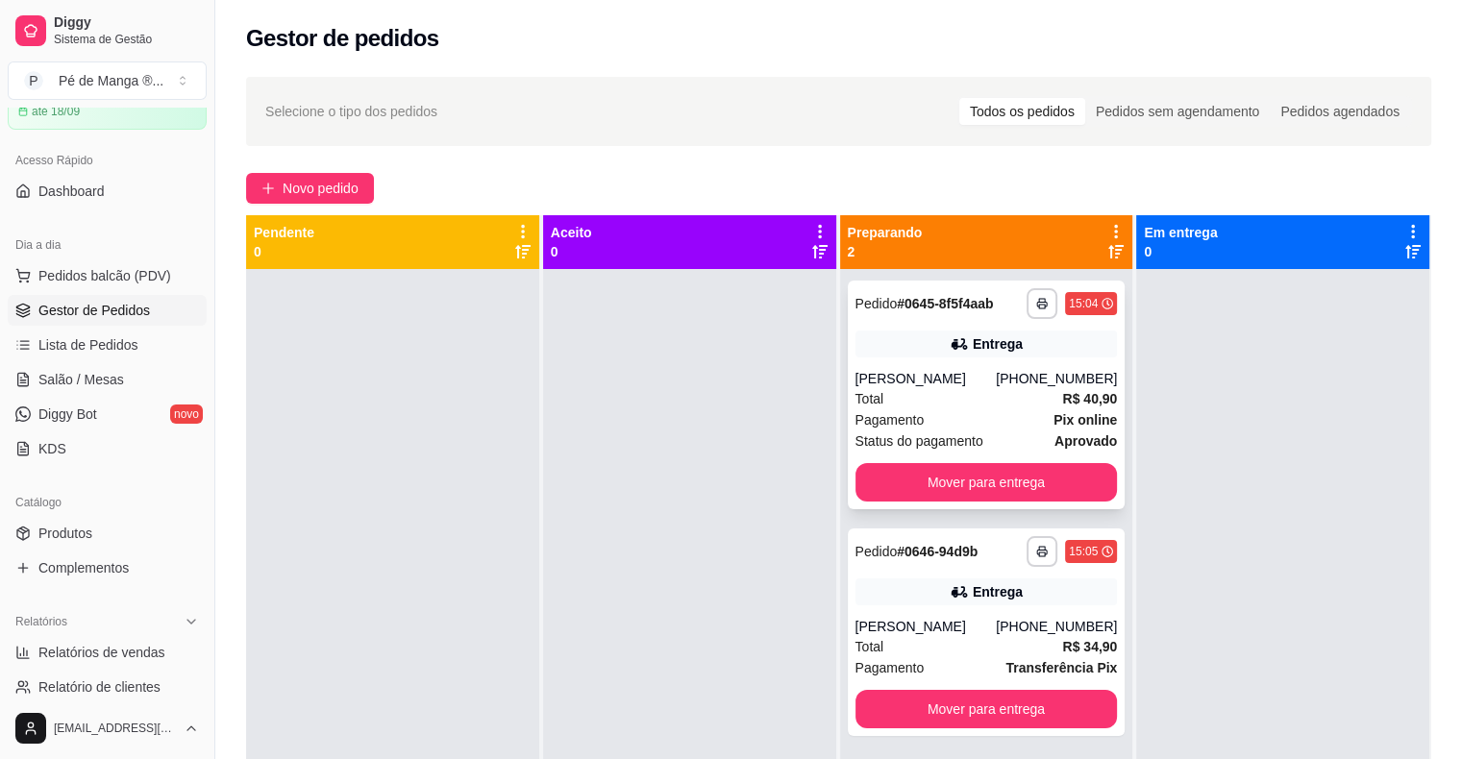
click at [981, 381] on div "[PERSON_NAME]" at bounding box center [925, 378] width 141 height 19
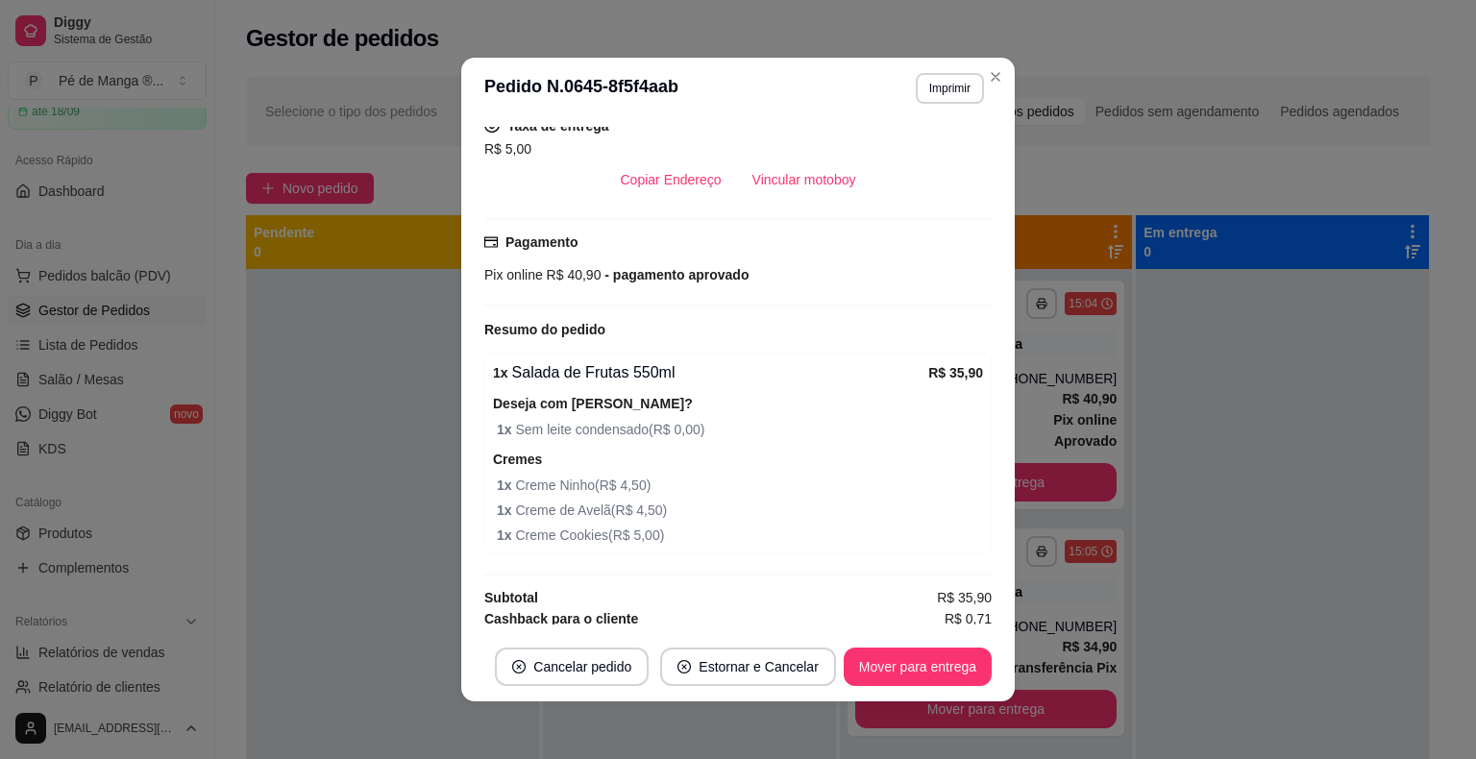
scroll to position [4, 0]
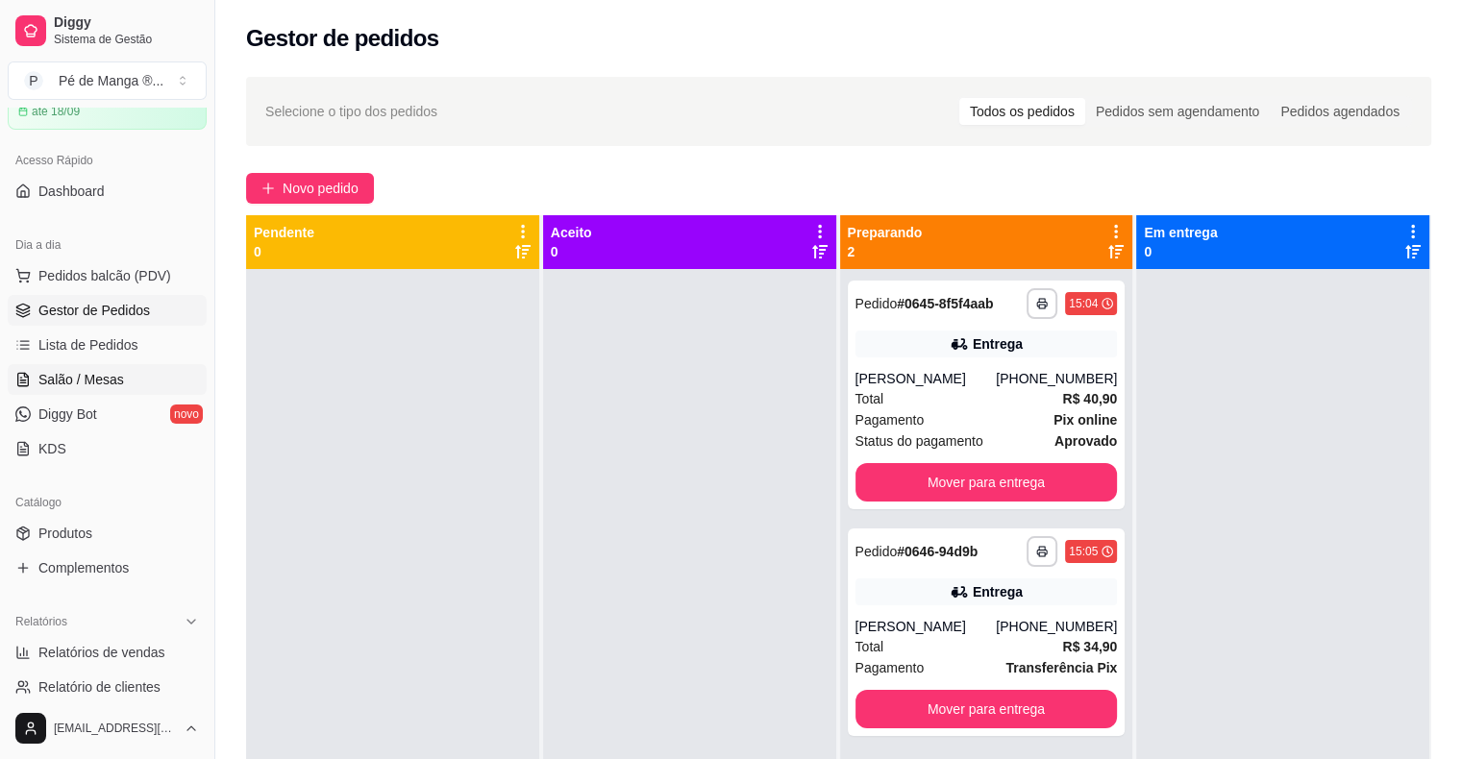
click at [35, 375] on link "Salão / Mesas" at bounding box center [107, 379] width 199 height 31
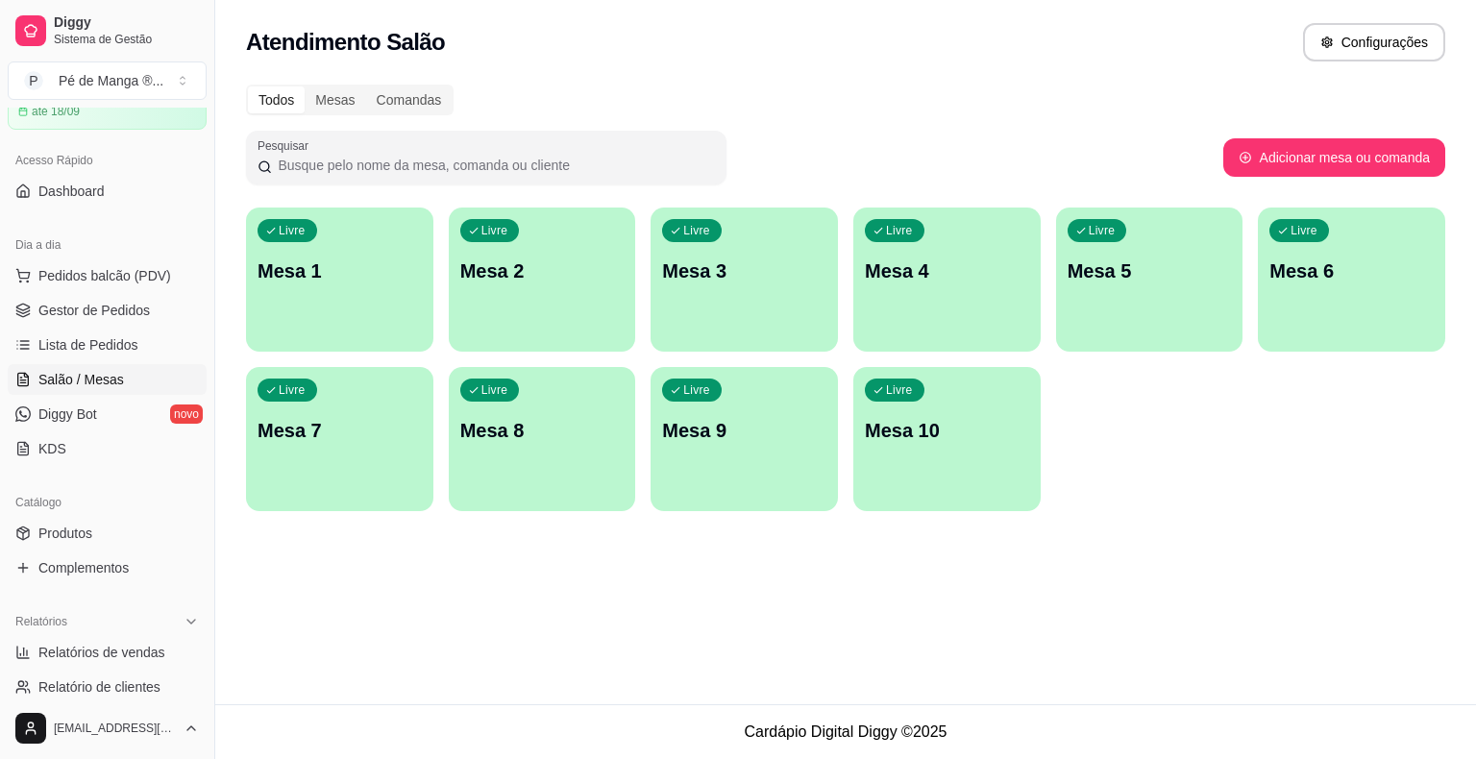
click at [287, 315] on div "Livre Mesa 1" at bounding box center [339, 268] width 187 height 121
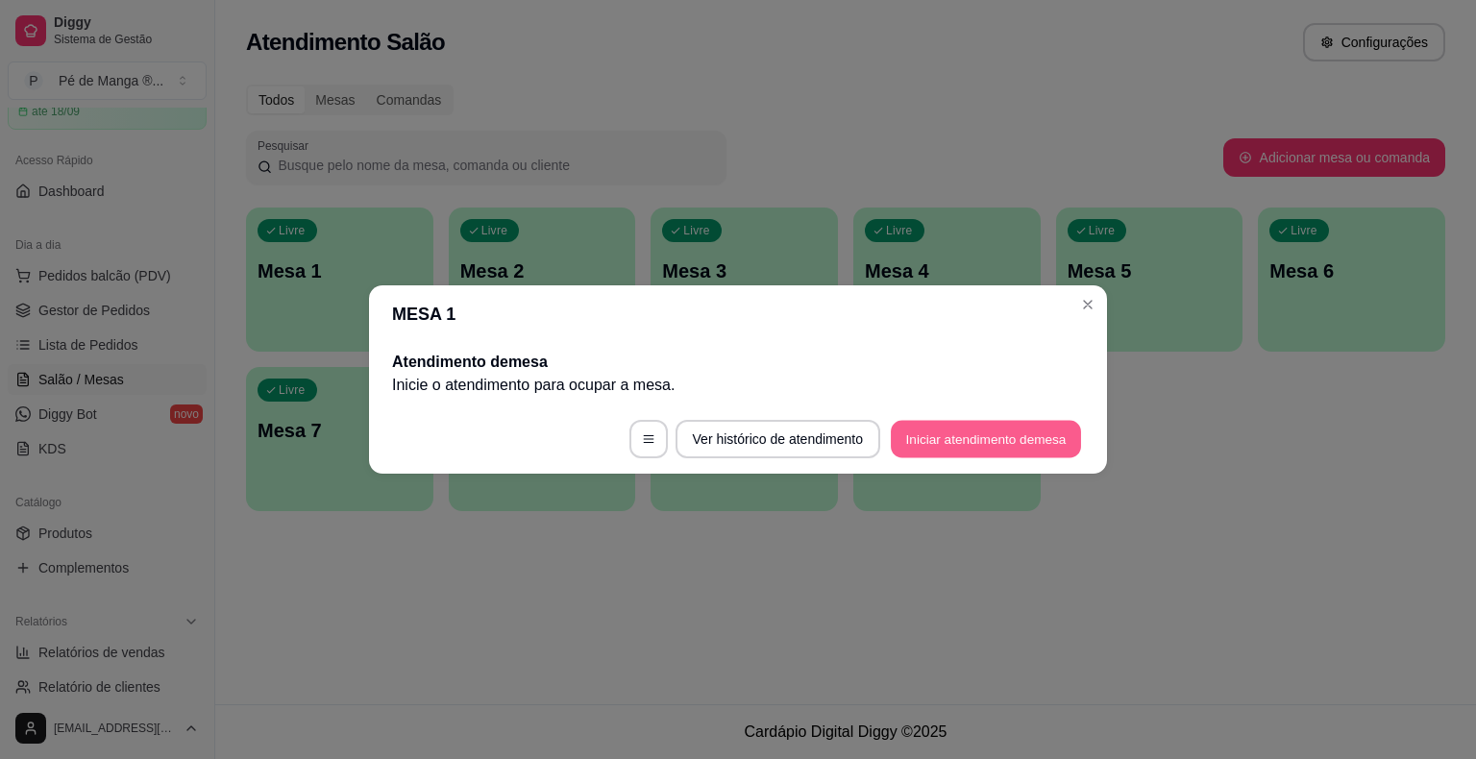
click at [1006, 439] on button "Iniciar atendimento de mesa" at bounding box center [986, 439] width 190 height 37
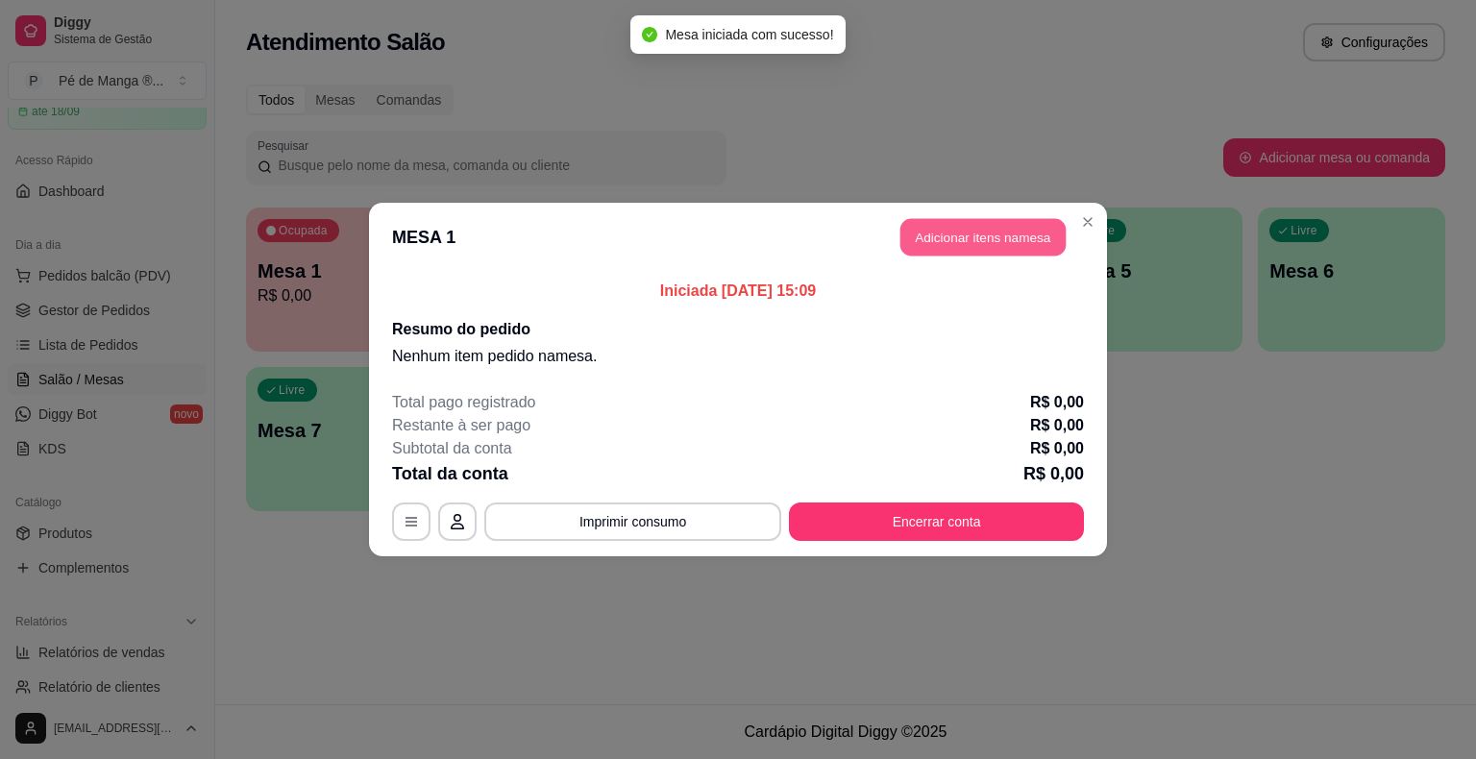
click at [938, 231] on button "Adicionar itens na mesa" at bounding box center [983, 237] width 165 height 37
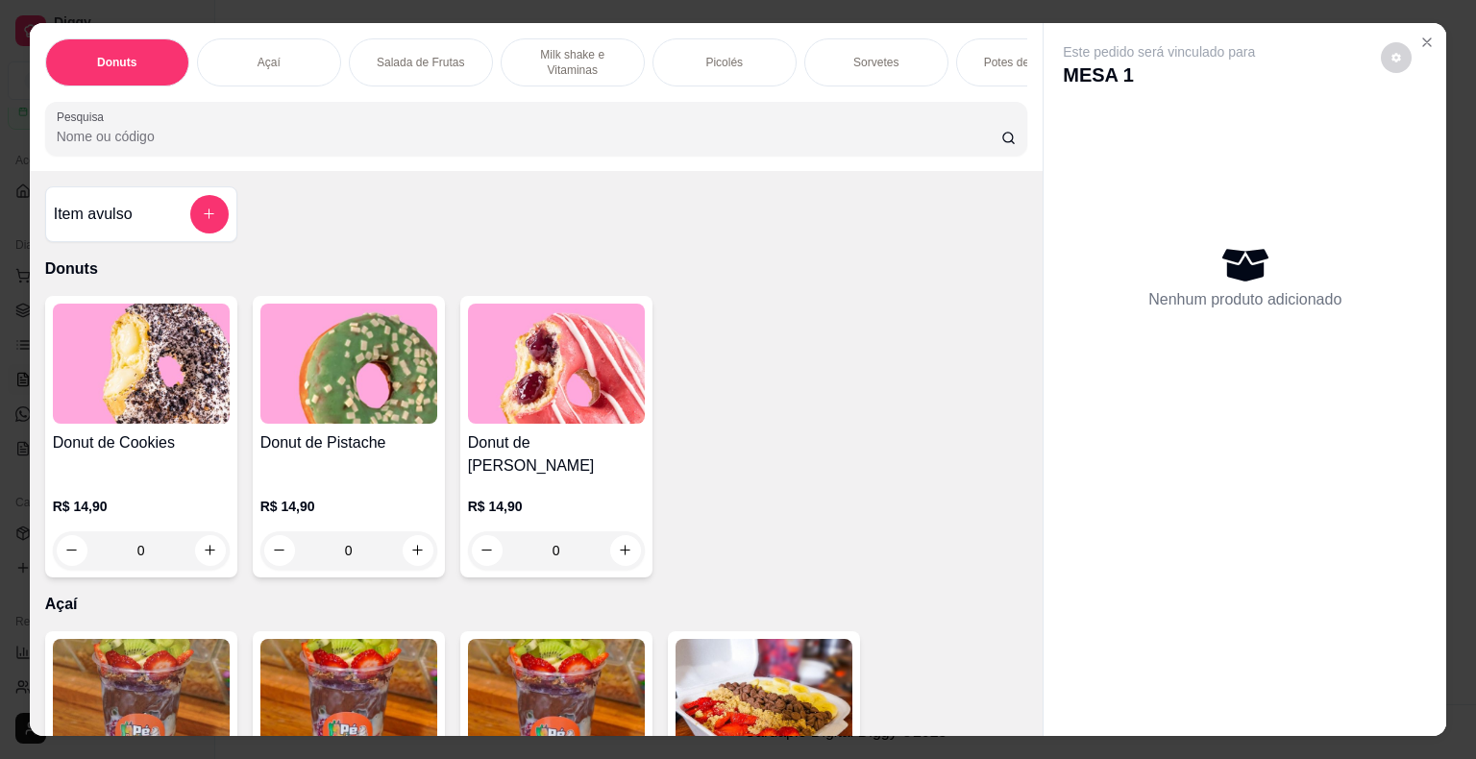
click at [269, 56] on div "Açaí" at bounding box center [269, 62] width 144 height 48
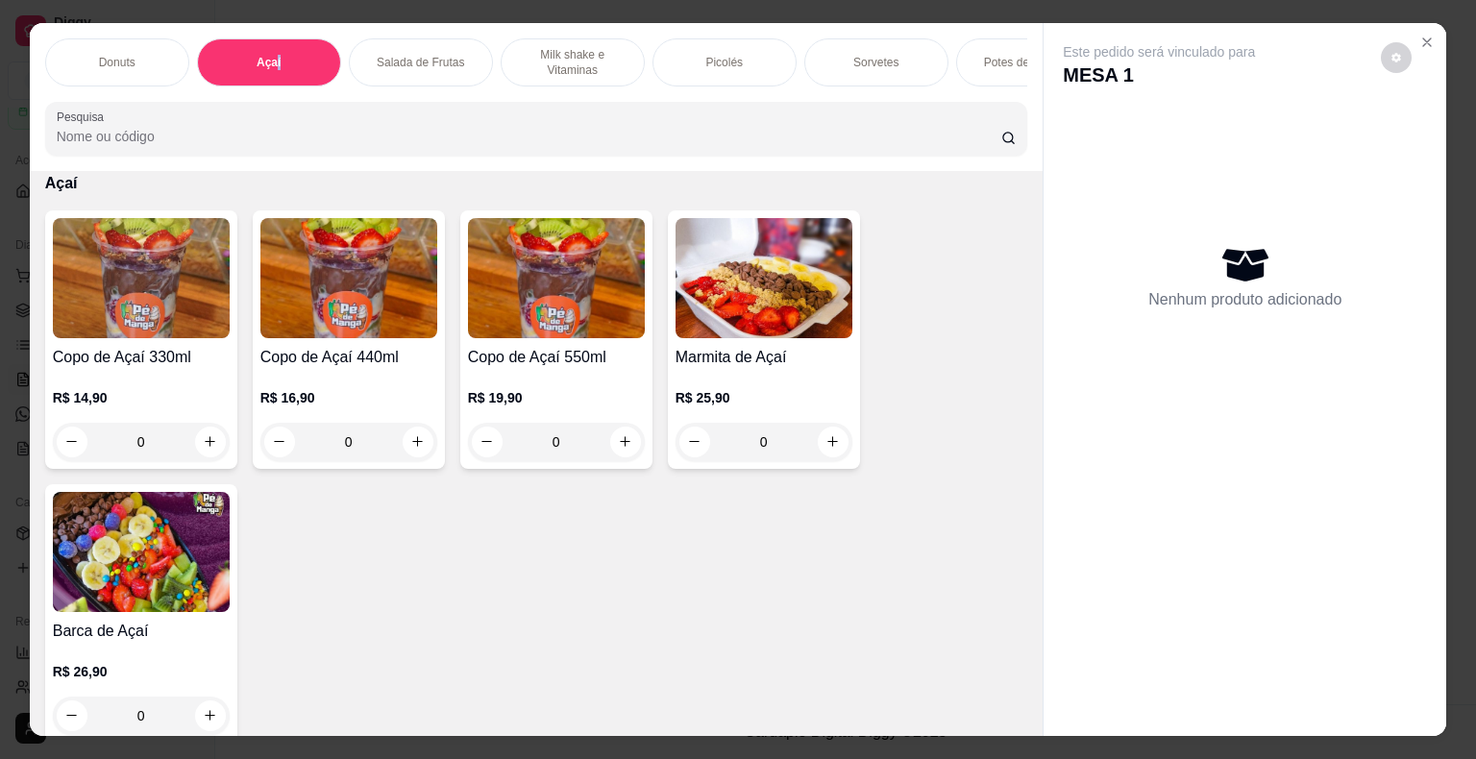
scroll to position [46, 0]
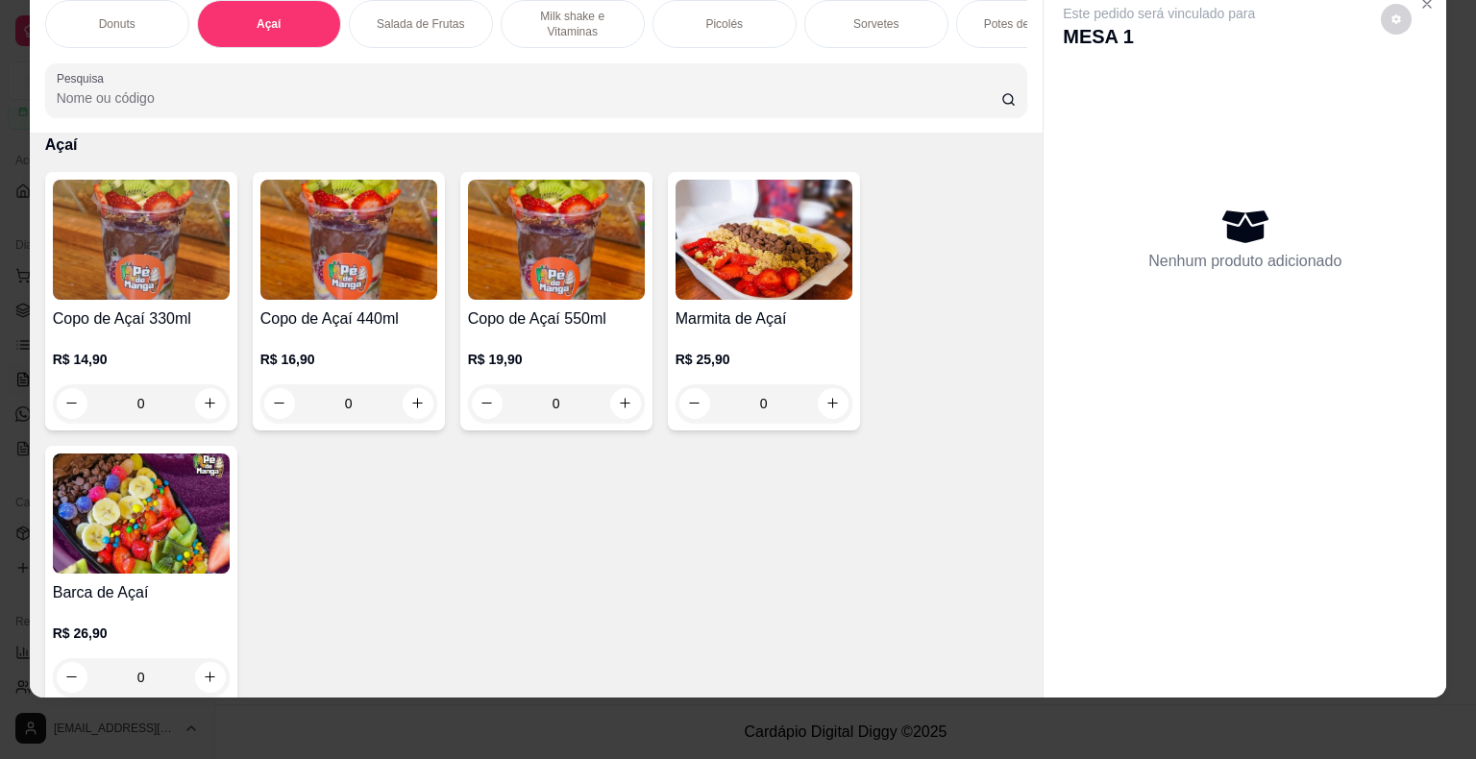
click at [193, 406] on div "0" at bounding box center [141, 403] width 177 height 38
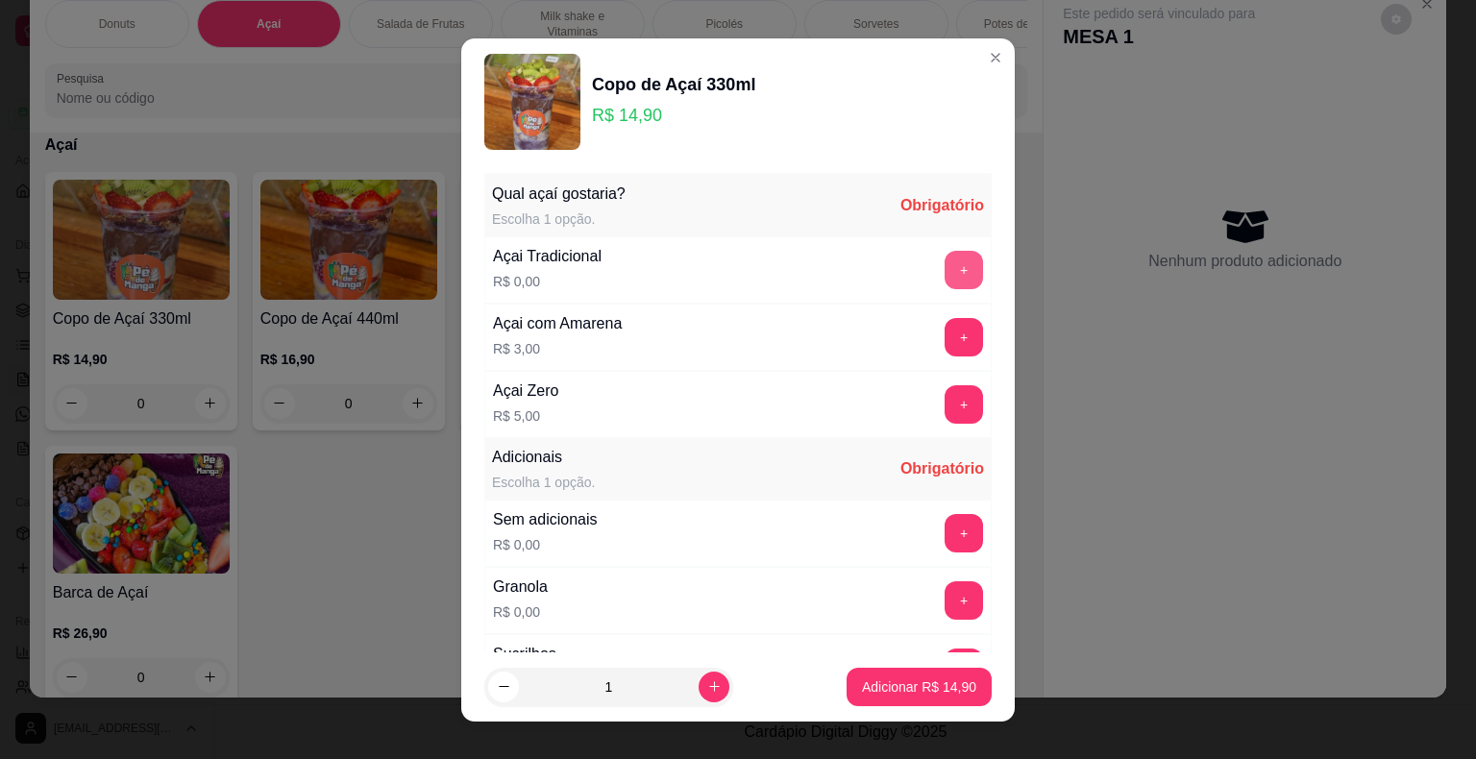
click at [945, 260] on button "+" at bounding box center [964, 270] width 38 height 38
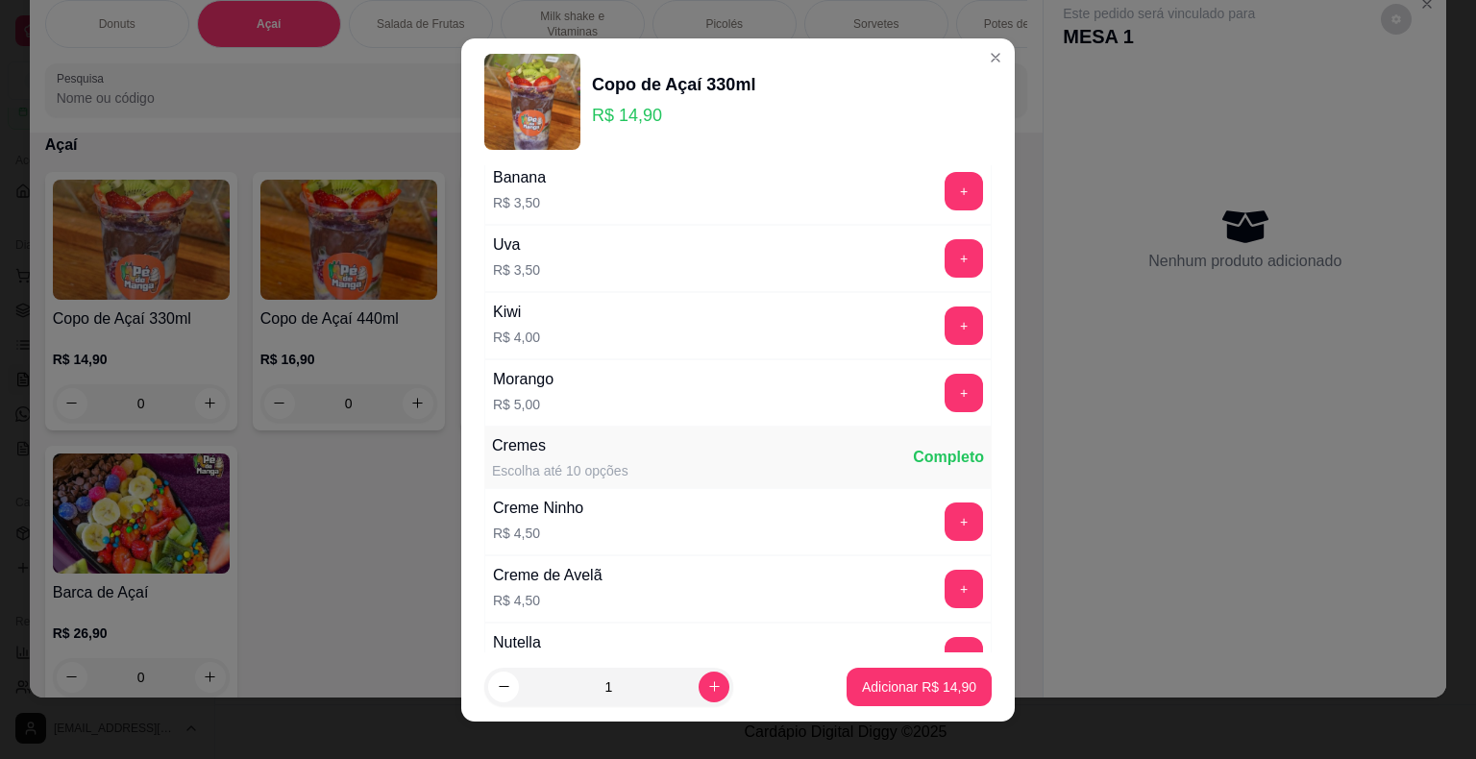
scroll to position [1634, 0]
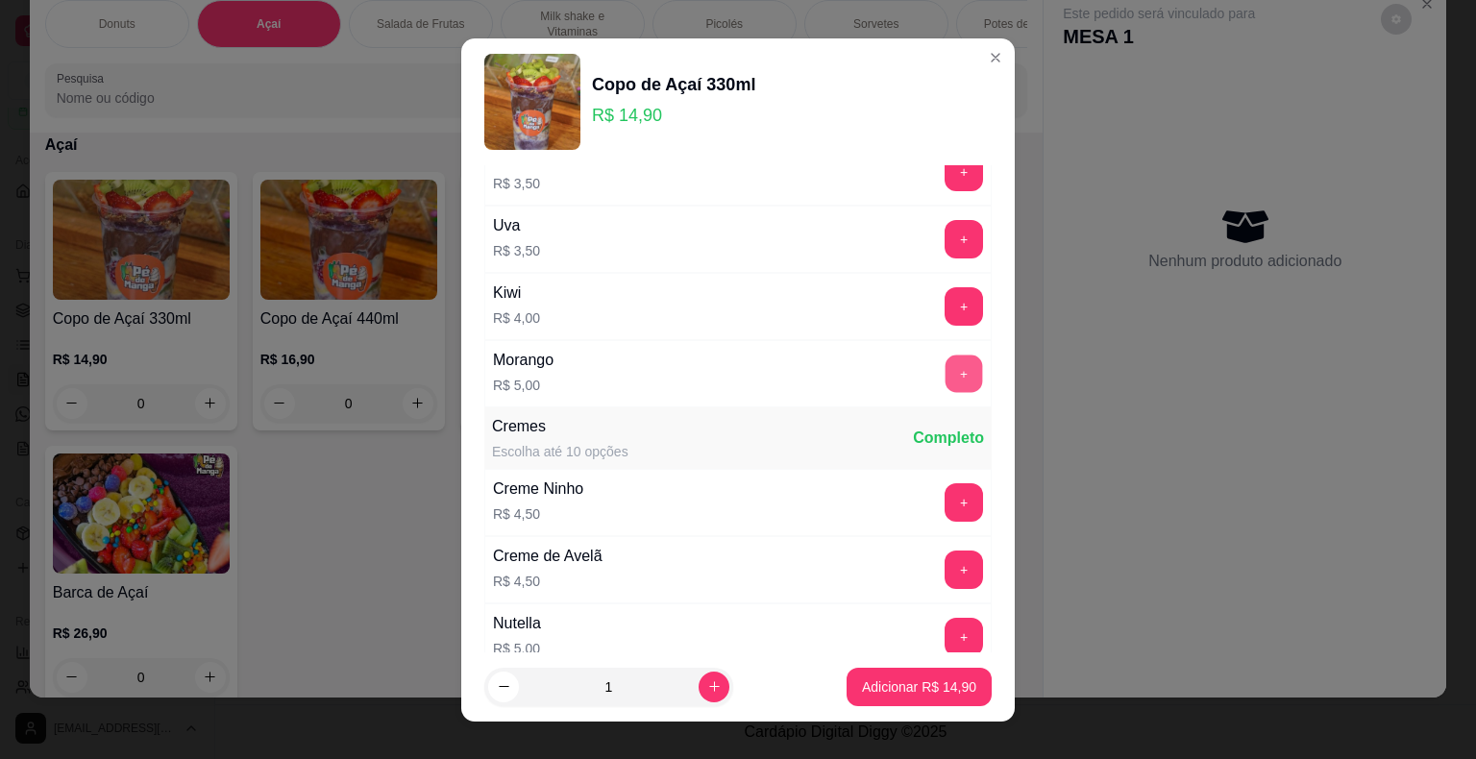
click at [946, 370] on button "+" at bounding box center [964, 373] width 37 height 37
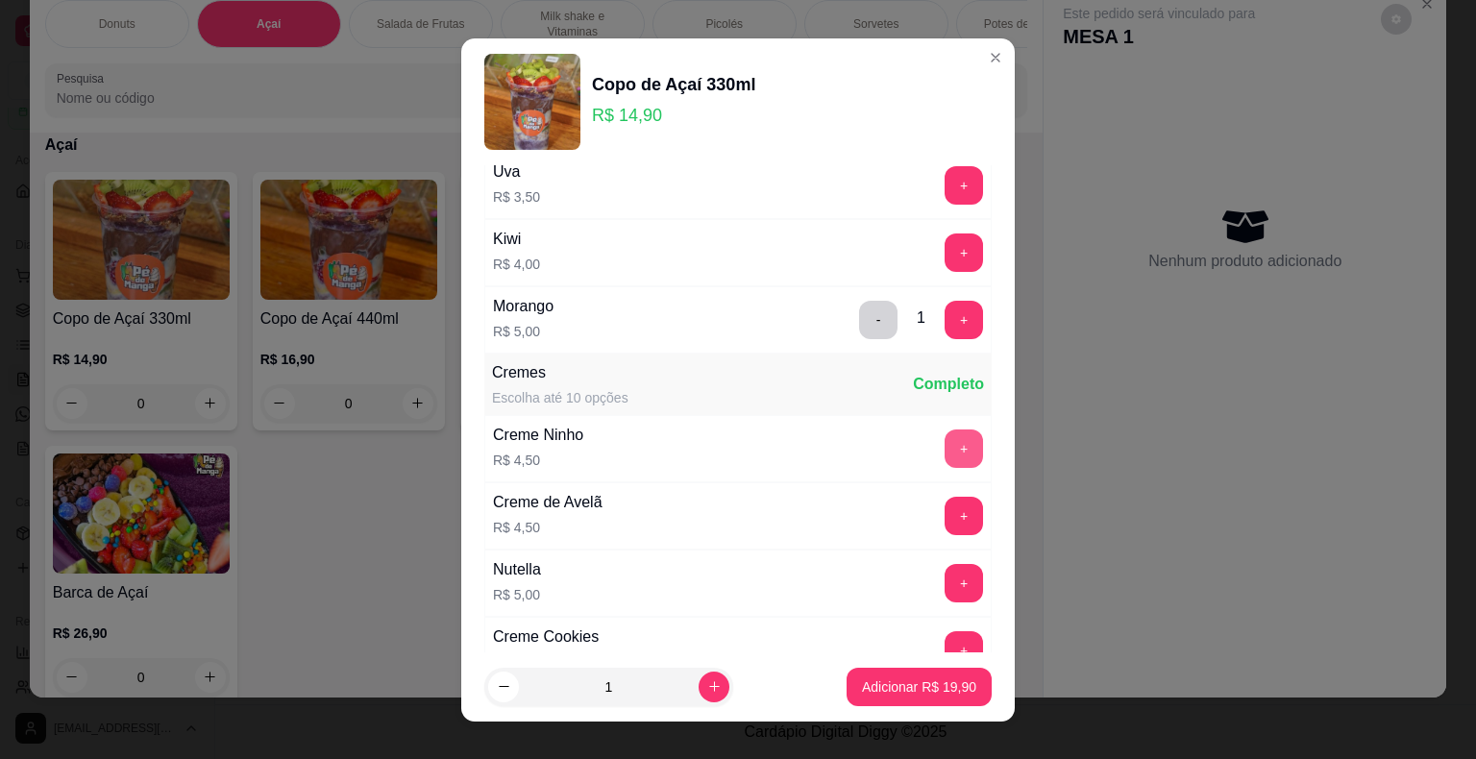
scroll to position [1730, 0]
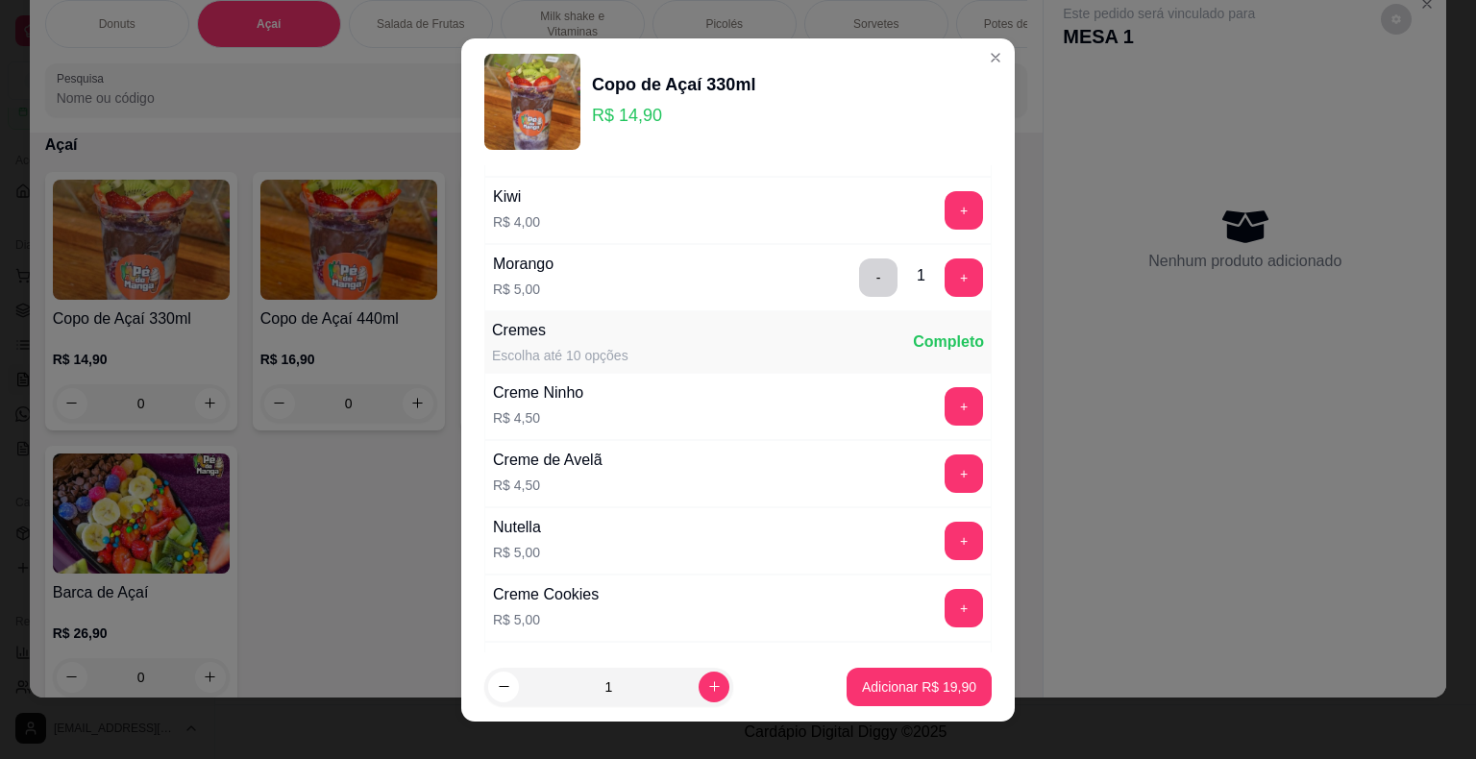
drag, startPoint x: 942, startPoint y: 552, endPoint x: 934, endPoint y: 536, distance: 17.2
click at [937, 539] on div "Nutella R$ 5,00 +" at bounding box center [737, 540] width 507 height 67
click at [945, 534] on button "+" at bounding box center [964, 541] width 38 height 38
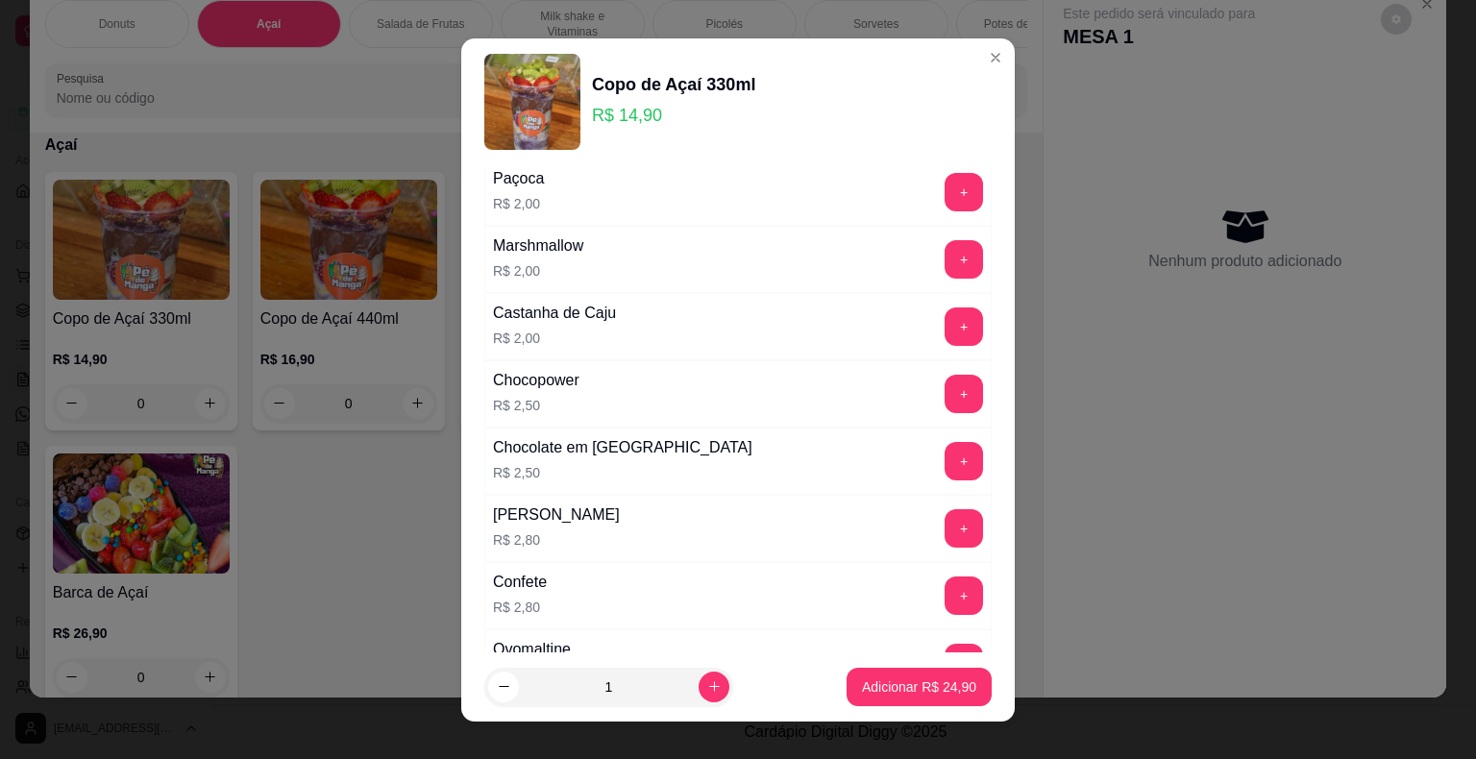
scroll to position [769, 0]
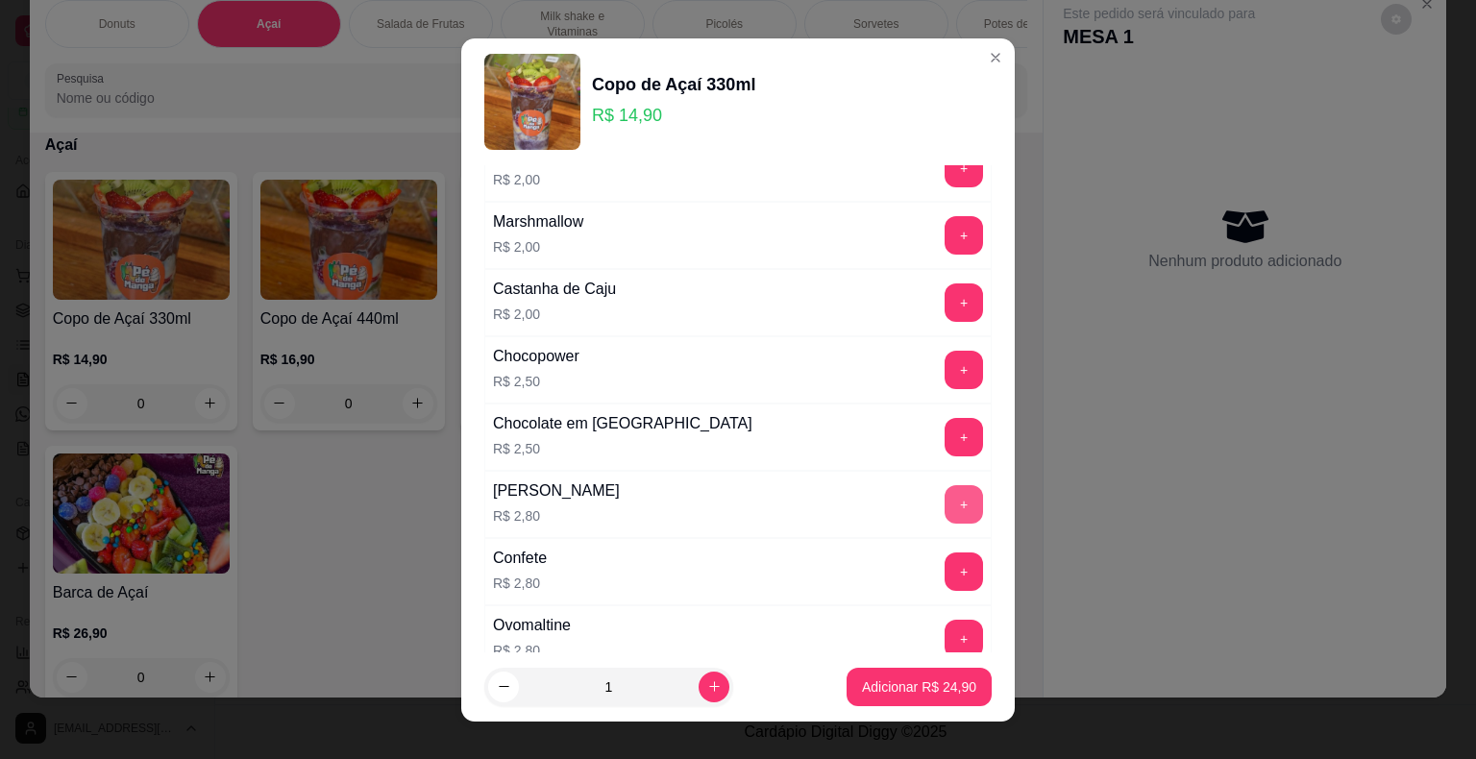
click at [945, 503] on button "+" at bounding box center [964, 504] width 38 height 38
click at [922, 692] on p "Adicionar R$ 27,70" at bounding box center [919, 687] width 114 height 19
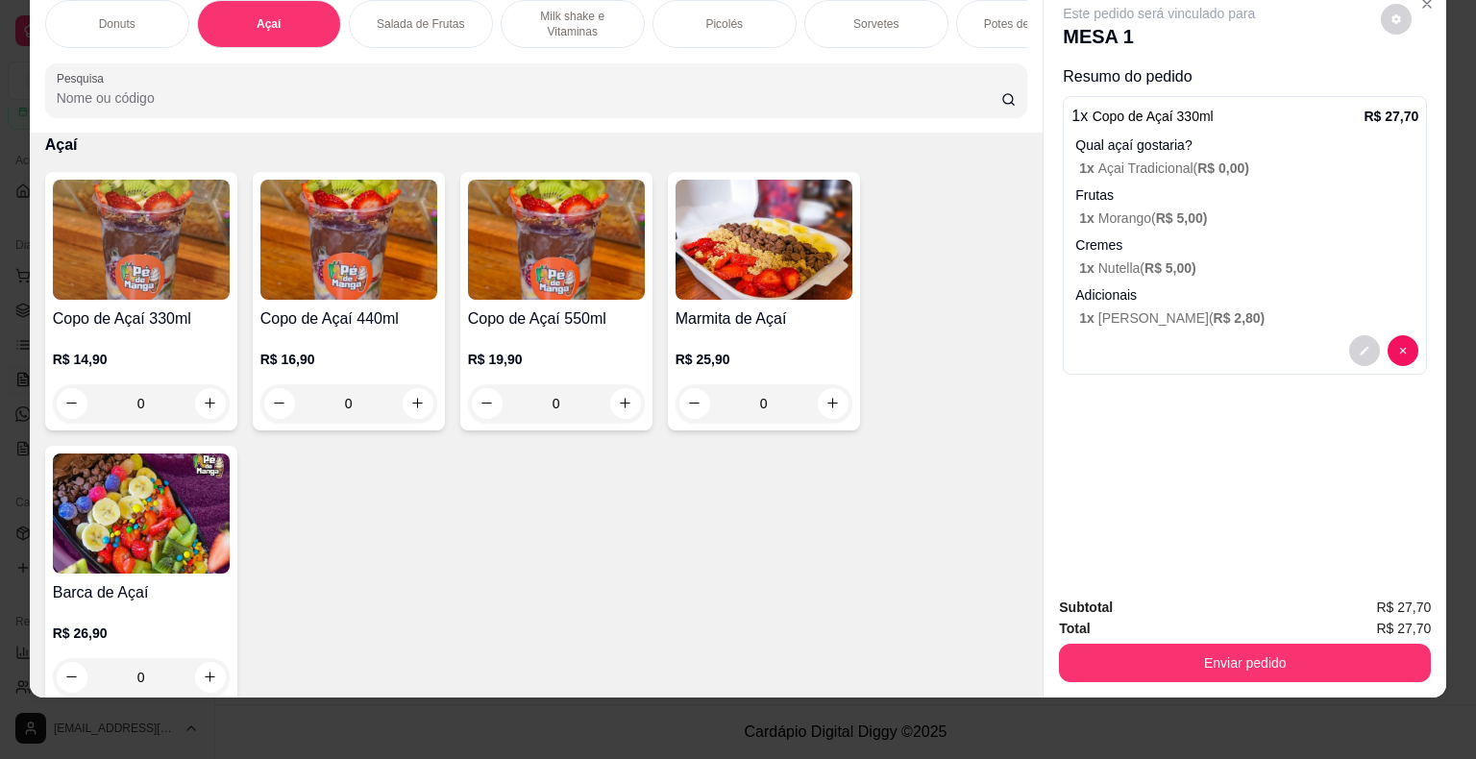
click at [1163, 235] on p "Cremes" at bounding box center [1246, 244] width 343 height 19
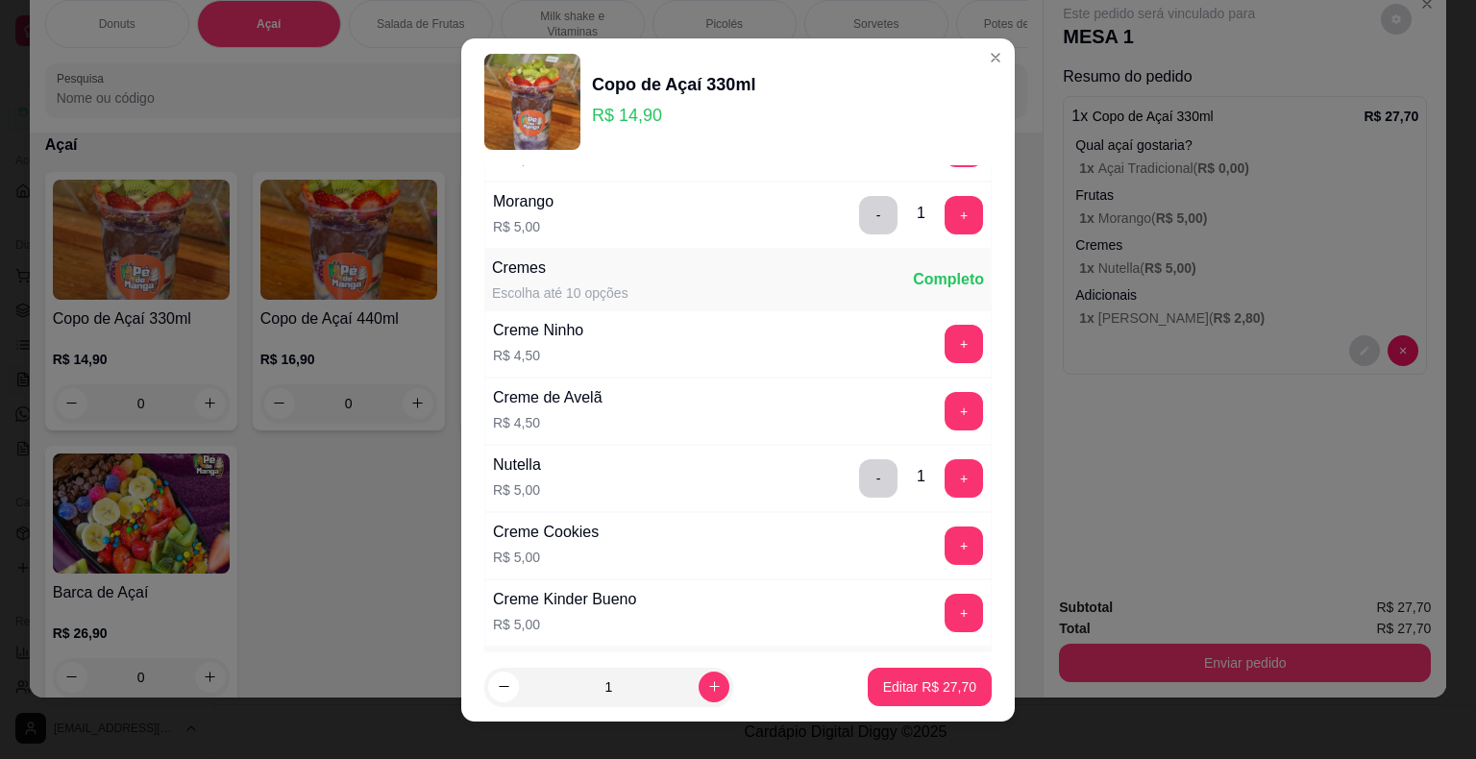
scroll to position [1826, 0]
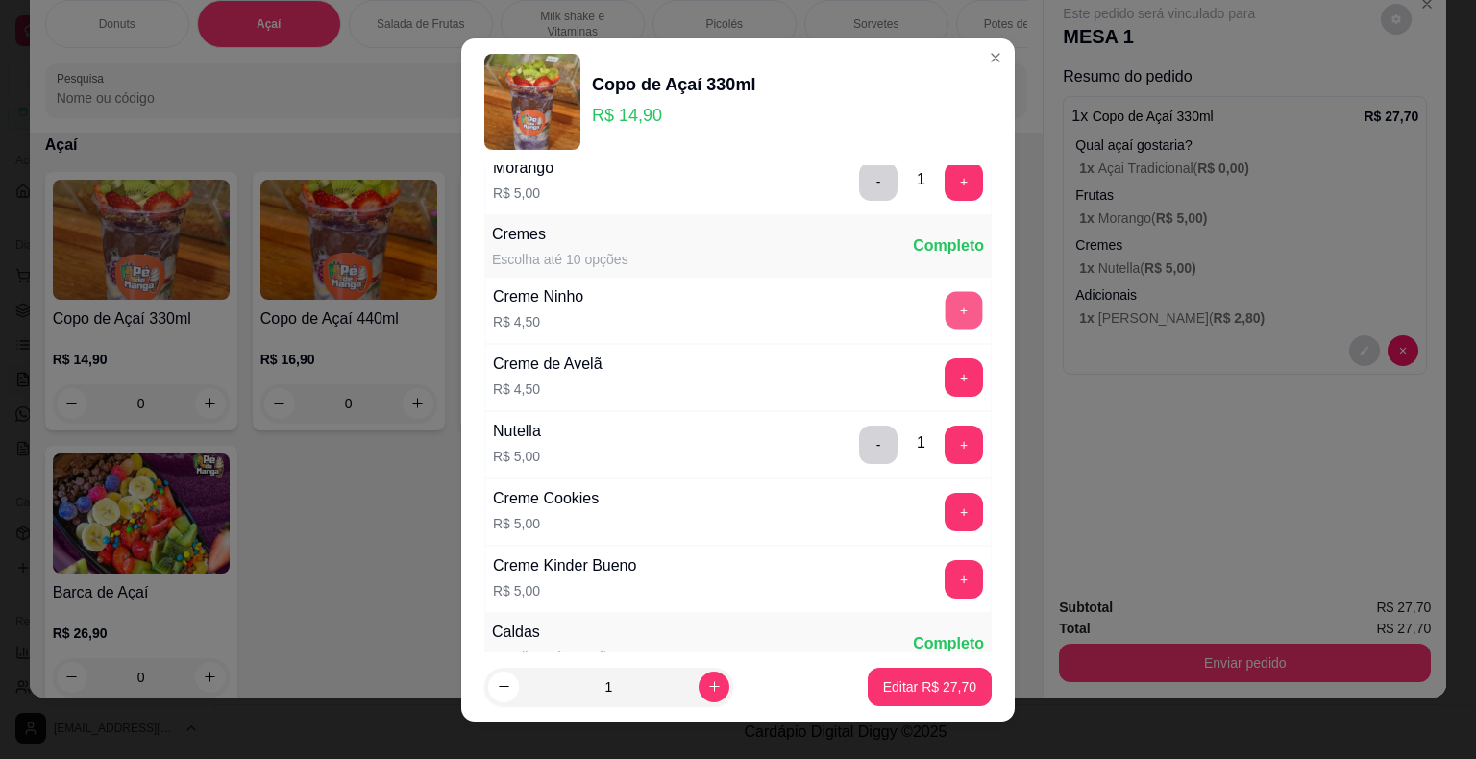
click at [946, 293] on button "+" at bounding box center [964, 309] width 37 height 37
click at [934, 682] on p "Editar R$ 32,20" at bounding box center [929, 687] width 93 height 19
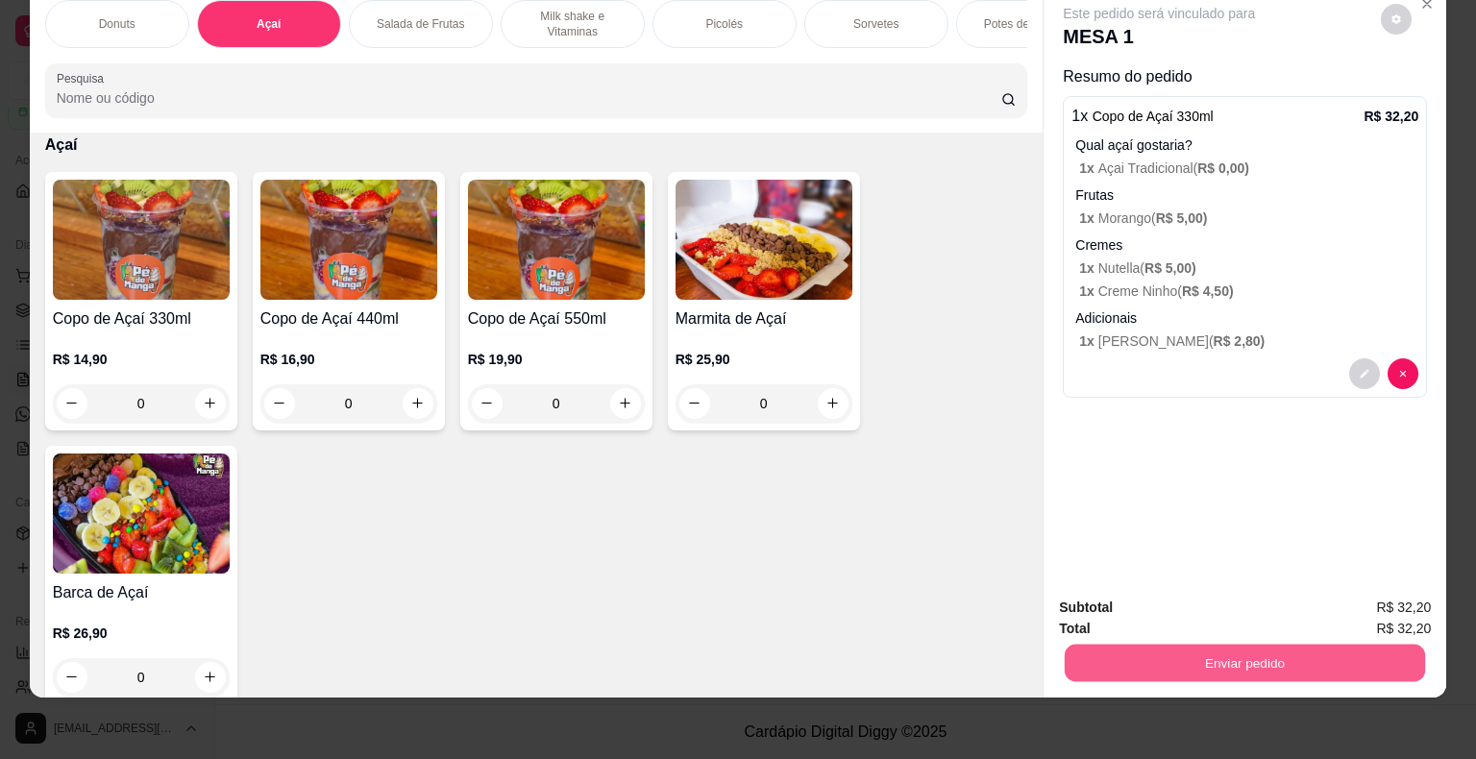
click at [1176, 645] on button "Enviar pedido" at bounding box center [1245, 663] width 360 height 37
click at [1143, 456] on div "Este pedido será vinculado para MESA 1 Resumo do pedido 1 x Copo de Açaí 330ml …" at bounding box center [1245, 284] width 403 height 598
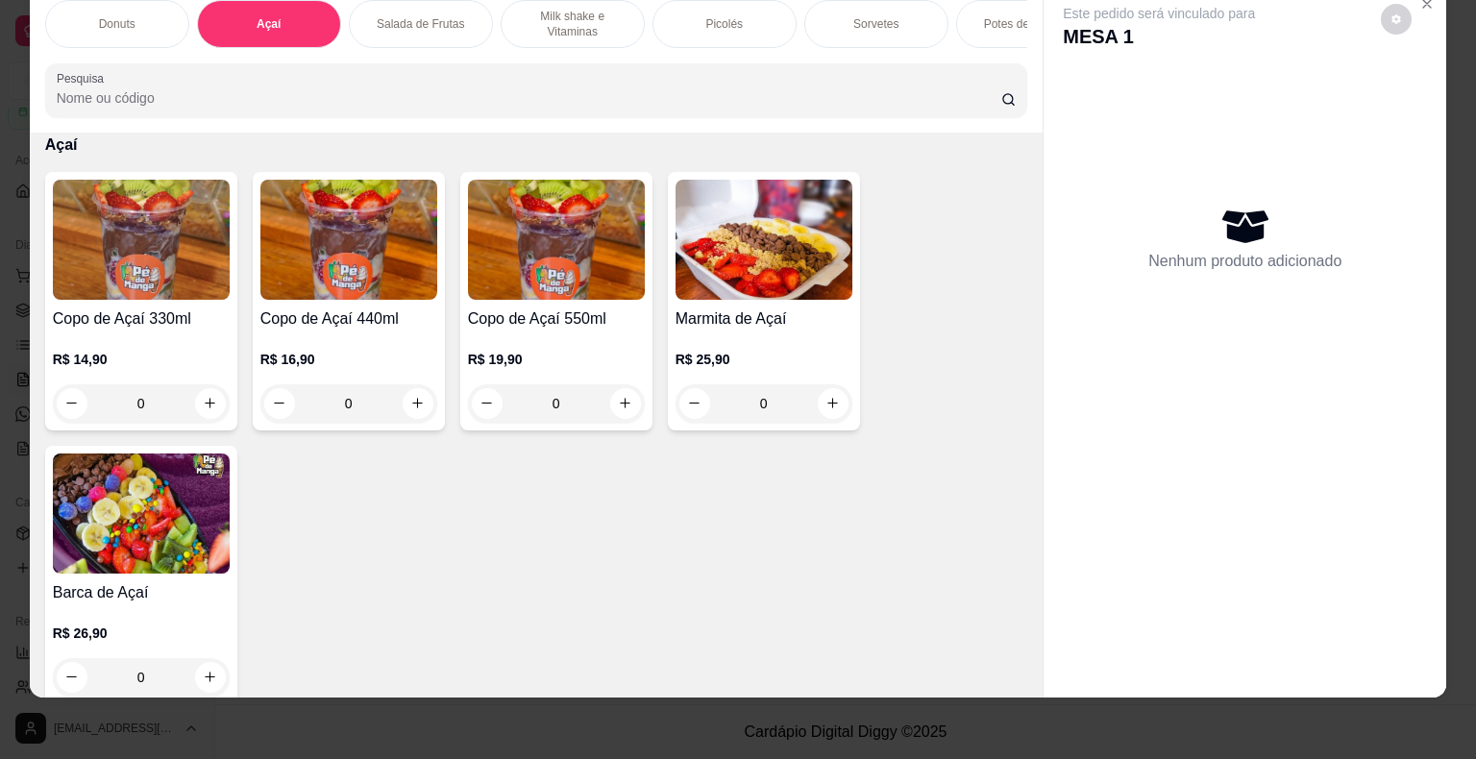
click at [627, 406] on div "0" at bounding box center [556, 403] width 177 height 38
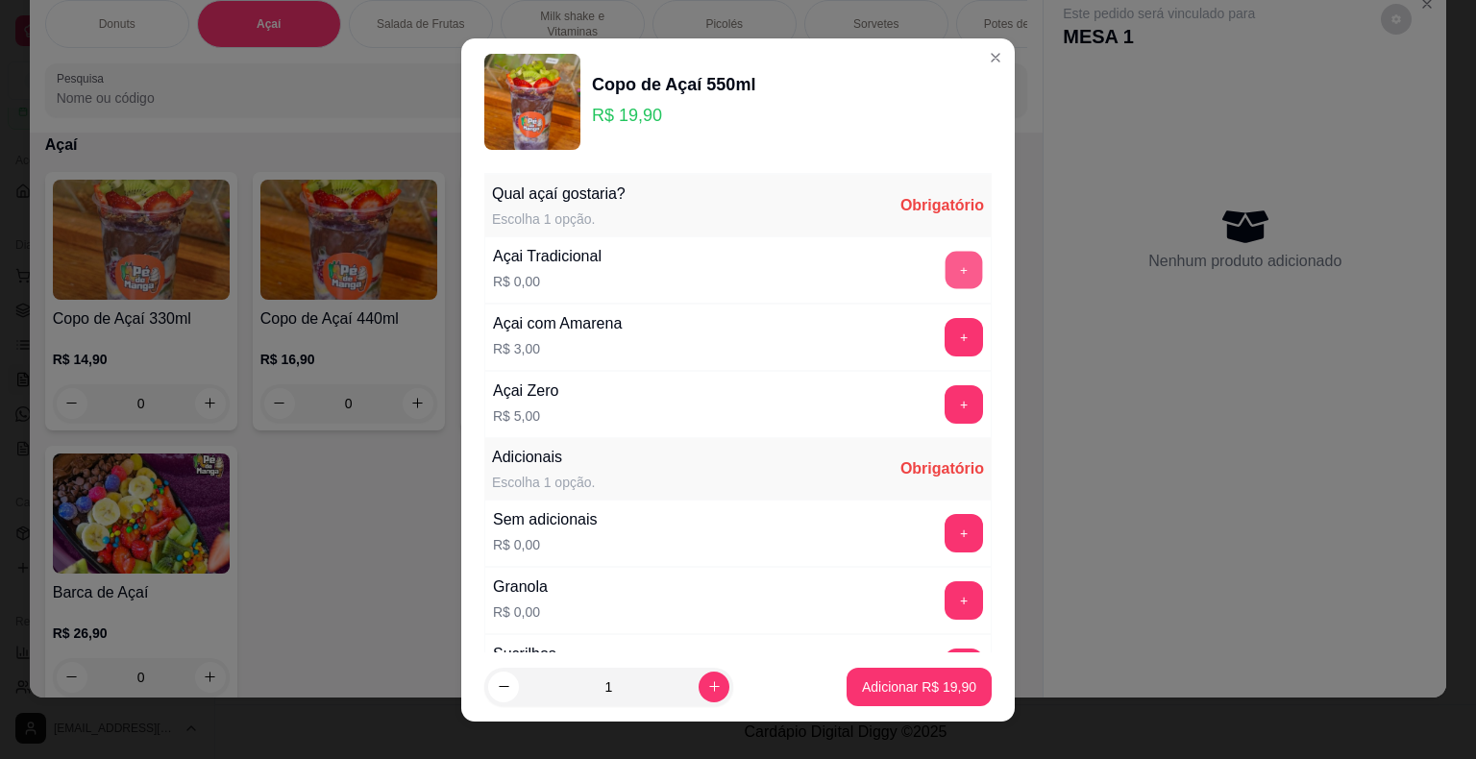
click at [946, 266] on button "+" at bounding box center [964, 269] width 37 height 37
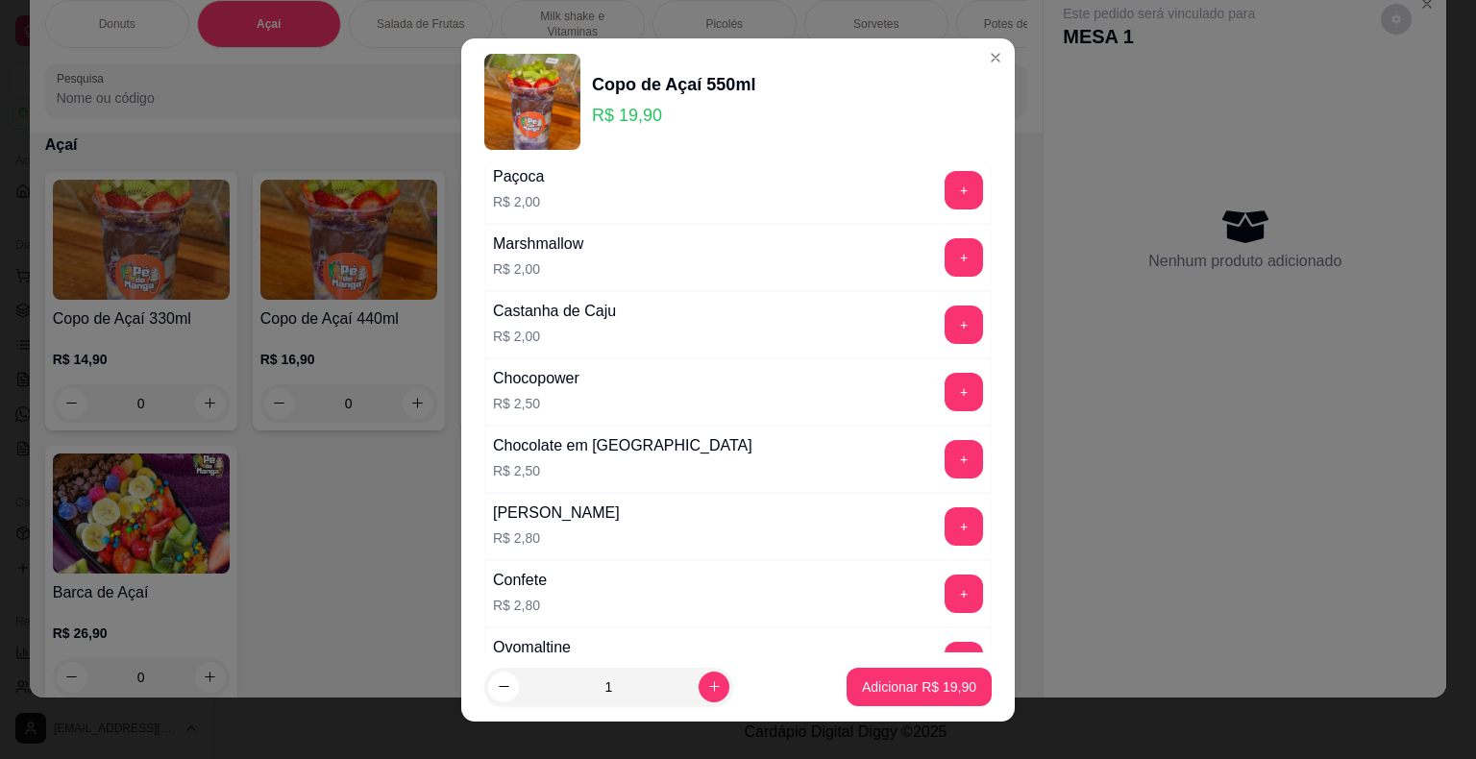
scroll to position [769, 0]
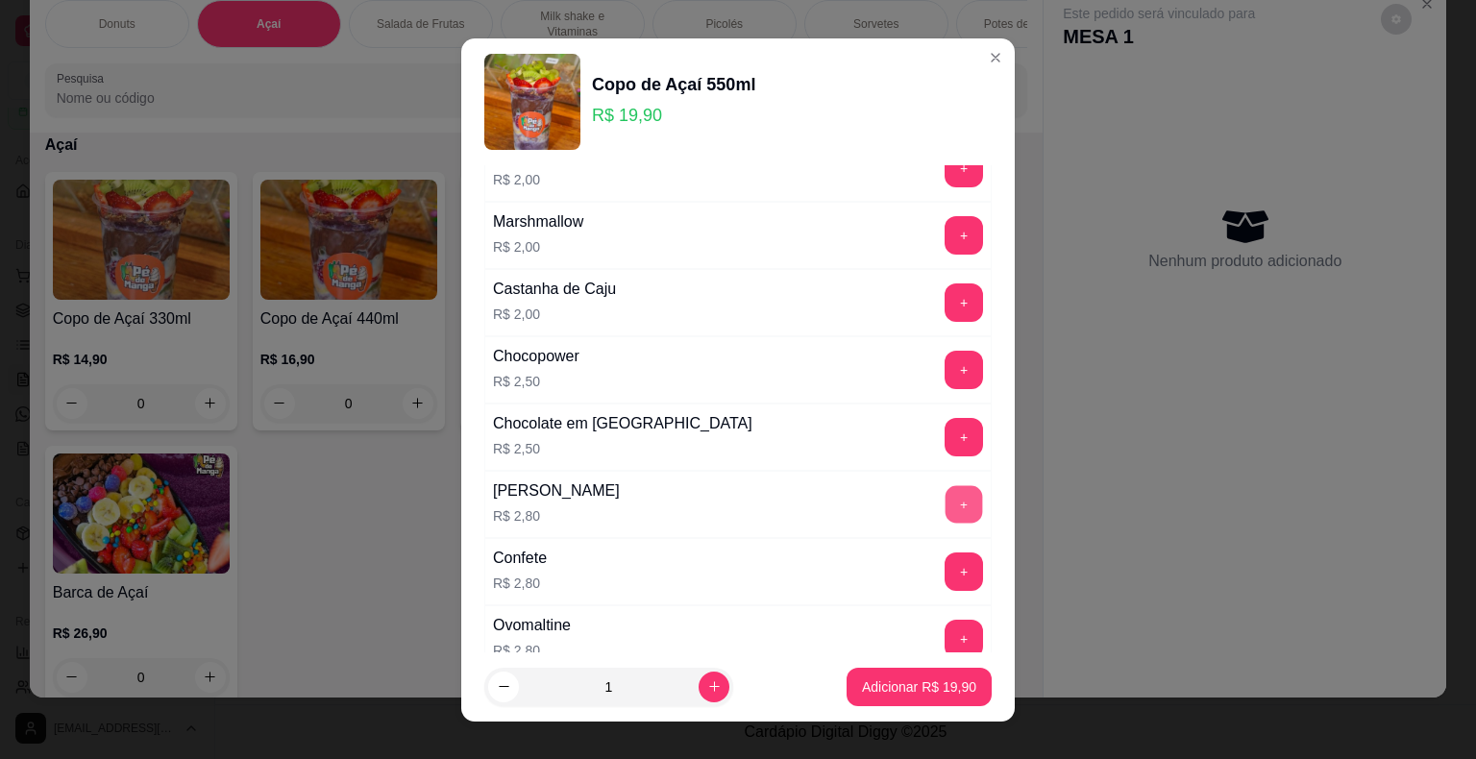
click at [946, 491] on button "+" at bounding box center [964, 503] width 37 height 37
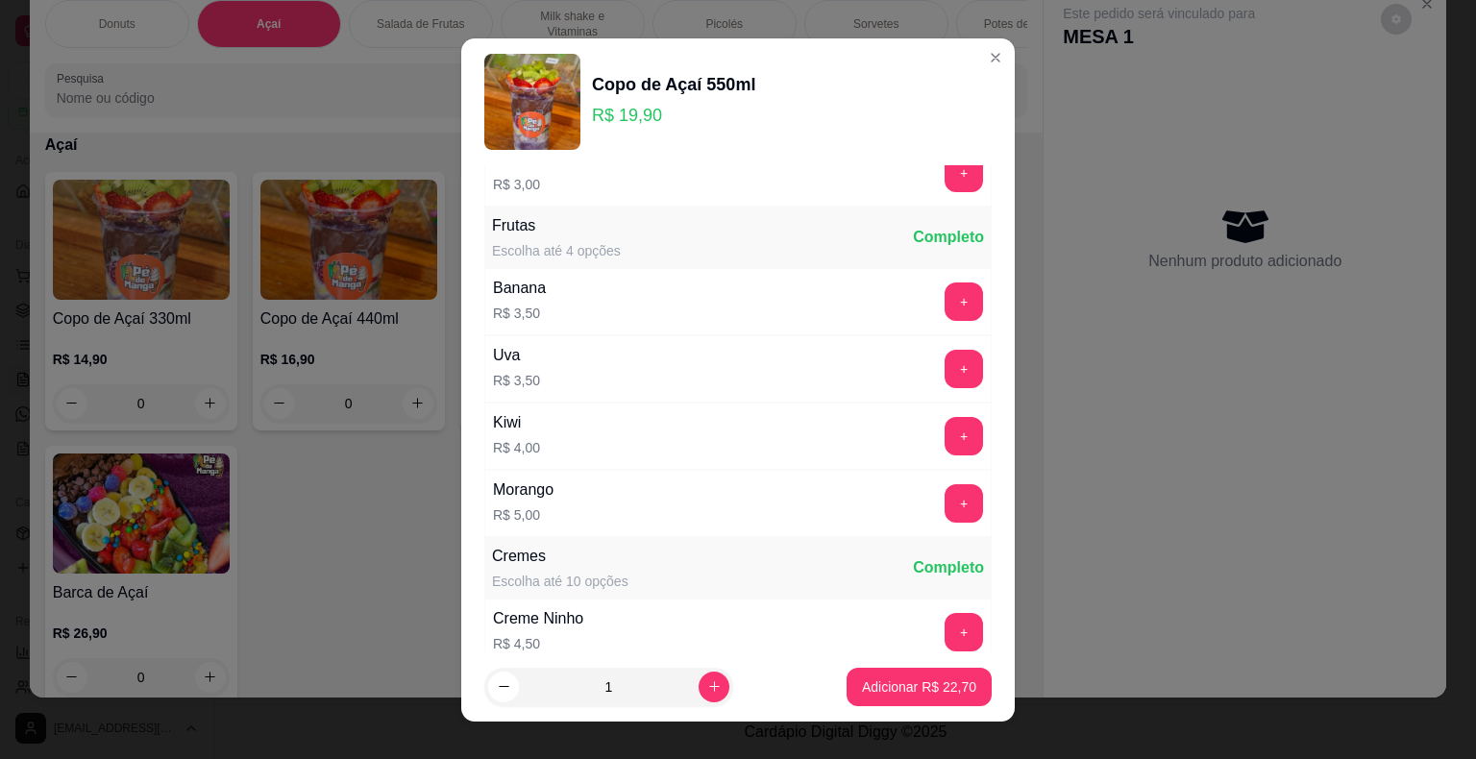
scroll to position [1538, 0]
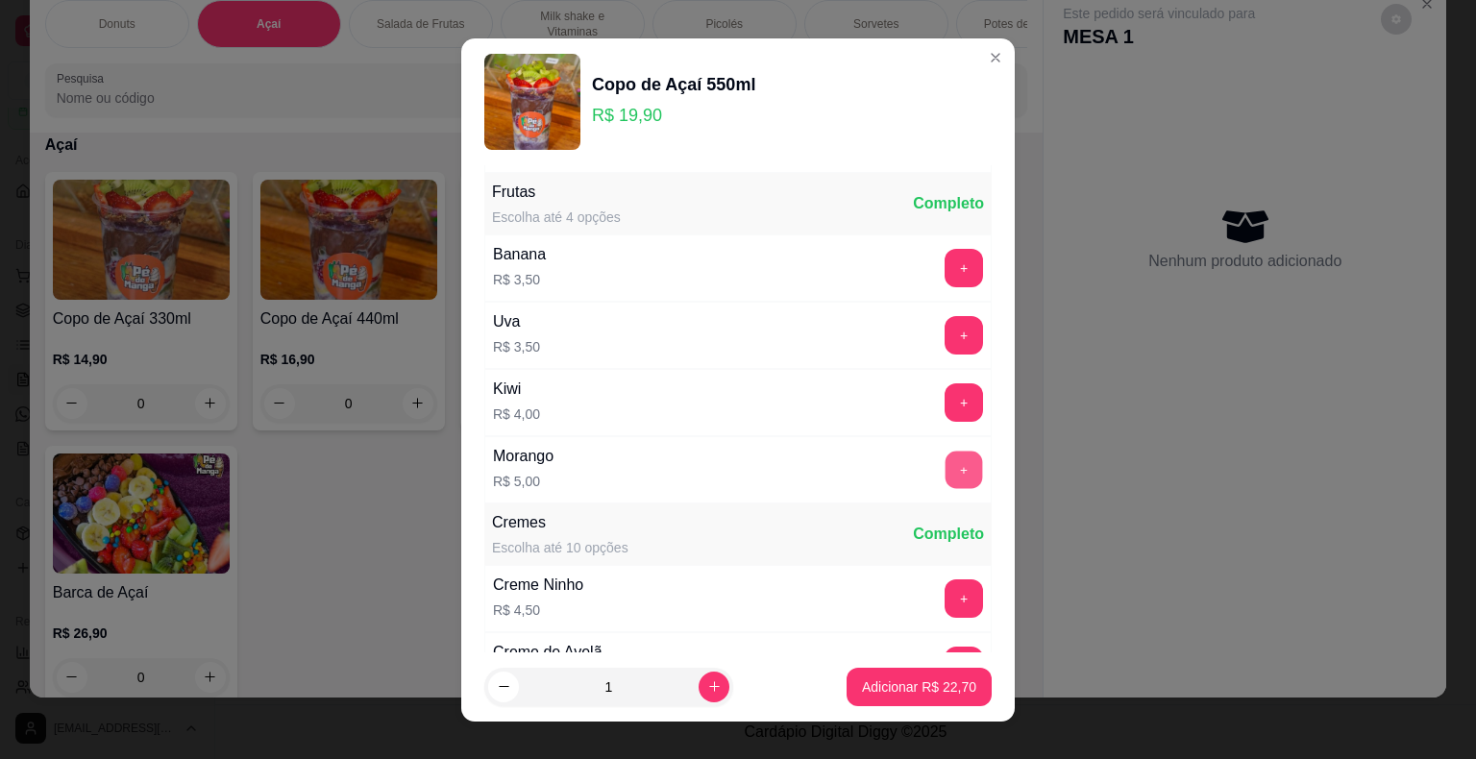
click at [946, 466] on button "+" at bounding box center [964, 469] width 37 height 37
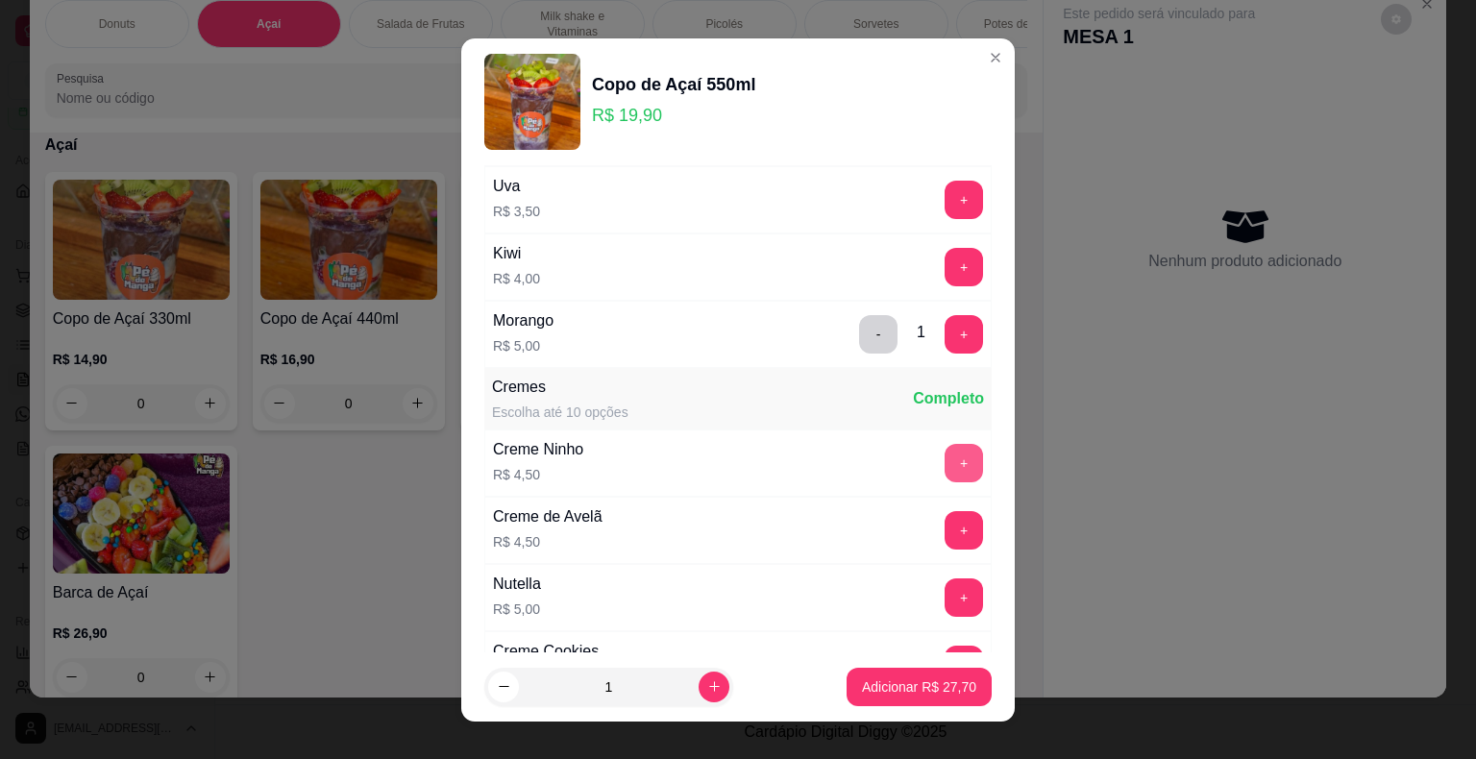
scroll to position [1826, 0]
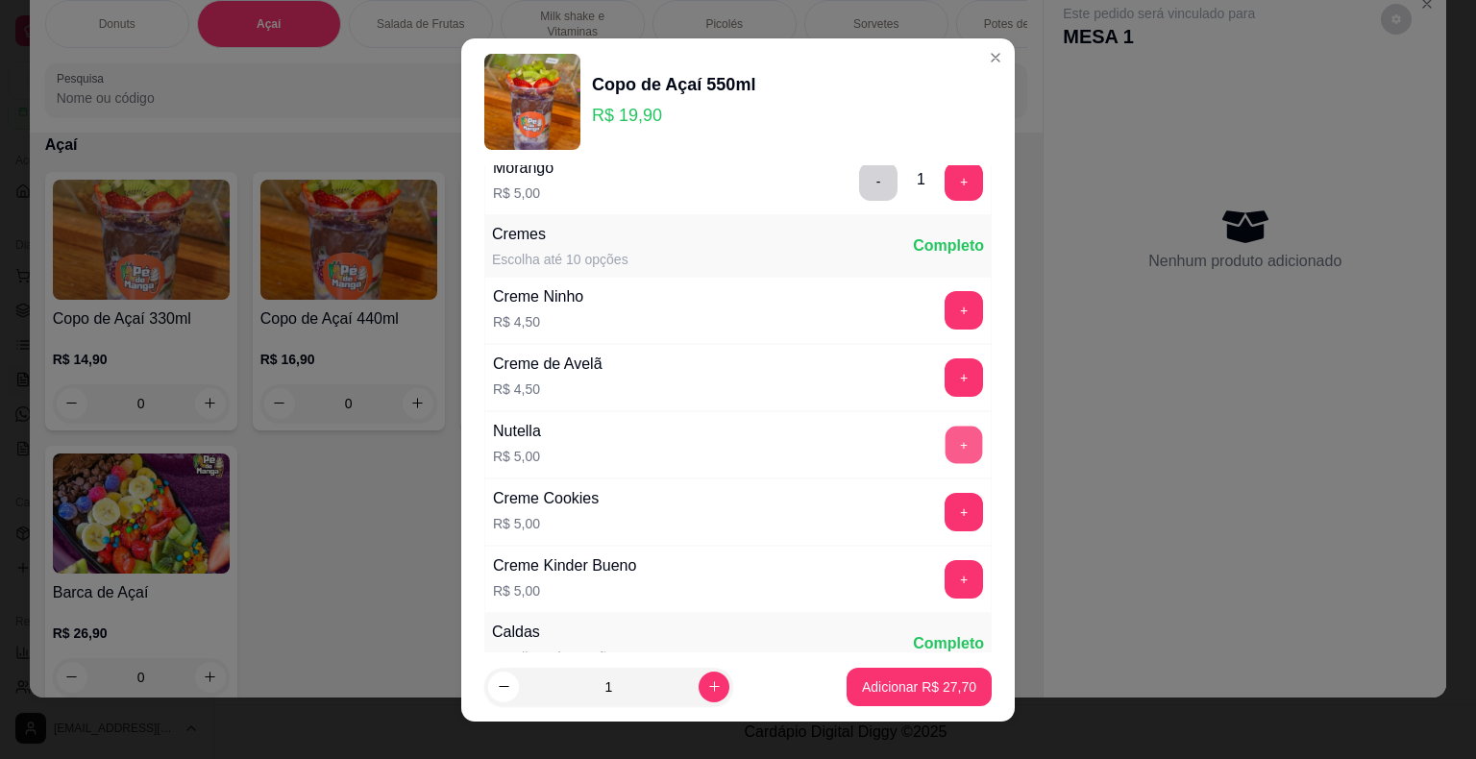
click at [946, 429] on button "+" at bounding box center [964, 444] width 37 height 37
click at [945, 291] on button "+" at bounding box center [964, 310] width 38 height 38
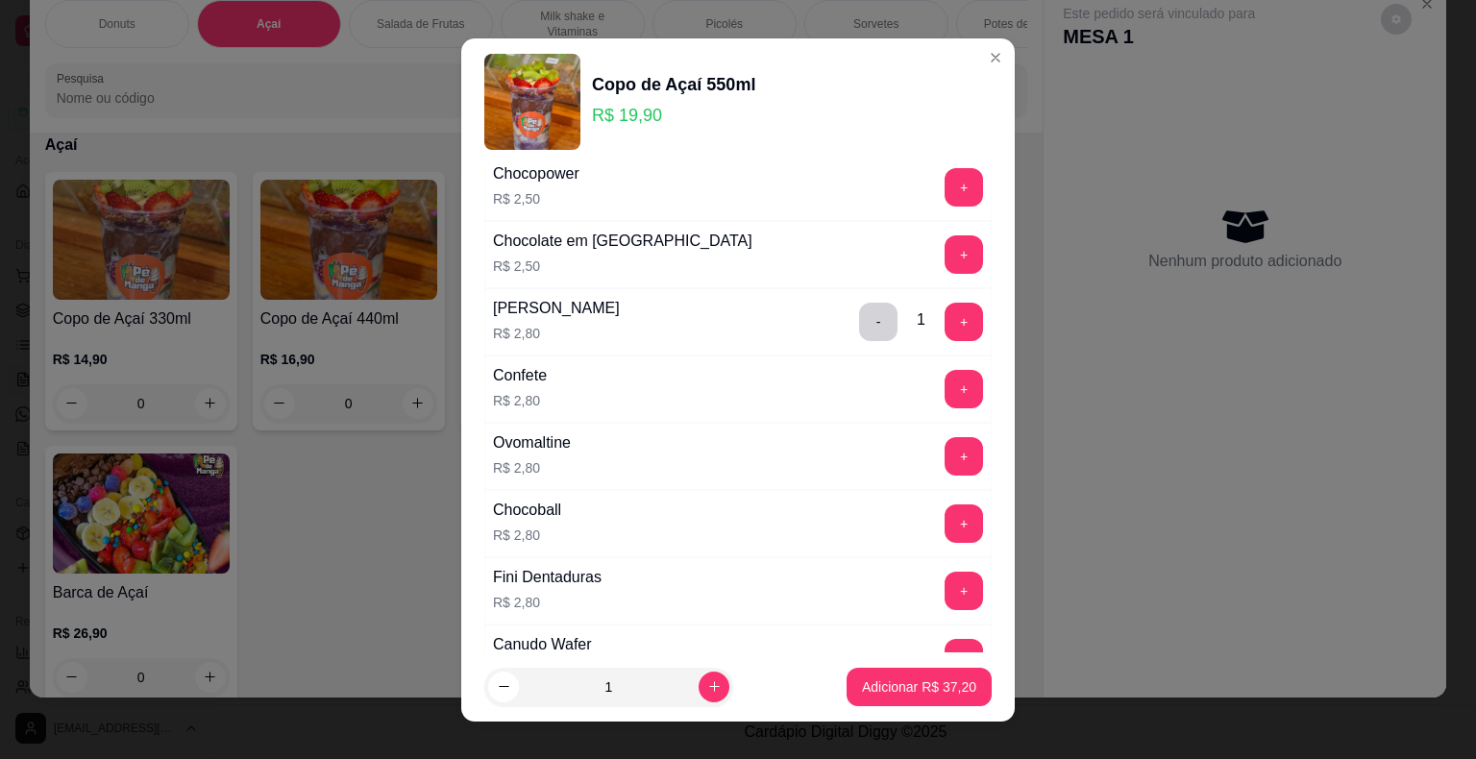
scroll to position [865, 0]
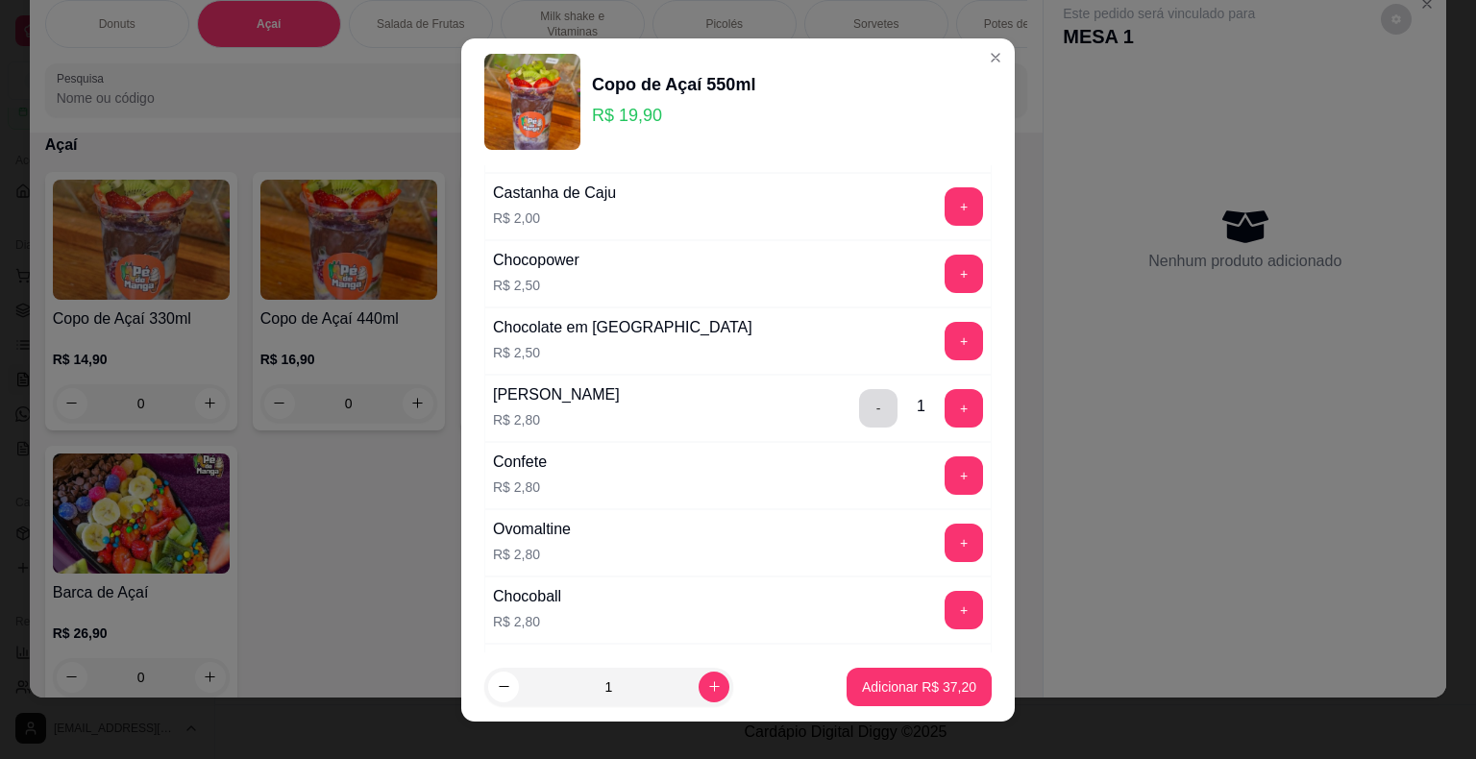
click at [859, 402] on button "-" at bounding box center [878, 408] width 38 height 38
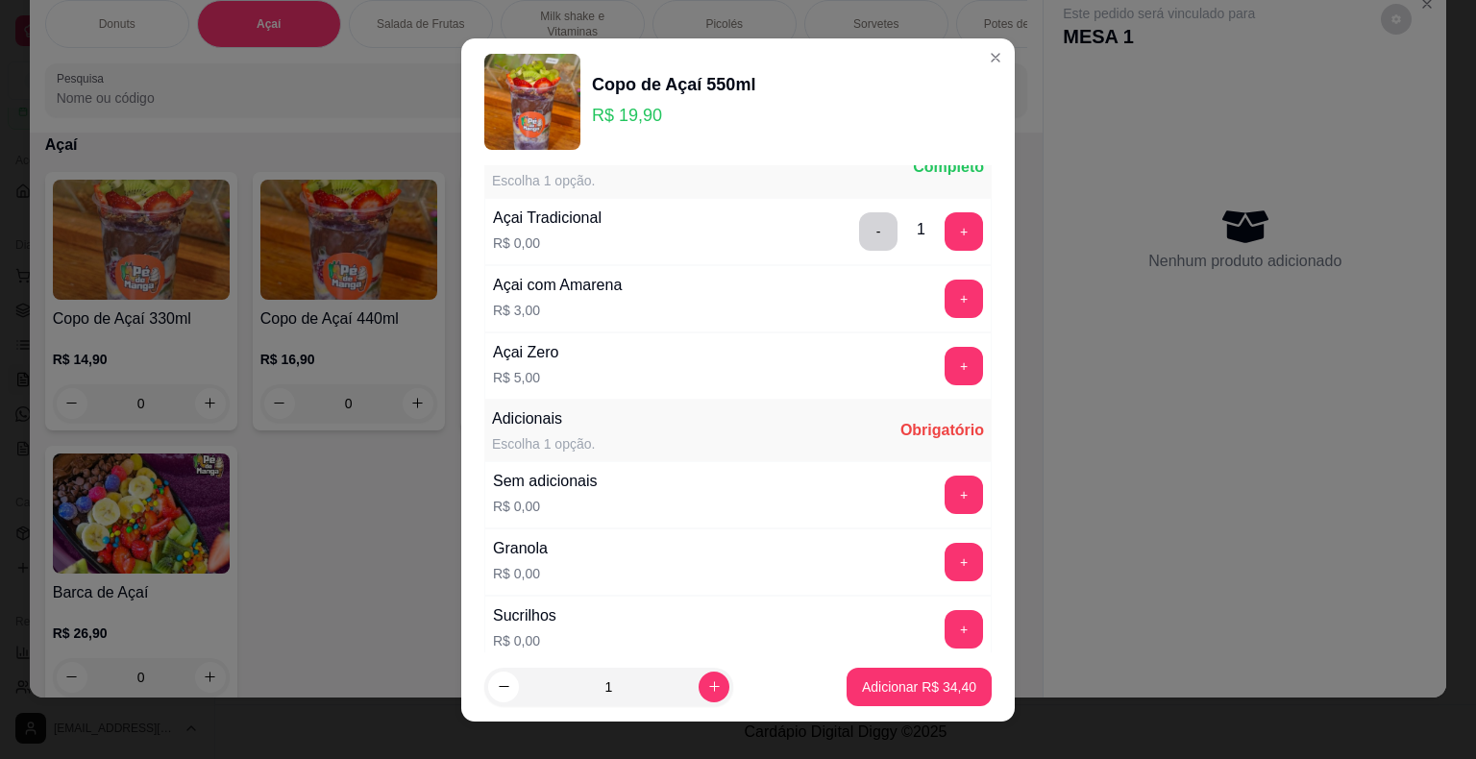
scroll to position [0, 0]
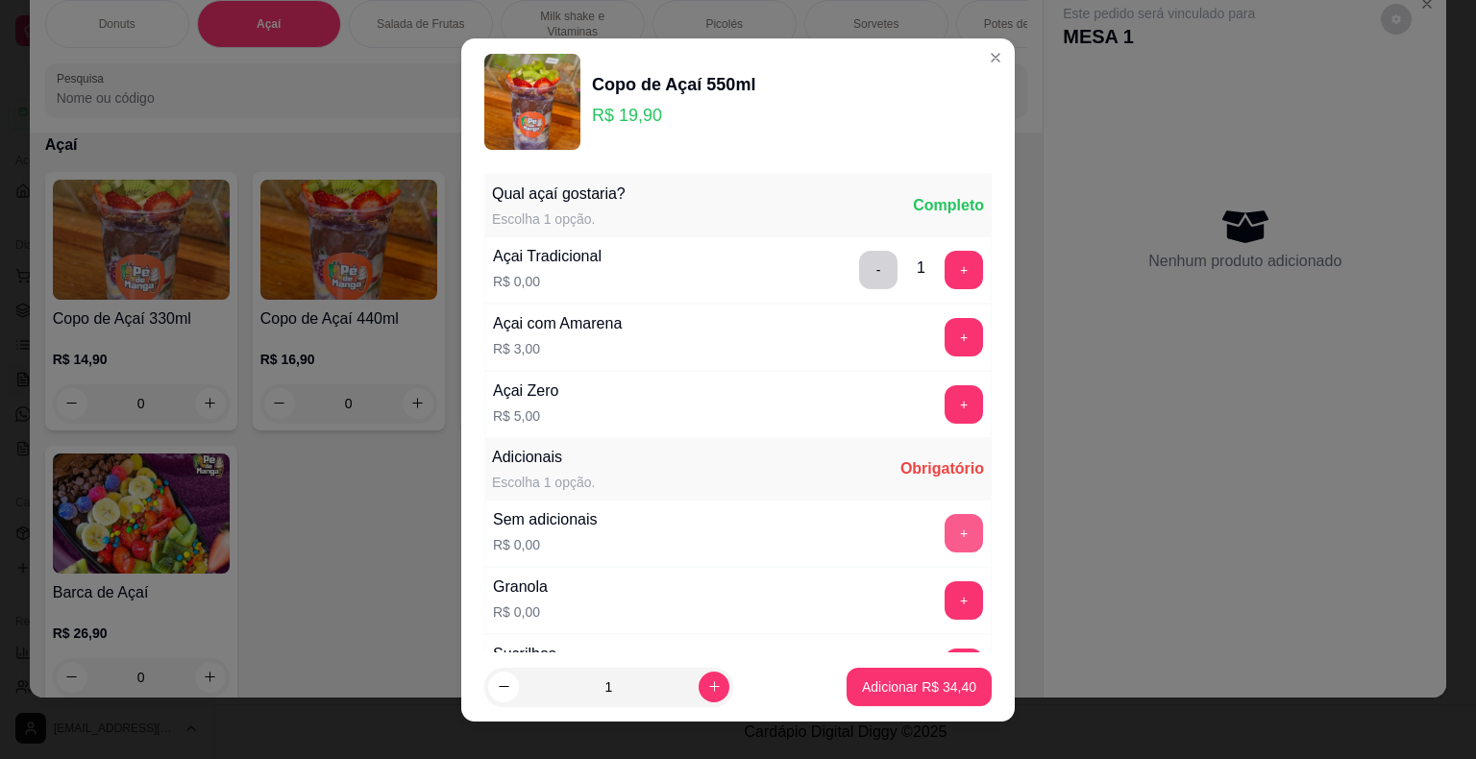
click at [945, 536] on button "+" at bounding box center [964, 533] width 38 height 38
click at [924, 681] on p "Adicionar R$ 34,40" at bounding box center [919, 687] width 111 height 18
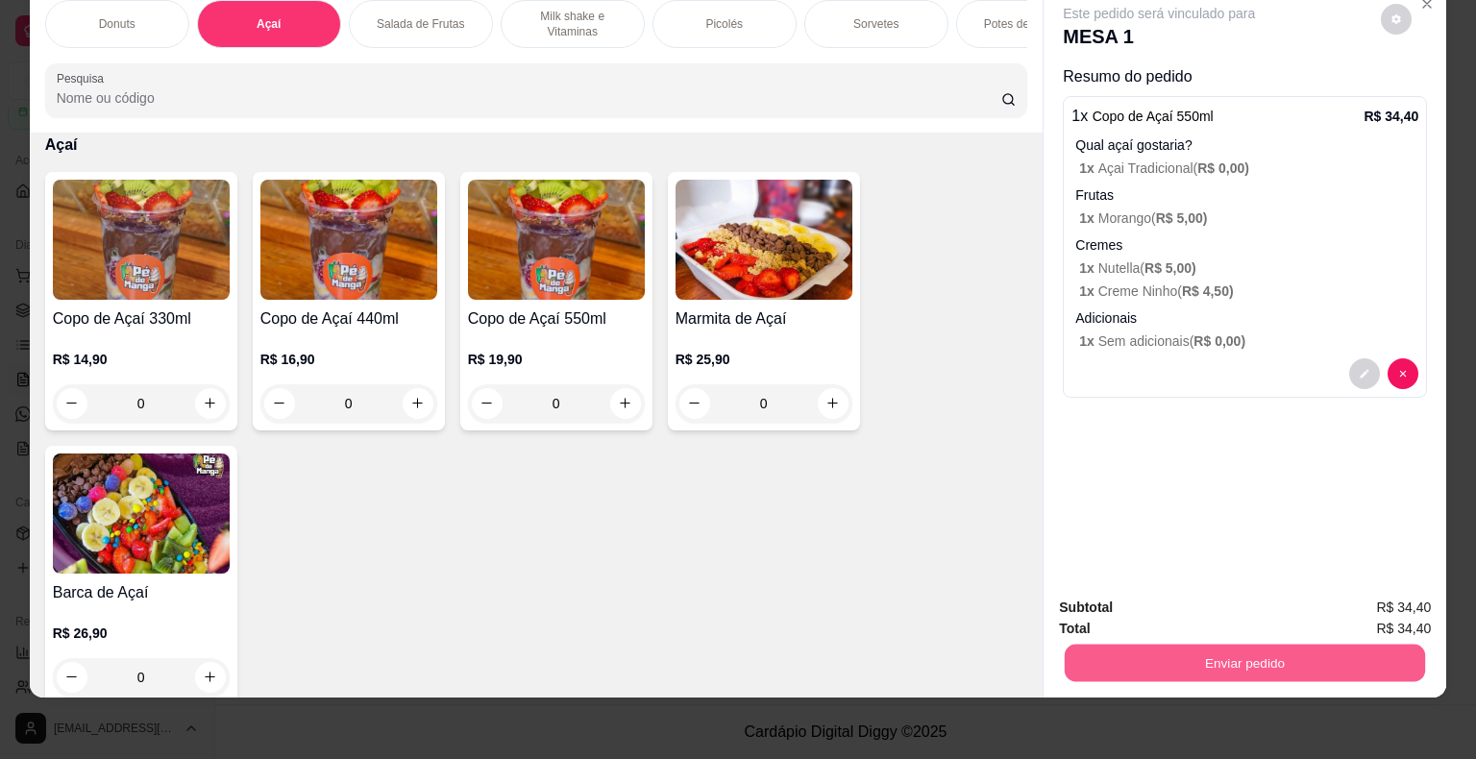
click at [1111, 648] on button "Enviar pedido" at bounding box center [1245, 663] width 360 height 37
click at [1127, 602] on button "Não registrar e enviar pedido" at bounding box center [1181, 601] width 194 height 36
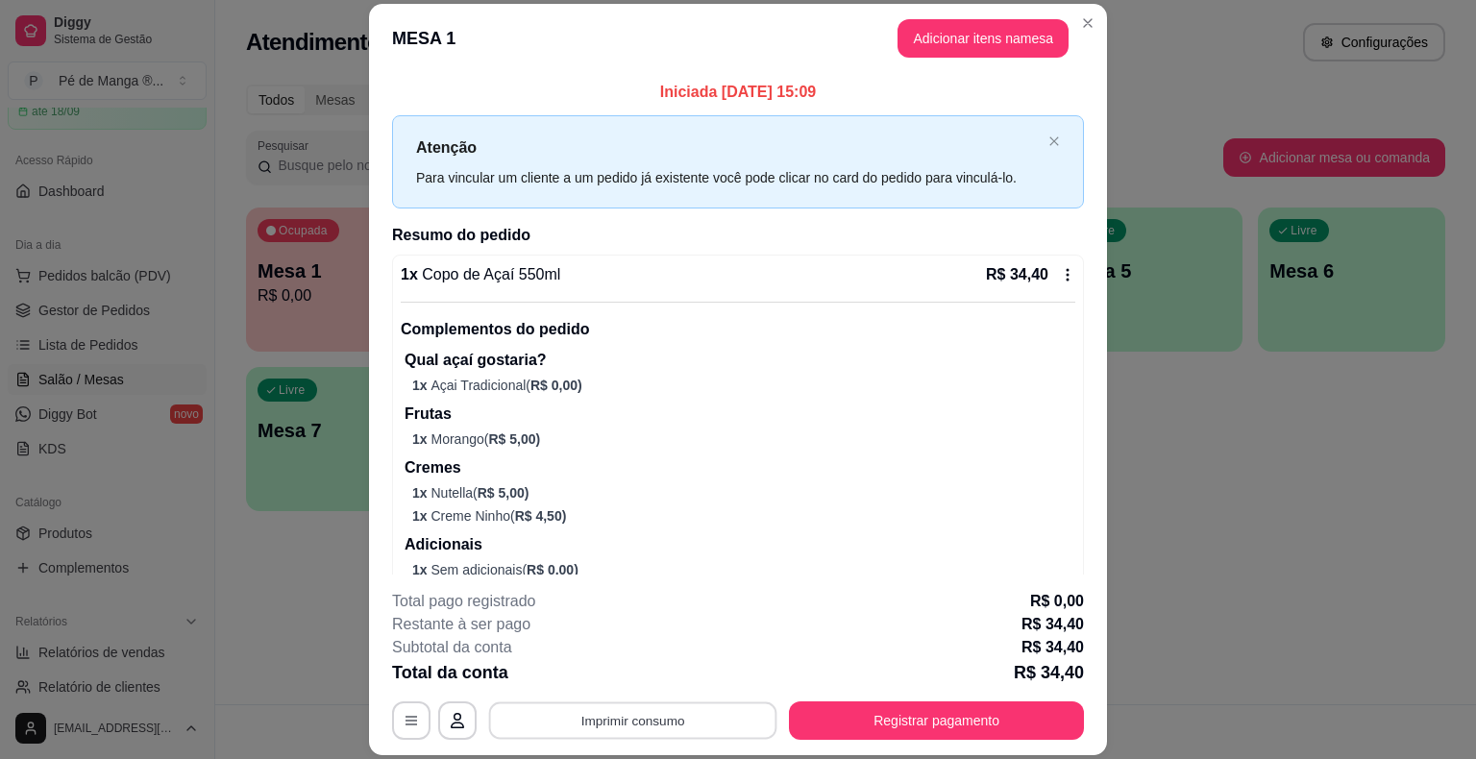
click at [691, 721] on button "Imprimir consumo" at bounding box center [633, 721] width 288 height 37
click at [621, 675] on button "IMPRESSORA" at bounding box center [631, 676] width 135 height 30
click at [842, 713] on button "Registrar pagamento" at bounding box center [937, 721] width 286 height 37
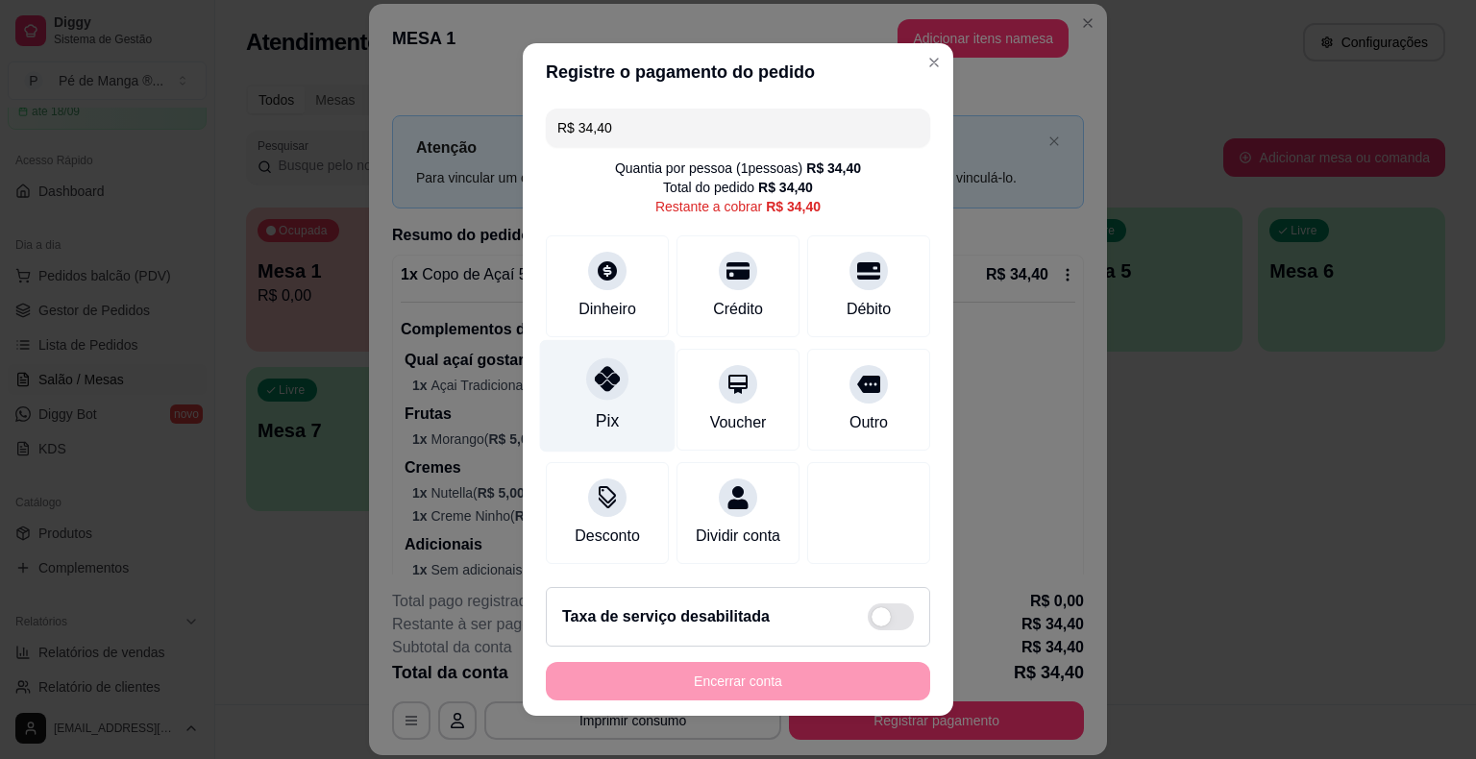
click at [586, 394] on div at bounding box center [607, 379] width 42 height 42
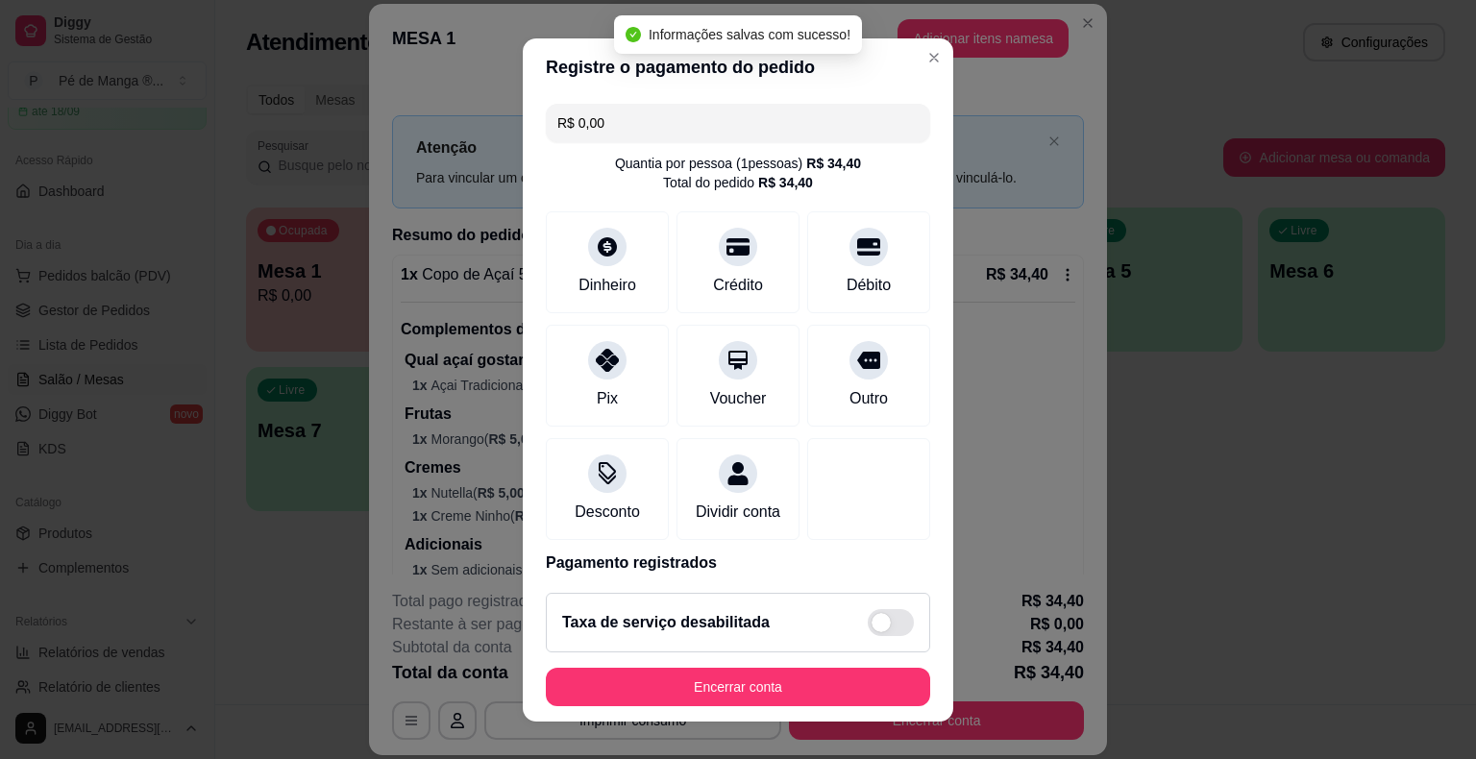
type input "R$ 0,00"
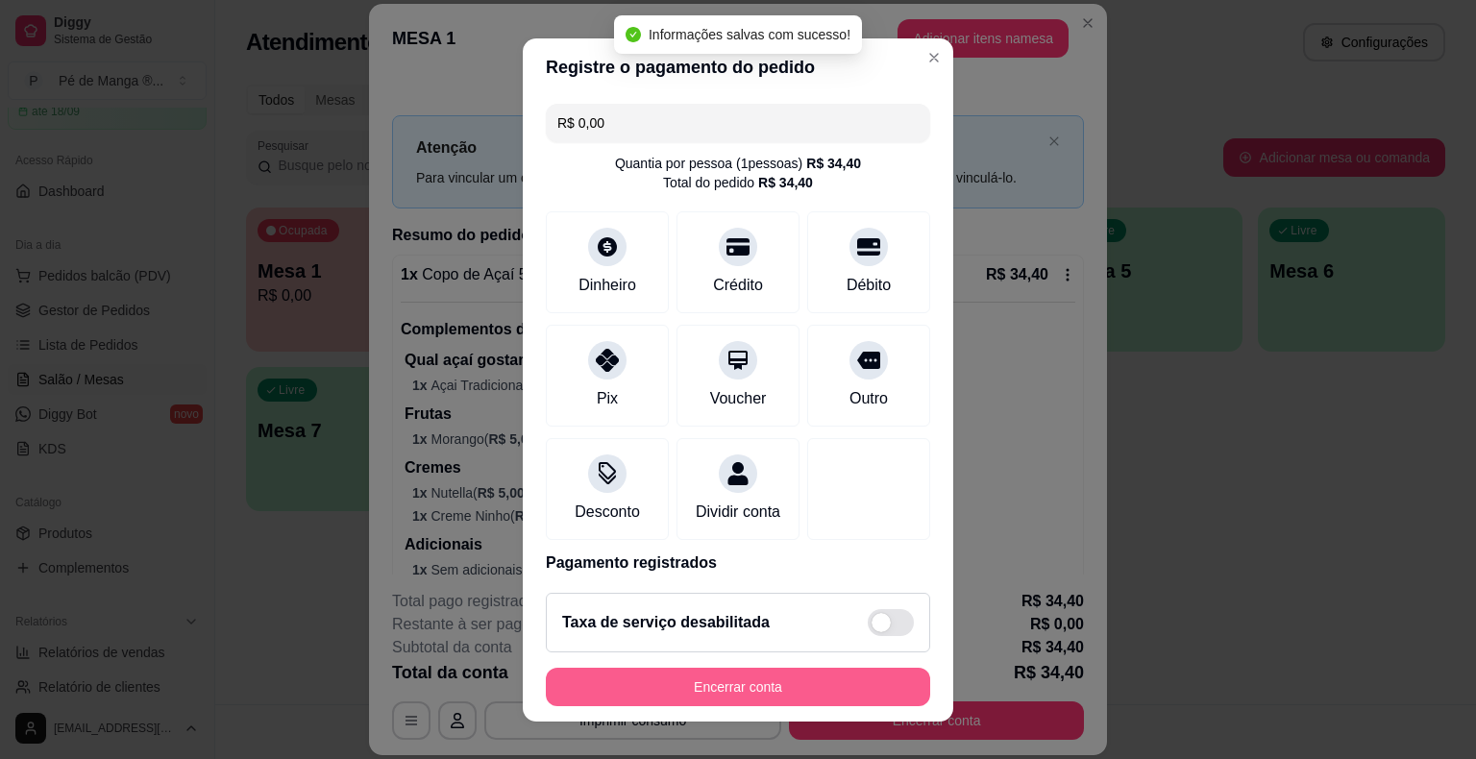
click at [805, 688] on button "Encerrar conta" at bounding box center [738, 687] width 384 height 38
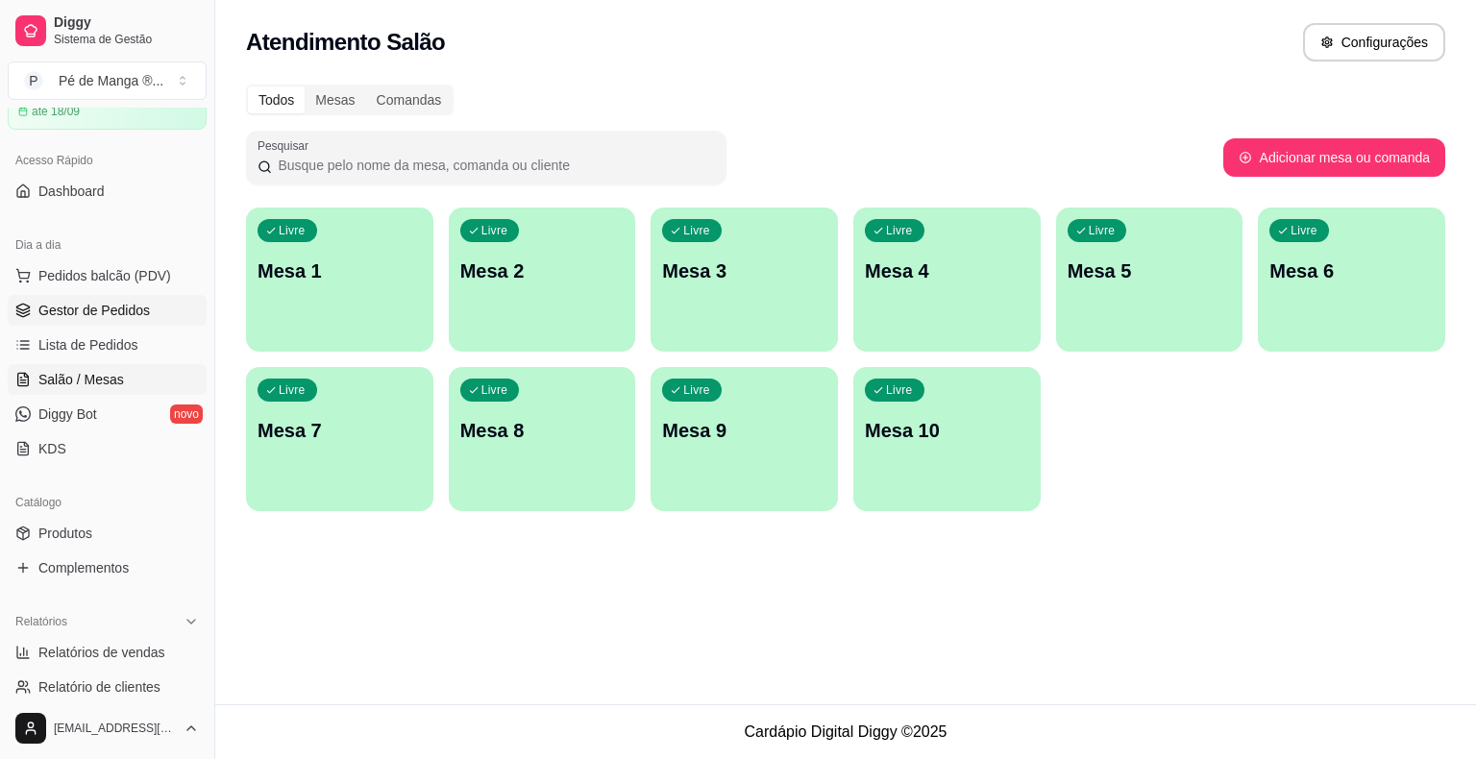
click at [53, 304] on span "Gestor de Pedidos" at bounding box center [93, 310] width 111 height 19
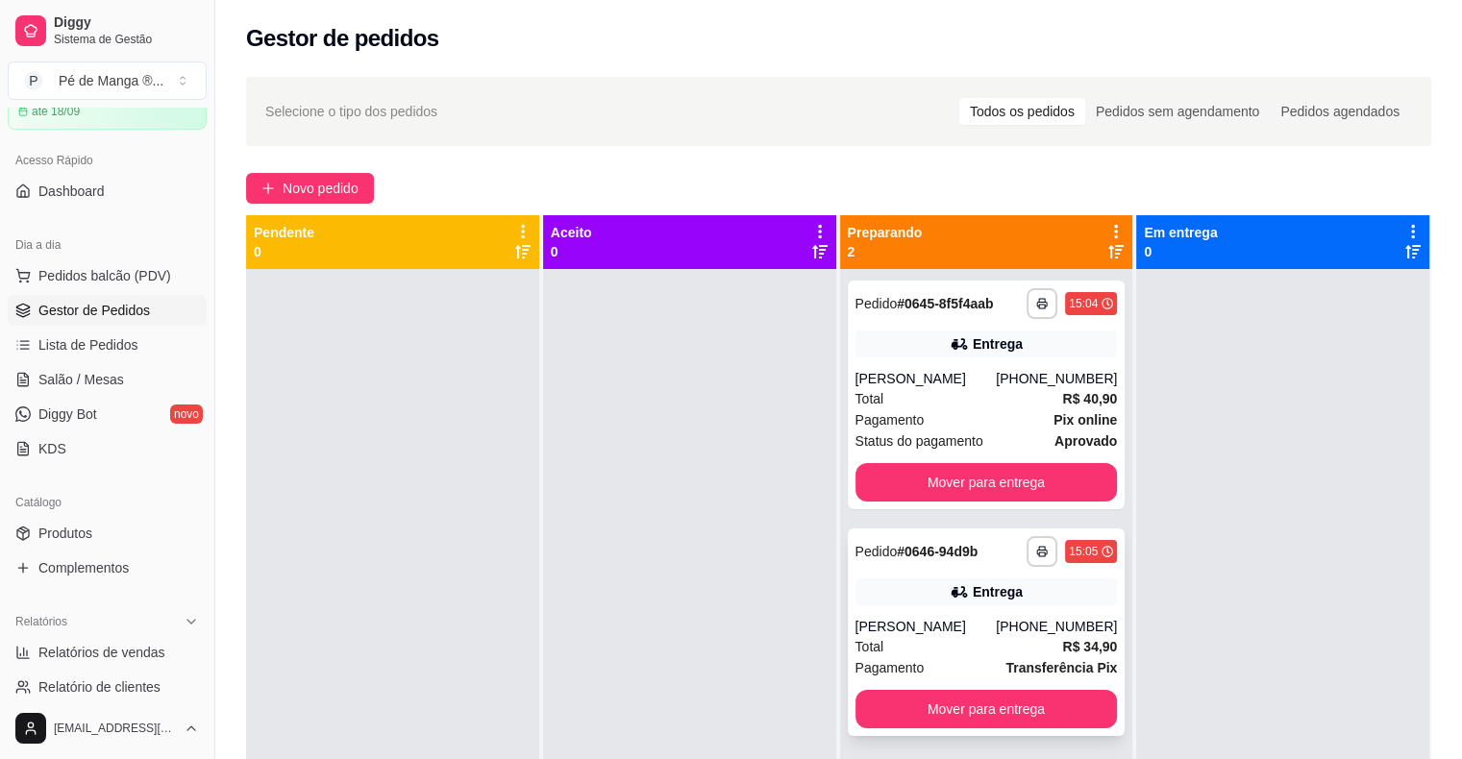
click at [976, 580] on div "Entrega" at bounding box center [986, 592] width 262 height 27
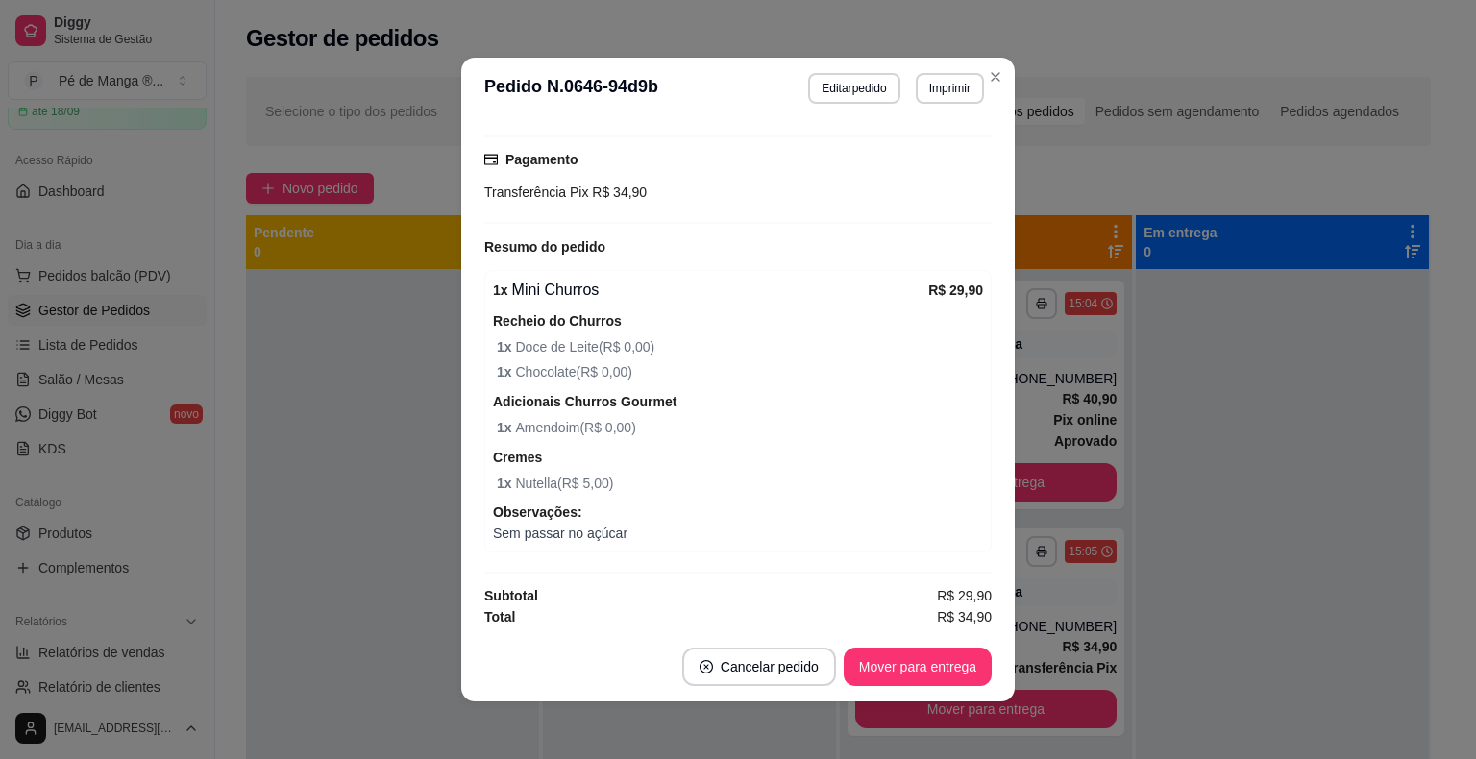
scroll to position [238, 0]
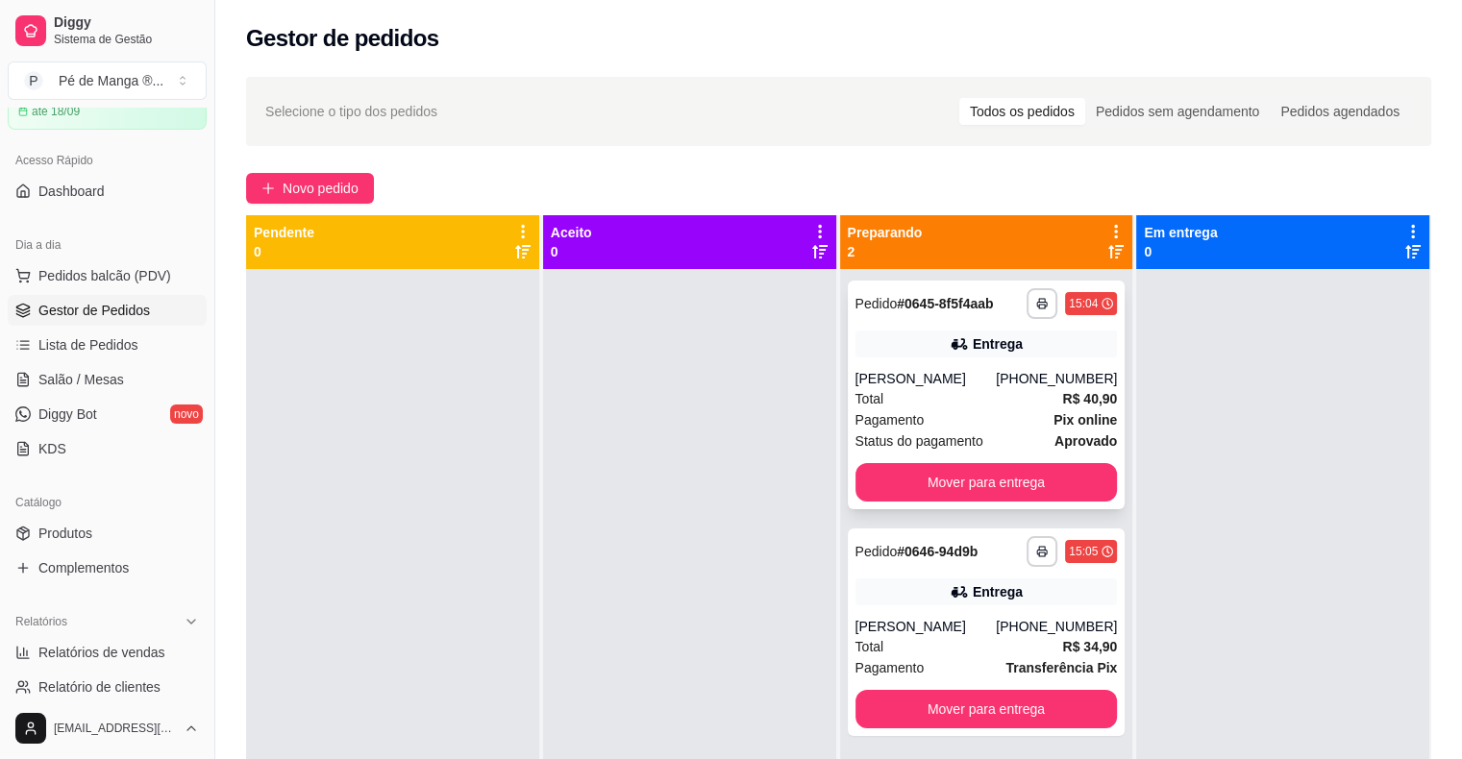
click at [980, 376] on div "[PERSON_NAME]" at bounding box center [925, 378] width 141 height 19
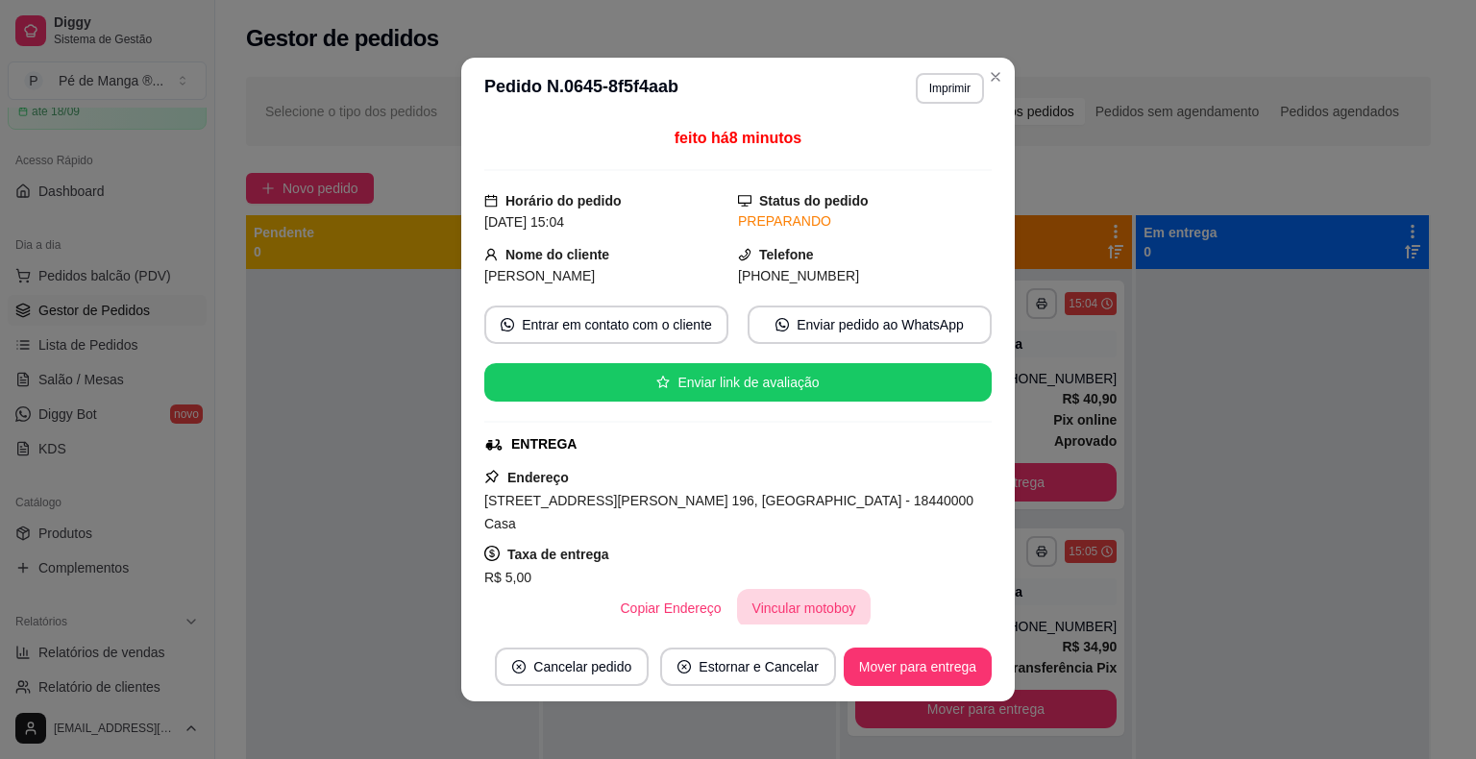
click at [810, 589] on button "Vincular motoboy" at bounding box center [804, 608] width 135 height 38
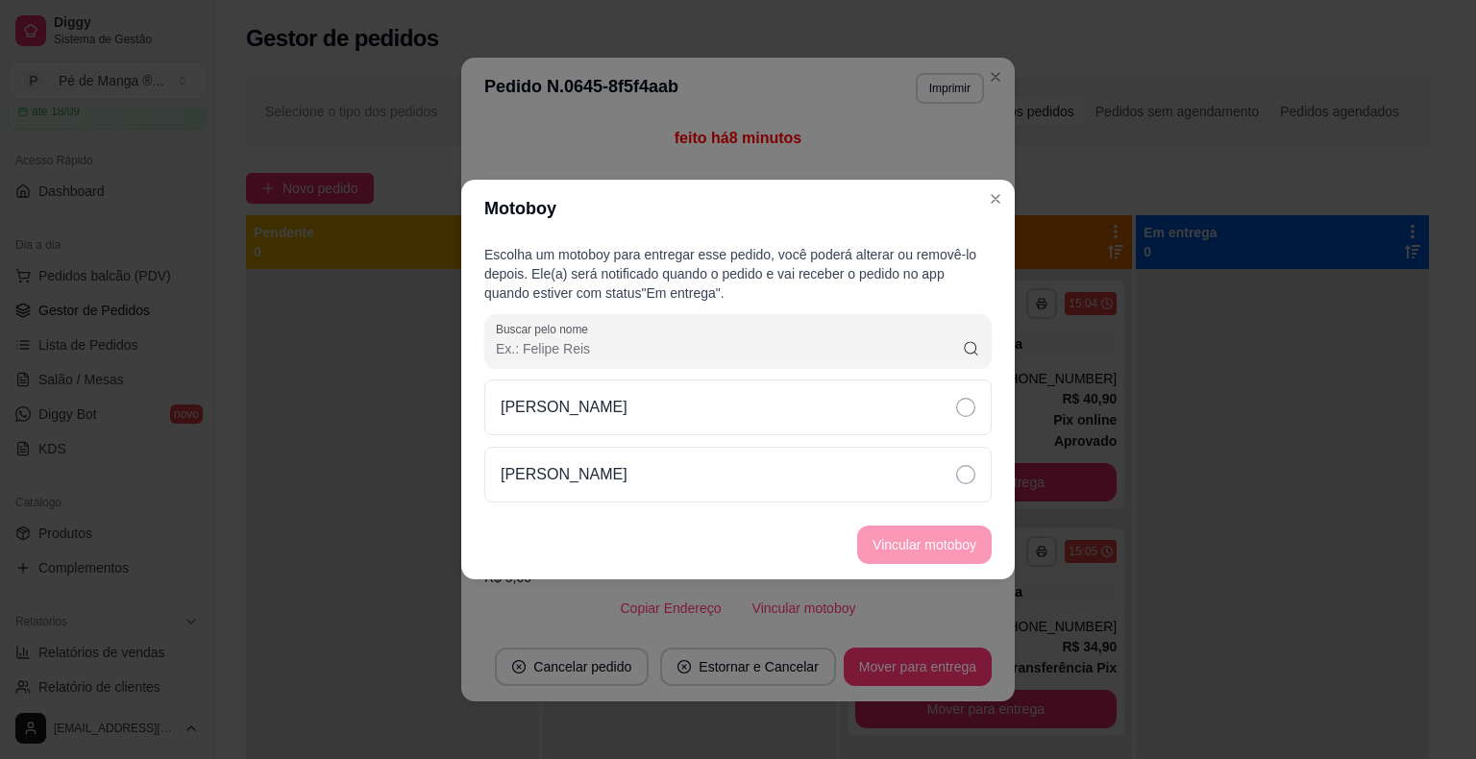
click at [792, 432] on div "[PERSON_NAME]" at bounding box center [737, 408] width 507 height 56
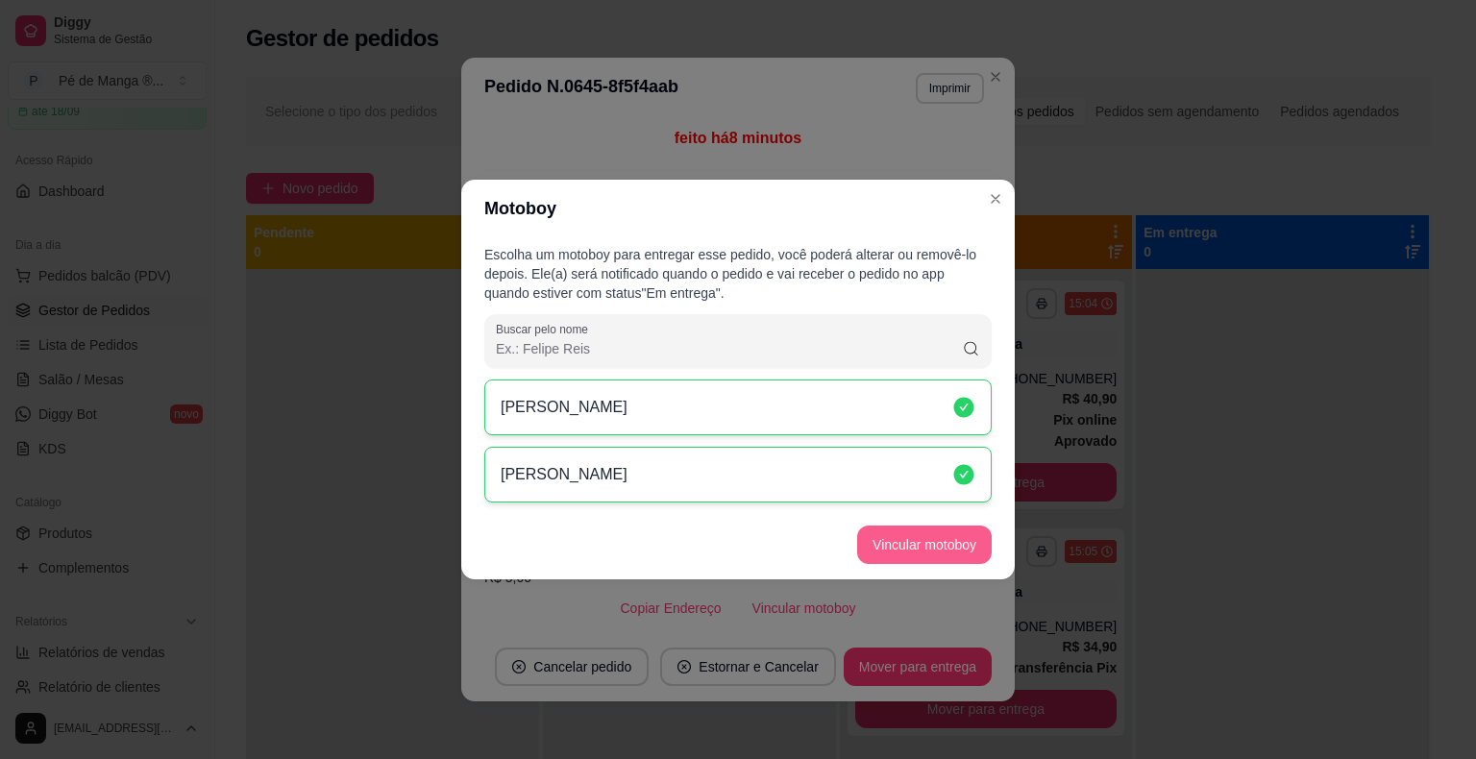
click at [930, 538] on button "Vincular motoboy" at bounding box center [924, 545] width 135 height 38
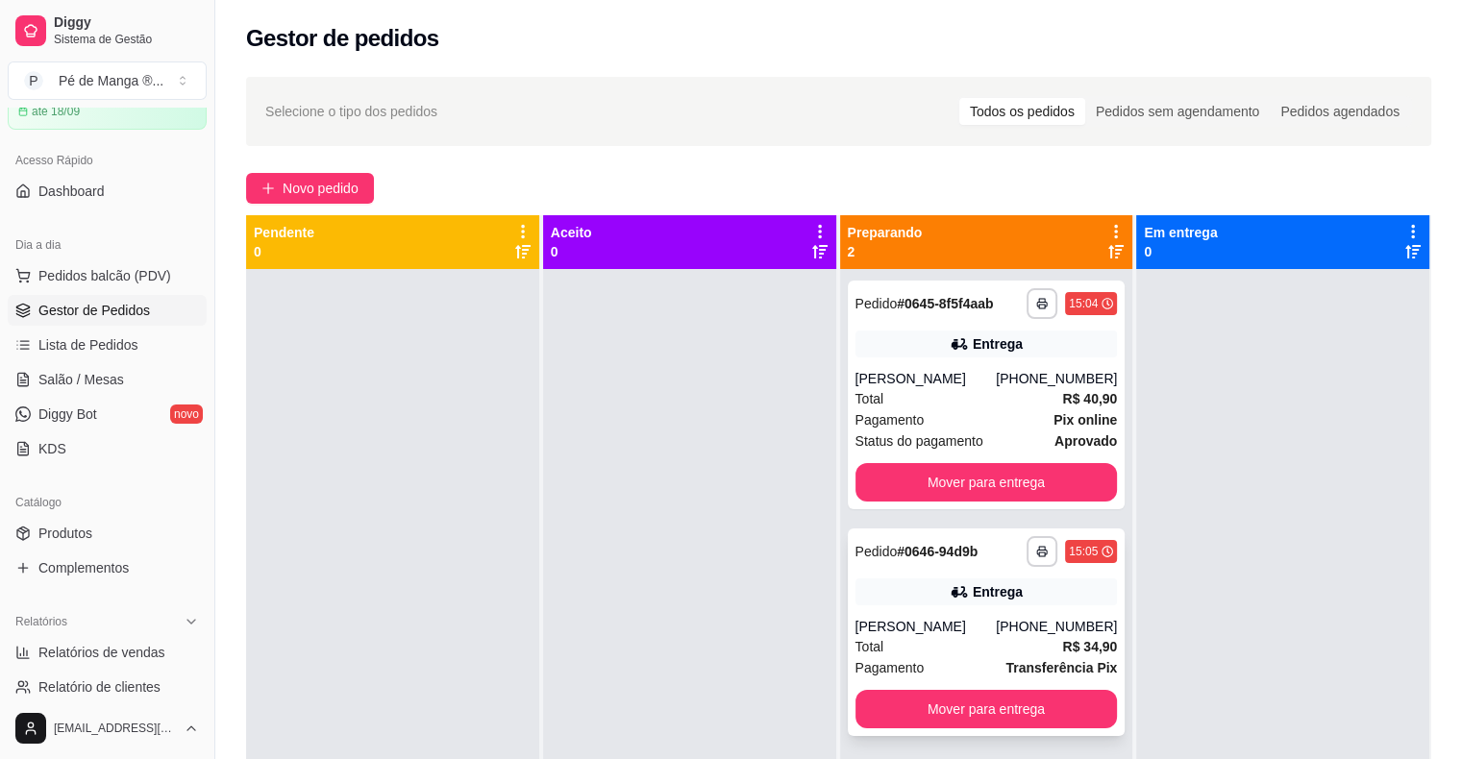
click at [970, 632] on div "[PERSON_NAME]" at bounding box center [925, 626] width 141 height 19
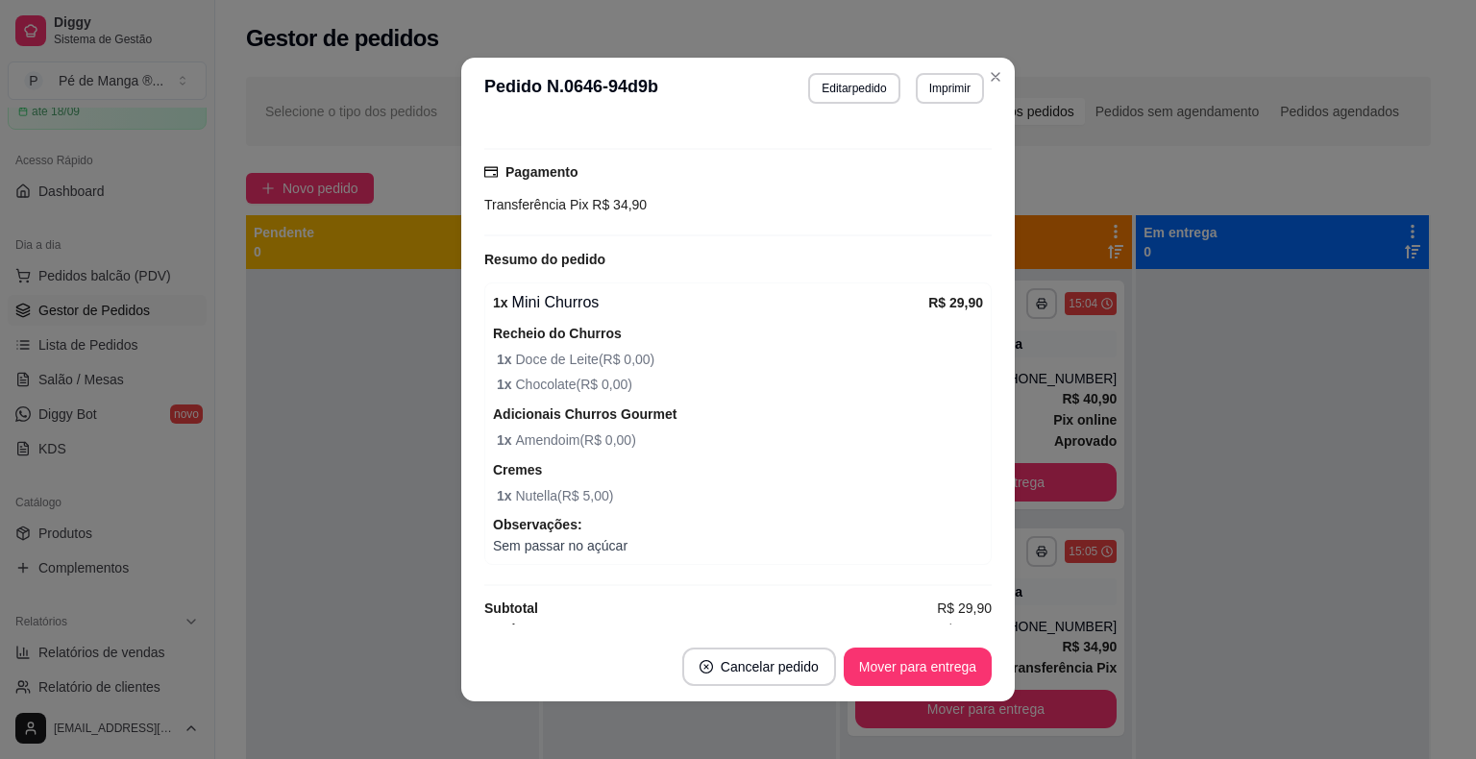
scroll to position [431, 0]
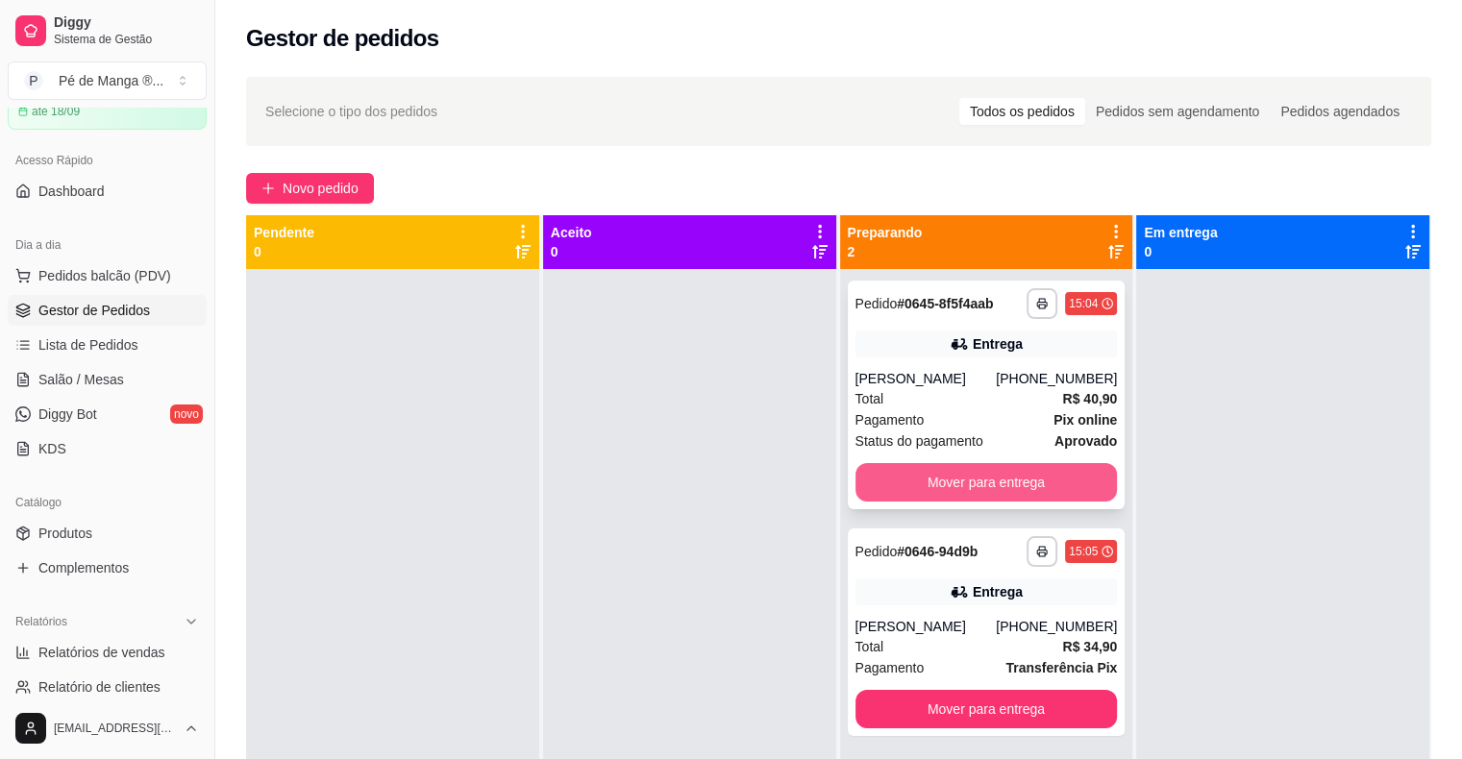
click at [1053, 474] on button "Mover para entrega" at bounding box center [986, 482] width 262 height 38
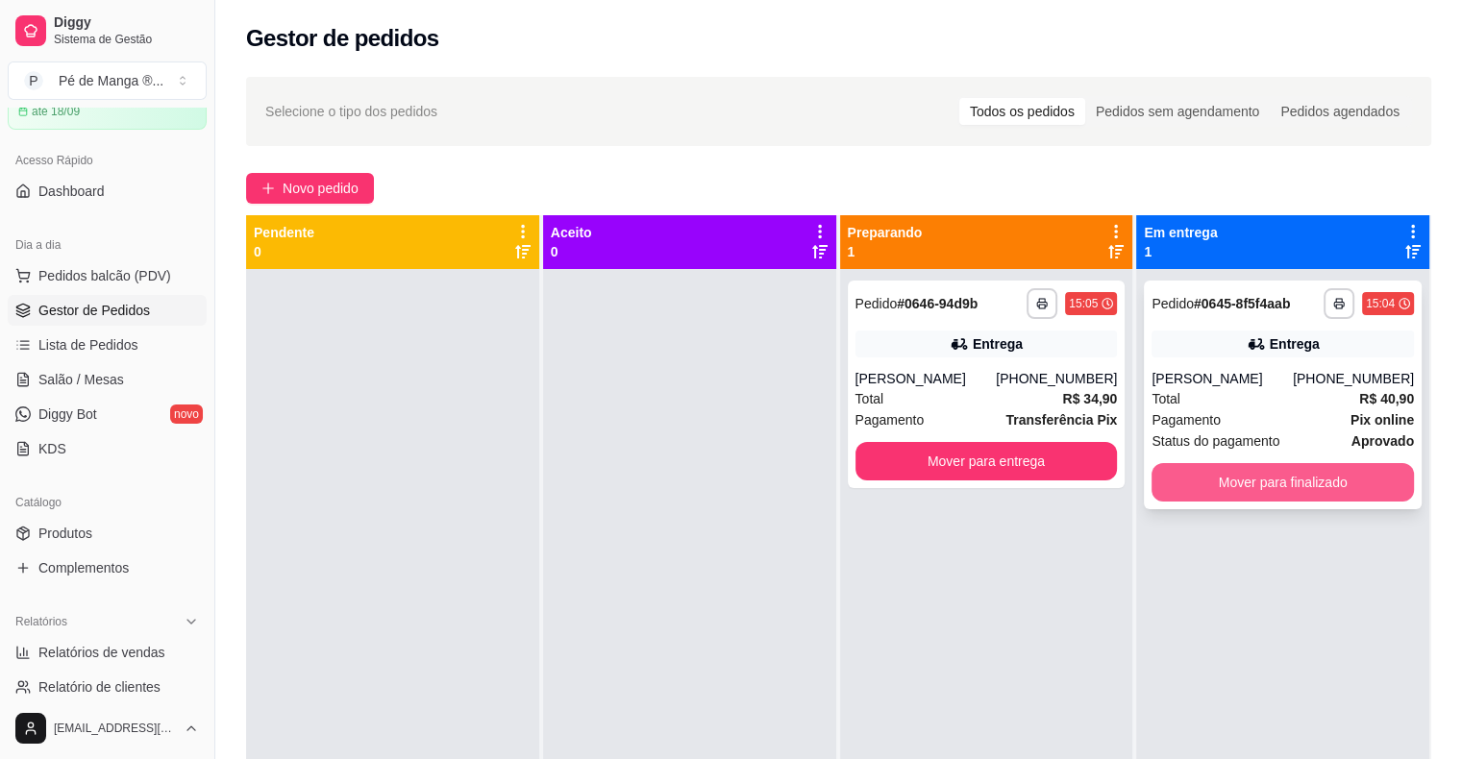
click at [1287, 486] on button "Mover para finalizado" at bounding box center [1282, 482] width 262 height 38
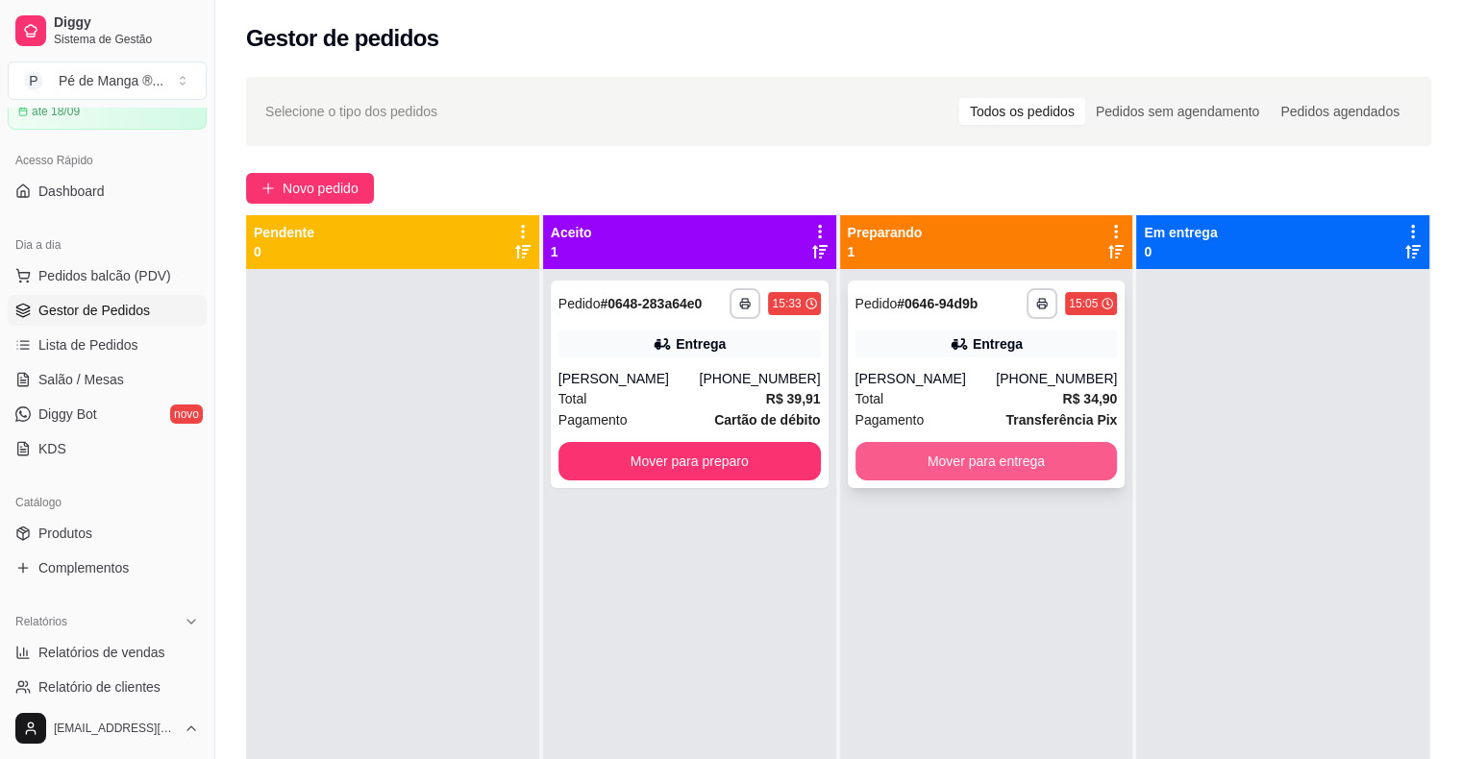
click at [995, 452] on button "Mover para entrega" at bounding box center [986, 461] width 262 height 38
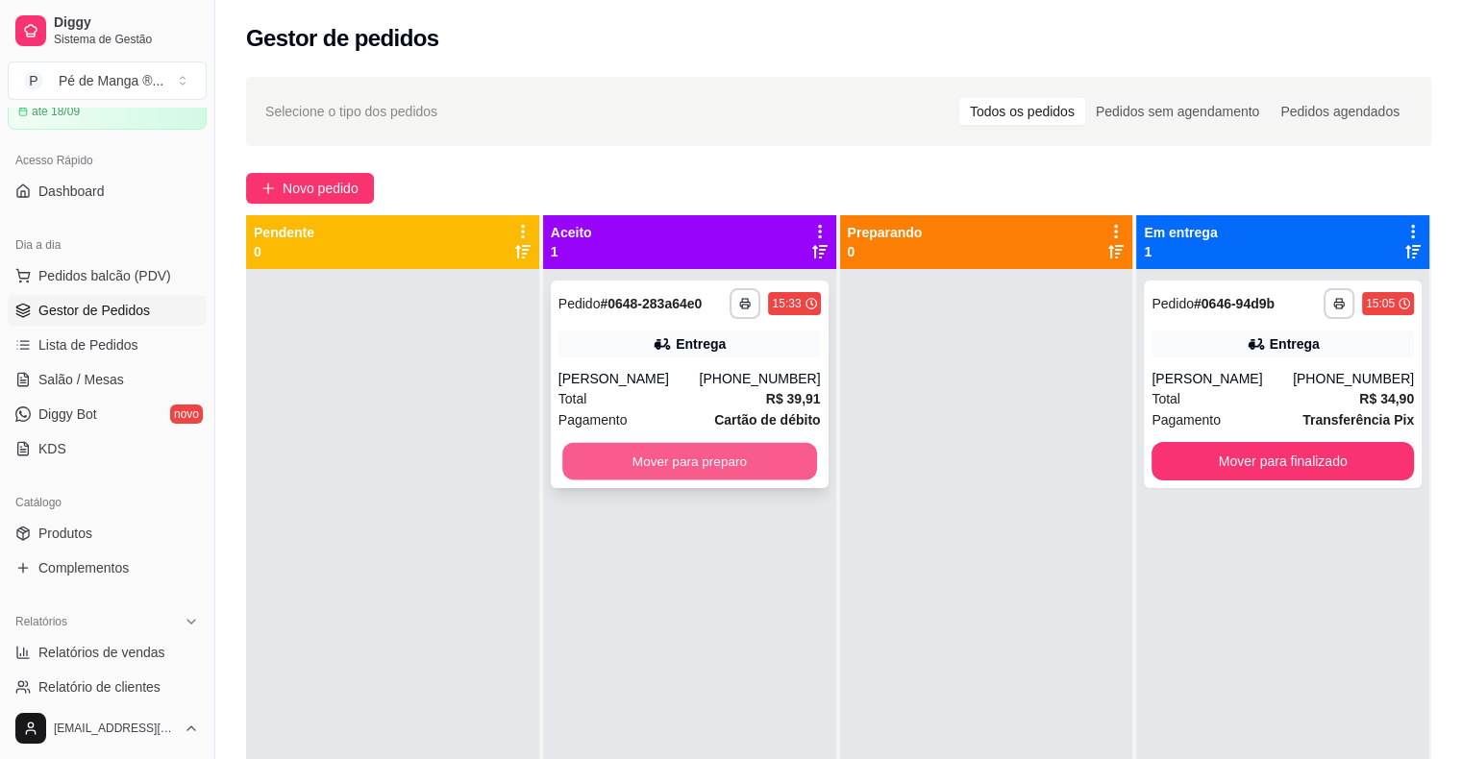
click at [768, 459] on button "Mover para preparo" at bounding box center [689, 461] width 255 height 37
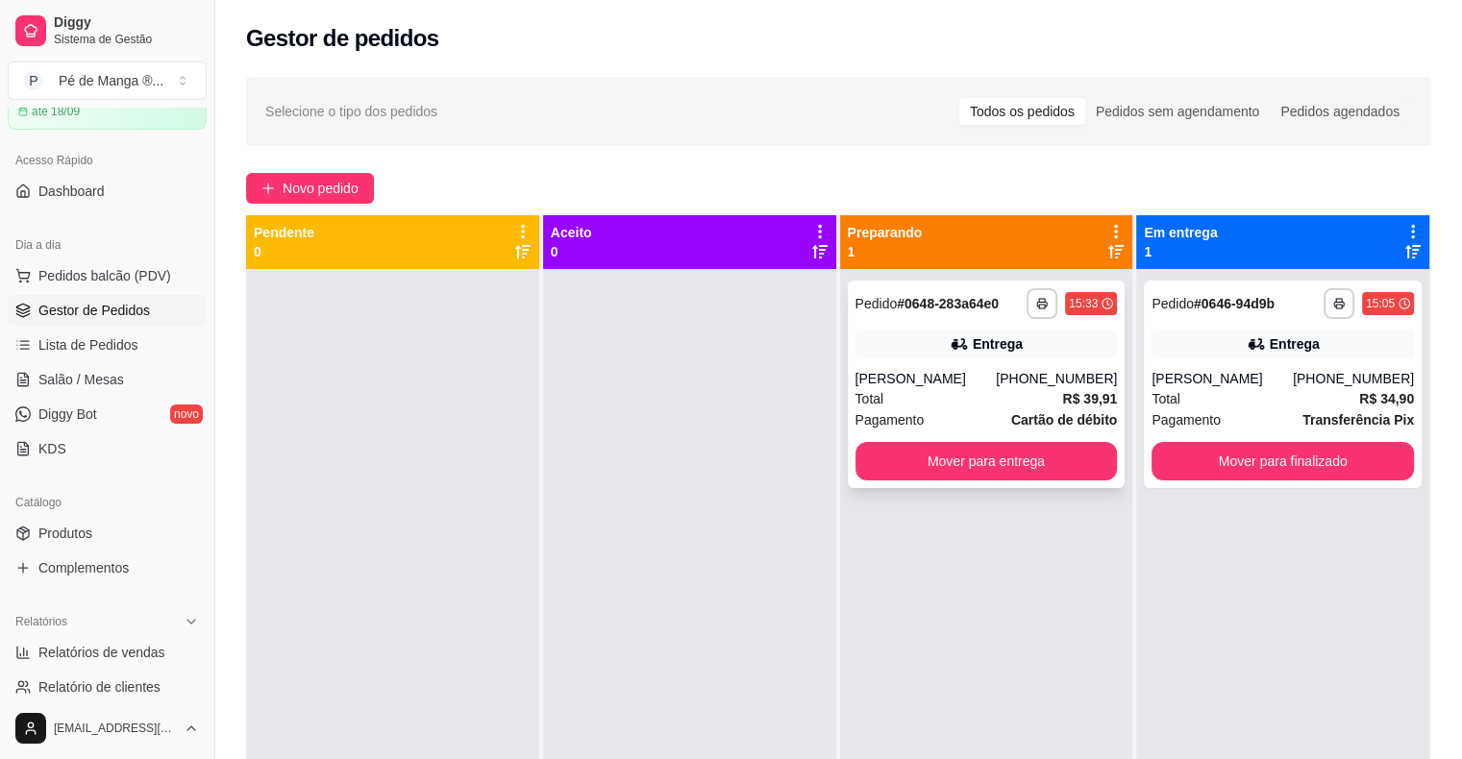
click at [961, 402] on div "Total R$ 39,91" at bounding box center [986, 398] width 262 height 21
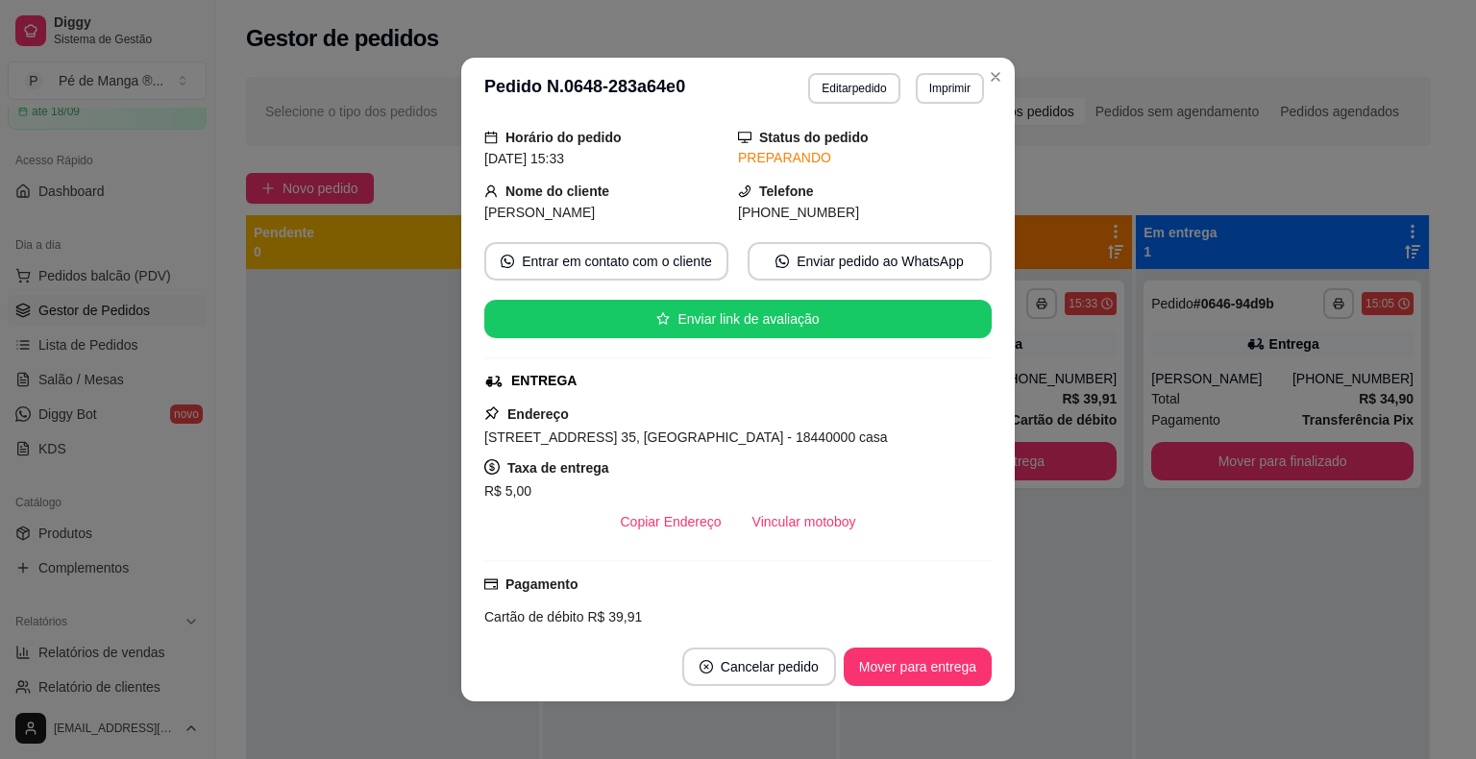
scroll to position [0, 0]
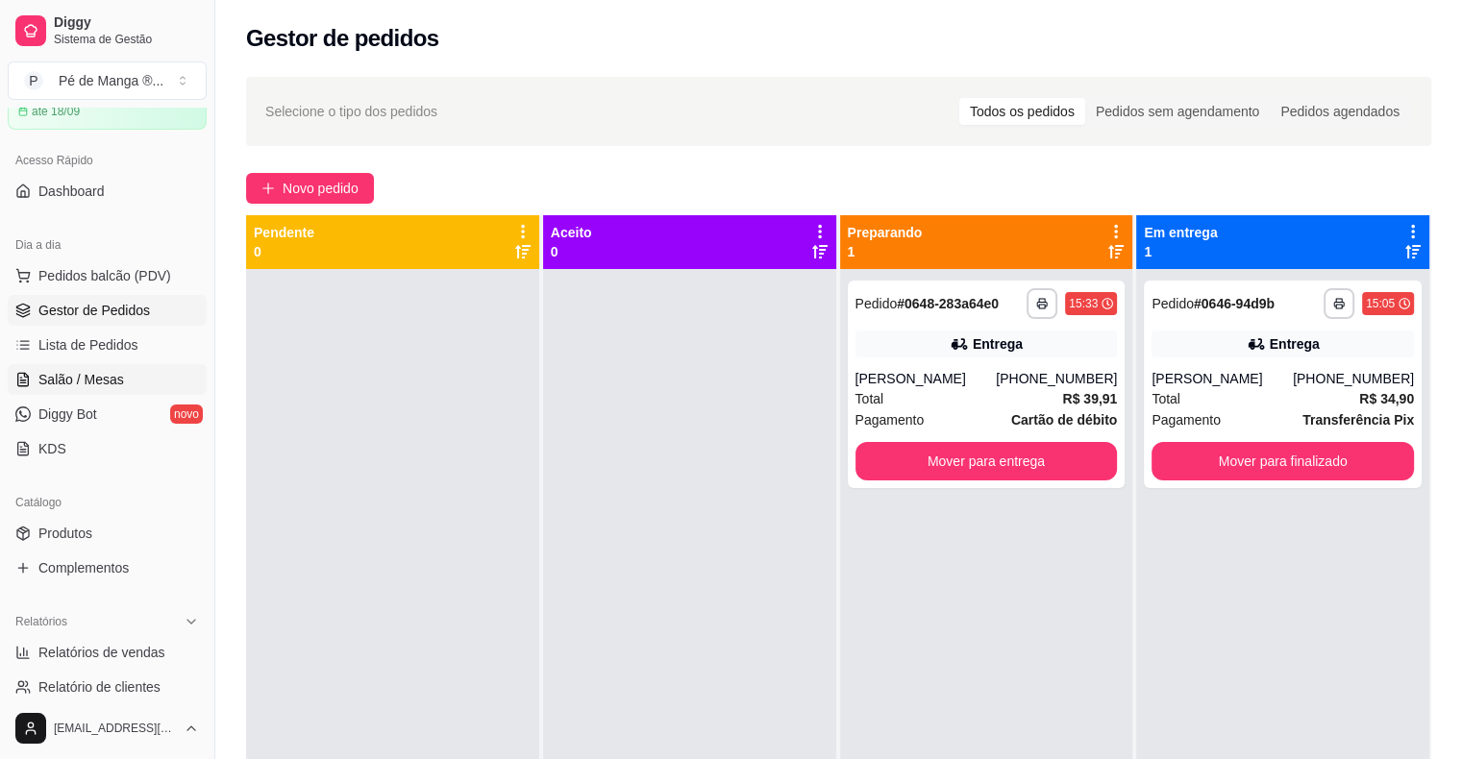
click at [44, 370] on span "Salão / Mesas" at bounding box center [81, 379] width 86 height 19
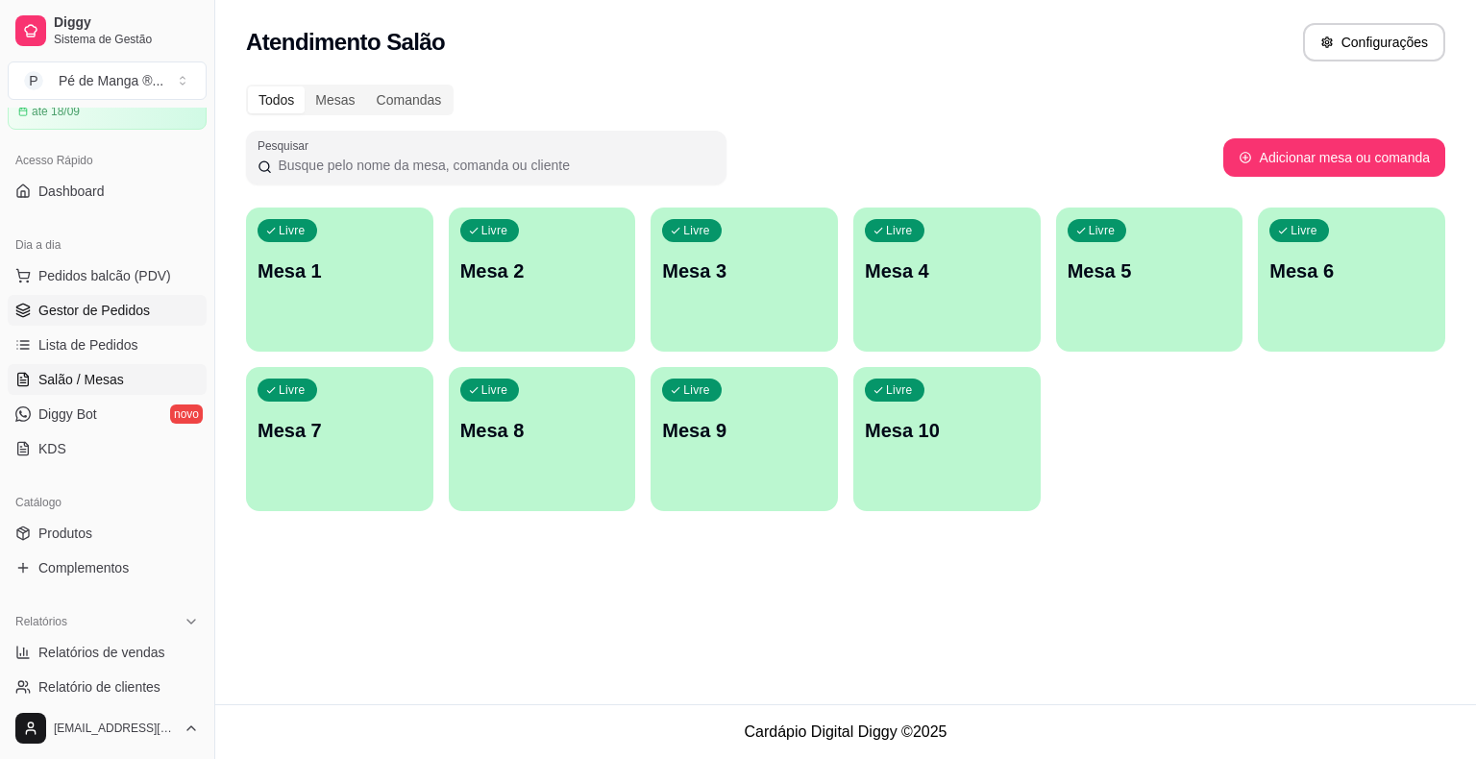
click at [120, 304] on span "Gestor de Pedidos" at bounding box center [93, 310] width 111 height 19
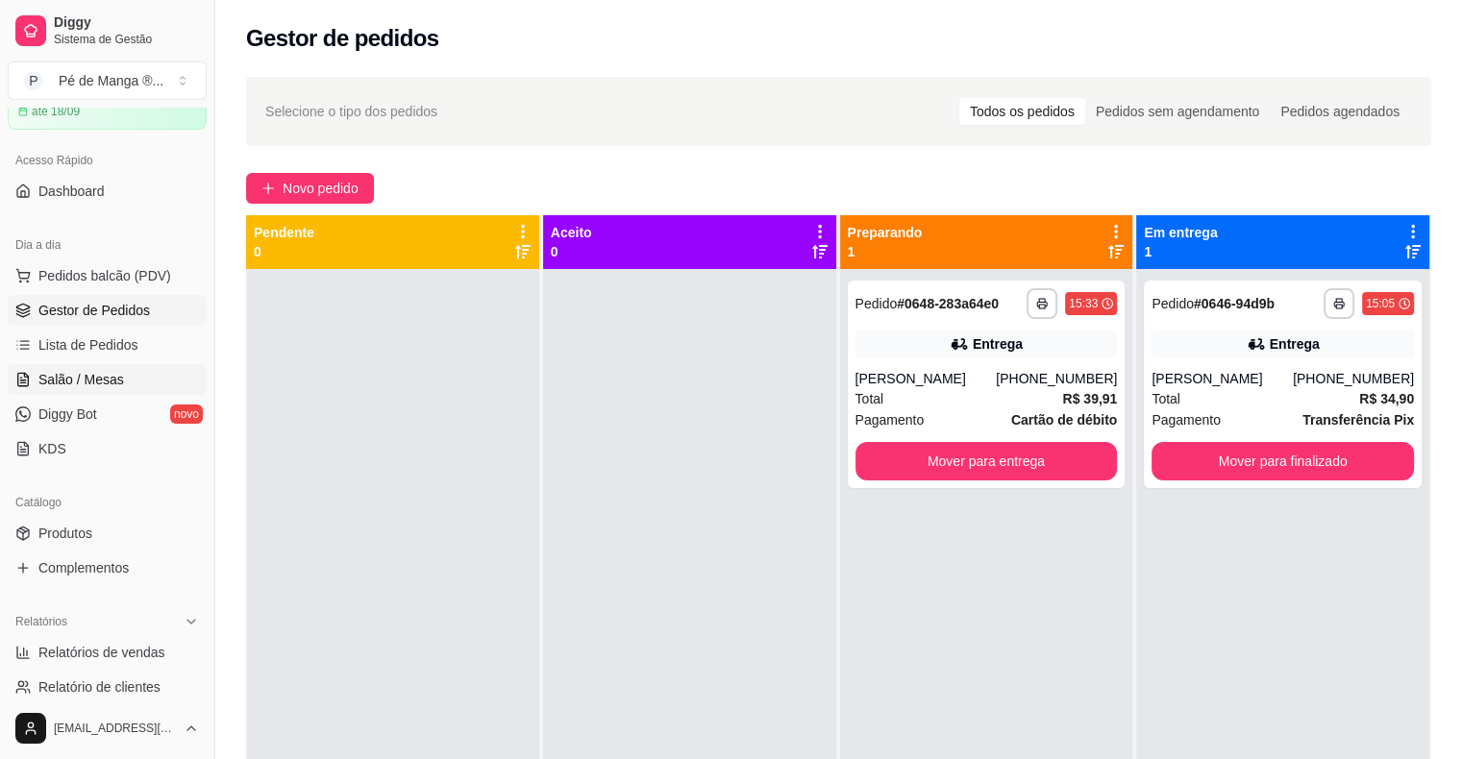
click at [64, 379] on span "Salão / Mesas" at bounding box center [81, 379] width 86 height 19
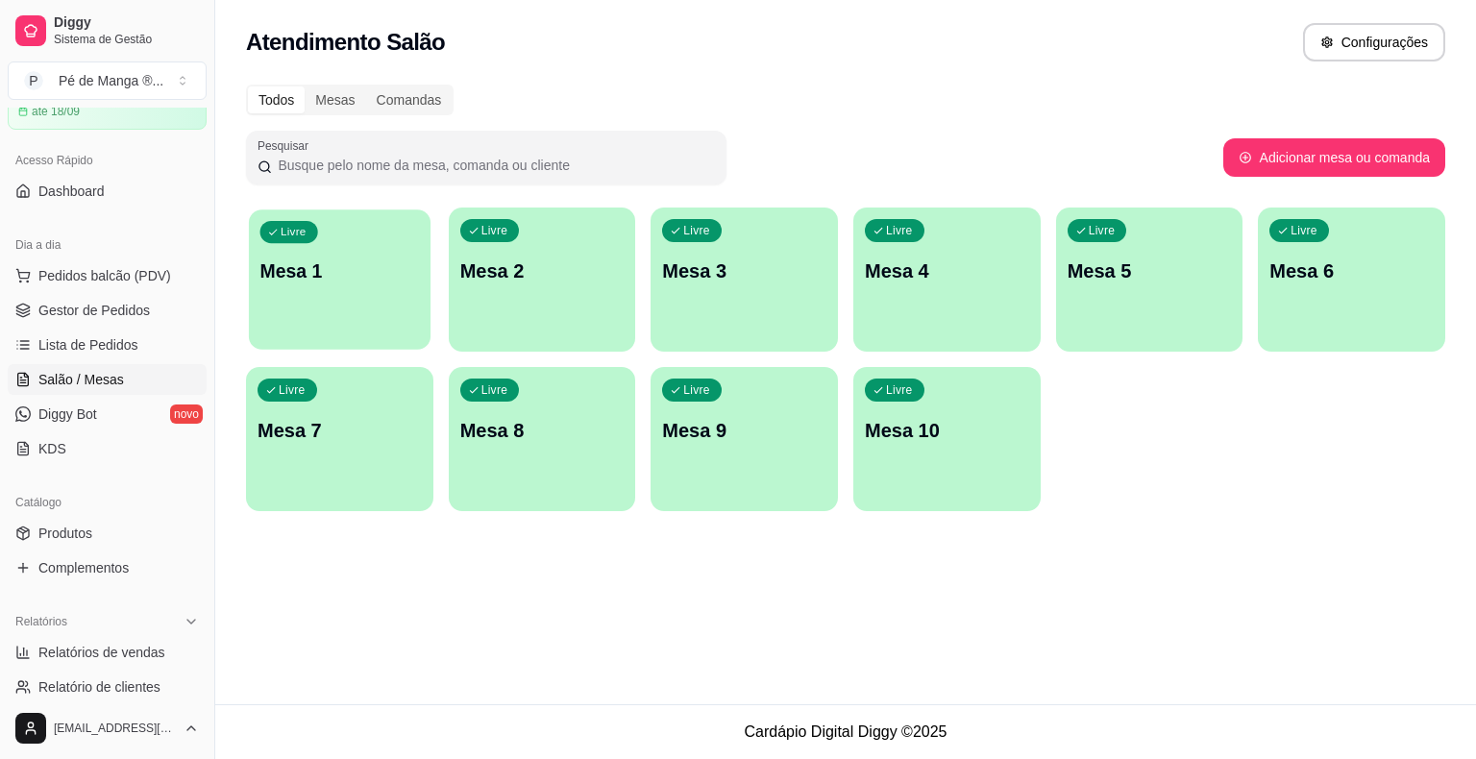
click at [275, 308] on div "Livre Mesa 1" at bounding box center [340, 268] width 182 height 117
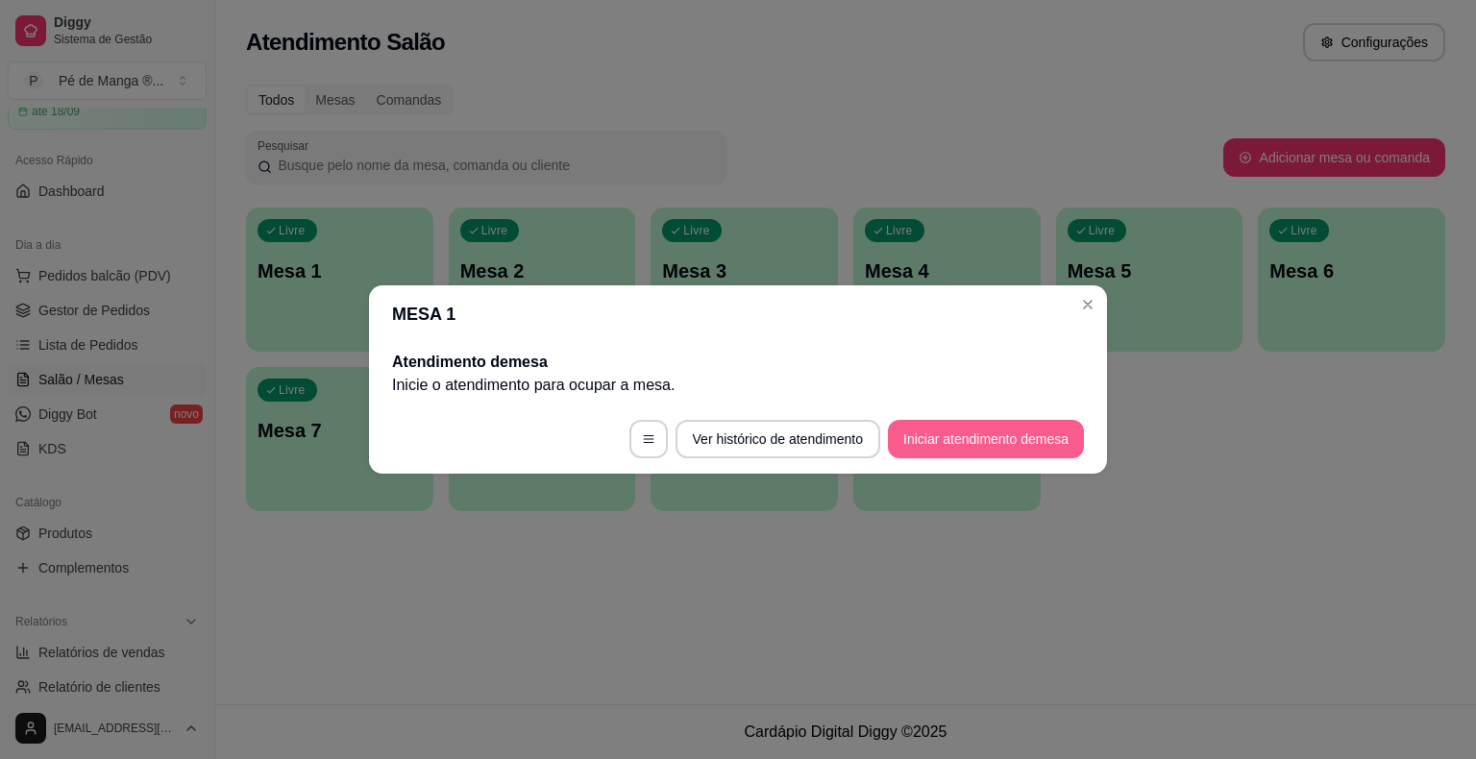
click at [937, 433] on button "Iniciar atendimento de mesa" at bounding box center [986, 439] width 196 height 38
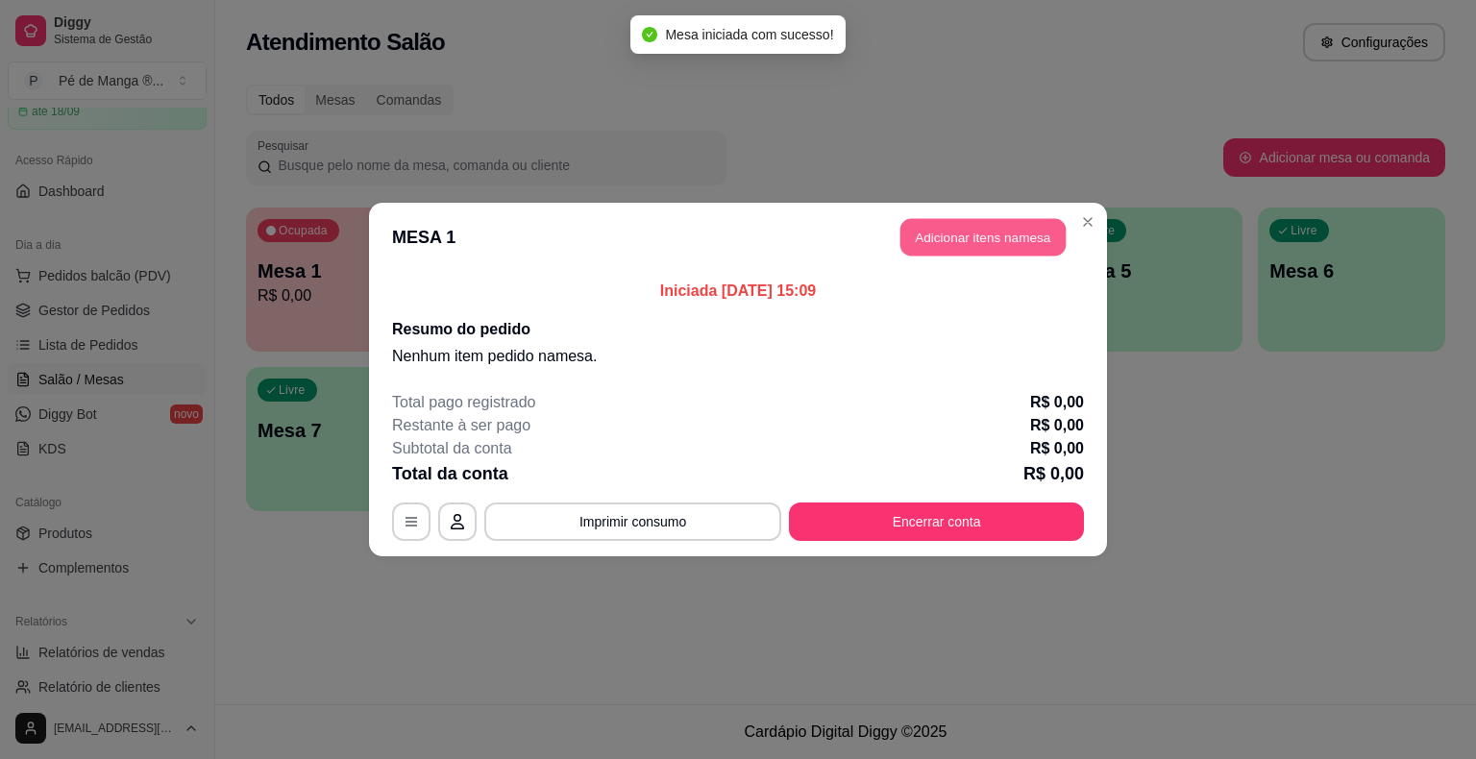
click at [909, 241] on button "Adicionar itens na mesa" at bounding box center [983, 237] width 165 height 37
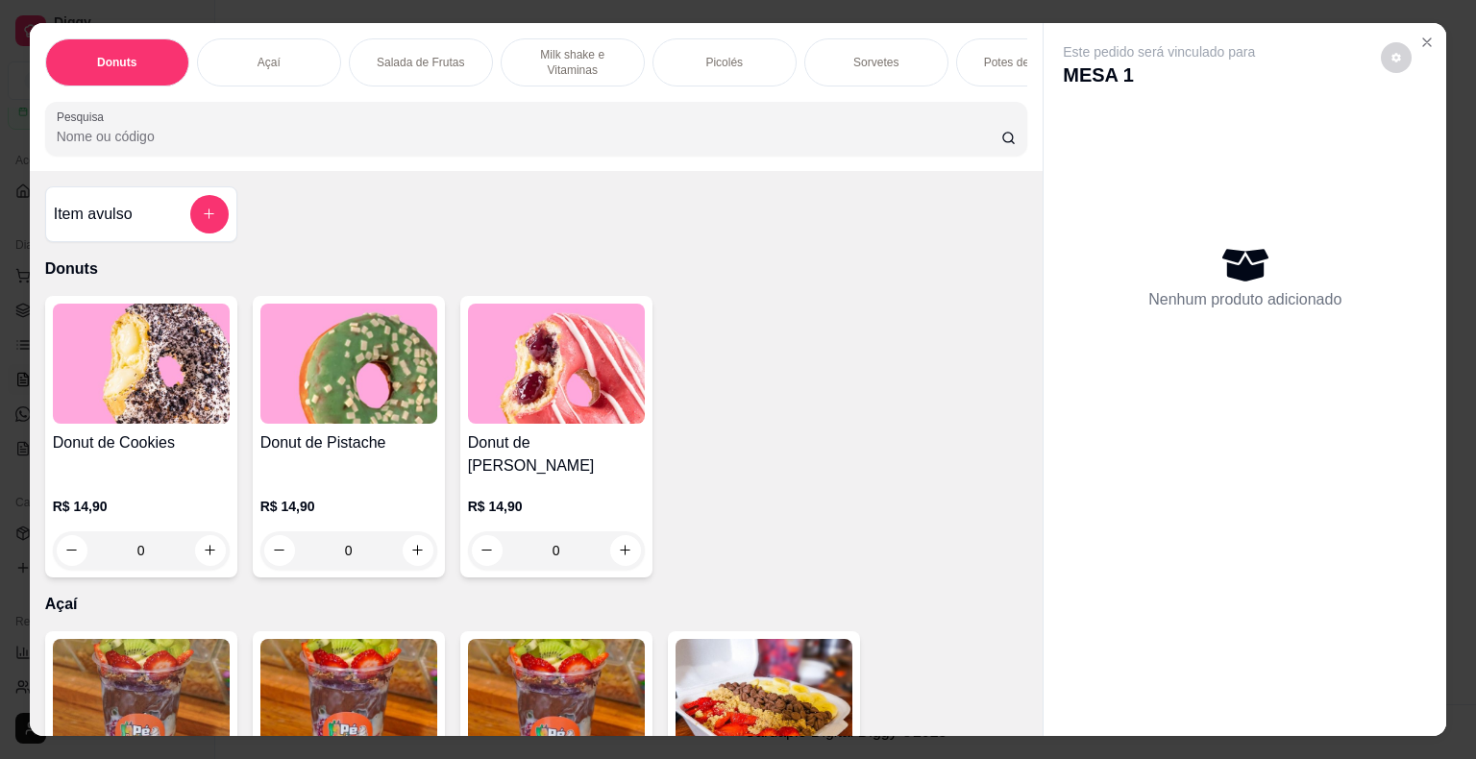
click at [227, 48] on div "Açaí" at bounding box center [269, 62] width 144 height 48
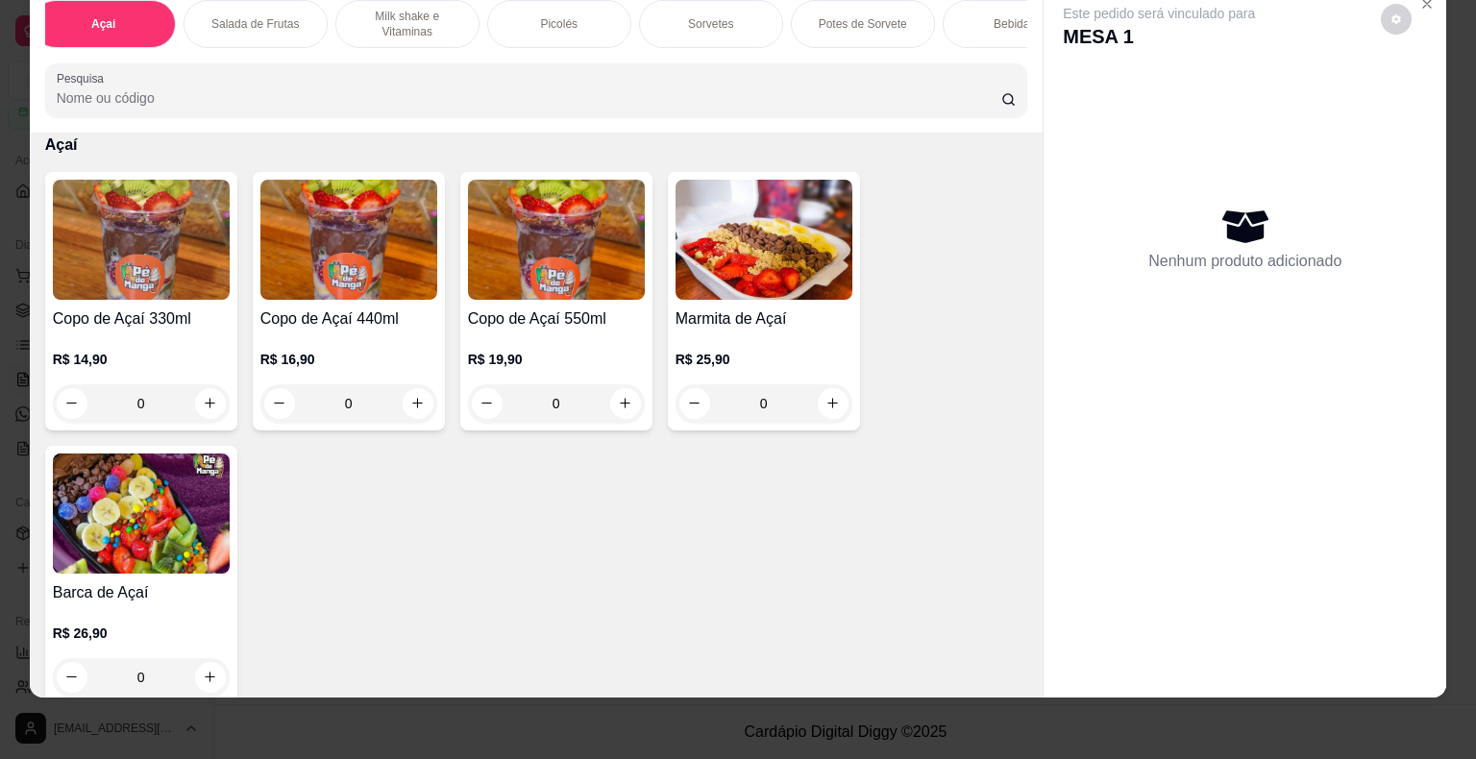
scroll to position [0, 154]
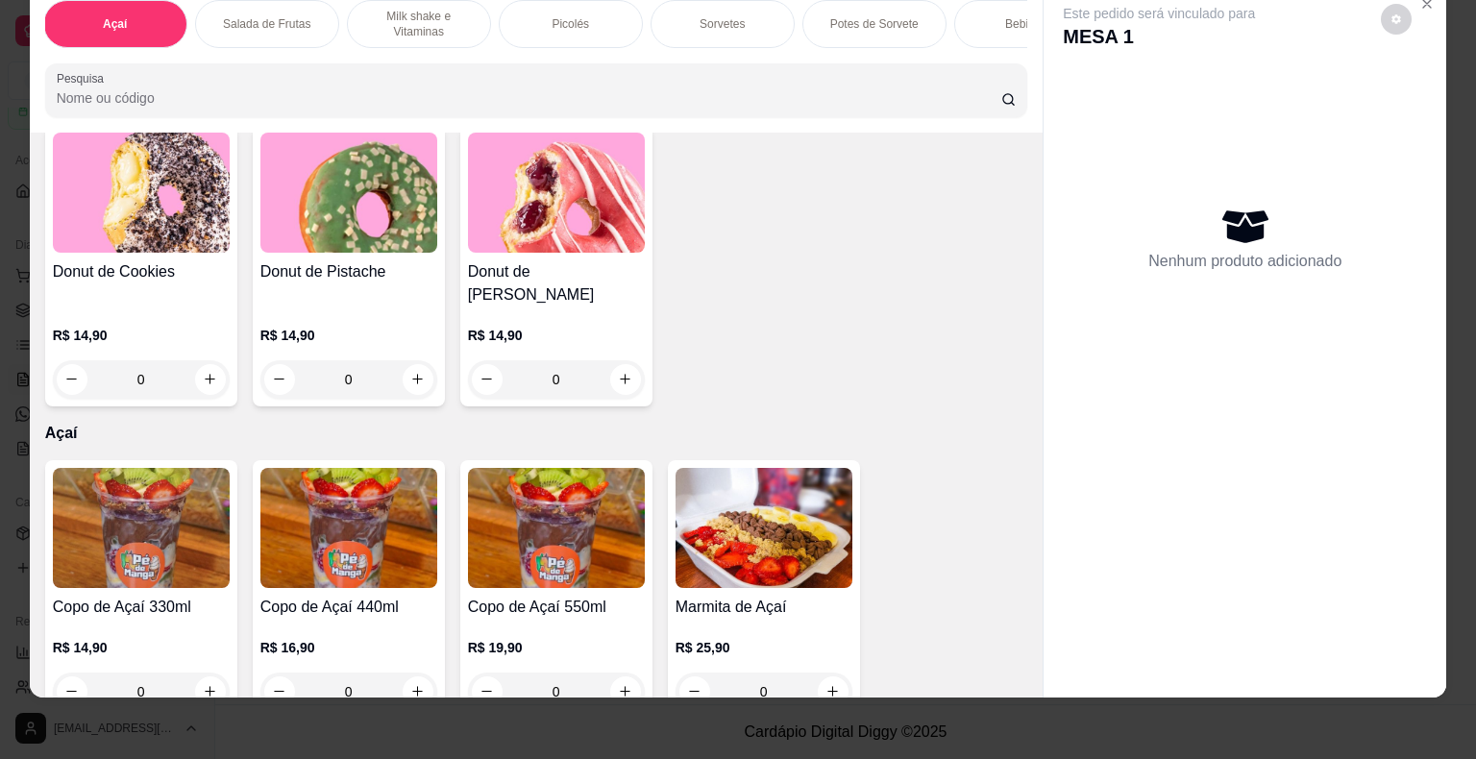
click at [408, 9] on p "Milk shake e Vitaminas" at bounding box center [418, 24] width 111 height 31
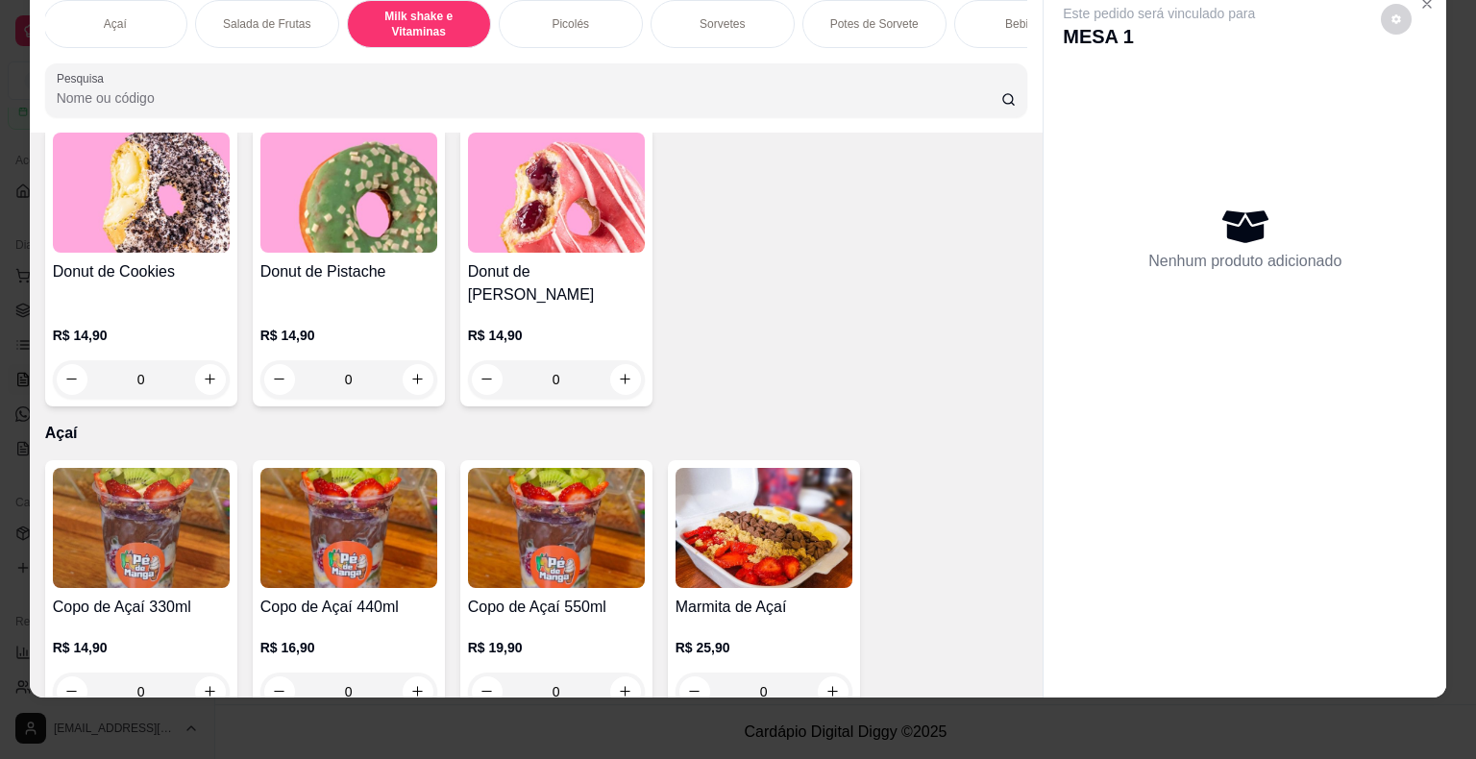
scroll to position [1320, 0]
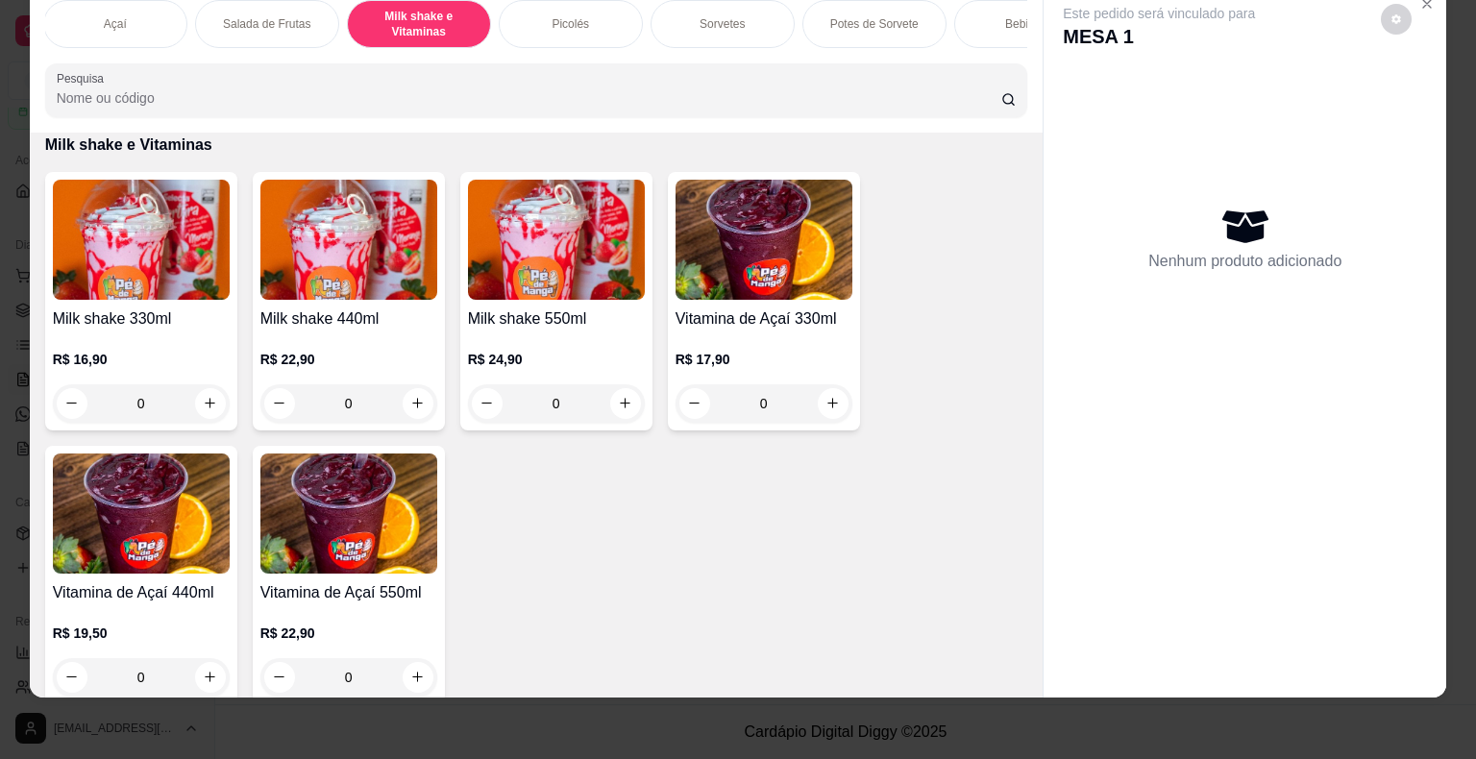
click at [401, 397] on div "0" at bounding box center [348, 403] width 177 height 38
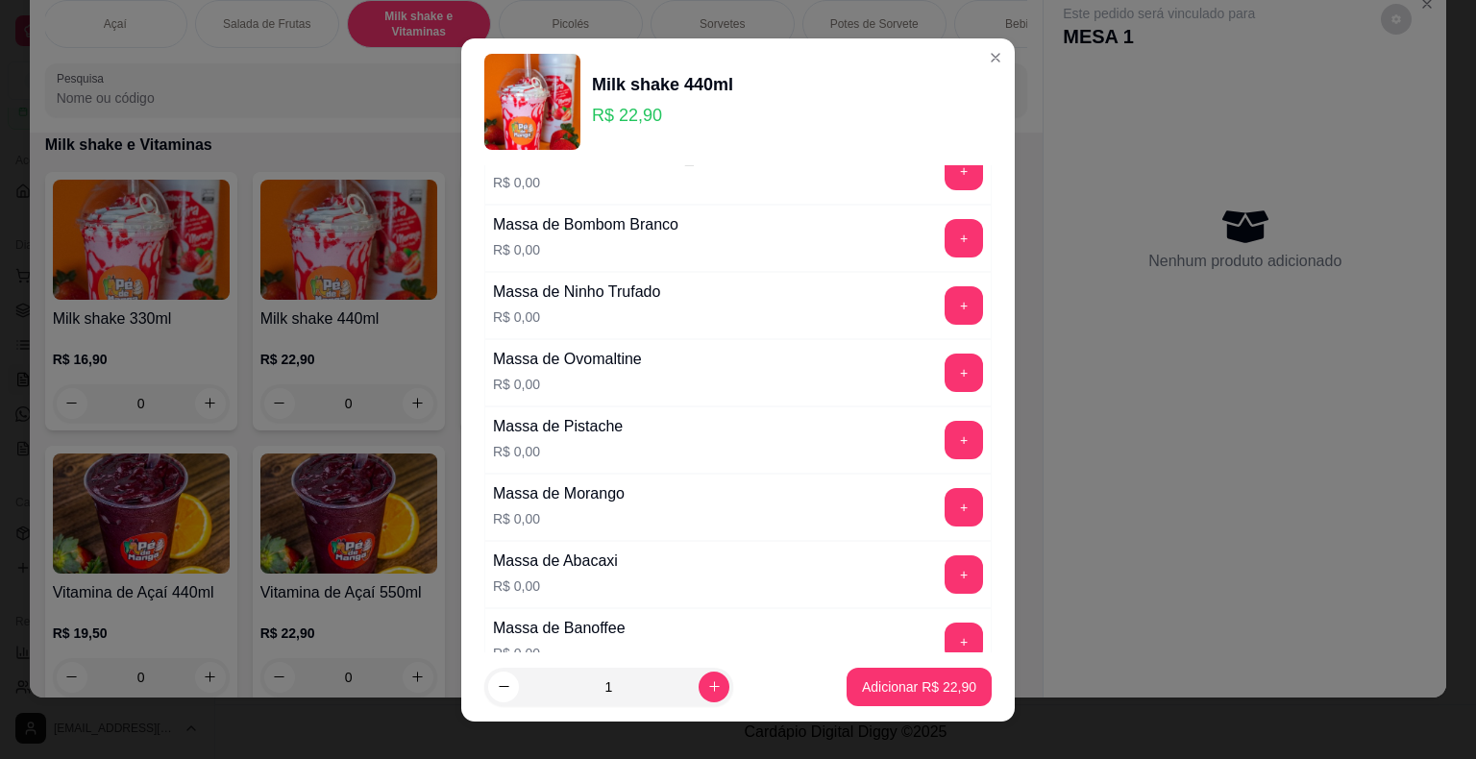
scroll to position [192, 0]
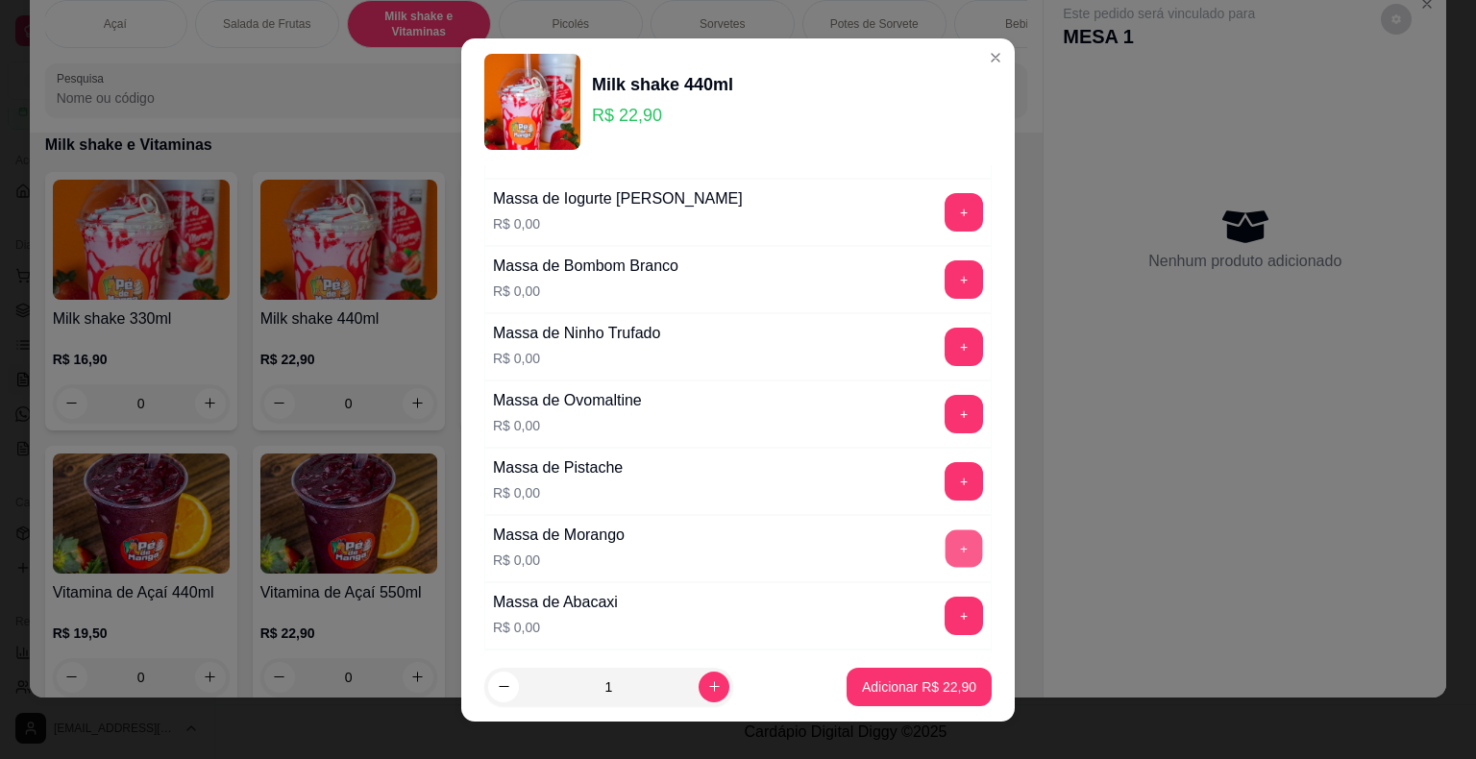
click at [946, 544] on button "+" at bounding box center [964, 548] width 37 height 37
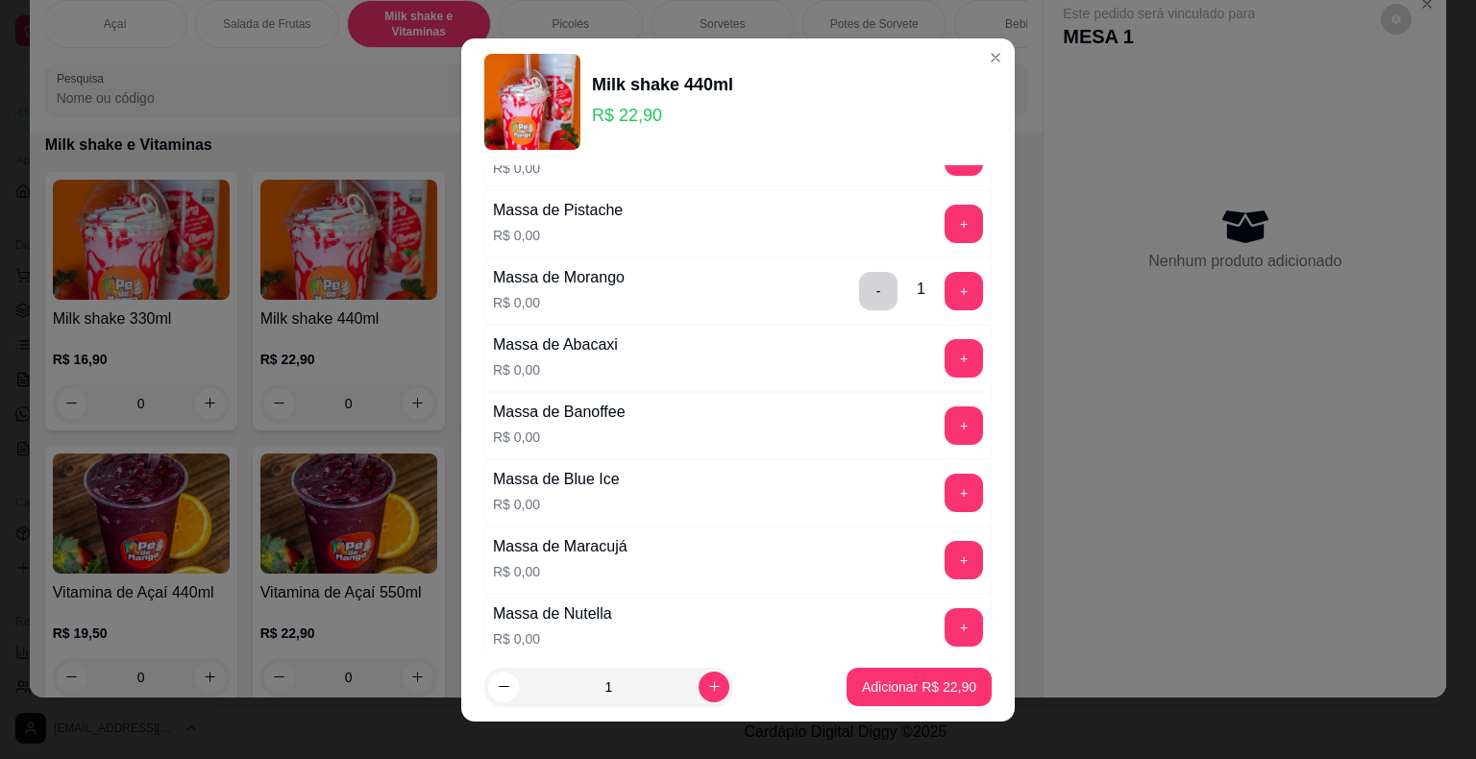
scroll to position [481, 0]
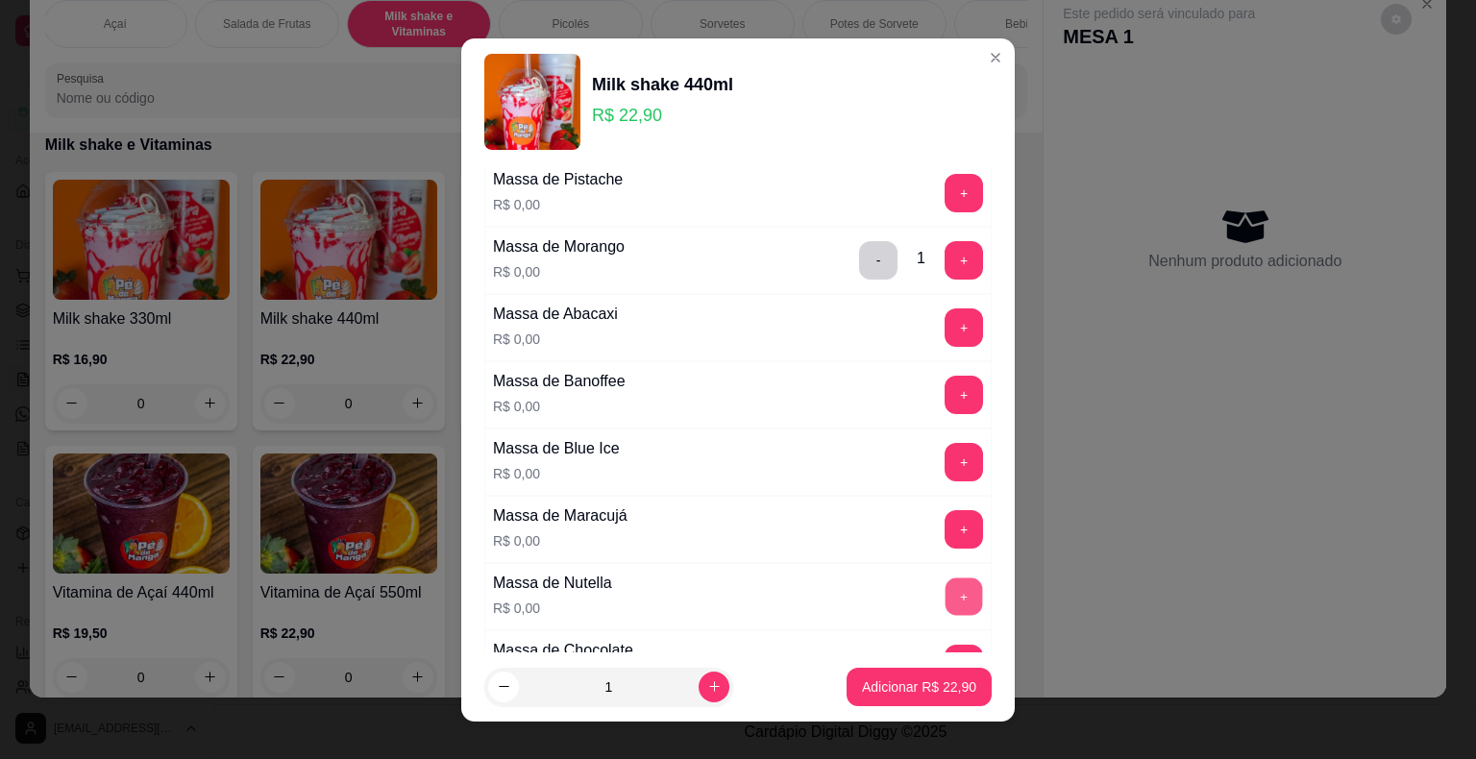
click at [946, 592] on button "+" at bounding box center [964, 596] width 37 height 37
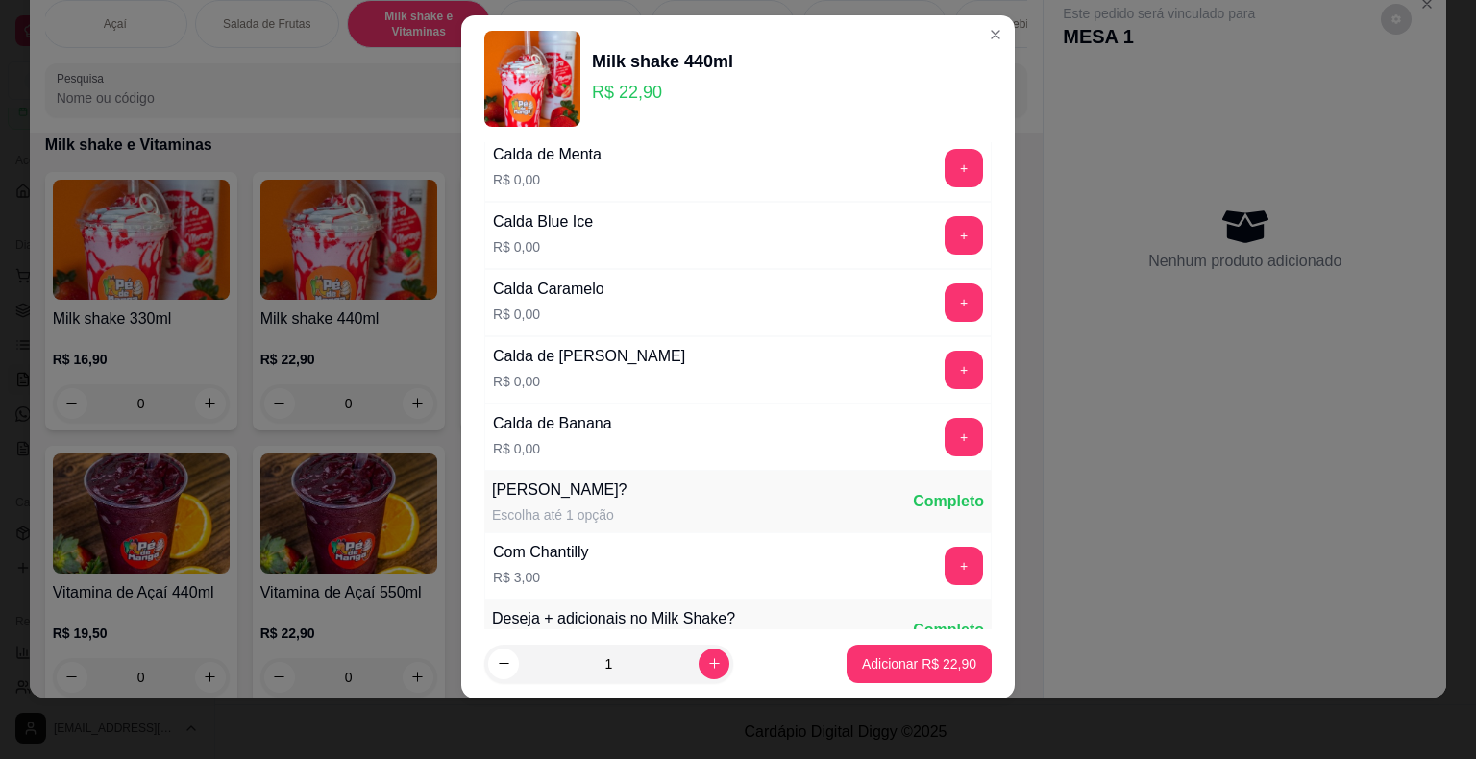
scroll to position [1918, 0]
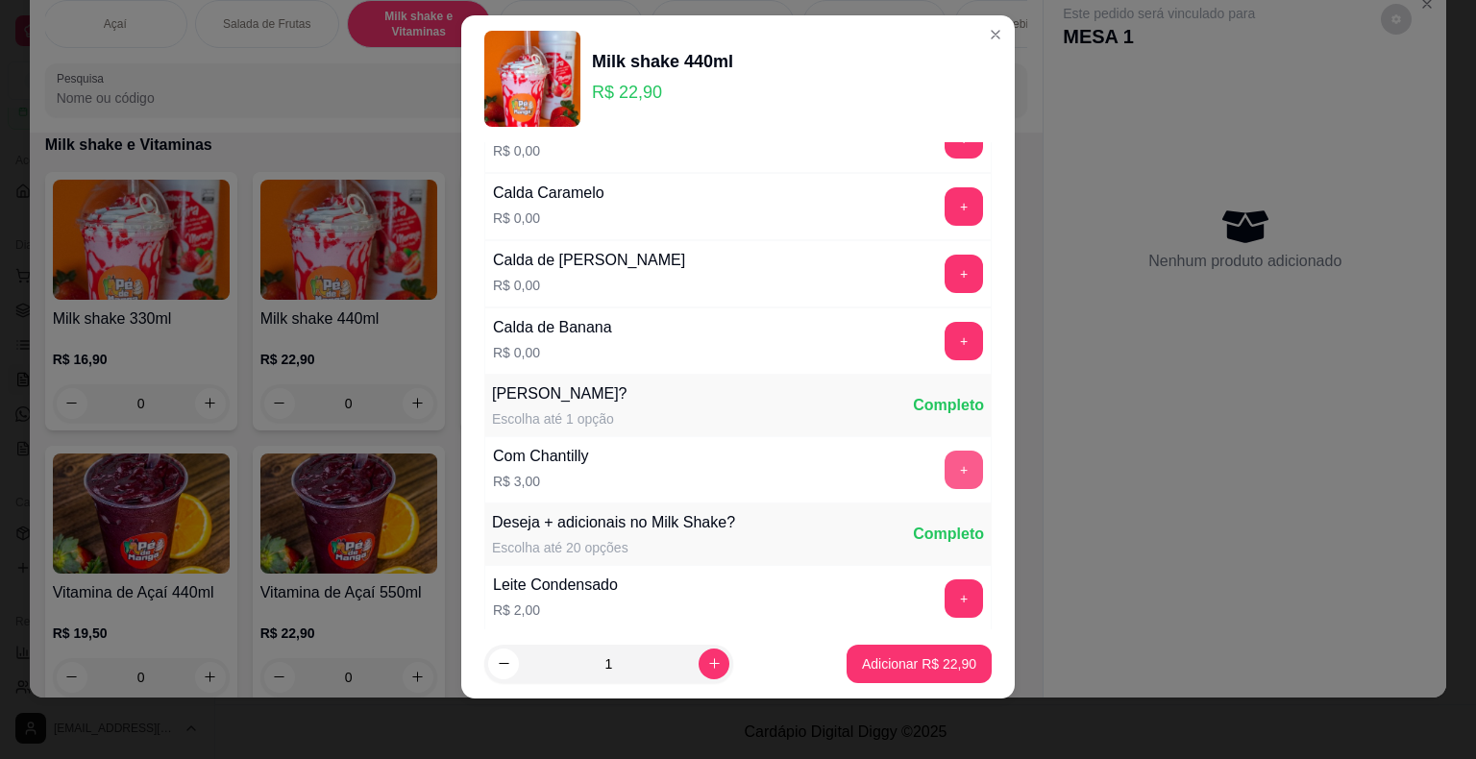
click at [945, 451] on button "+" at bounding box center [964, 470] width 38 height 38
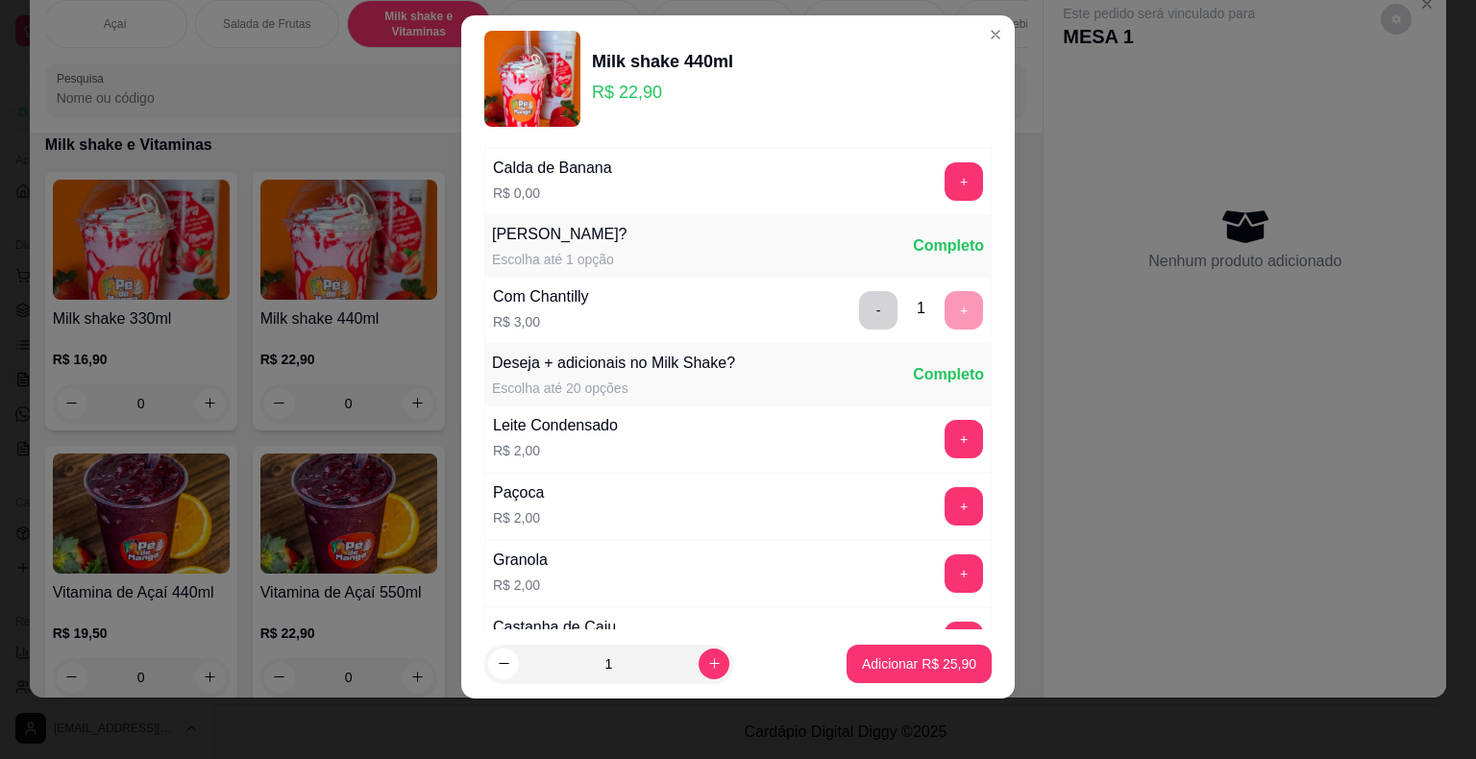
scroll to position [2111, 0]
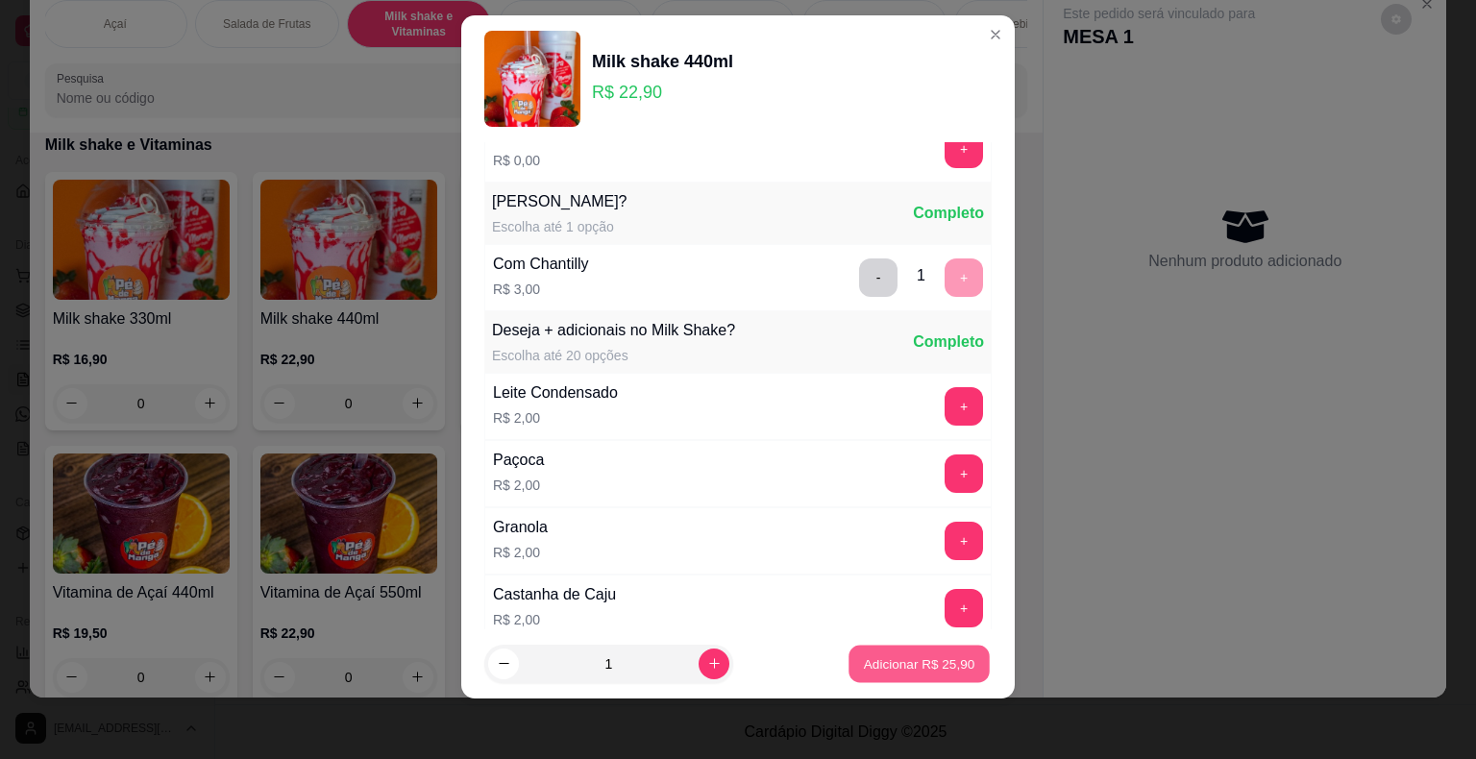
click at [883, 666] on p "Adicionar R$ 25,90" at bounding box center [919, 664] width 111 height 18
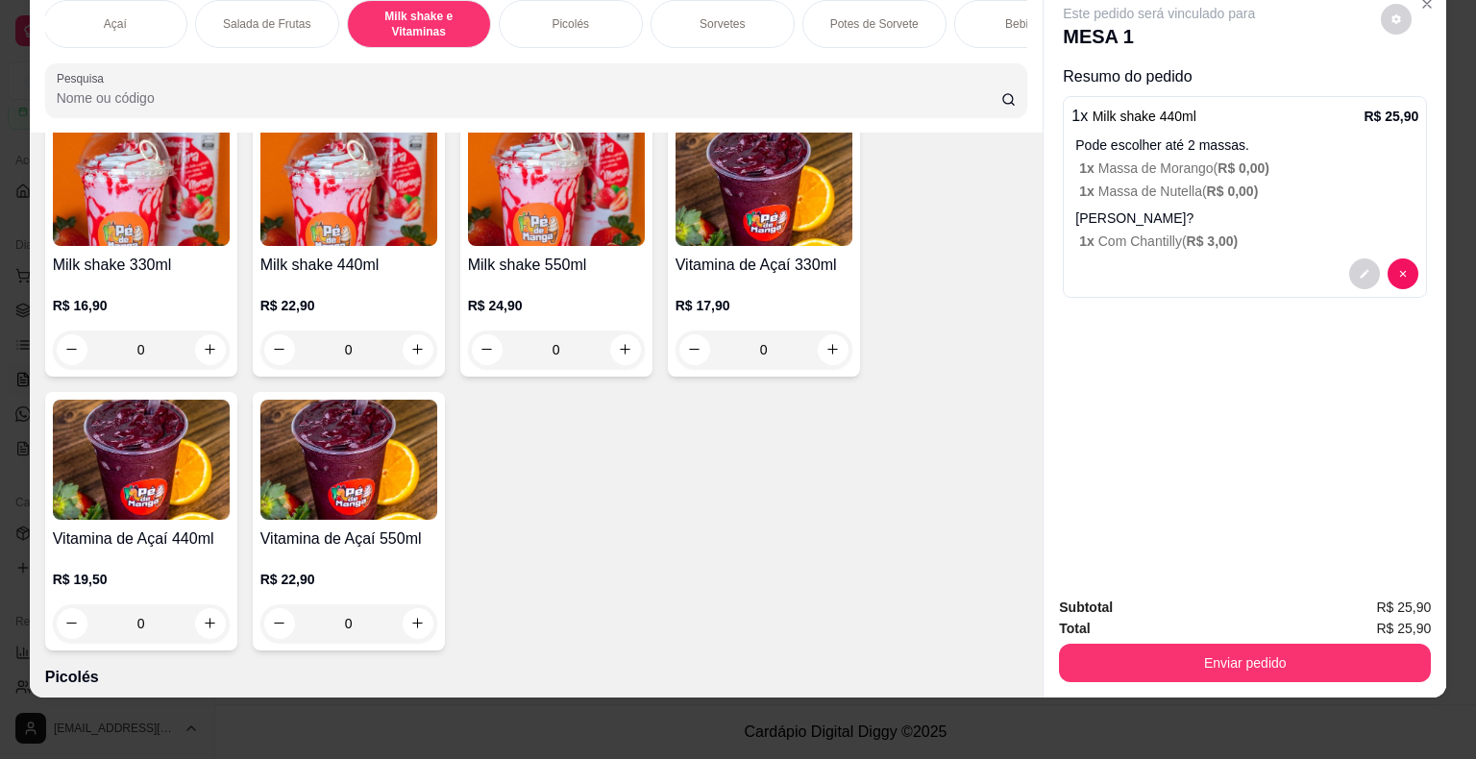
scroll to position [1416, 0]
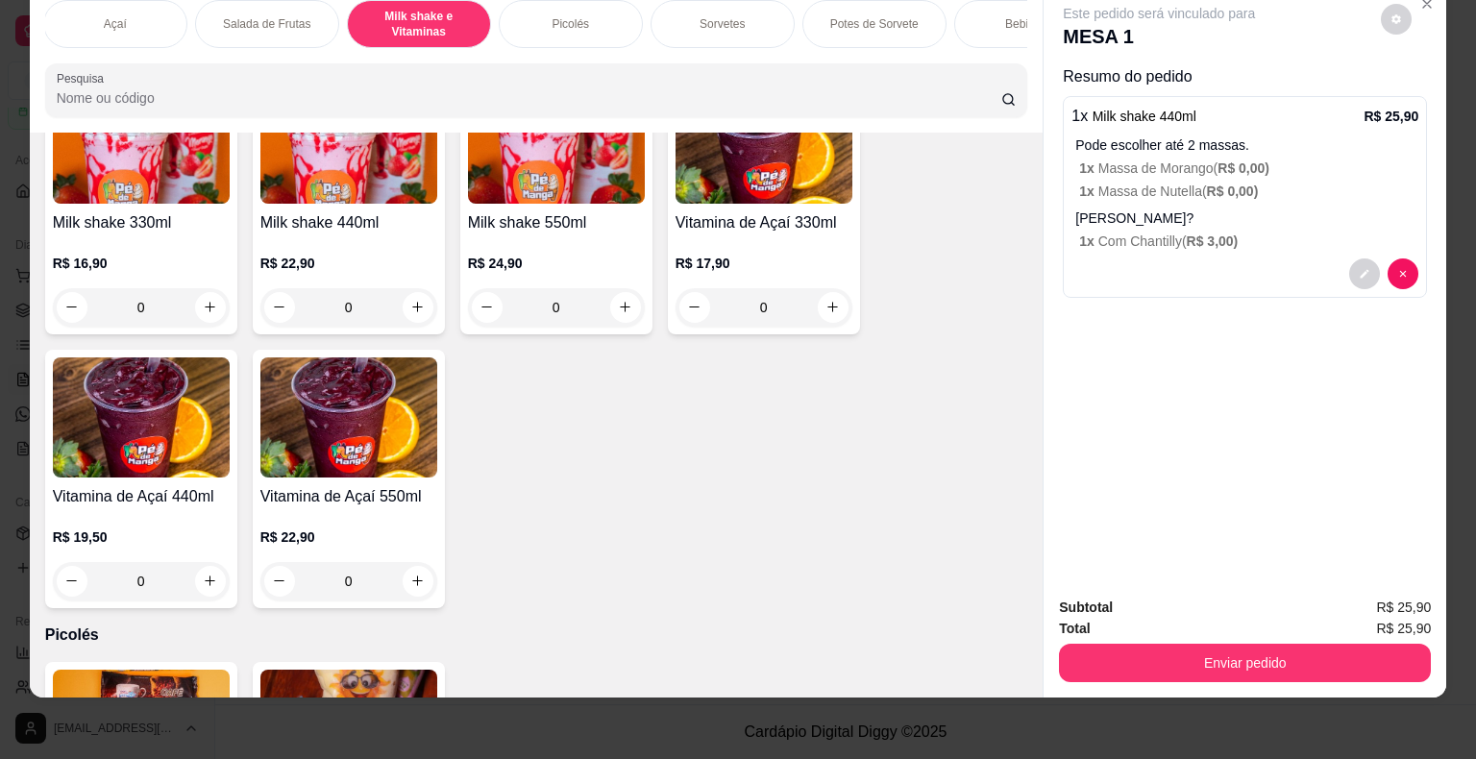
click at [208, 568] on div "0" at bounding box center [141, 581] width 177 height 38
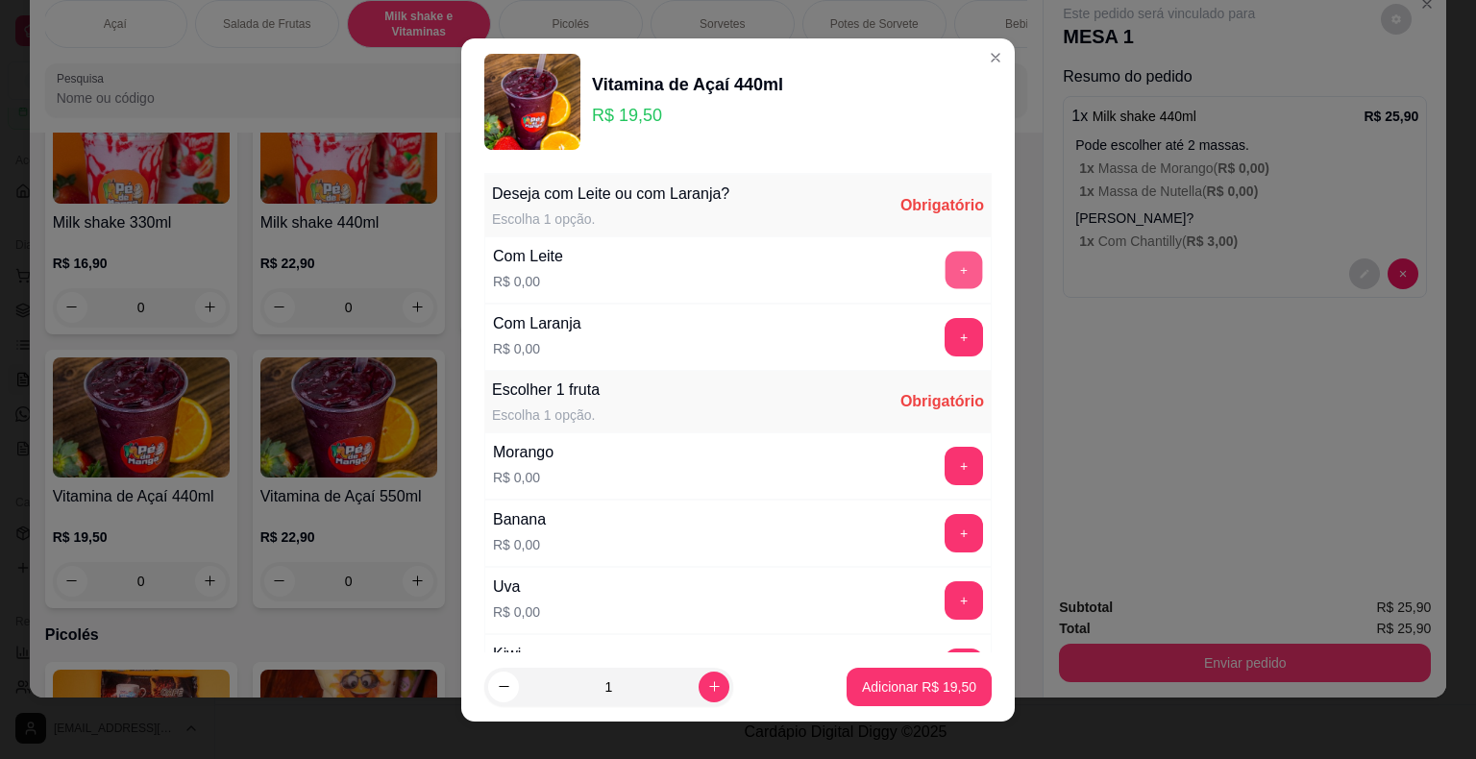
click at [946, 267] on button "+" at bounding box center [964, 269] width 37 height 37
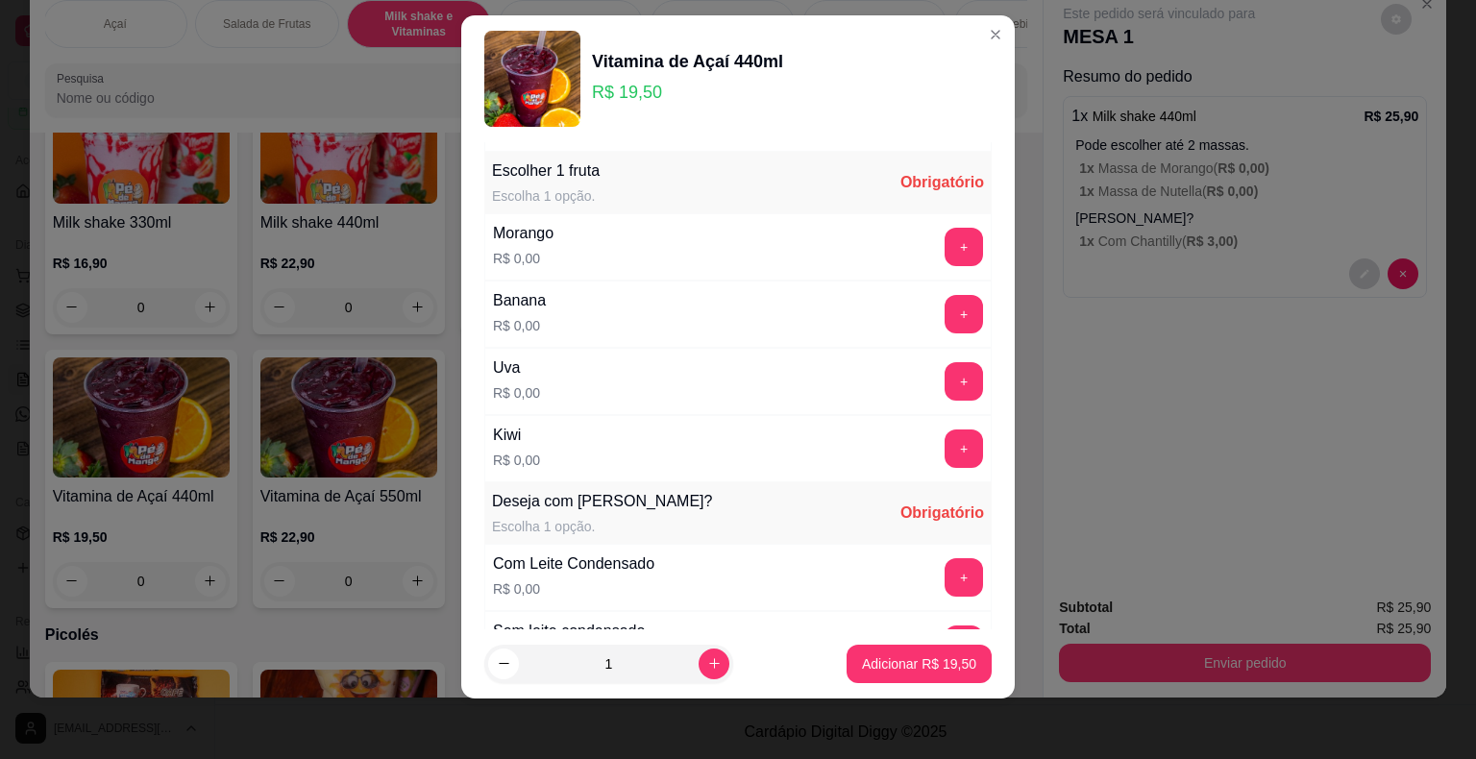
scroll to position [204, 0]
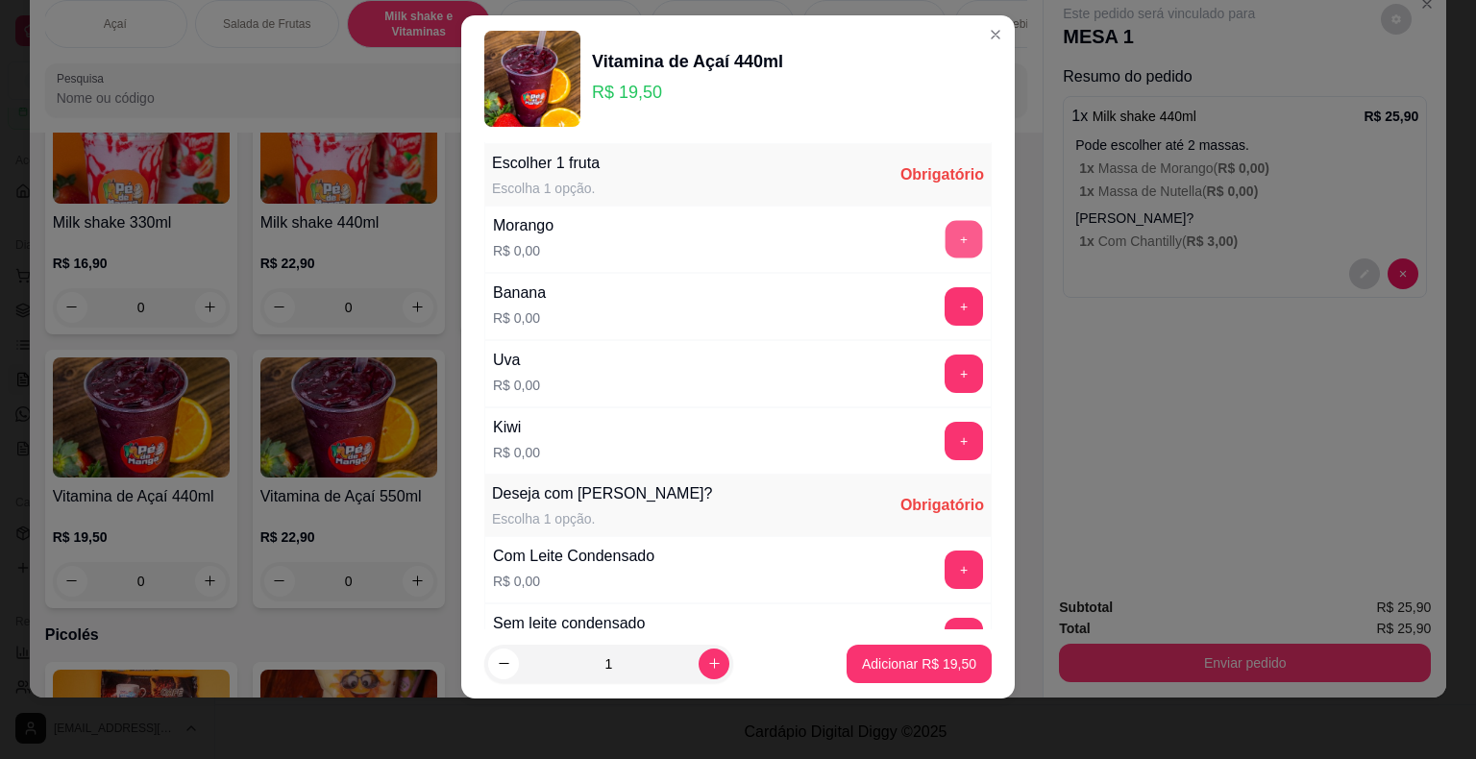
click at [946, 236] on button "+" at bounding box center [964, 238] width 37 height 37
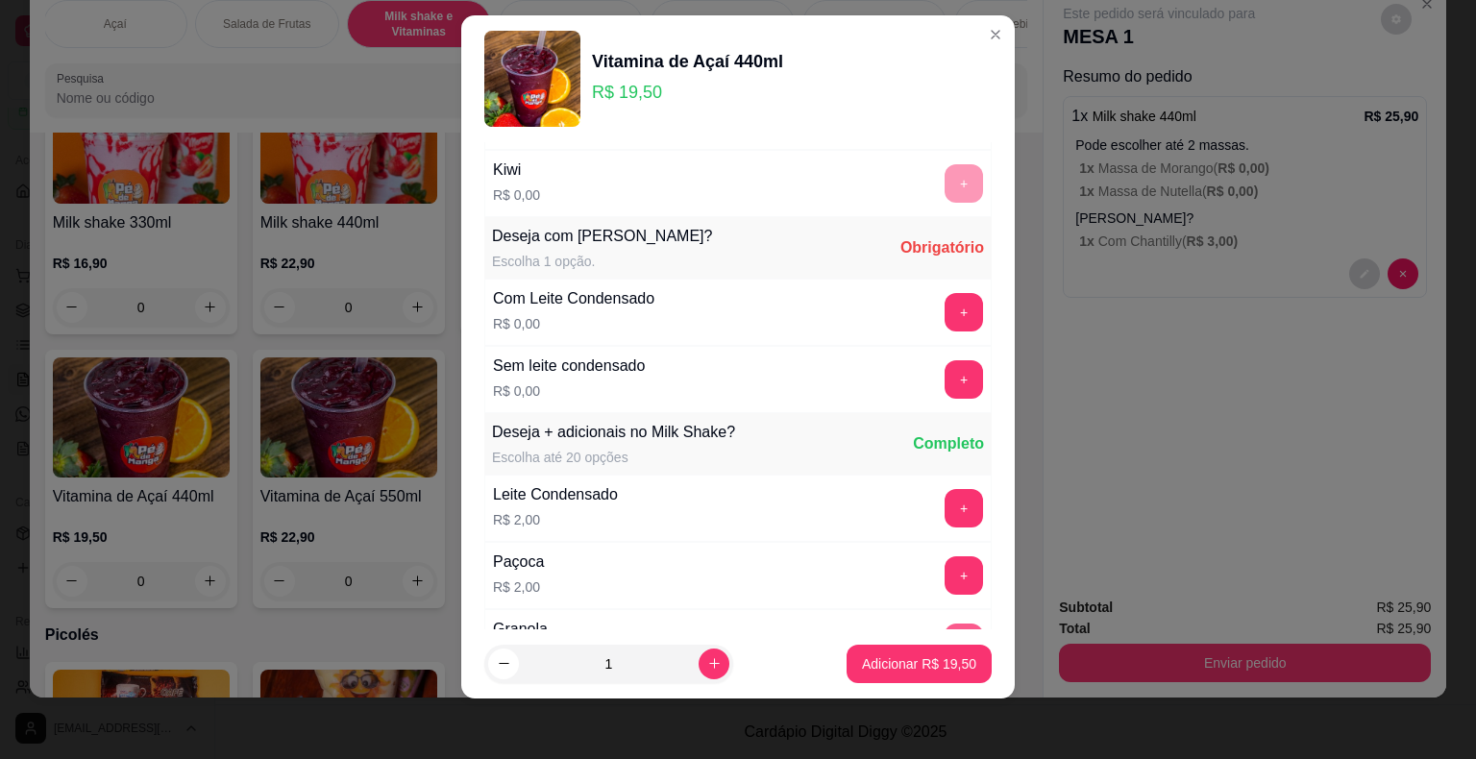
scroll to position [533, 0]
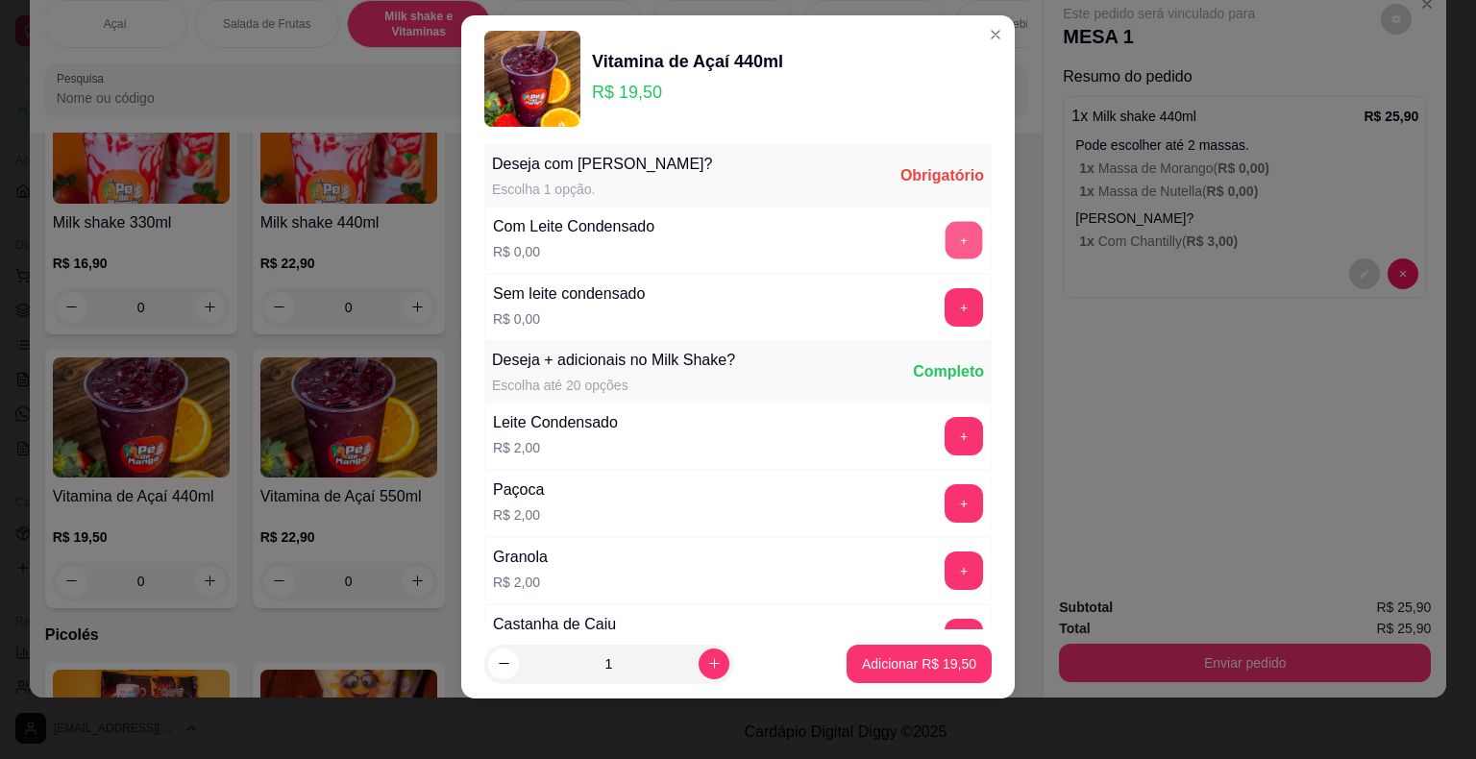
click at [946, 233] on button "+" at bounding box center [964, 239] width 37 height 37
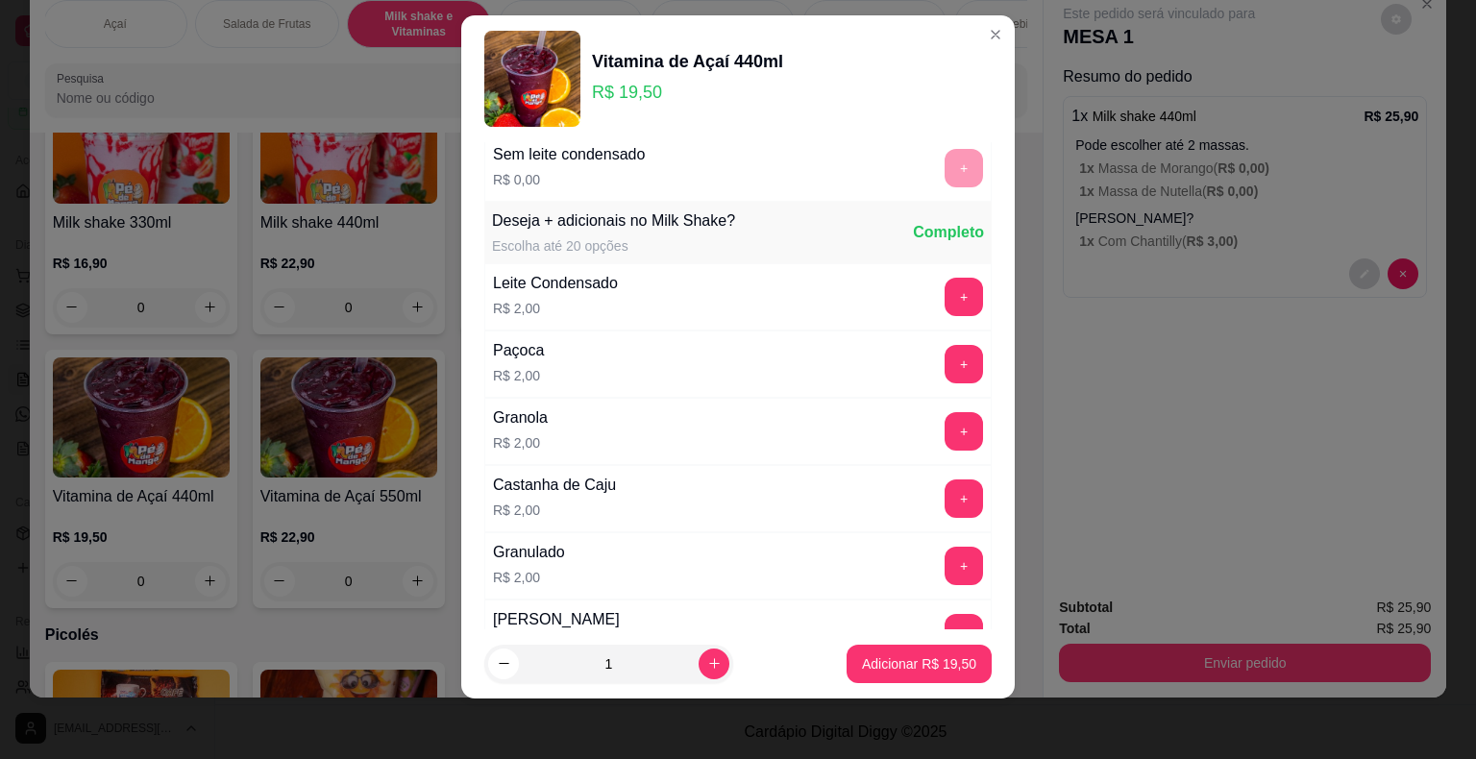
scroll to position [729, 0]
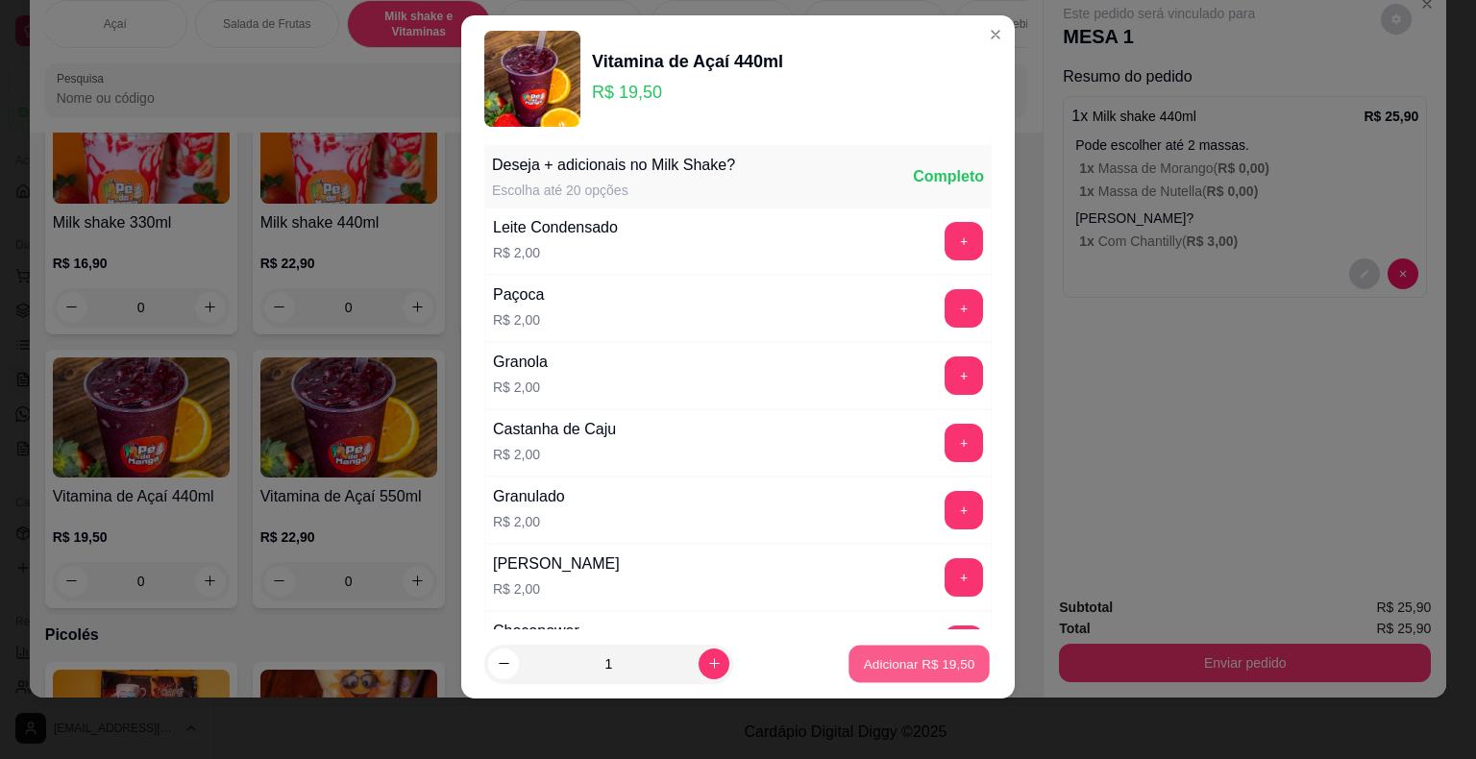
click at [880, 652] on button "Adicionar R$ 19,50" at bounding box center [919, 663] width 141 height 37
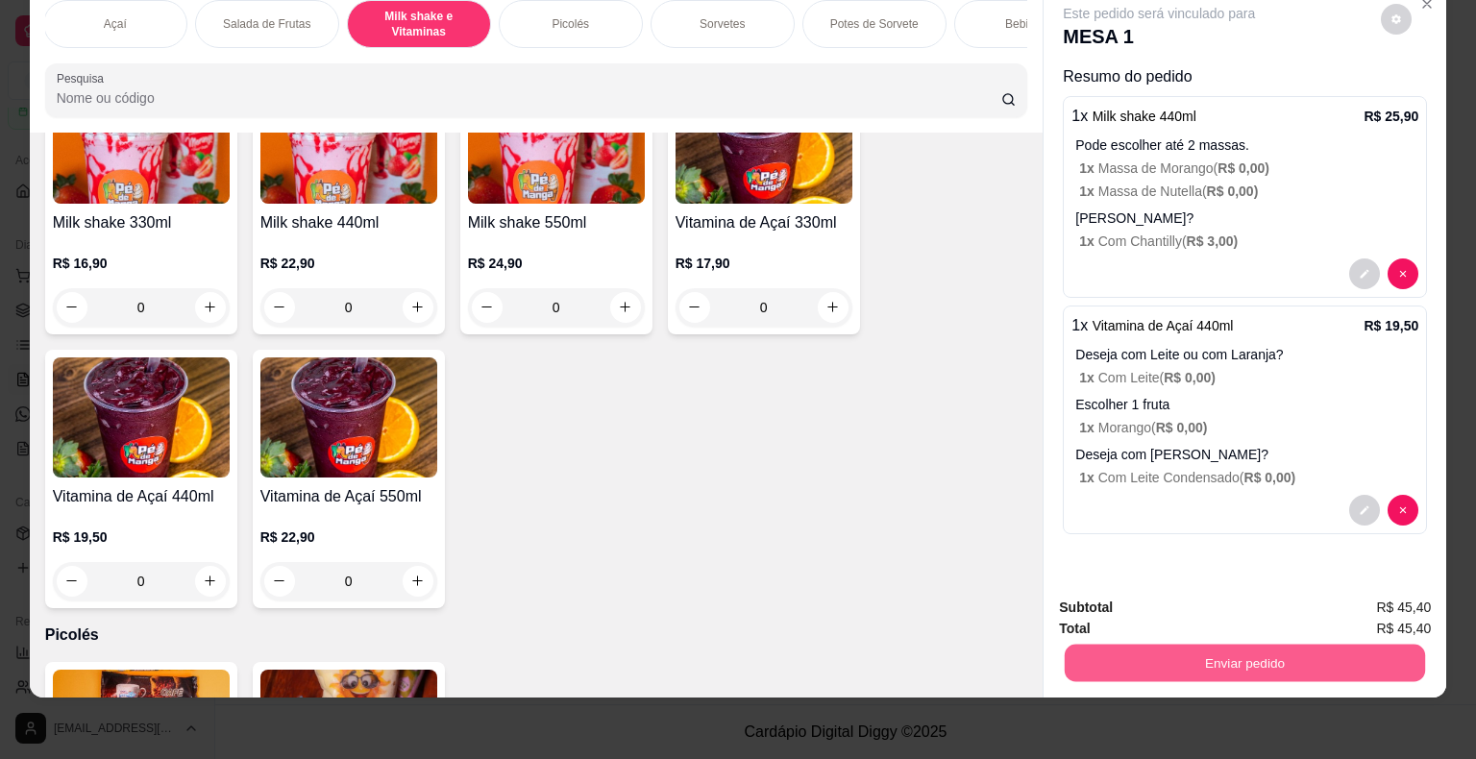
click at [1198, 655] on button "Enviar pedido" at bounding box center [1245, 663] width 360 height 37
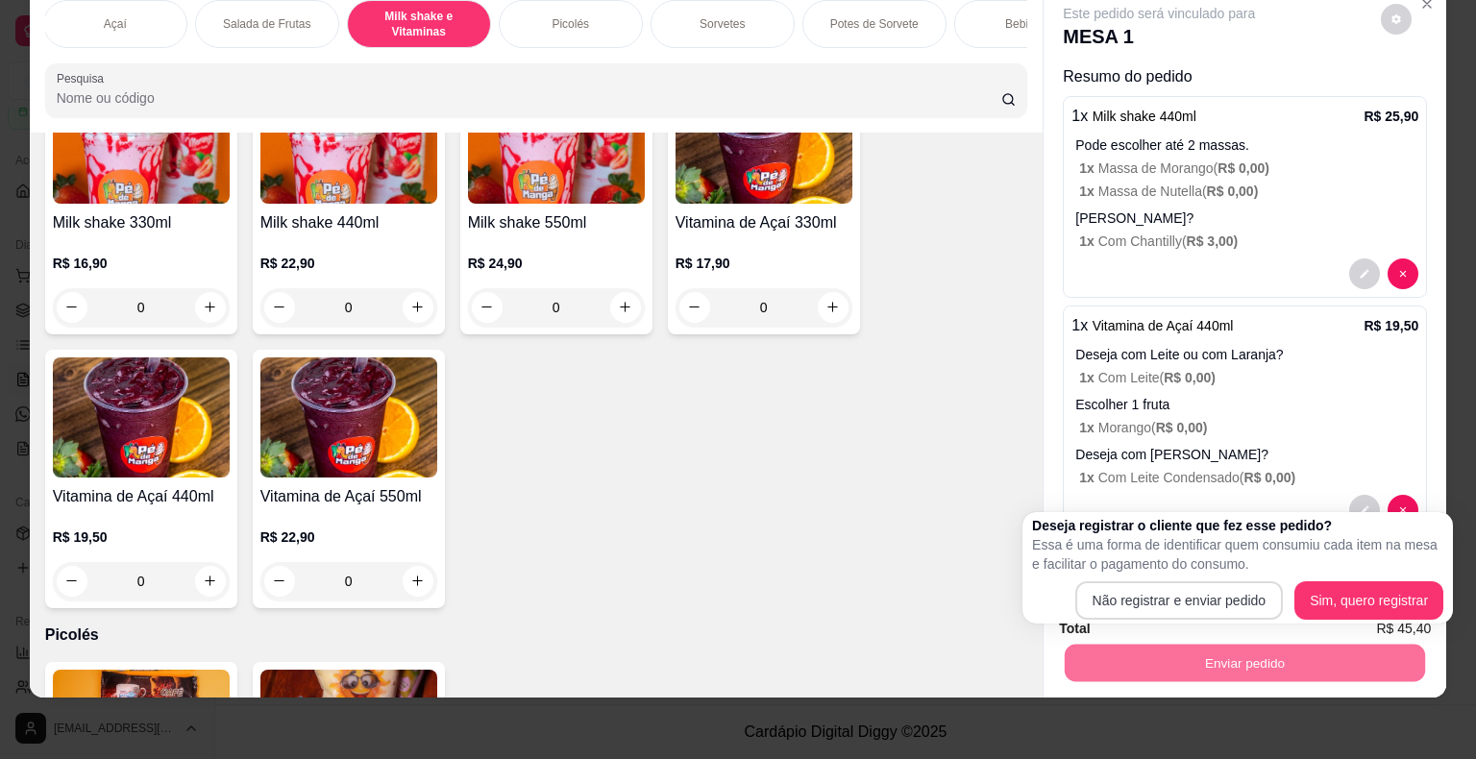
click at [1145, 583] on div "Deseja registrar o cliente que fez esse pedido? Essa é uma forma de identificar…" at bounding box center [1237, 568] width 411 height 104
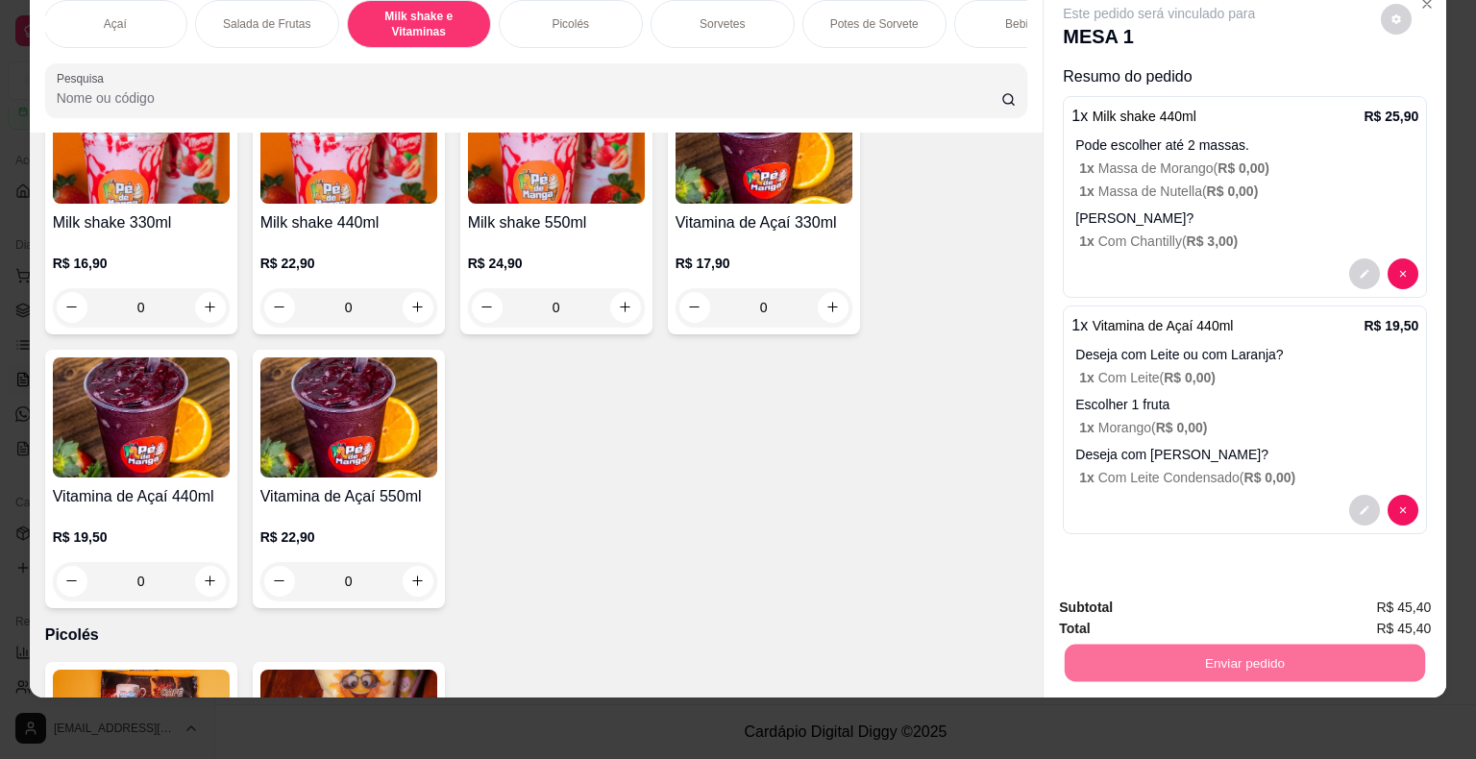
click at [1145, 590] on button "Não registrar e enviar pedido" at bounding box center [1181, 601] width 200 height 37
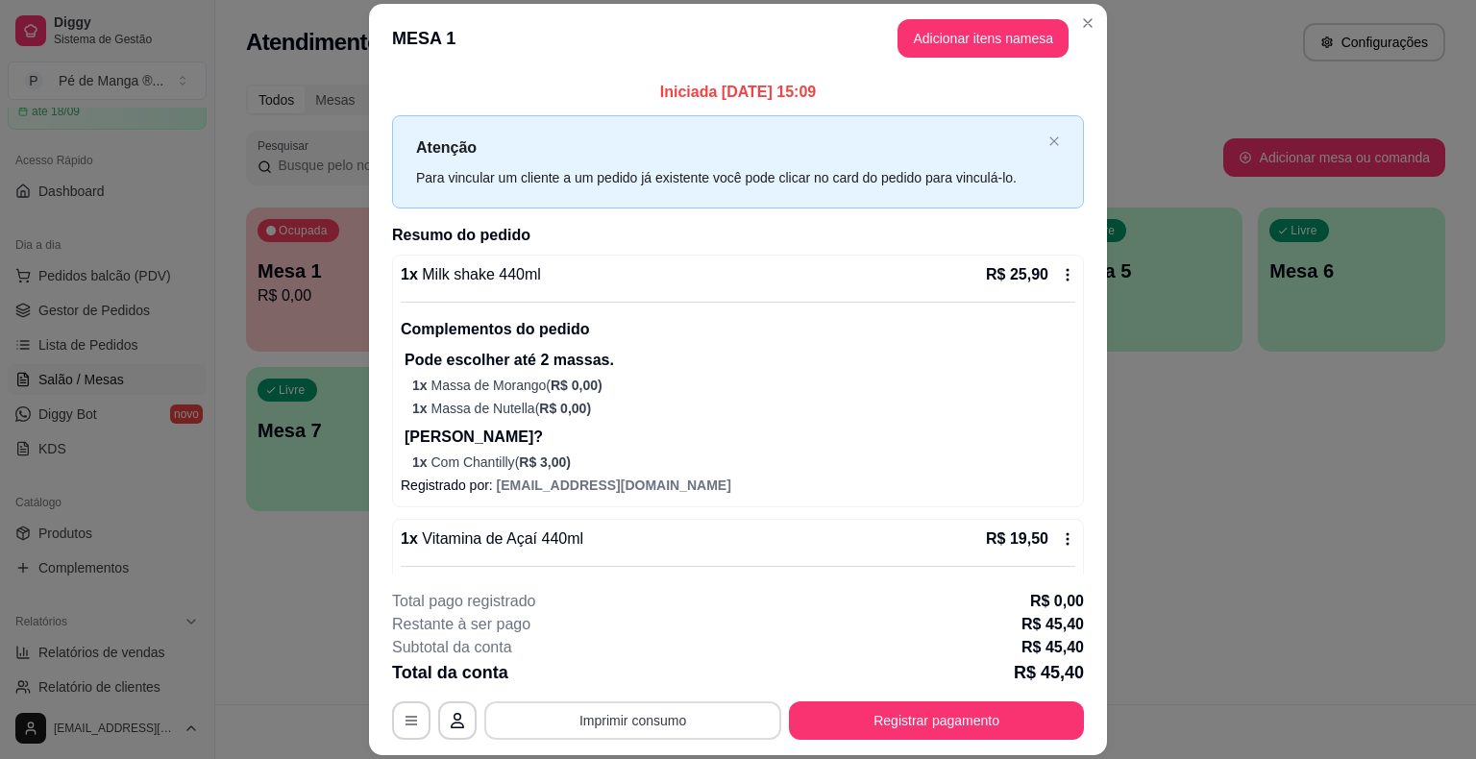
click at [694, 709] on button "Imprimir consumo" at bounding box center [632, 721] width 297 height 38
click at [672, 668] on button "IMPRESSORA" at bounding box center [631, 676] width 135 height 30
click at [894, 722] on button "Registrar pagamento" at bounding box center [936, 721] width 295 height 38
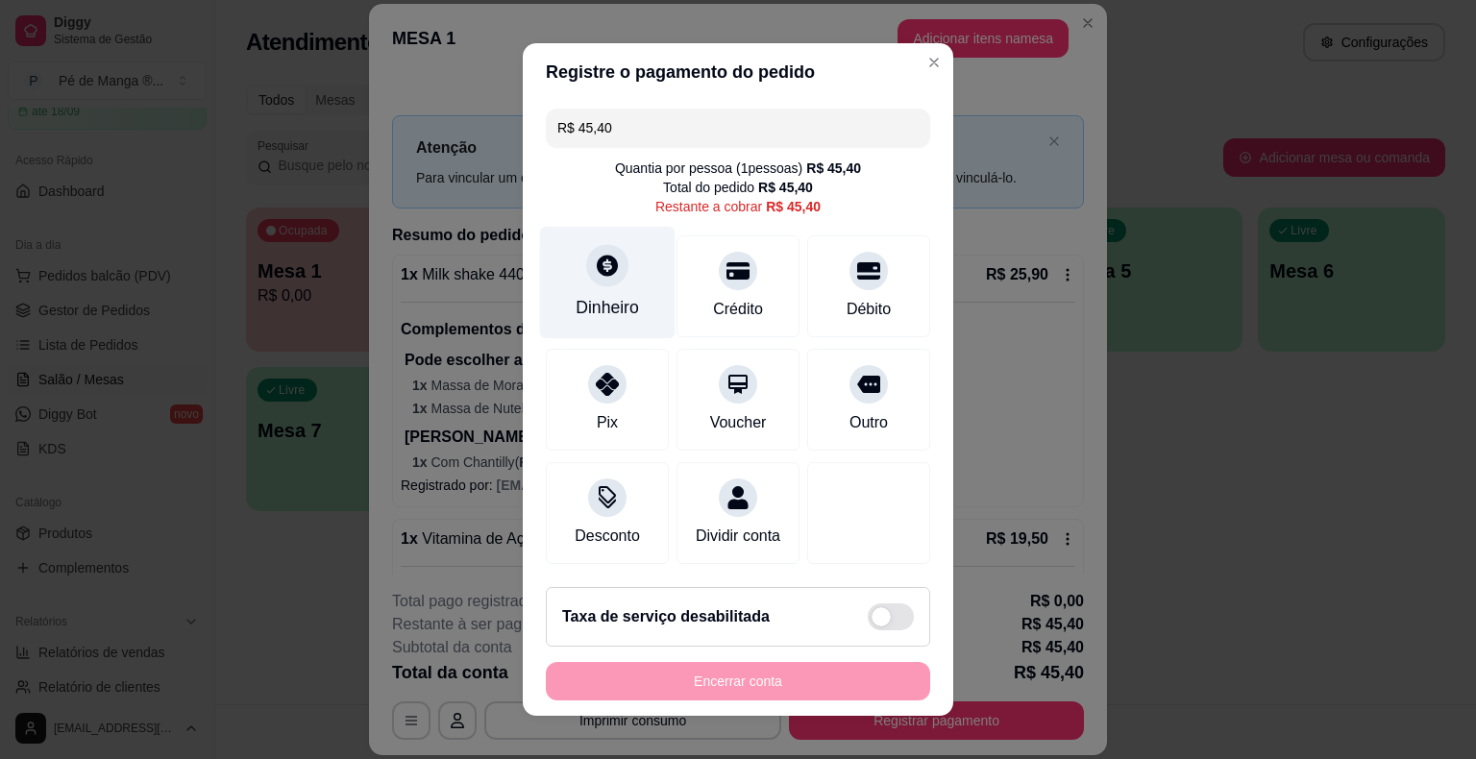
click at [589, 294] on div "Dinheiro" at bounding box center [608, 283] width 136 height 112
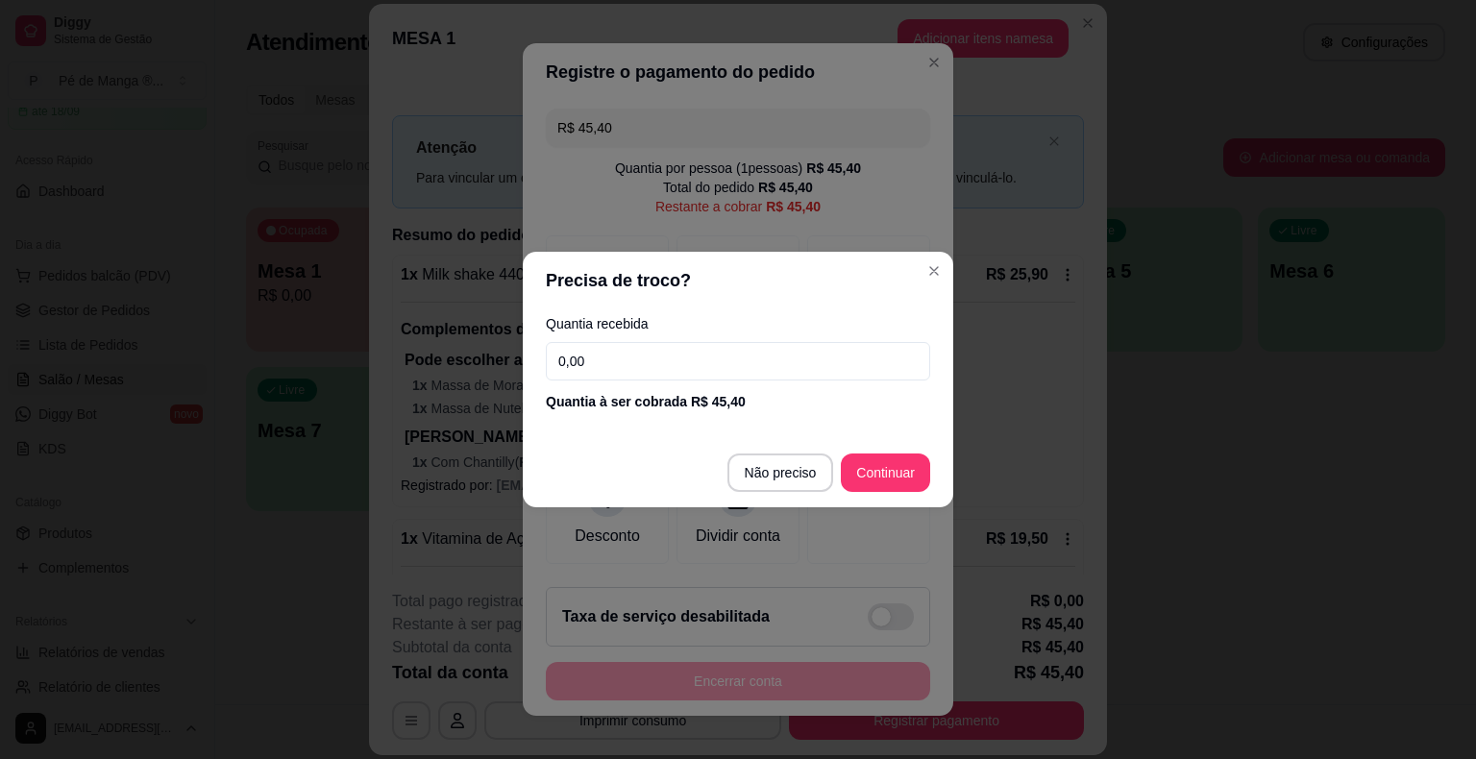
drag, startPoint x: 663, startPoint y: 364, endPoint x: 650, endPoint y: 359, distance: 14.3
click at [651, 360] on input "0,00" at bounding box center [738, 361] width 384 height 38
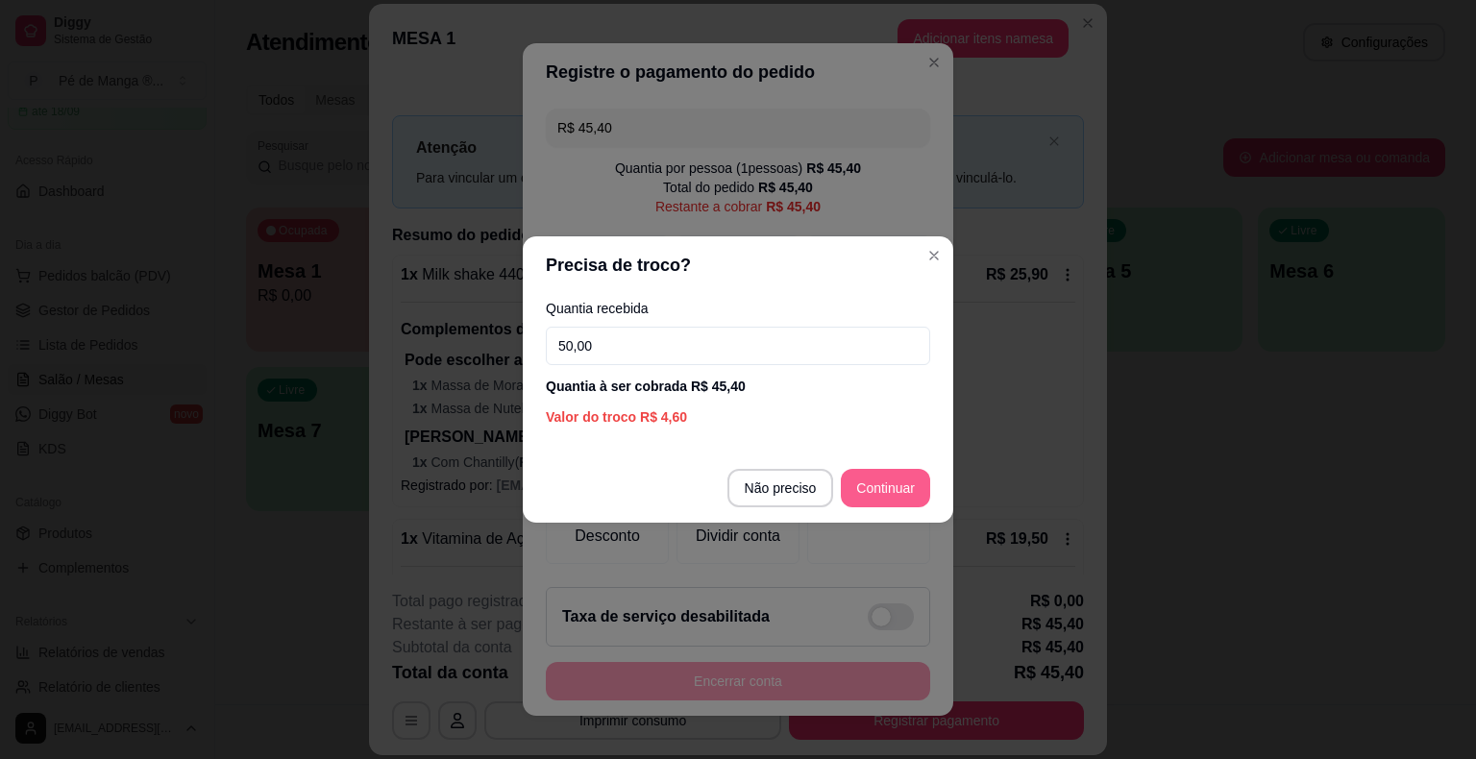
type input "50,00"
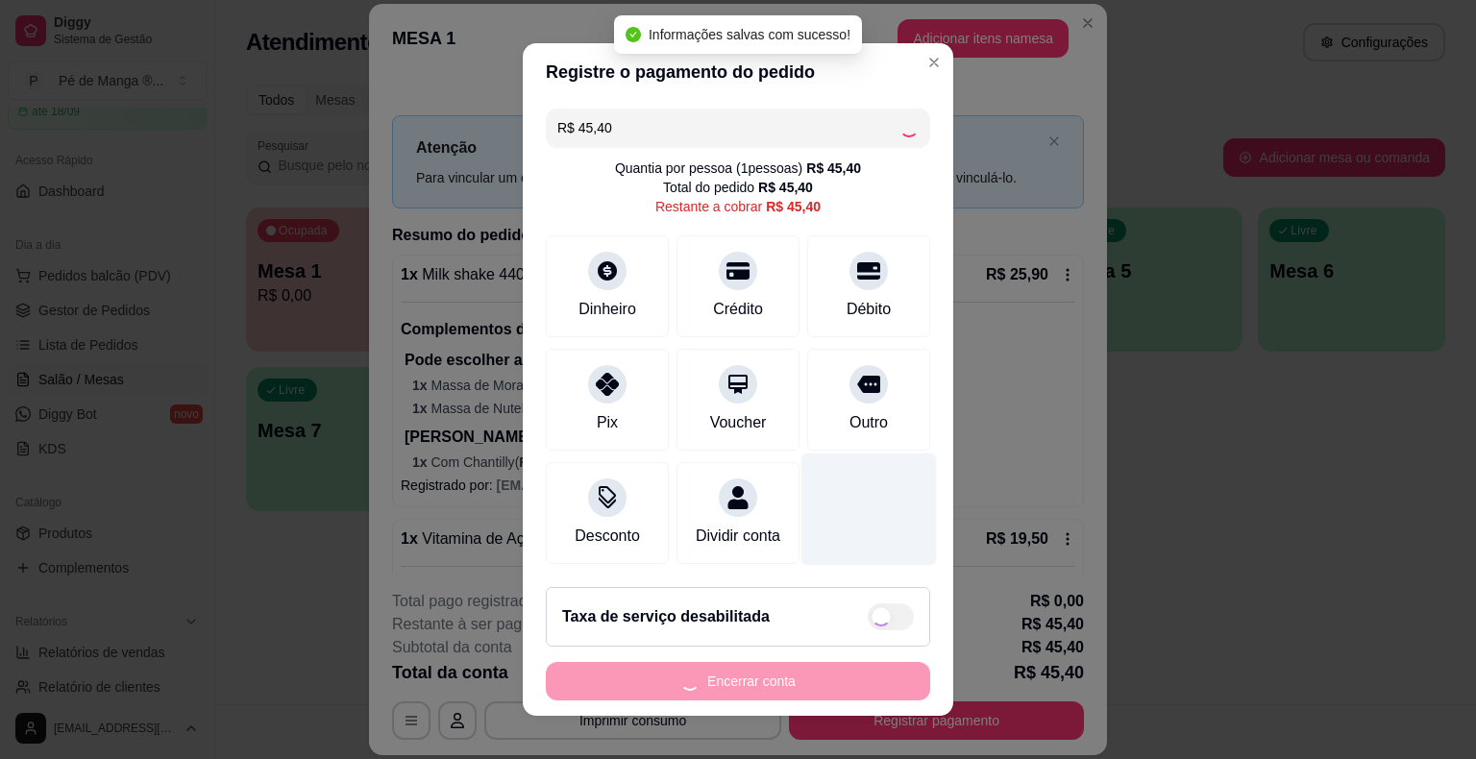
type input "R$ 0,00"
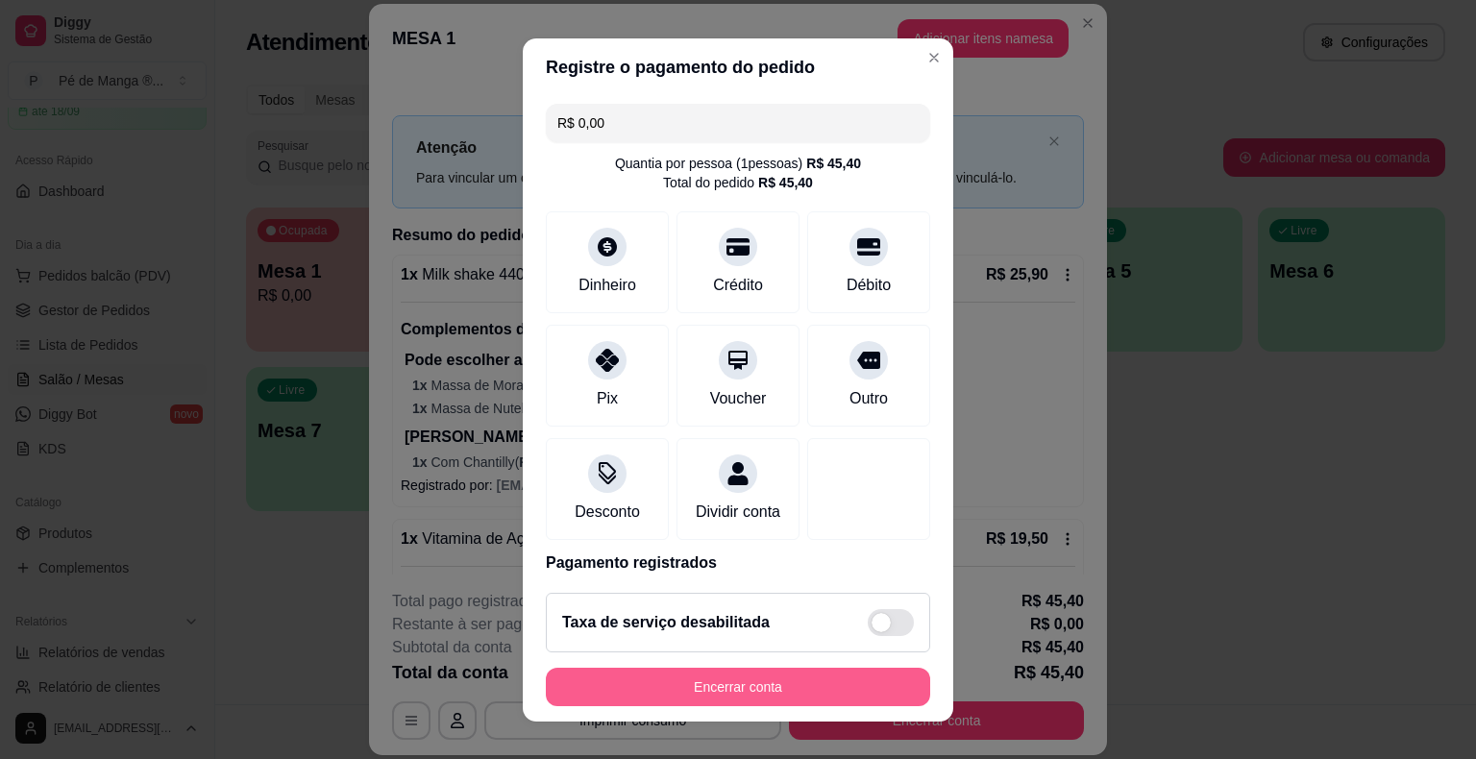
click at [852, 682] on button "Encerrar conta" at bounding box center [738, 687] width 384 height 38
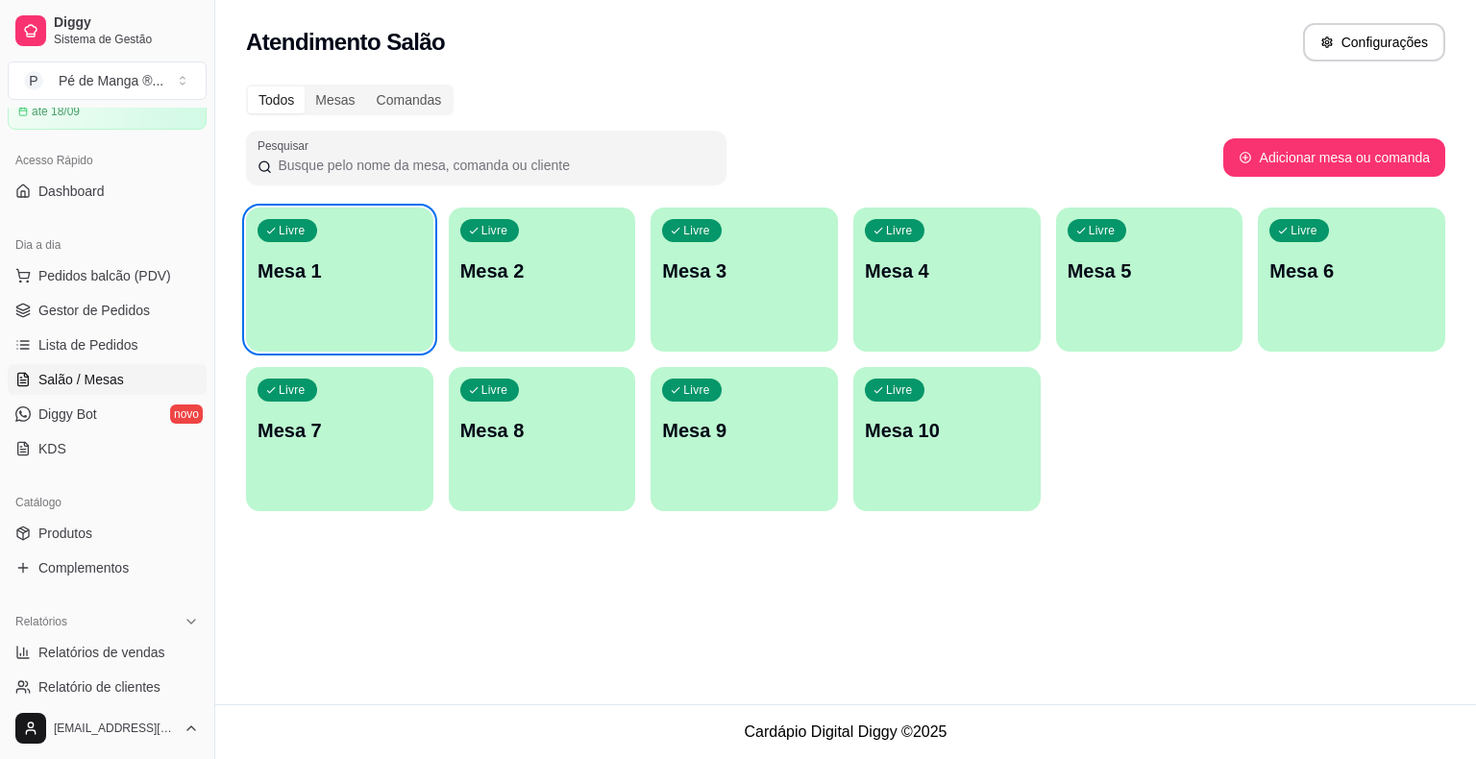
click at [338, 246] on div "Livre Mesa 1" at bounding box center [339, 268] width 187 height 121
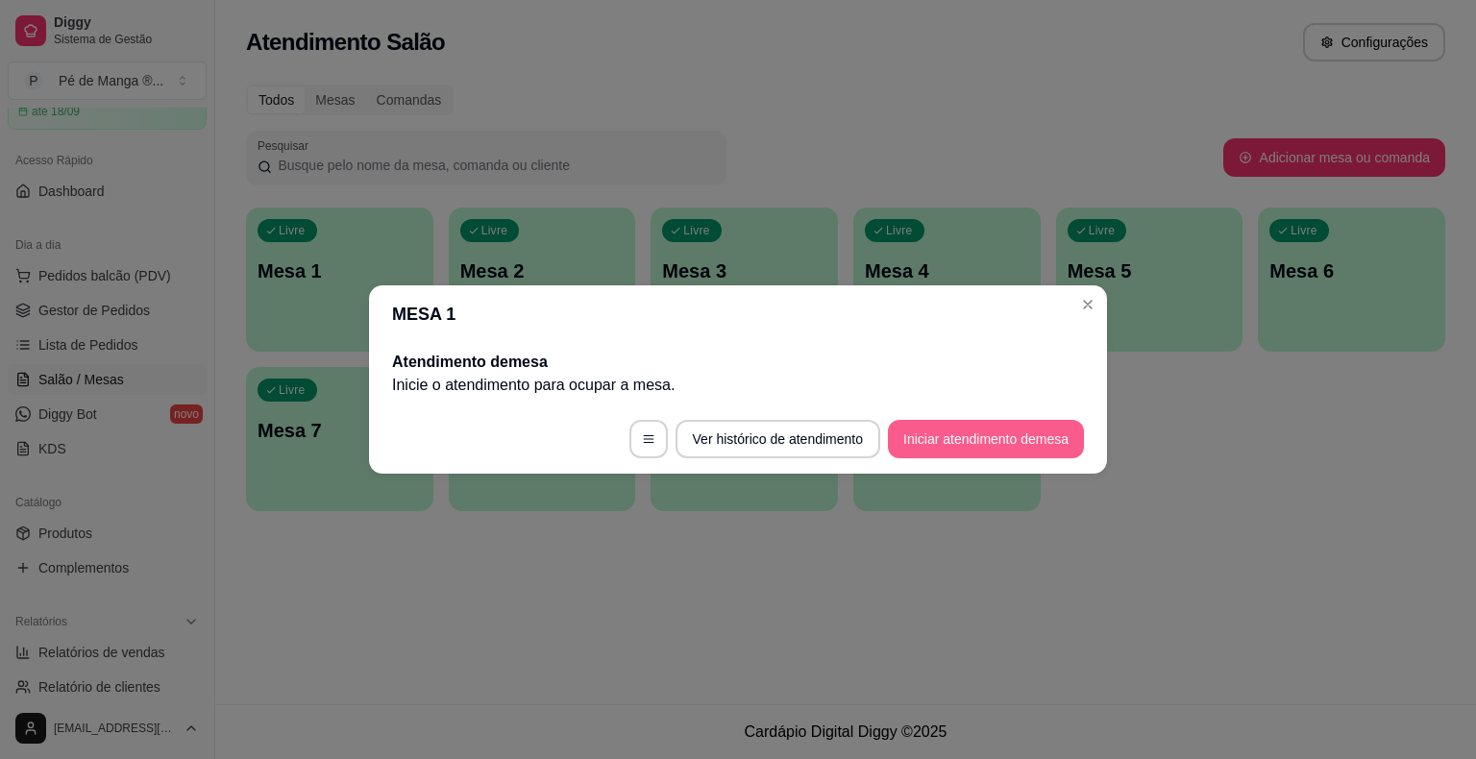
click at [900, 440] on button "Iniciar atendimento de mesa" at bounding box center [986, 439] width 196 height 38
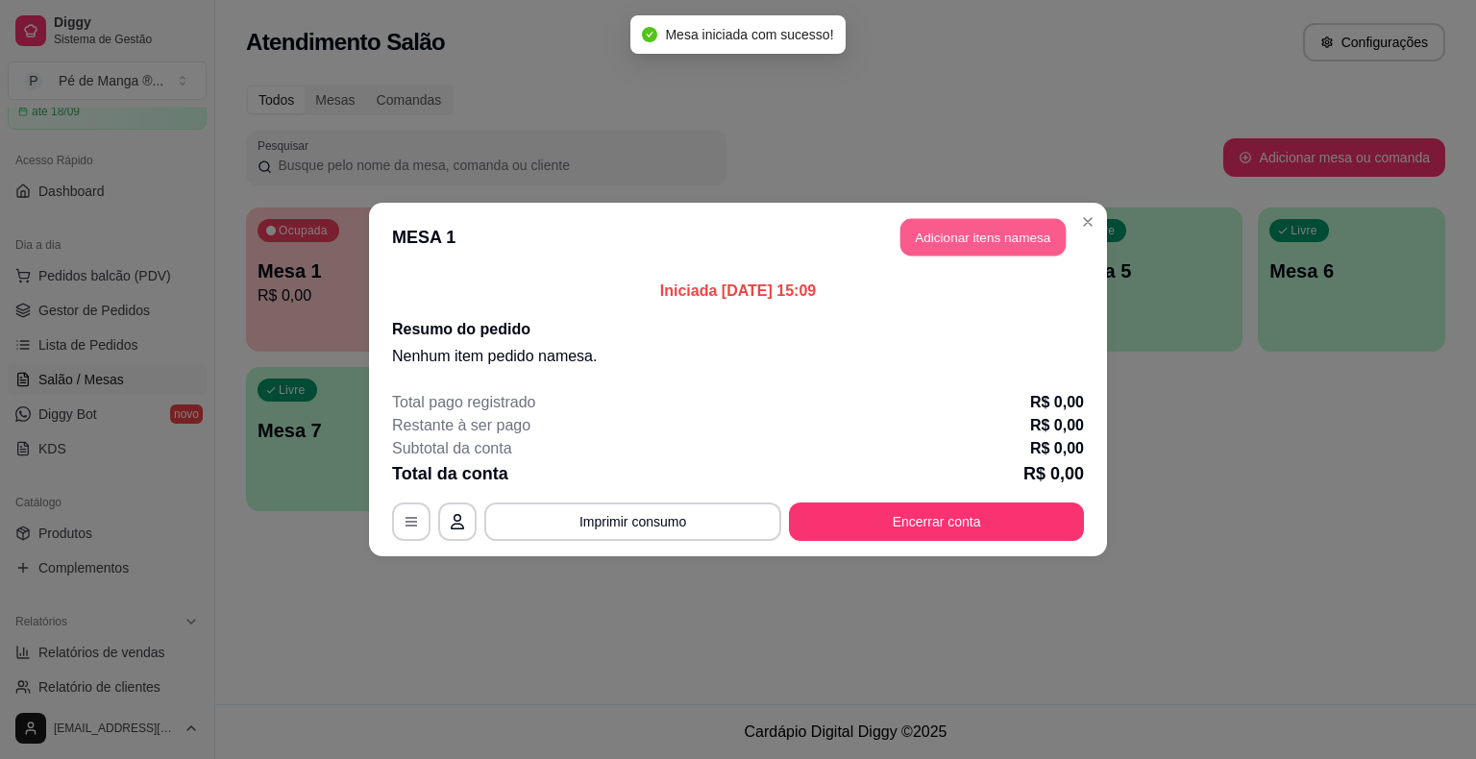
click at [962, 250] on button "Adicionar itens na mesa" at bounding box center [983, 237] width 165 height 37
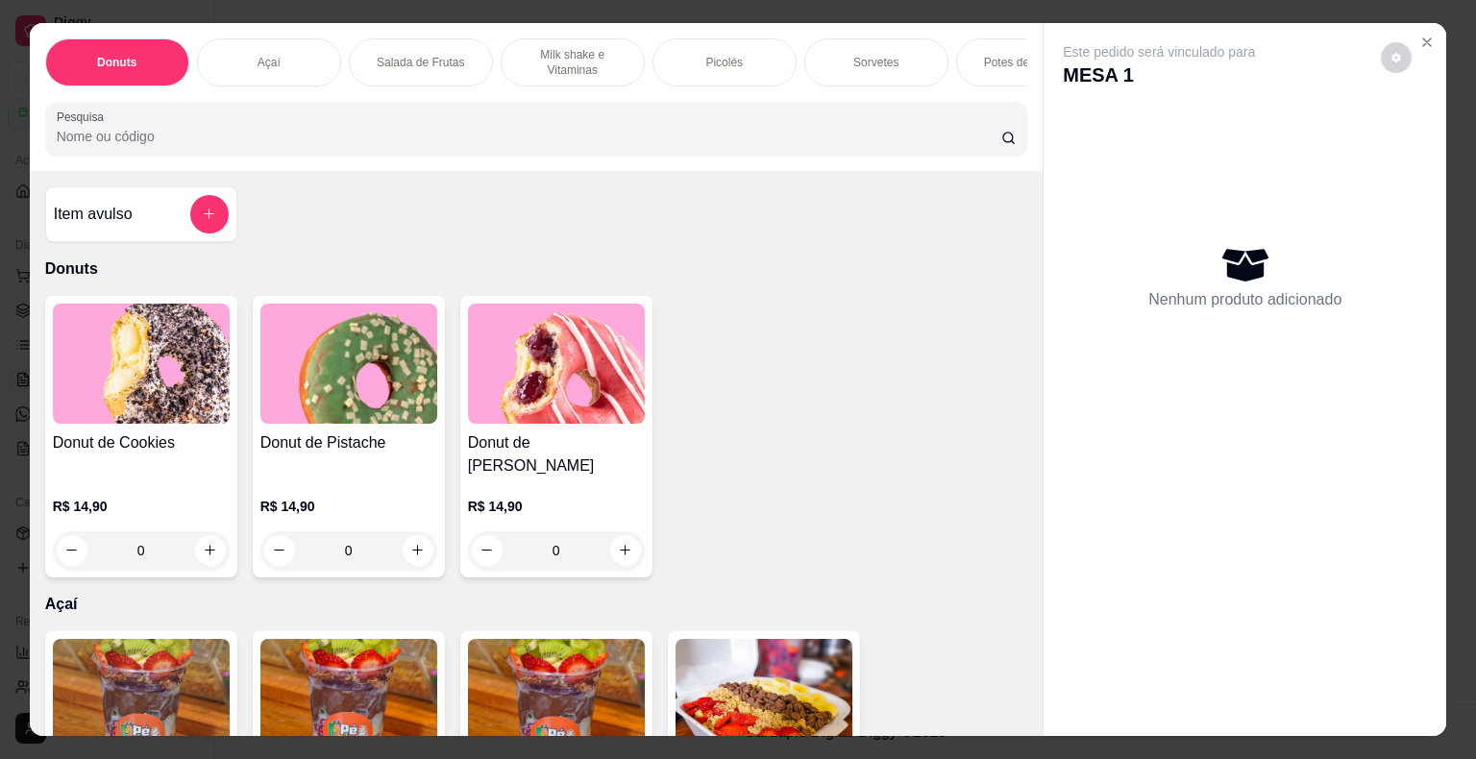
click at [961, 67] on div "Potes de Sorvete" at bounding box center [1028, 62] width 144 height 48
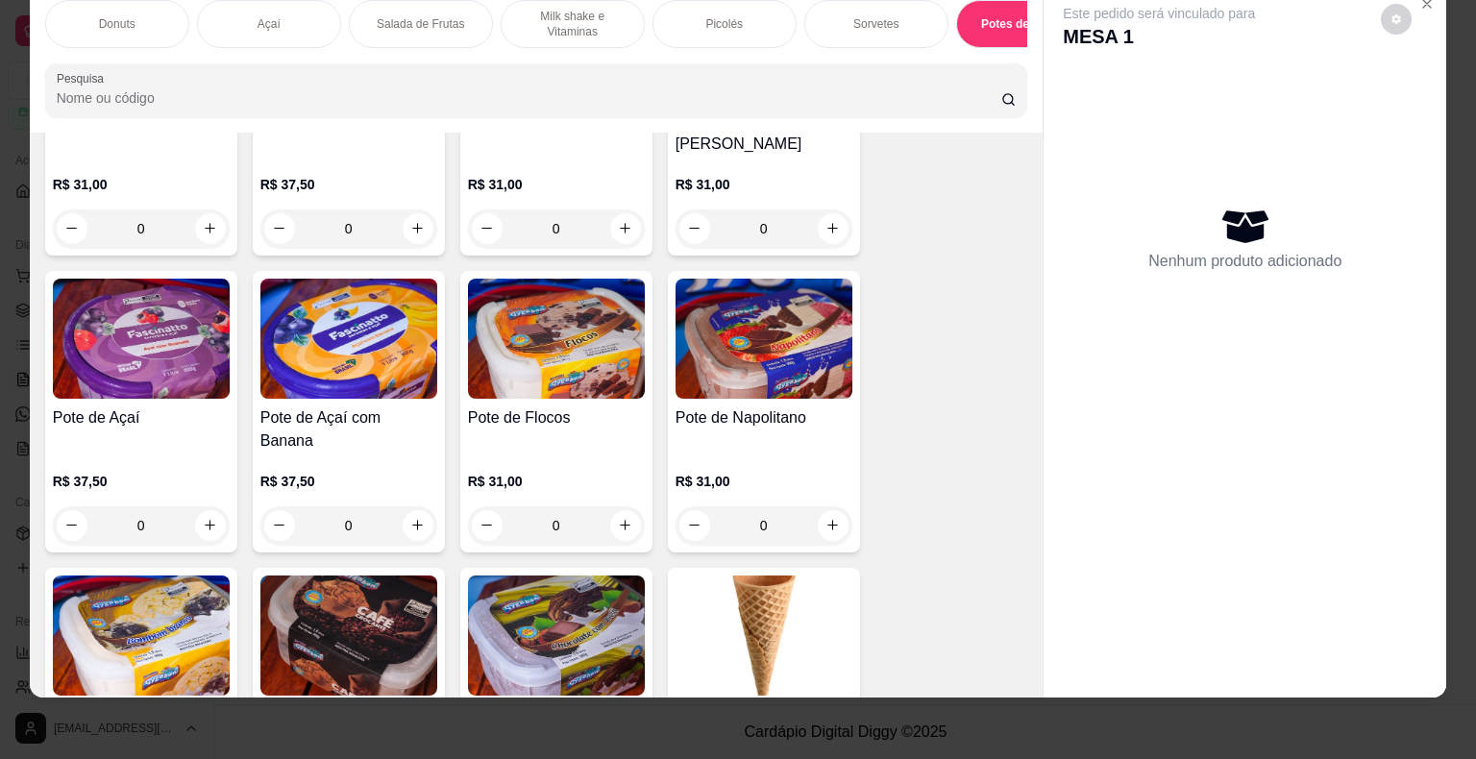
scroll to position [4076, 0]
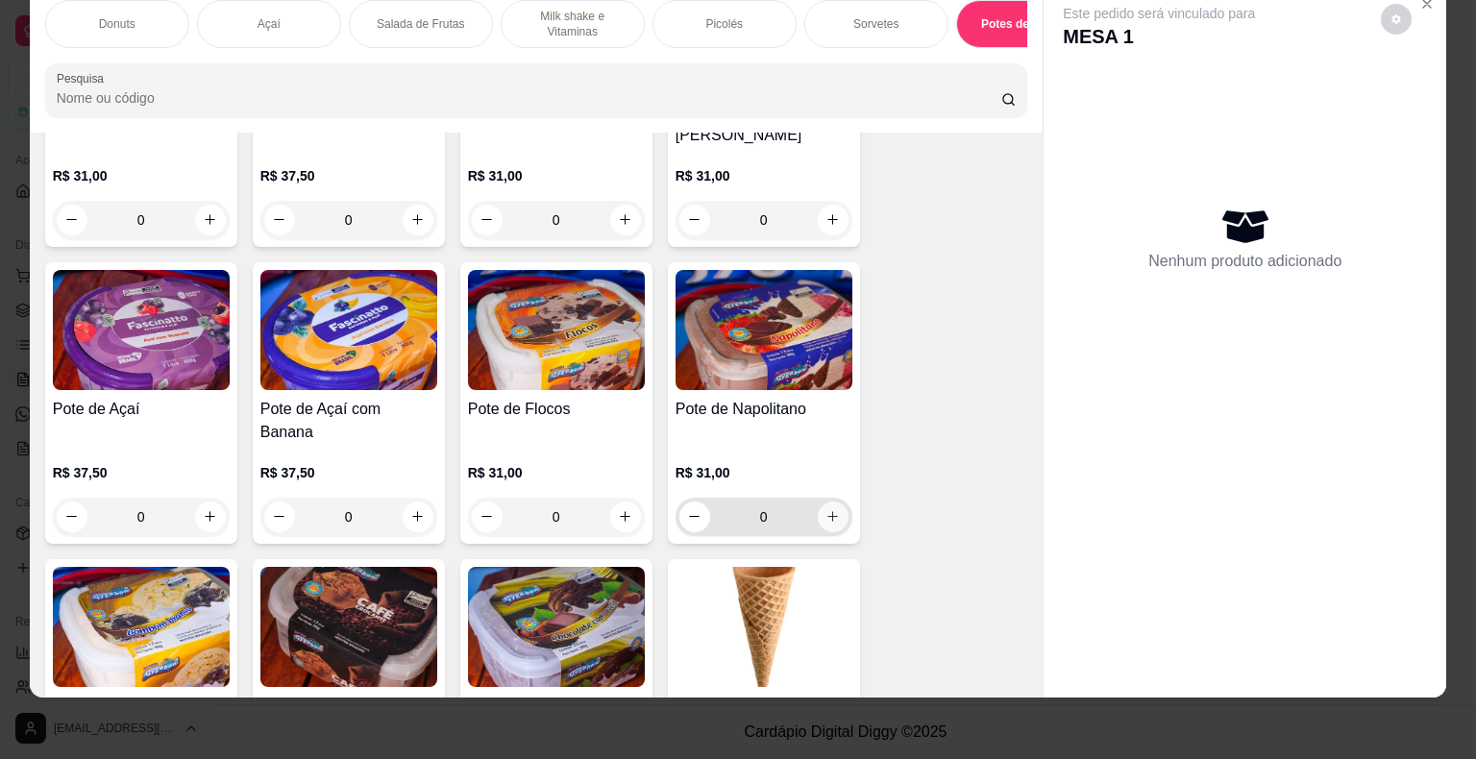
click at [828, 509] on icon "increase-product-quantity" at bounding box center [833, 516] width 14 height 14
type input "1"
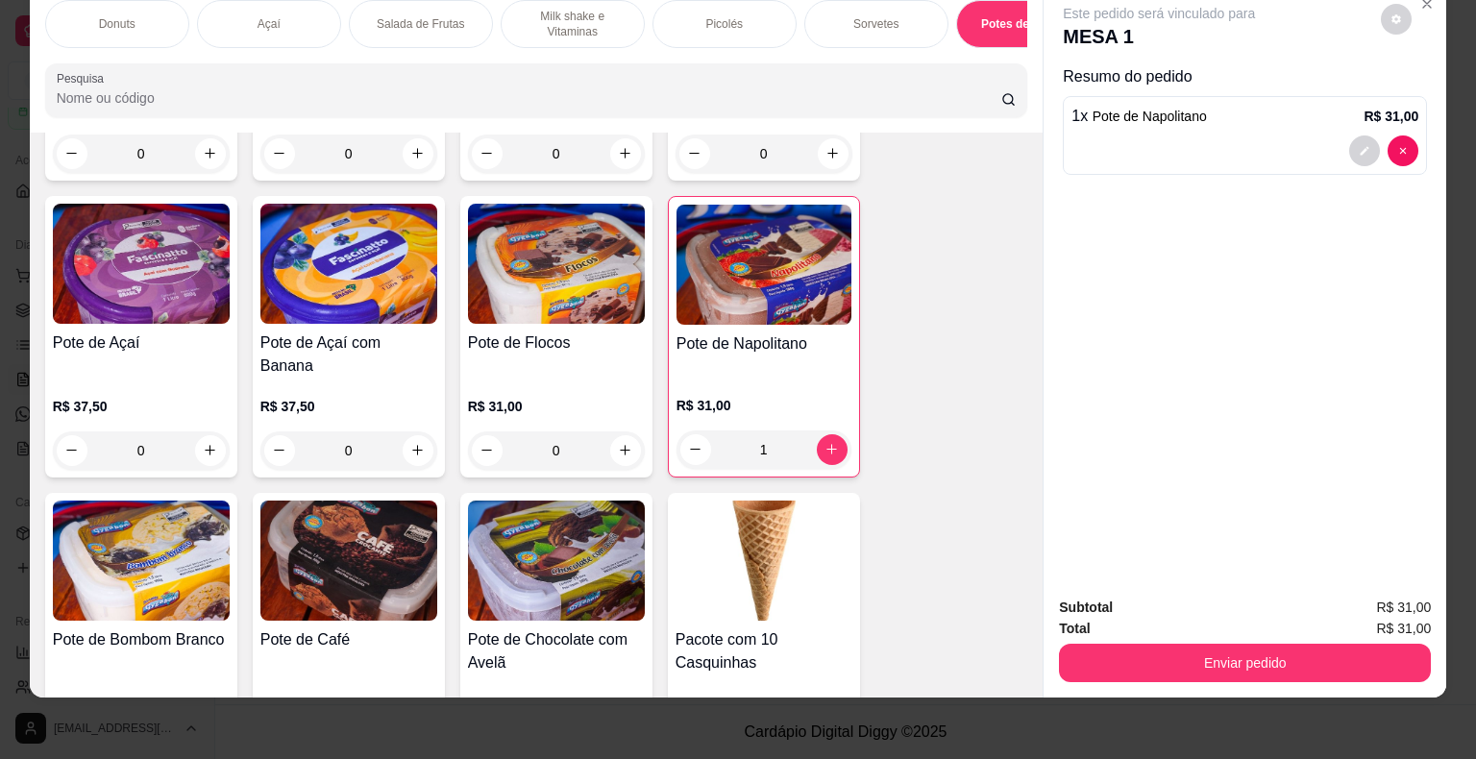
scroll to position [4364, 0]
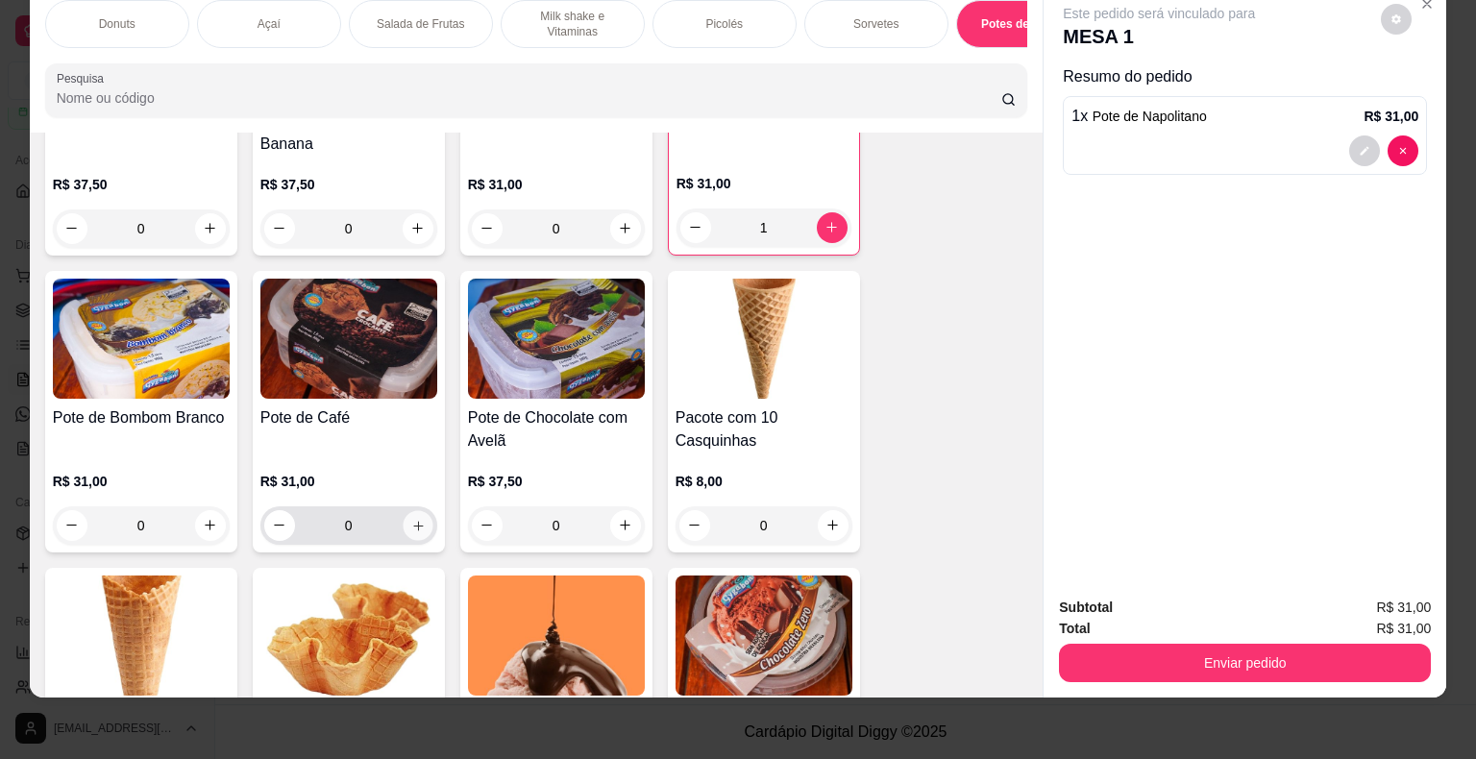
click at [417, 518] on icon "increase-product-quantity" at bounding box center [417, 525] width 14 height 14
type input "1"
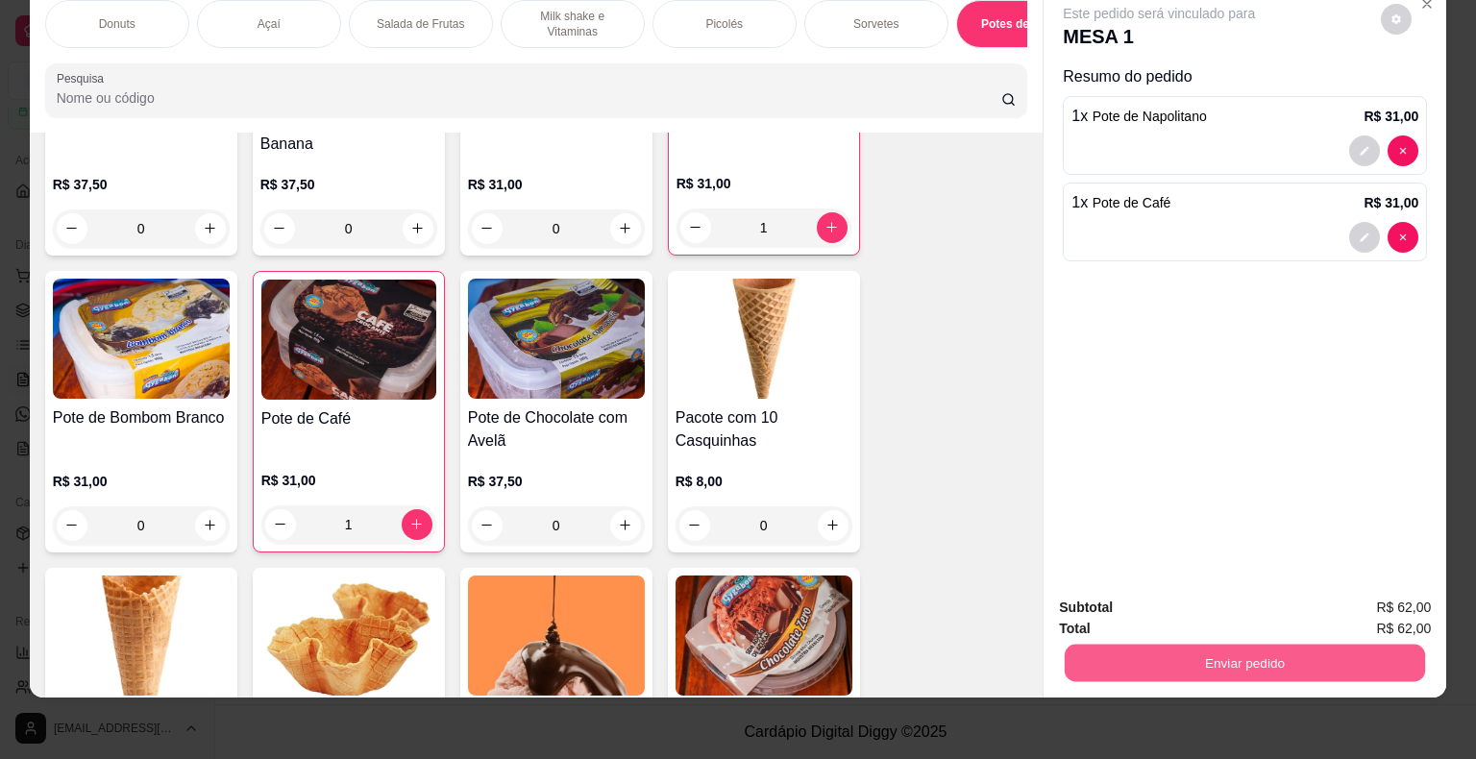
click at [1295, 652] on button "Enviar pedido" at bounding box center [1245, 663] width 360 height 37
click at [1214, 601] on button "Não registrar e enviar pedido" at bounding box center [1181, 601] width 194 height 36
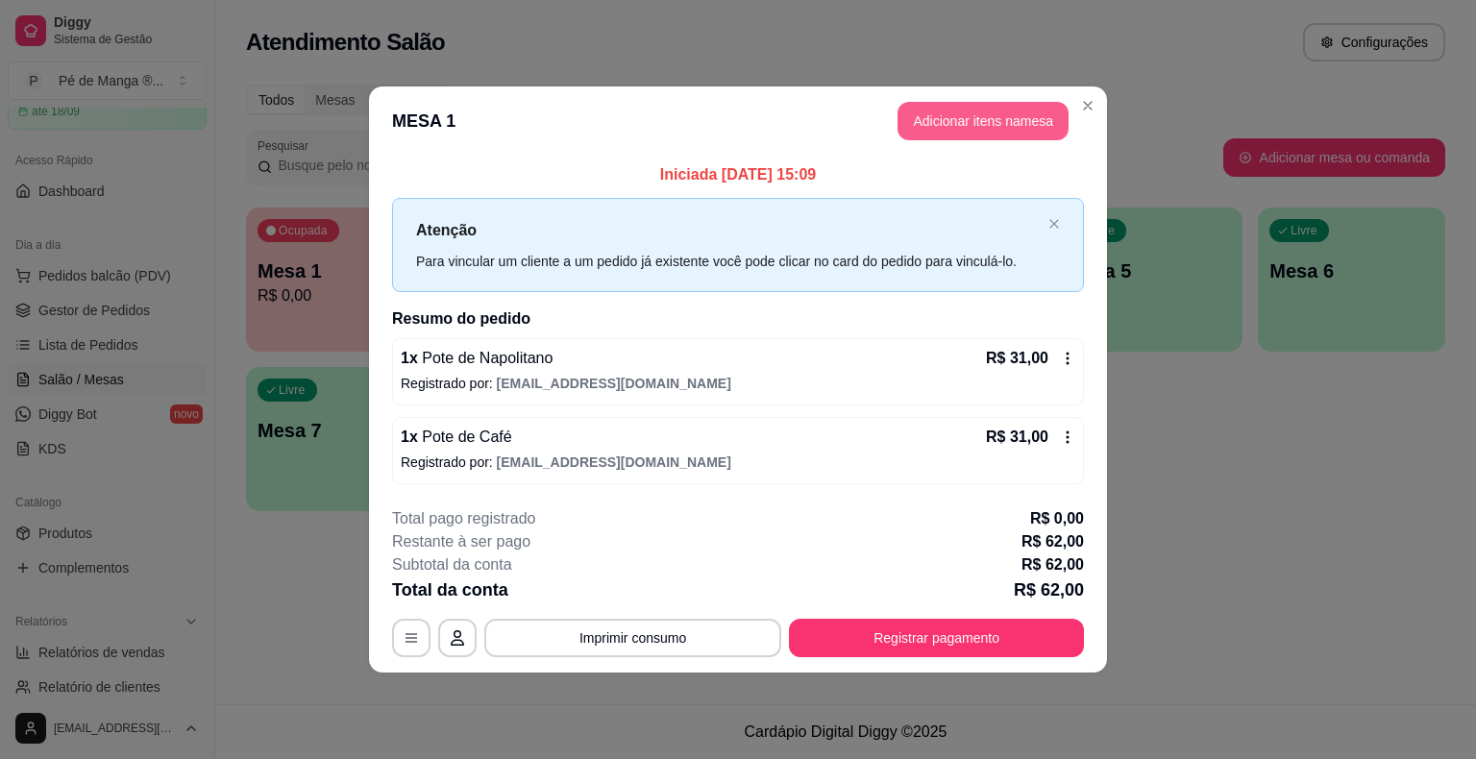
click at [964, 122] on button "Adicionar itens na mesa" at bounding box center [983, 121] width 171 height 38
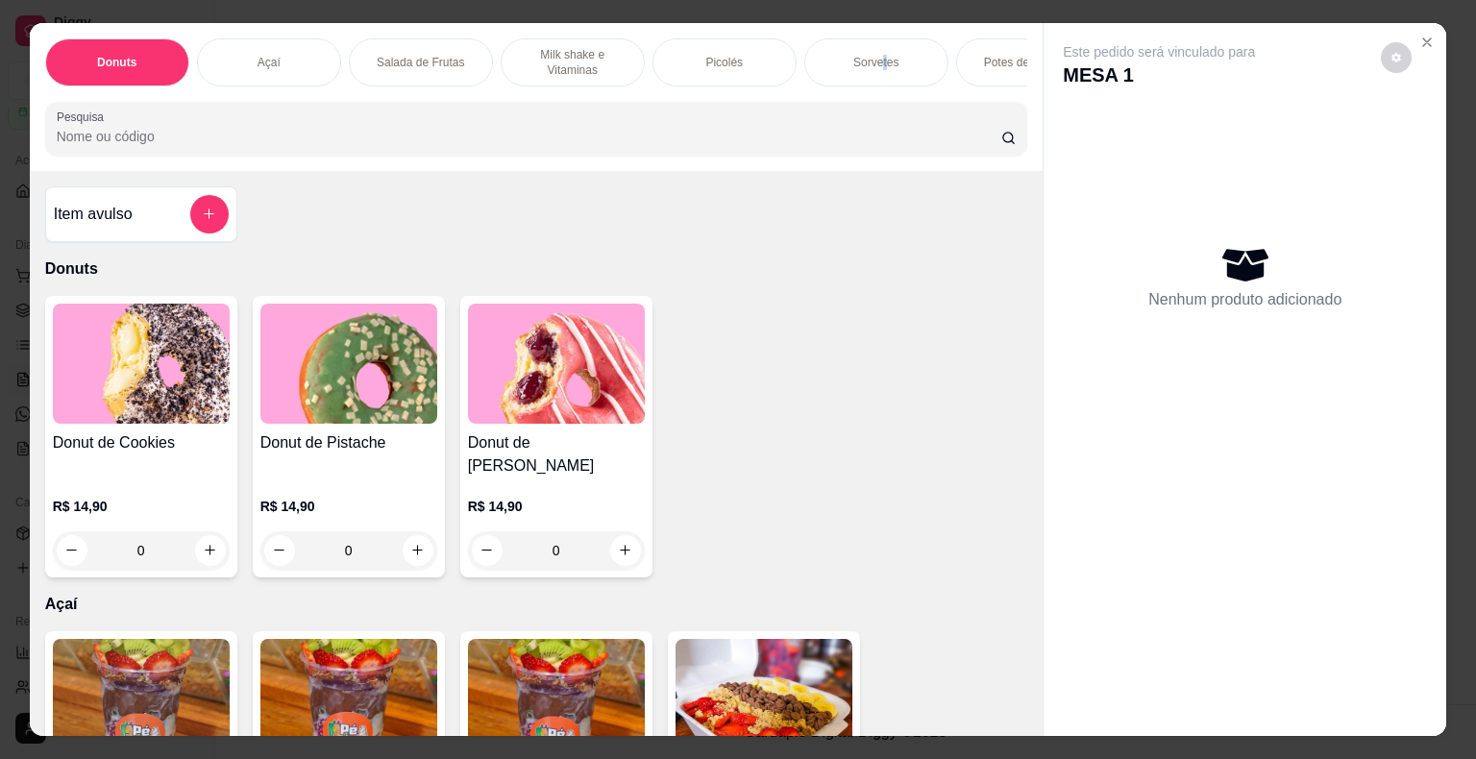
click at [874, 59] on p "Sorvetes" at bounding box center [875, 62] width 45 height 15
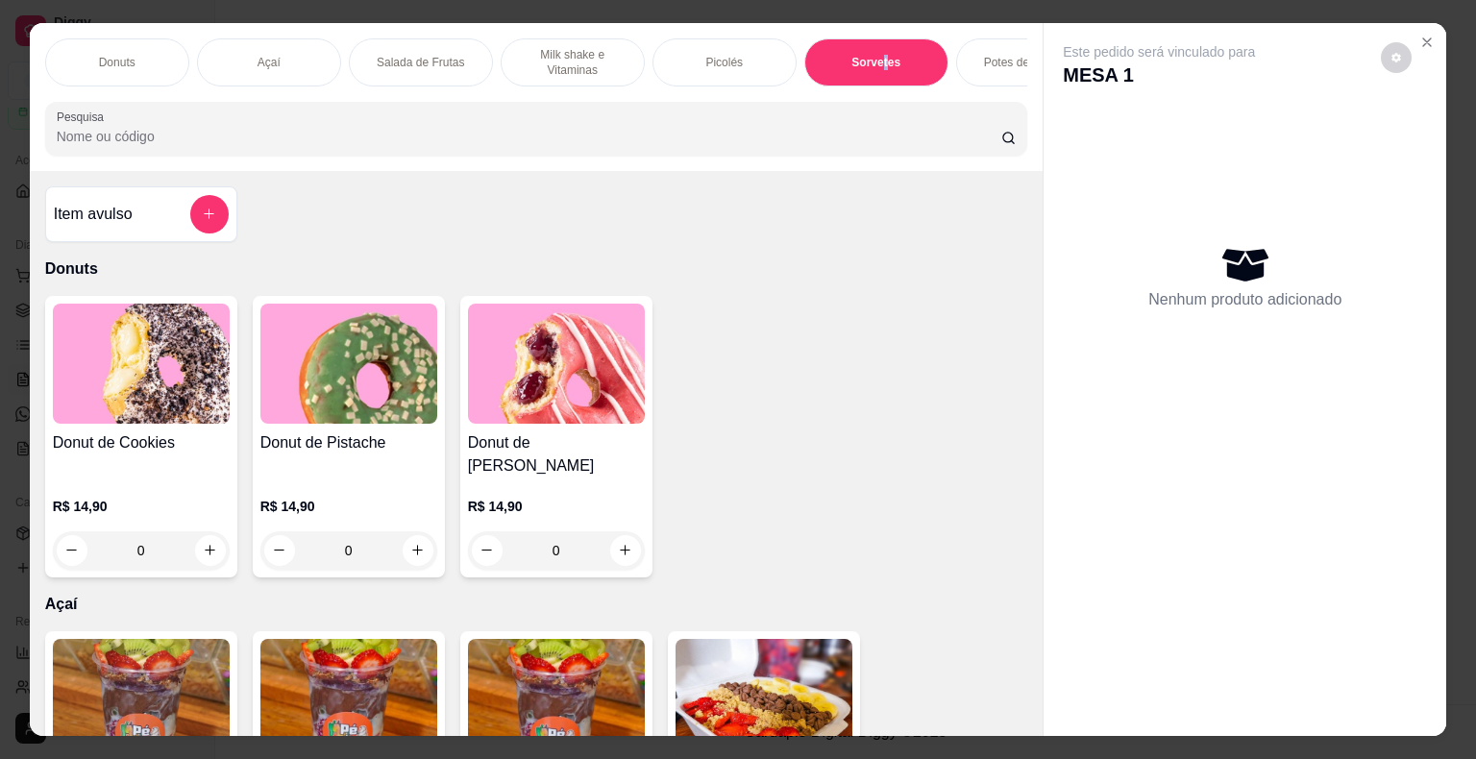
scroll to position [46, 0]
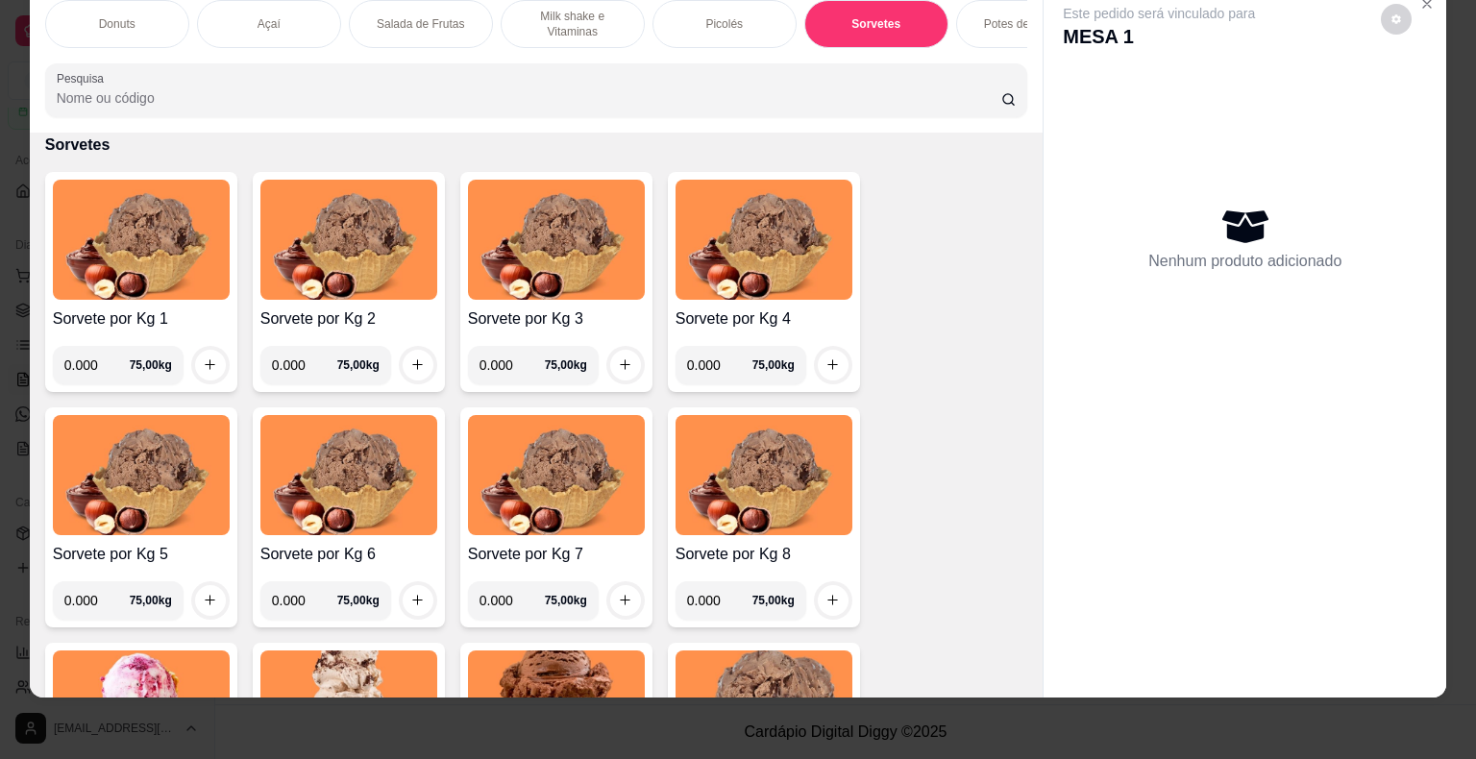
click at [92, 360] on input "0.000" at bounding box center [96, 365] width 65 height 38
type input "0.240"
click at [204, 348] on div at bounding box center [210, 365] width 38 height 38
click at [203, 361] on icon "increase-product-quantity" at bounding box center [210, 365] width 14 height 14
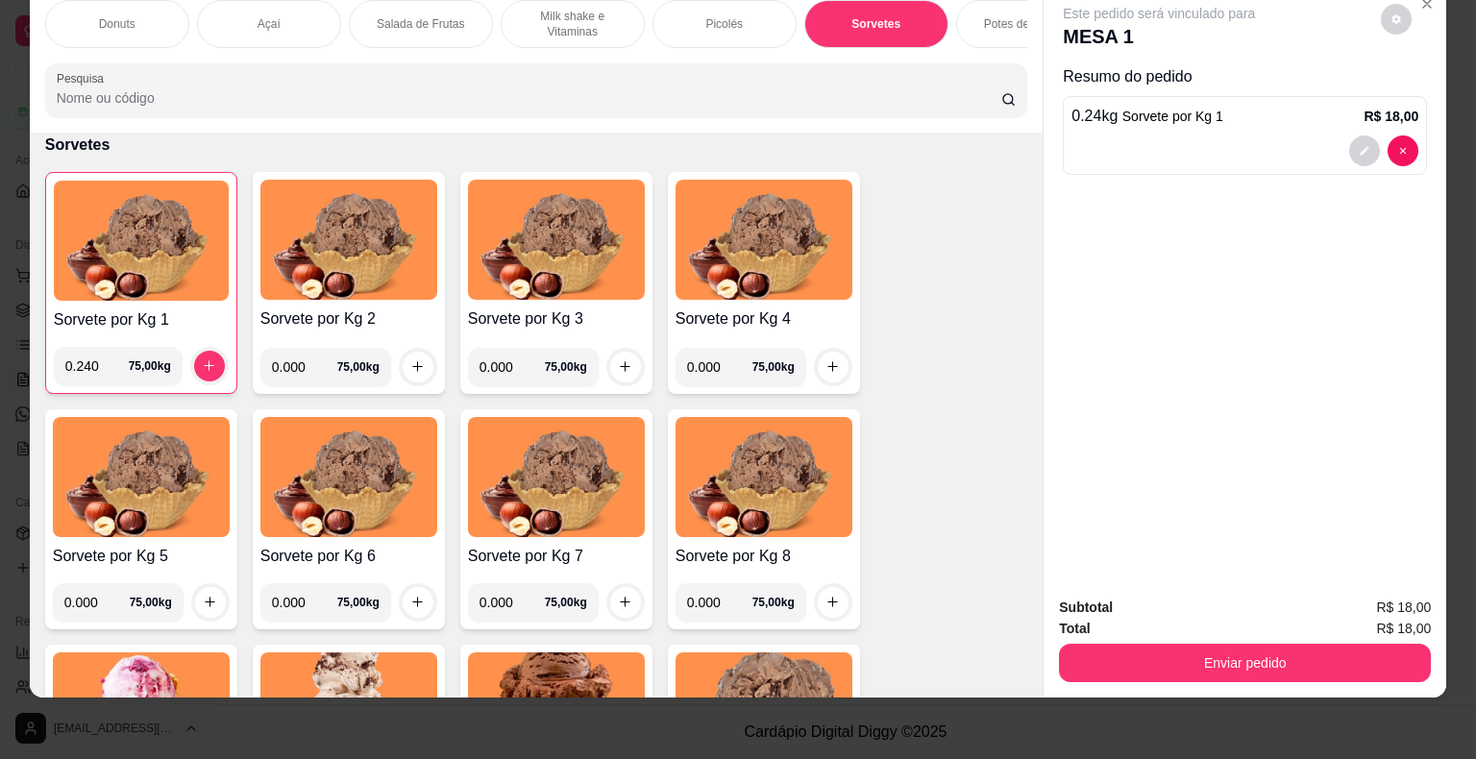
drag, startPoint x: 1199, startPoint y: 681, endPoint x: 1203, endPoint y: 671, distance: 11.2
click at [1202, 677] on div "Subtotal R$ 18,00 Total R$ 18,00 Enviar pedido" at bounding box center [1245, 639] width 403 height 116
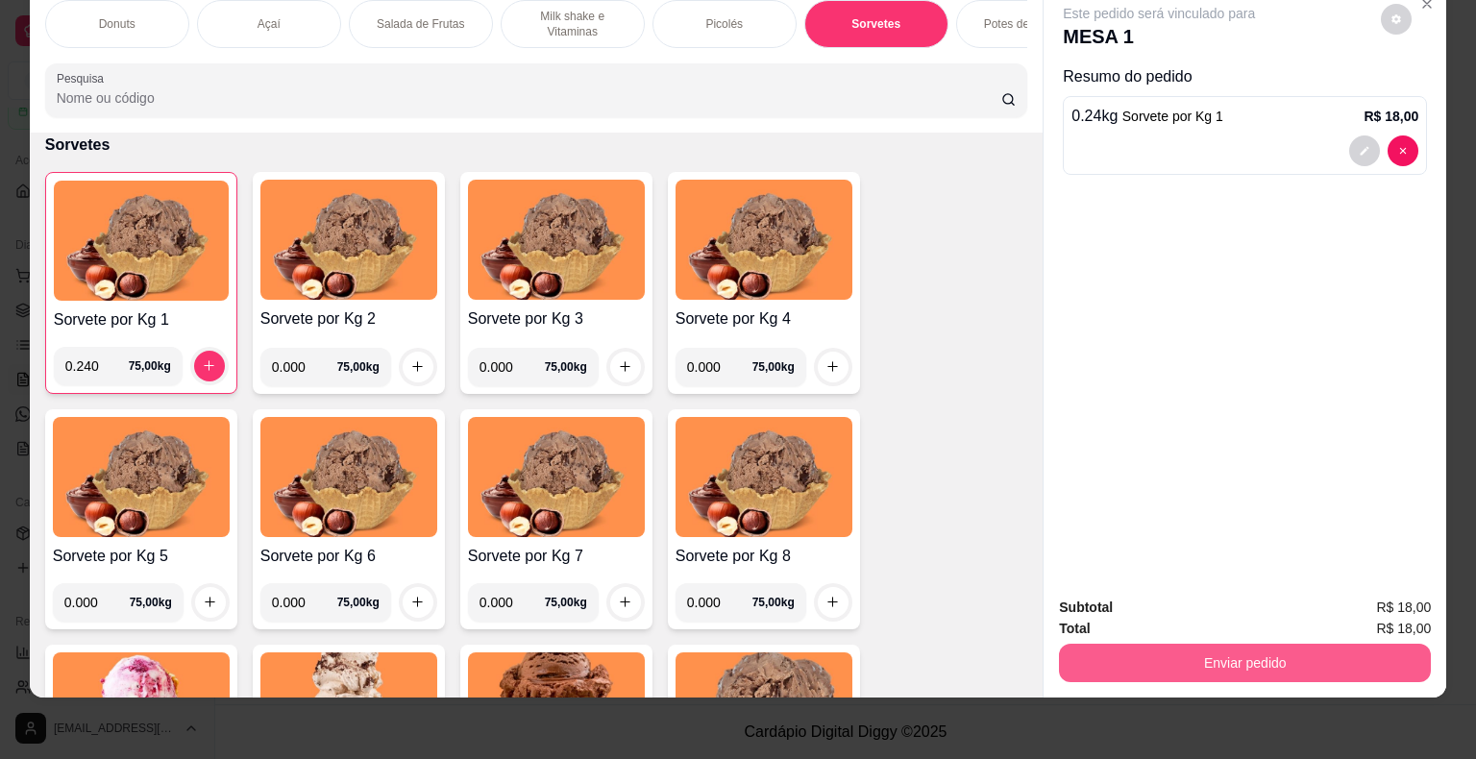
click at [1206, 648] on button "Enviar pedido" at bounding box center [1245, 663] width 372 height 38
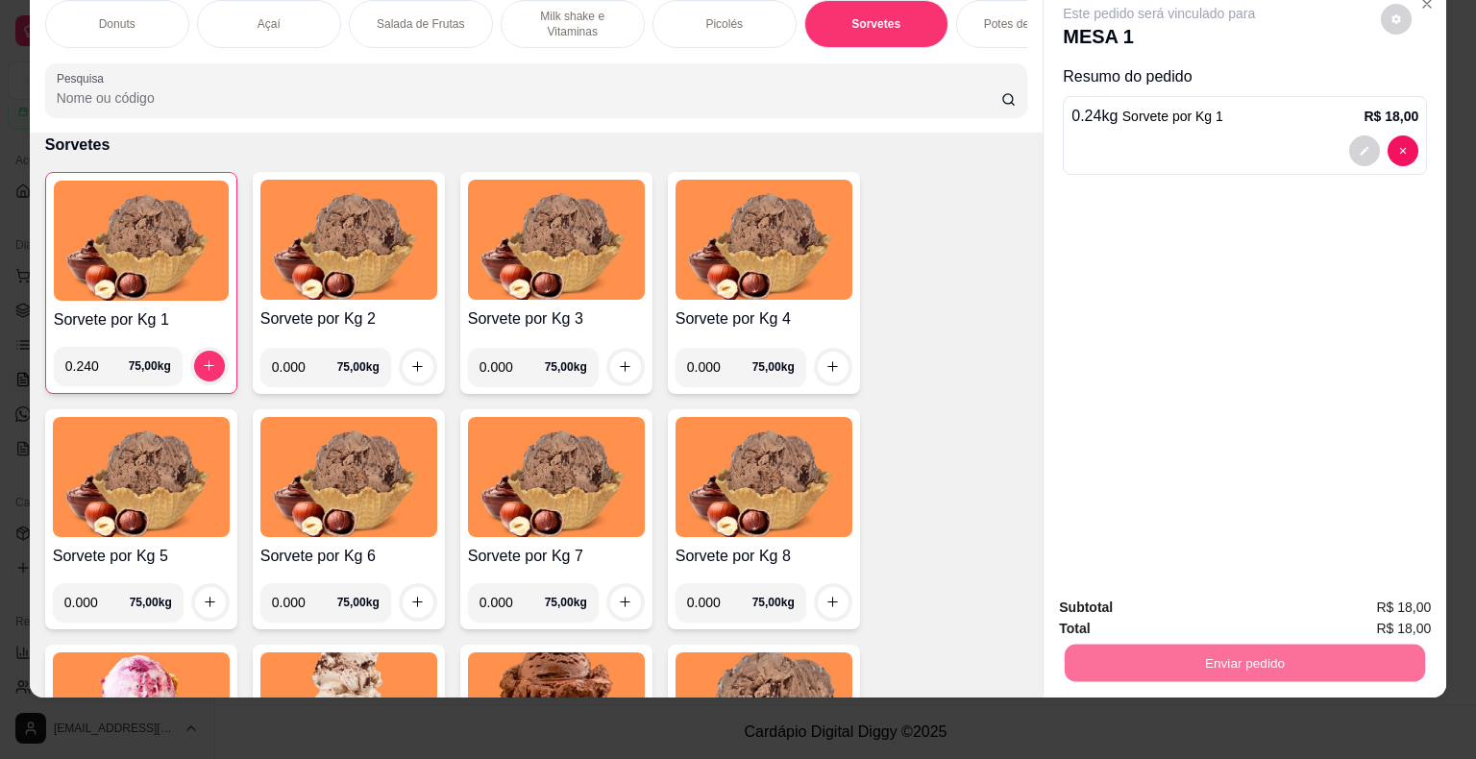
click at [1217, 595] on button "Não registrar e enviar pedido" at bounding box center [1181, 601] width 200 height 37
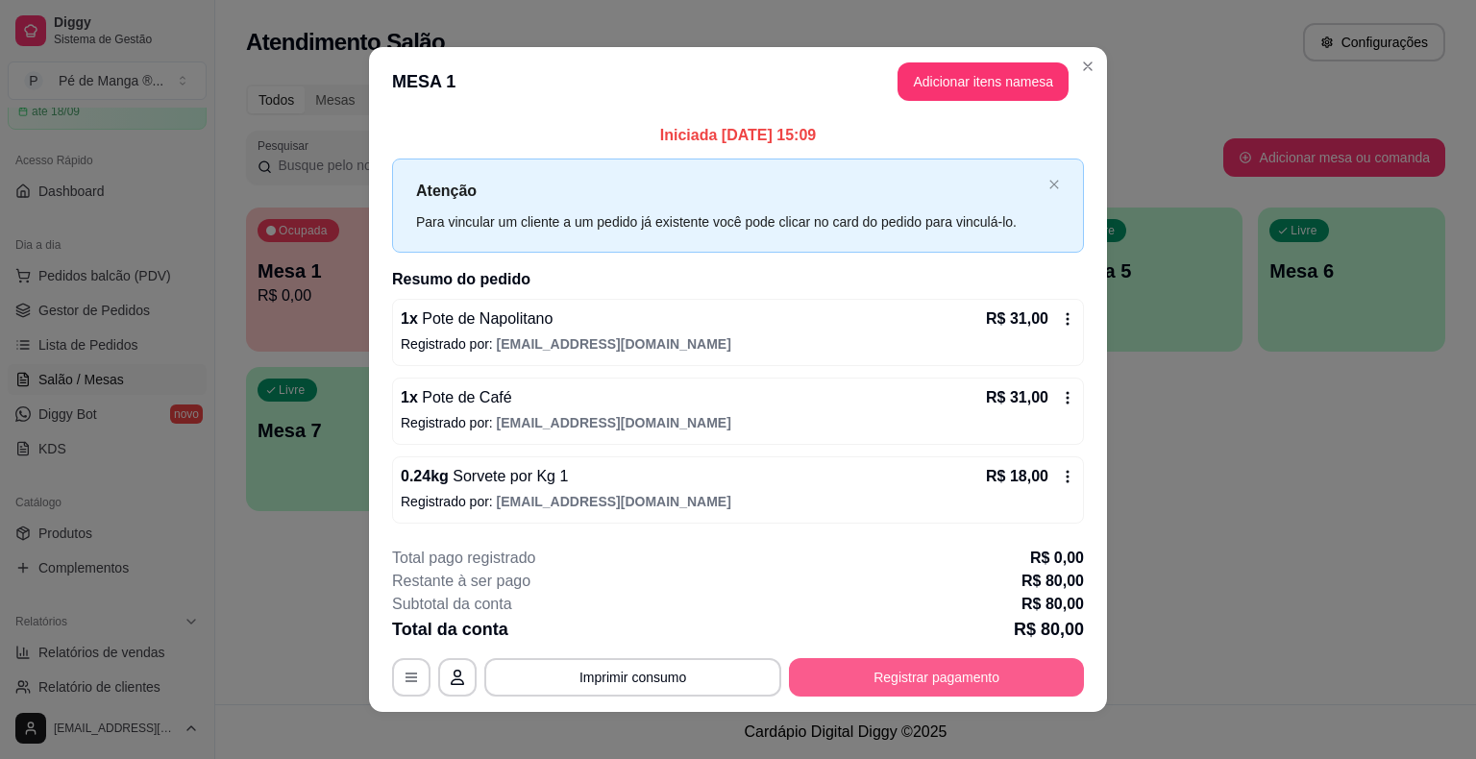
click at [914, 672] on button "Registrar pagamento" at bounding box center [936, 677] width 295 height 38
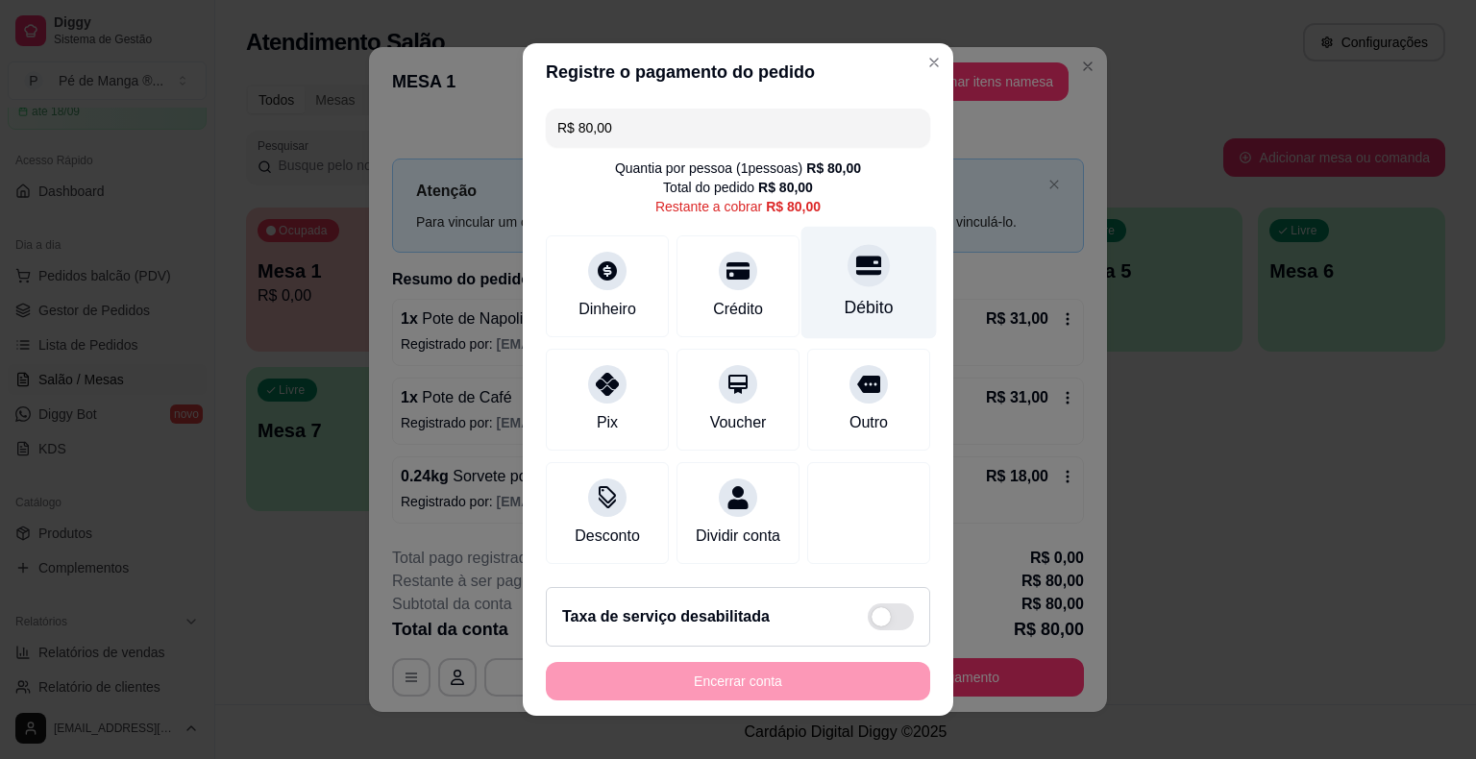
click at [819, 288] on div "Débito" at bounding box center [870, 283] width 136 height 112
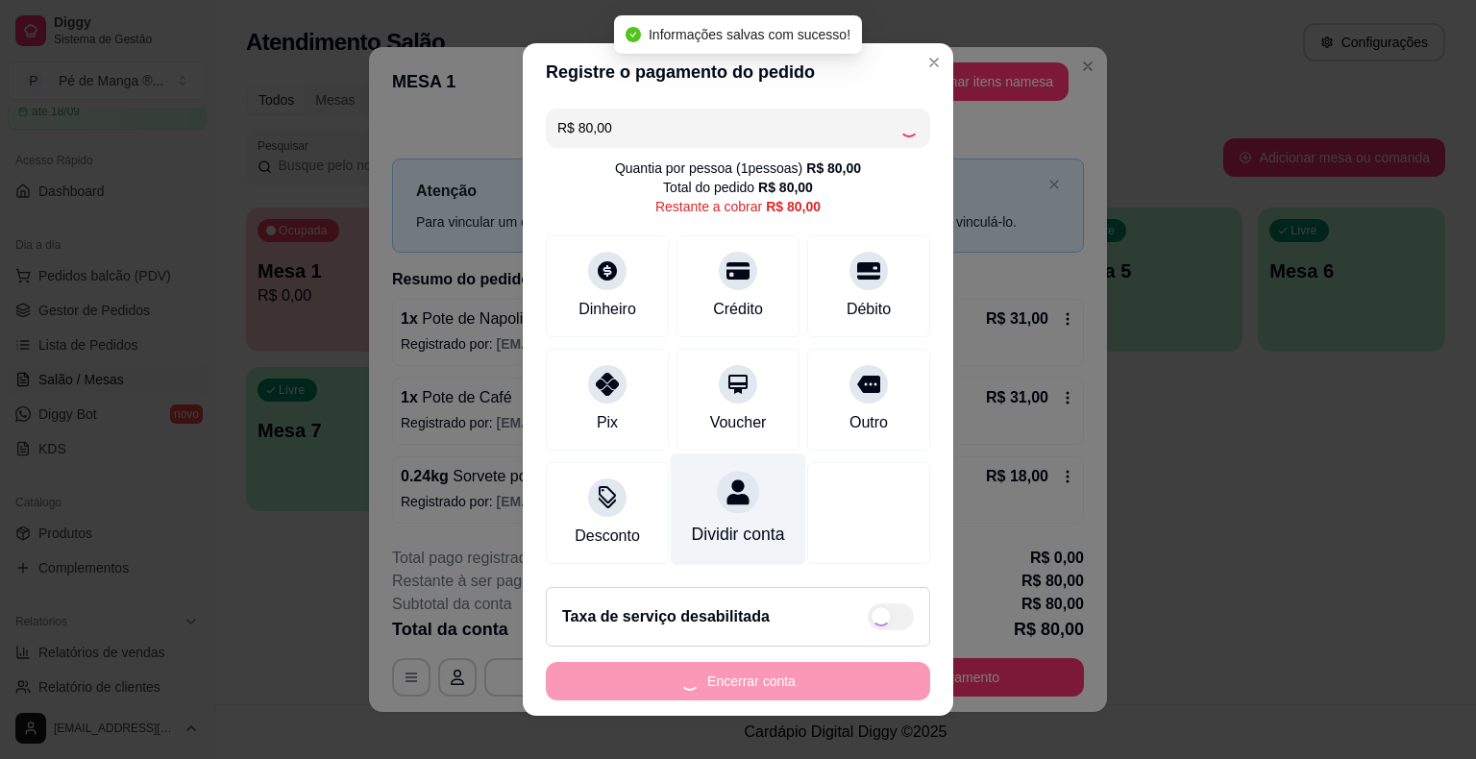
type input "R$ 0,00"
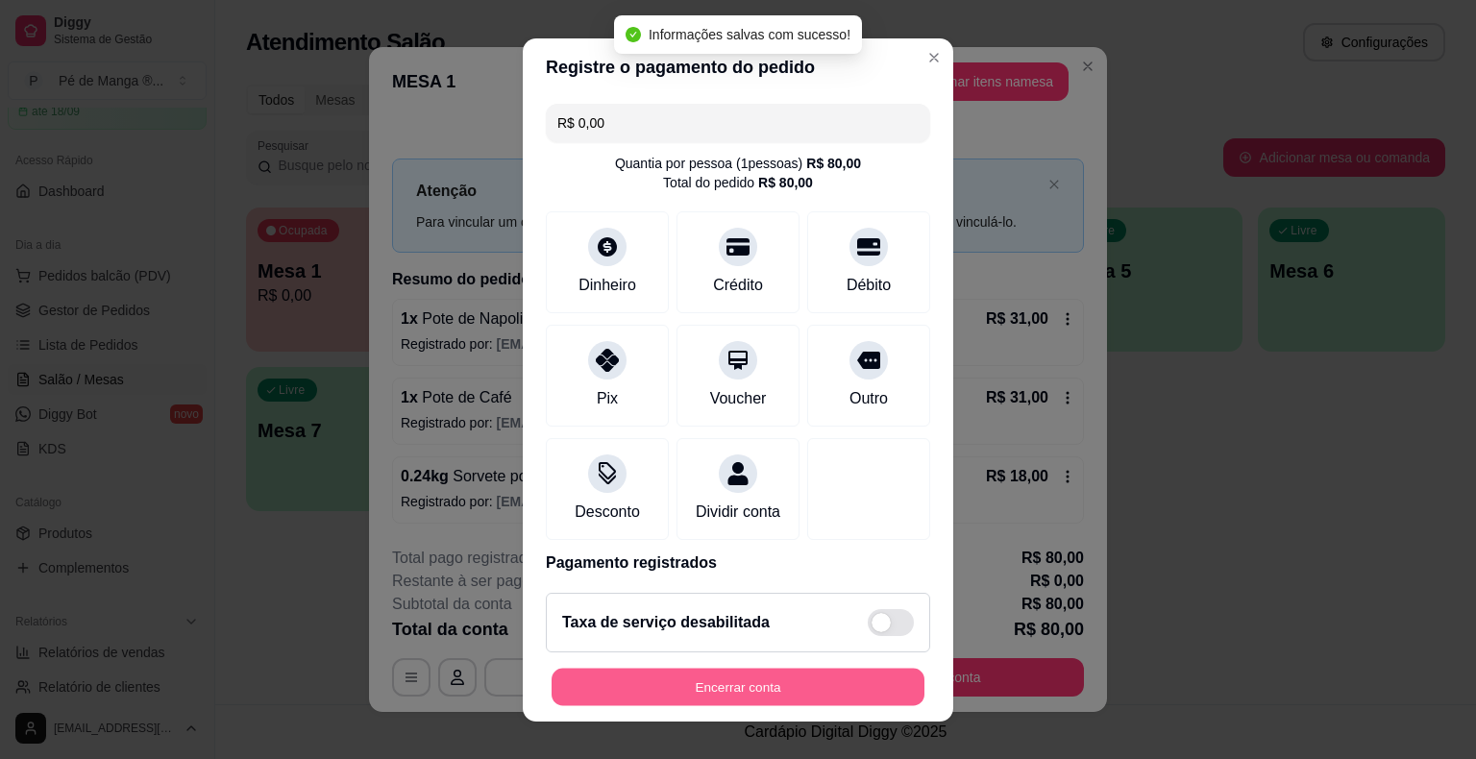
click at [727, 686] on button "Encerrar conta" at bounding box center [738, 686] width 373 height 37
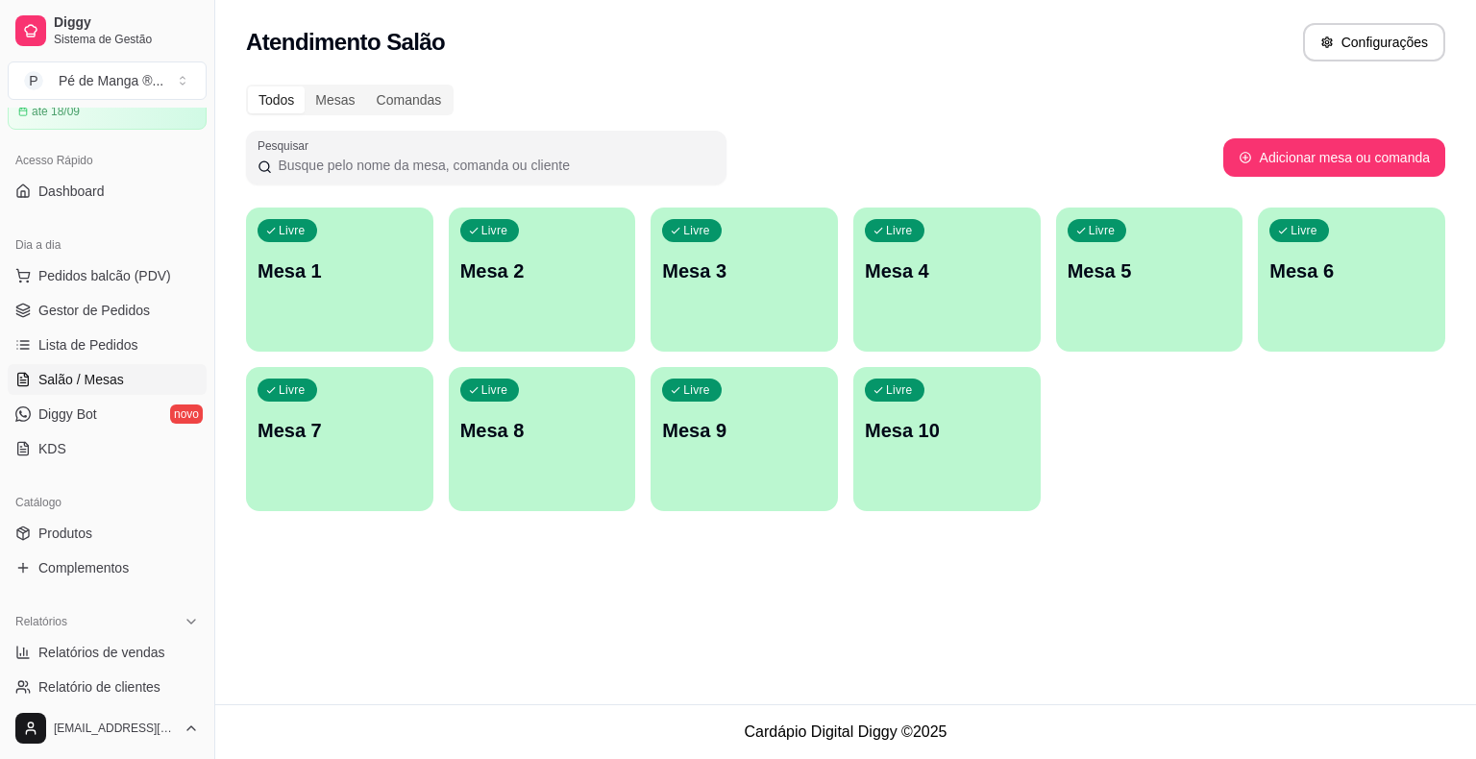
click at [327, 259] on p "Mesa 1" at bounding box center [340, 271] width 164 height 27
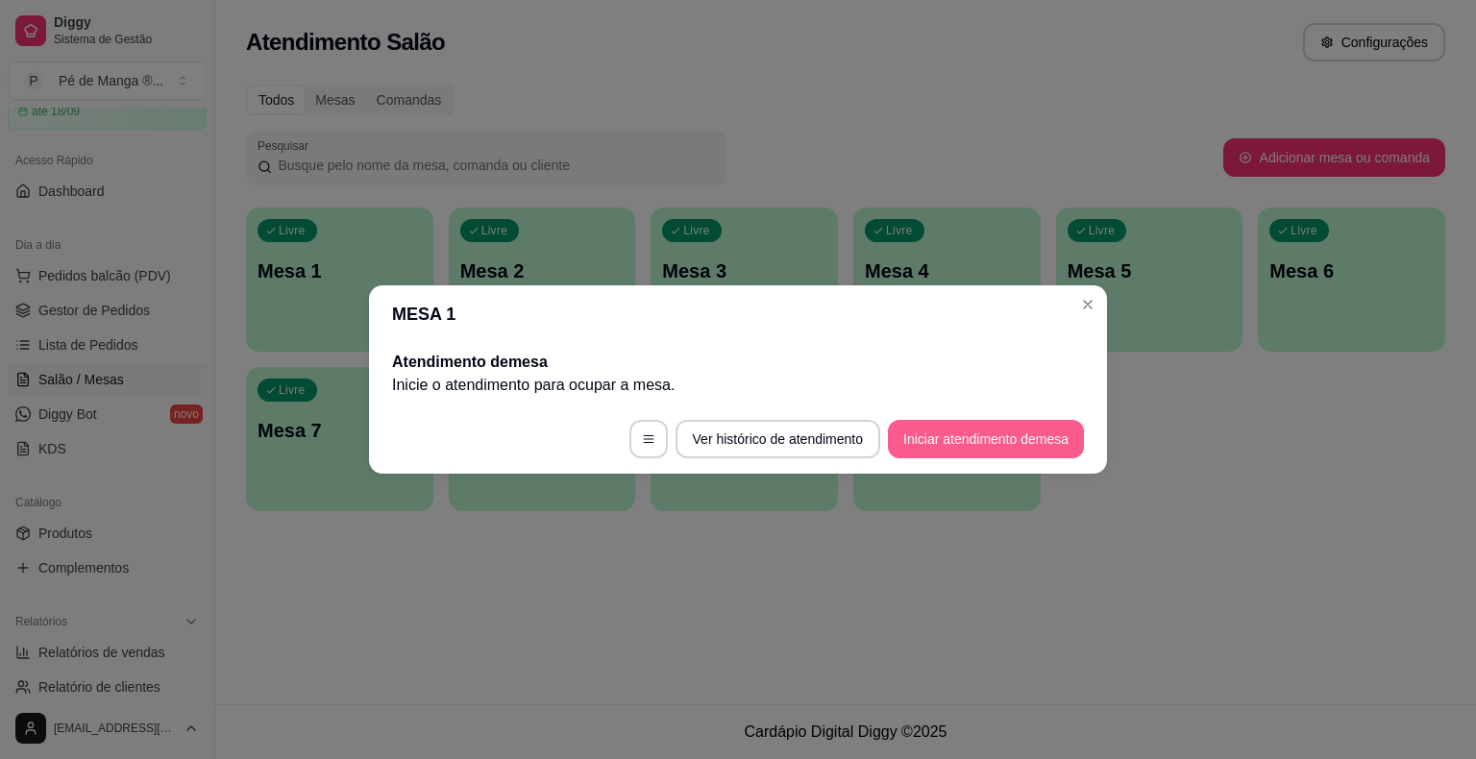
click at [959, 437] on button "Iniciar atendimento de mesa" at bounding box center [986, 439] width 196 height 38
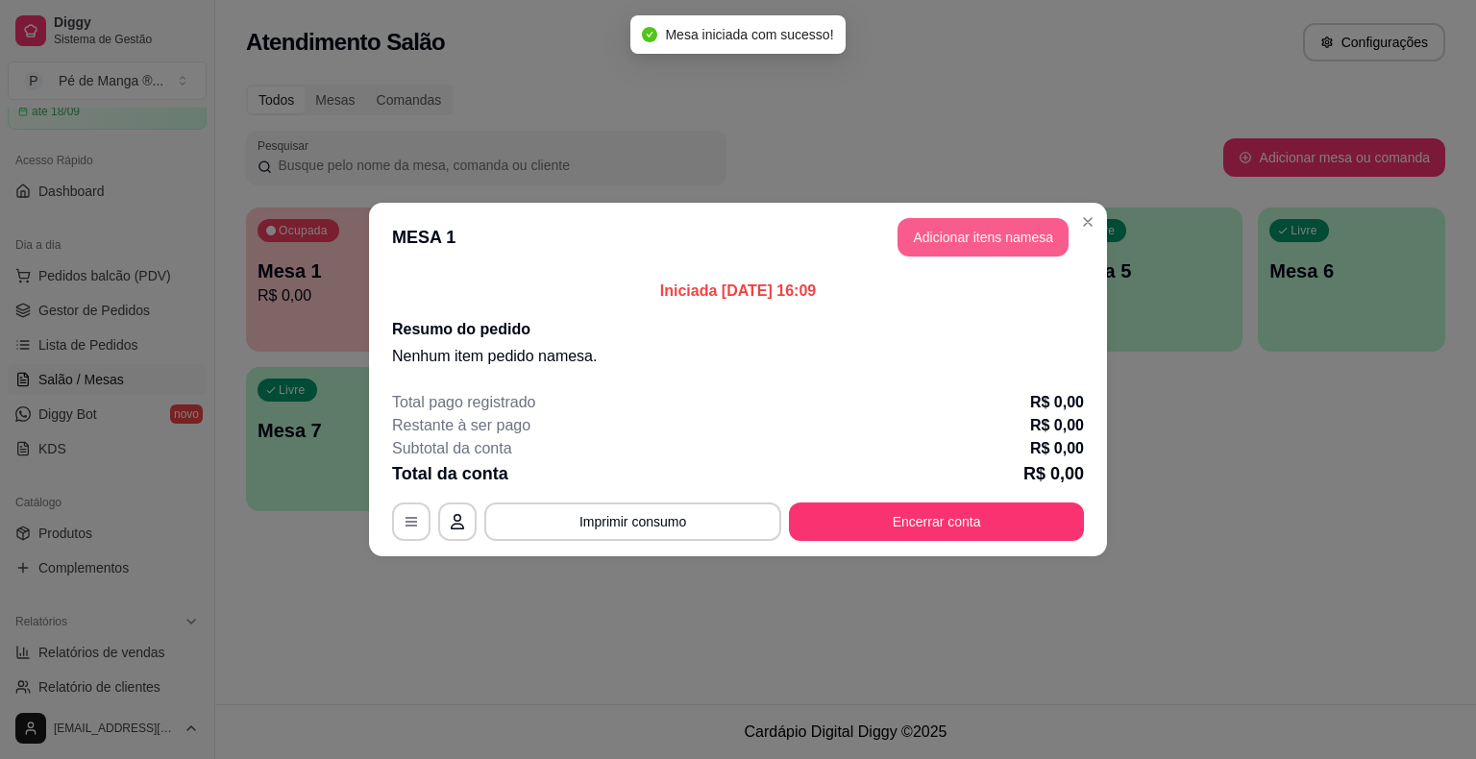
click at [997, 245] on button "Adicionar itens na mesa" at bounding box center [983, 237] width 171 height 38
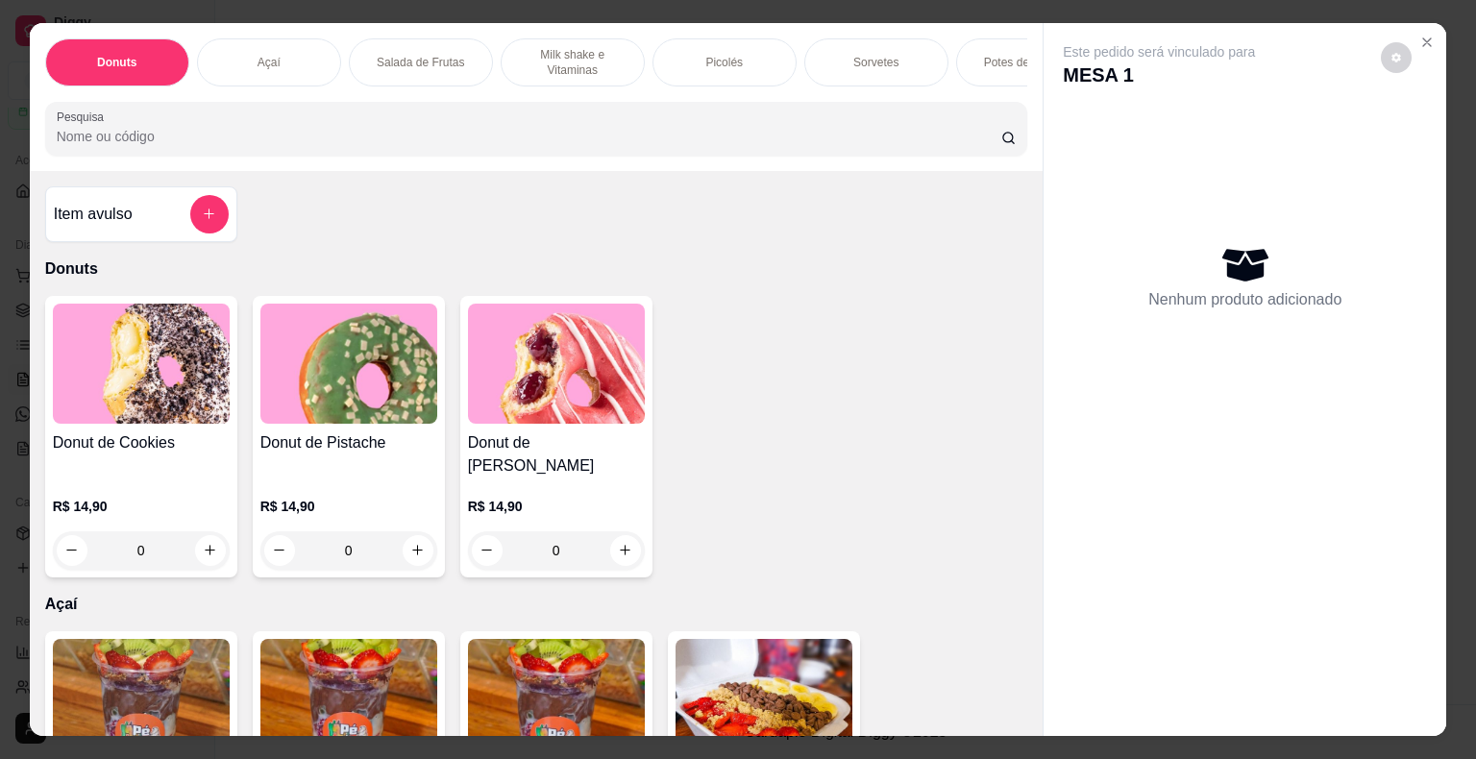
click at [246, 48] on div "Açaí" at bounding box center [269, 62] width 144 height 48
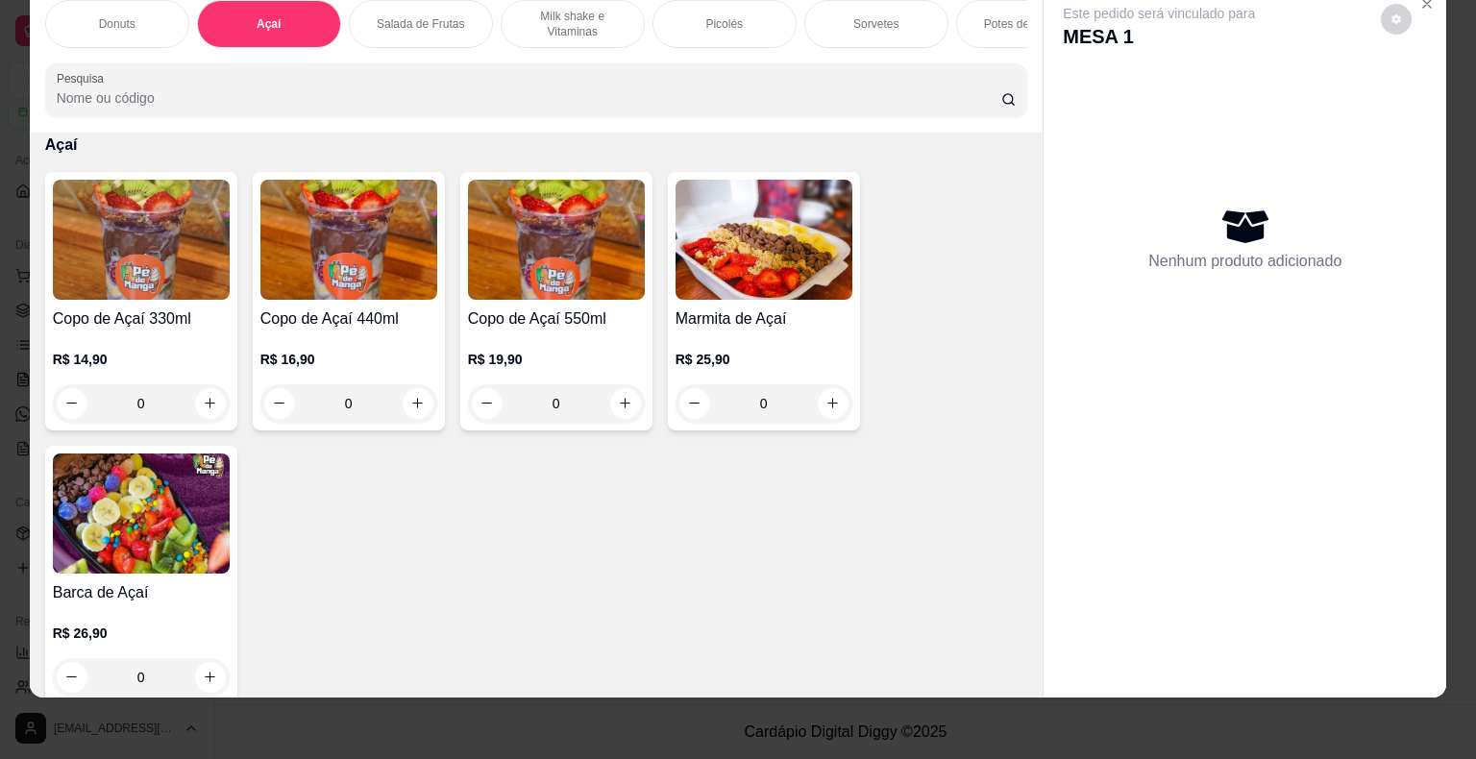
click at [891, 9] on div "Sorvetes" at bounding box center [876, 24] width 144 height 48
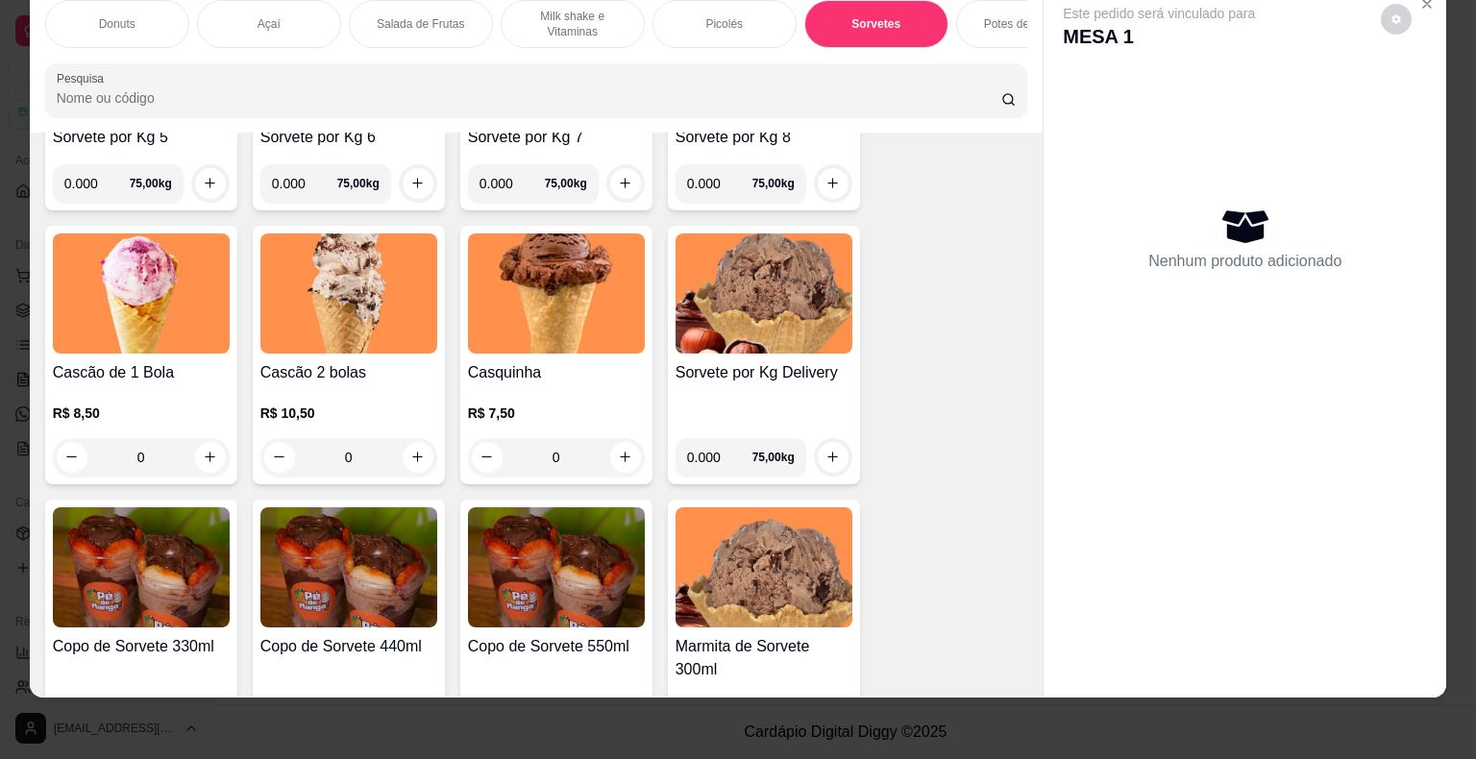
scroll to position [2410, 0]
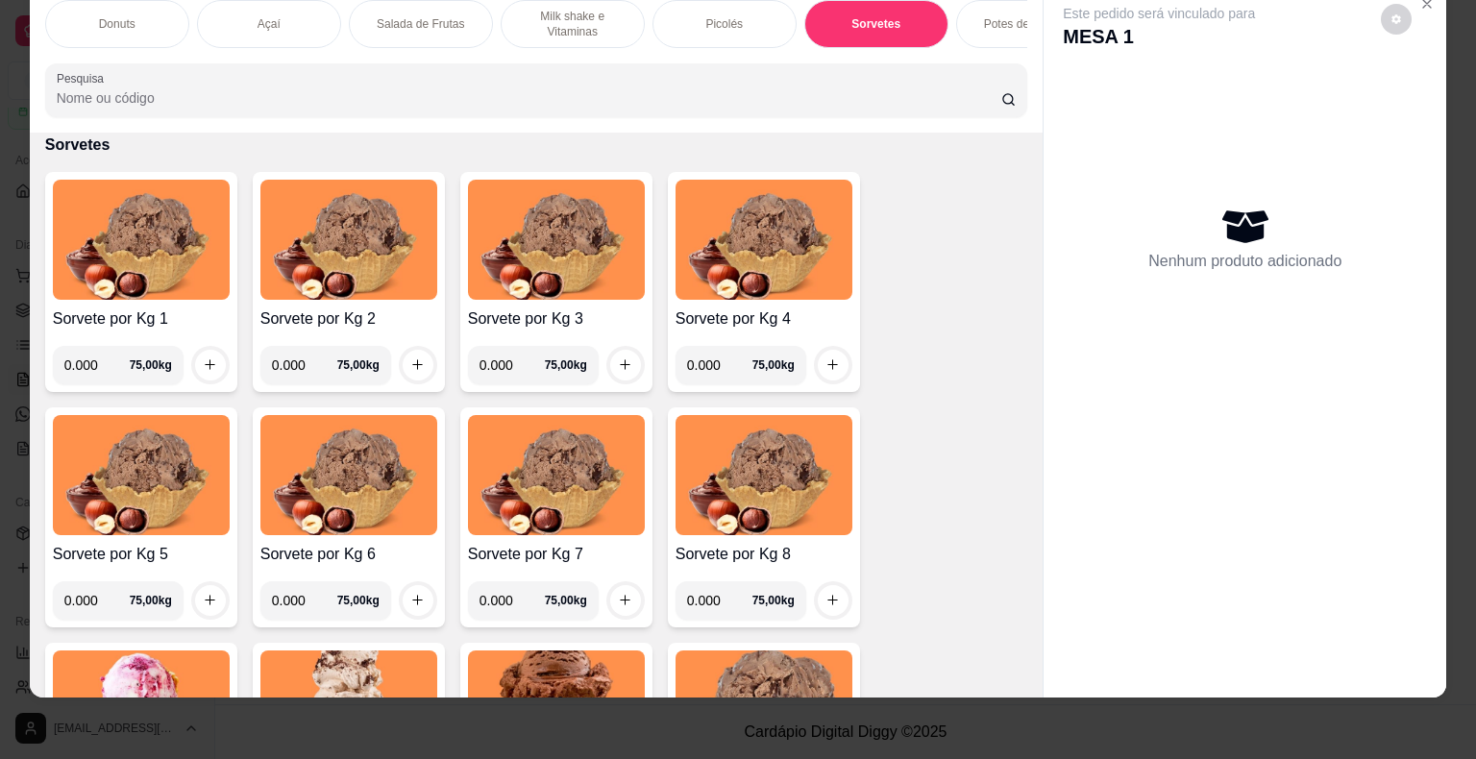
click at [276, 13] on div "Açaí" at bounding box center [269, 24] width 144 height 48
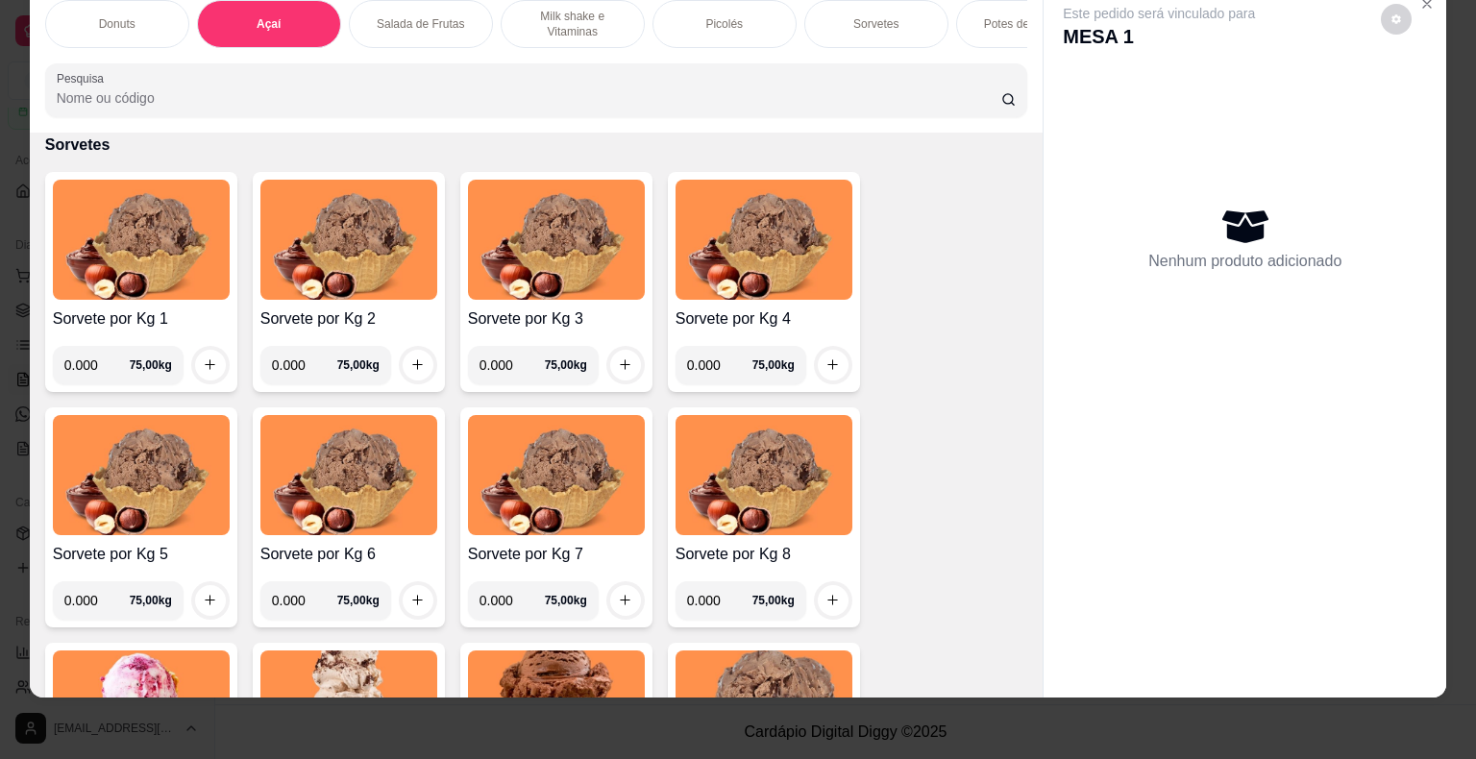
scroll to position [421, 0]
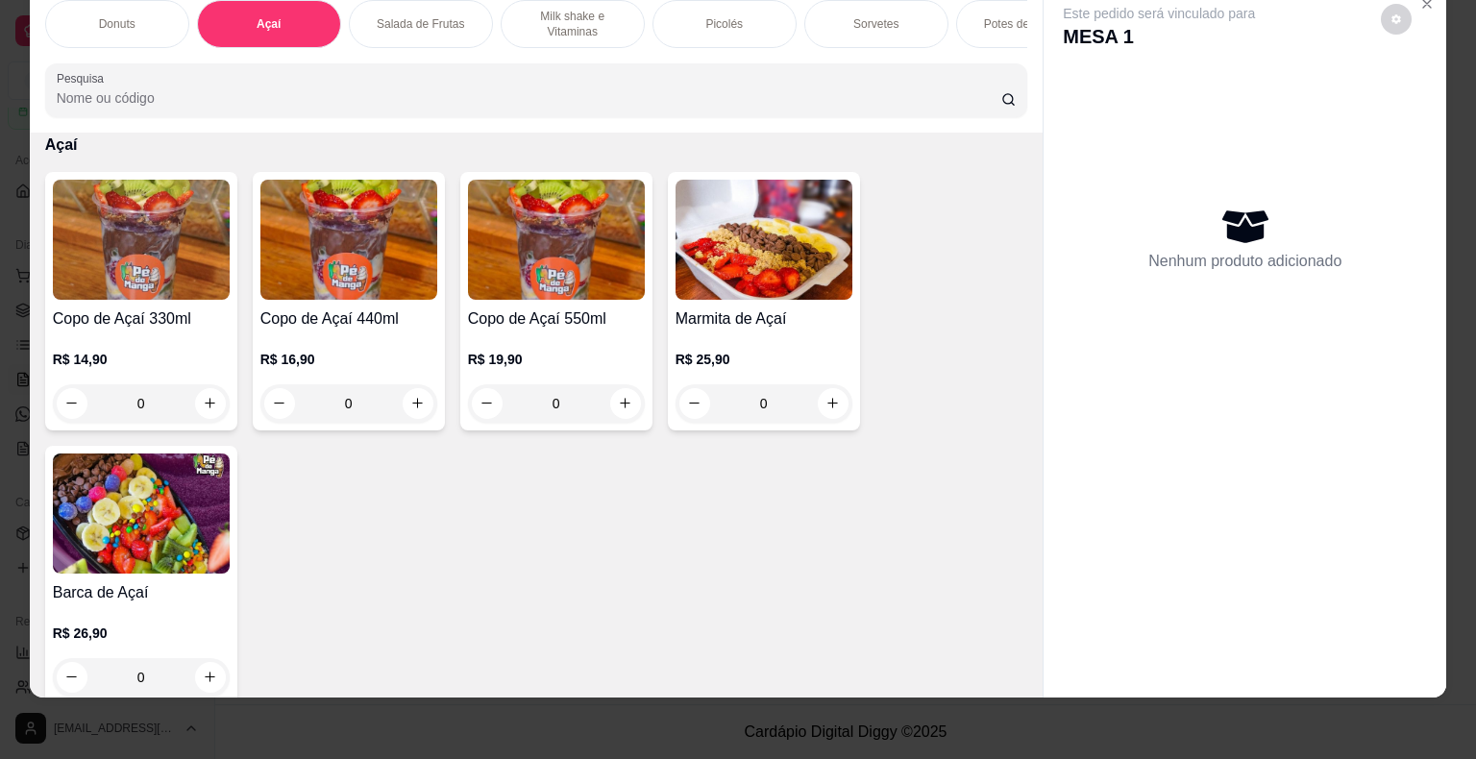
click at [195, 400] on div "0" at bounding box center [141, 403] width 177 height 38
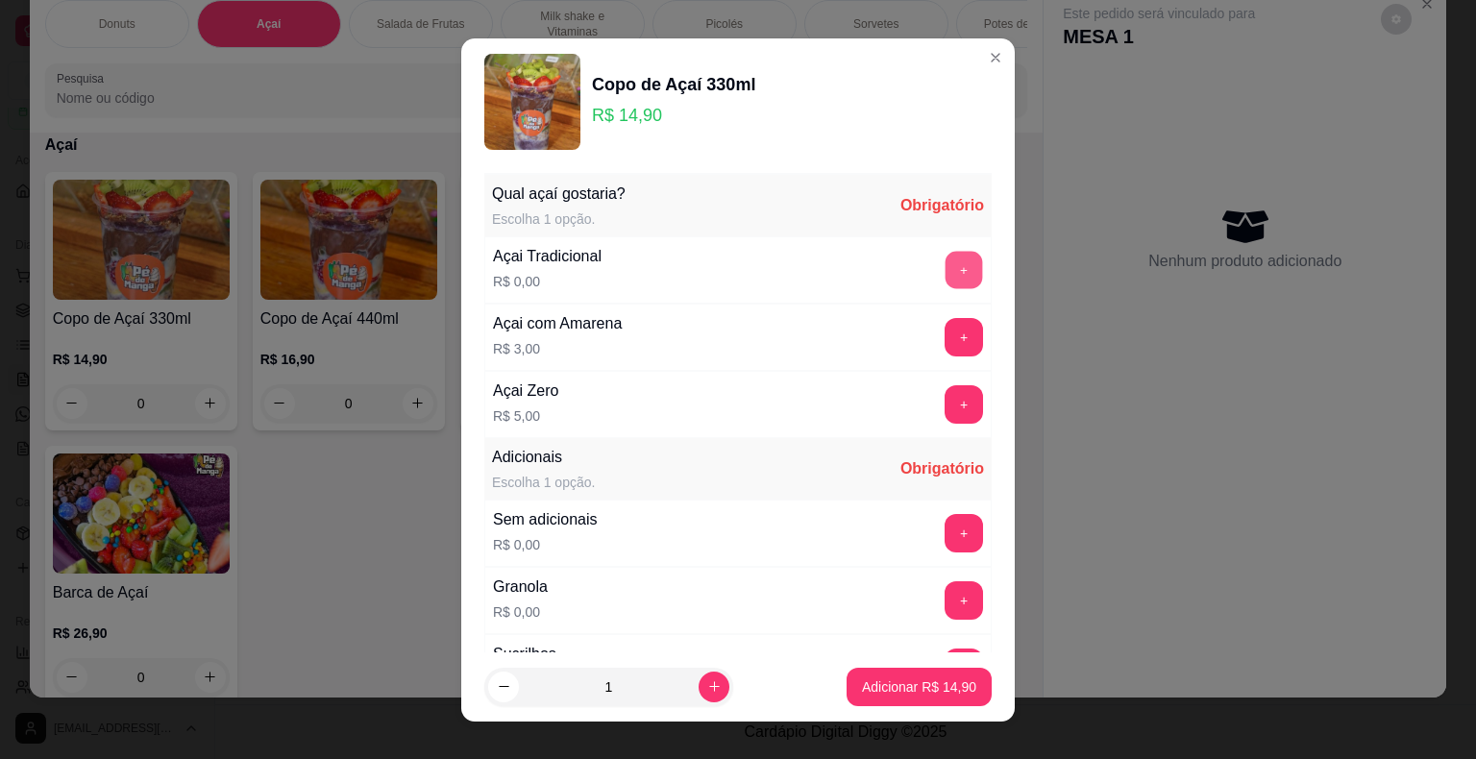
click at [946, 278] on button "+" at bounding box center [964, 269] width 37 height 37
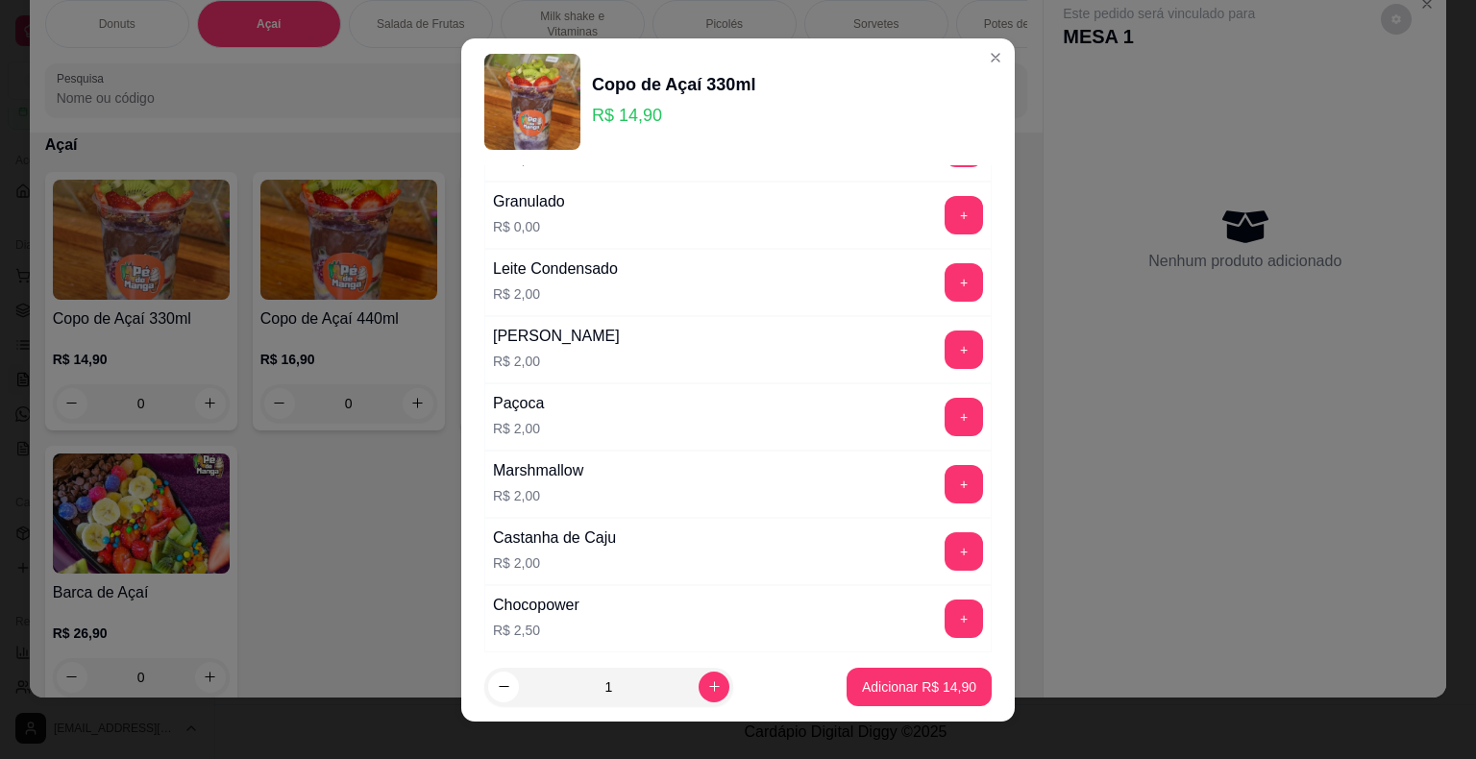
scroll to position [769, 0]
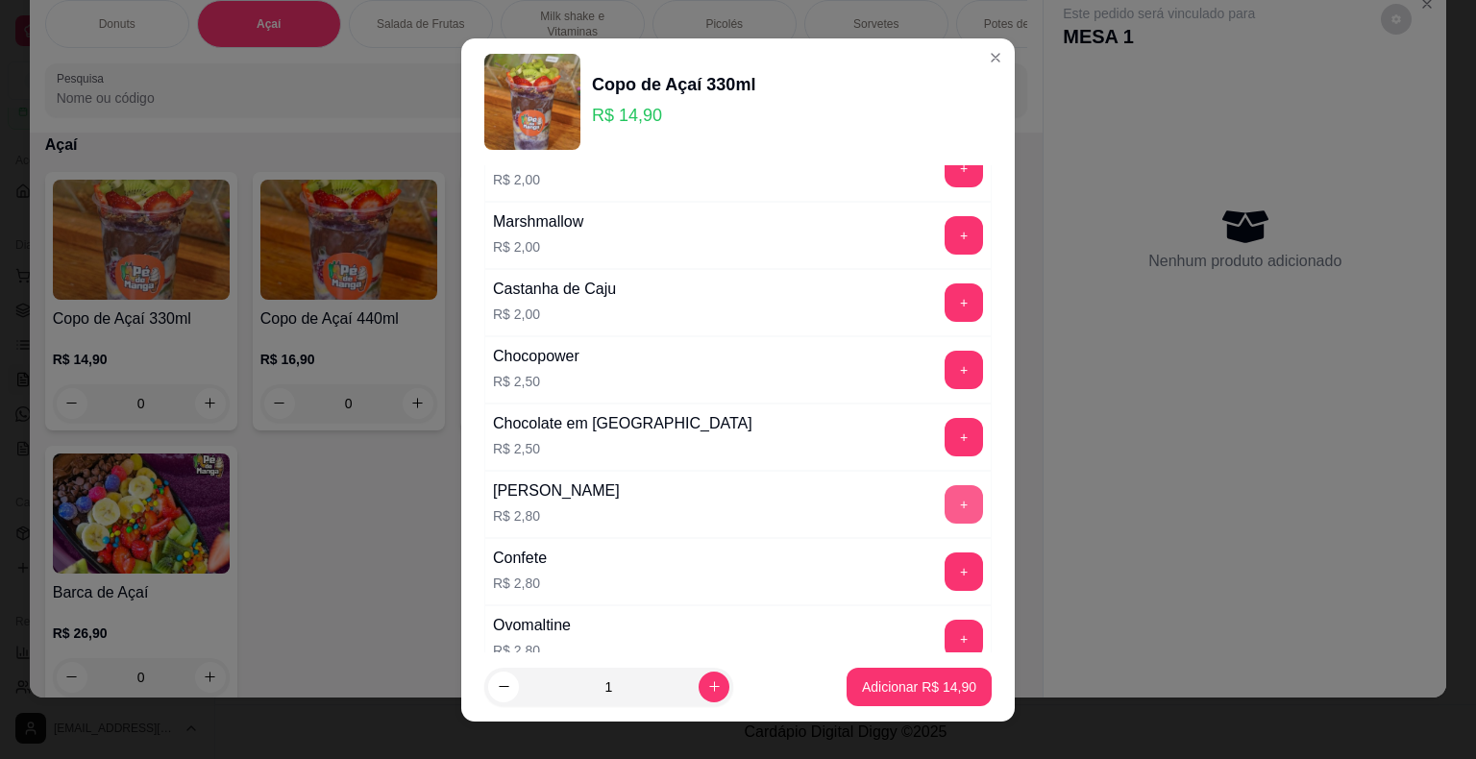
click at [945, 501] on button "+" at bounding box center [964, 504] width 38 height 38
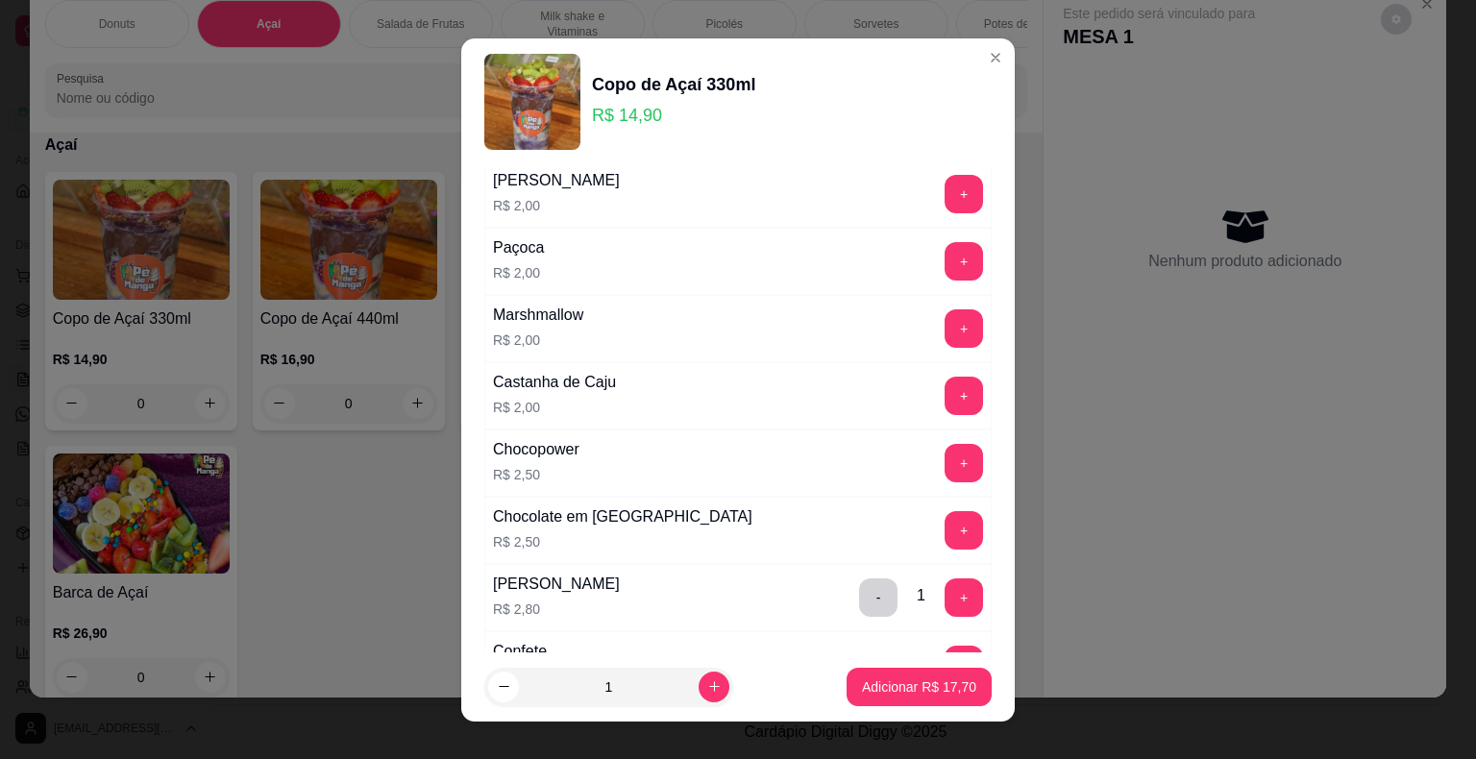
scroll to position [384, 0]
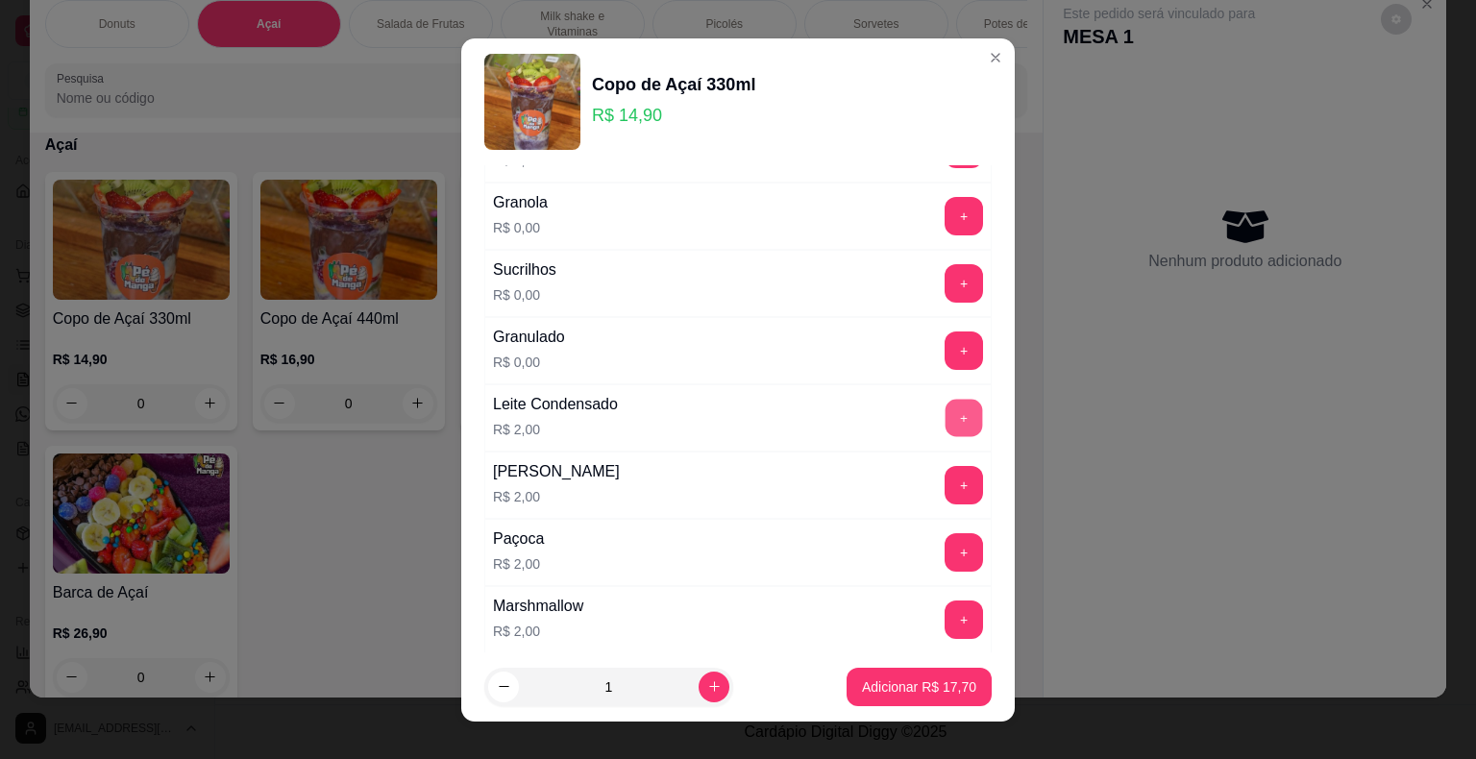
click at [946, 410] on button "+" at bounding box center [964, 417] width 37 height 37
click at [946, 201] on button "+" at bounding box center [964, 215] width 37 height 37
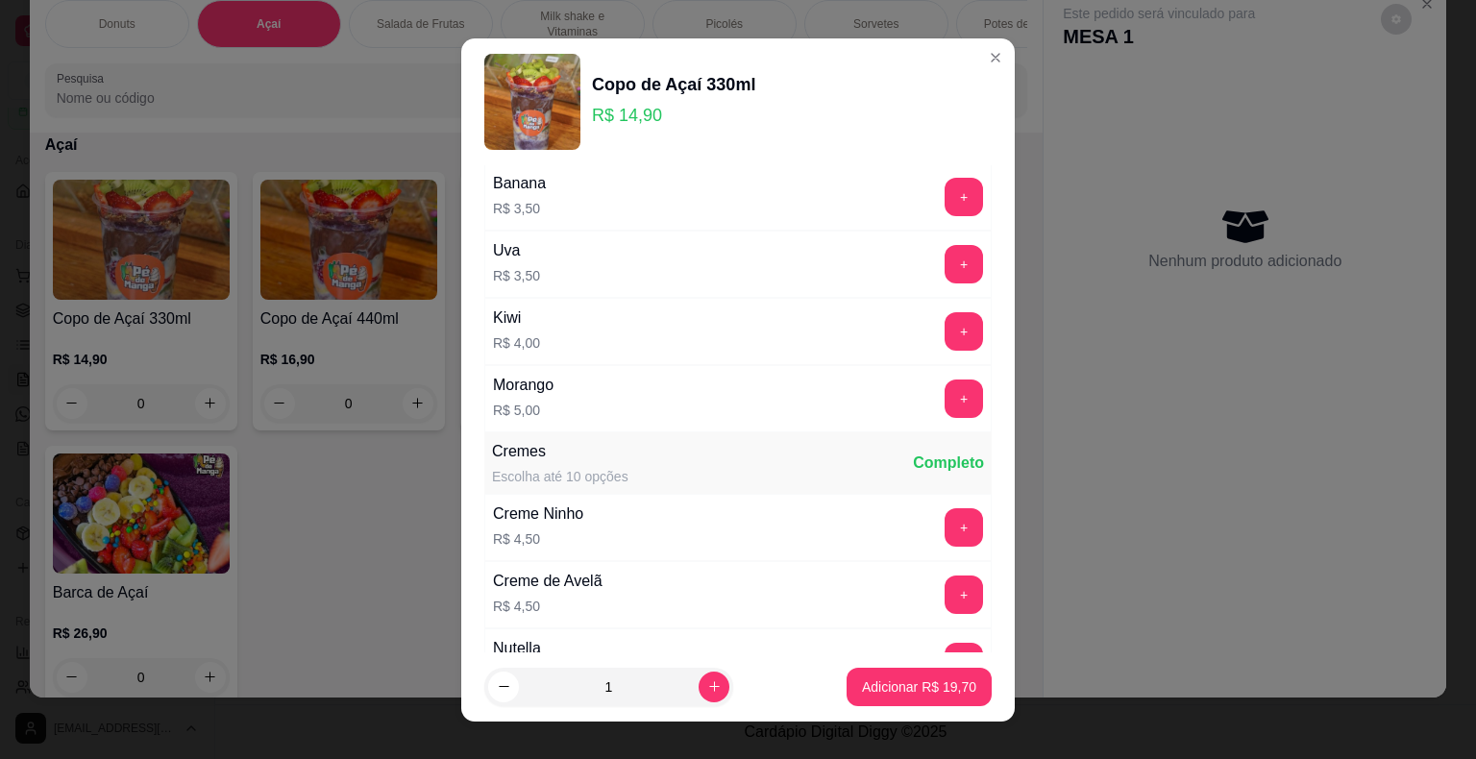
scroll to position [1730, 0]
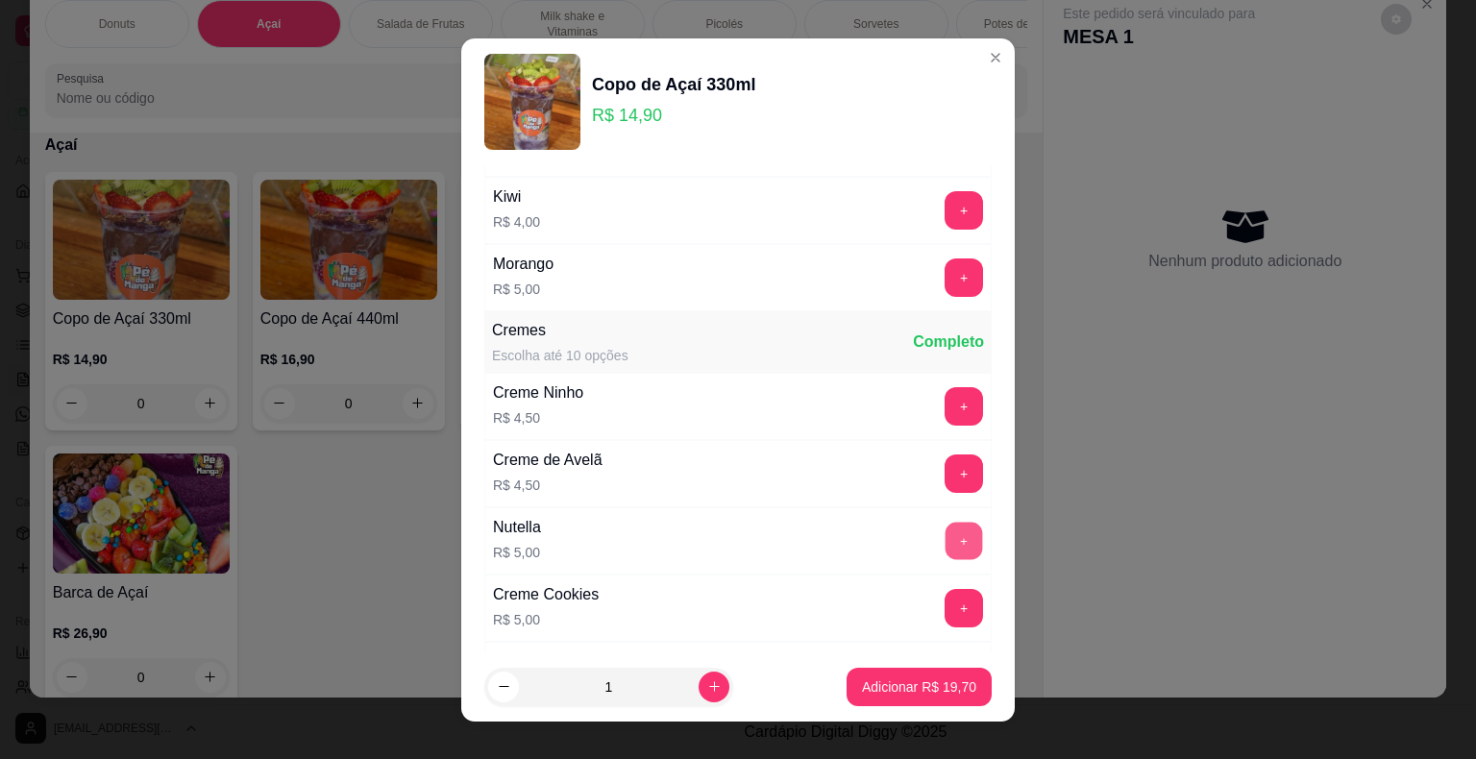
click at [946, 525] on button "+" at bounding box center [964, 540] width 37 height 37
click at [899, 687] on p "Adicionar R$ 24,70" at bounding box center [919, 687] width 114 height 19
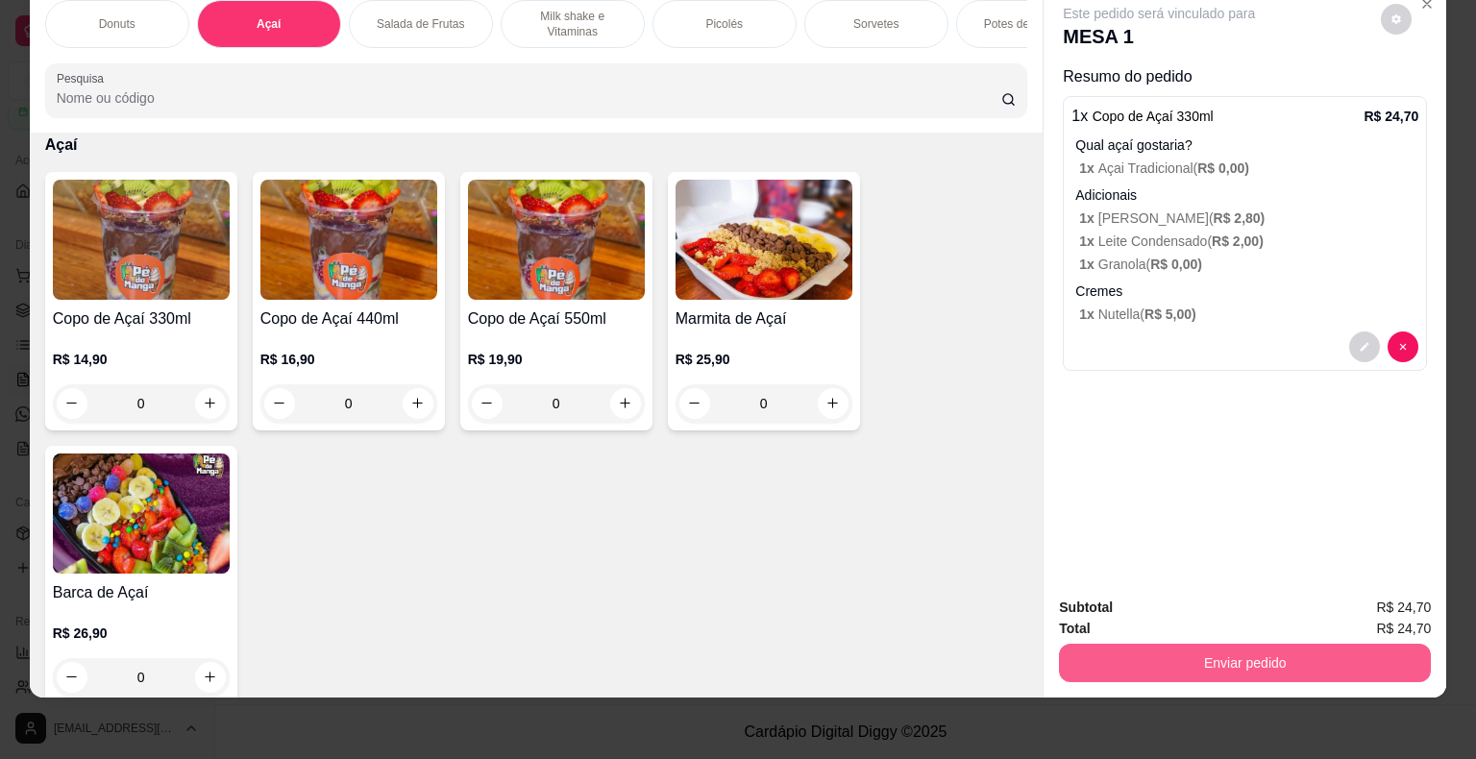
click at [1223, 655] on button "Enviar pedido" at bounding box center [1245, 663] width 372 height 38
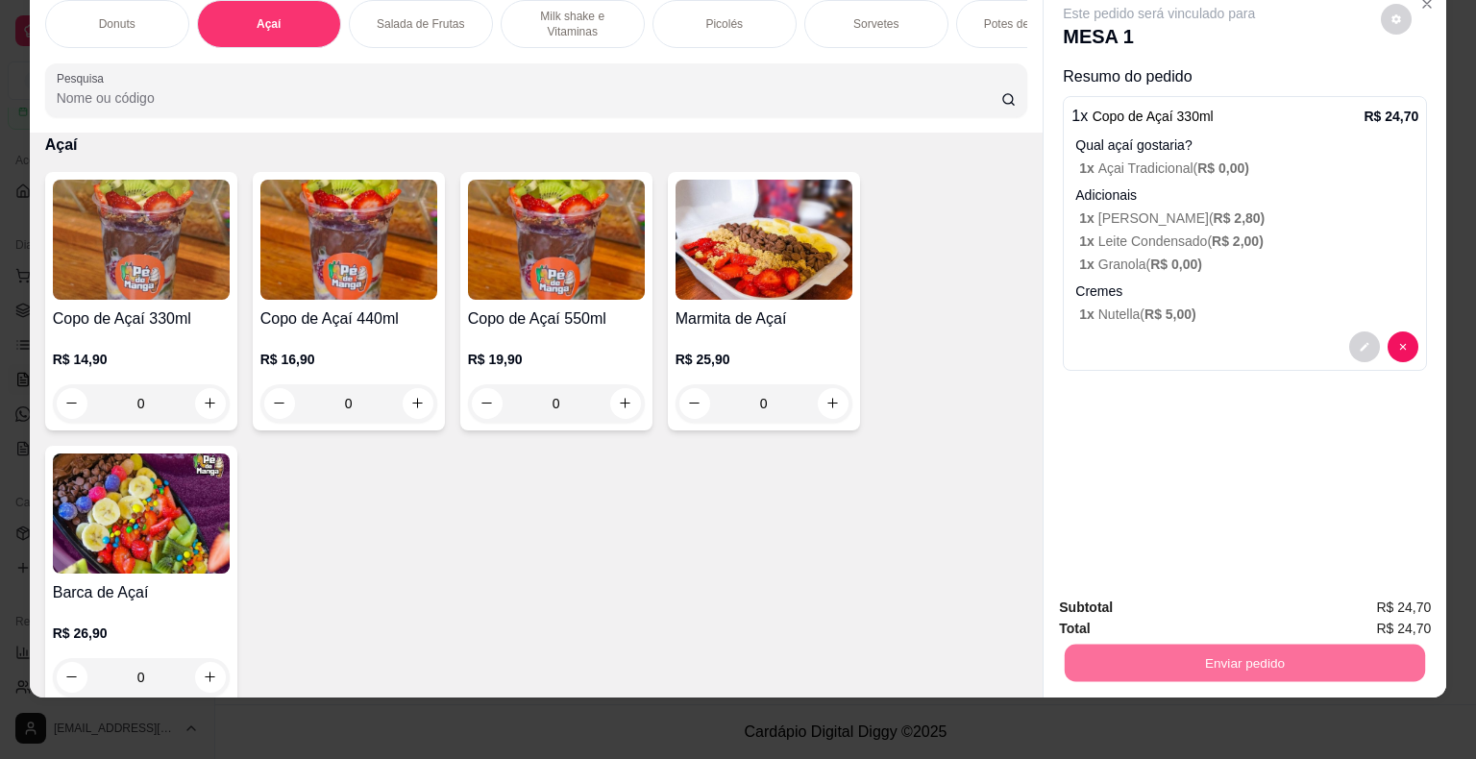
click at [1160, 604] on button "Não registrar e enviar pedido" at bounding box center [1181, 601] width 200 height 37
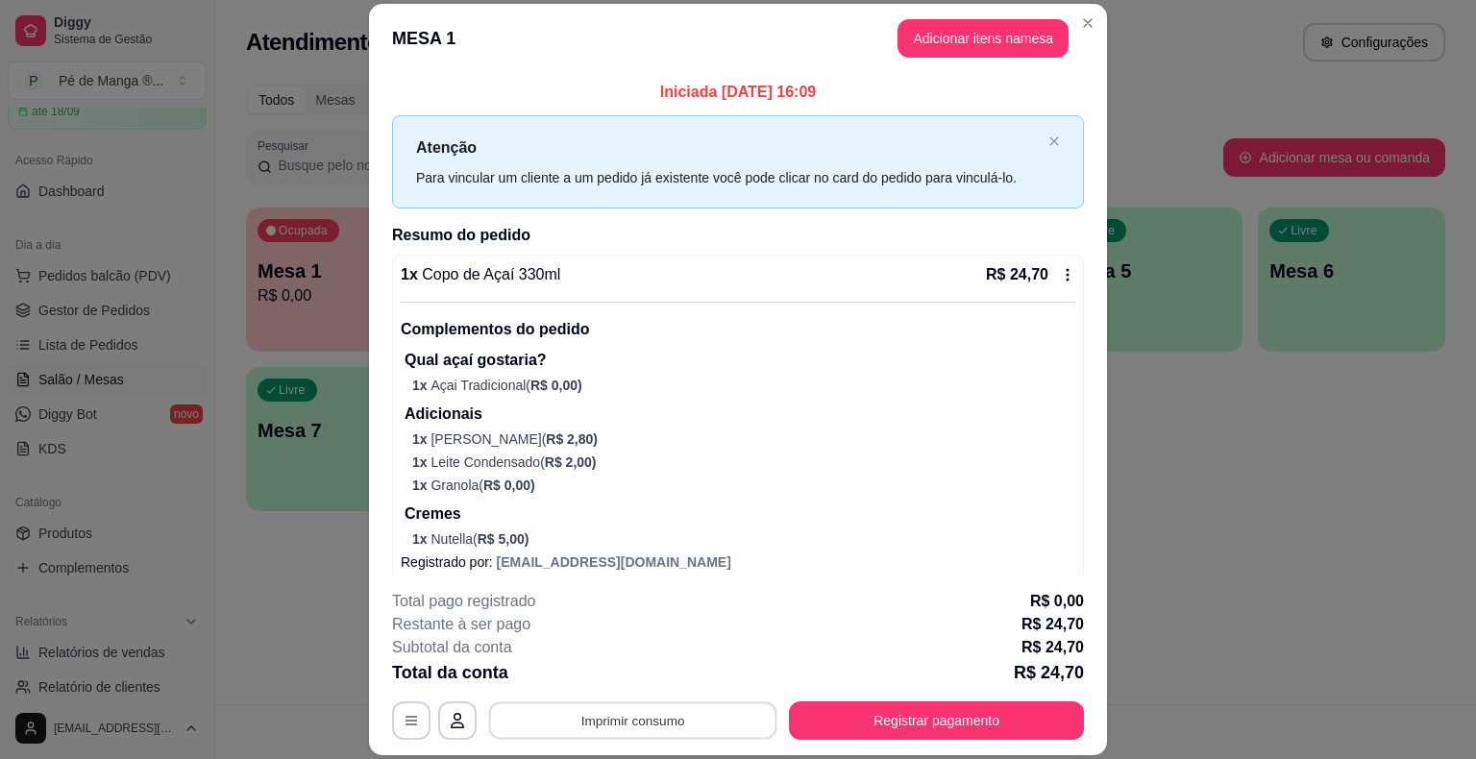
click at [553, 733] on button "Imprimir consumo" at bounding box center [633, 721] width 288 height 37
click at [619, 678] on button "IMPRESSORA" at bounding box center [631, 676] width 135 height 30
click at [880, 729] on button "Registrar pagamento" at bounding box center [936, 721] width 295 height 38
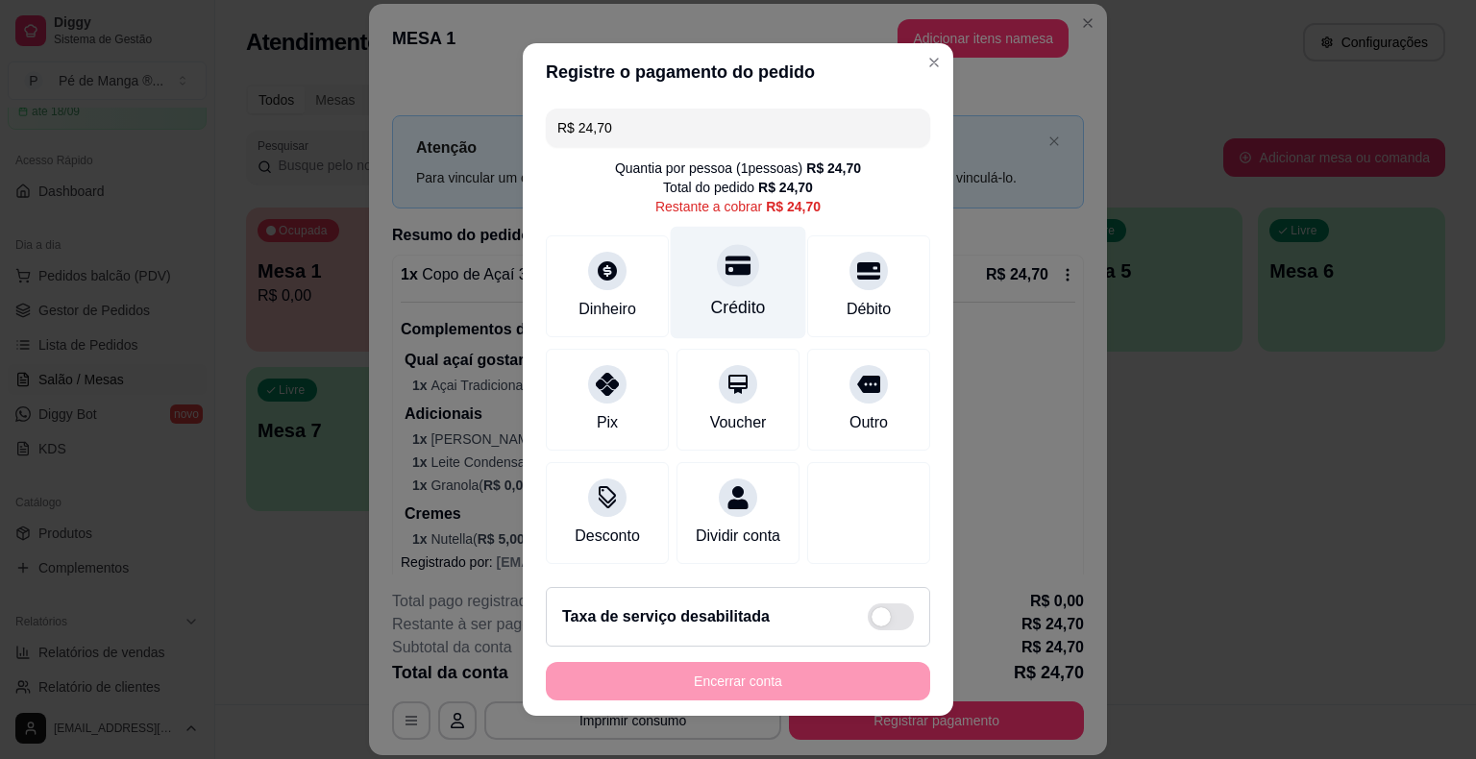
click at [757, 302] on div "Crédito" at bounding box center [739, 283] width 136 height 112
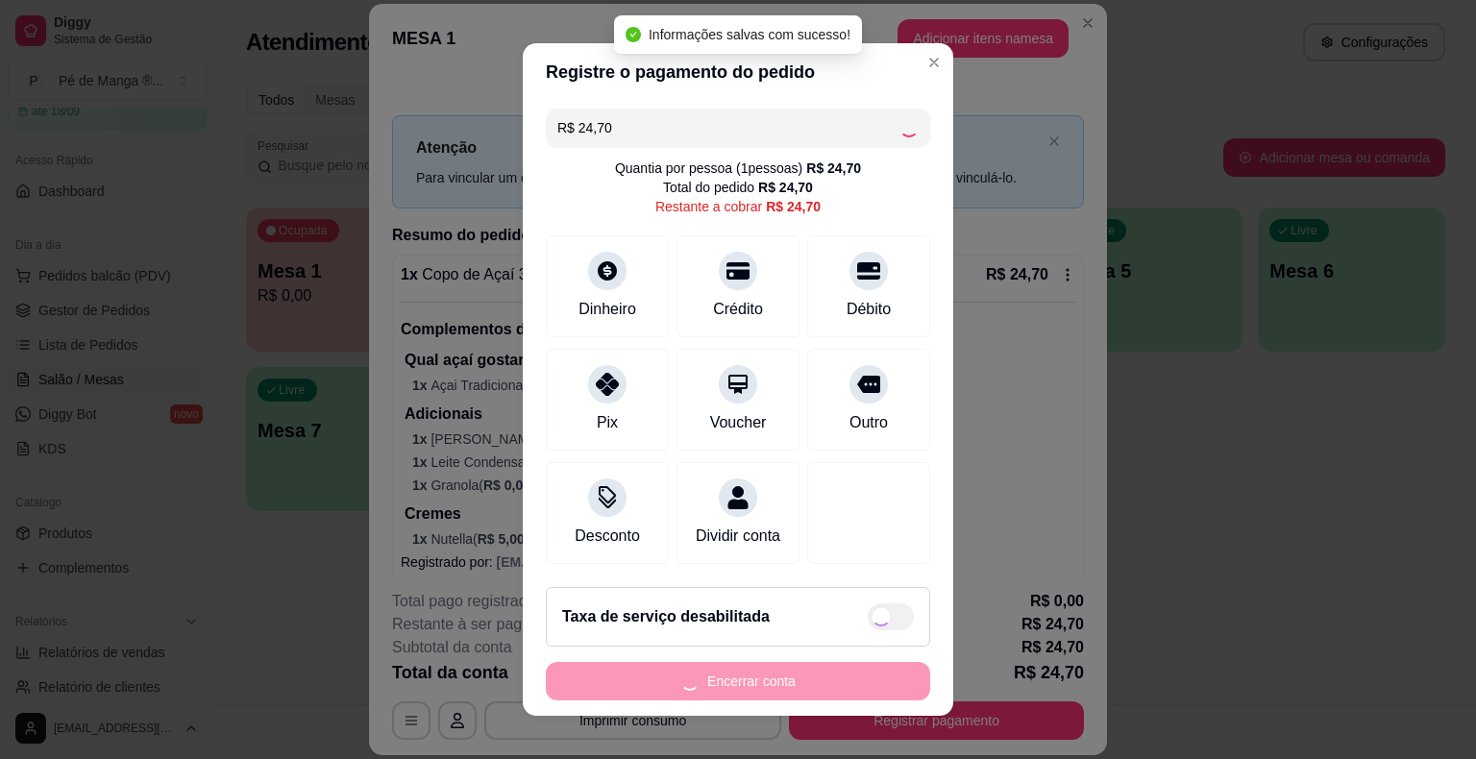
type input "R$ 0,00"
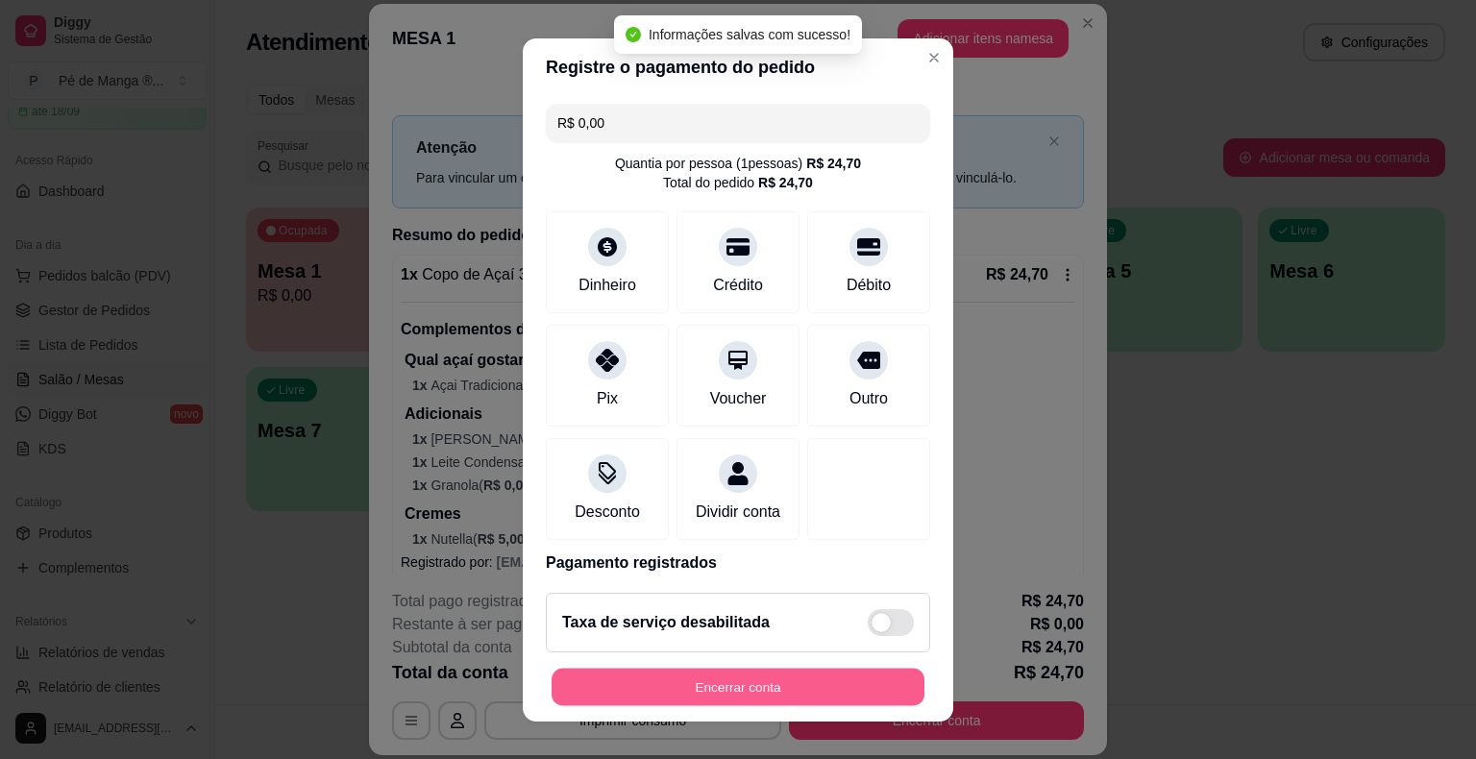
click at [768, 690] on button "Encerrar conta" at bounding box center [738, 686] width 373 height 37
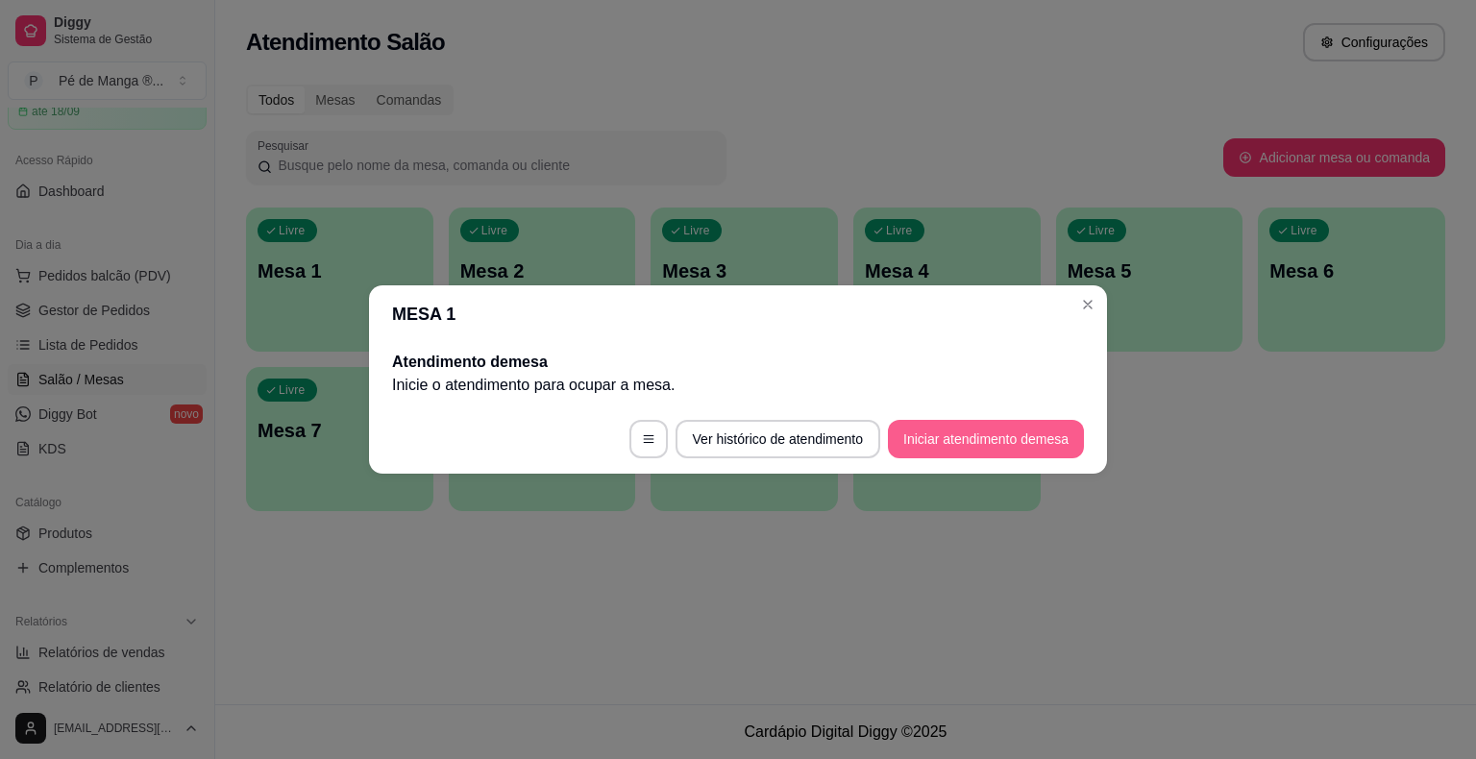
click at [971, 435] on button "Iniciar atendimento de mesa" at bounding box center [986, 439] width 196 height 38
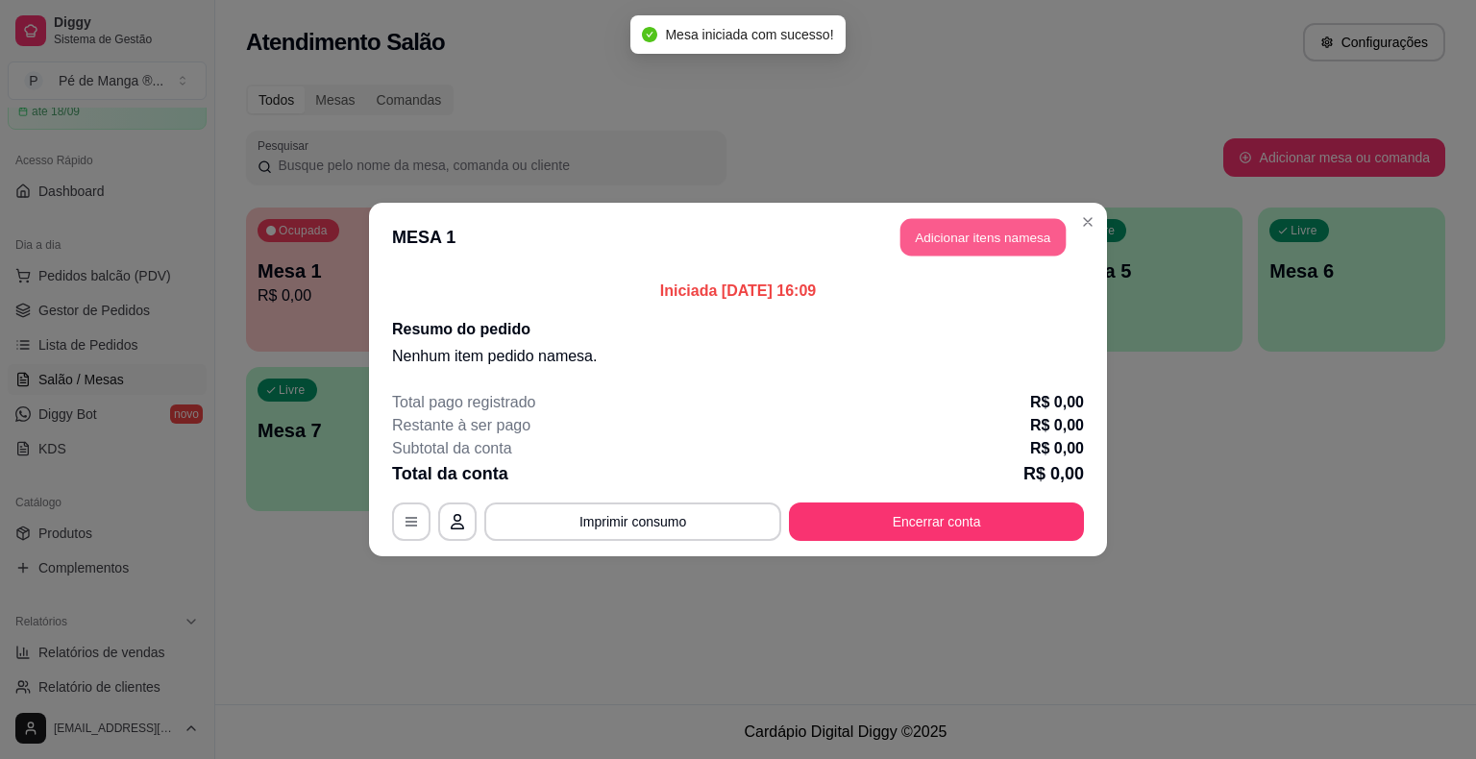
click at [959, 232] on button "Adicionar itens na mesa" at bounding box center [983, 237] width 165 height 37
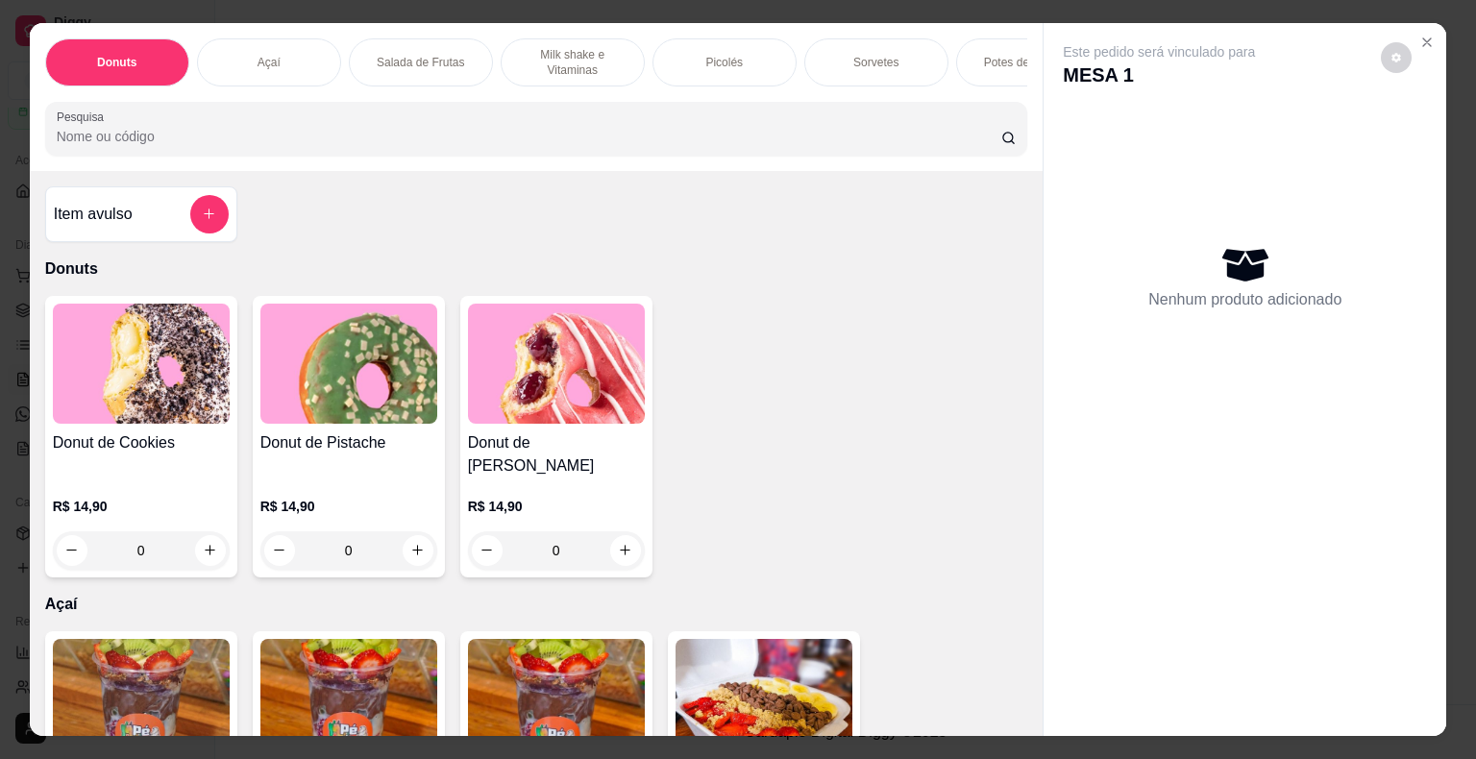
click at [877, 55] on p "Sorvetes" at bounding box center [875, 62] width 45 height 15
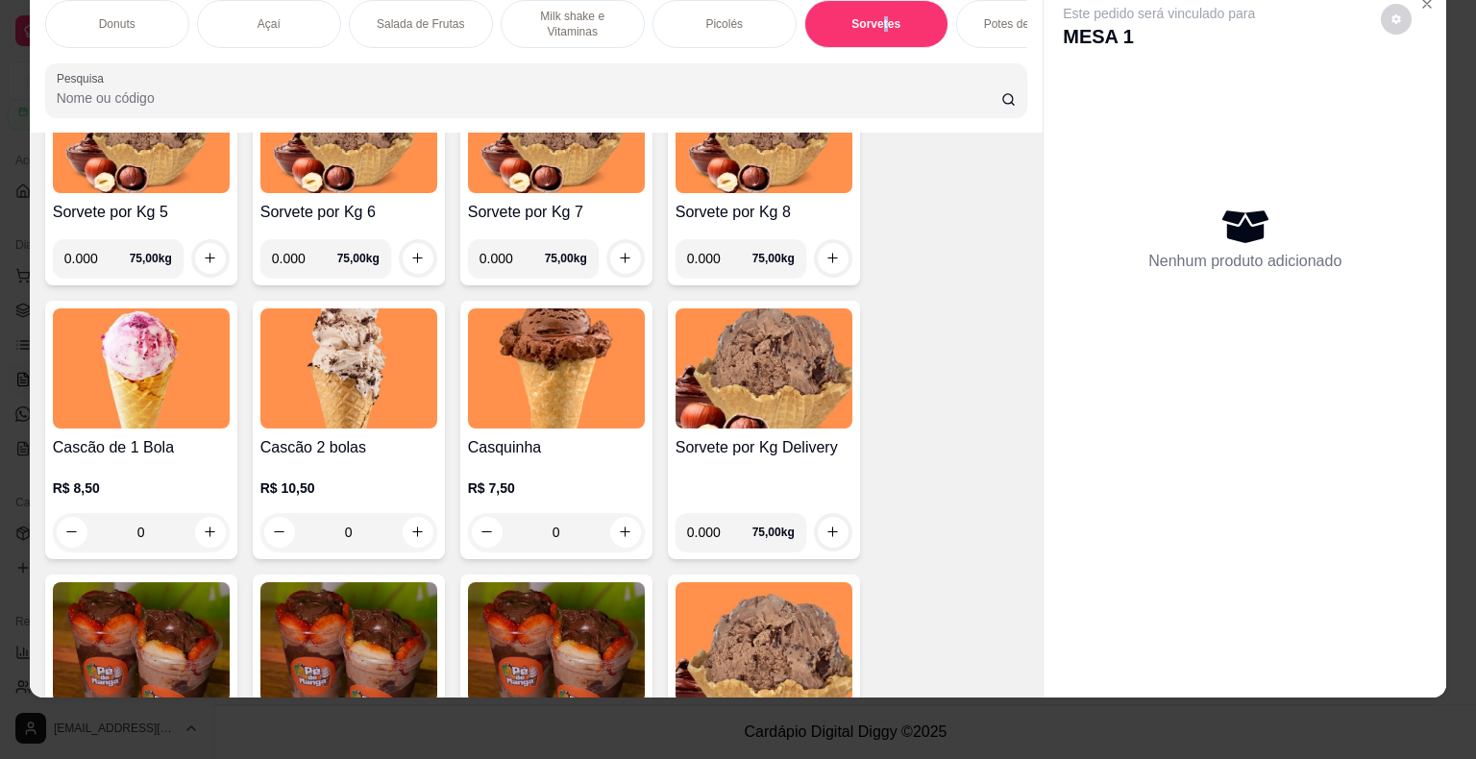
scroll to position [2603, 0]
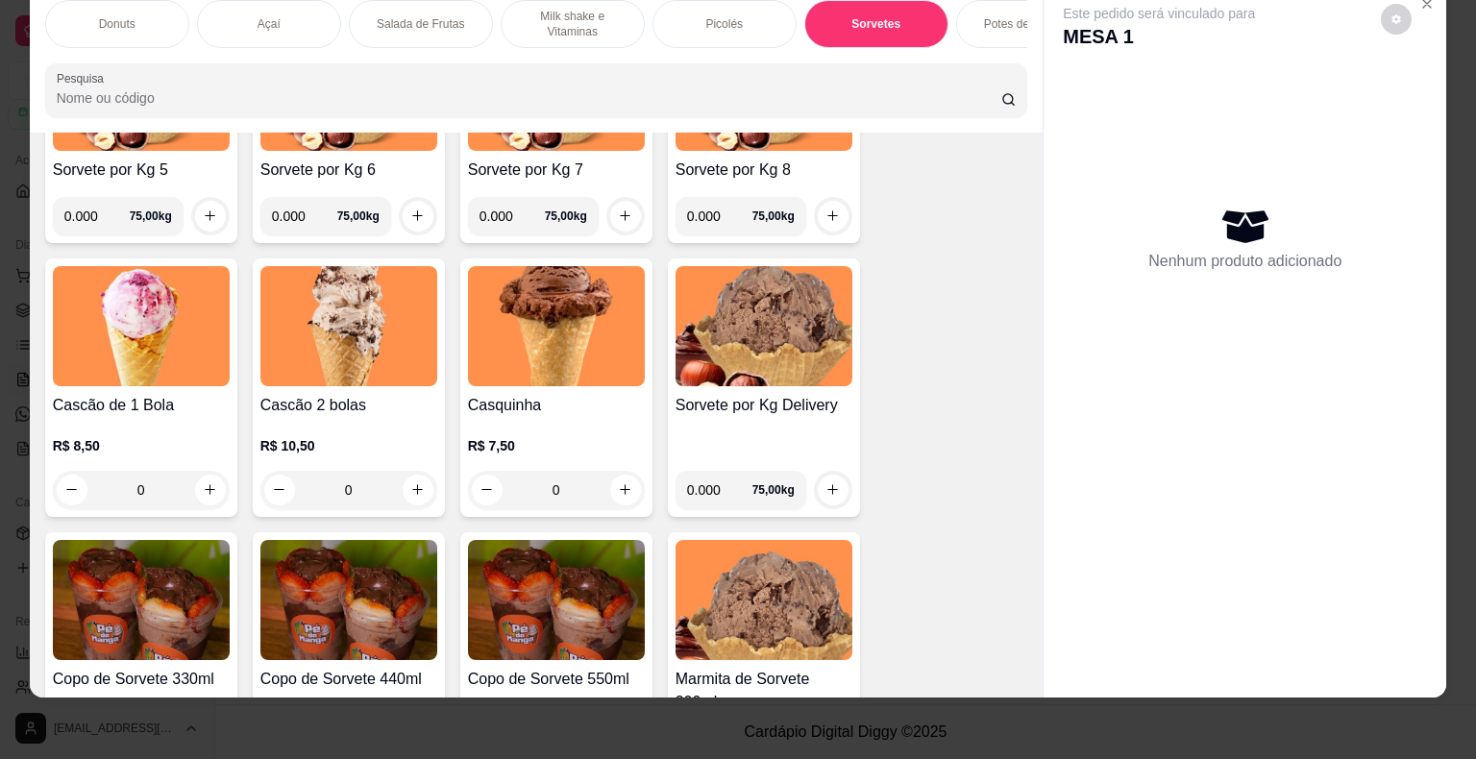
click at [203, 481] on div "0" at bounding box center [141, 490] width 177 height 38
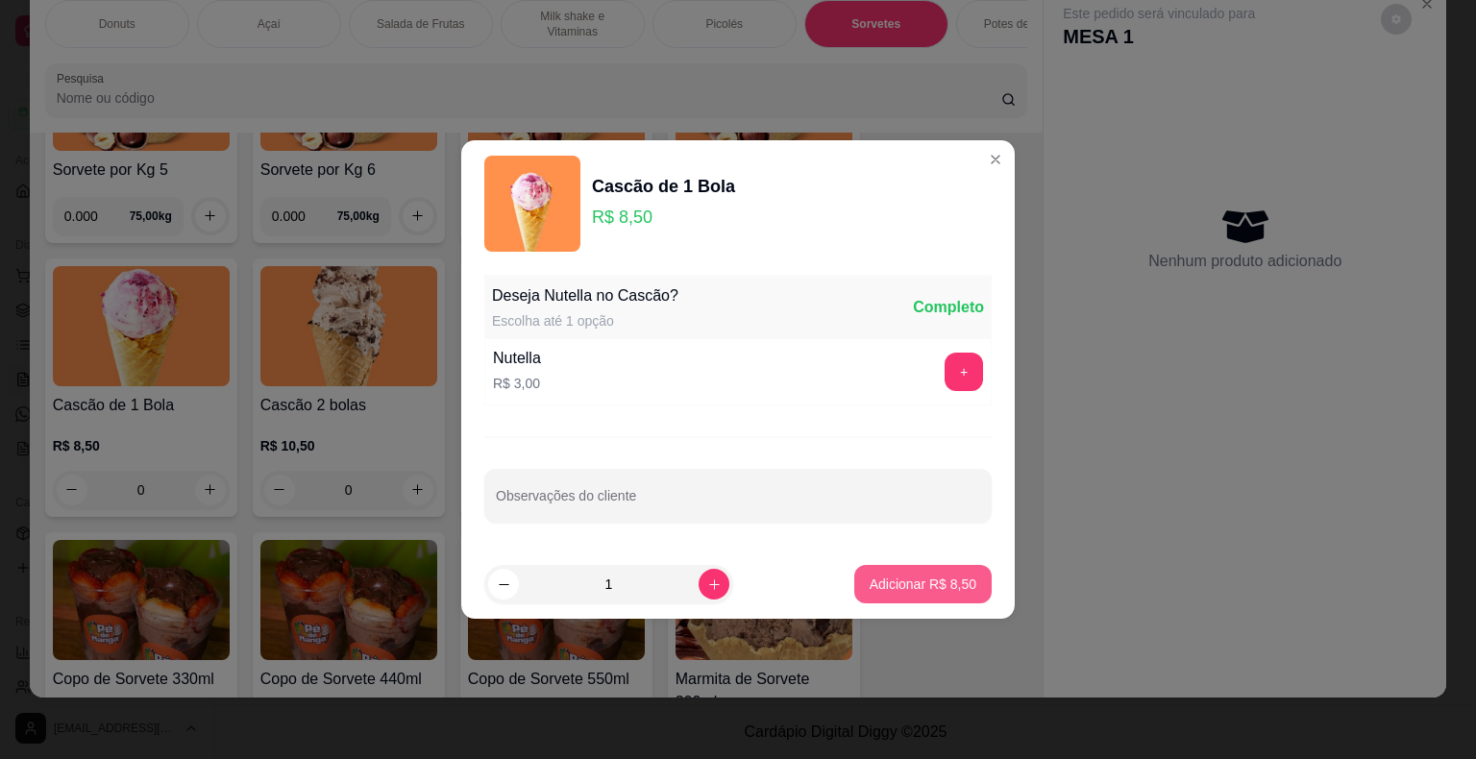
click at [937, 596] on button "Adicionar R$ 8,50" at bounding box center [922, 584] width 137 height 38
type input "1"
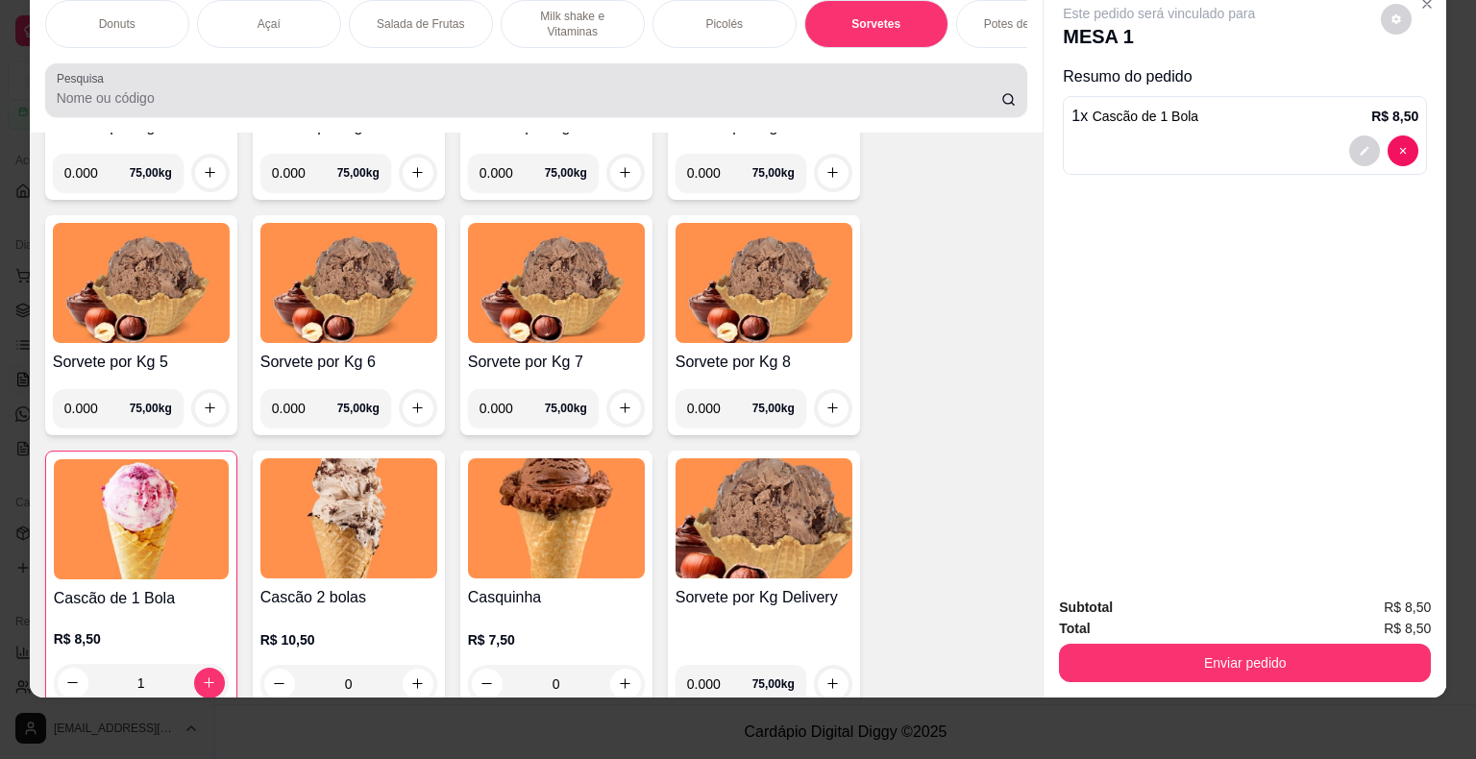
scroll to position [0, 0]
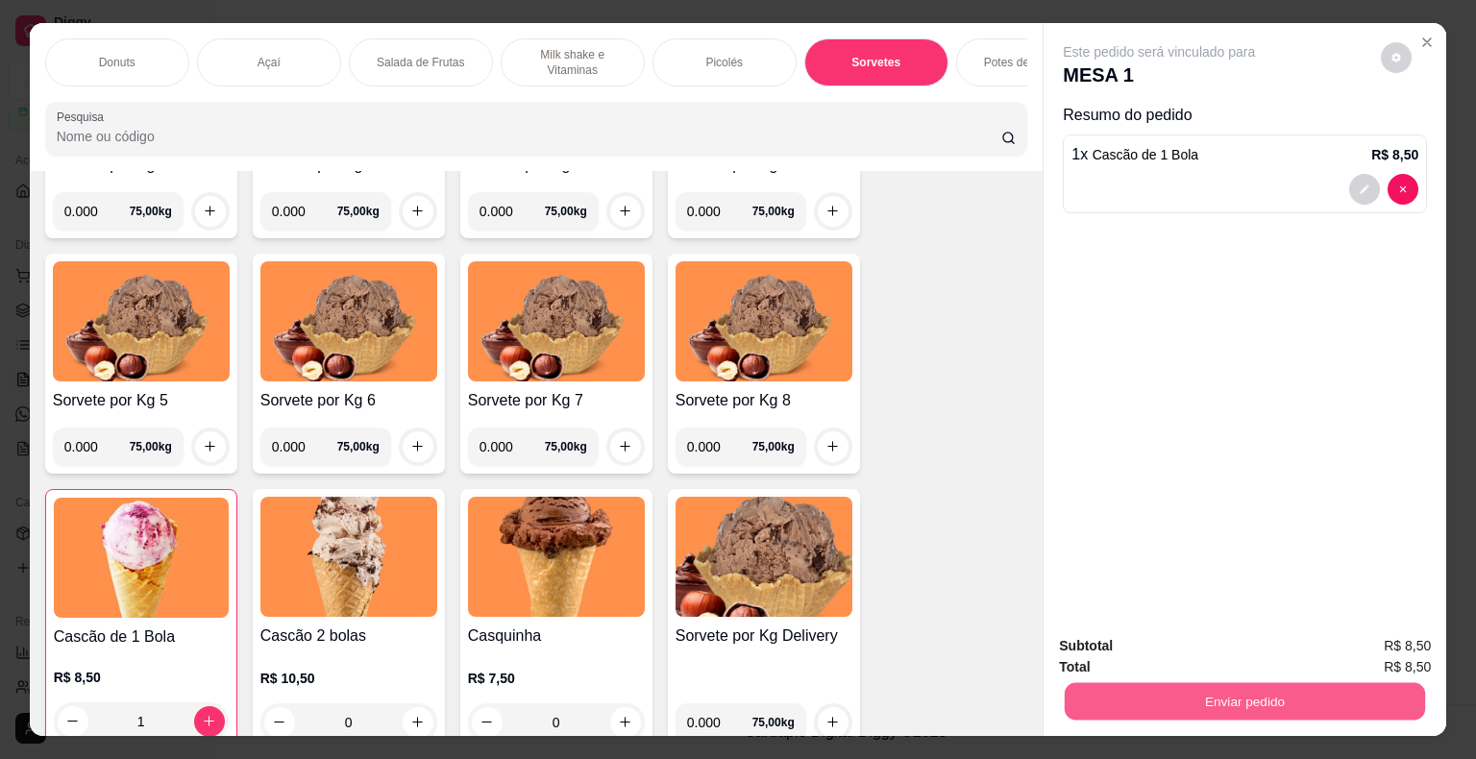
click at [1180, 702] on button "Enviar pedido" at bounding box center [1245, 701] width 360 height 37
click at [1176, 649] on button "Não registrar e enviar pedido" at bounding box center [1181, 648] width 194 height 36
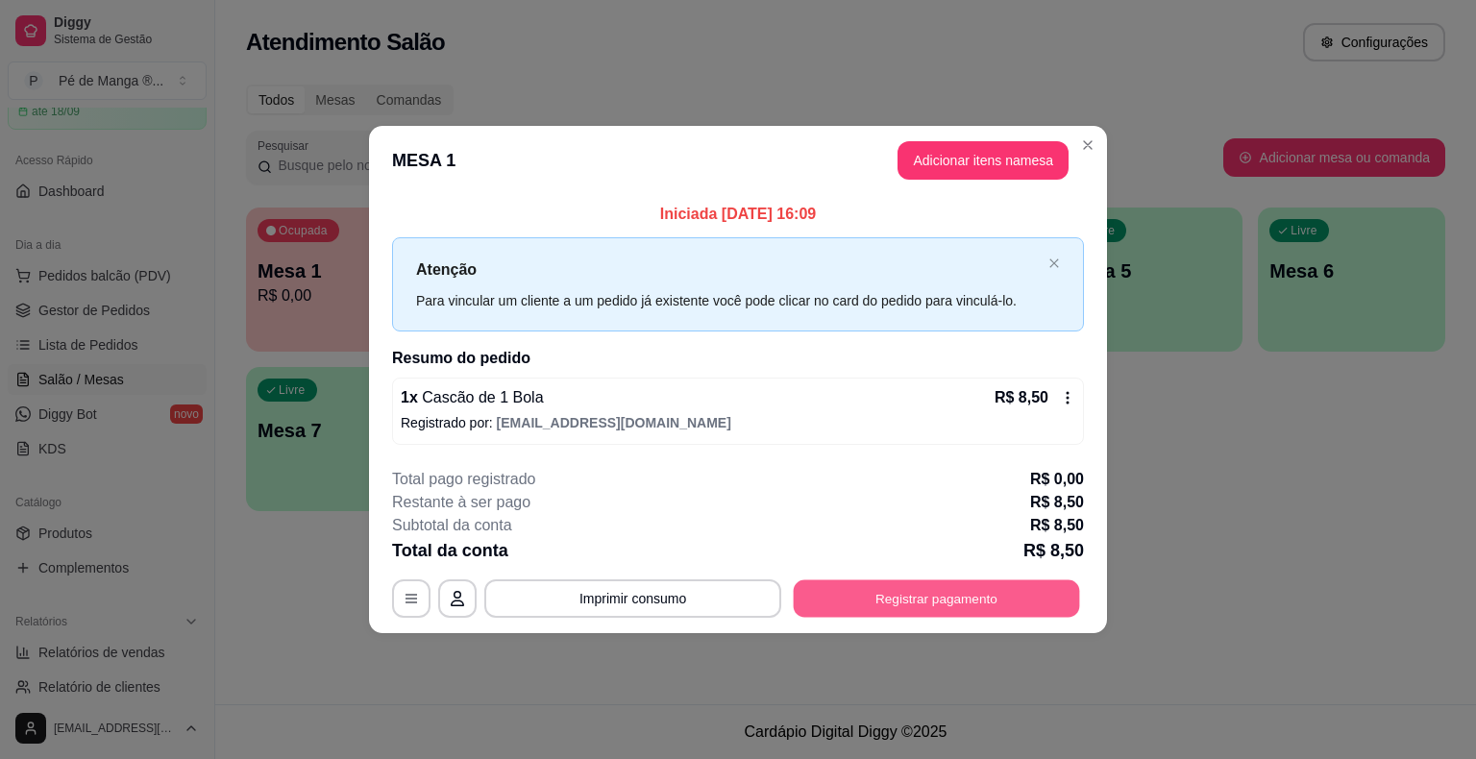
click at [992, 590] on button "Registrar pagamento" at bounding box center [937, 598] width 286 height 37
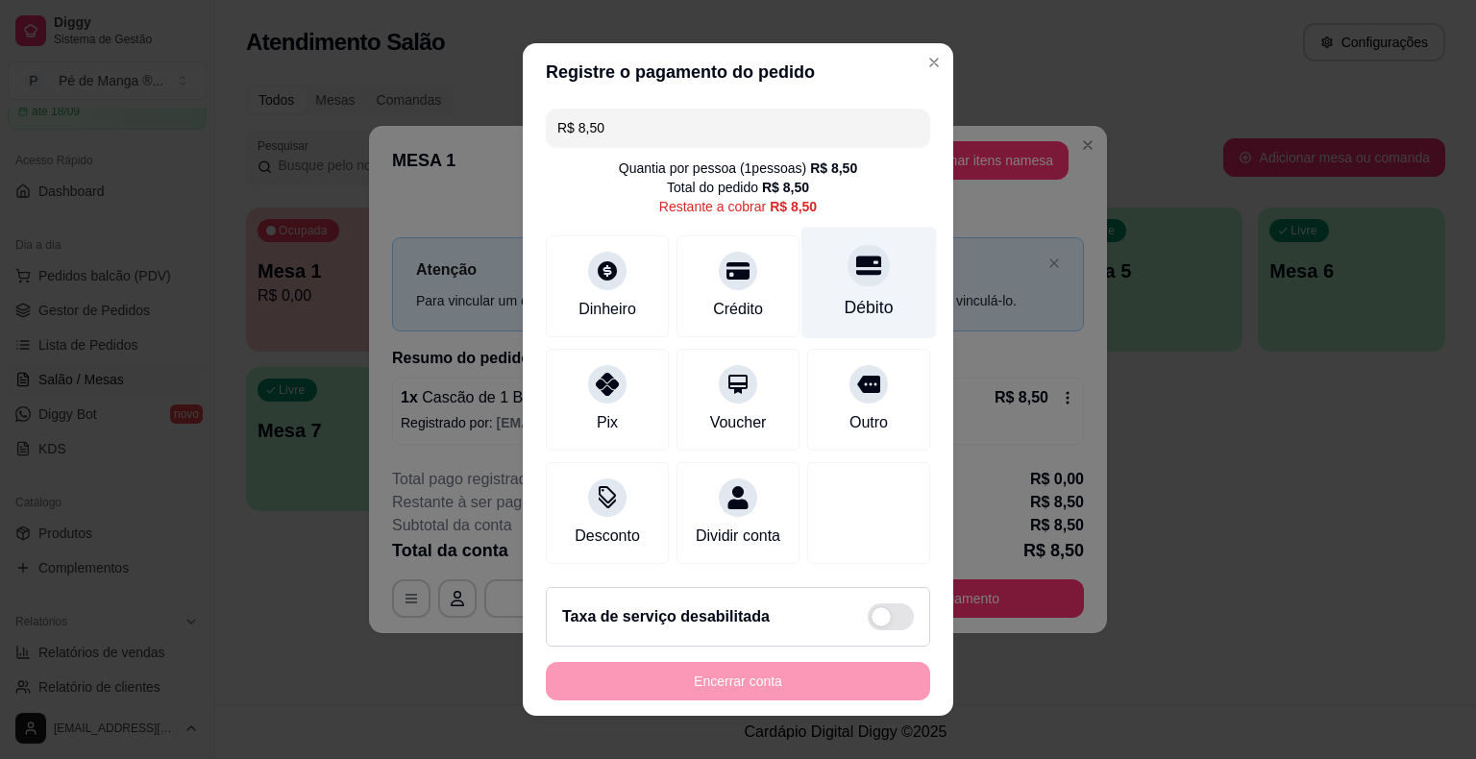
click at [869, 307] on div "Débito" at bounding box center [869, 307] width 49 height 25
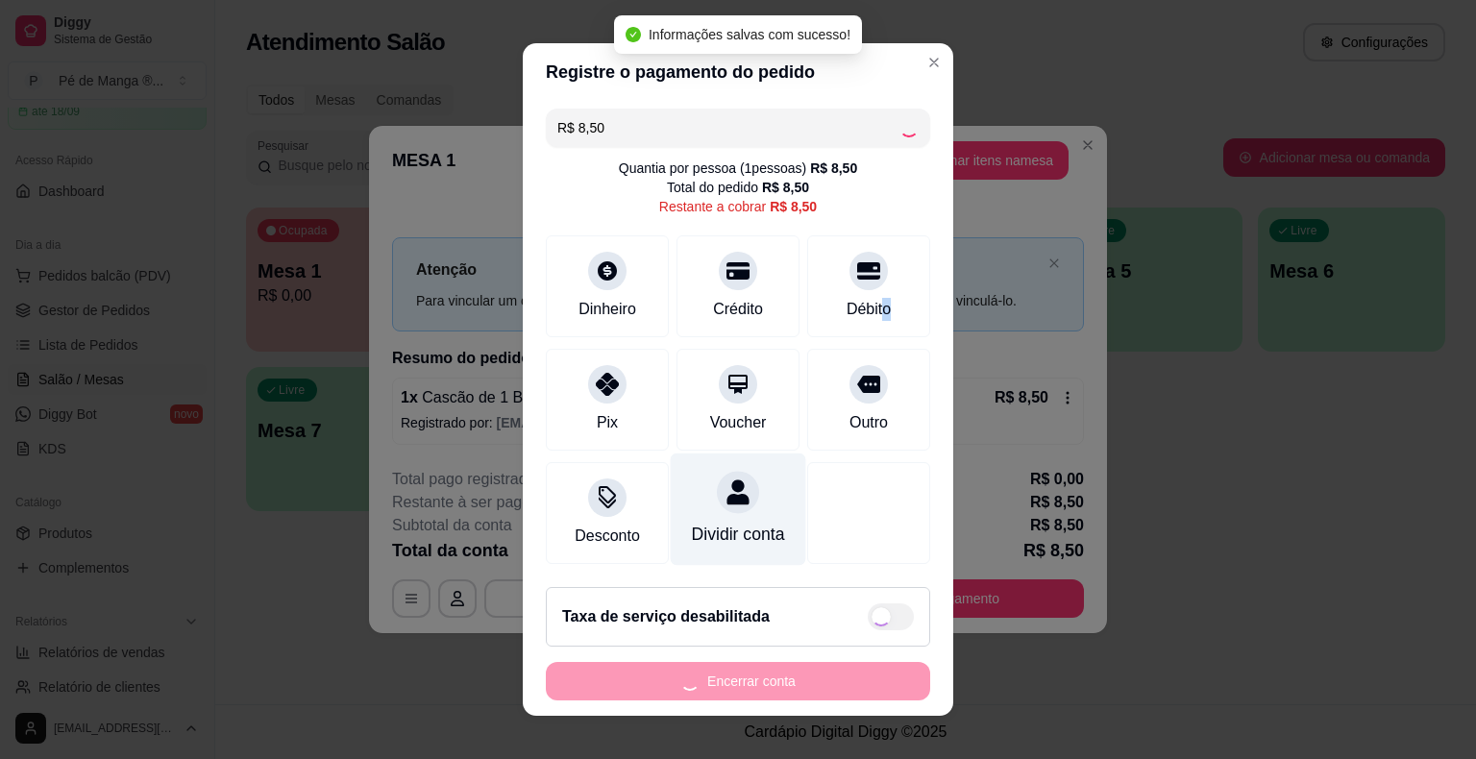
type input "R$ 0,00"
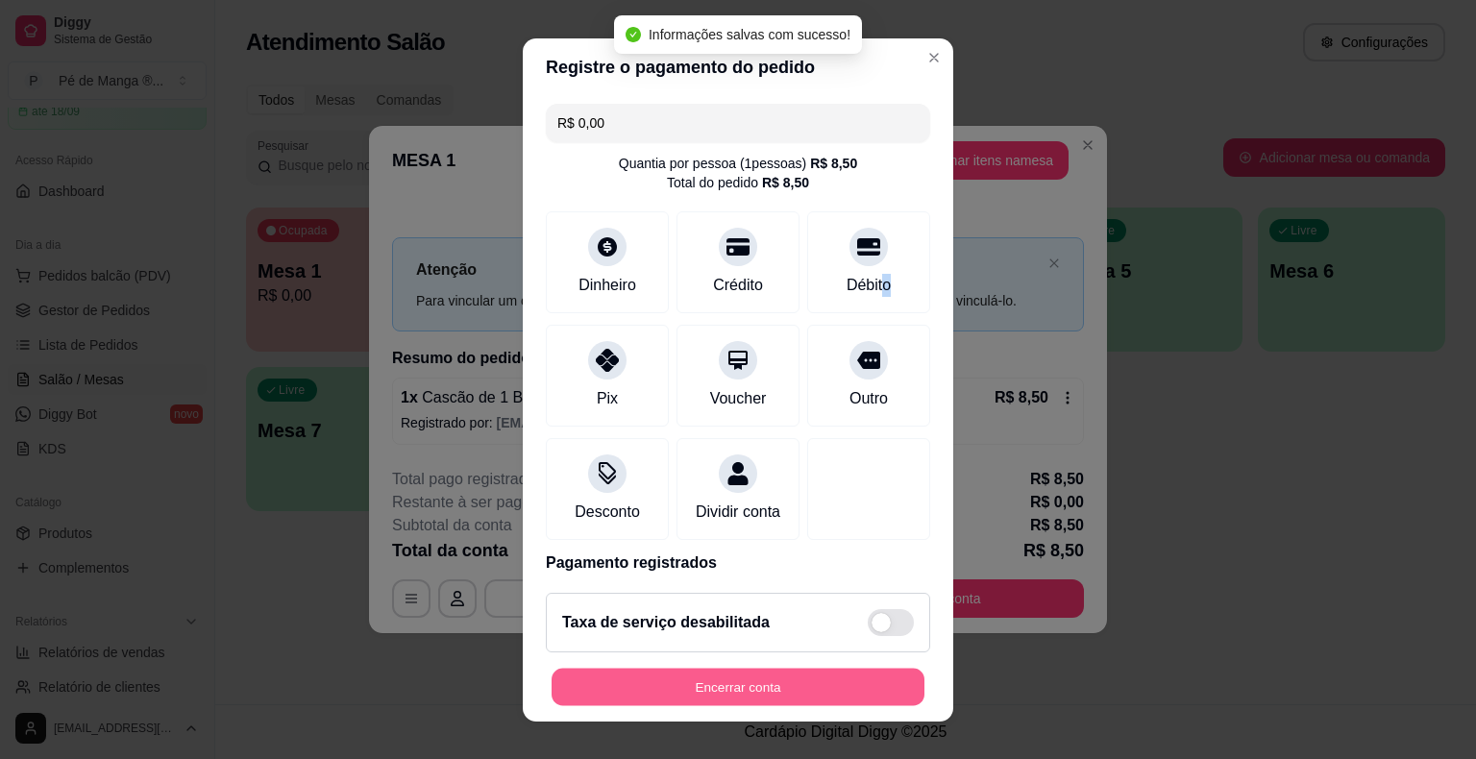
click at [750, 679] on button "Encerrar conta" at bounding box center [738, 686] width 373 height 37
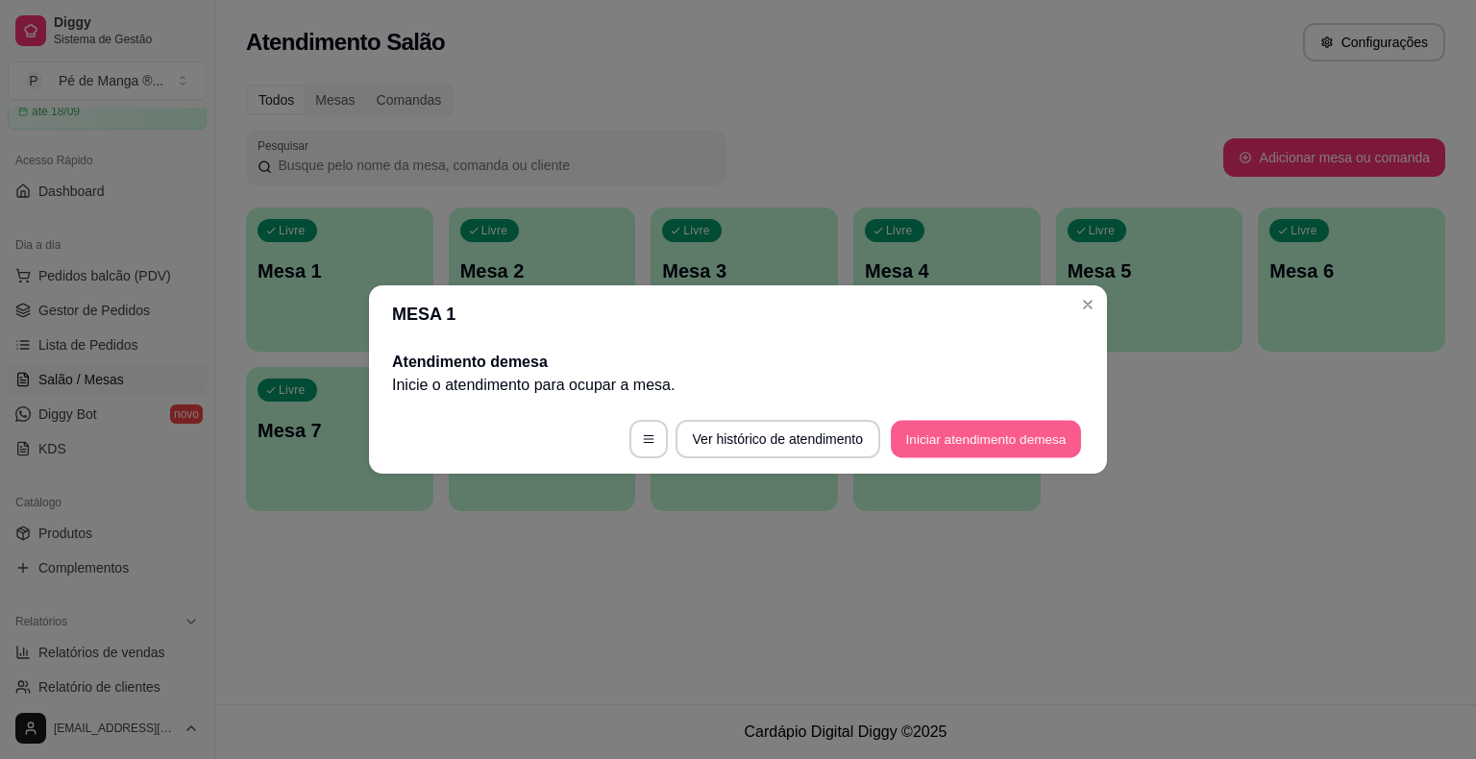
click at [996, 429] on button "Iniciar atendimento de mesa" at bounding box center [986, 439] width 190 height 37
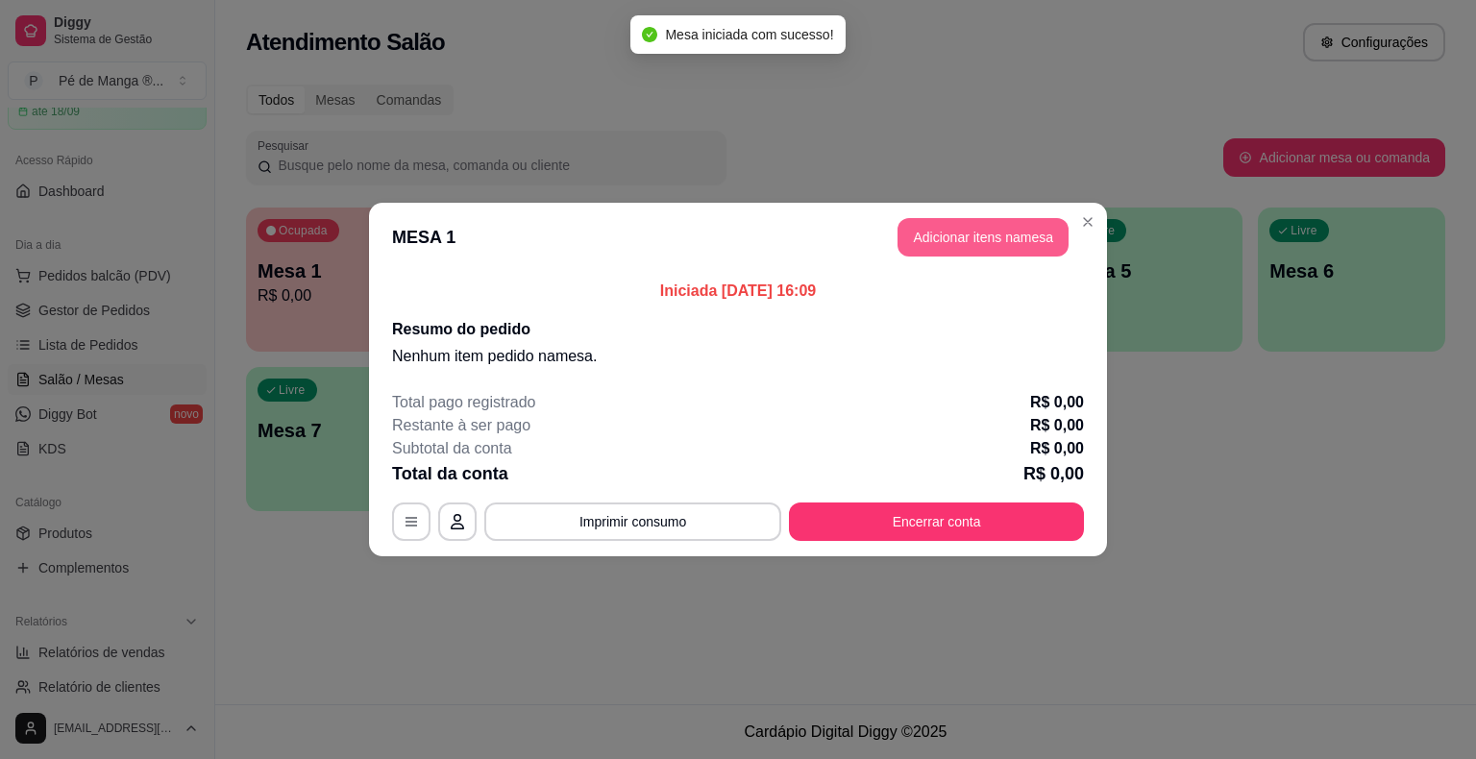
click at [973, 234] on button "Adicionar itens na mesa" at bounding box center [983, 237] width 171 height 38
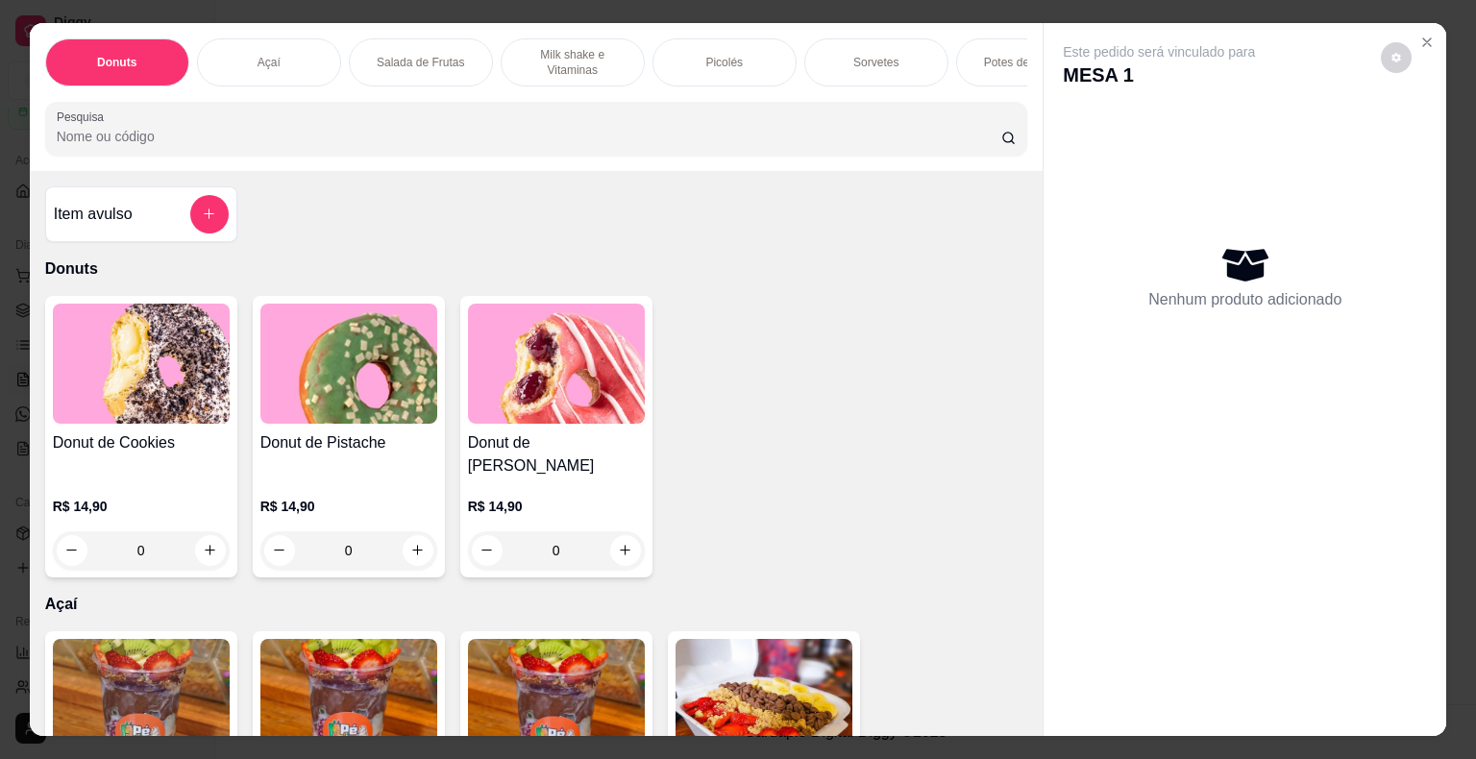
drag, startPoint x: 885, startPoint y: 49, endPoint x: 834, endPoint y: 85, distance: 62.1
click at [884, 55] on p "Sorvetes" at bounding box center [875, 62] width 45 height 15
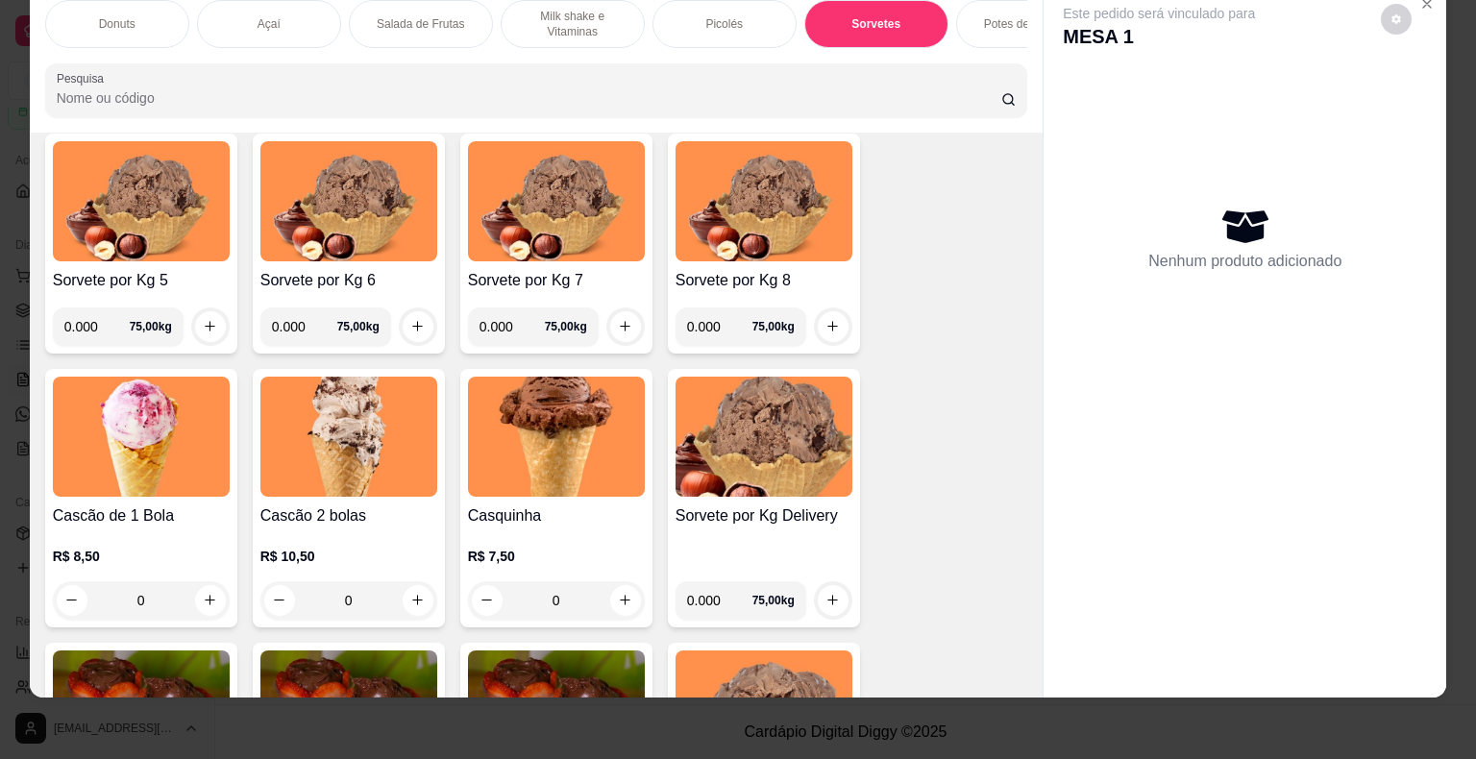
scroll to position [2507, 0]
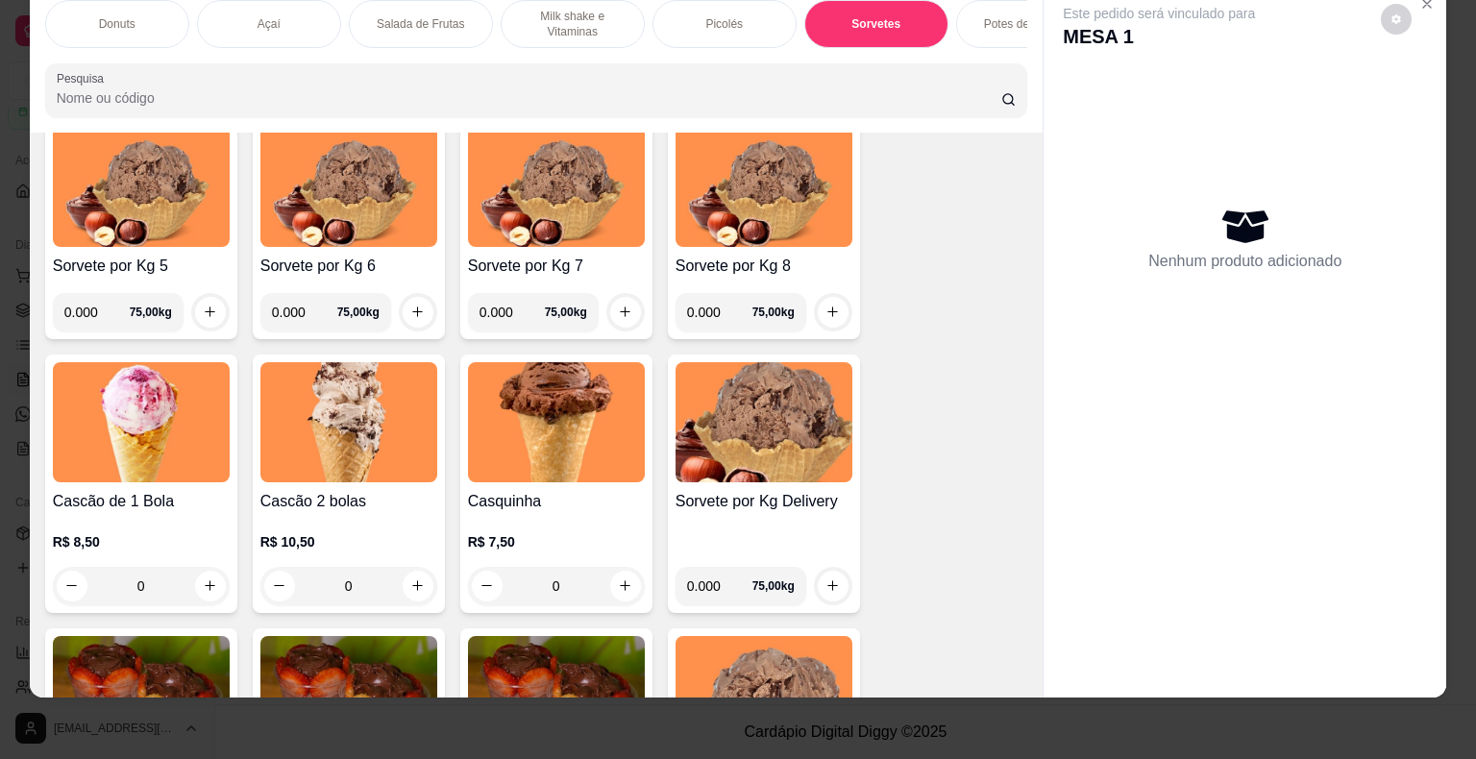
click at [204, 572] on div "0" at bounding box center [141, 586] width 177 height 38
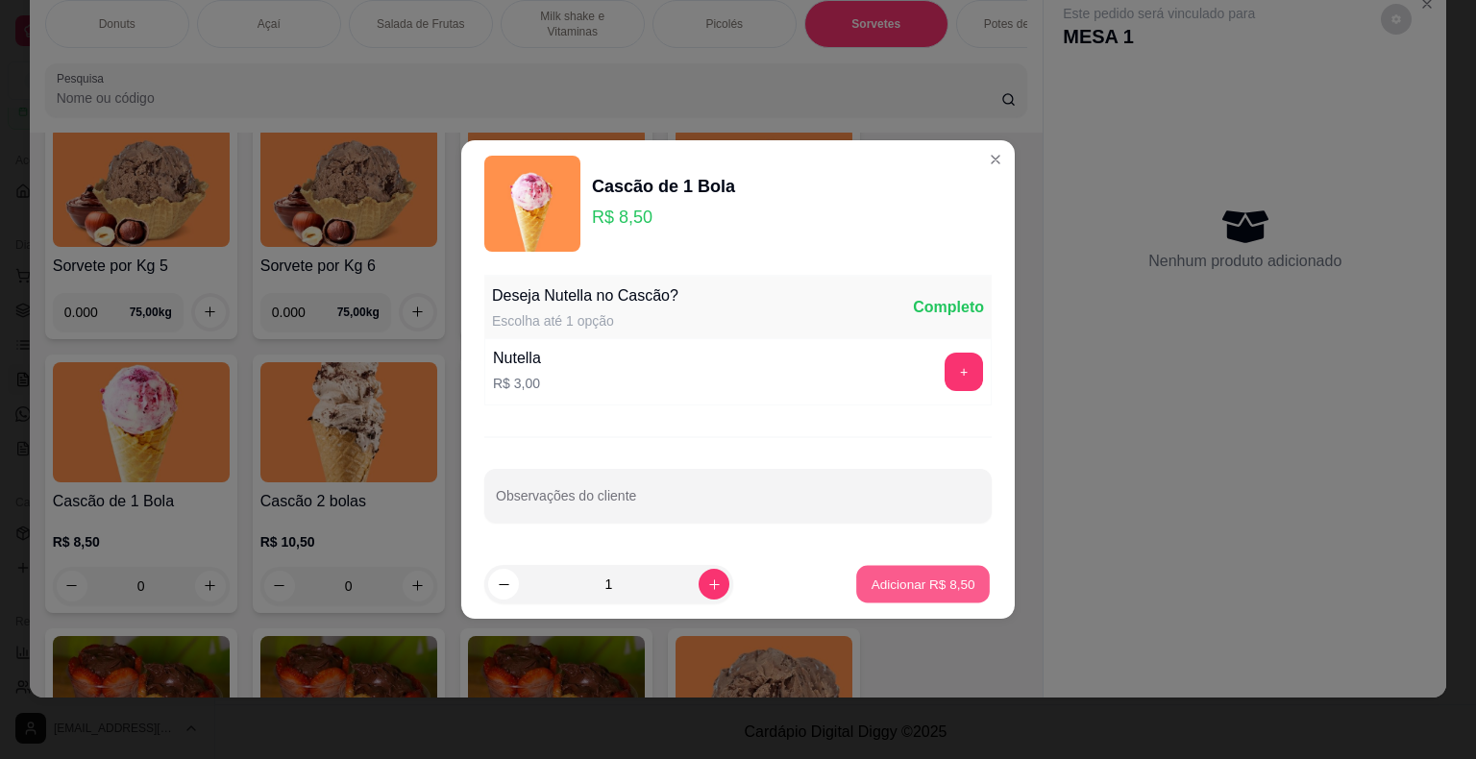
click at [883, 585] on p "Adicionar R$ 8,50" at bounding box center [923, 584] width 104 height 18
type input "1"
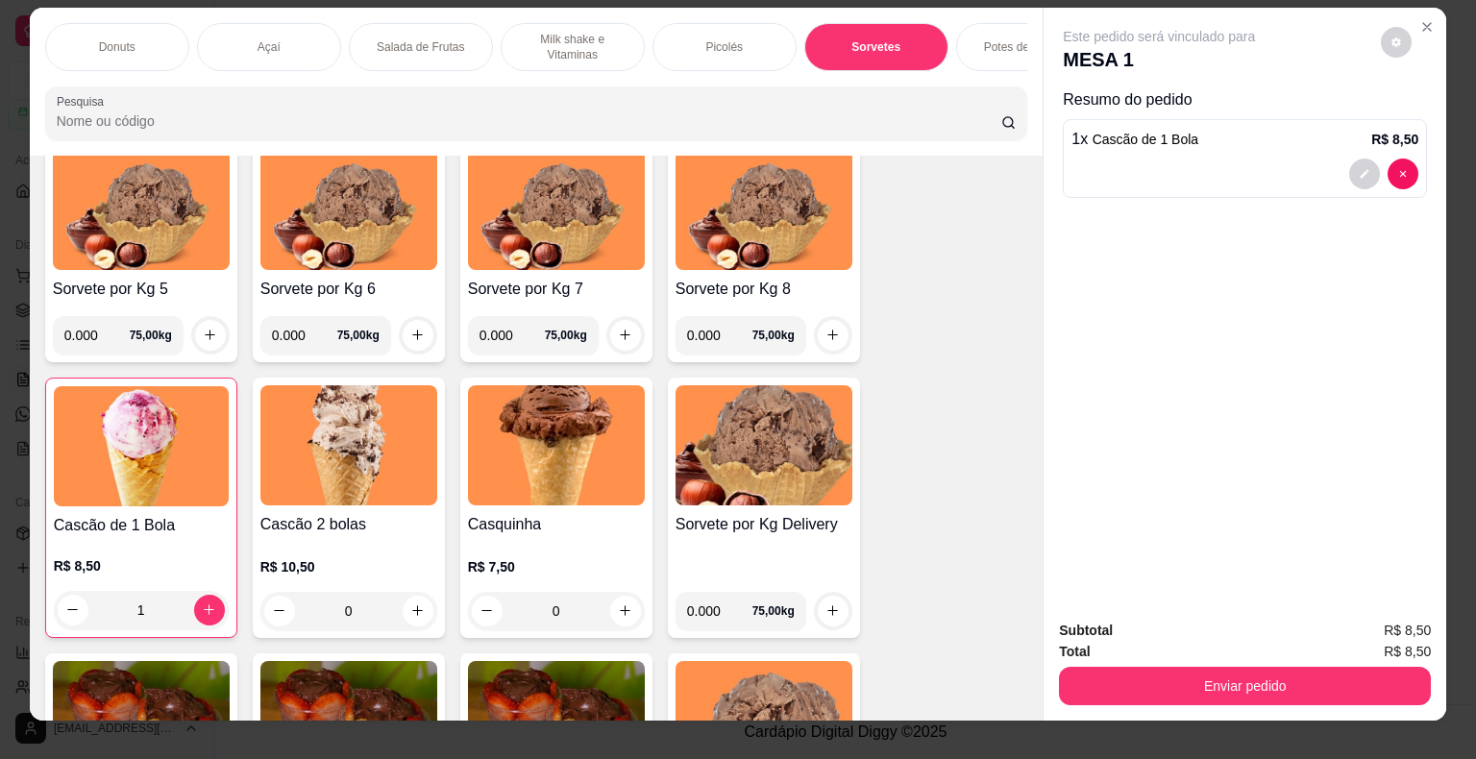
scroll to position [0, 0]
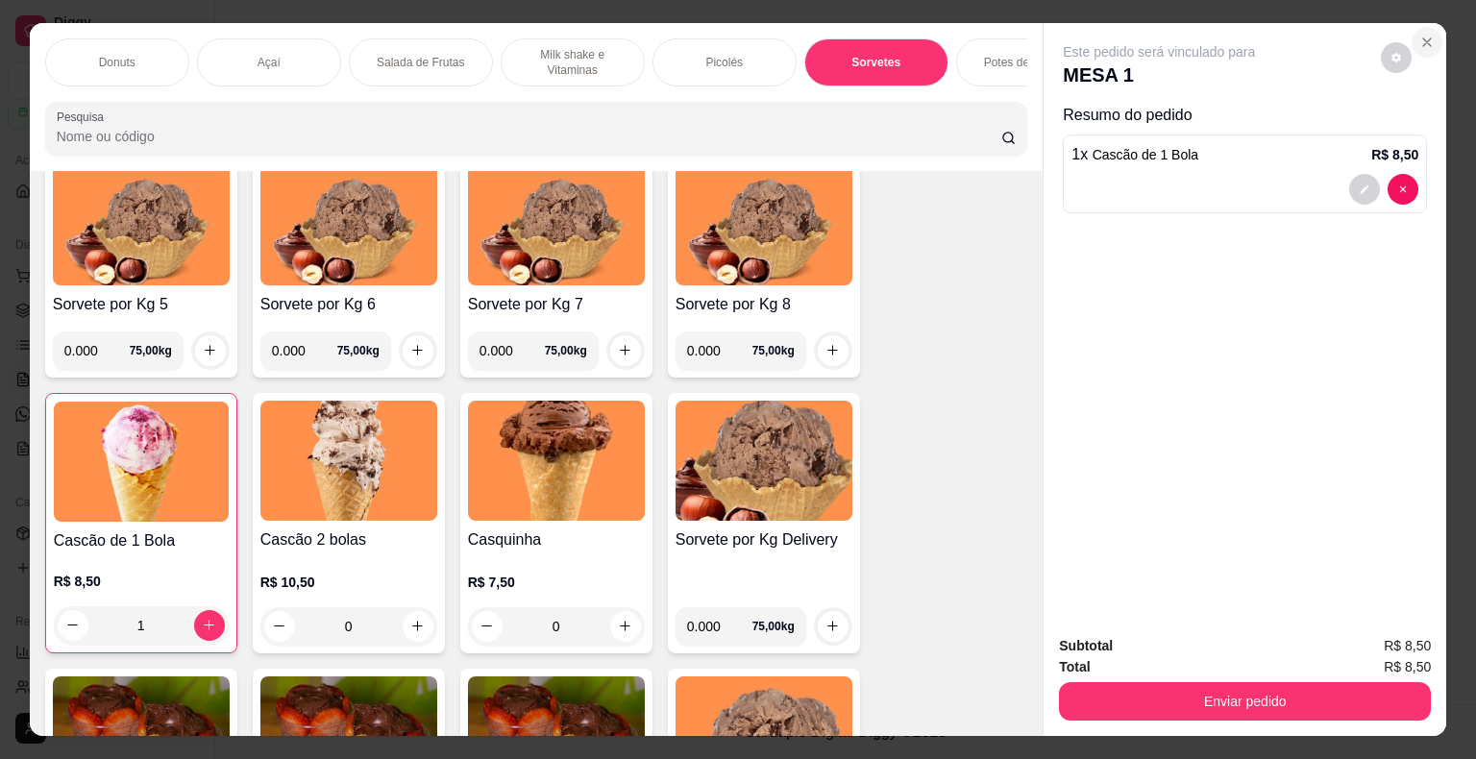
click at [1429, 33] on button "Close" at bounding box center [1427, 42] width 31 height 31
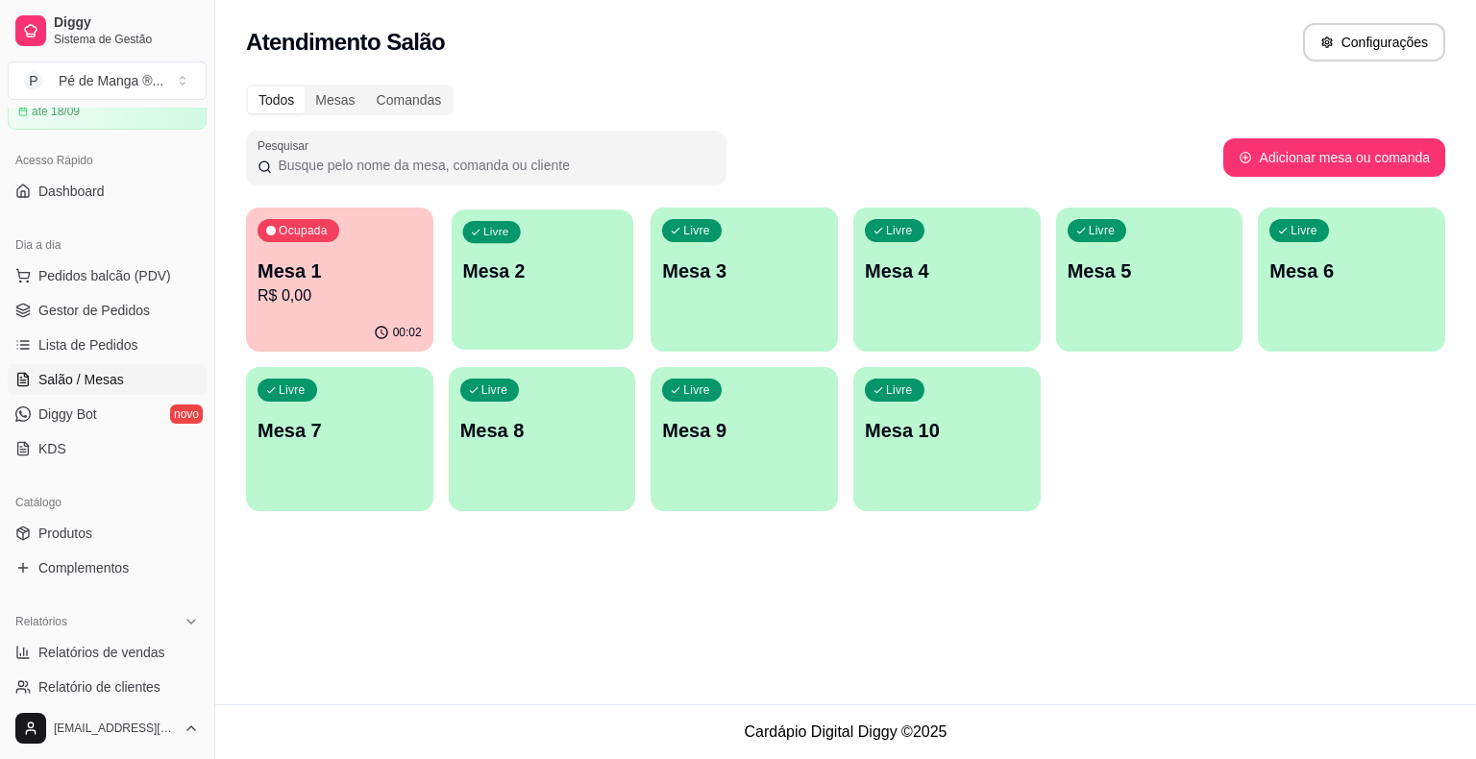
click at [587, 268] on p "Mesa 2" at bounding box center [542, 272] width 160 height 26
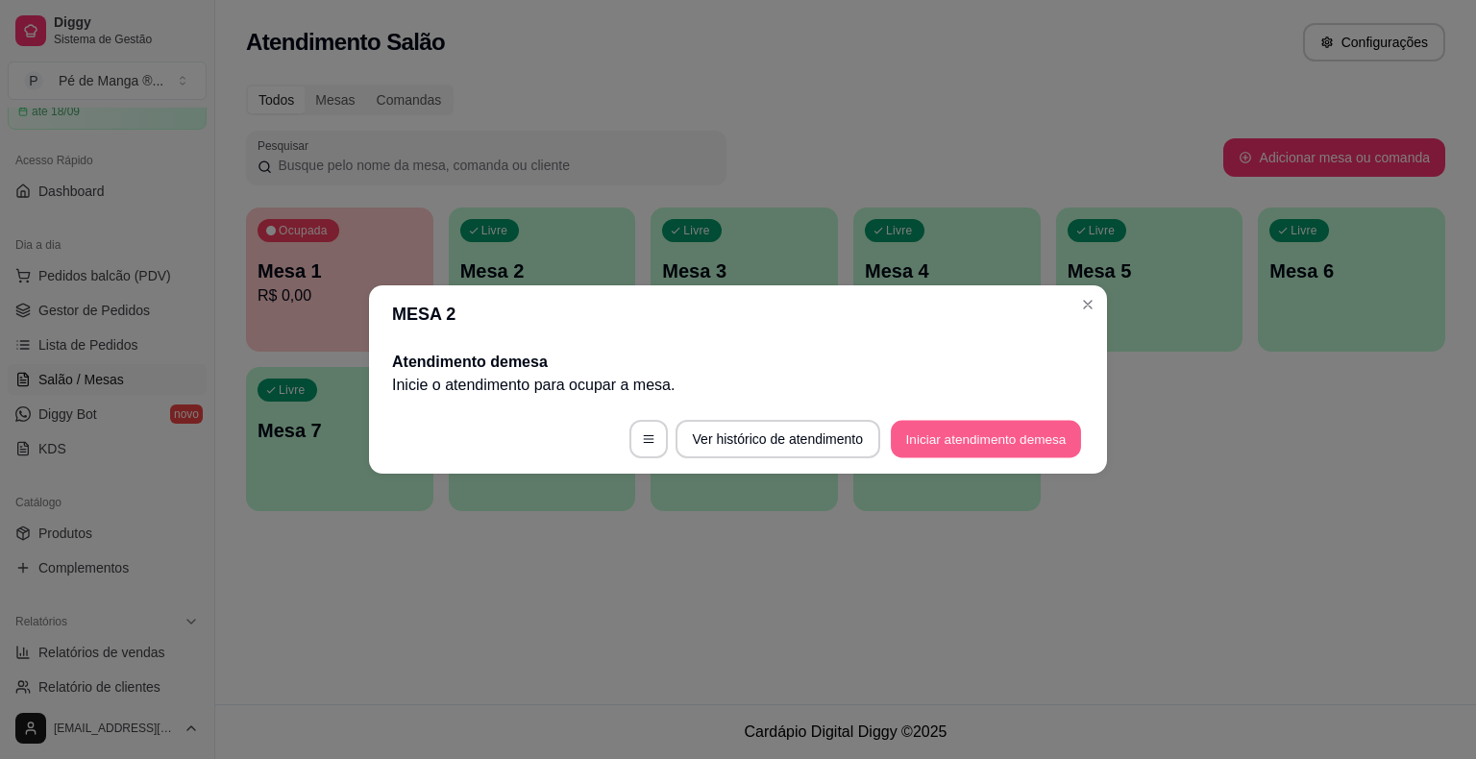
click at [1030, 436] on button "Iniciar atendimento de mesa" at bounding box center [986, 439] width 190 height 37
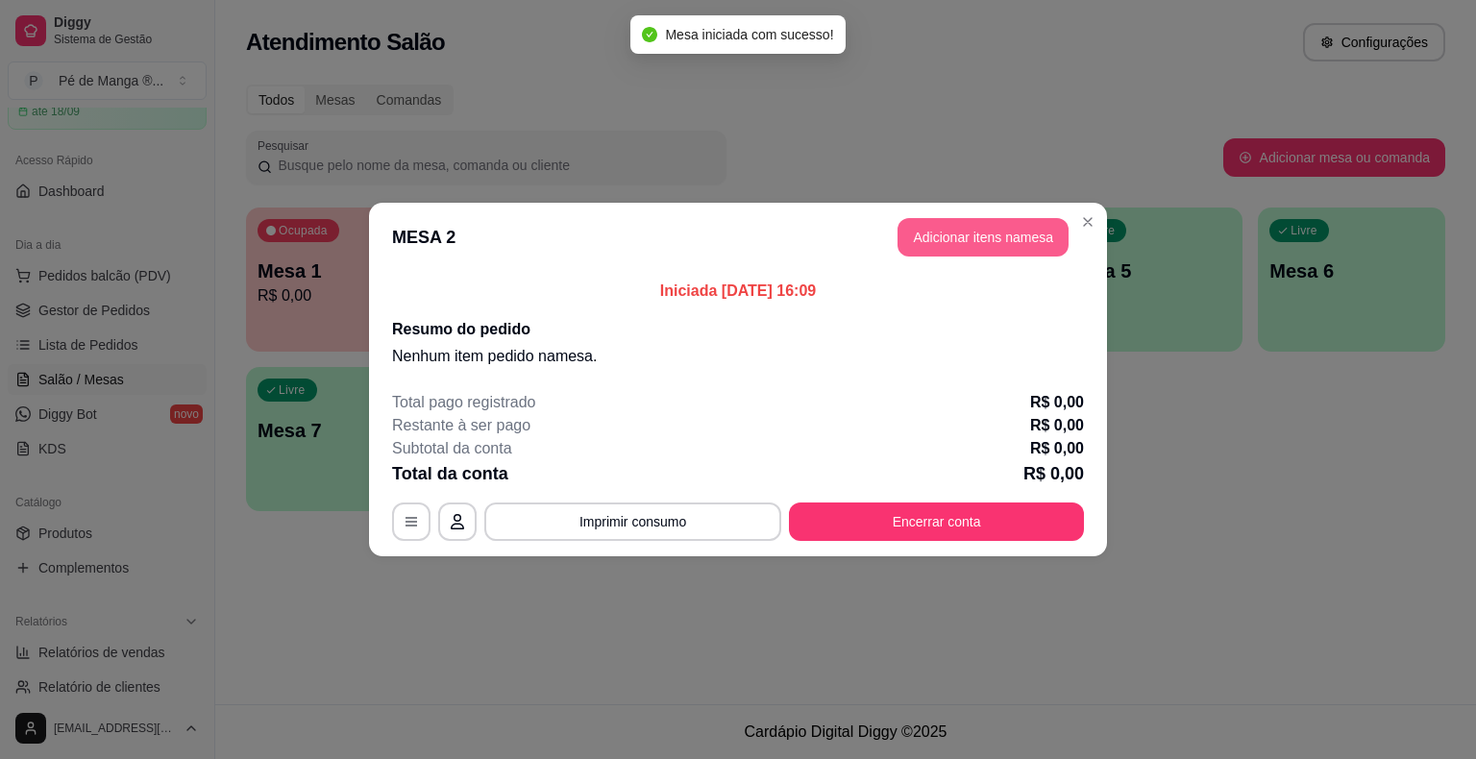
click at [970, 239] on button "Adicionar itens na mesa" at bounding box center [983, 237] width 171 height 38
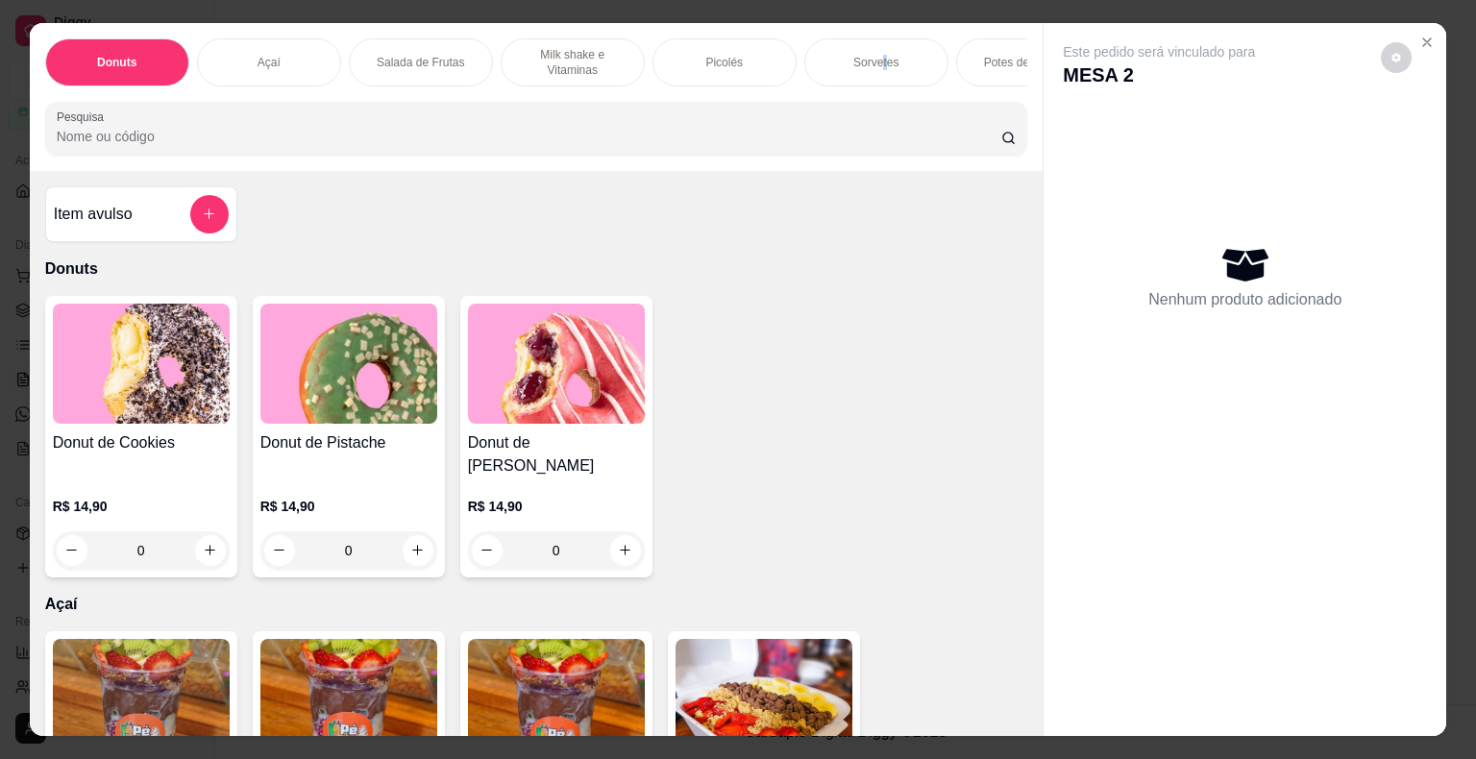
click at [877, 59] on p "Sorvetes" at bounding box center [875, 62] width 45 height 15
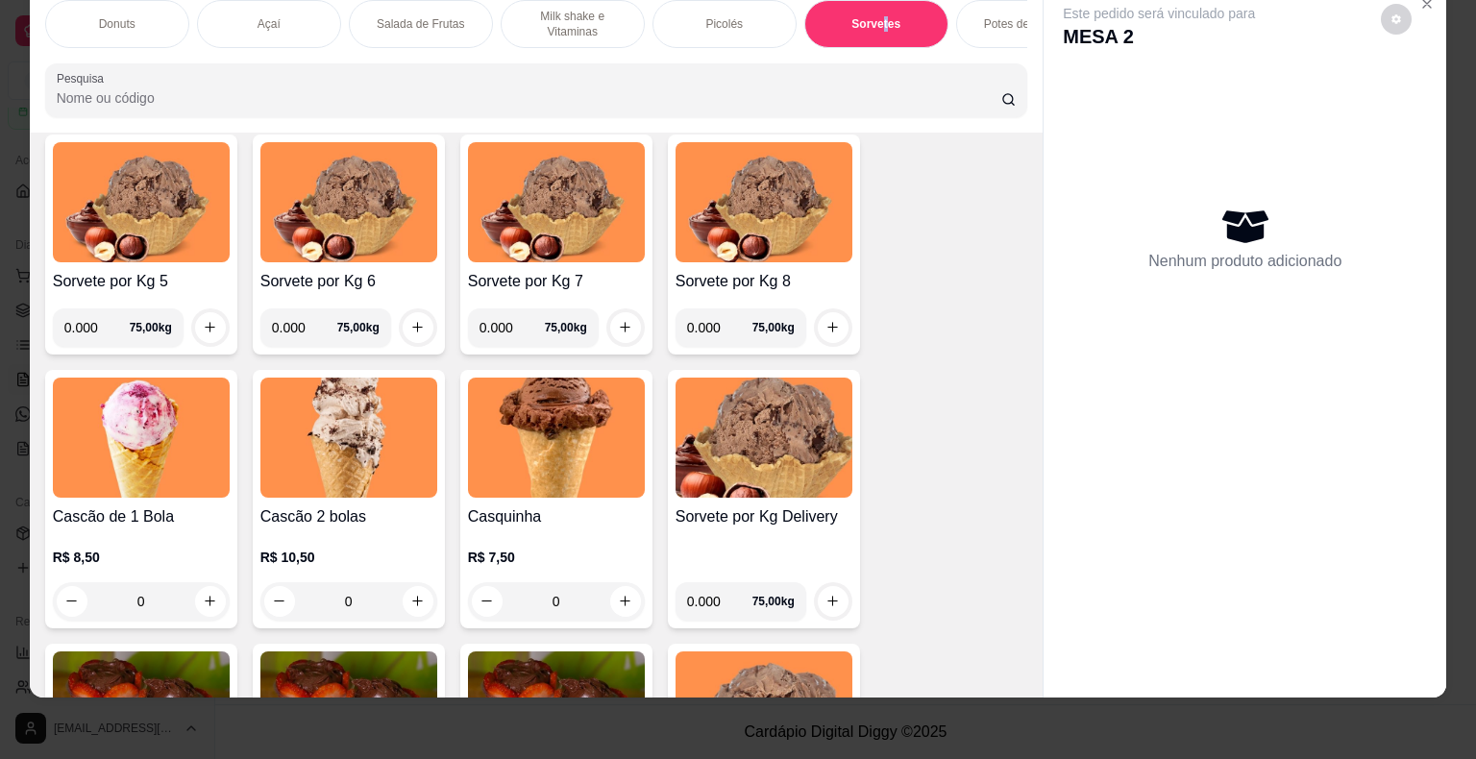
scroll to position [2507, 0]
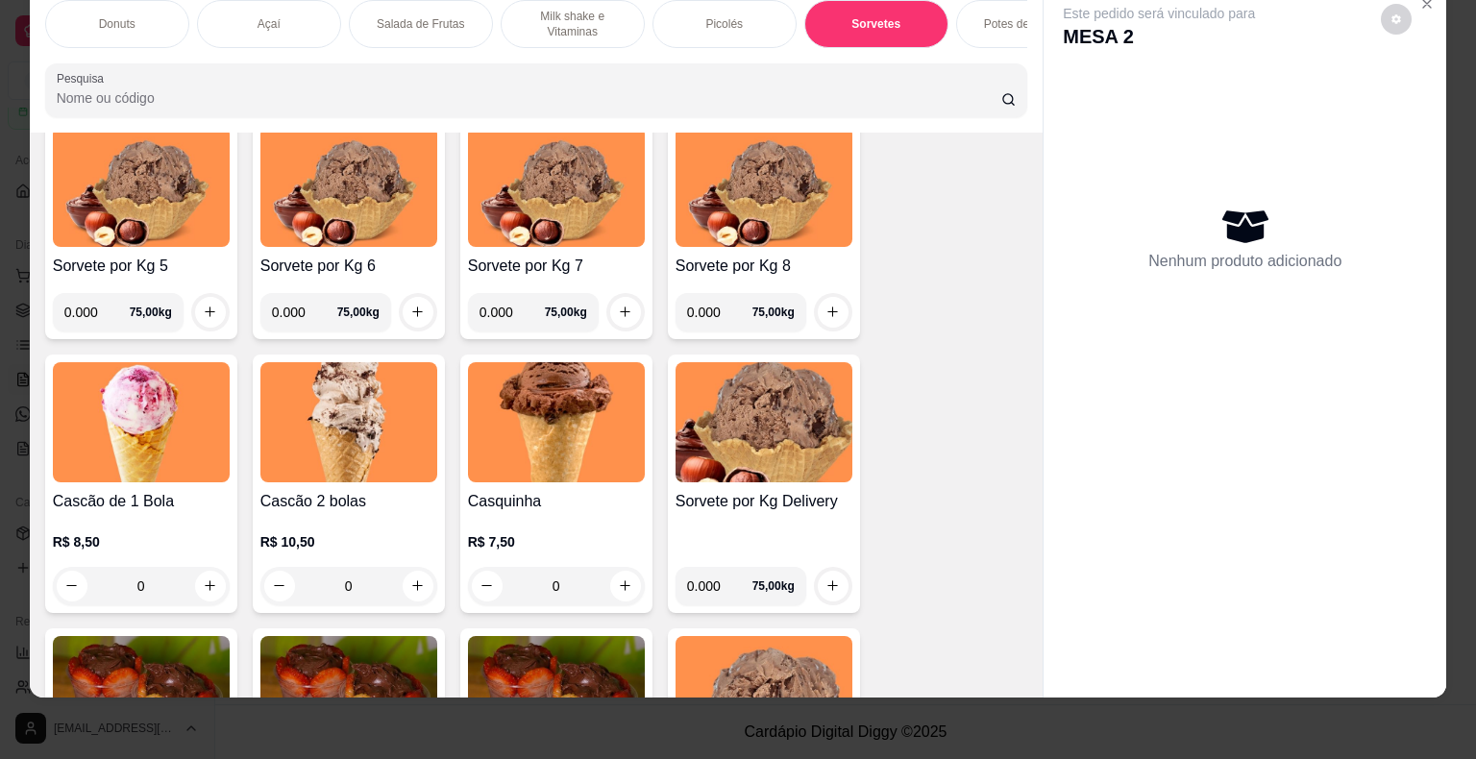
click at [204, 591] on div "0" at bounding box center [141, 586] width 177 height 38
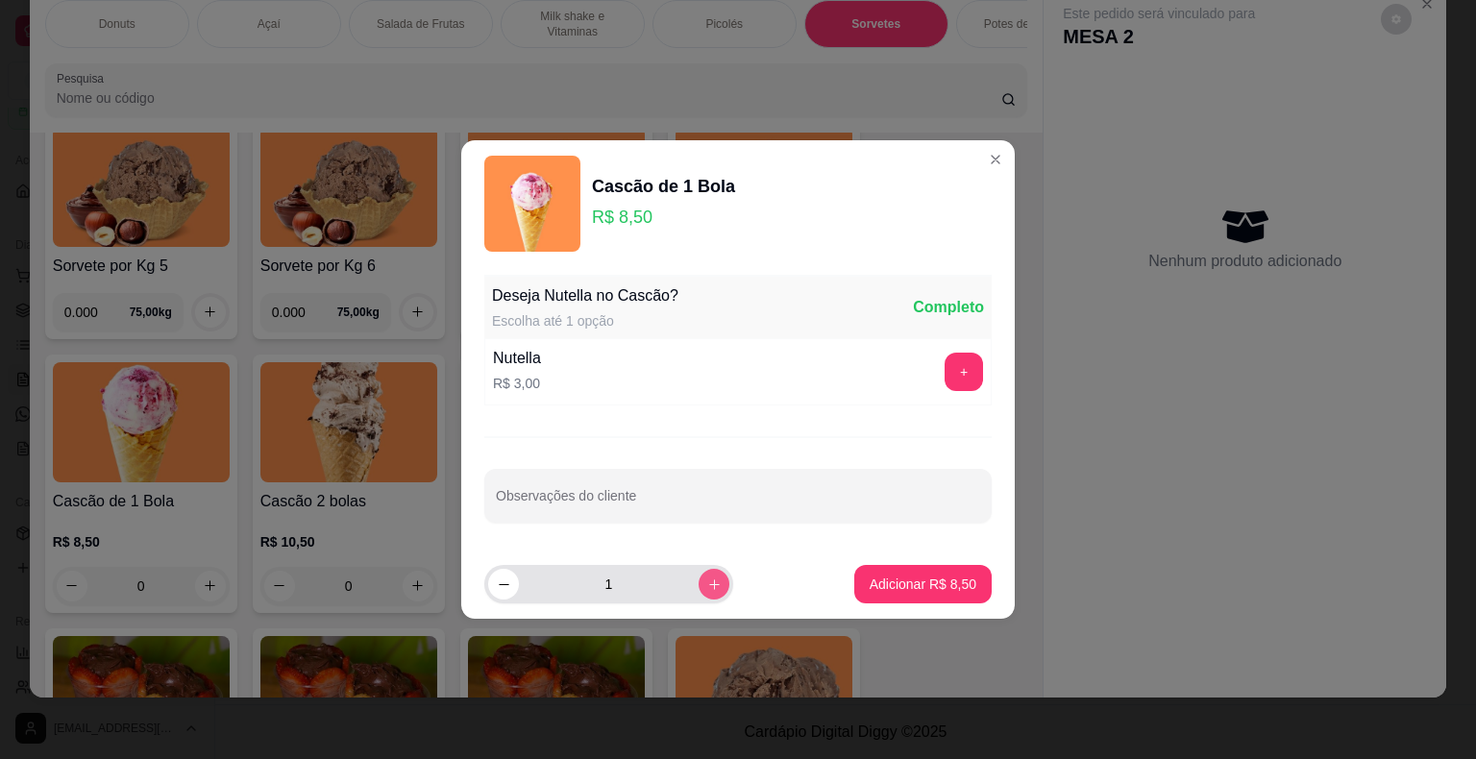
click at [699, 592] on button "increase-product-quantity" at bounding box center [714, 584] width 31 height 31
type input "2"
click at [875, 580] on p "Adicionar R$ 17,00" at bounding box center [919, 584] width 114 height 19
type input "2"
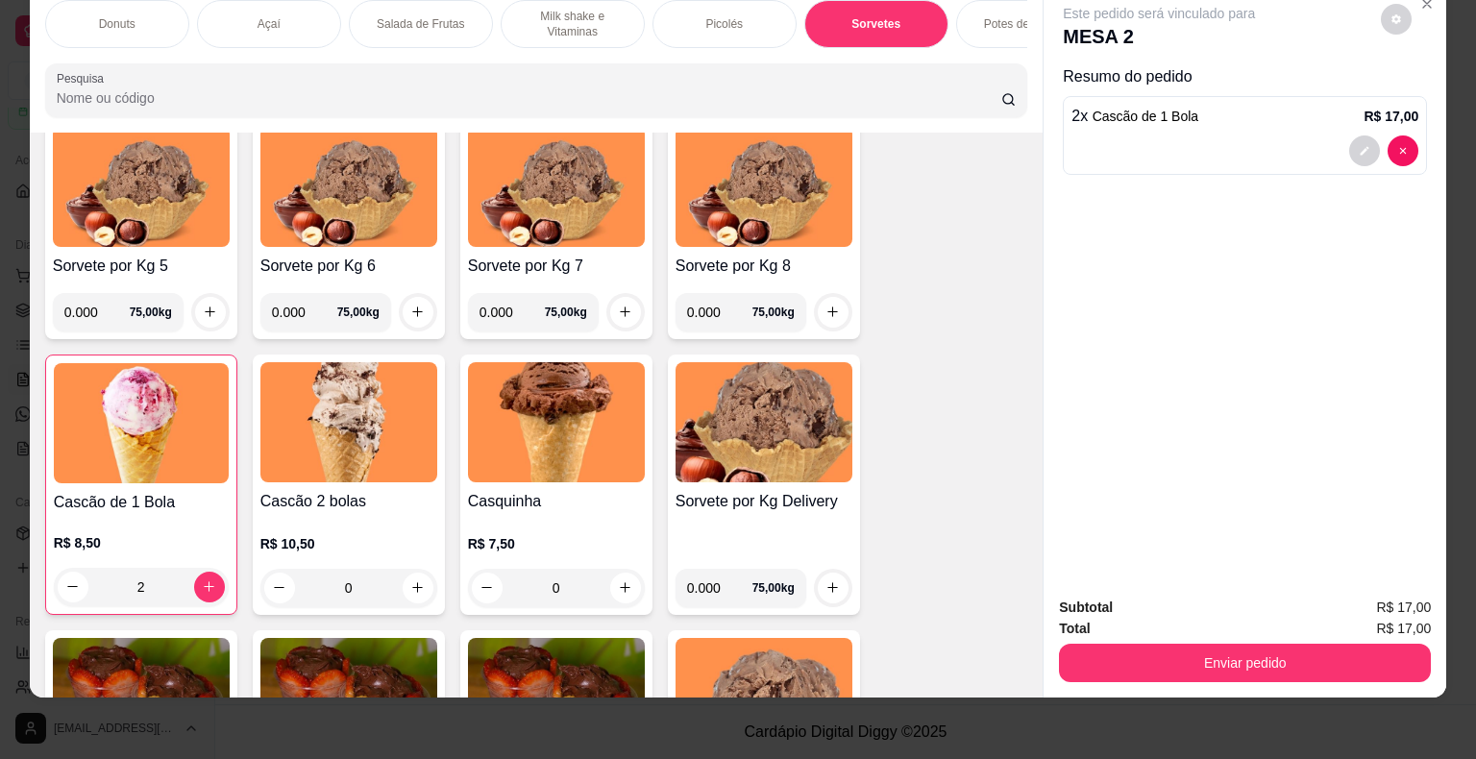
click at [673, 15] on div "Picolés" at bounding box center [725, 24] width 144 height 48
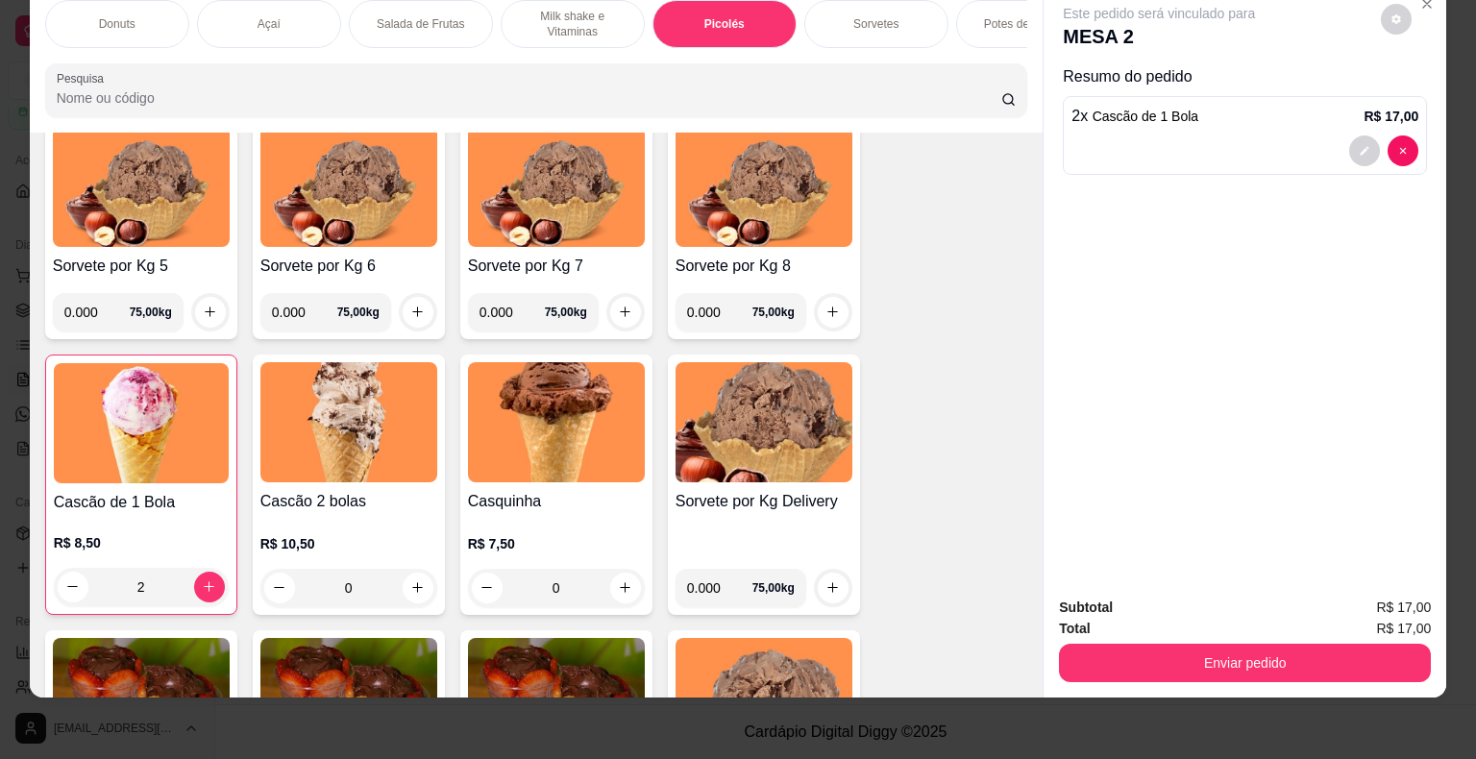
scroll to position [1907, 0]
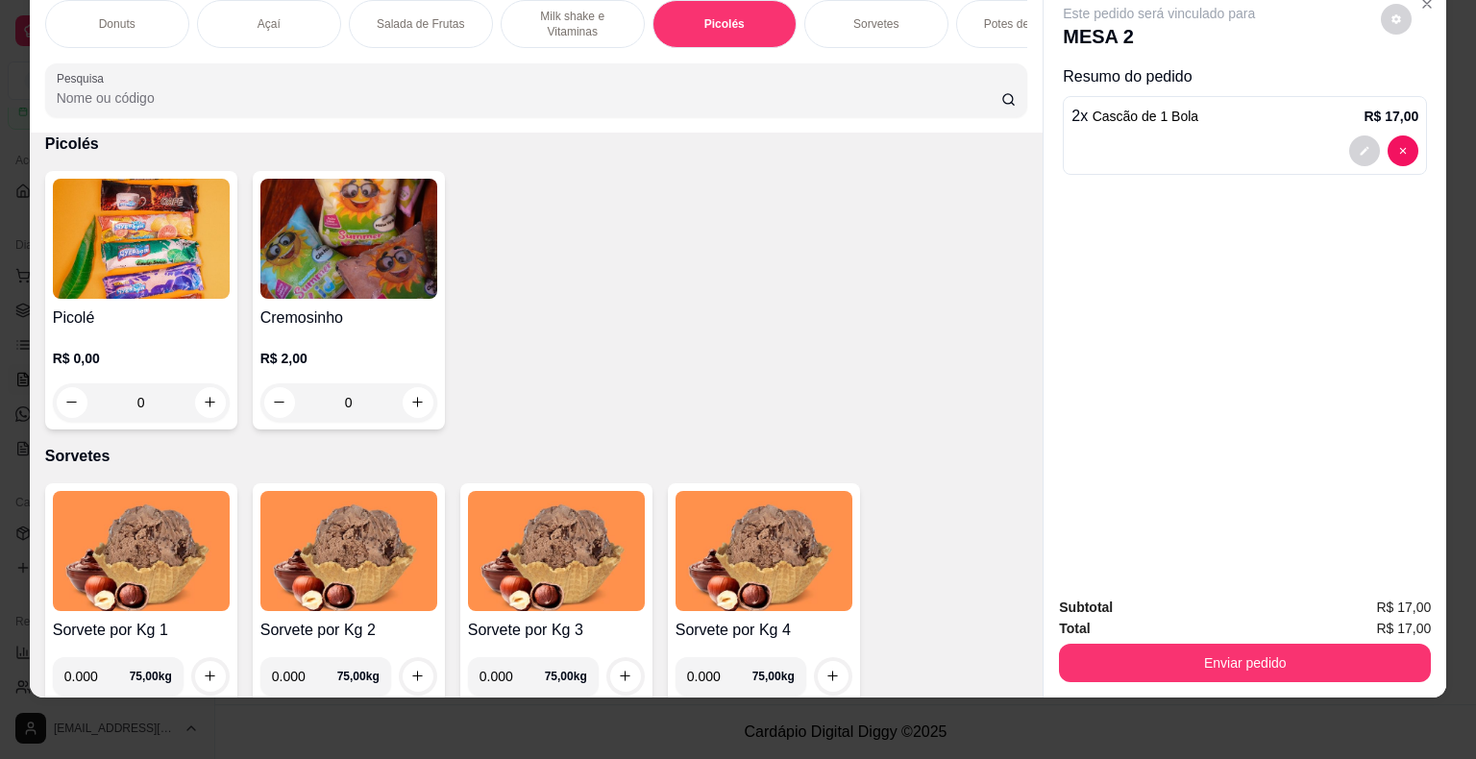
click at [208, 407] on div "0" at bounding box center [141, 402] width 177 height 38
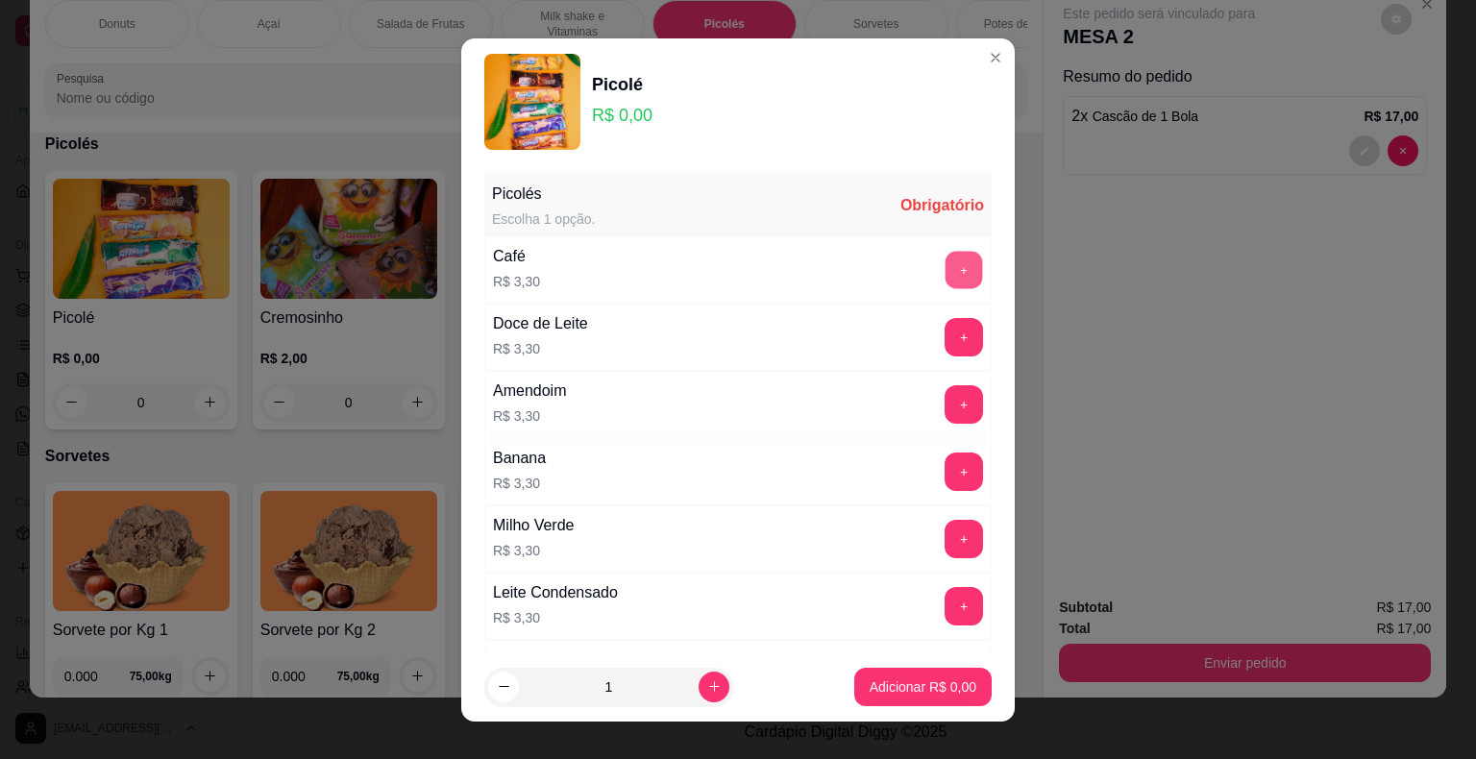
click at [946, 263] on button "+" at bounding box center [964, 269] width 37 height 37
click at [870, 686] on p "Adicionar R$ 3,30" at bounding box center [923, 687] width 107 height 19
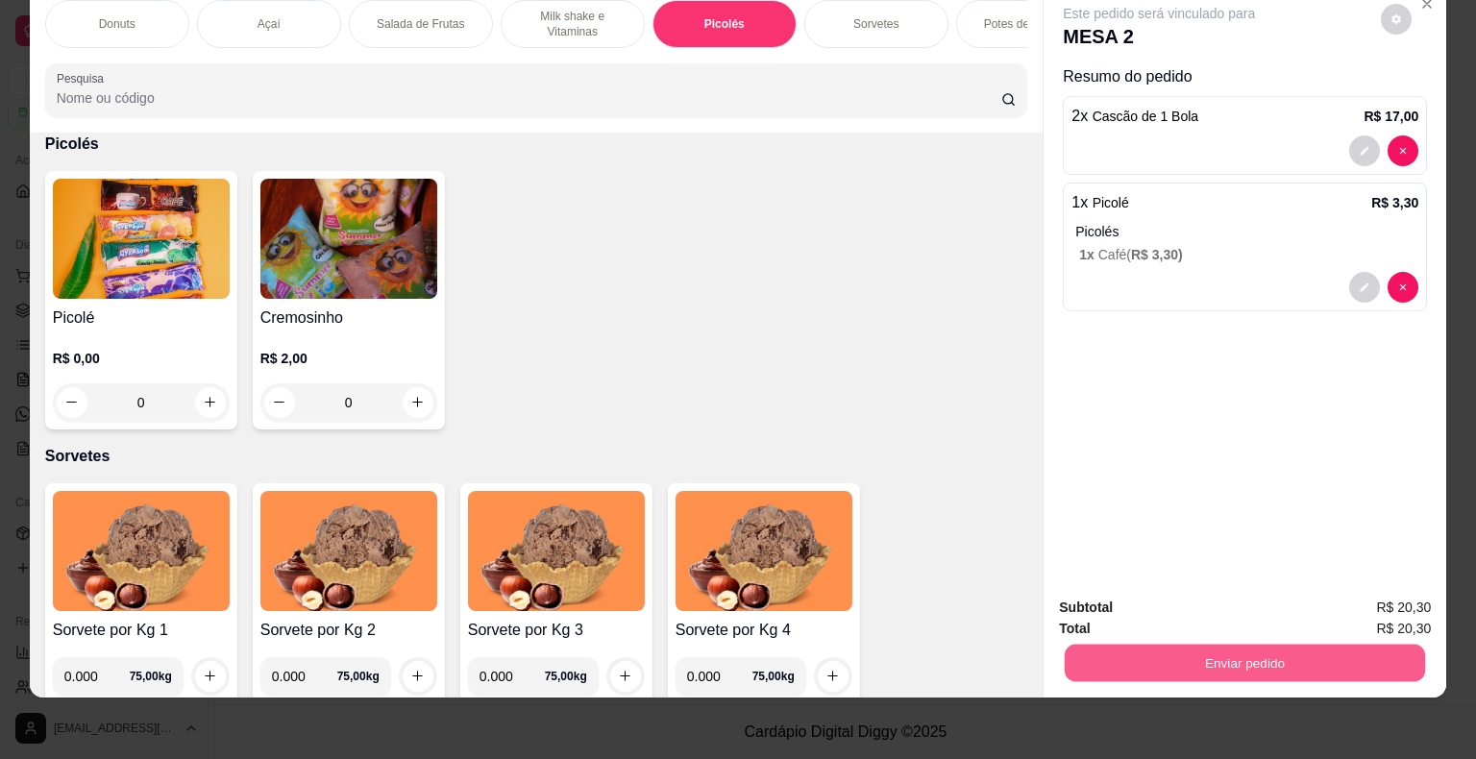
click at [1285, 648] on button "Enviar pedido" at bounding box center [1245, 663] width 360 height 37
click at [1211, 595] on button "Não registrar e enviar pedido" at bounding box center [1181, 601] width 200 height 37
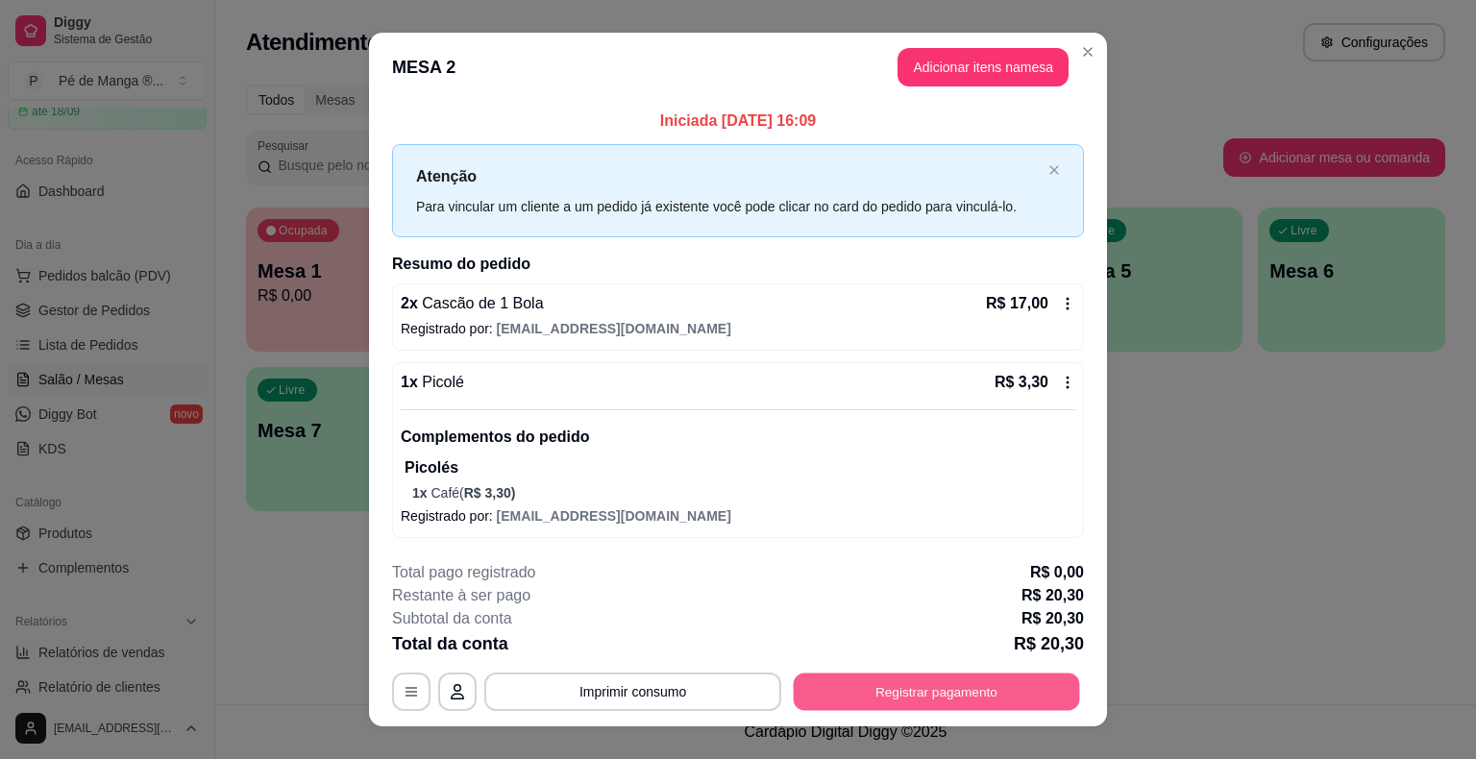
click at [892, 693] on button "Registrar pagamento" at bounding box center [937, 692] width 286 height 37
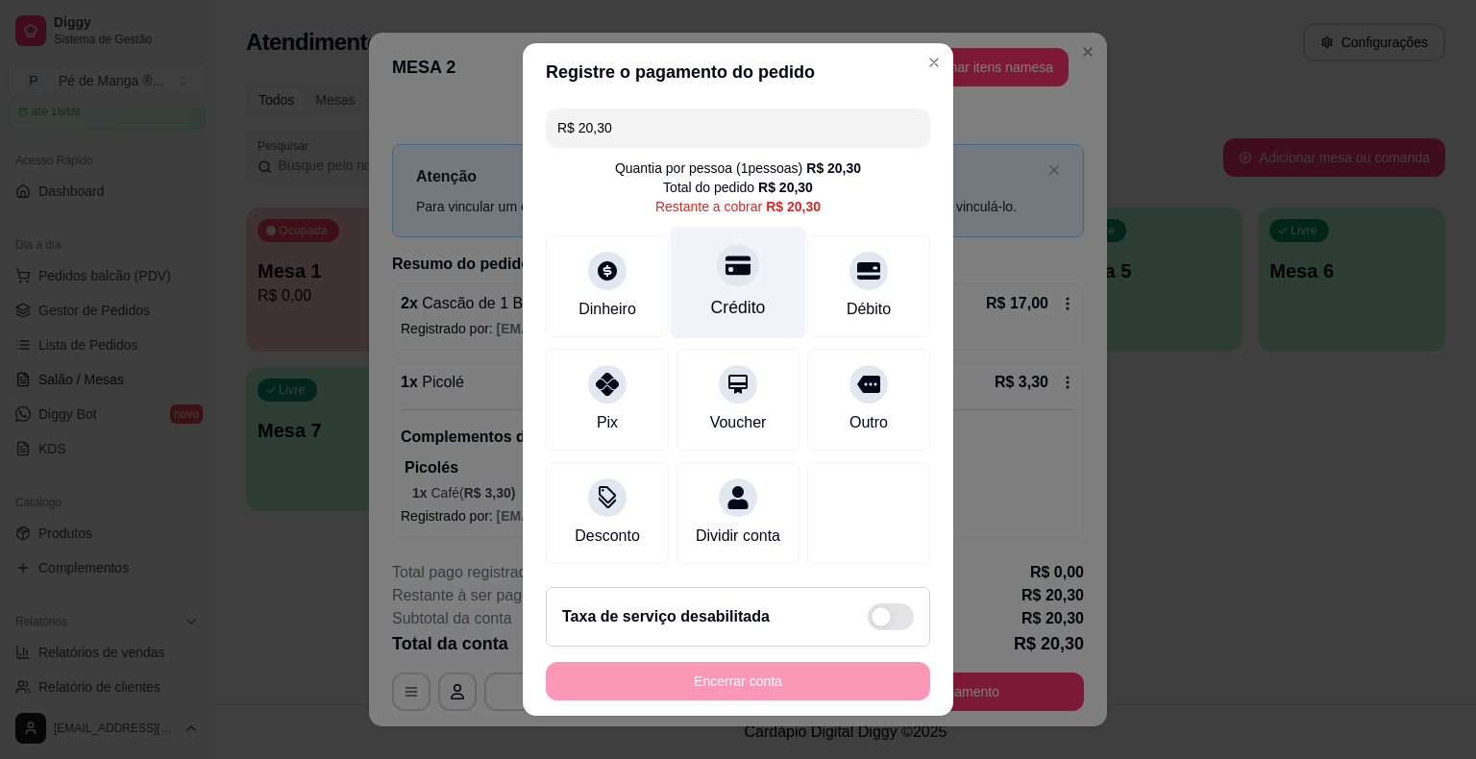
click at [762, 290] on div "Crédito" at bounding box center [739, 283] width 136 height 112
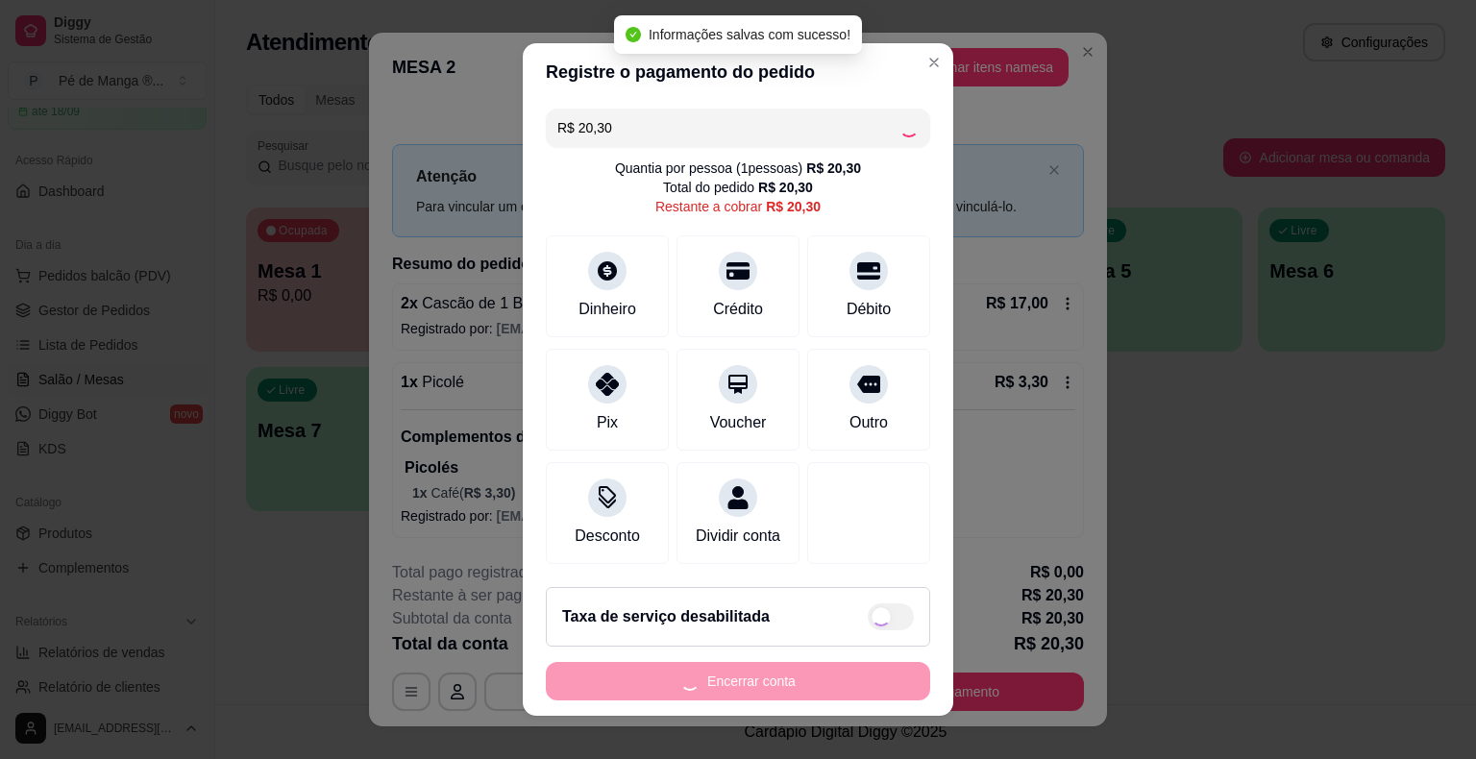
type input "R$ 0,00"
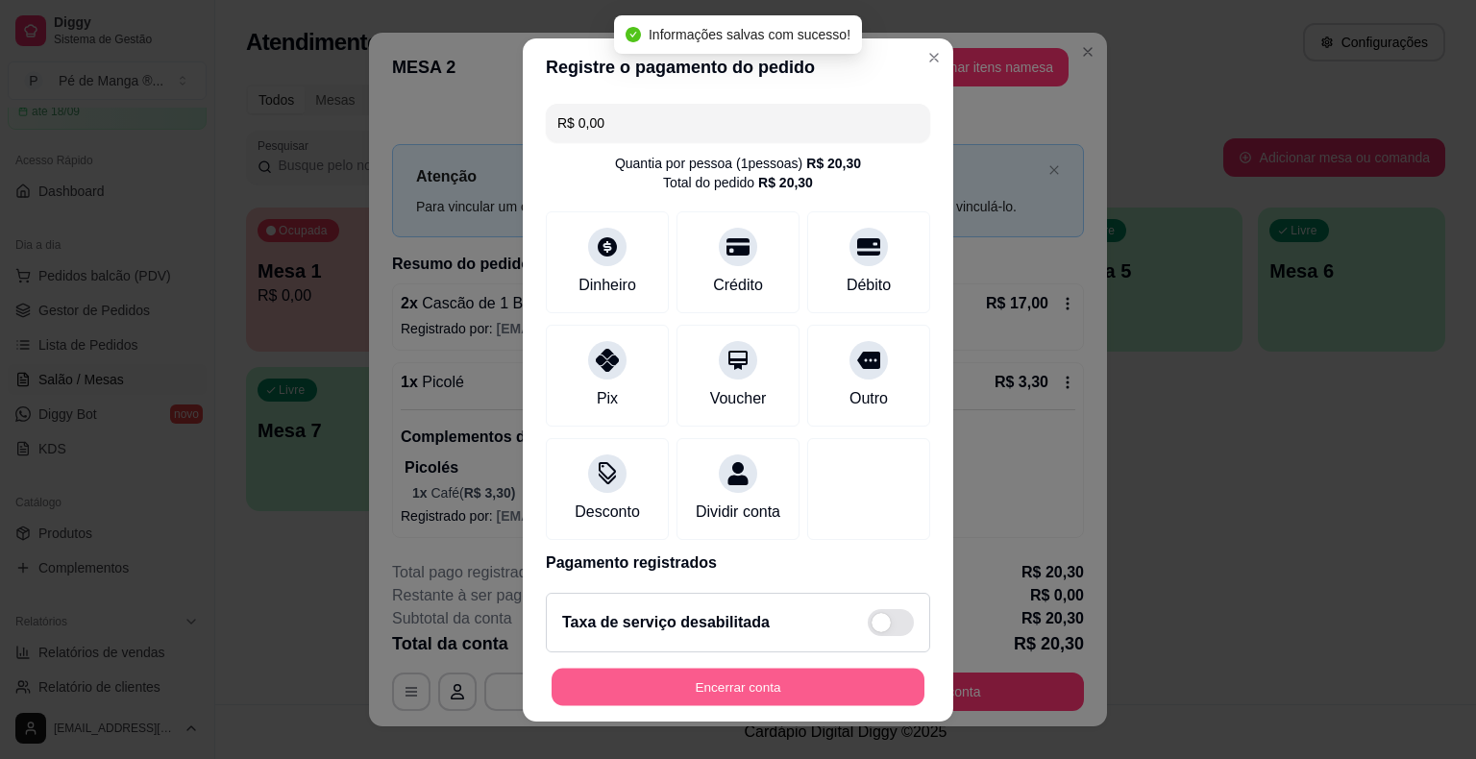
click at [830, 694] on button "Encerrar conta" at bounding box center [738, 686] width 373 height 37
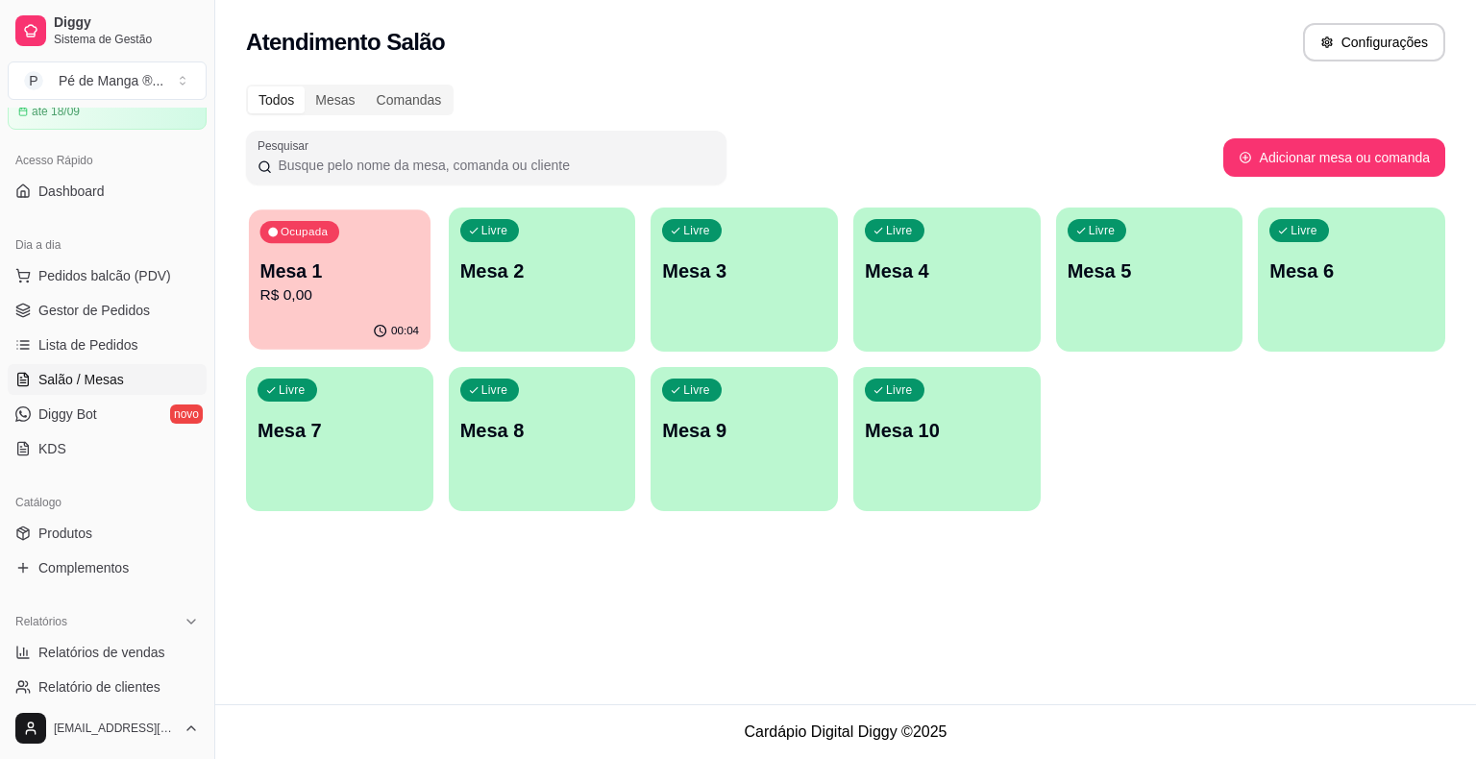
click at [364, 257] on div "Ocupada Mesa 1 R$ 0,00" at bounding box center [340, 262] width 182 height 104
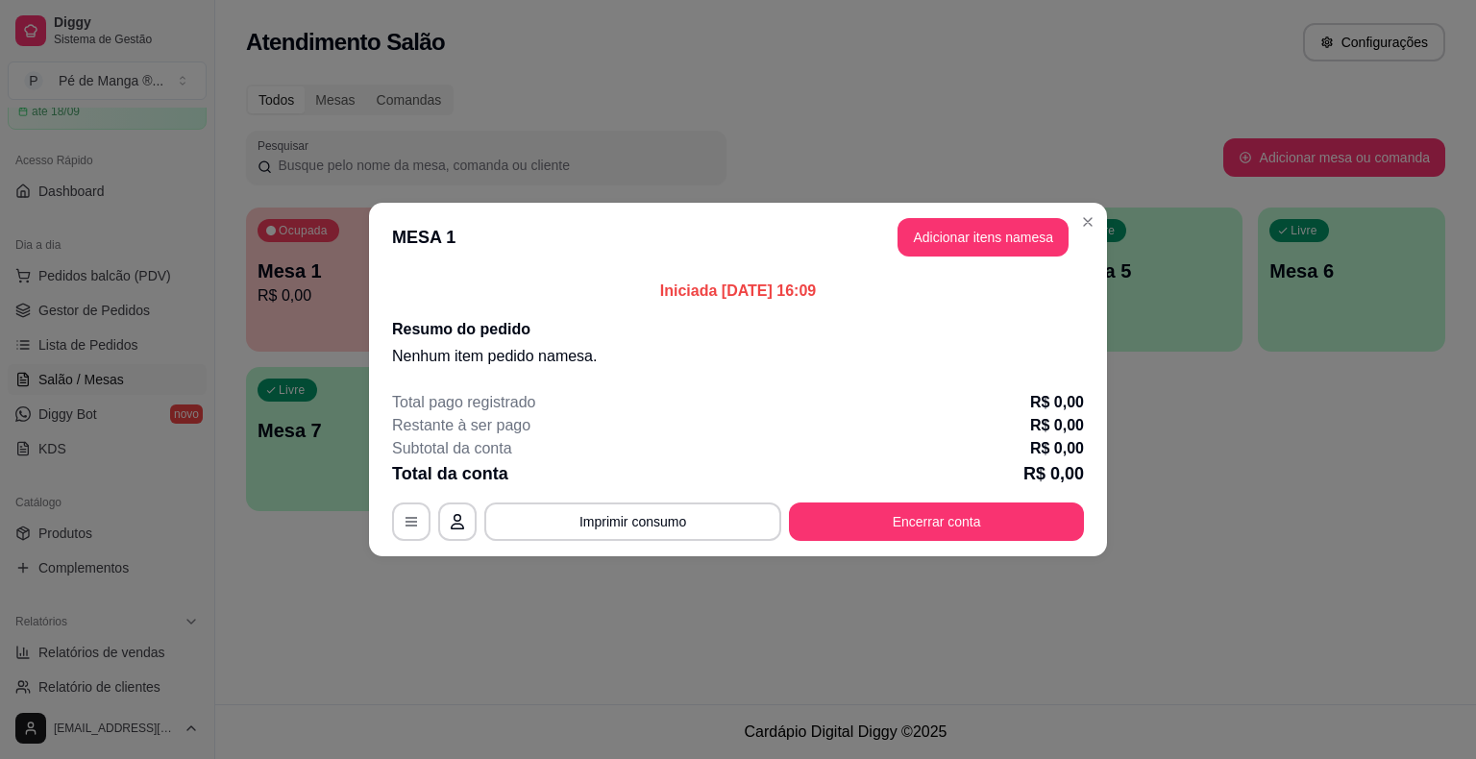
click at [971, 279] on section "MESA 1 Adicionar itens na mesa Iniciada [DATE] 16:09 Resumo do pedido Nenhum it…" at bounding box center [738, 380] width 738 height 354
click at [974, 252] on button "Adicionar itens na mesa" at bounding box center [983, 237] width 165 height 37
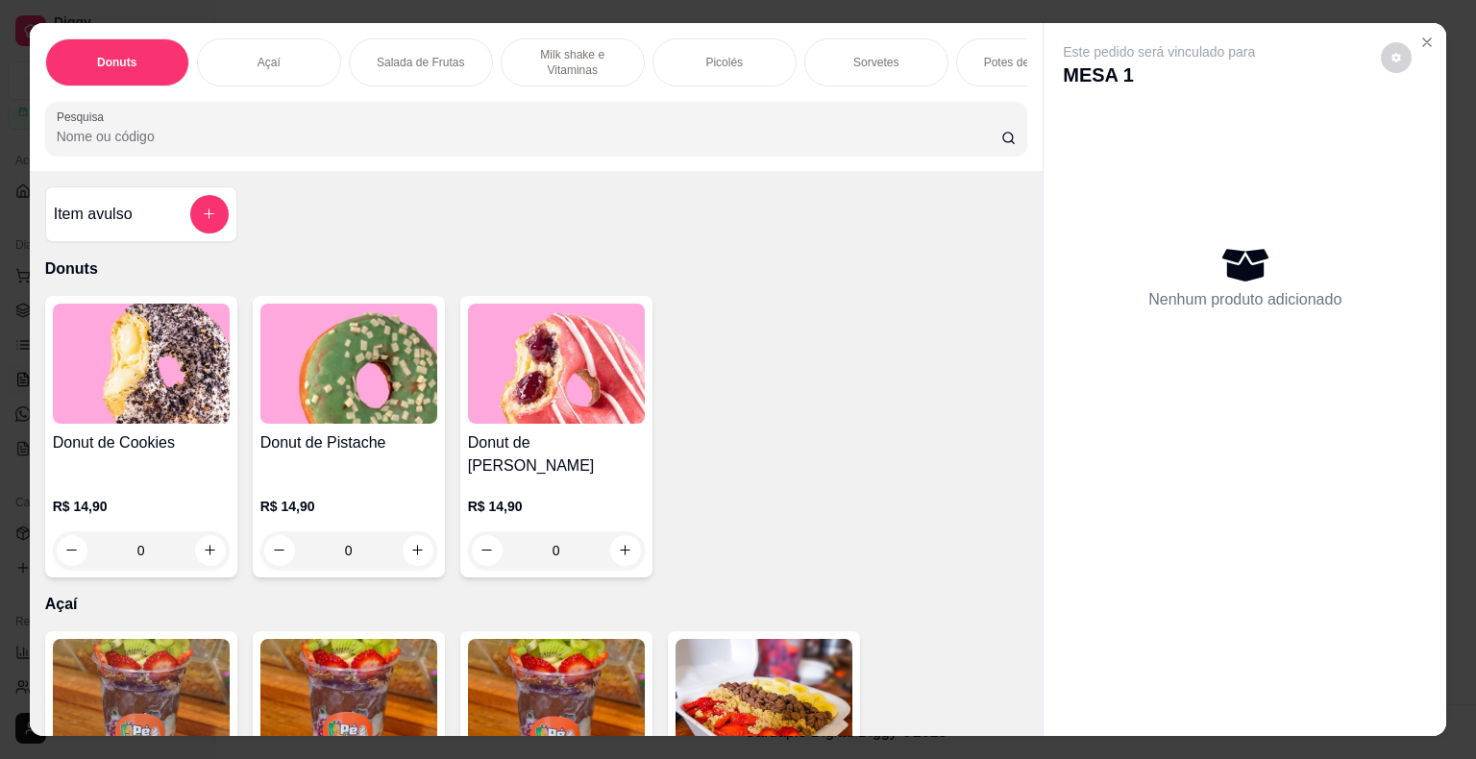
click at [883, 55] on p "Sorvetes" at bounding box center [875, 62] width 45 height 15
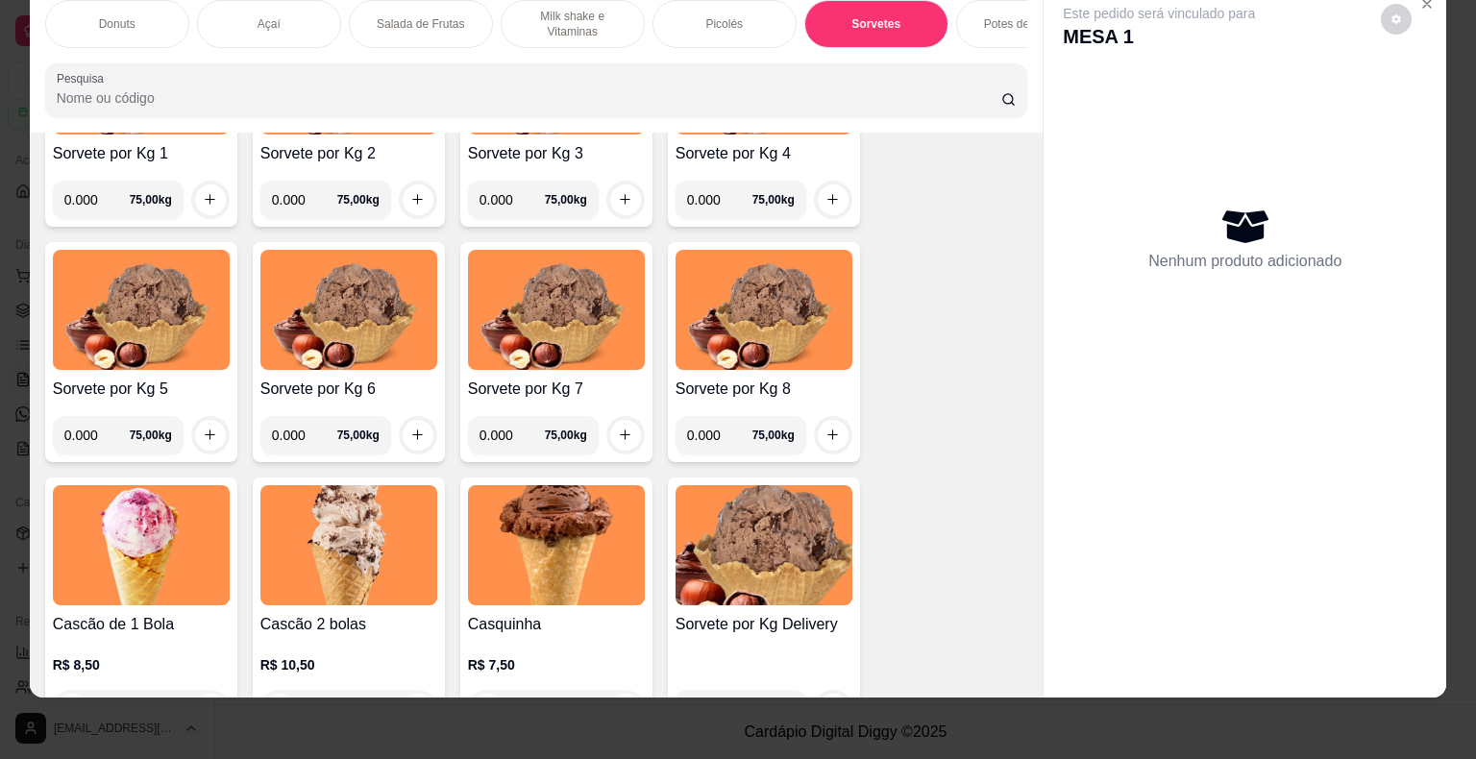
scroll to position [2410, 0]
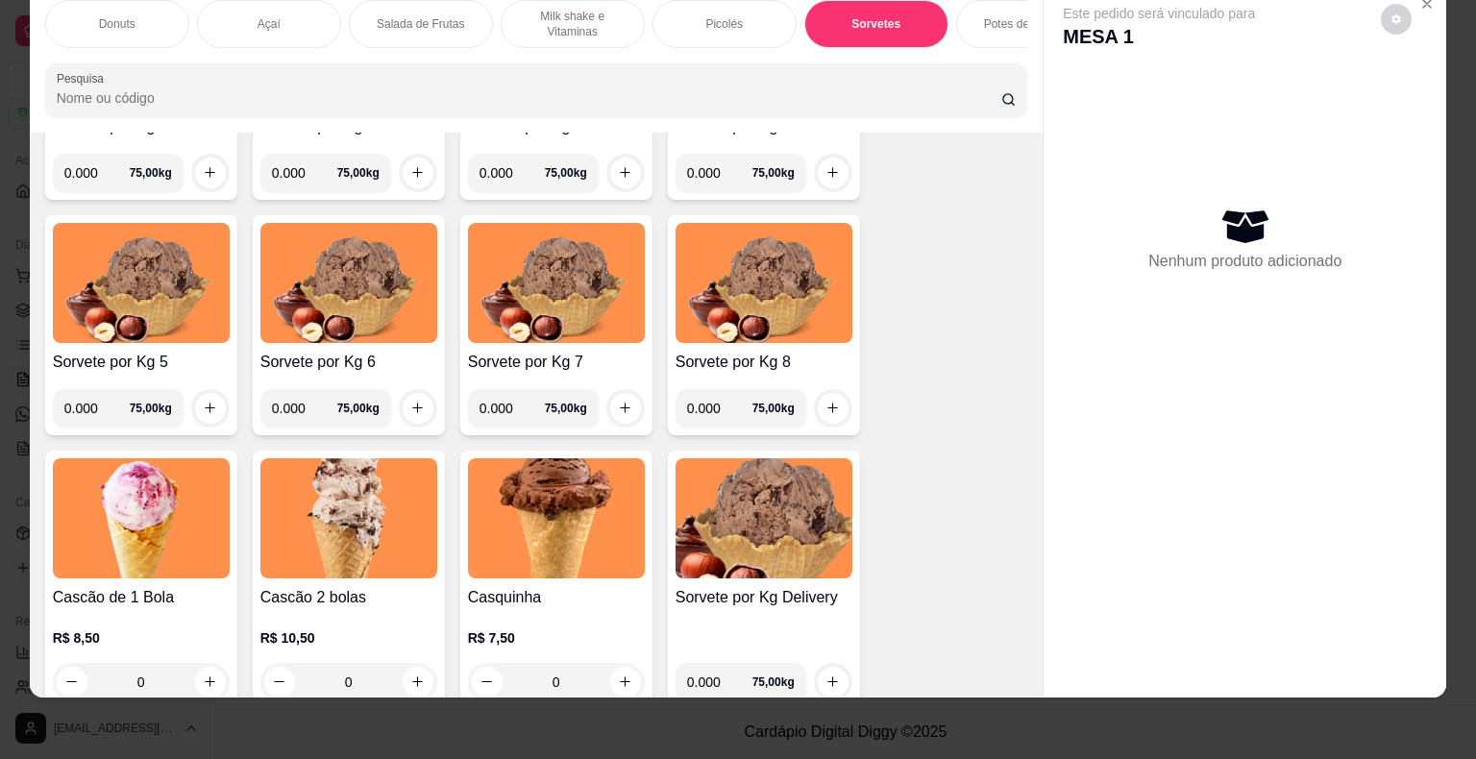
click at [204, 674] on div "0" at bounding box center [141, 682] width 177 height 38
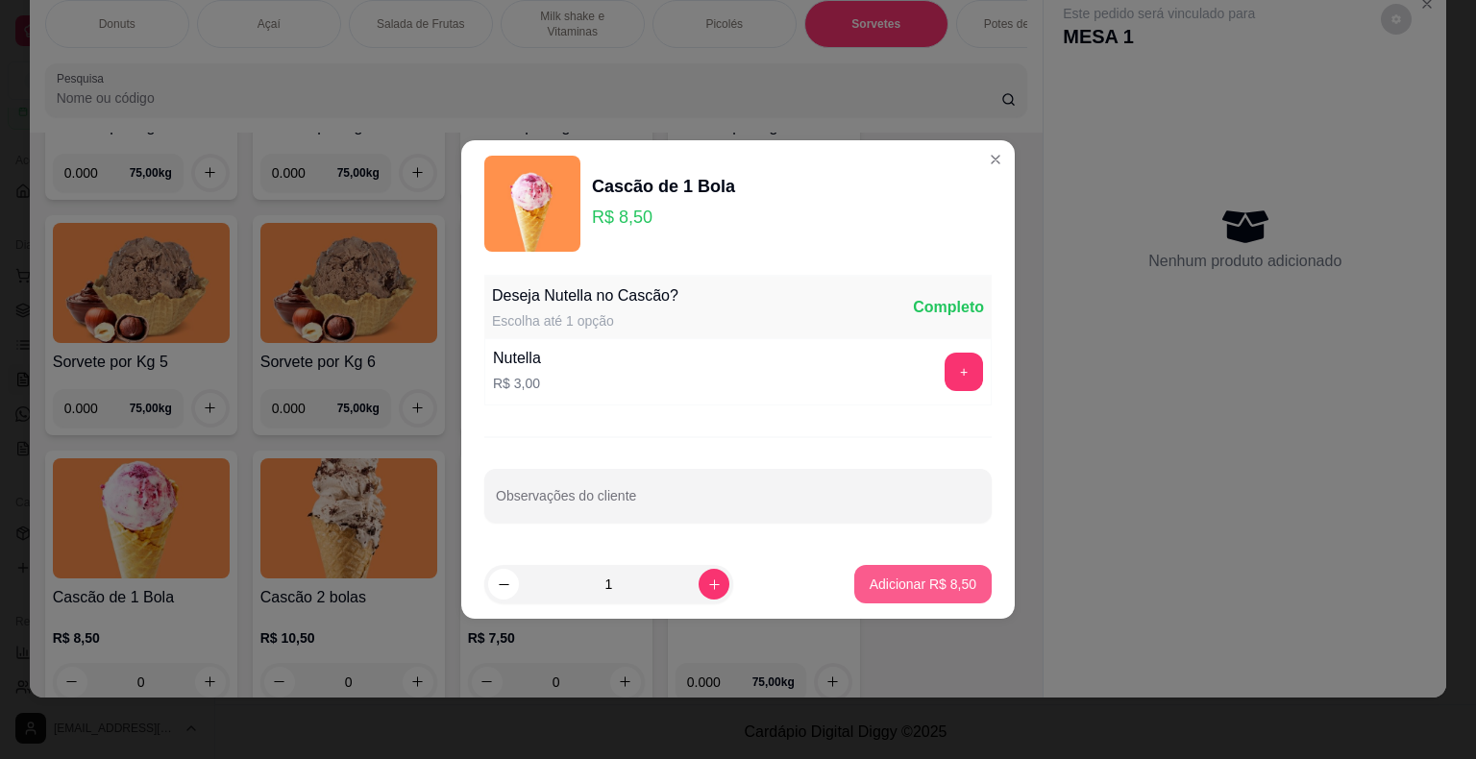
click at [895, 594] on button "Adicionar R$ 8,50" at bounding box center [922, 584] width 137 height 38
type input "1"
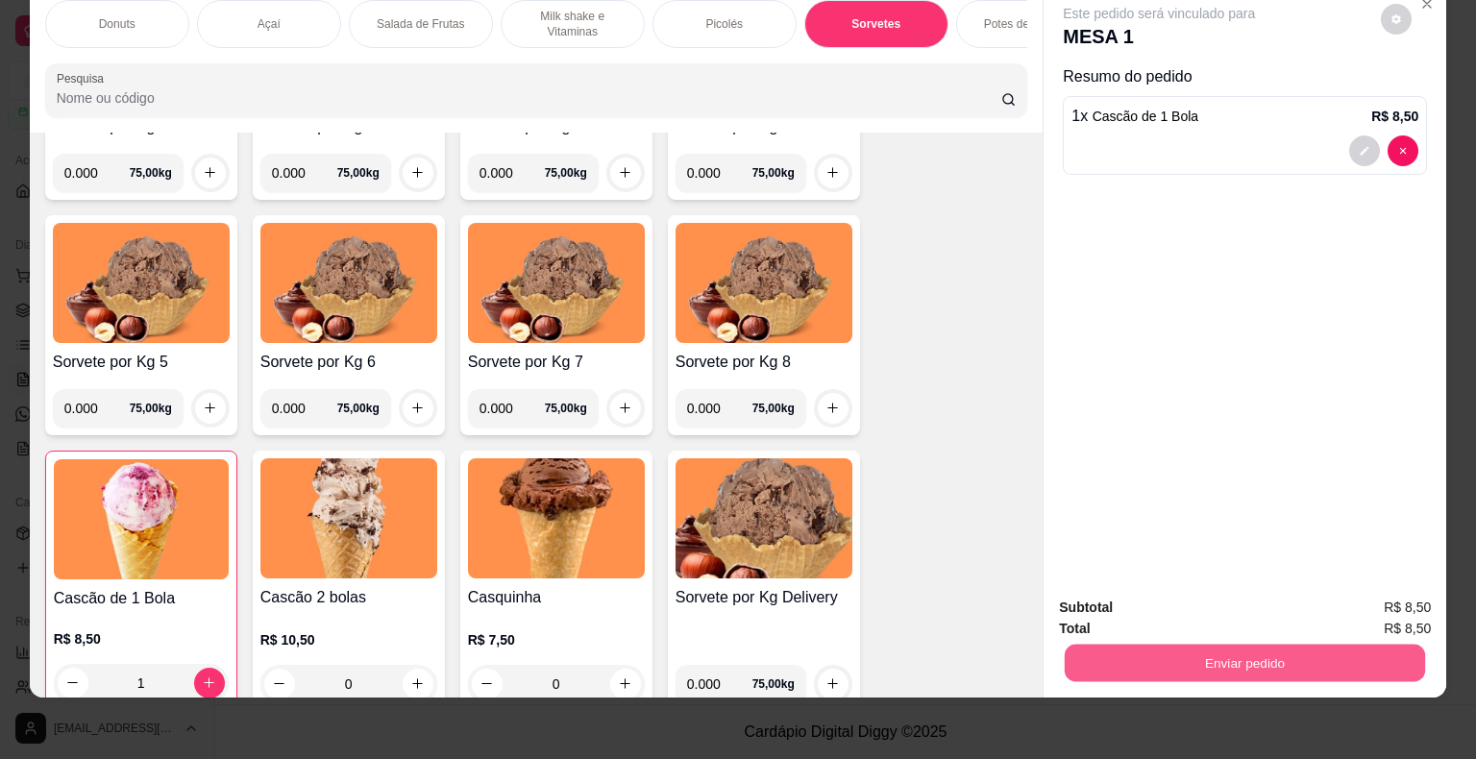
click at [1198, 654] on button "Enviar pedido" at bounding box center [1245, 663] width 360 height 37
click at [1230, 586] on button "Não registrar e enviar pedido" at bounding box center [1181, 601] width 200 height 37
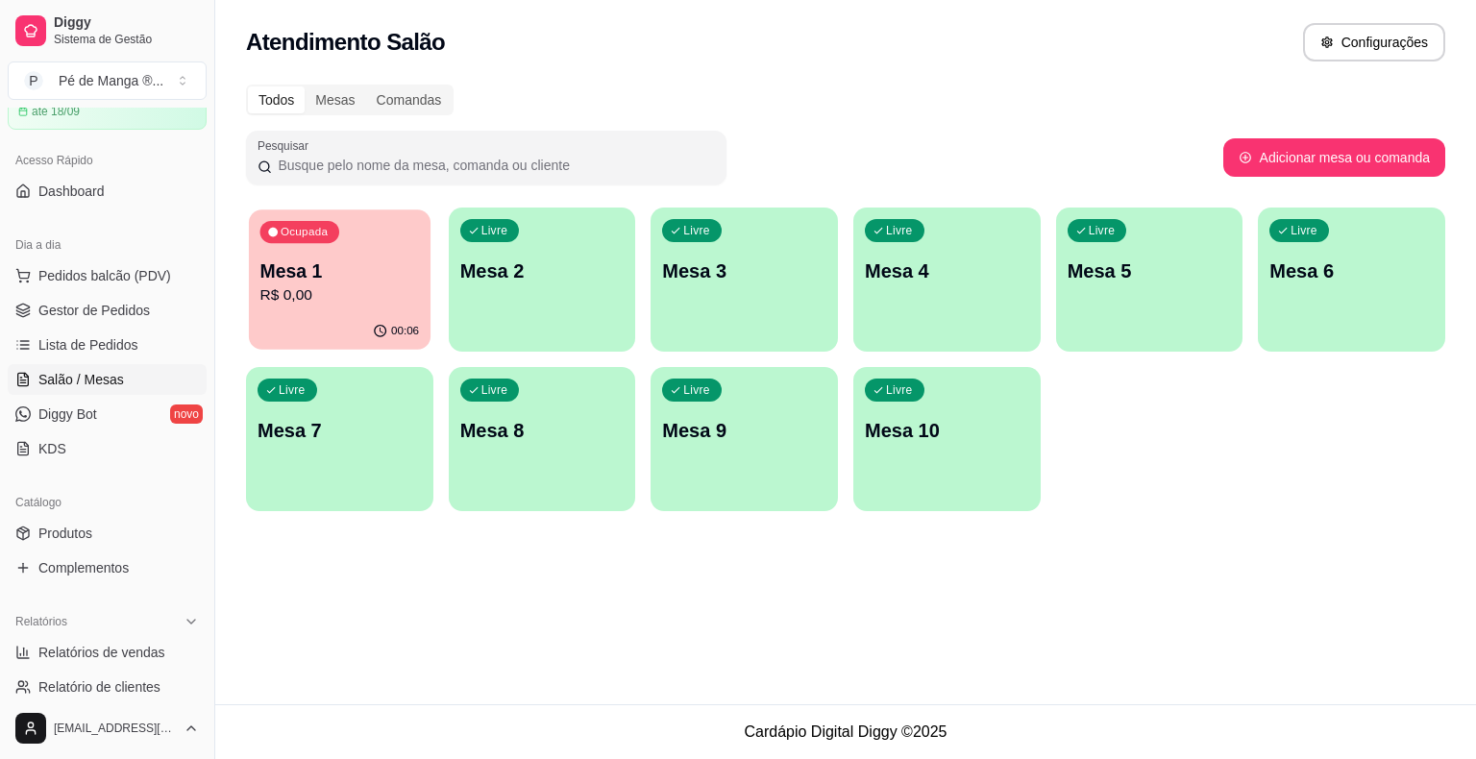
click at [369, 260] on p "Mesa 1" at bounding box center [340, 272] width 160 height 26
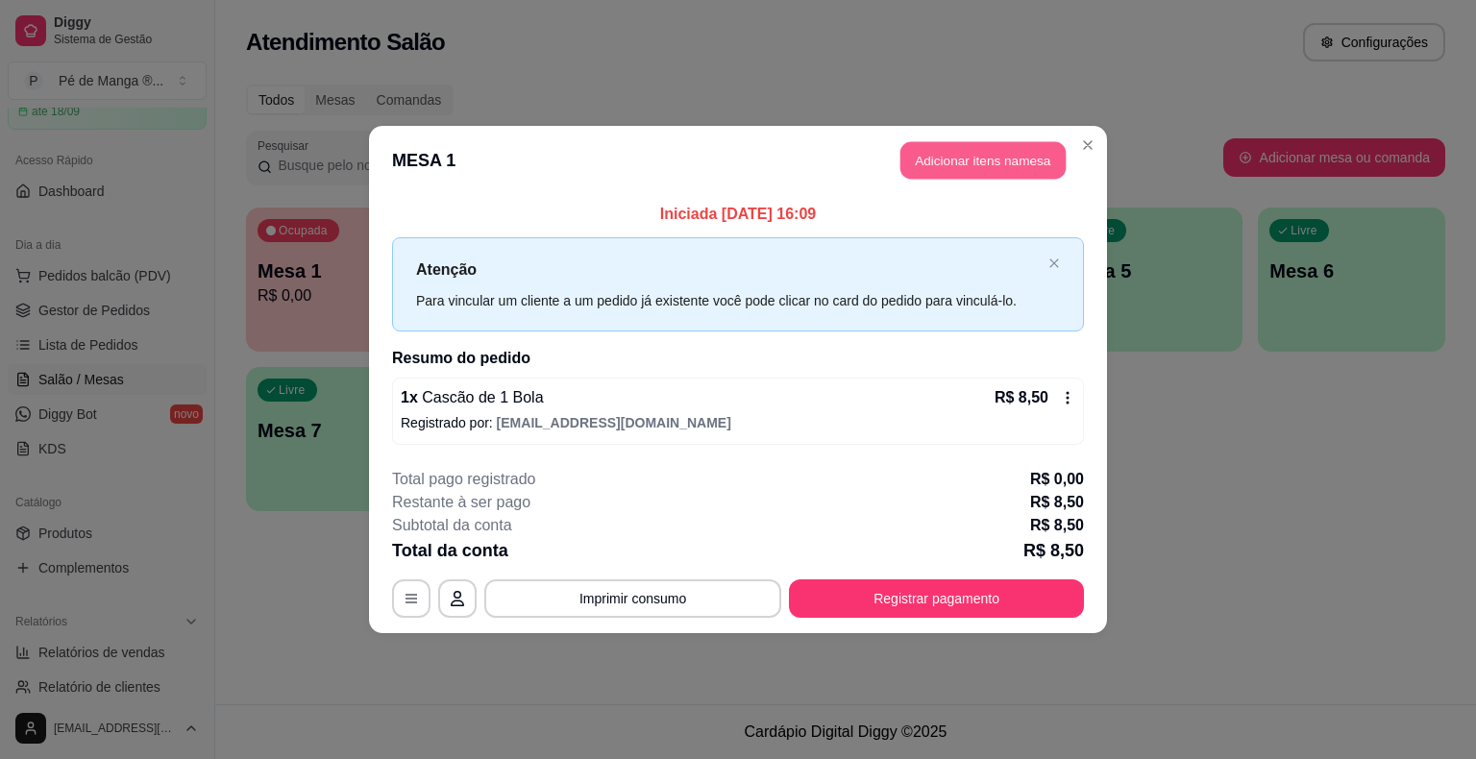
click at [972, 154] on button "Adicionar itens na mesa" at bounding box center [983, 160] width 165 height 37
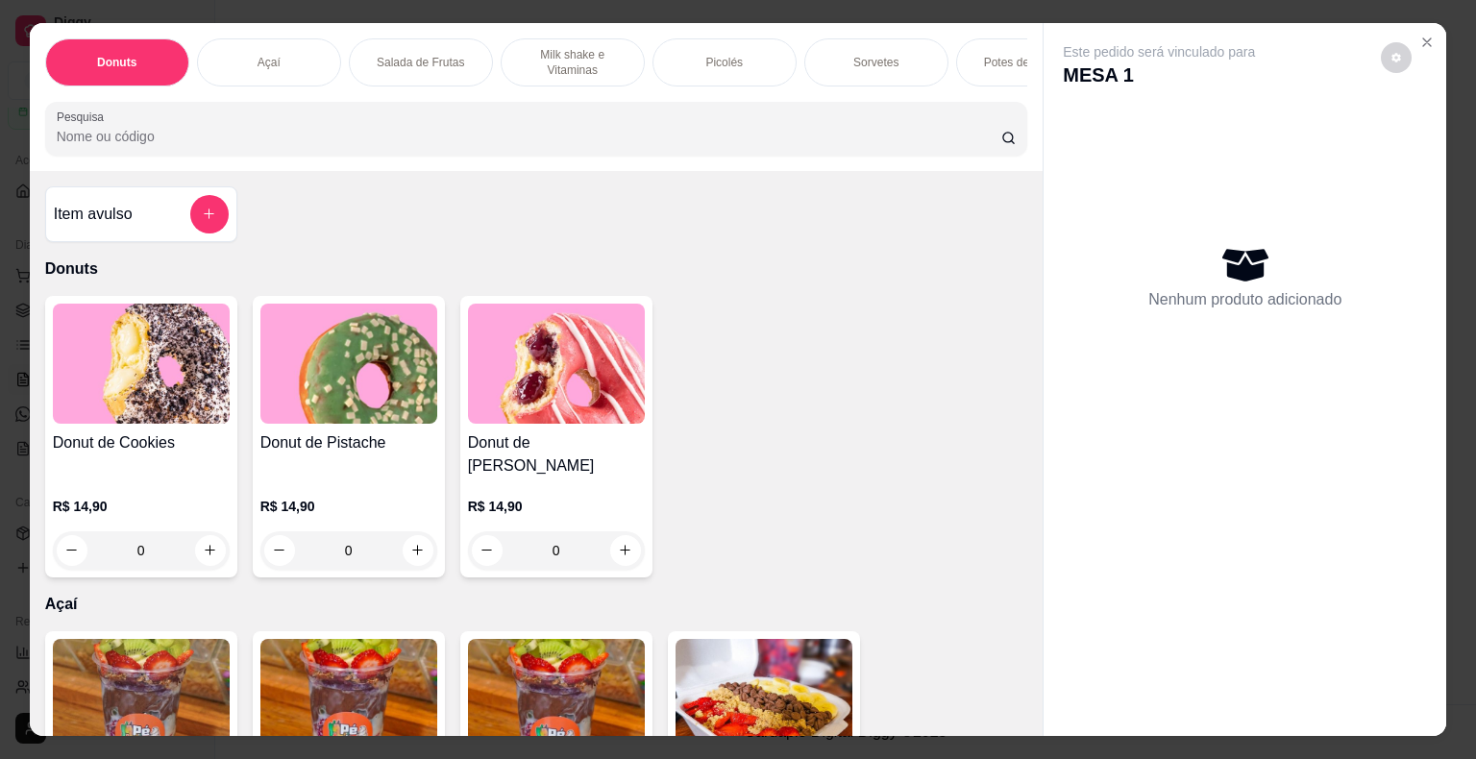
click at [556, 49] on p "Milk shake e Vitaminas" at bounding box center [572, 62] width 111 height 31
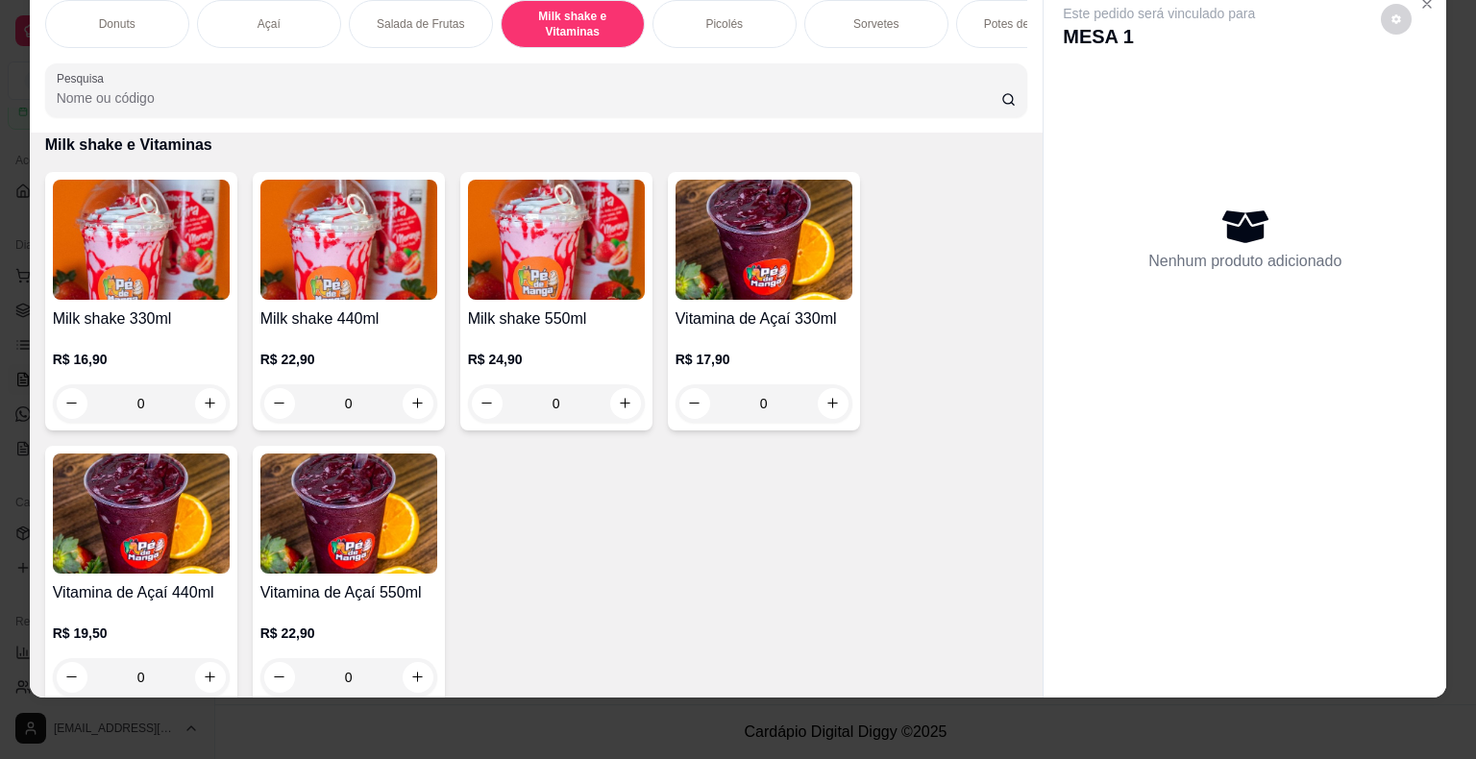
click at [413, 397] on div "0" at bounding box center [348, 403] width 177 height 38
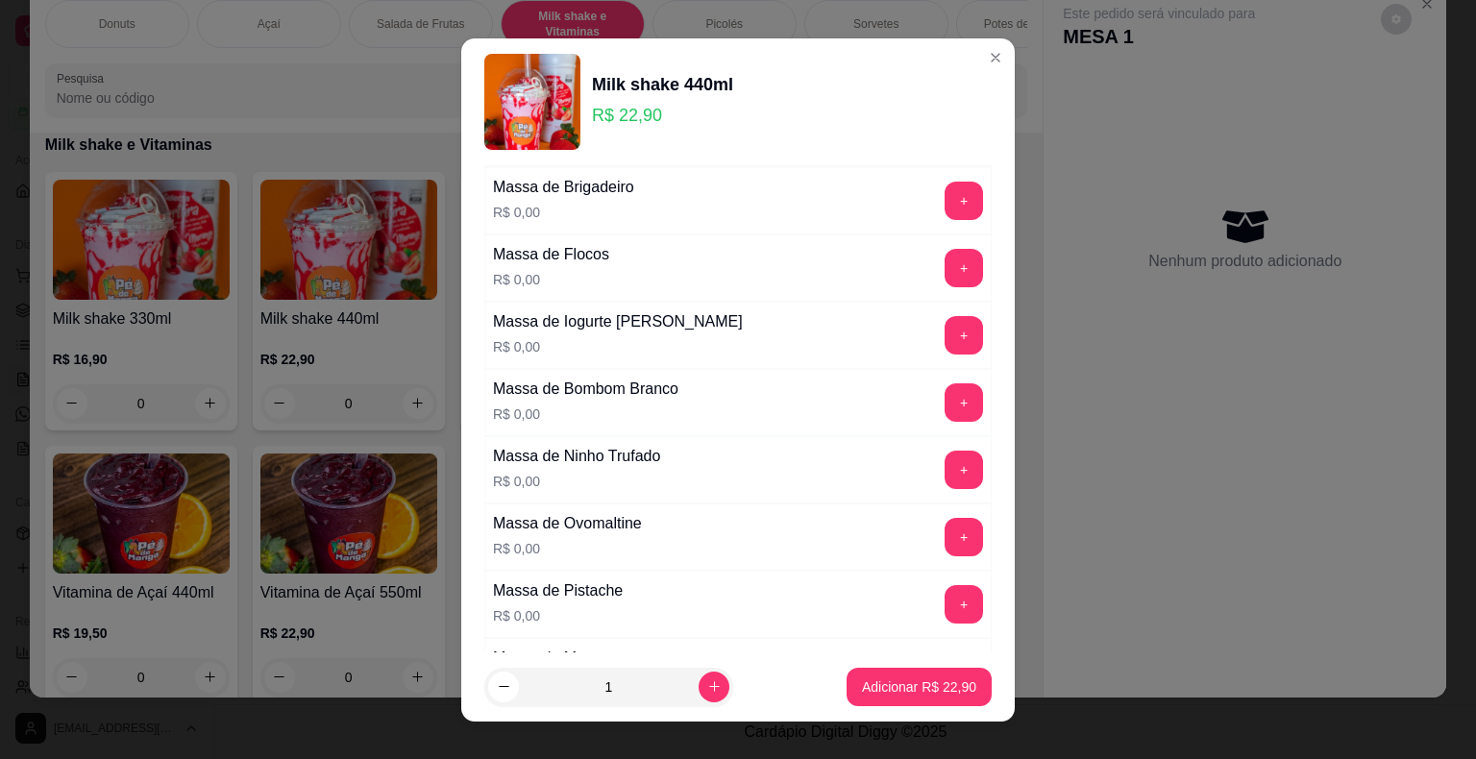
scroll to position [96, 0]
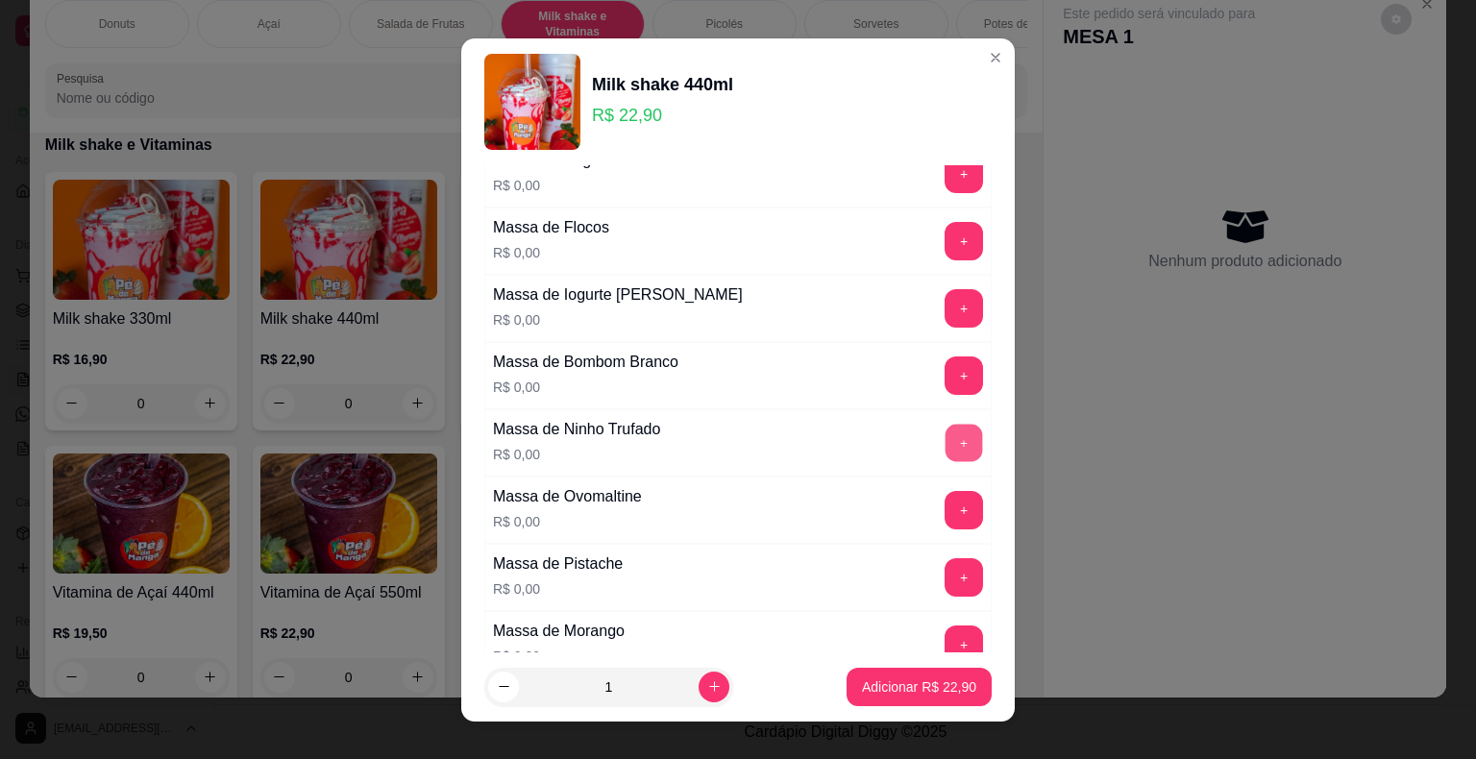
click at [946, 441] on button "+" at bounding box center [964, 442] width 37 height 37
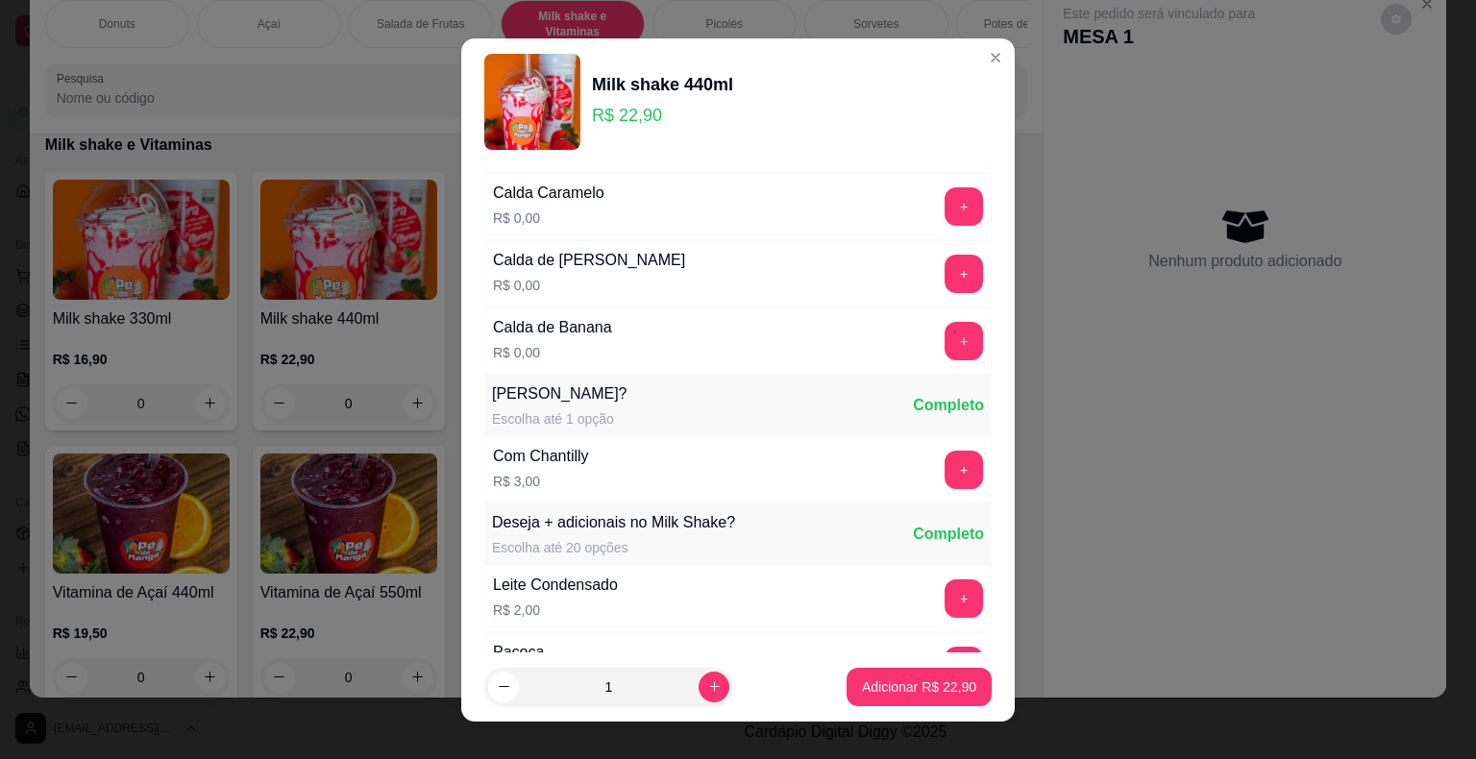
scroll to position [2018, 0]
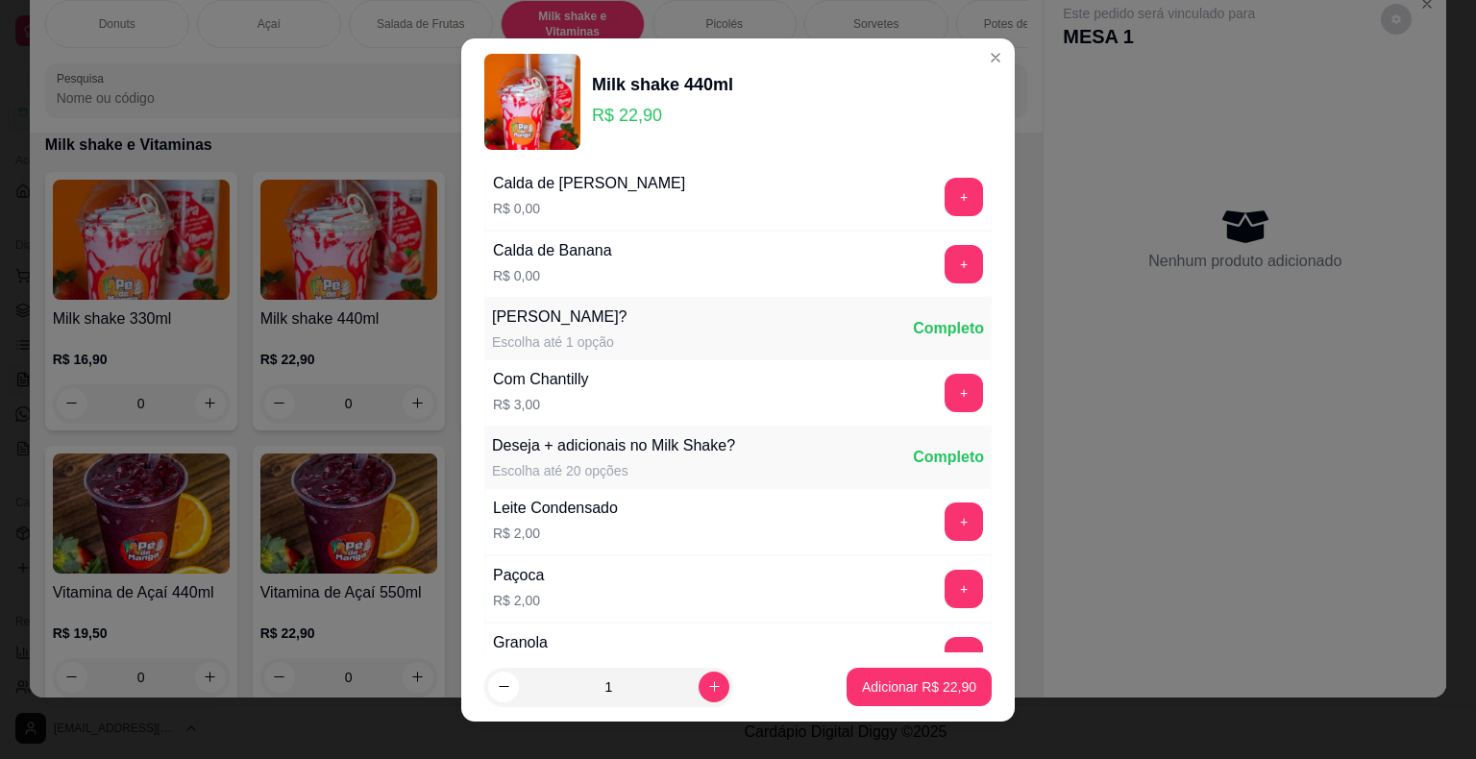
click at [937, 374] on div "+" at bounding box center [964, 393] width 54 height 38
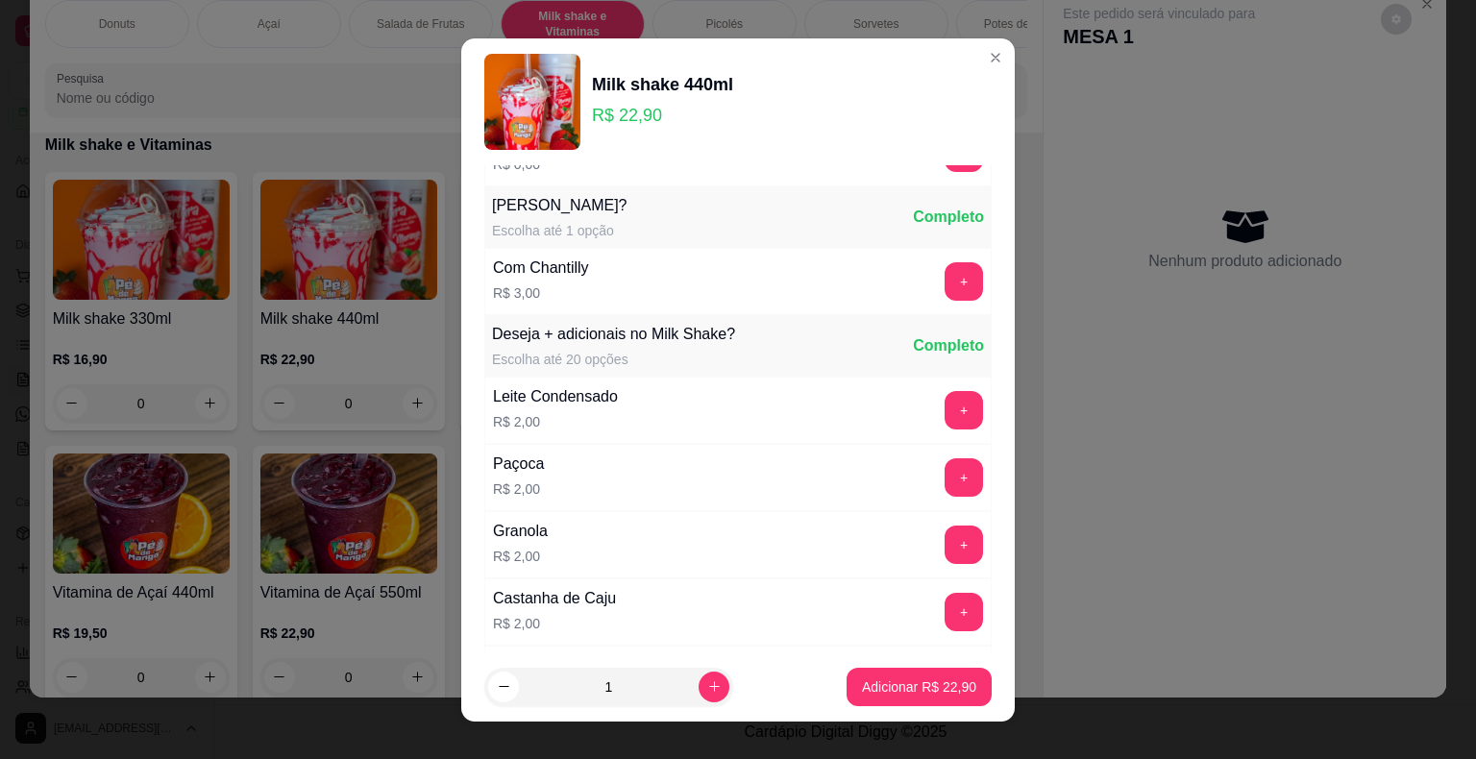
scroll to position [2211, 0]
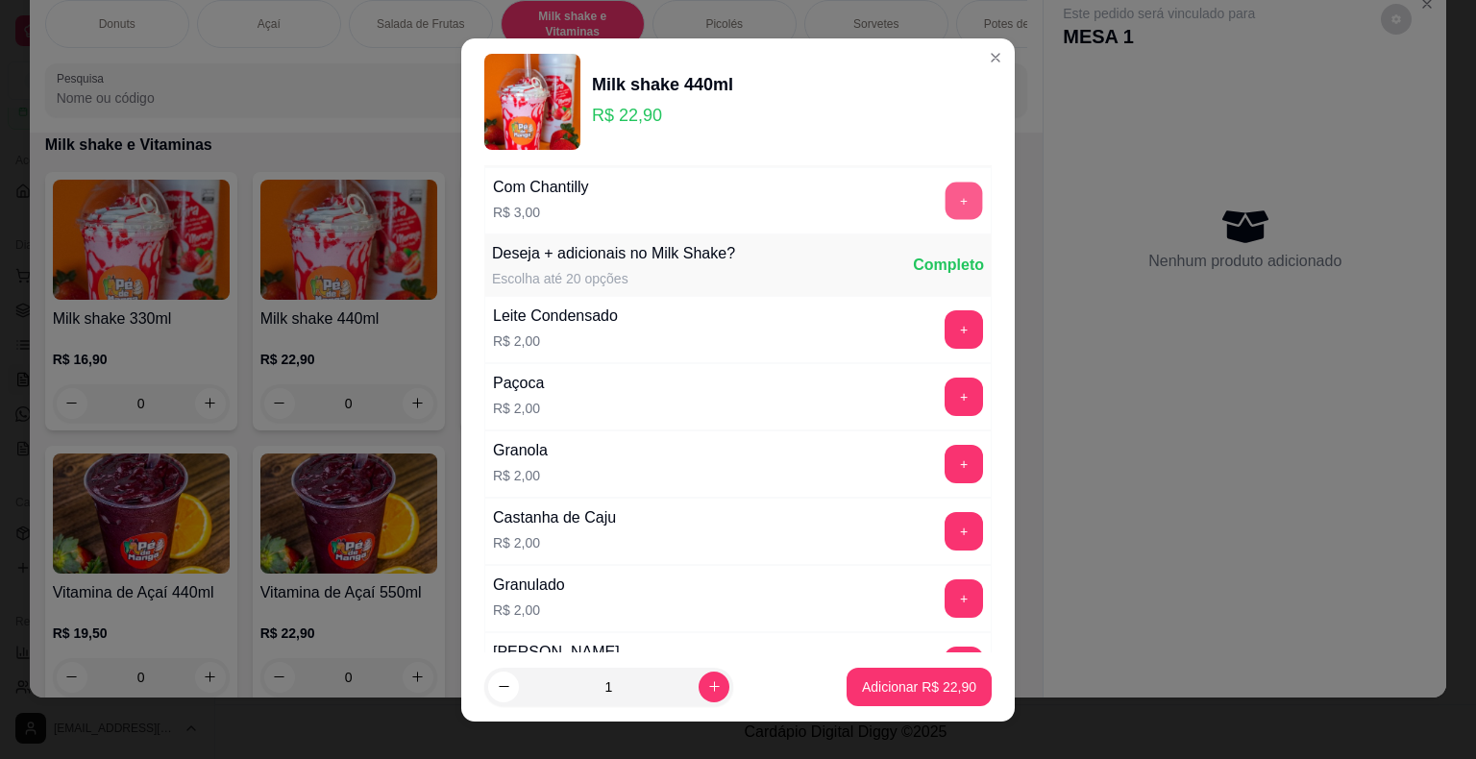
click at [946, 195] on button "+" at bounding box center [964, 200] width 37 height 37
click at [900, 680] on p "Adicionar R$ 25,90" at bounding box center [919, 687] width 111 height 18
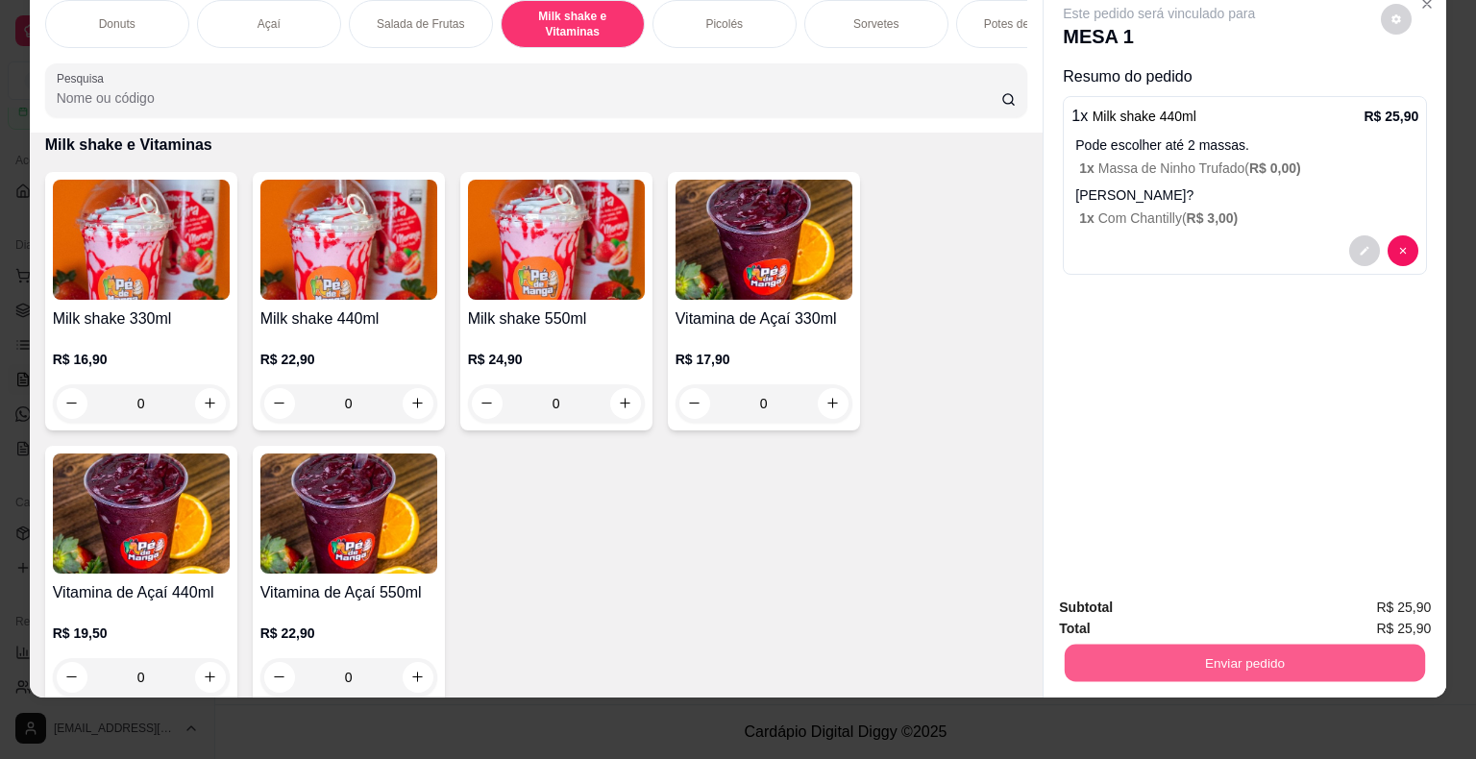
click at [1067, 659] on button "Enviar pedido" at bounding box center [1245, 663] width 360 height 37
click at [1165, 586] on button "Não registrar e enviar pedido" at bounding box center [1181, 601] width 194 height 36
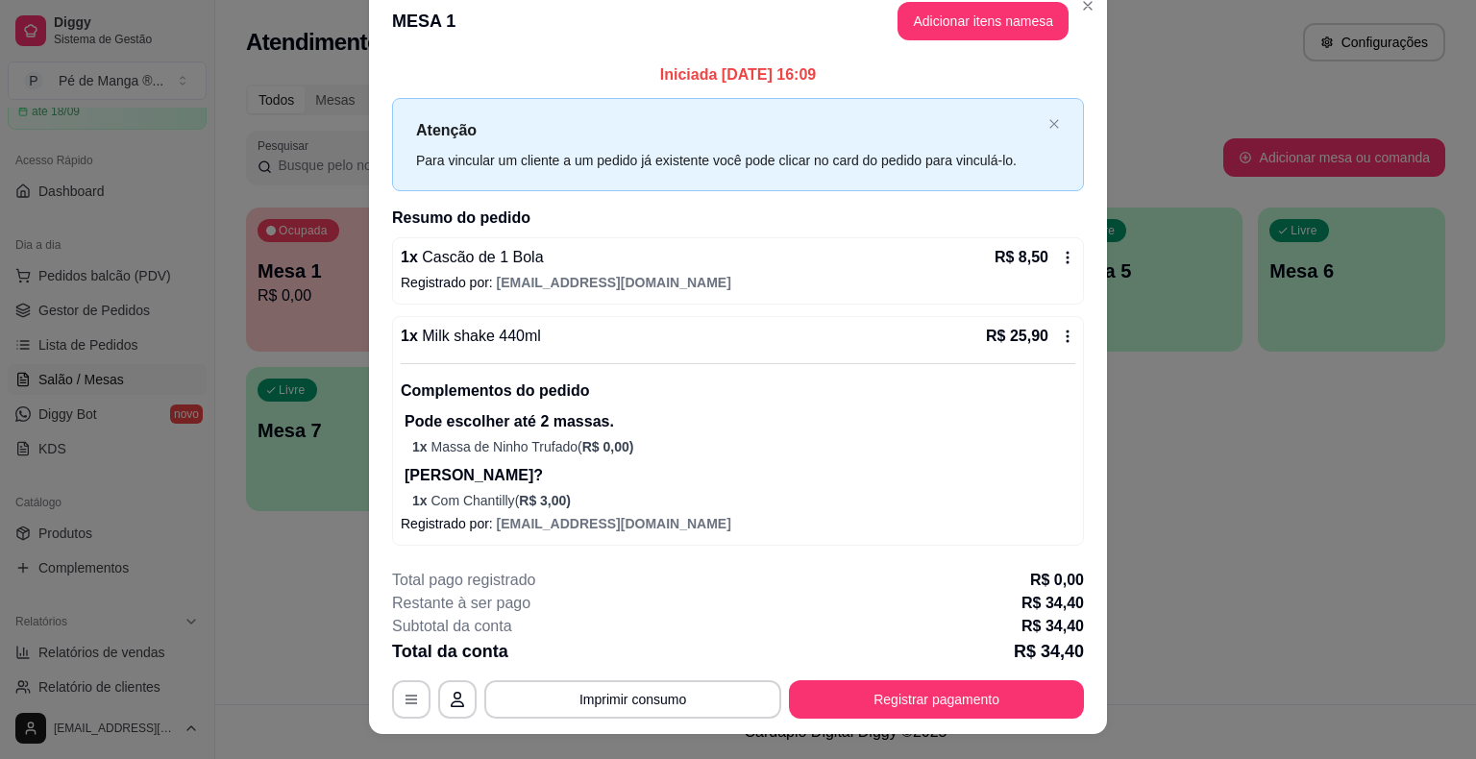
scroll to position [0, 0]
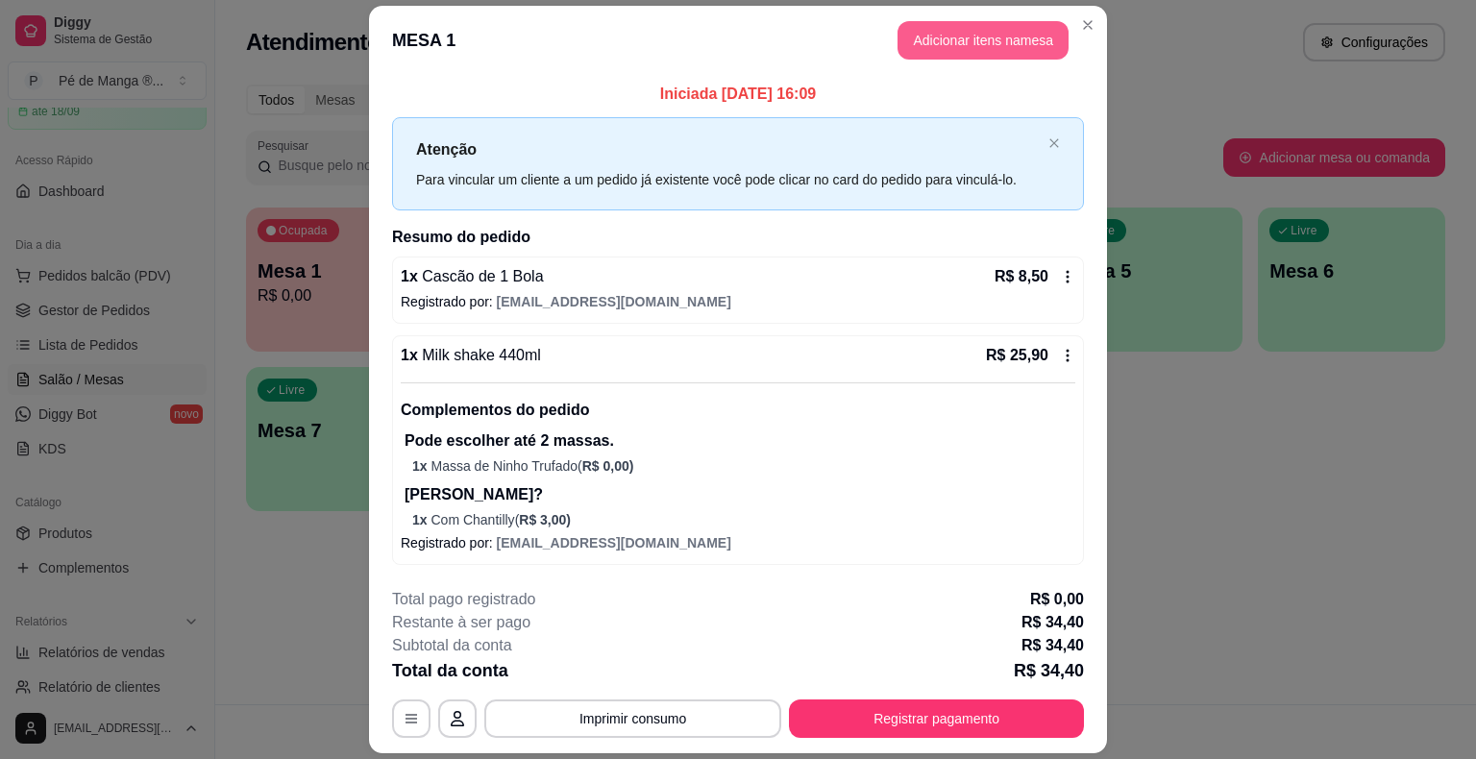
click at [990, 48] on button "Adicionar itens na mesa" at bounding box center [983, 40] width 171 height 38
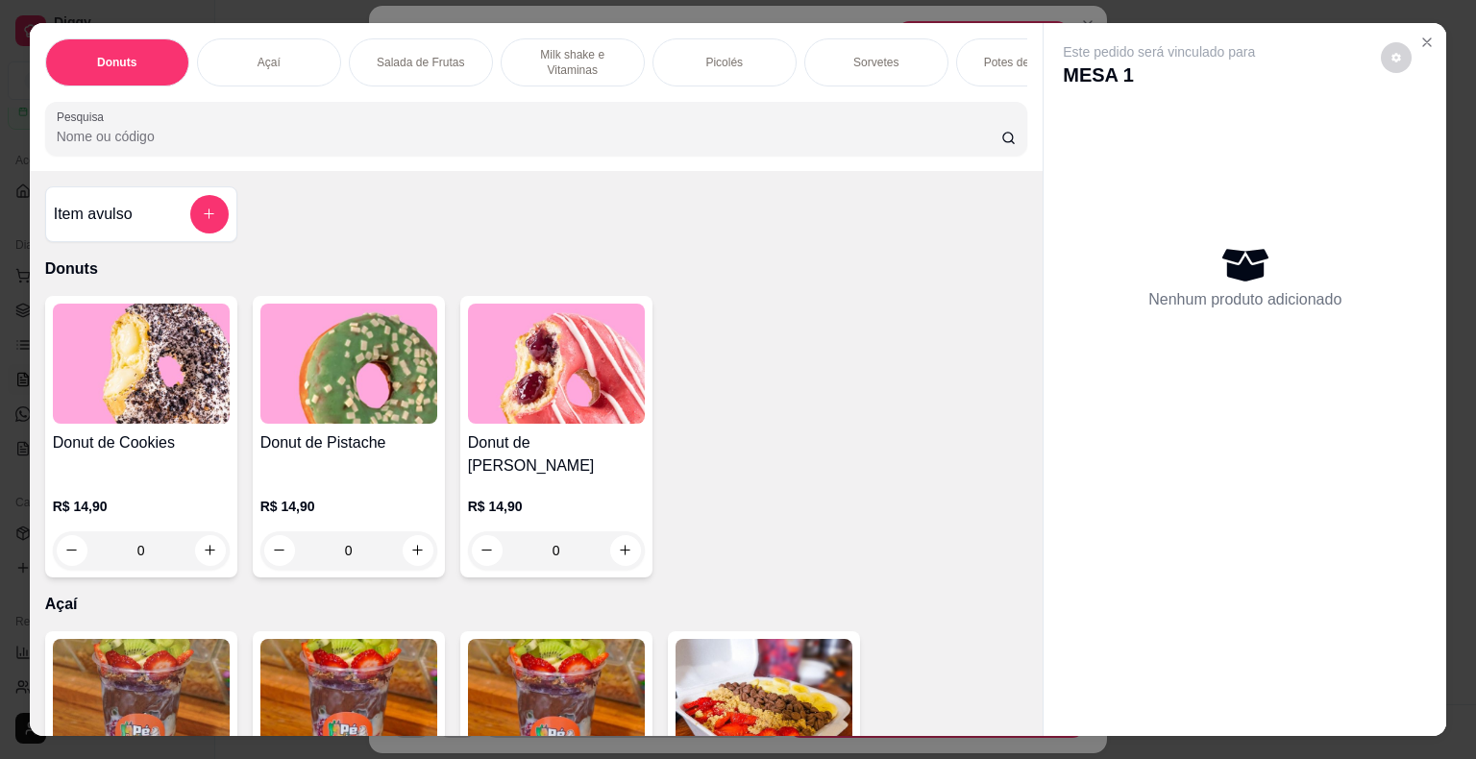
click at [919, 62] on div "Sorvetes" at bounding box center [876, 62] width 144 height 48
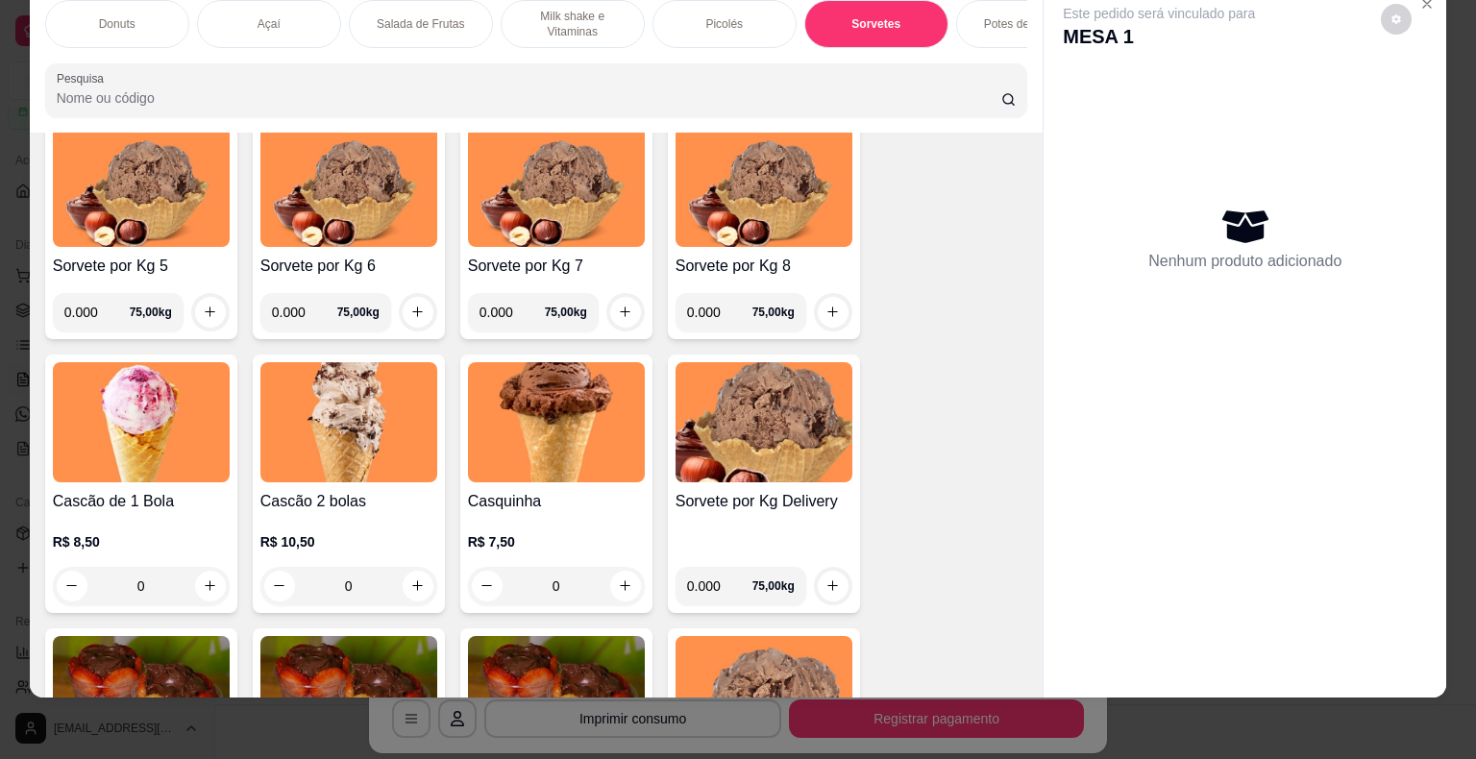
scroll to position [2507, 0]
click at [201, 576] on div "0" at bounding box center [141, 586] width 177 height 38
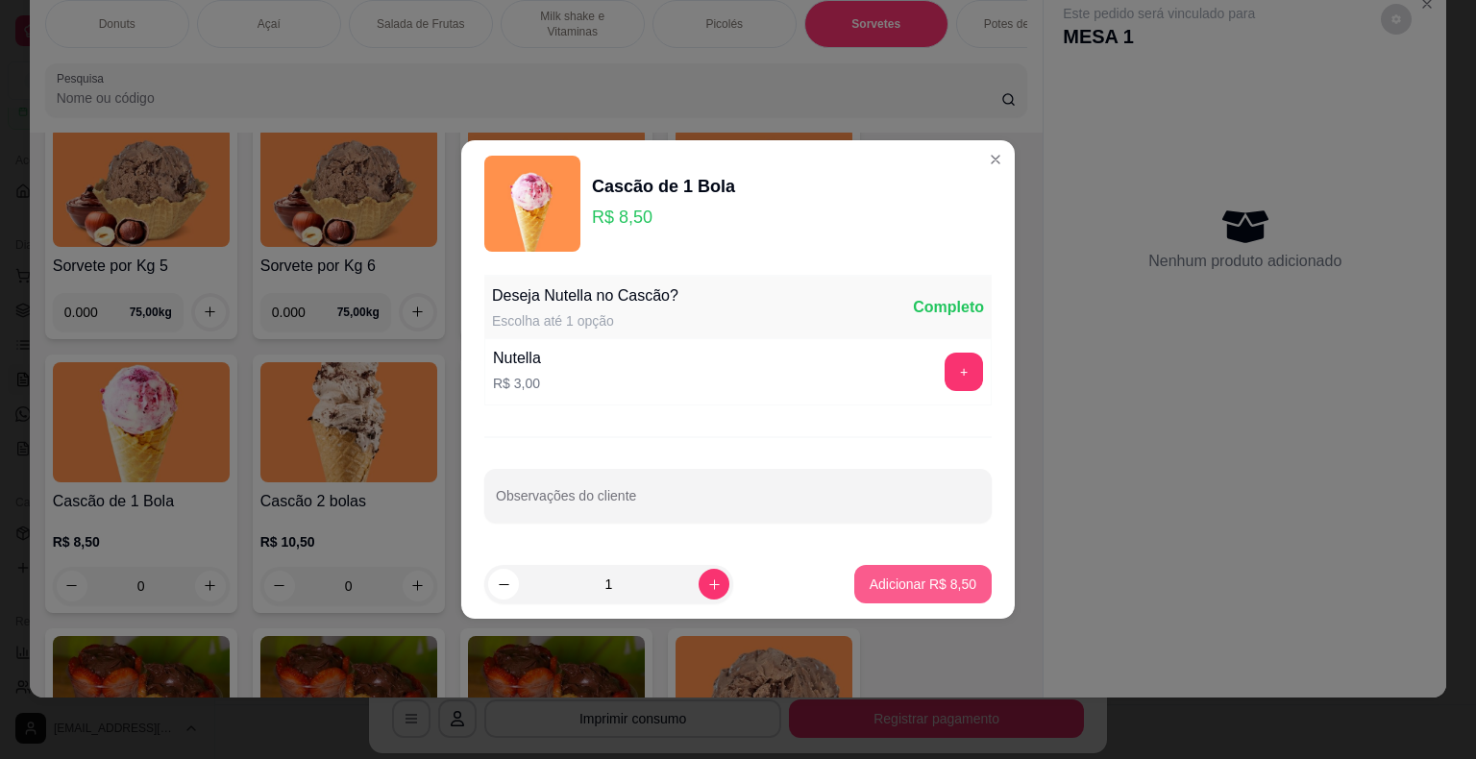
click at [926, 579] on p "Adicionar R$ 8,50" at bounding box center [923, 584] width 107 height 19
type input "1"
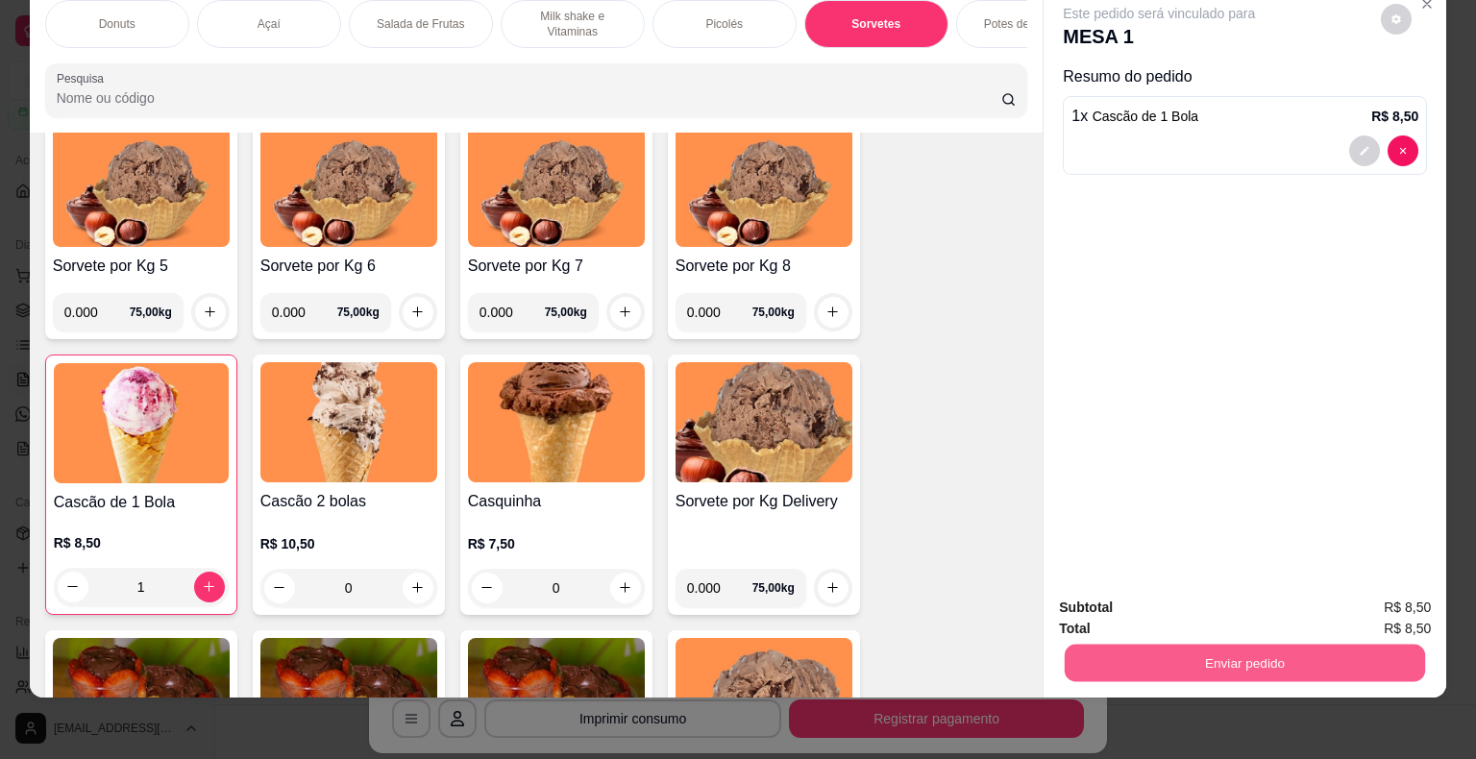
click at [1174, 659] on button "Enviar pedido" at bounding box center [1245, 663] width 360 height 37
click at [1143, 594] on button "Não registrar e enviar pedido" at bounding box center [1181, 601] width 200 height 37
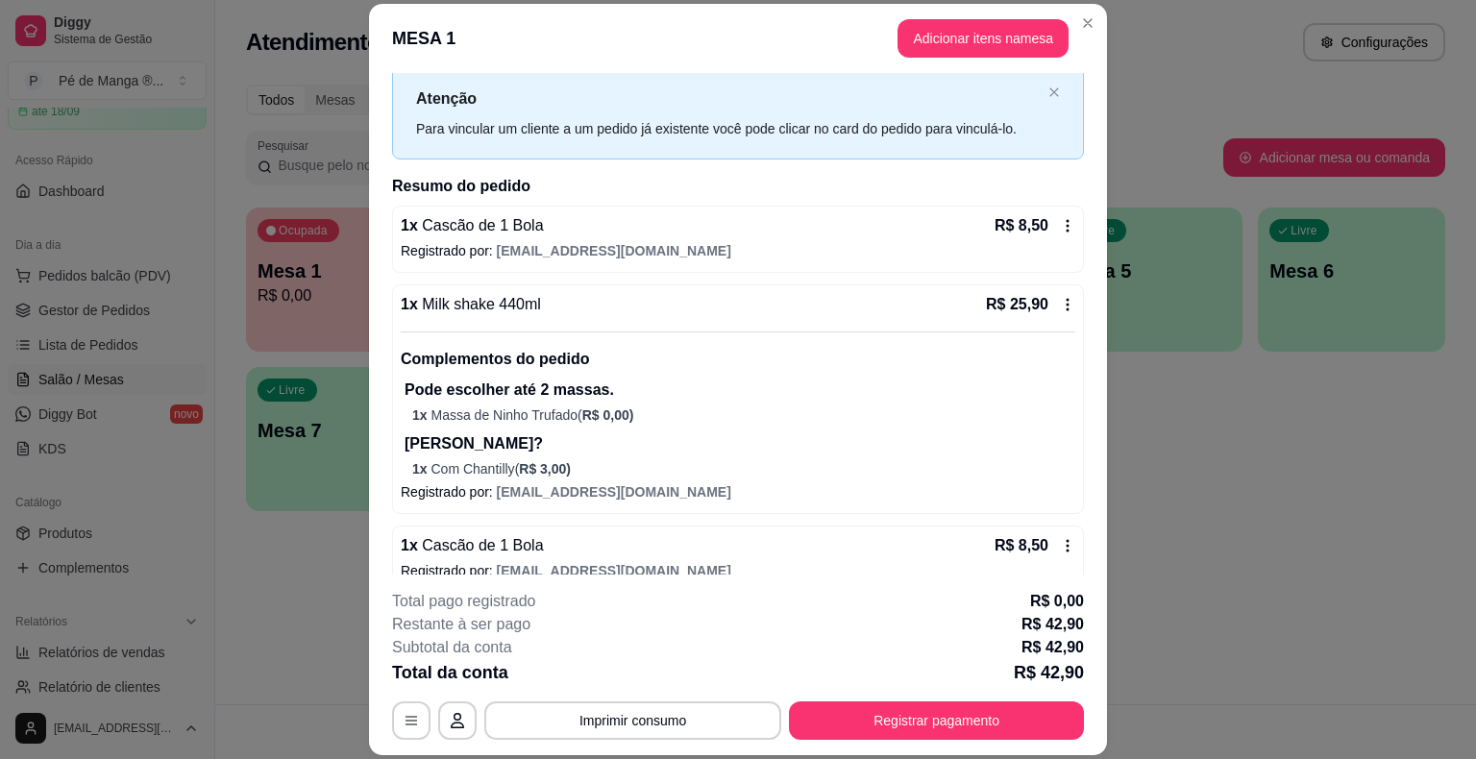
scroll to position [73, 0]
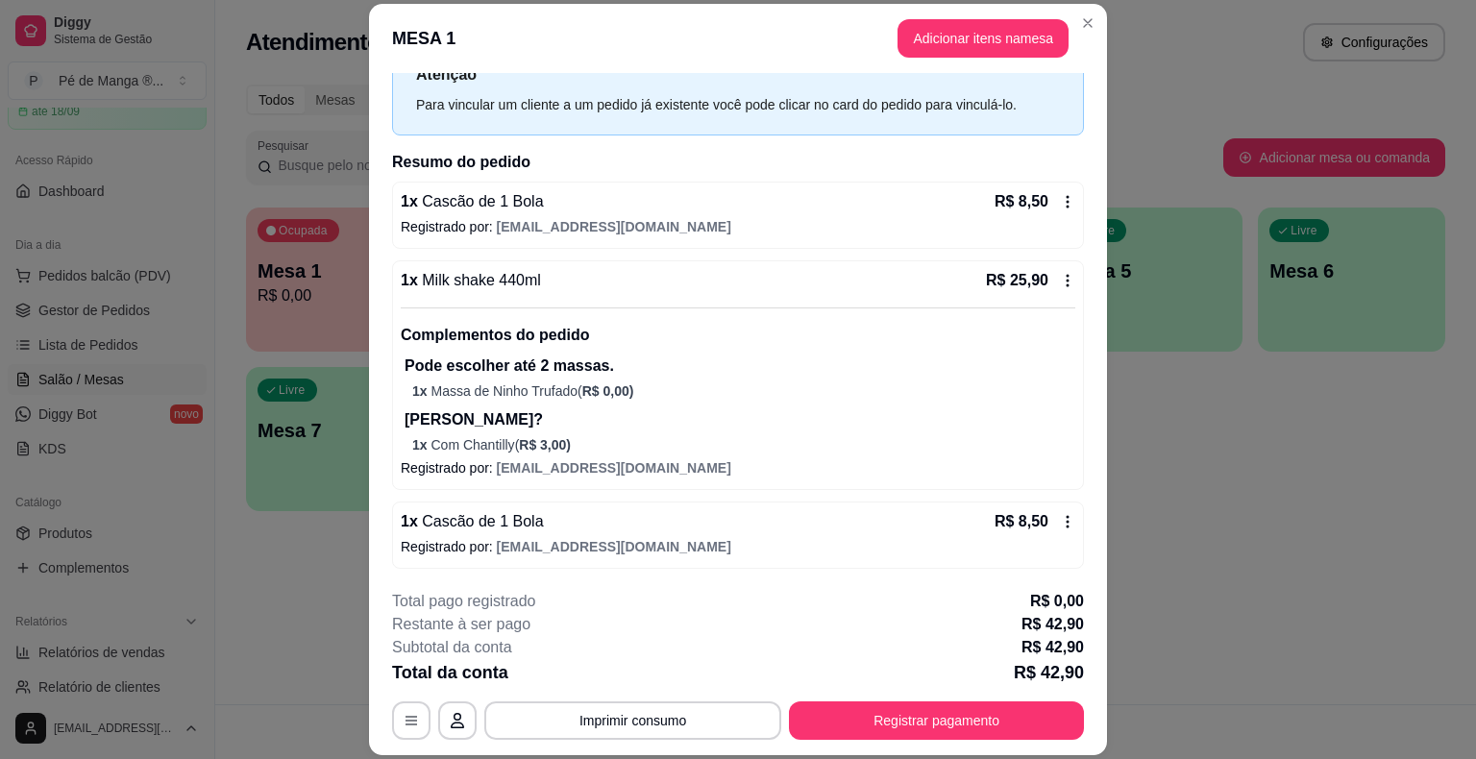
click at [1060, 204] on icon at bounding box center [1067, 201] width 15 height 15
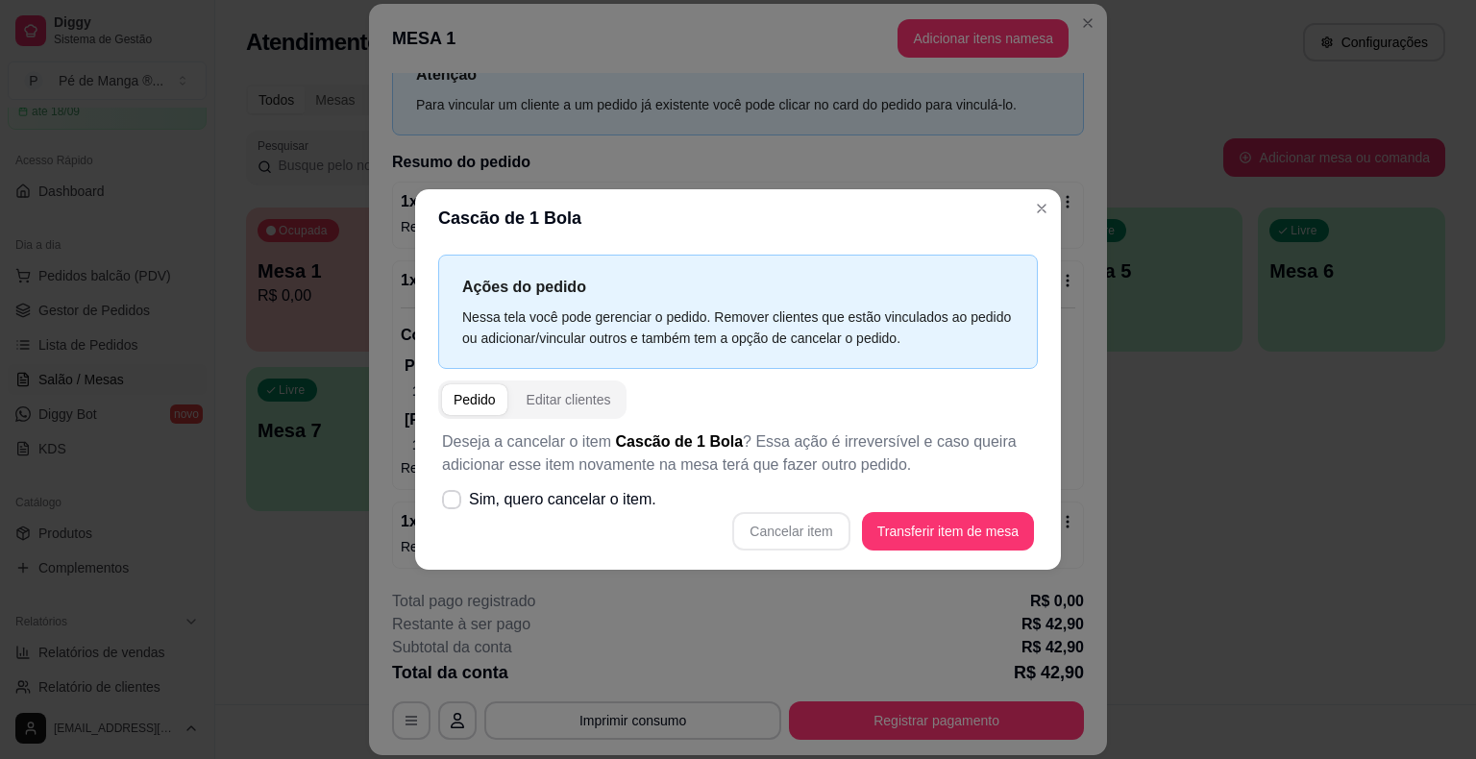
click at [807, 532] on div "Cancelar item Transferir item de mesa" at bounding box center [738, 531] width 592 height 38
click at [539, 494] on span "Sim, quero cancelar o item." at bounding box center [562, 499] width 187 height 23
click at [454, 504] on input "Sim, quero cancelar o item." at bounding box center [447, 510] width 12 height 12
checkbox input "true"
click at [771, 525] on button "Cancelar item" at bounding box center [791, 531] width 114 height 37
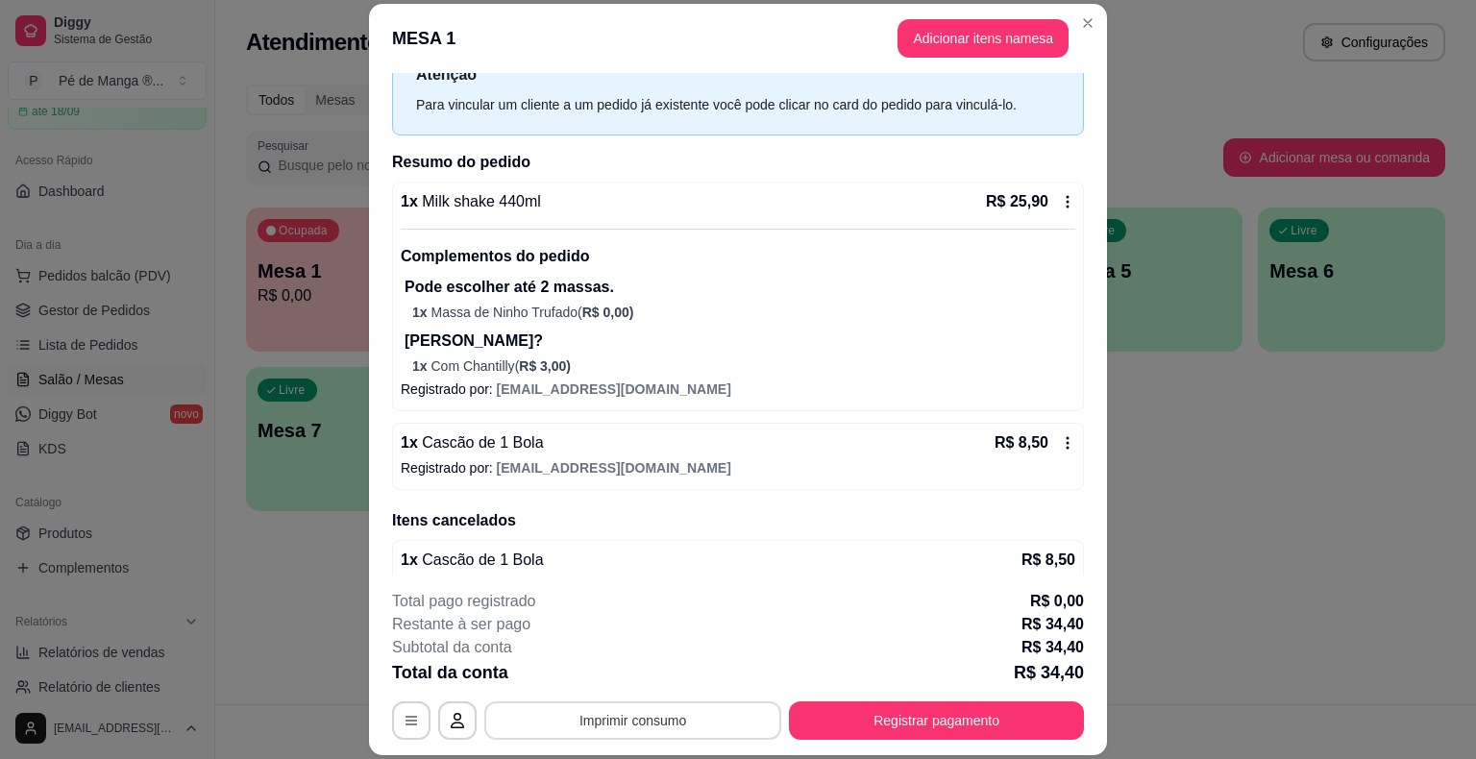
click at [669, 712] on button "Imprimir consumo" at bounding box center [632, 721] width 297 height 38
click at [654, 683] on button "IMPRESSORA" at bounding box center [631, 676] width 139 height 31
click at [903, 725] on button "Registrar pagamento" at bounding box center [936, 721] width 295 height 38
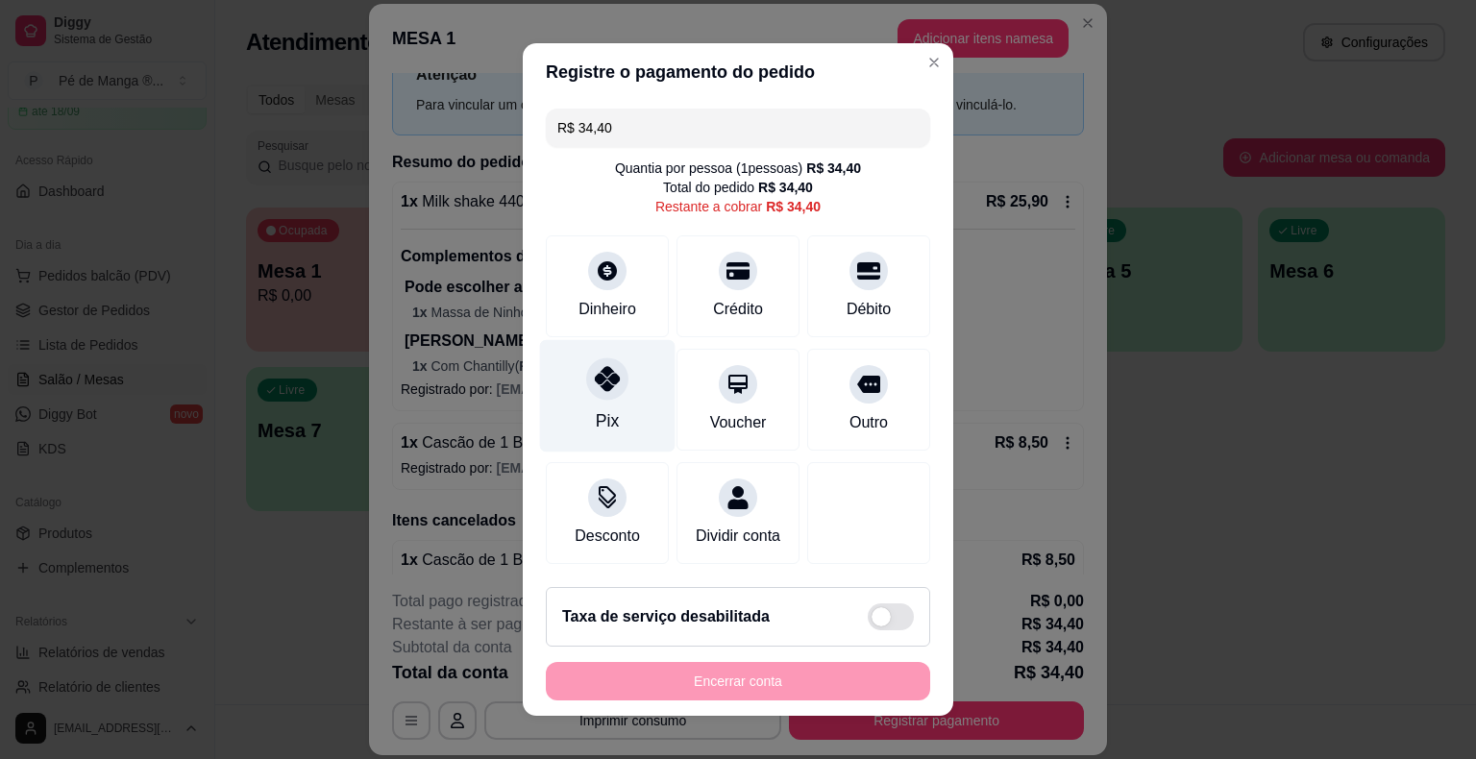
click at [611, 385] on div at bounding box center [607, 379] width 42 height 42
type input "R$ 0,00"
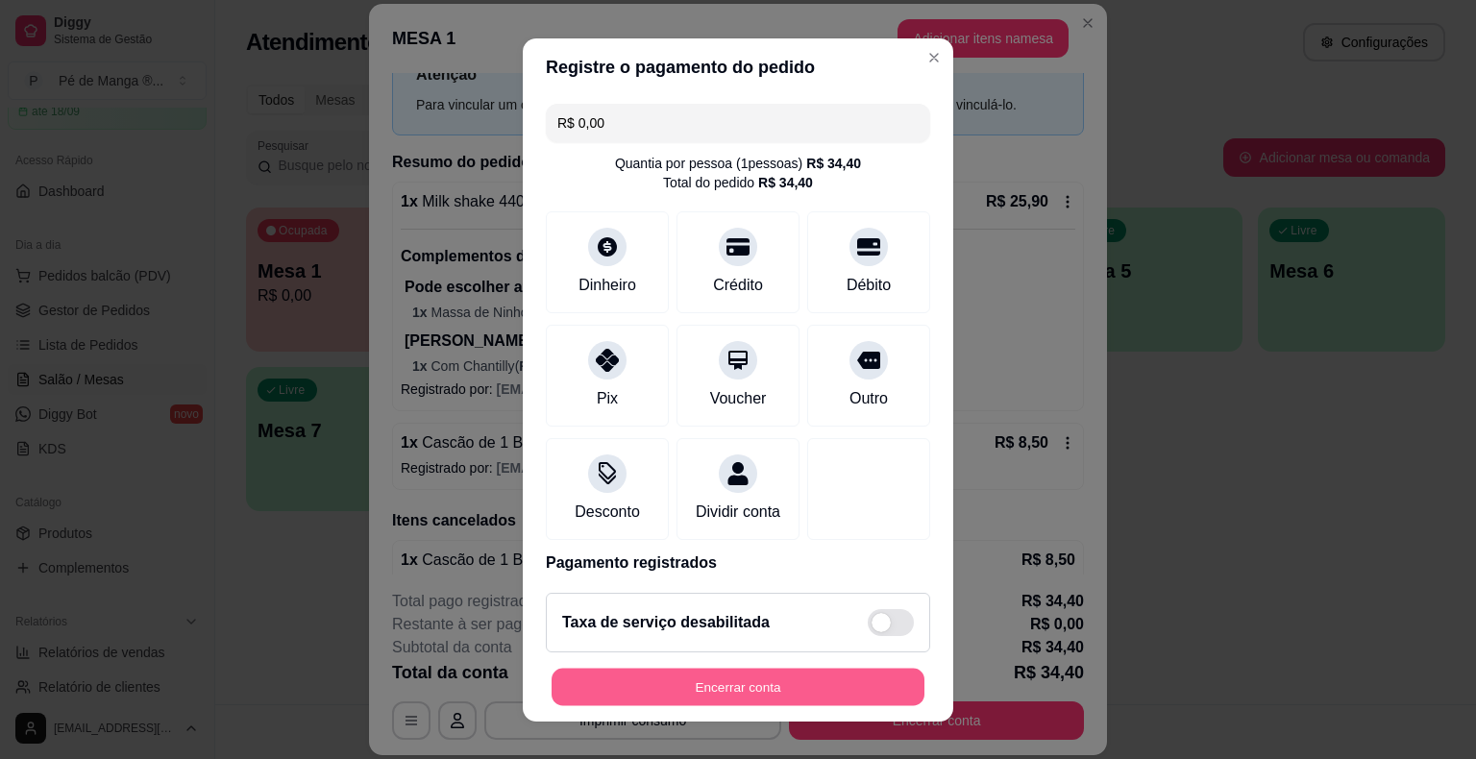
click at [766, 682] on button "Encerrar conta" at bounding box center [738, 686] width 373 height 37
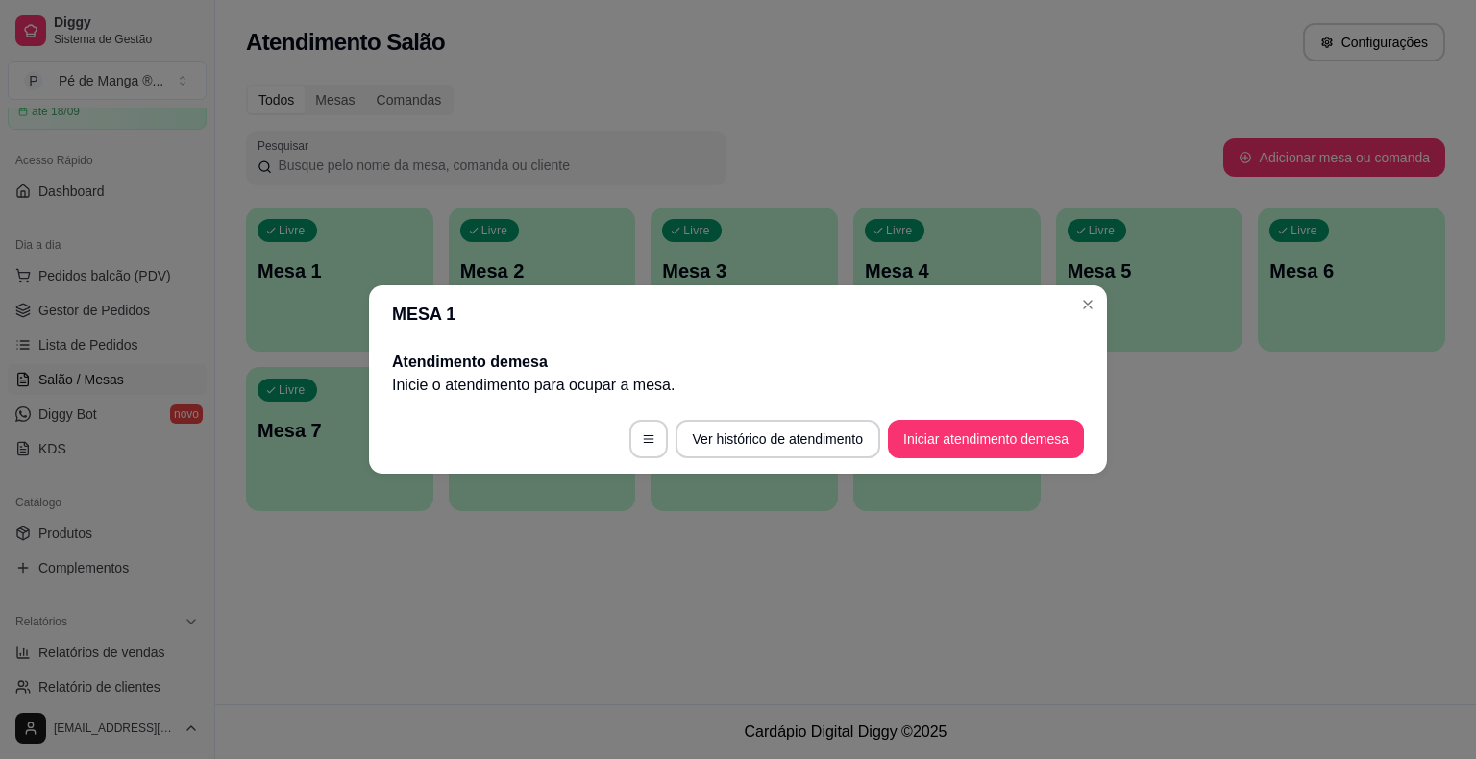
scroll to position [0, 0]
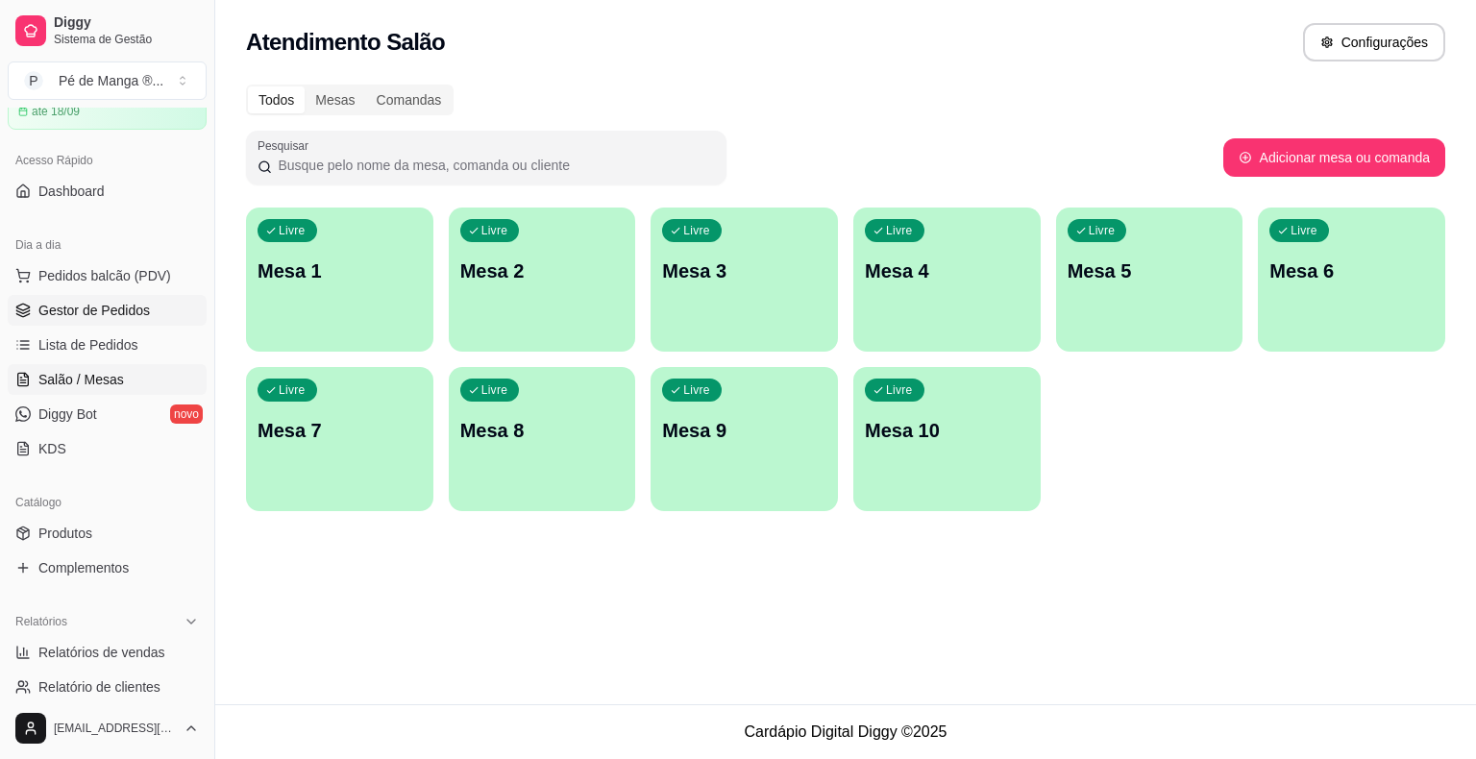
click at [167, 314] on link "Gestor de Pedidos" at bounding box center [107, 310] width 199 height 31
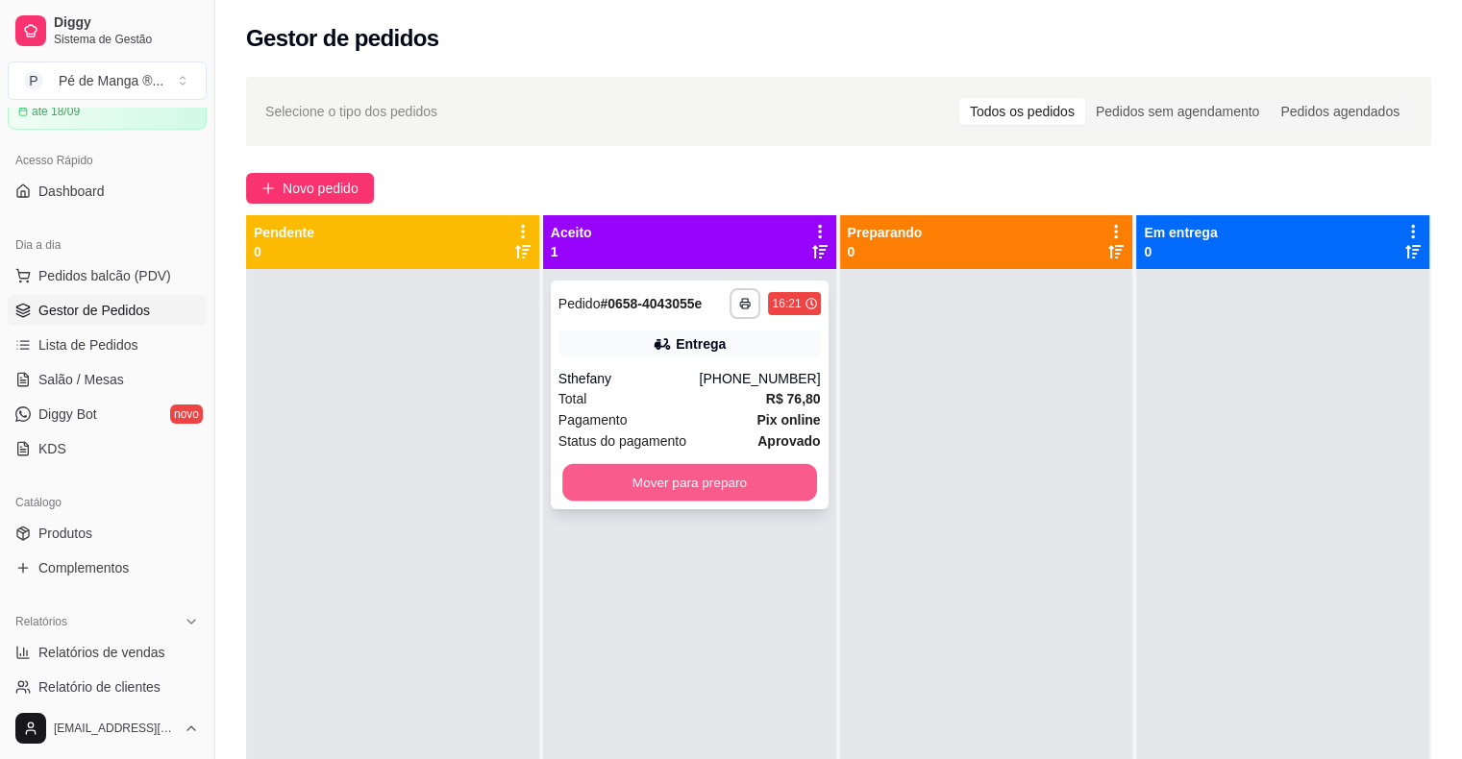
click at [662, 479] on button "Mover para preparo" at bounding box center [689, 482] width 255 height 37
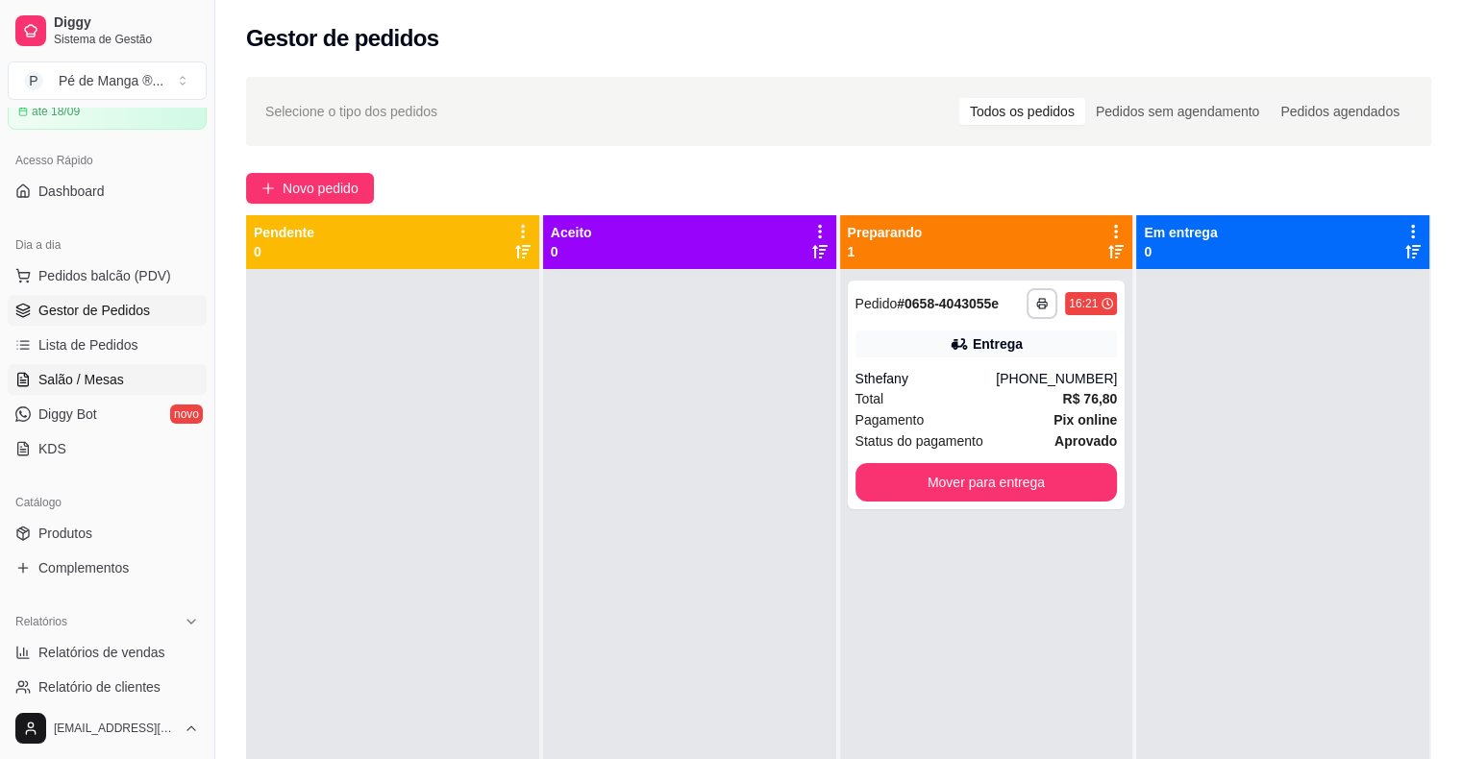
click at [111, 381] on span "Salão / Mesas" at bounding box center [81, 379] width 86 height 19
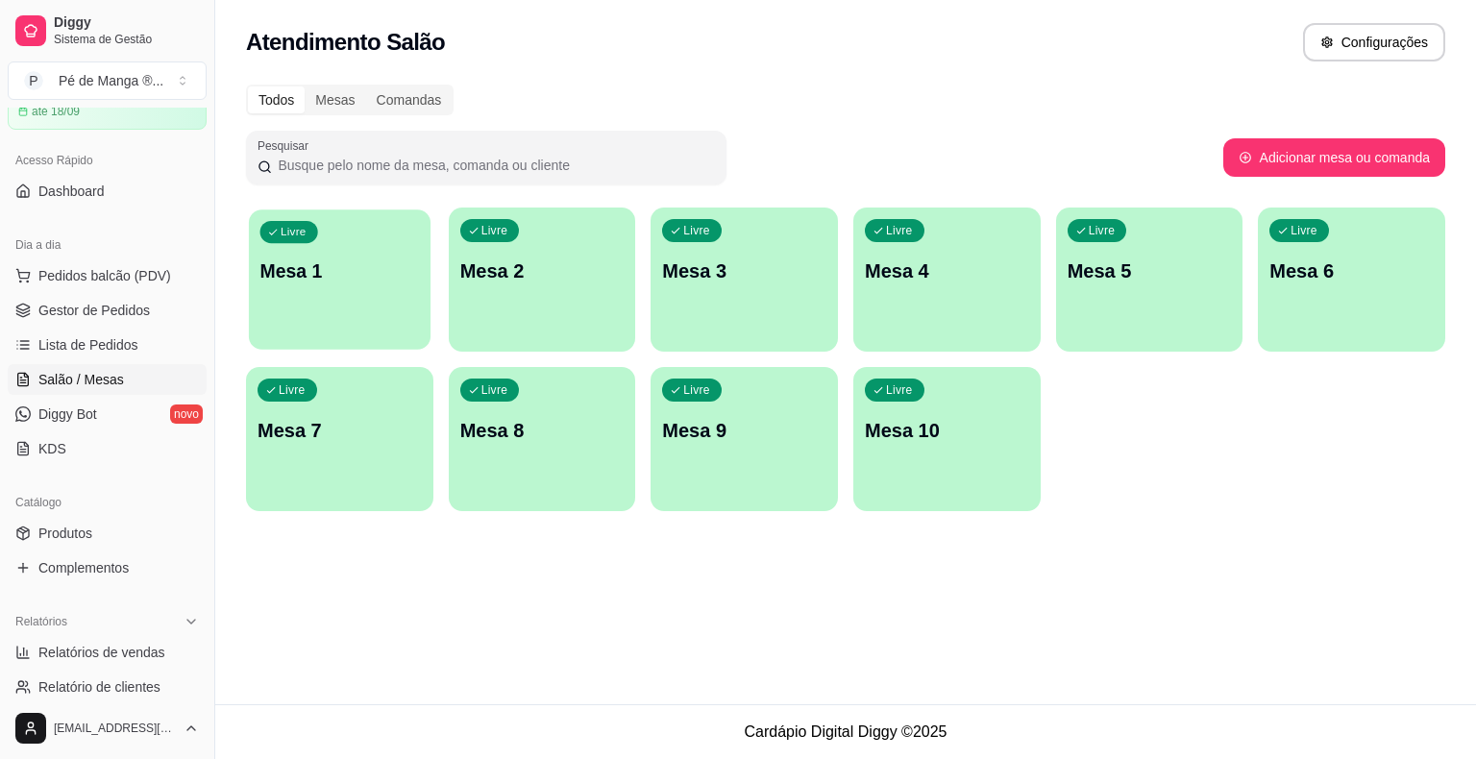
click at [265, 323] on div "Livre Mesa 1" at bounding box center [340, 268] width 182 height 117
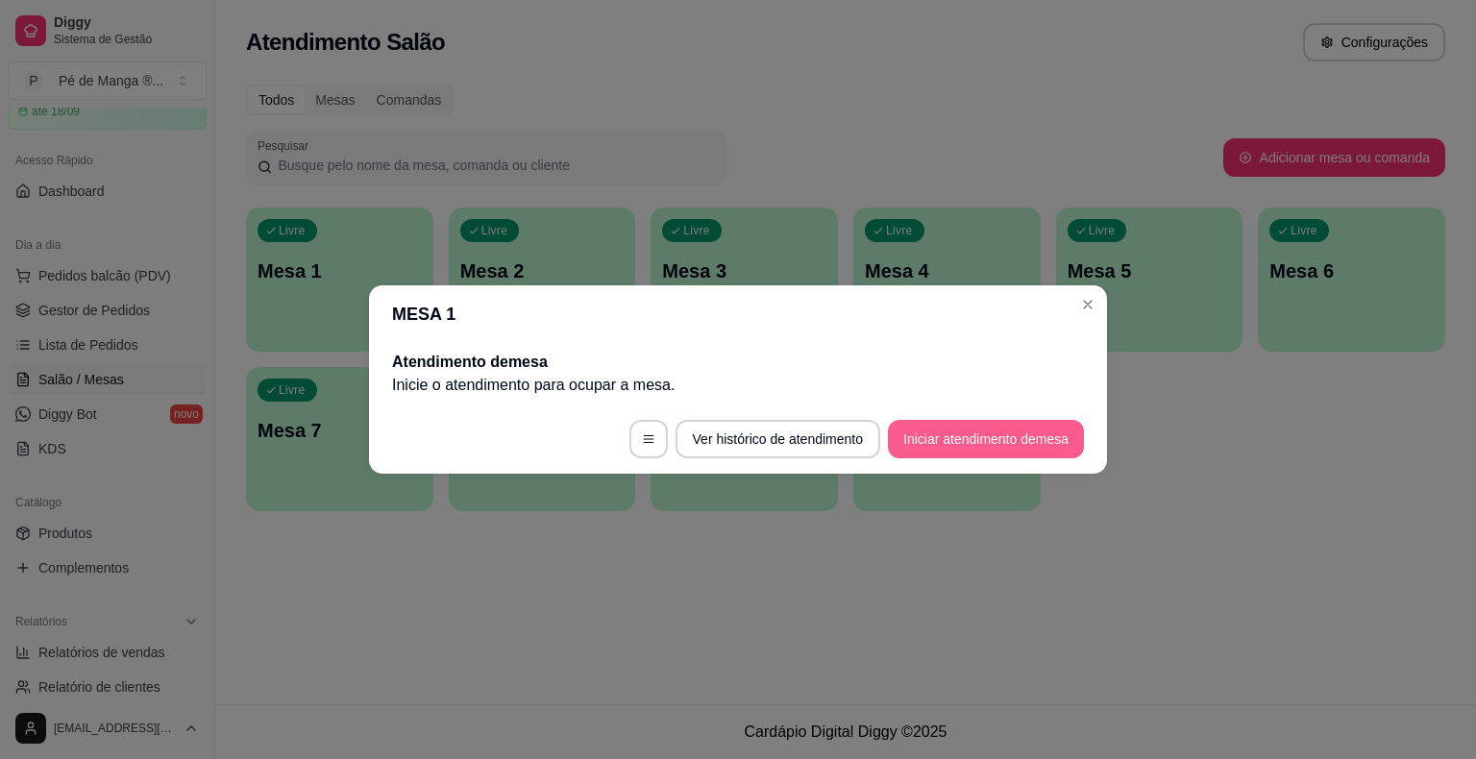
click at [971, 433] on button "Iniciar atendimento de mesa" at bounding box center [986, 439] width 196 height 38
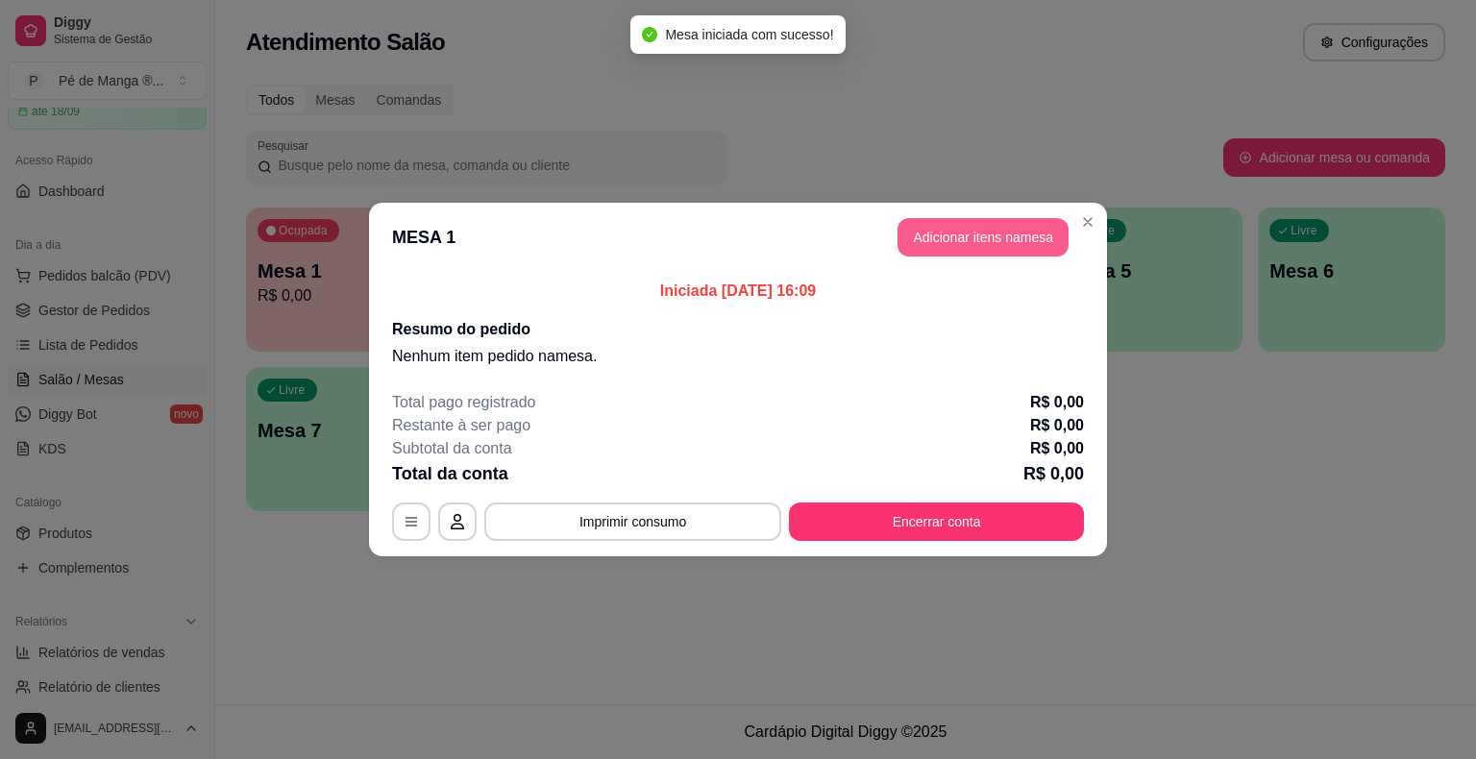
click at [972, 242] on button "Adicionar itens na mesa" at bounding box center [983, 237] width 171 height 38
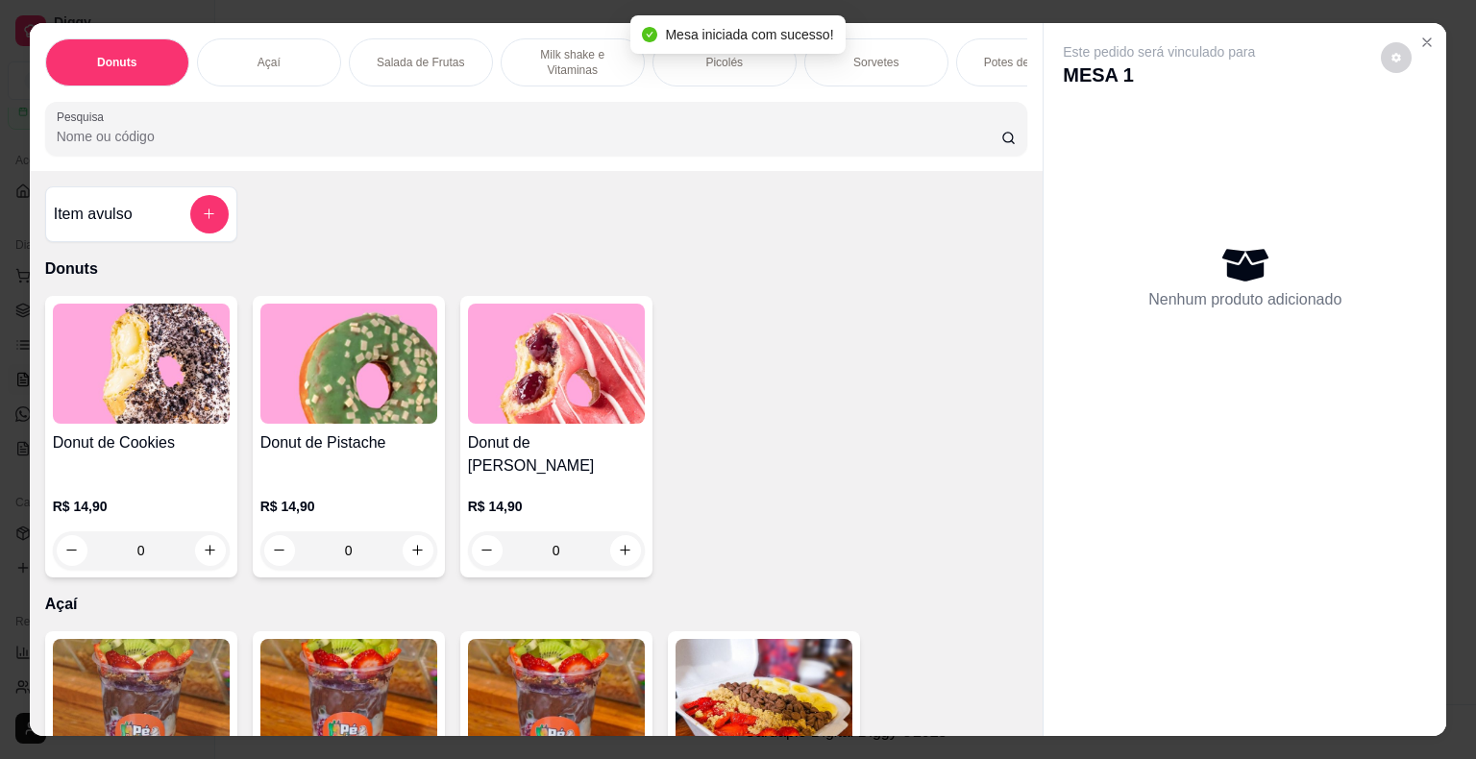
click at [798, 75] on div "Donuts Açaí Salada de Frutas Milk shake e Vitaminas Picolés Sorvetes Potes de S…" at bounding box center [536, 62] width 983 height 48
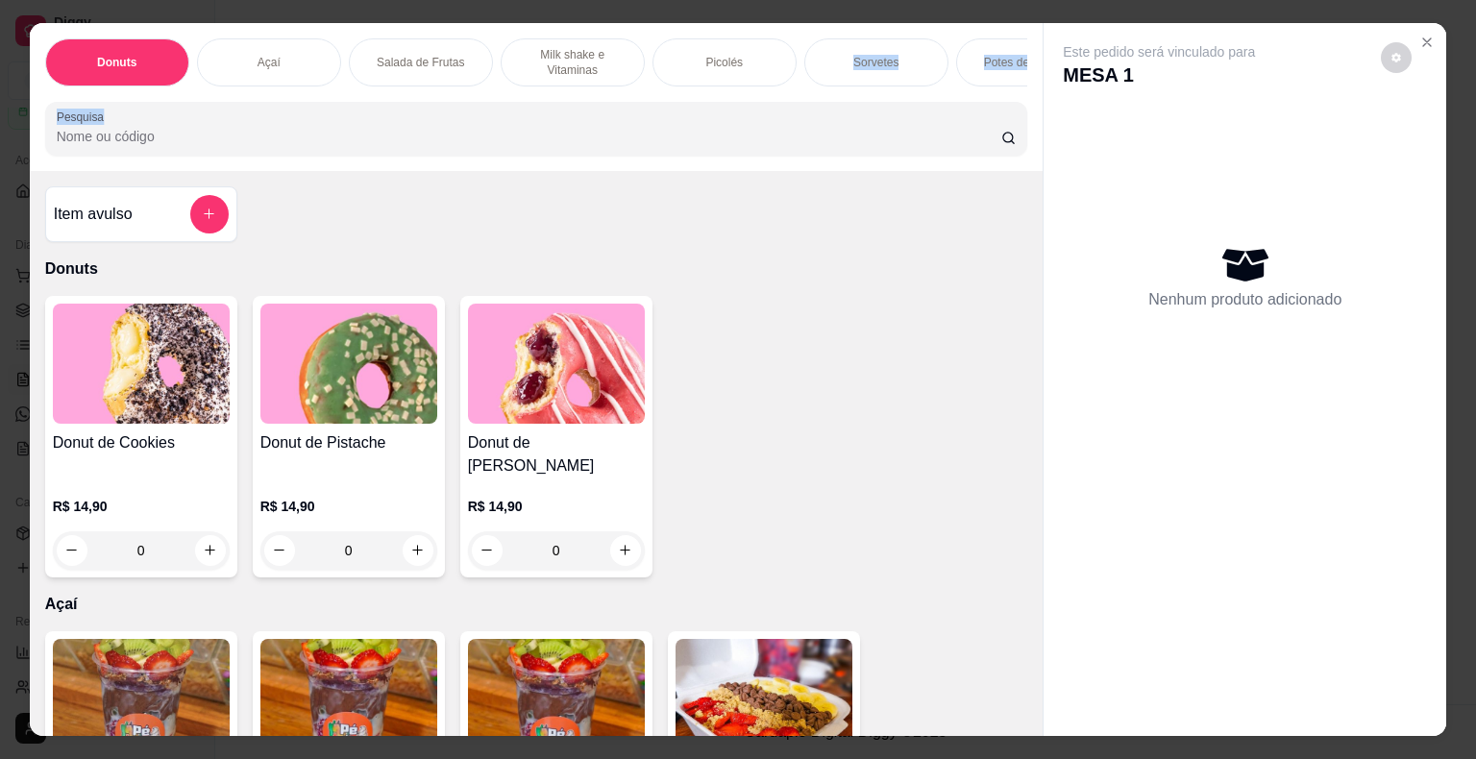
drag, startPoint x: 803, startPoint y: 75, endPoint x: 932, endPoint y: 95, distance: 130.4
click at [968, 86] on div "Donuts Açaí Salada de Frutas Milk shake e Vitaminas Picolés Sorvetes Potes de S…" at bounding box center [536, 62] width 983 height 48
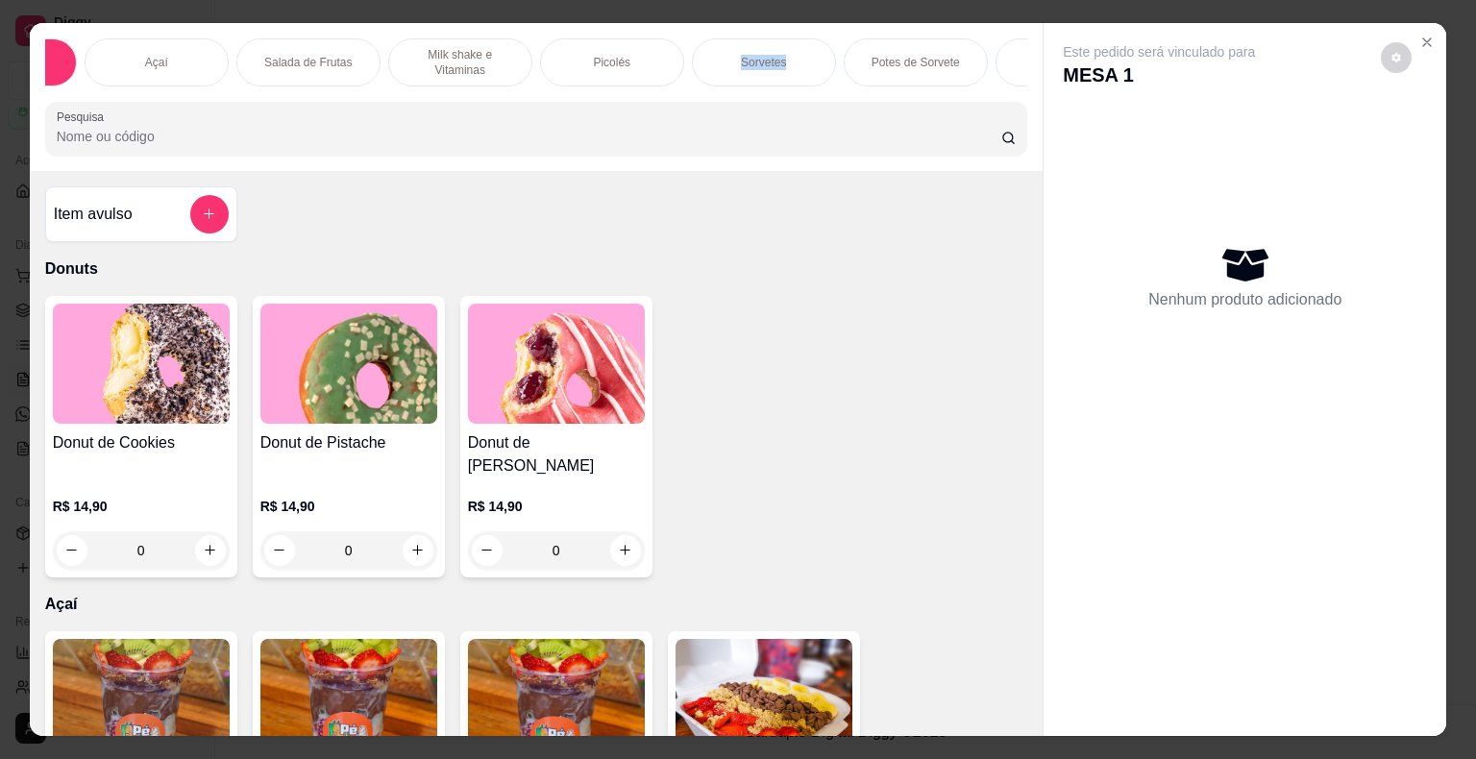
scroll to position [0, 224]
click at [975, 51] on div "Bebidas" at bounding box center [956, 62] width 144 height 48
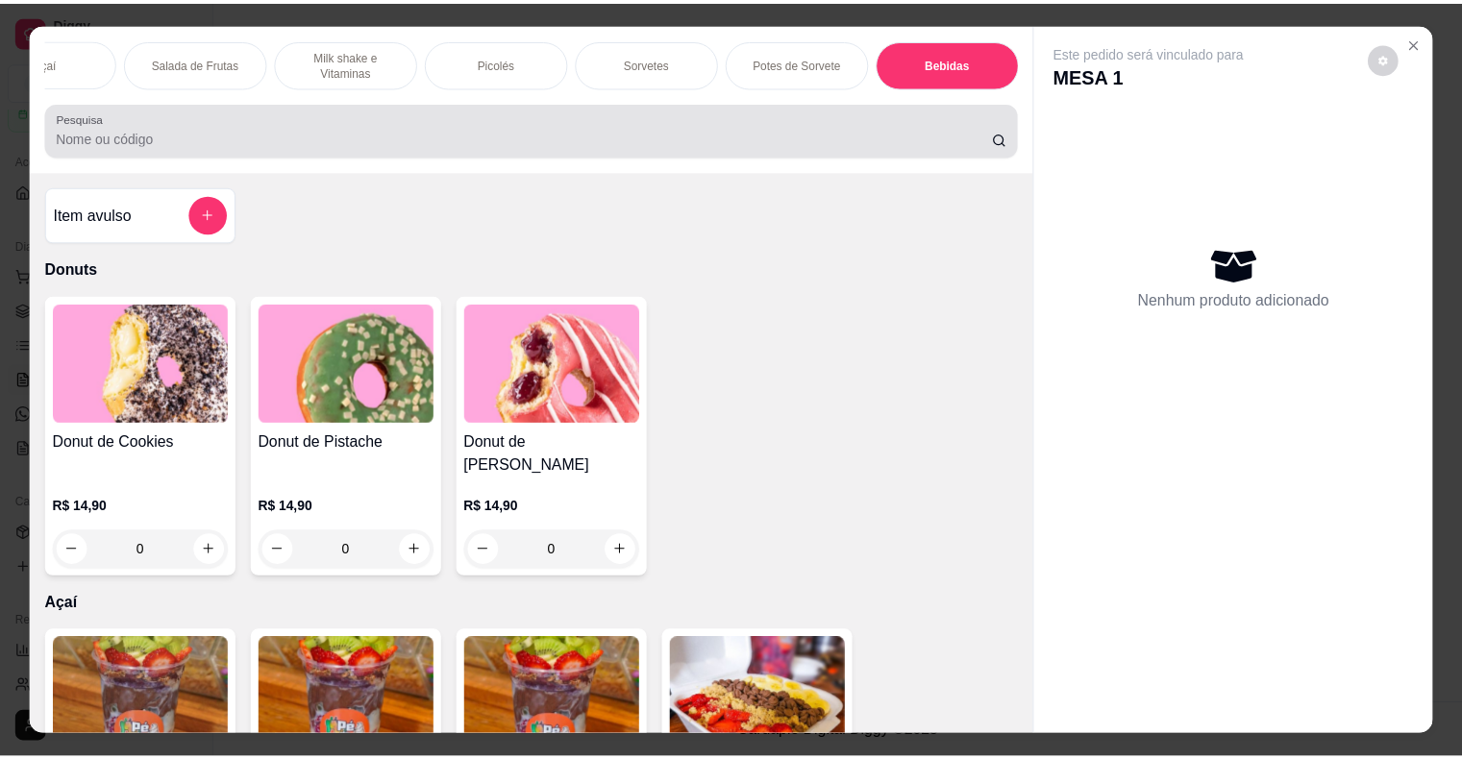
scroll to position [46, 0]
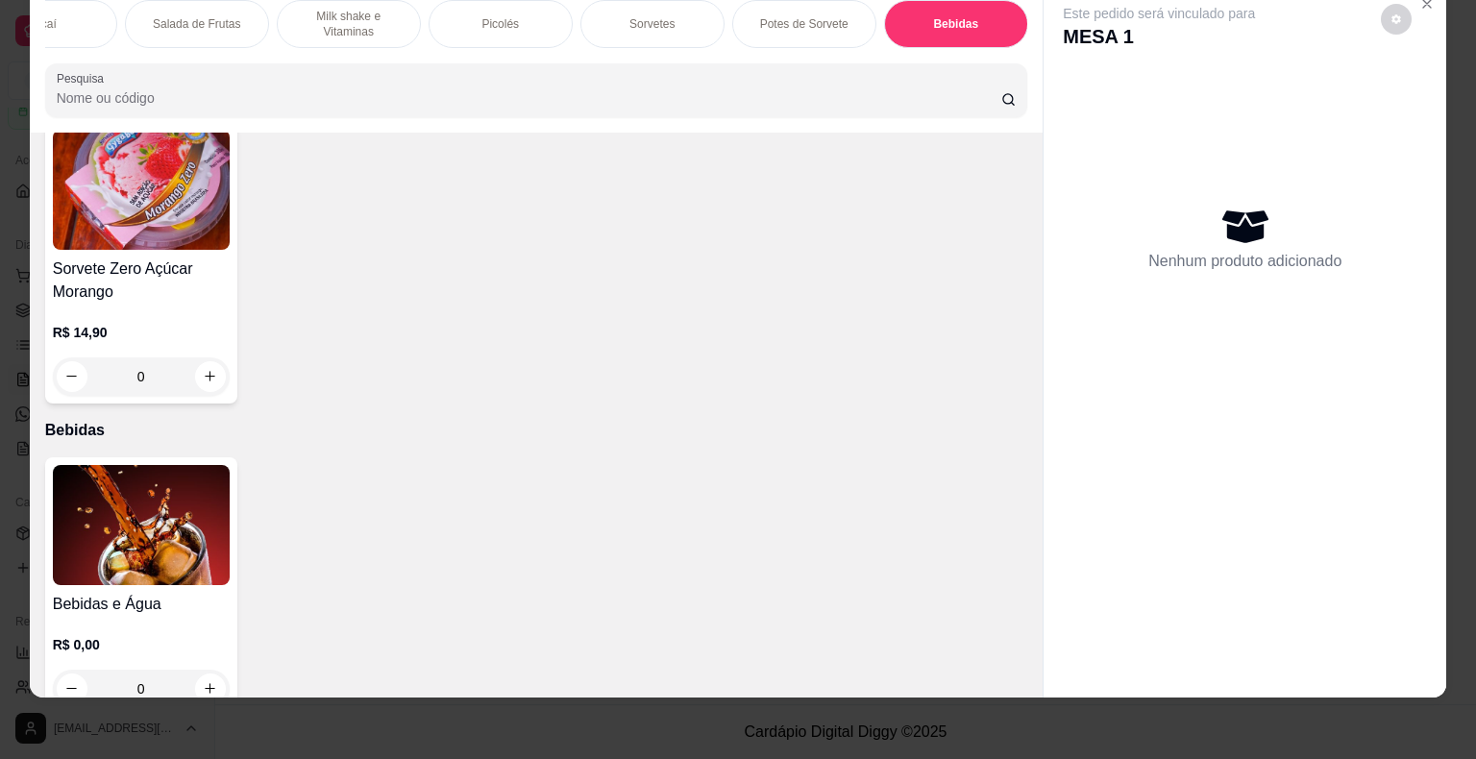
drag, startPoint x: 207, startPoint y: 632, endPoint x: 195, endPoint y: 626, distance: 13.4
click at [195, 670] on div "0" at bounding box center [141, 689] width 177 height 38
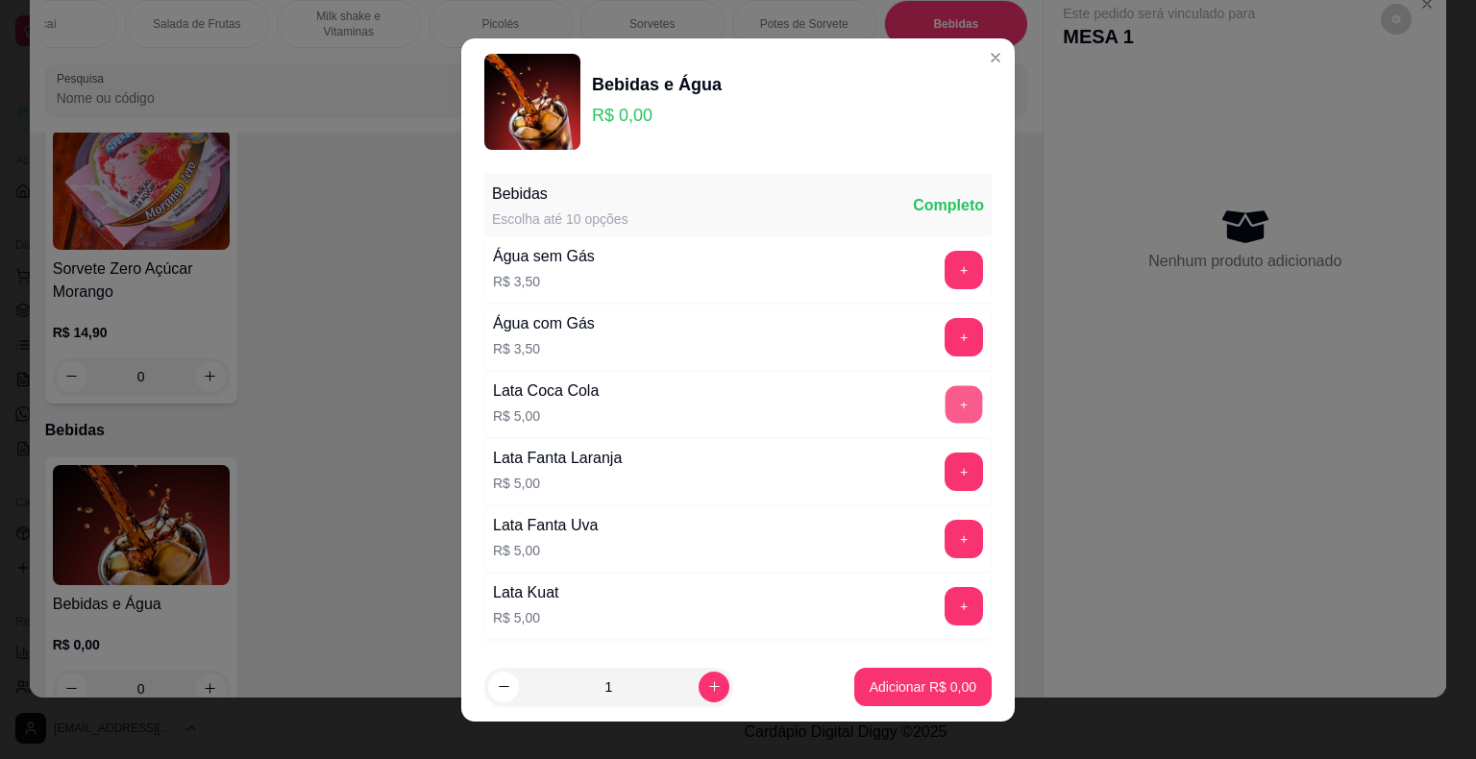
click at [946, 399] on button "+" at bounding box center [964, 403] width 37 height 37
click at [942, 679] on p "Adicionar R$ 5,00" at bounding box center [923, 687] width 104 height 18
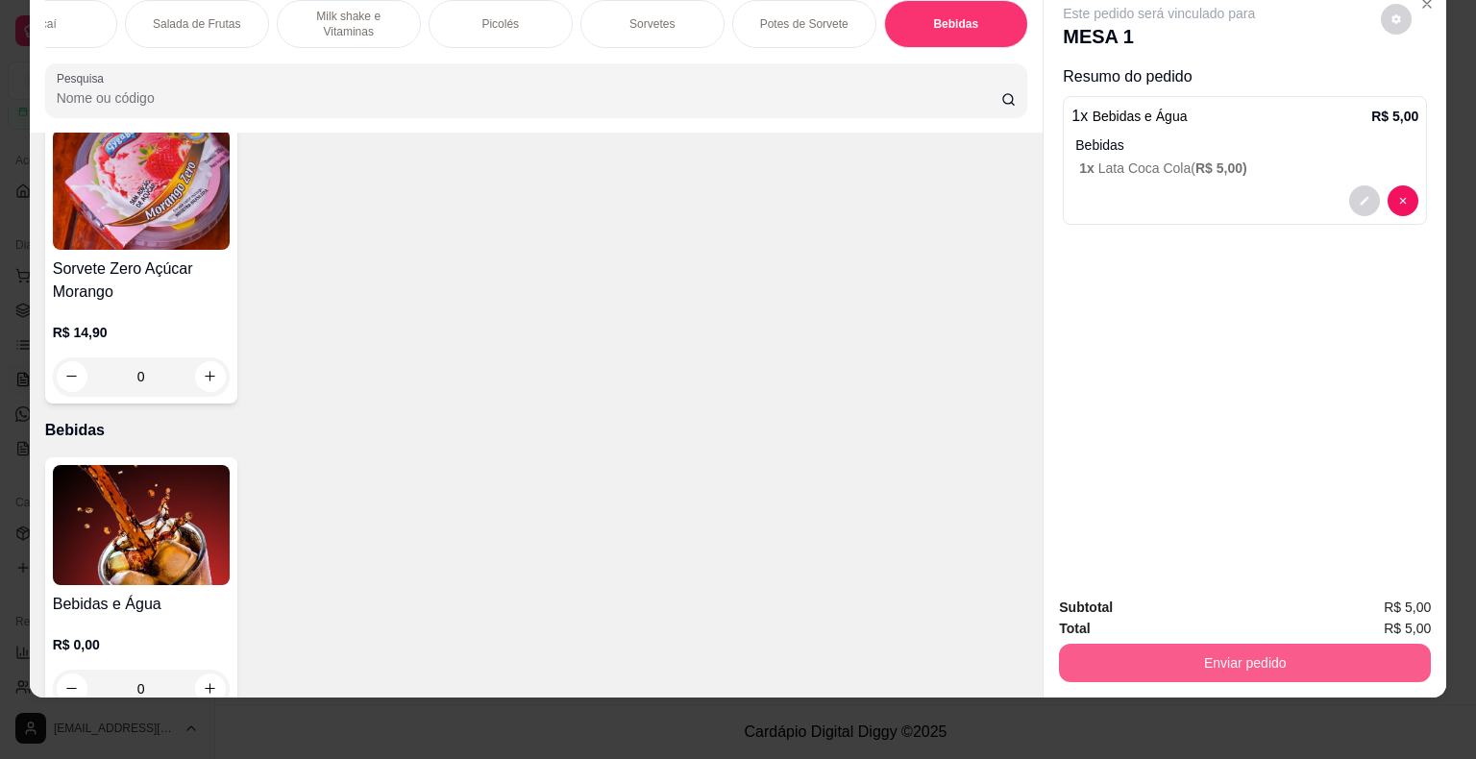
click at [1297, 644] on button "Enviar pedido" at bounding box center [1245, 663] width 372 height 38
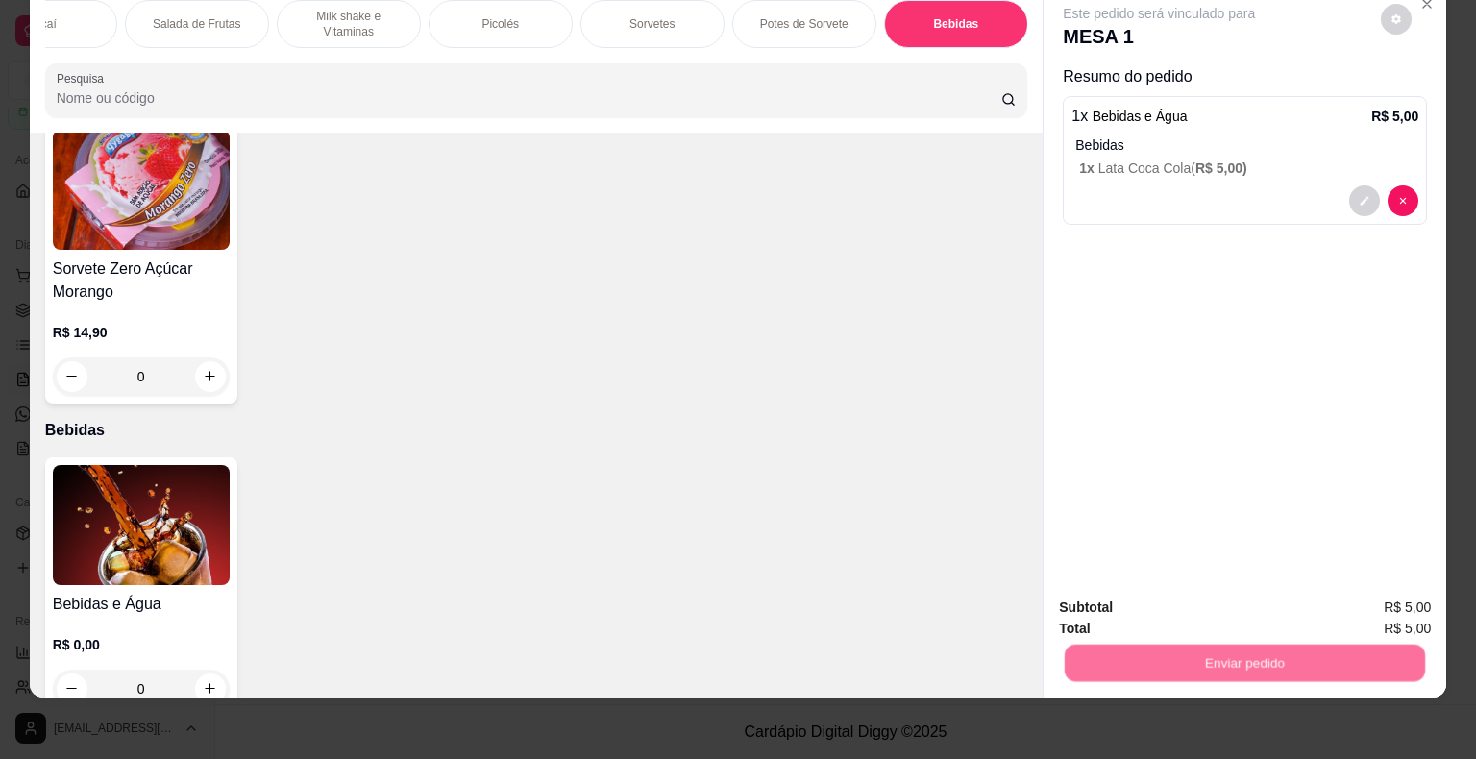
click at [1212, 607] on button "Não registrar e enviar pedido" at bounding box center [1181, 601] width 194 height 36
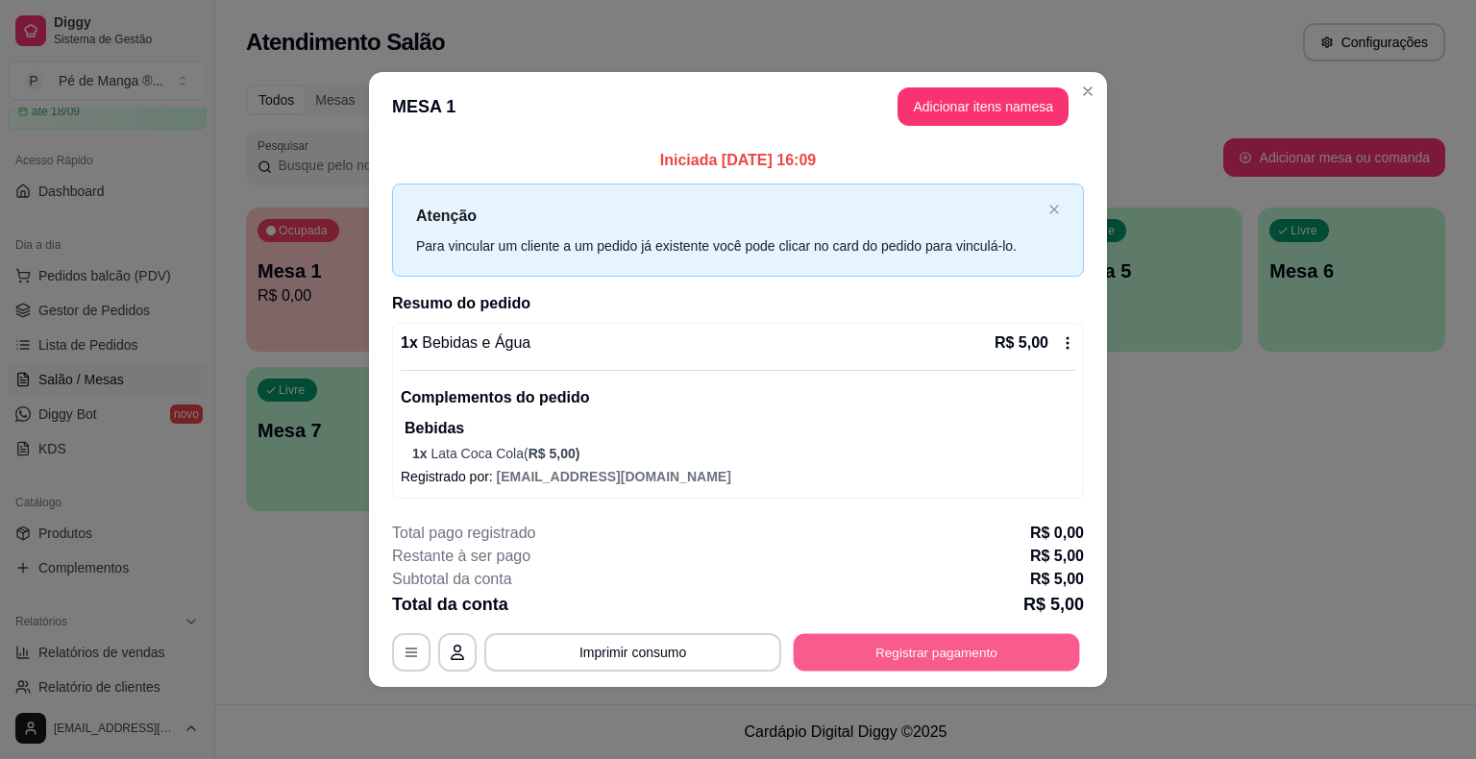
click at [924, 646] on button "Registrar pagamento" at bounding box center [937, 652] width 286 height 37
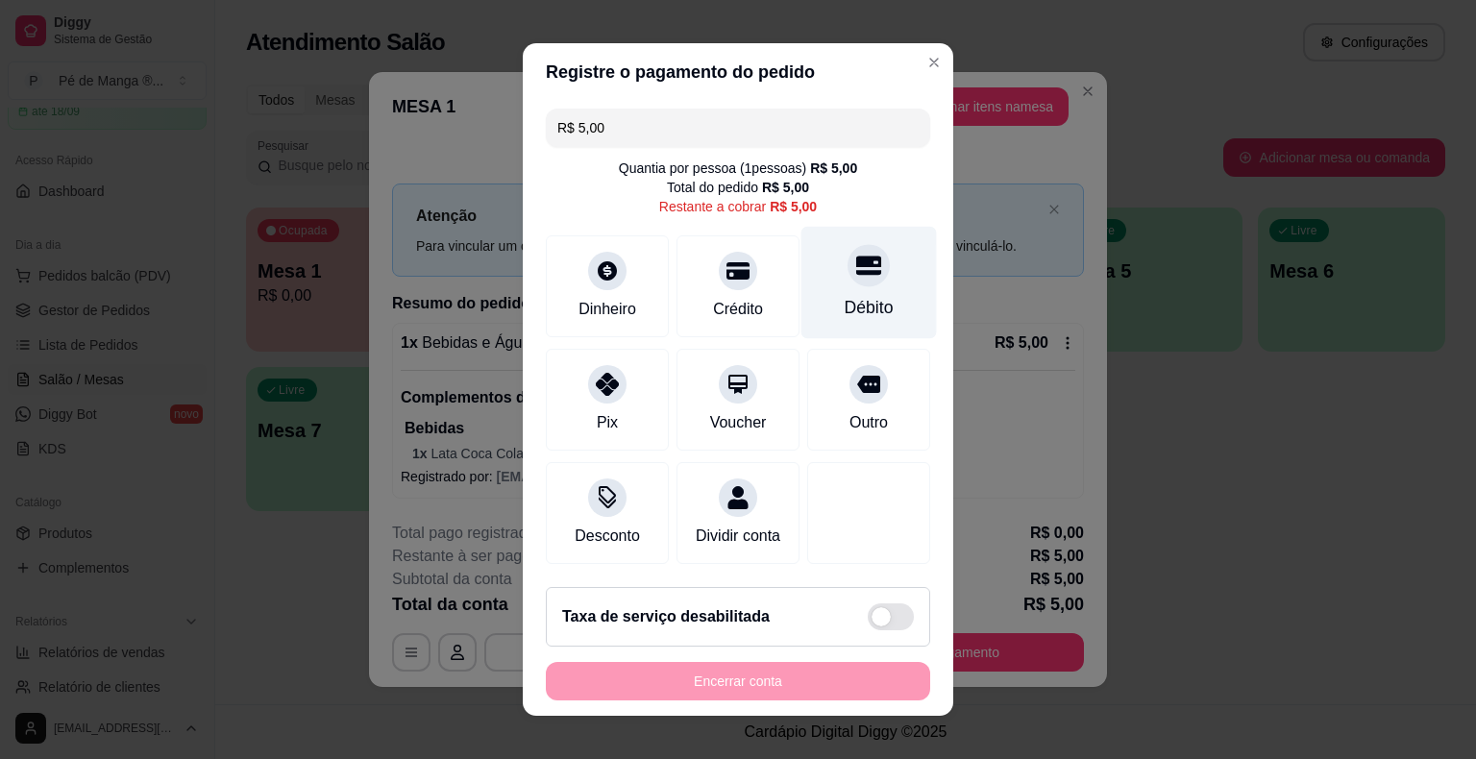
click at [848, 272] on div at bounding box center [869, 265] width 42 height 42
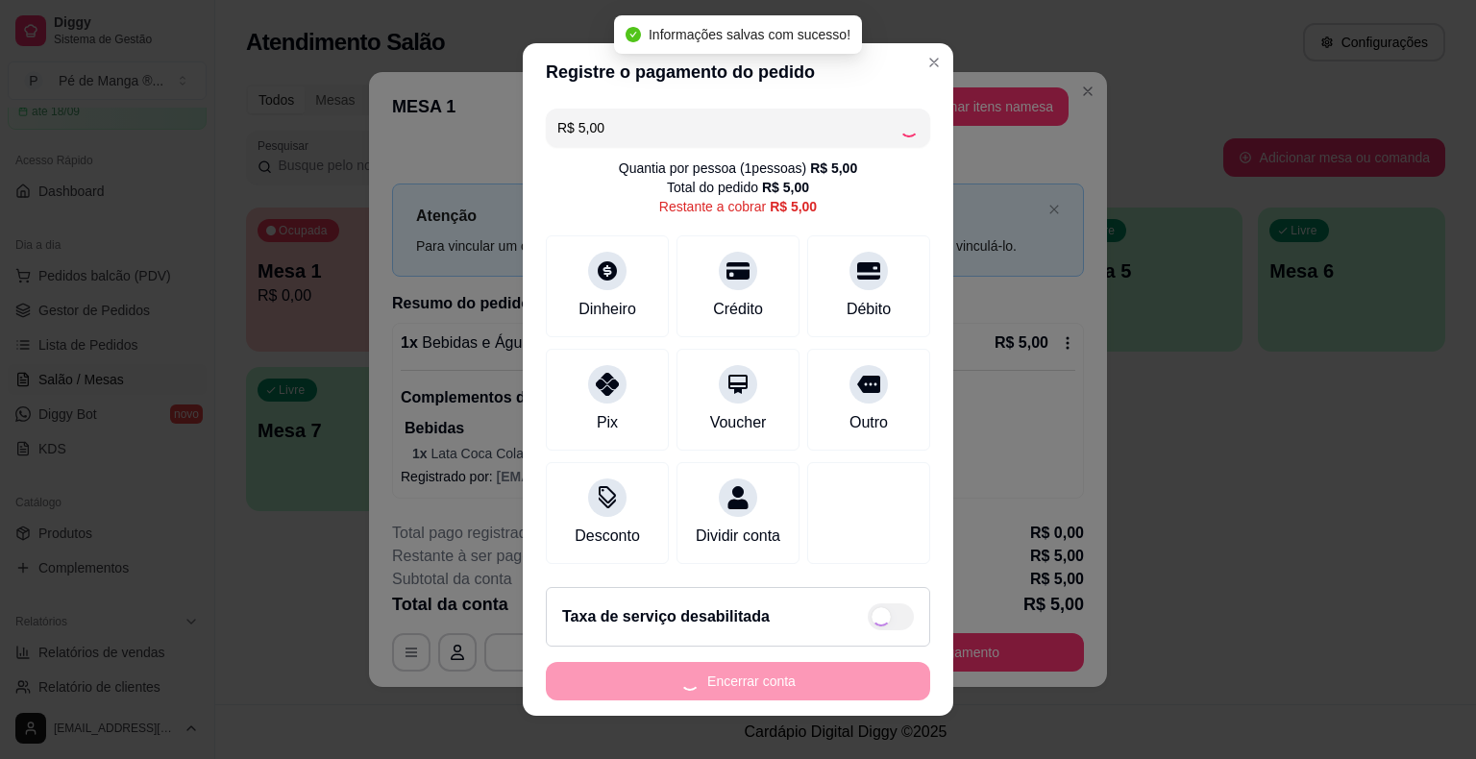
type input "R$ 0,00"
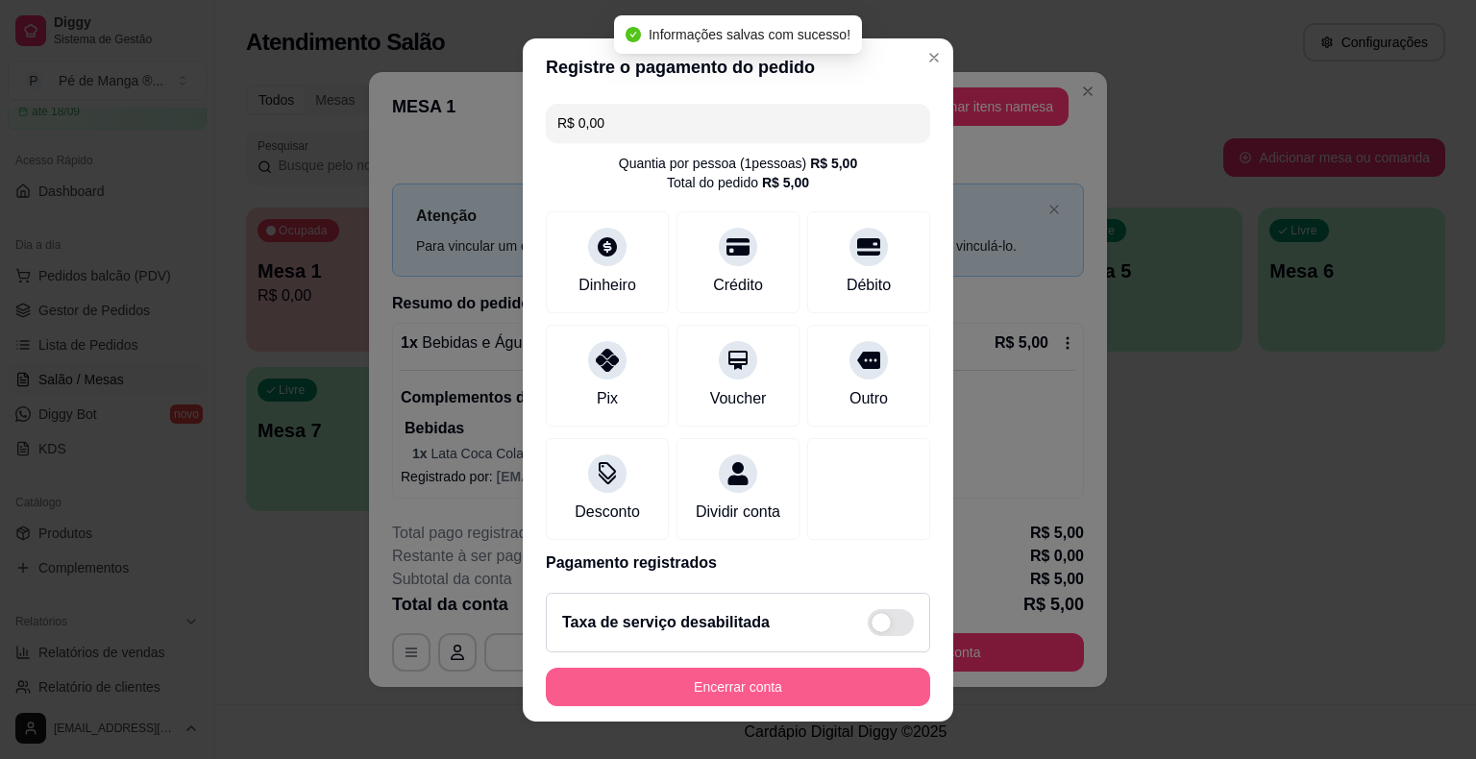
click at [732, 679] on button "Encerrar conta" at bounding box center [738, 687] width 384 height 38
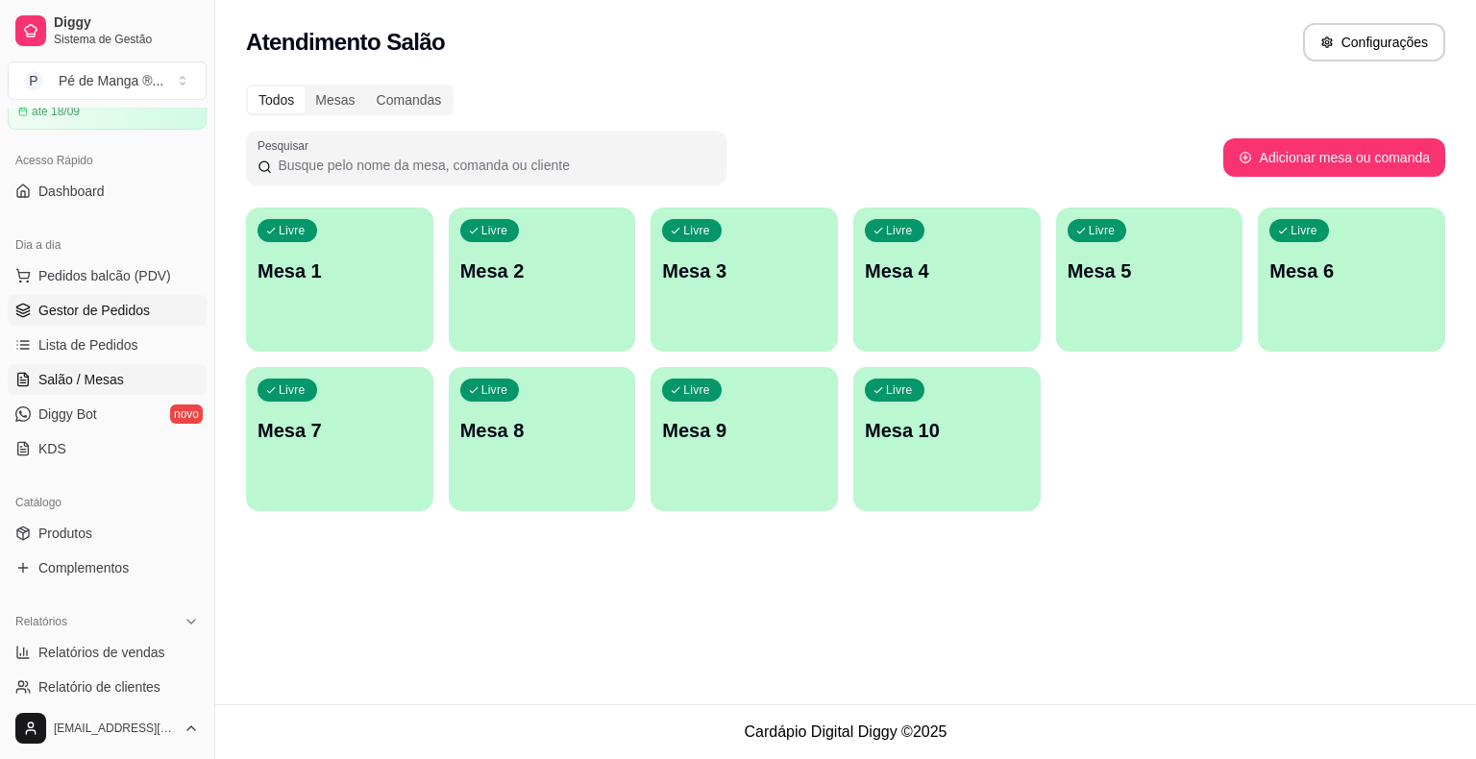
click at [137, 312] on span "Gestor de Pedidos" at bounding box center [93, 310] width 111 height 19
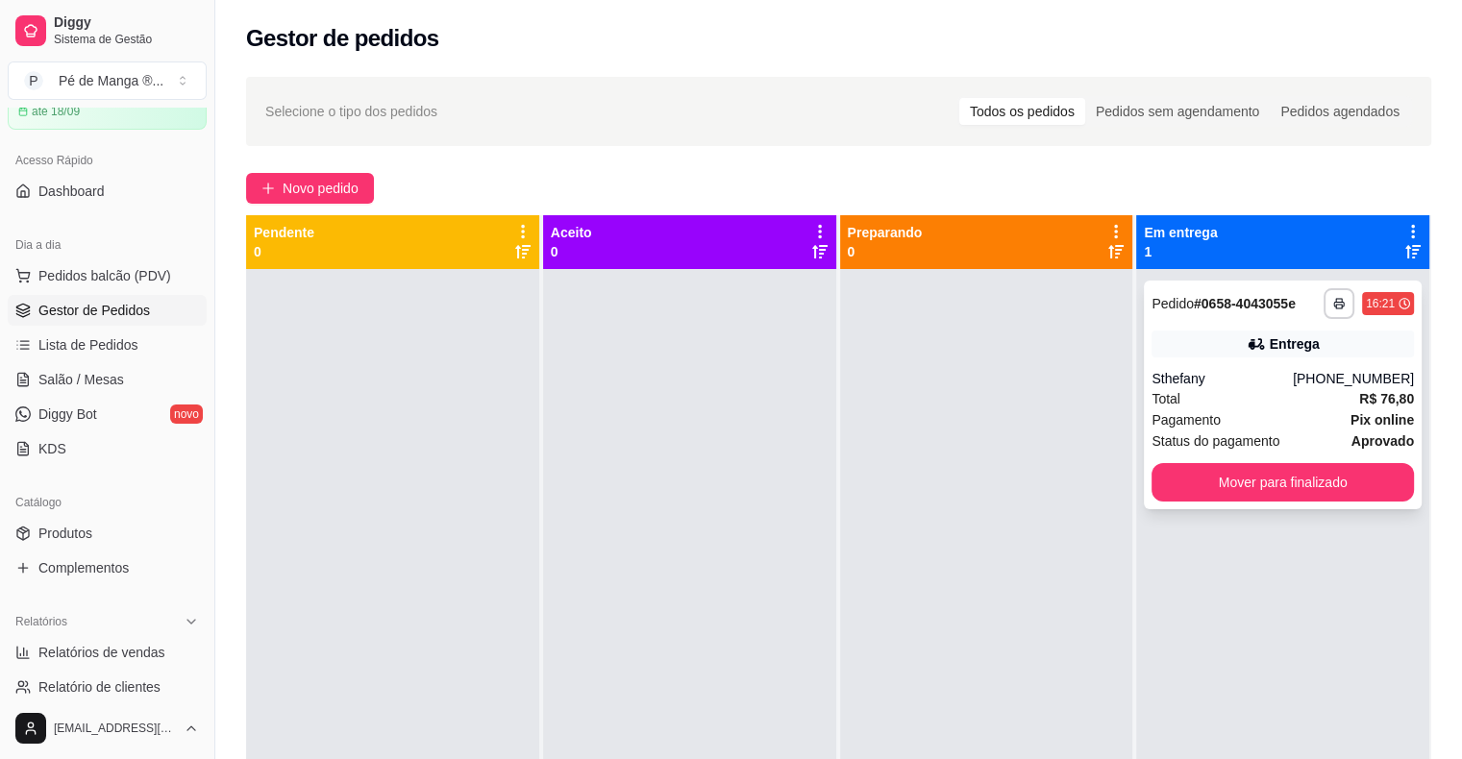
click at [1299, 390] on div "**********" at bounding box center [1283, 395] width 278 height 229
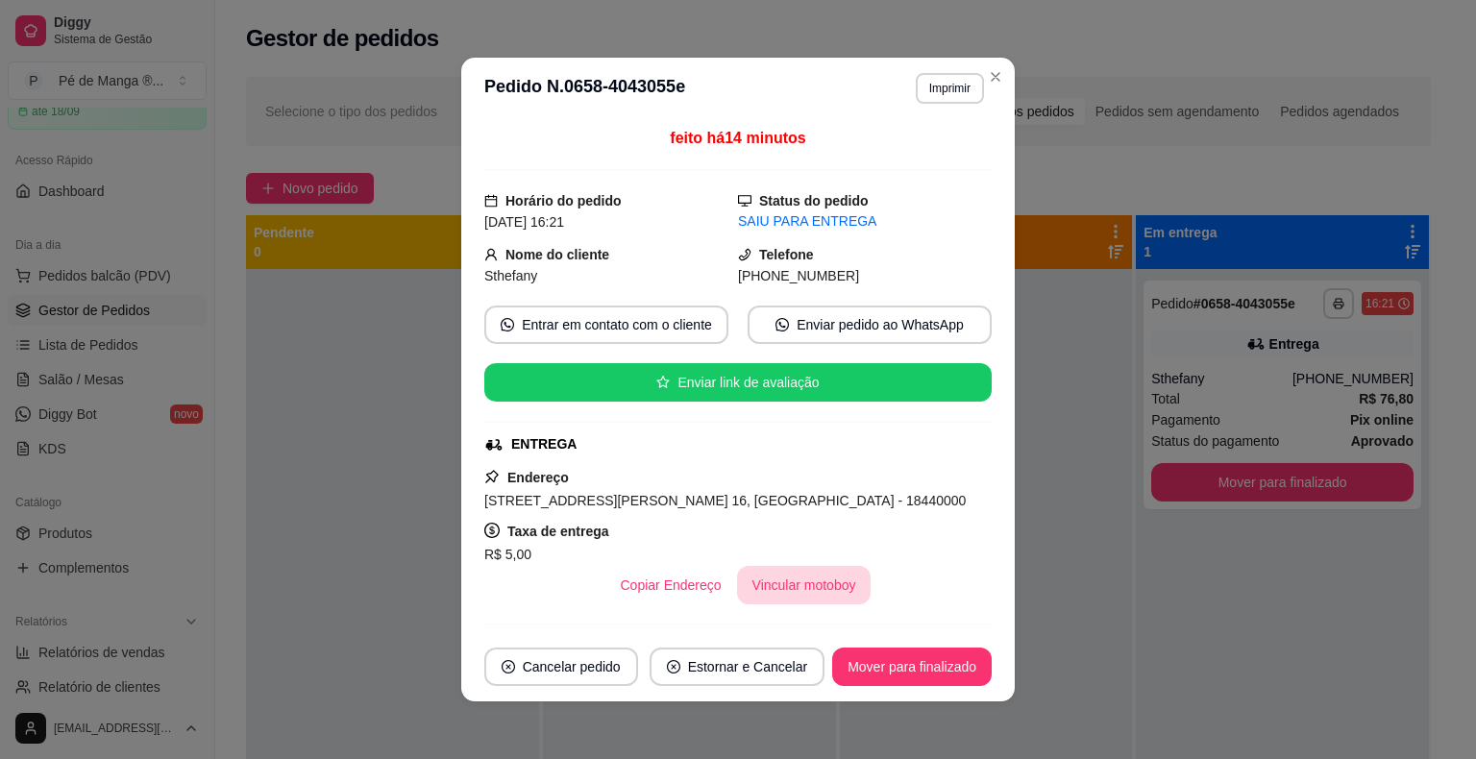
click at [810, 571] on button "Vincular motoboy" at bounding box center [804, 585] width 135 height 38
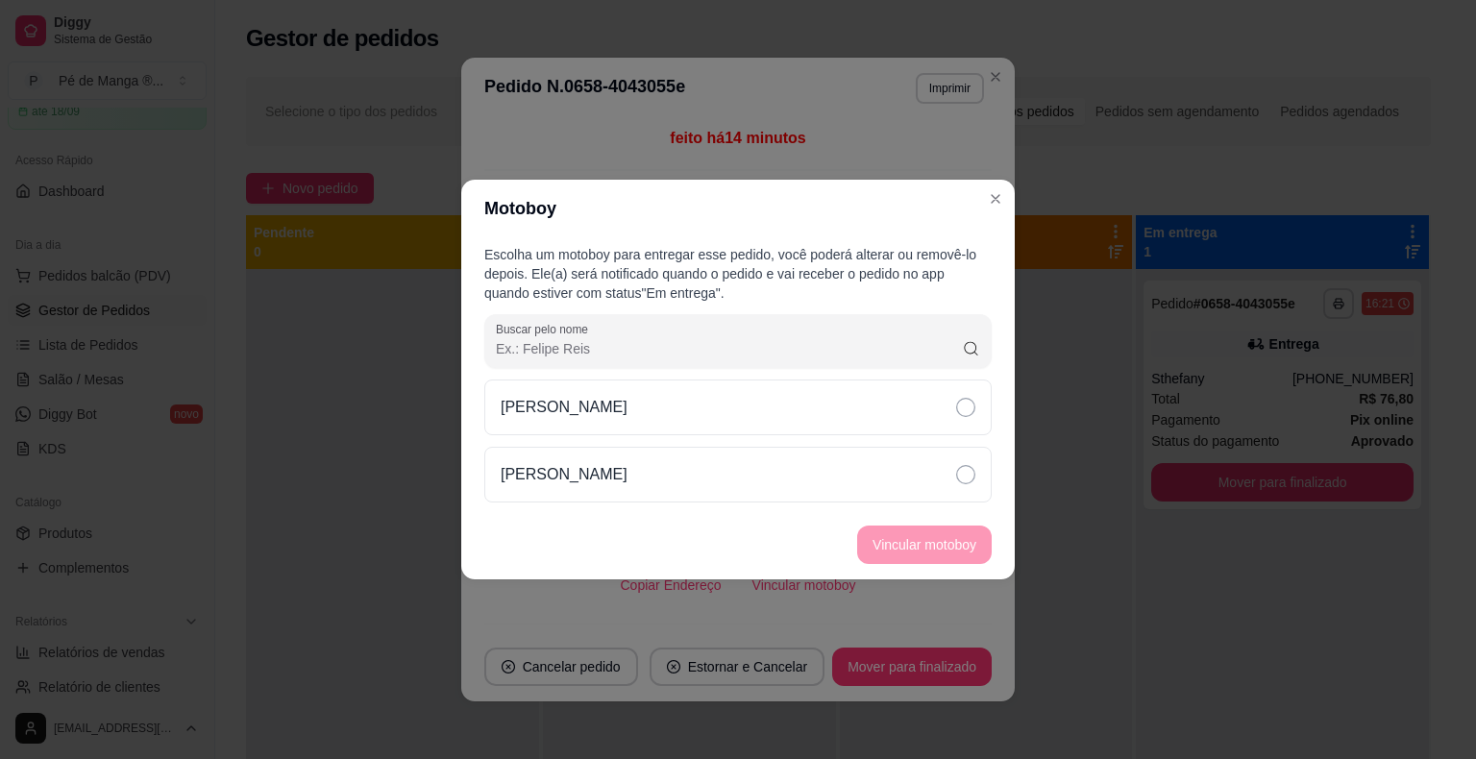
click at [853, 437] on div "[PERSON_NAME]" at bounding box center [737, 441] width 507 height 123
click at [898, 493] on div "[PERSON_NAME]" at bounding box center [737, 475] width 507 height 56
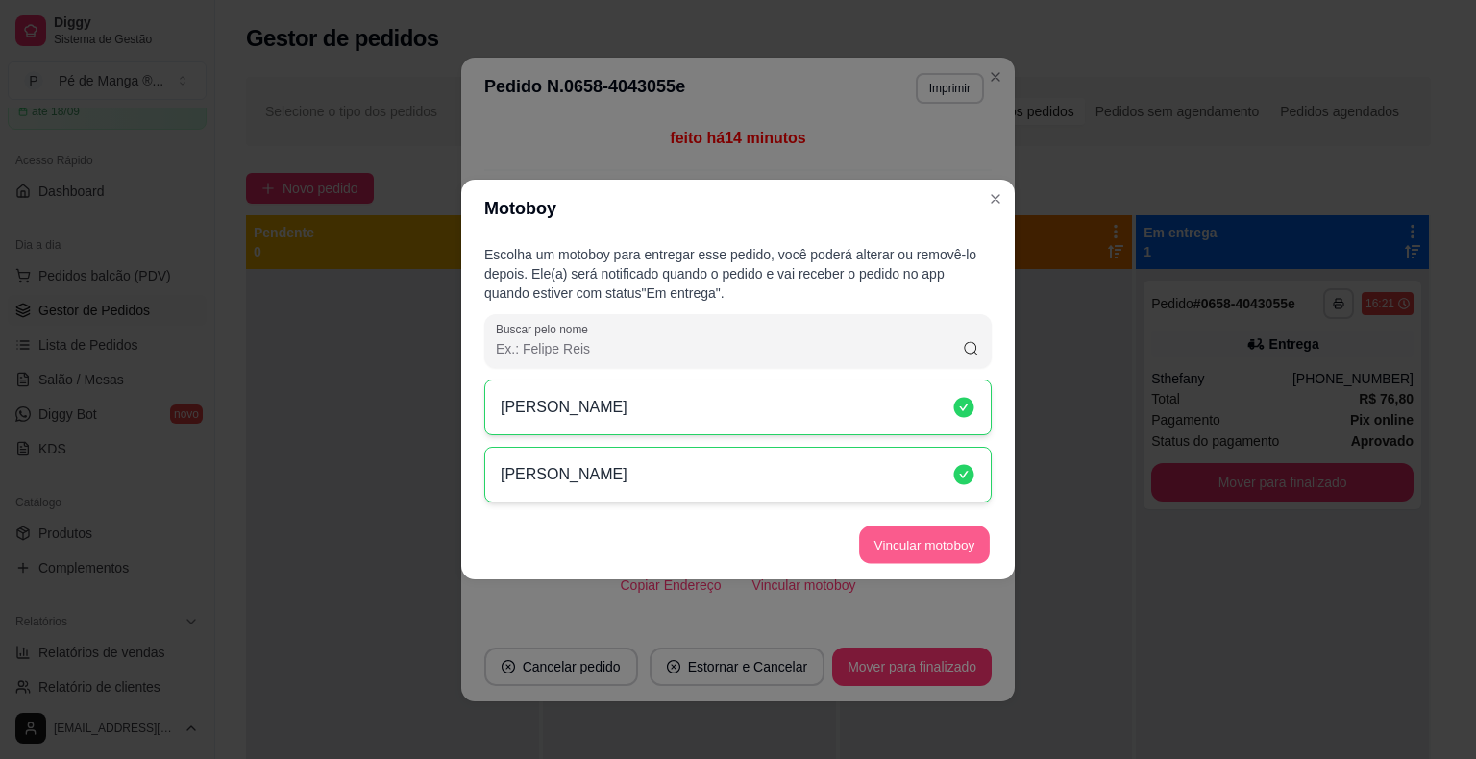
click at [915, 554] on button "Vincular motoboy" at bounding box center [924, 545] width 131 height 37
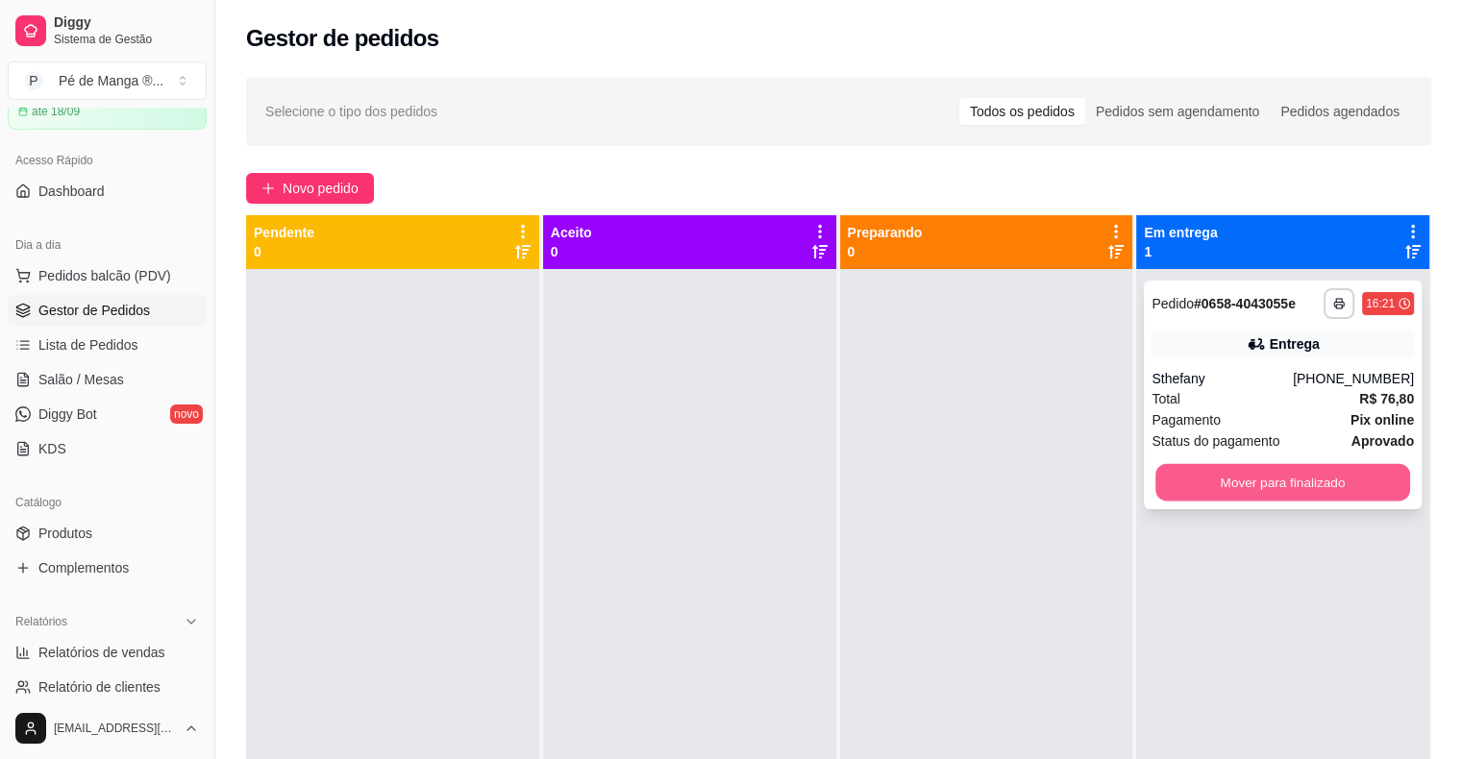
click at [1296, 482] on button "Mover para finalizado" at bounding box center [1282, 482] width 255 height 37
